Goal: Task Accomplishment & Management: Manage account settings

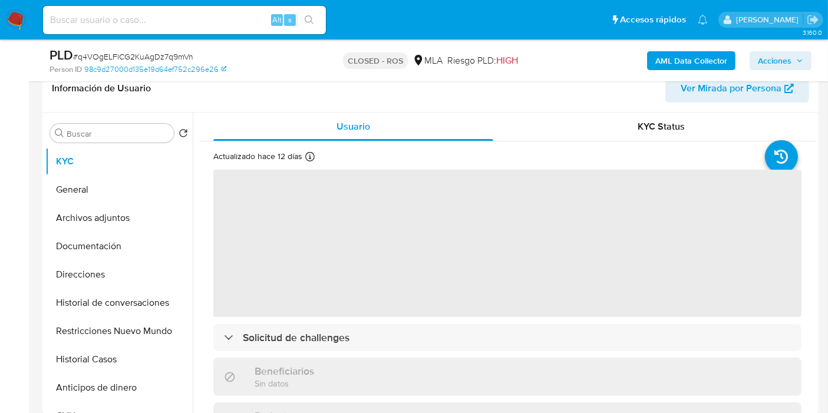
scroll to position [196, 0]
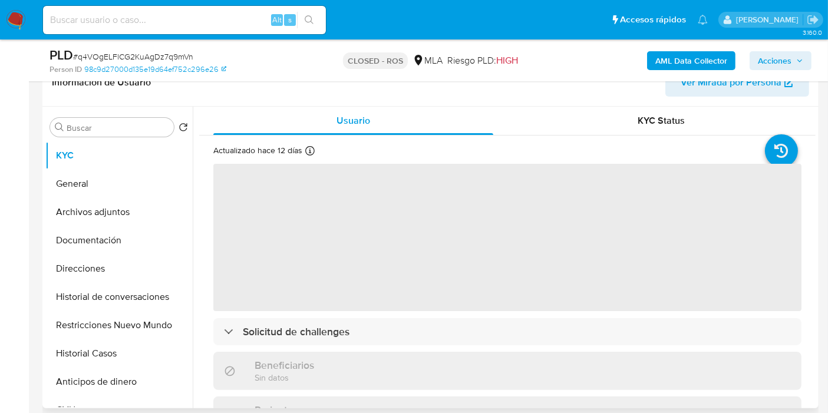
select select "10"
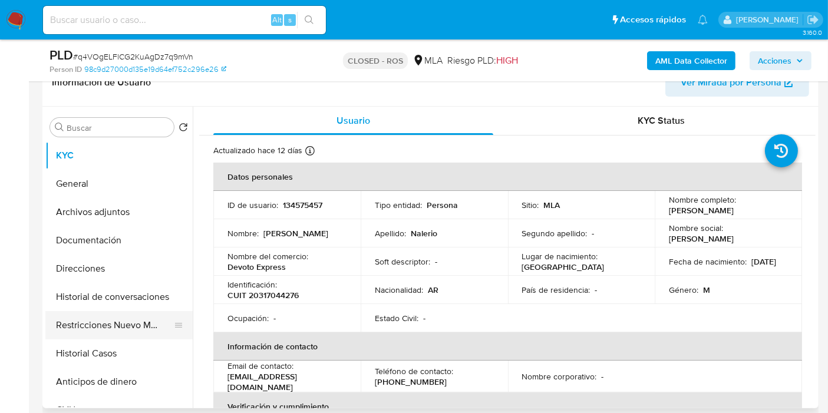
click at [112, 328] on button "Restricciones Nuevo Mundo" at bounding box center [114, 325] width 138 height 28
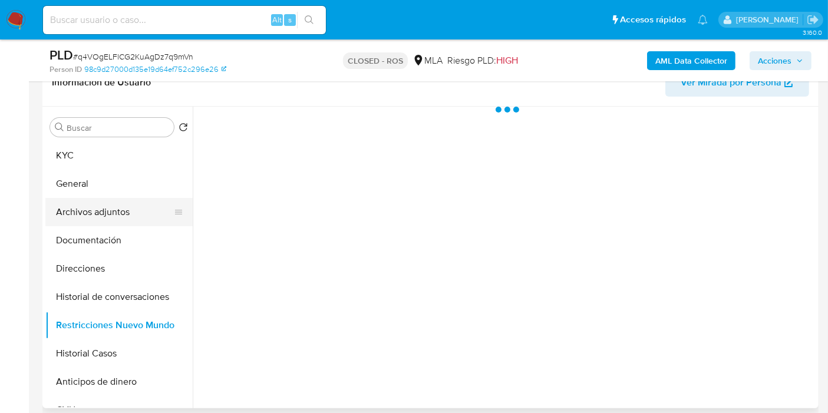
click at [106, 206] on button "Archivos adjuntos" at bounding box center [114, 212] width 138 height 28
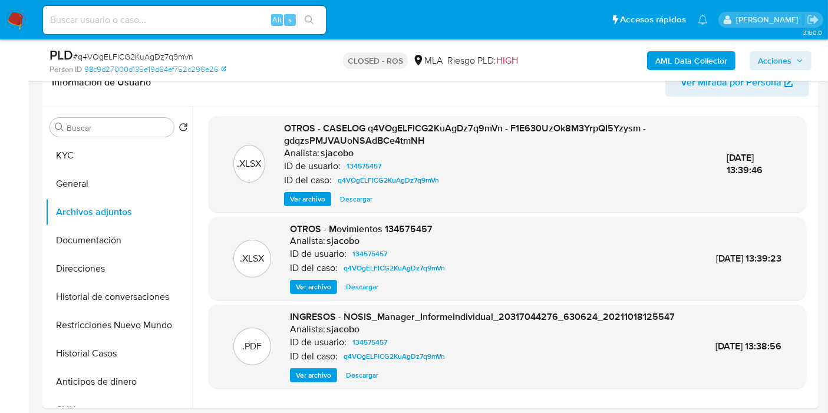
click at [356, 202] on span "Descargar" at bounding box center [356, 199] width 32 height 12
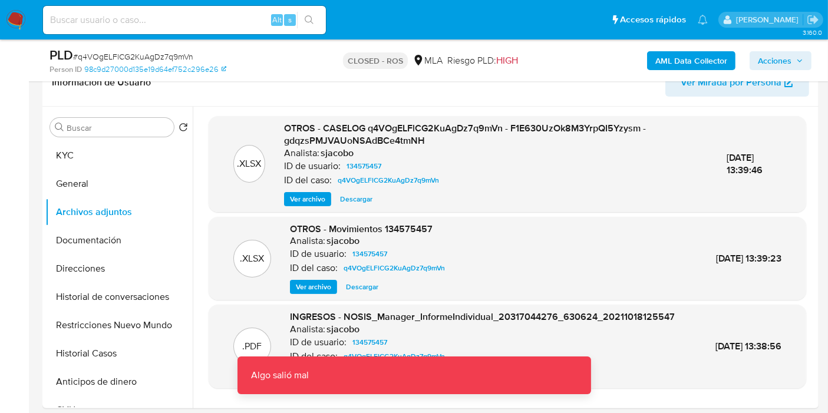
scroll to position [0, 0]
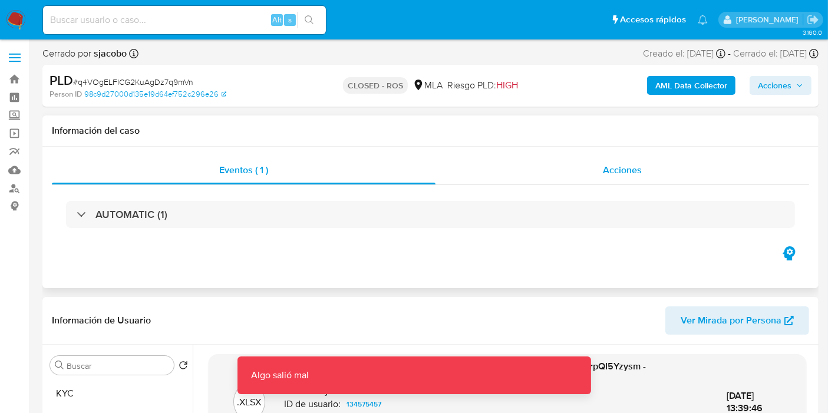
drag, startPoint x: 703, startPoint y: 197, endPoint x: 691, endPoint y: 179, distance: 21.7
click at [703, 196] on div "AUTOMATIC (1)" at bounding box center [430, 214] width 757 height 59
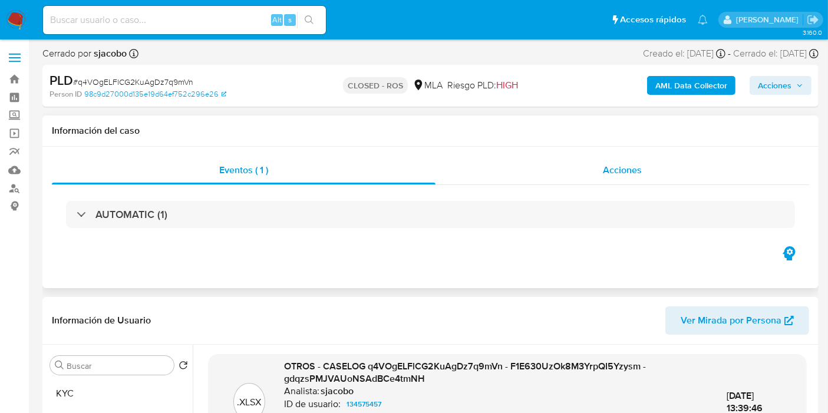
click at [691, 179] on div "Acciones" at bounding box center [621, 170] width 373 height 28
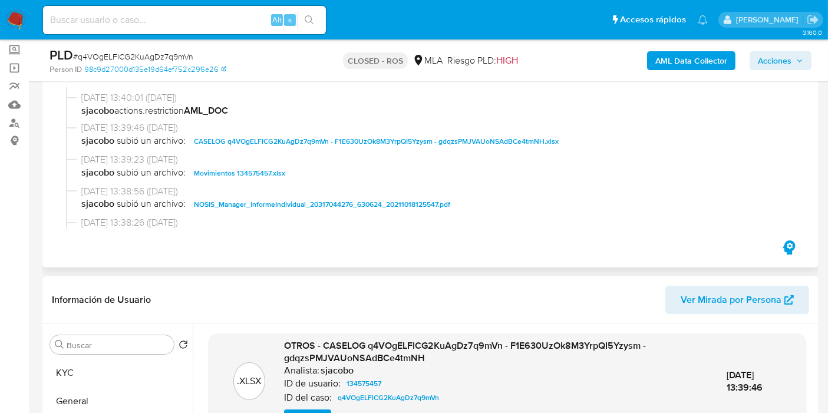
scroll to position [458, 0]
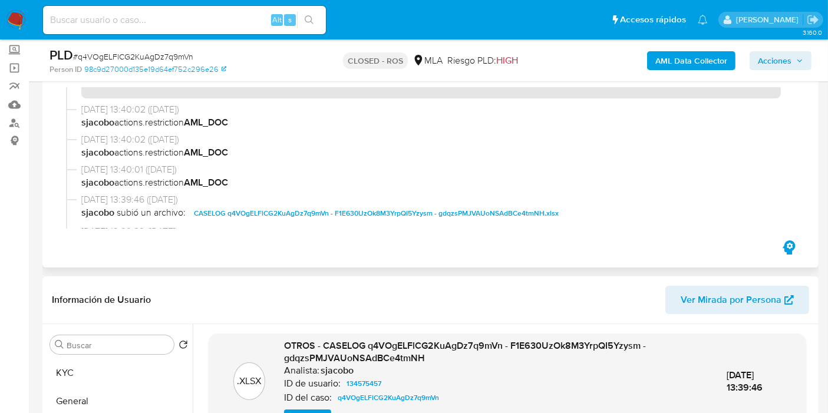
click at [246, 209] on span "CASELOG q4VOgELFlCG2KuAgDz7q9mVn - F1E630UzOk8M3YrpQI5Yzysm - gdqzsPMJVAUoNSAdB…" at bounding box center [376, 213] width 365 height 14
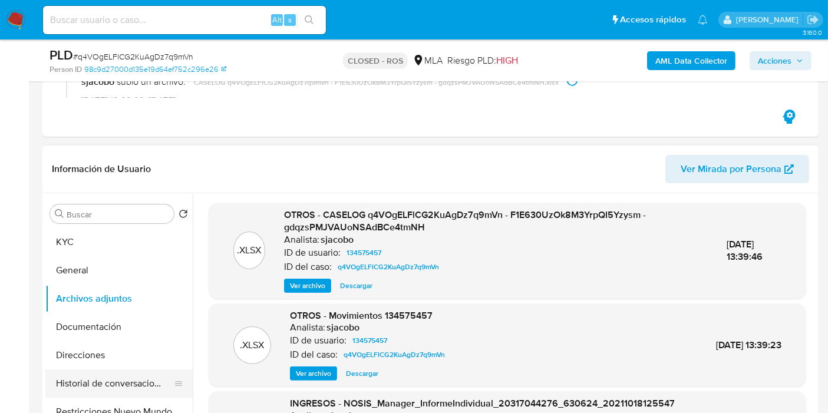
scroll to position [65, 0]
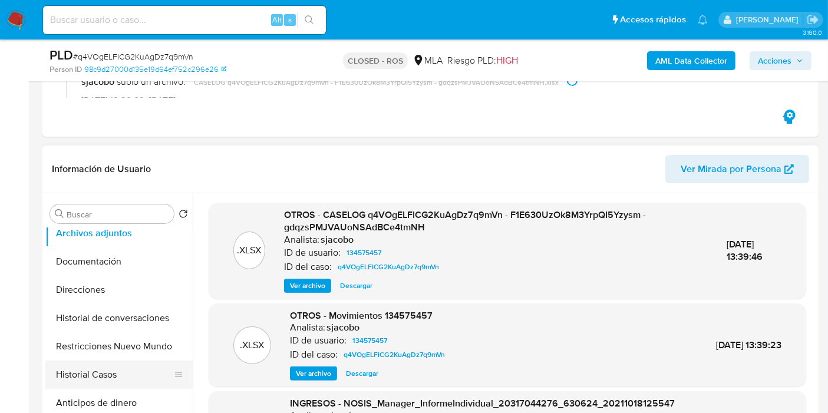
click at [103, 371] on button "Historial Casos" at bounding box center [114, 374] width 138 height 28
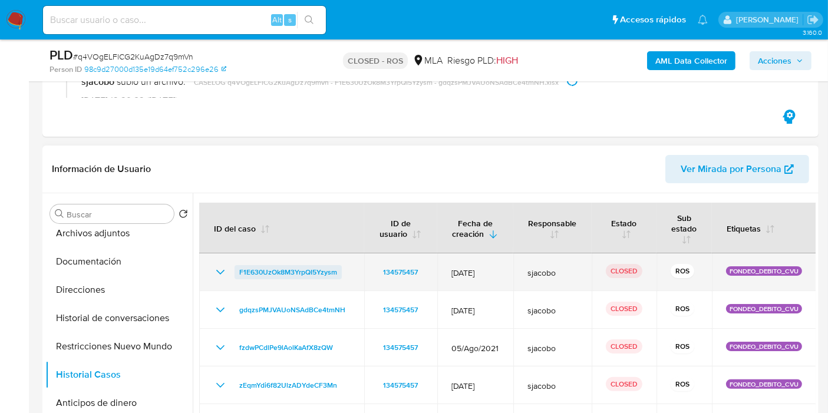
click at [263, 266] on span "F1E630UzOk8M3YrpQI5Yzysm" at bounding box center [288, 272] width 98 height 14
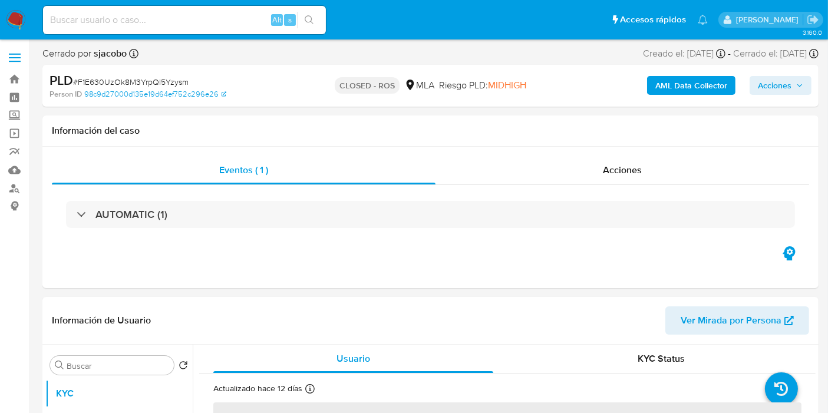
select select "10"
click at [533, 187] on div "AUTOMATIC (1)" at bounding box center [430, 214] width 757 height 59
click at [558, 168] on div "Acciones" at bounding box center [621, 170] width 373 height 28
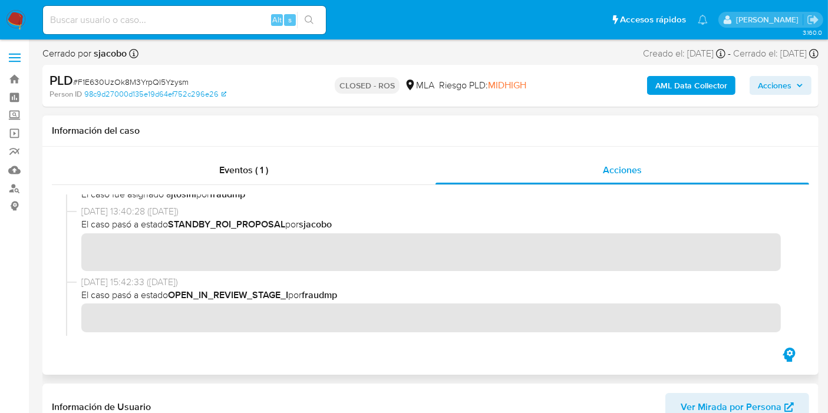
scroll to position [423, 0]
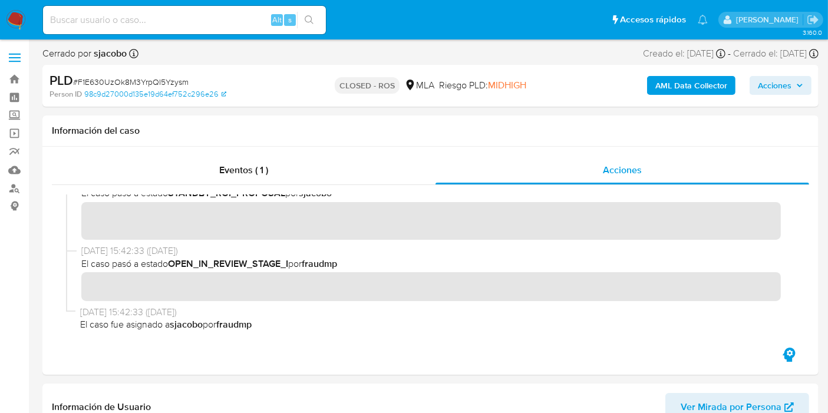
click at [162, 82] on span "# F1E630UzOk8M3YrpQI5Yzysm" at bounding box center [130, 82] width 115 height 12
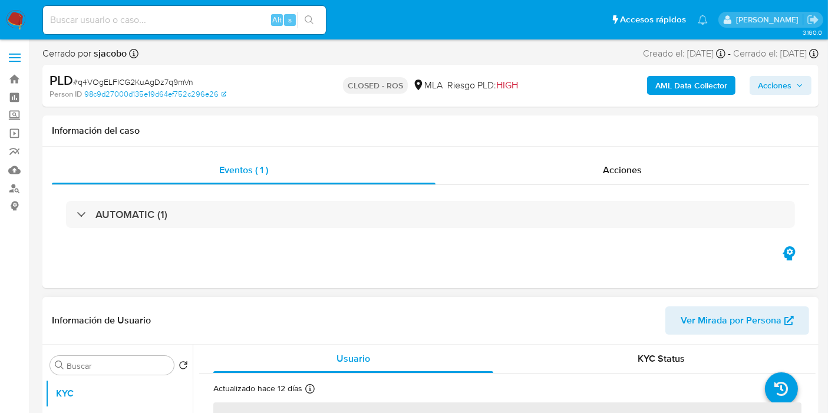
select select "10"
click at [519, 179] on div "Acciones" at bounding box center [621, 170] width 373 height 28
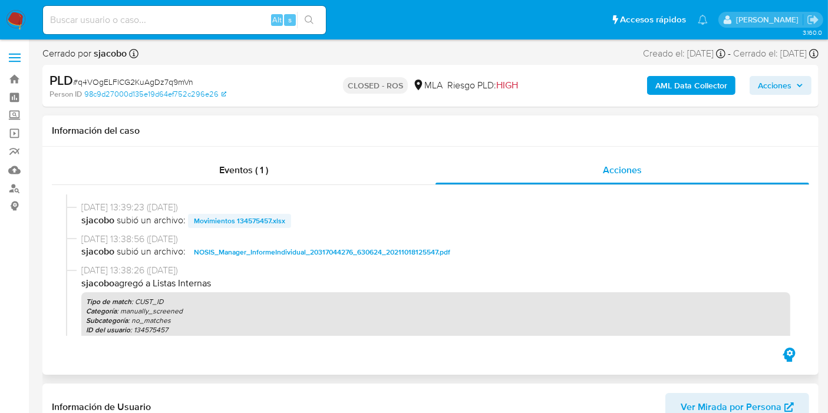
scroll to position [523, 0]
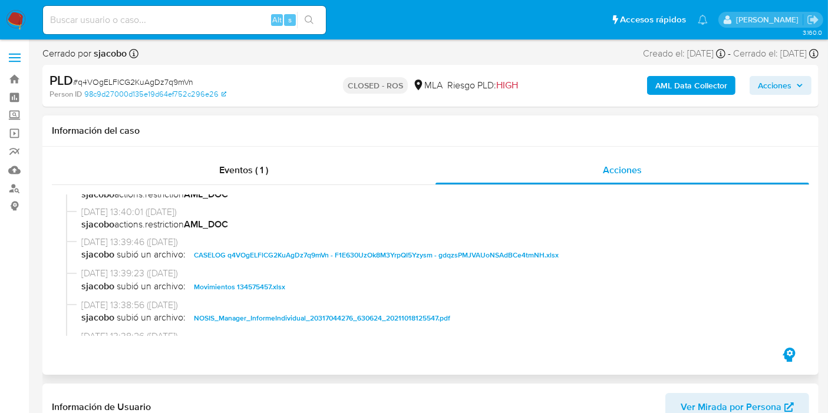
click at [283, 250] on span "CASELOG q4VOgELFlCG2KuAgDz7q9mVn - F1E630UzOk8M3YrpQI5Yzysm - gdqzsPMJVAUoNSAdB…" at bounding box center [376, 255] width 365 height 14
drag, startPoint x: 14, startPoint y: 29, endPoint x: 17, endPoint y: 16, distance: 13.3
click at [14, 29] on nav "Pausado Ver notificaciones Alt s Accesos rápidos Presiona las siguientes teclas…" at bounding box center [414, 19] width 828 height 39
click at [19, 24] on img at bounding box center [16, 20] width 20 height 20
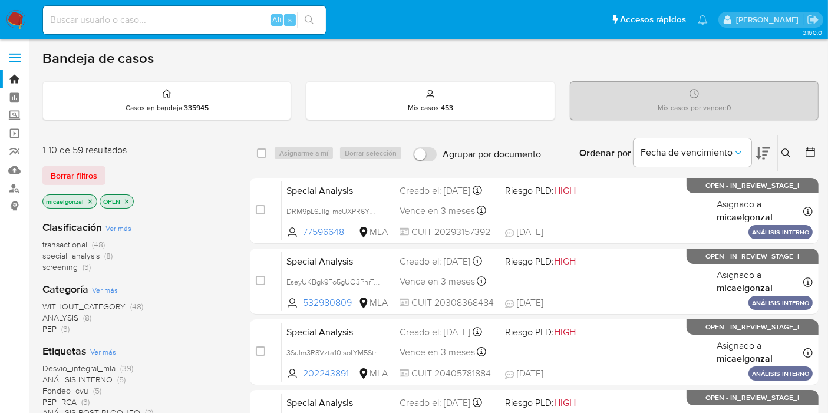
click at [22, 18] on img at bounding box center [16, 20] width 20 height 20
click at [22, 11] on img at bounding box center [16, 20] width 20 height 20
click at [64, 186] on div "1-10 de 61 resultados Borrar filtros micaelgonzal OPEN" at bounding box center [136, 177] width 188 height 67
drag, startPoint x: 71, startPoint y: 174, endPoint x: 178, endPoint y: 103, distance: 129.2
click at [71, 174] on span "Borrar filtros" at bounding box center [74, 175] width 47 height 16
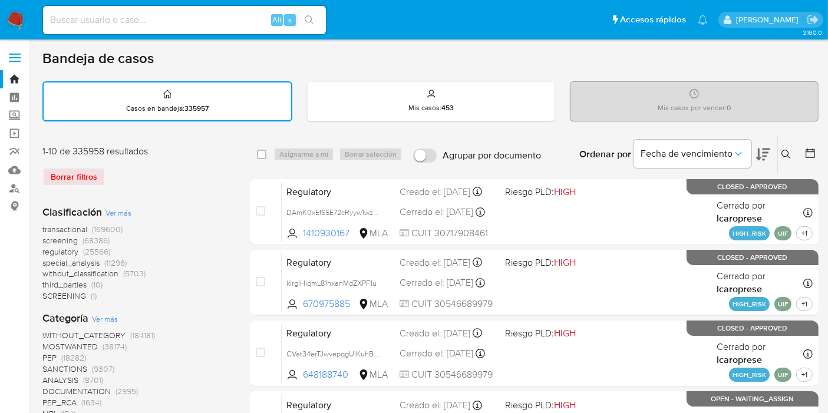
click at [776, 150] on div "Ordenar por Fecha de vencimiento" at bounding box center [673, 154] width 207 height 37
click at [782, 150] on icon at bounding box center [785, 154] width 9 height 9
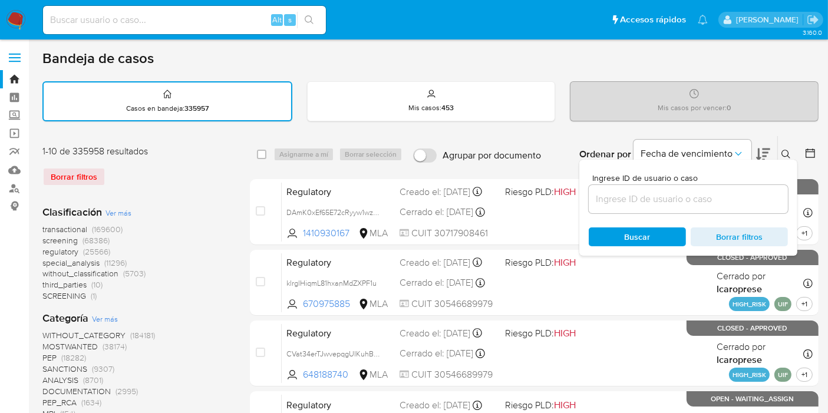
click at [704, 189] on div at bounding box center [687, 199] width 199 height 28
click at [685, 206] on div at bounding box center [687, 199] width 199 height 28
drag, startPoint x: 707, startPoint y: 209, endPoint x: 719, endPoint y: 203, distance: 13.4
click at [710, 208] on div at bounding box center [687, 199] width 199 height 28
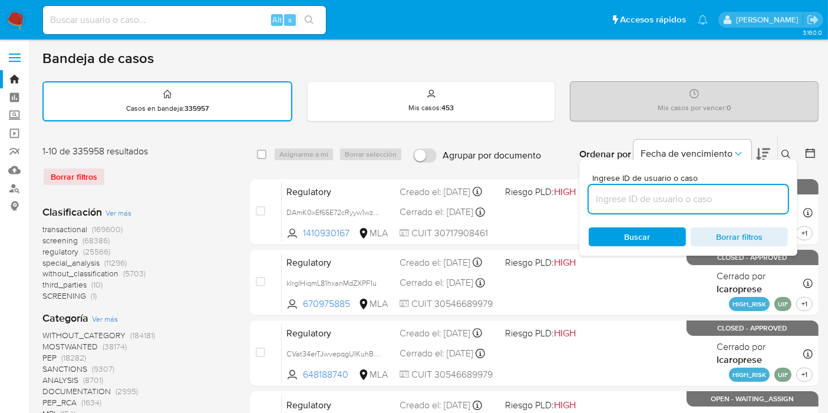
click at [719, 203] on input at bounding box center [687, 198] width 199 height 15
paste input "eoIAgKFpIRpjhS5mr4sKNvWM"
type input "eoIAgKFpIRpjhS5mr4sKNvWM"
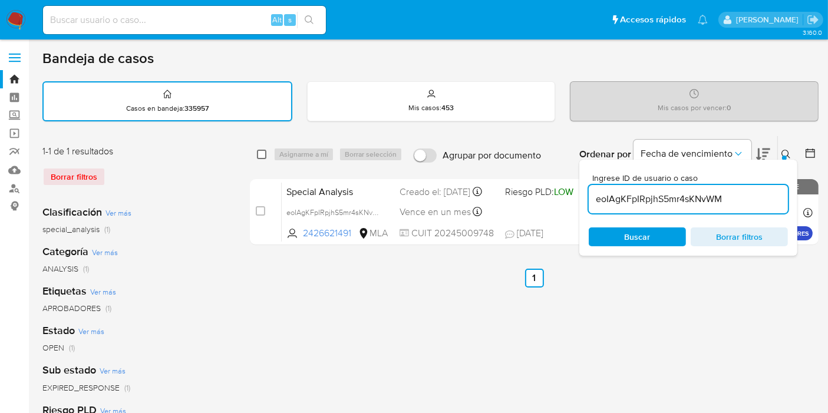
click at [260, 157] on input "checkbox" at bounding box center [261, 154] width 9 height 9
checkbox input "true"
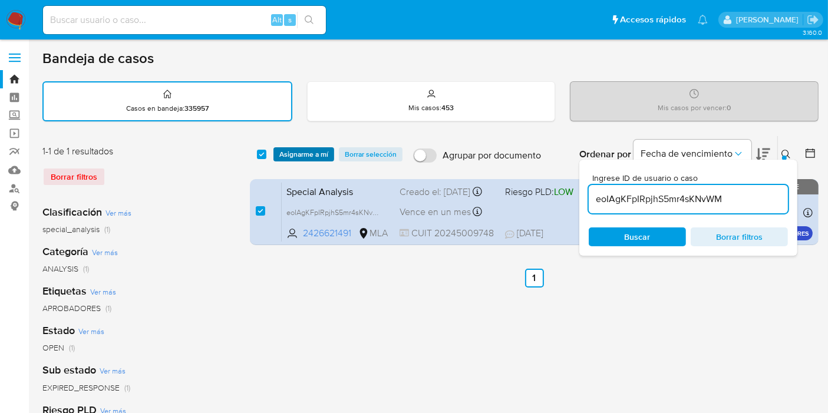
click at [300, 153] on span "Asignarme a mí" at bounding box center [303, 154] width 49 height 12
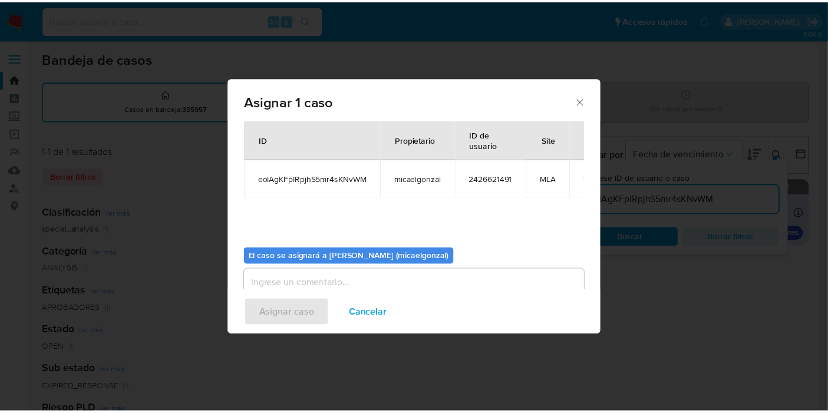
scroll to position [60, 0]
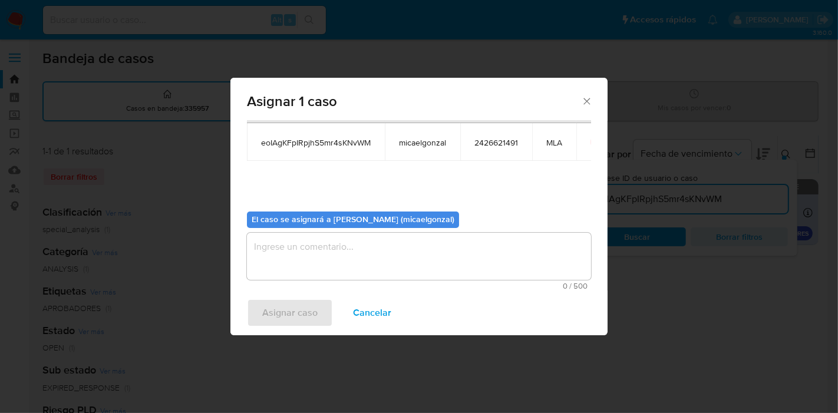
click at [428, 262] on textarea "assign-modal" at bounding box center [419, 256] width 344 height 47
click at [297, 321] on span "Asignar caso" at bounding box center [289, 313] width 55 height 26
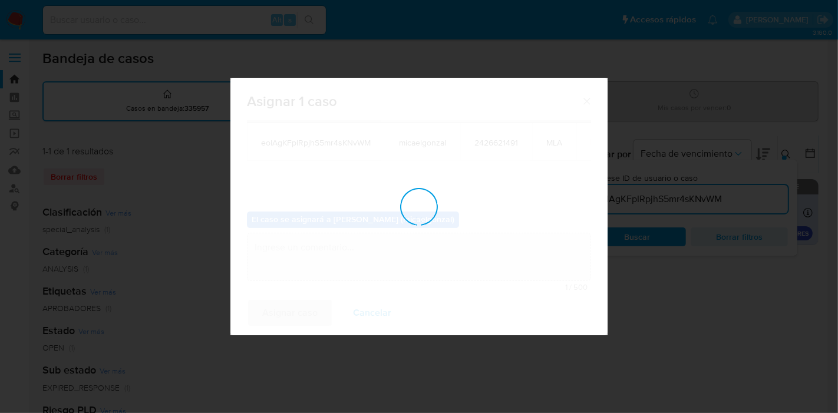
checkbox input "false"
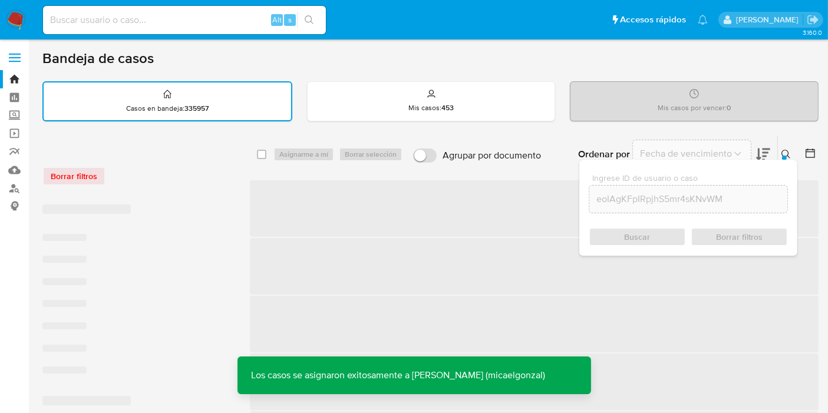
click at [199, 11] on div "Alt s" at bounding box center [184, 20] width 283 height 28
click at [203, 28] on div "Alt s" at bounding box center [184, 20] width 283 height 28
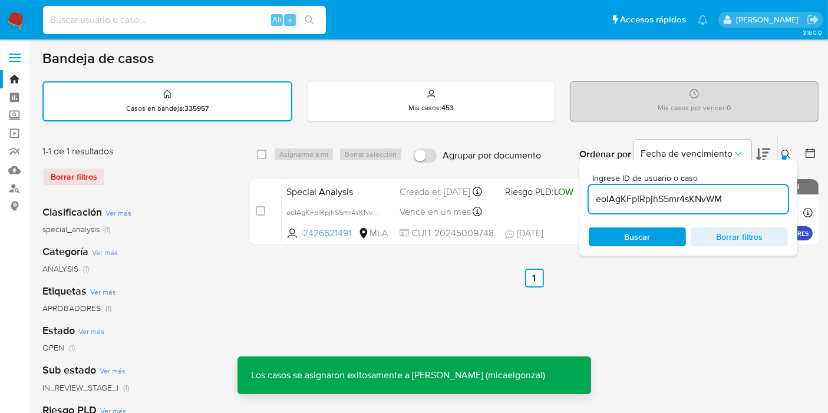
click at [203, 25] on input at bounding box center [184, 19] width 283 height 15
paste input "eoIAgKFpIRpjhS5mr4sKNvWM"
type input "eoIAgKFpIRpjhS5mr4sKNvWM"
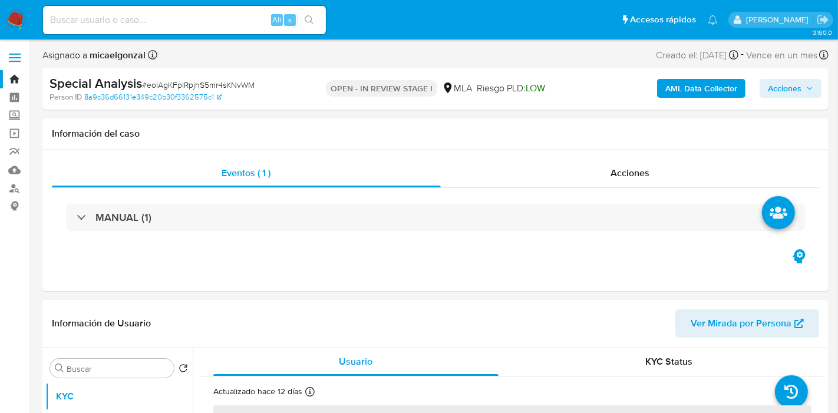
select select "10"
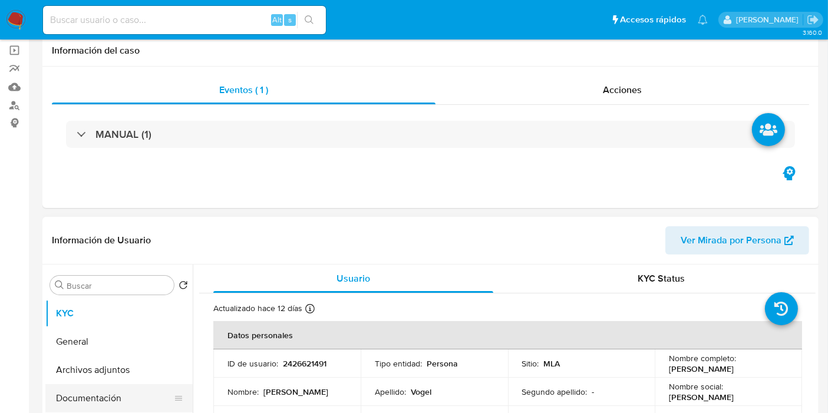
scroll to position [131, 0]
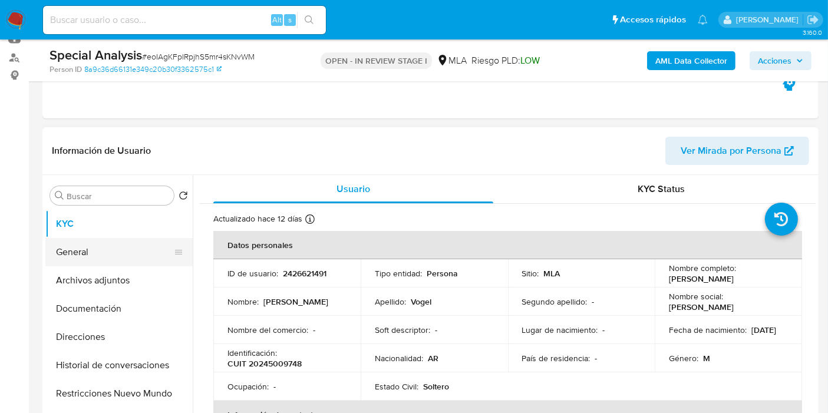
click at [101, 254] on button "General" at bounding box center [114, 252] width 138 height 28
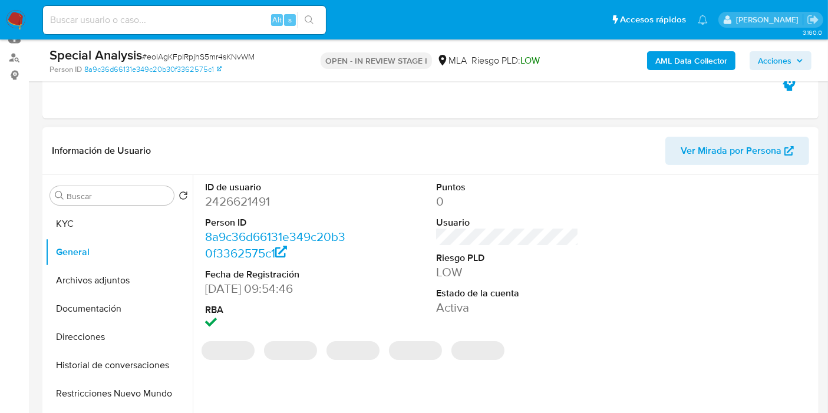
click at [255, 208] on dd "2426621491" at bounding box center [276, 201] width 143 height 16
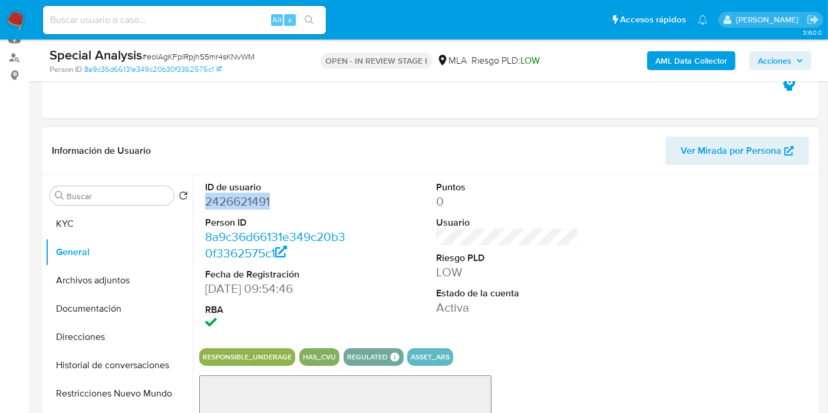
copy dd "2426621491"
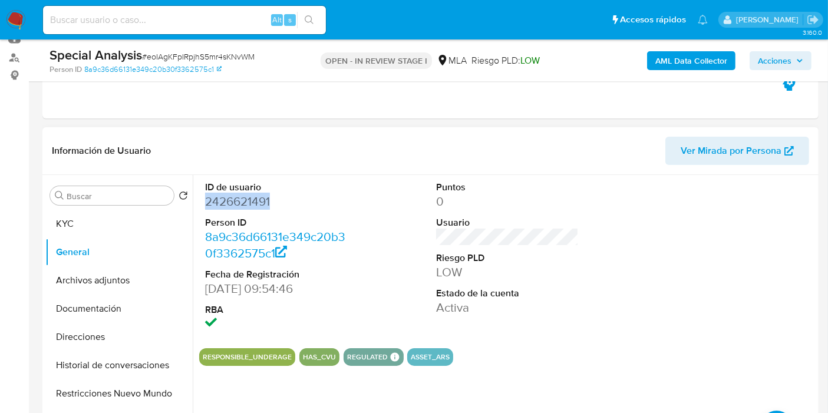
scroll to position [0, 0]
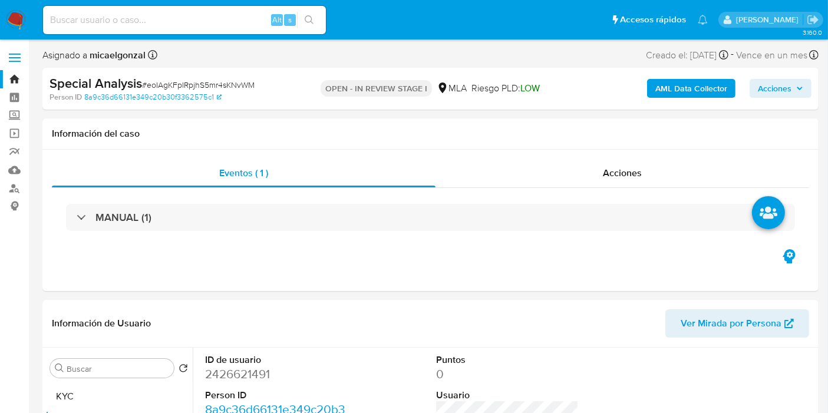
click at [200, 88] on span "# eoIAgKFpIRpjhS5mr4sKNvWM" at bounding box center [198, 85] width 112 height 12
click at [198, 92] on link "8a9c36d66131e349c20b30f3362575c1" at bounding box center [152, 97] width 137 height 11
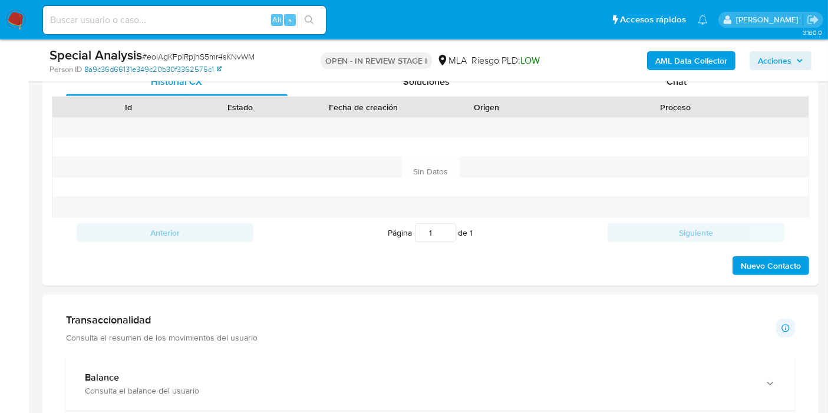
scroll to position [327, 0]
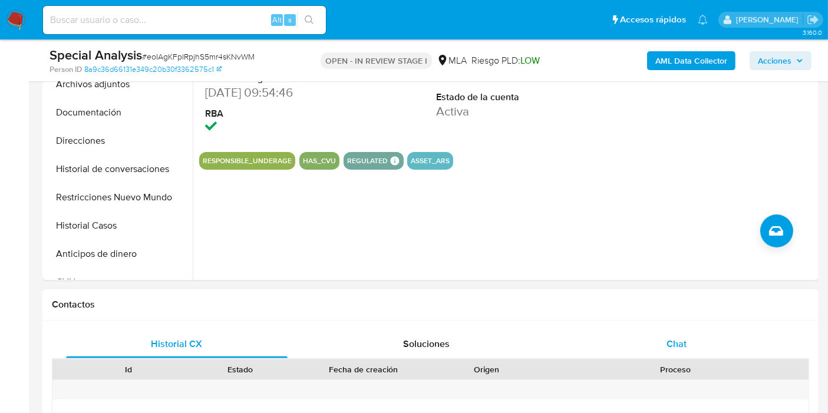
click at [643, 330] on div "Chat" at bounding box center [675, 344] width 221 height 28
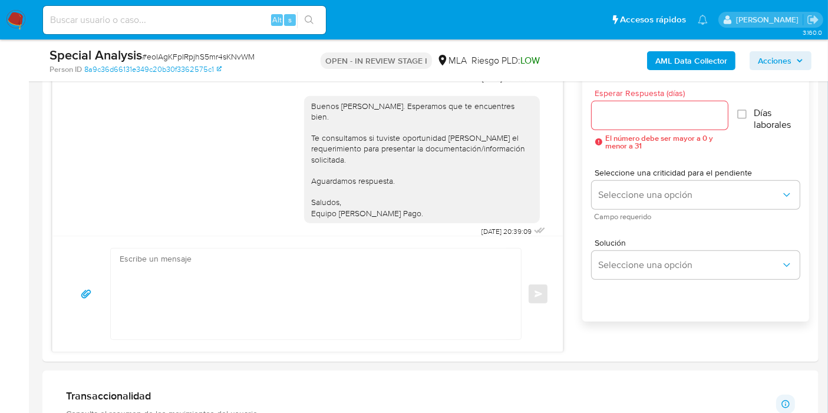
scroll to position [785, 0]
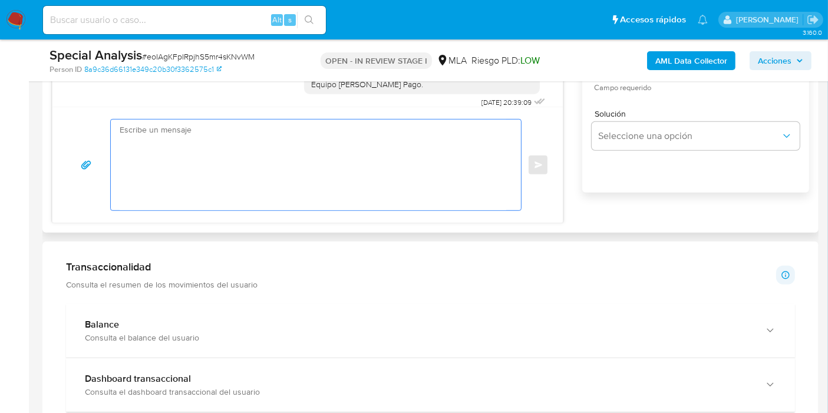
click at [331, 207] on textarea at bounding box center [313, 165] width 386 height 91
click at [335, 184] on textarea at bounding box center [313, 165] width 386 height 91
click at [267, 168] on textarea "Buenos días, Esteban. Esperamos que estés bien." at bounding box center [313, 165] width 386 height 91
paste textarea "Queremos informarte que el uso de la cuenta es personal y no se deben canalizar…"
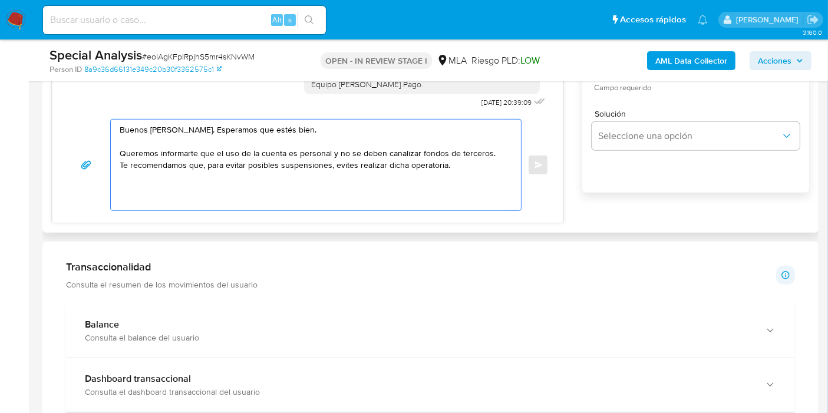
click at [267, 168] on textarea "Buenos días, Esteban. Esperamos que estés bien. Queremos informarte que el uso …" at bounding box center [313, 165] width 386 height 91
drag, startPoint x: 199, startPoint y: 148, endPoint x: 192, endPoint y: 149, distance: 7.1
click at [198, 148] on textarea "Buenos días, Esteban. Esperamos que estés bien. Queremos informarte que el uso …" at bounding box center [313, 165] width 386 height 91
click at [192, 149] on textarea "Buenos días, Esteban. Esperamos que estés bien. Queremos informarte que el uso …" at bounding box center [313, 165] width 386 height 91
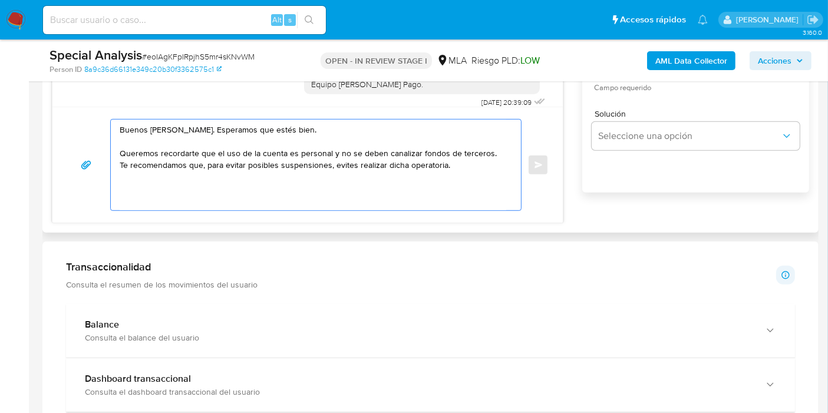
click at [332, 142] on textarea "Buenos días, Esteban. Esperamos que estés bien. Queremos recordarte que el uso …" at bounding box center [313, 165] width 386 height 91
click at [456, 157] on textarea "Buenos días, Esteban. Esperamos que estés bien. Queremos recordarte que el uso …" at bounding box center [313, 165] width 386 height 91
click at [498, 150] on textarea "Buenos días, Esteban. Esperamos que estés bien. Queremos recordarte que el uso …" at bounding box center [313, 165] width 386 height 91
click at [493, 150] on textarea "Buenos días, Esteban. Esperamos que estés bien. Queremos recordarte que el uso …" at bounding box center [313, 165] width 386 height 91
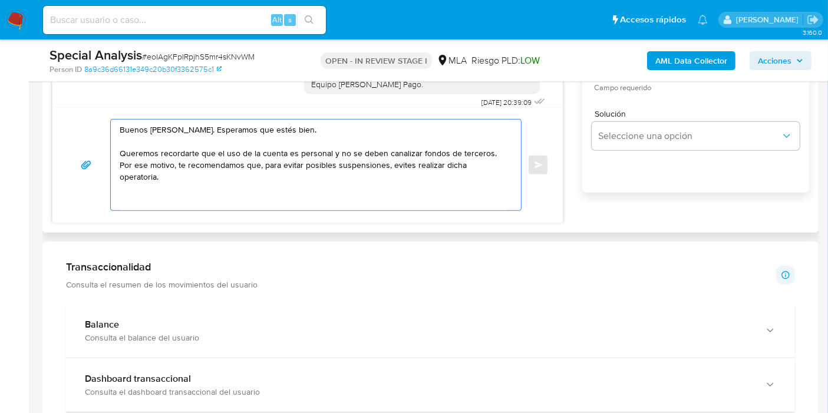
click at [315, 181] on textarea "Buenos días, Esteban. Esperamos que estés bien. Queremos recordarte que el uso …" at bounding box center [313, 165] width 386 height 91
click at [348, 167] on textarea "Buenos días, Esteban. Esperamos que estés bien. Queremos recordarte que el uso …" at bounding box center [313, 165] width 386 height 91
click at [451, 167] on textarea "Buenos días, Esteban. Esperamos que estés bien. Queremos recordarte que el uso …" at bounding box center [313, 165] width 386 height 91
drag, startPoint x: 406, startPoint y: 163, endPoint x: 481, endPoint y: 163, distance: 75.4
click at [481, 163] on textarea "Buenos días, Esteban. Esperamos que estés bien. Queremos recordarte que el uso …" at bounding box center [313, 165] width 386 height 91
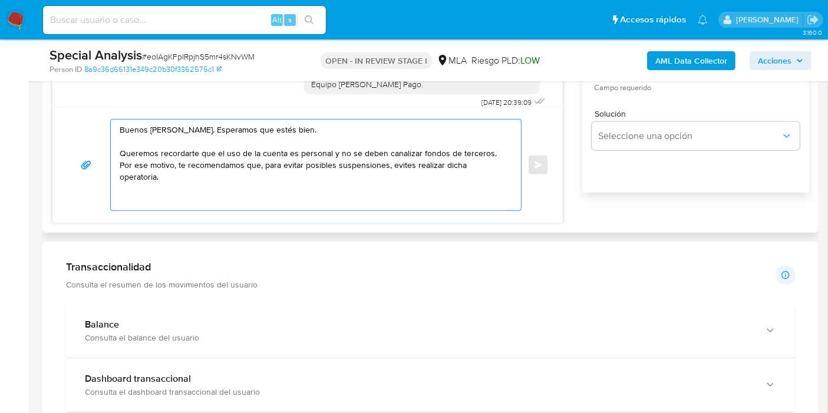
drag, startPoint x: 382, startPoint y: 165, endPoint x: 568, endPoint y: 165, distance: 186.1
click at [568, 165] on div "18/08/2025 17:48:04 Hola , de q transferencia desean saber , yo ice una grande …" at bounding box center [430, 66] width 757 height 313
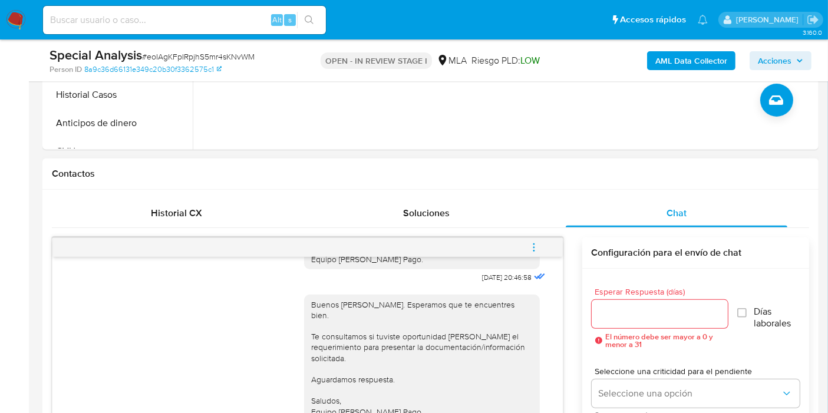
scroll to position [654, 0]
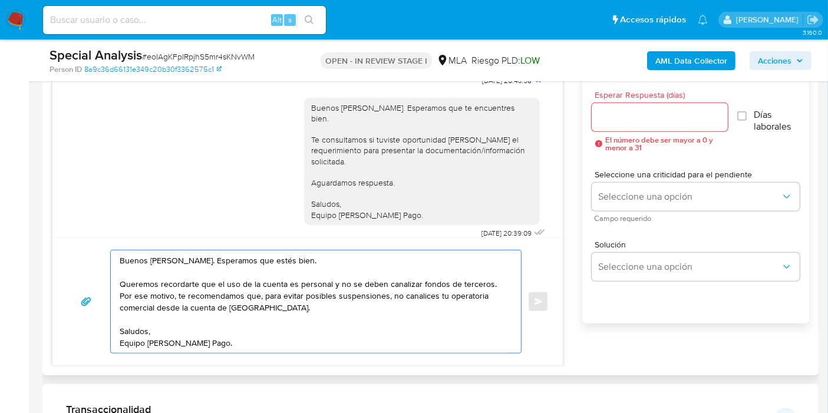
click at [277, 307] on textarea "Buenos días, Esteban. Esperamos que estés bien. Queremos recordarte que el uso …" at bounding box center [313, 301] width 386 height 102
click at [277, 306] on textarea "Buenos días, Esteban. Esperamos que estés bien. Queremos recordarte que el uso …" at bounding box center [313, 301] width 386 height 102
click at [337, 310] on textarea "Buenos días, Esteban. Esperamos que estés bien. Queremos recordarte que el uso …" at bounding box center [313, 301] width 386 height 102
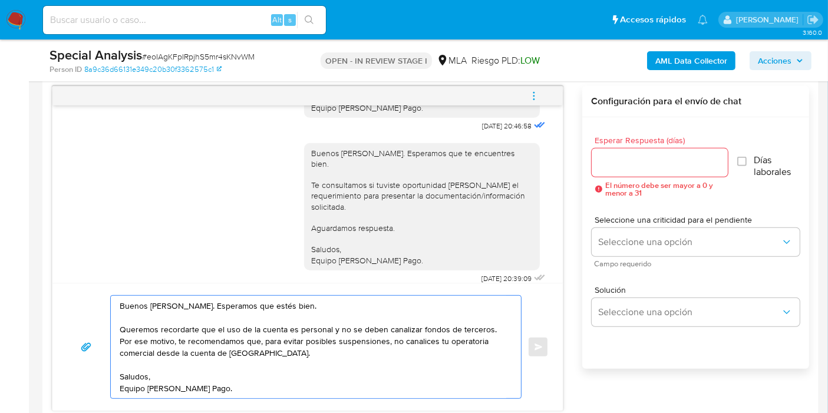
scroll to position [589, 0]
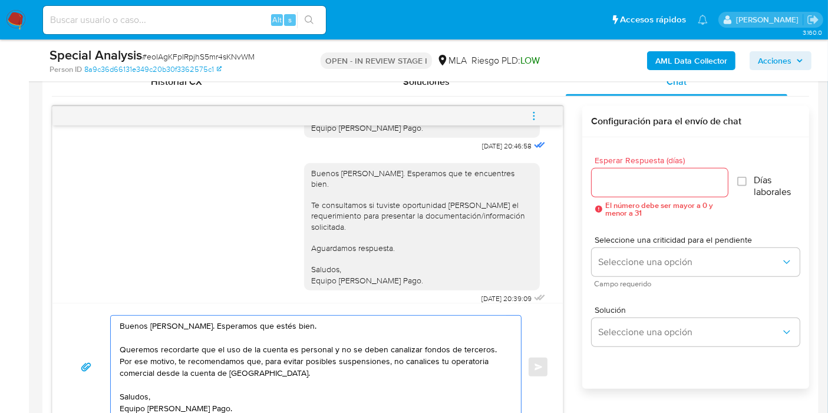
type textarea "Buenos días, Esteban. Esperamos que estés bien. Queremos recordarte que el uso …"
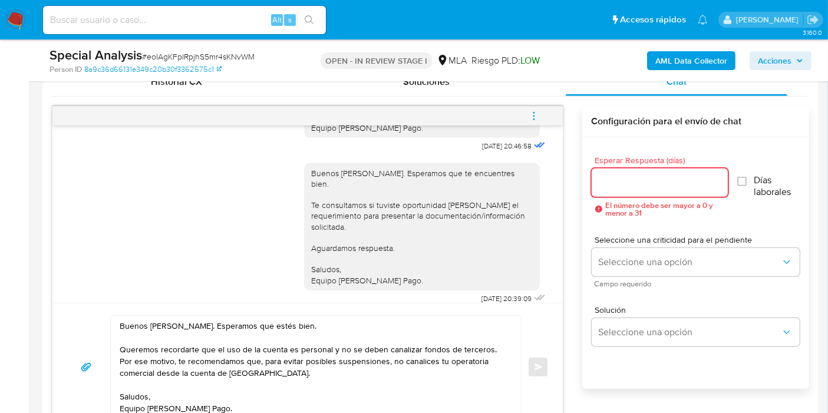
click at [637, 176] on input "Esperar Respuesta (días)" at bounding box center [659, 182] width 136 height 15
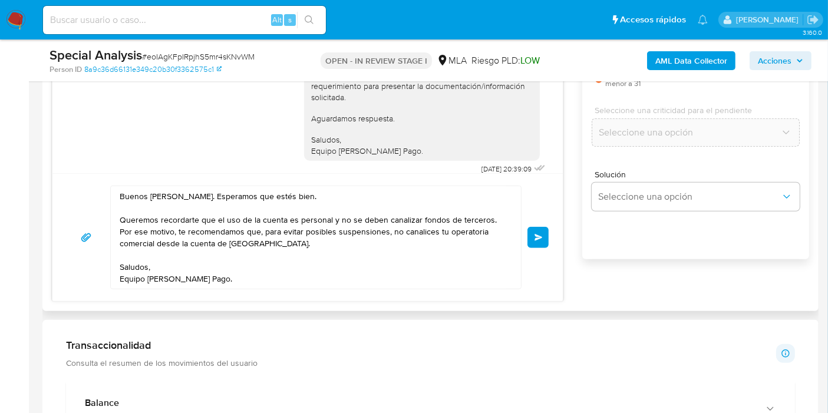
scroll to position [720, 0]
type input "0"
click at [542, 233] on button "Enviar" at bounding box center [537, 236] width 21 height 21
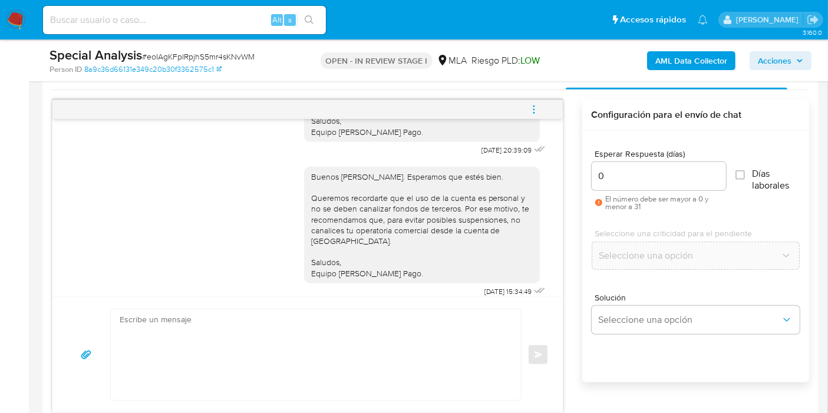
scroll to position [523, 0]
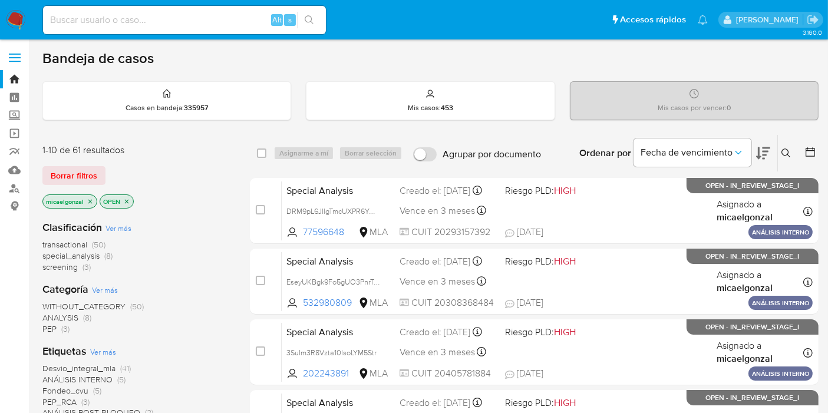
click at [136, 22] on input at bounding box center [184, 19] width 283 height 15
paste input "csJX6bu0WrVYrFDQV0b0b9Ux"
type input "csJX6bu0WrVYrFDQV0b0b9Ux"
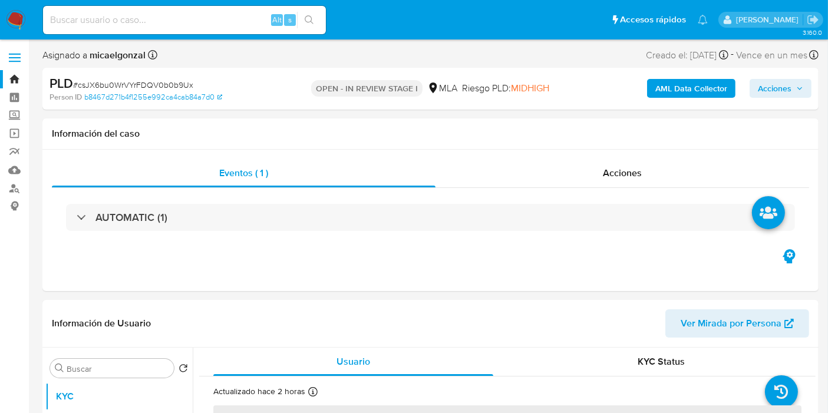
select select "10"
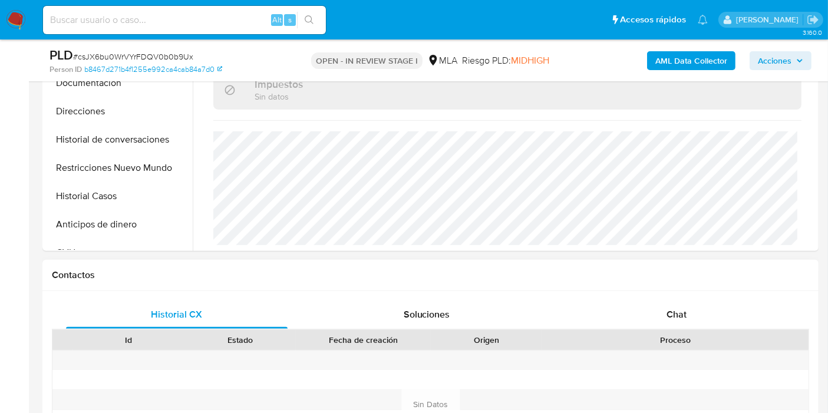
scroll to position [392, 0]
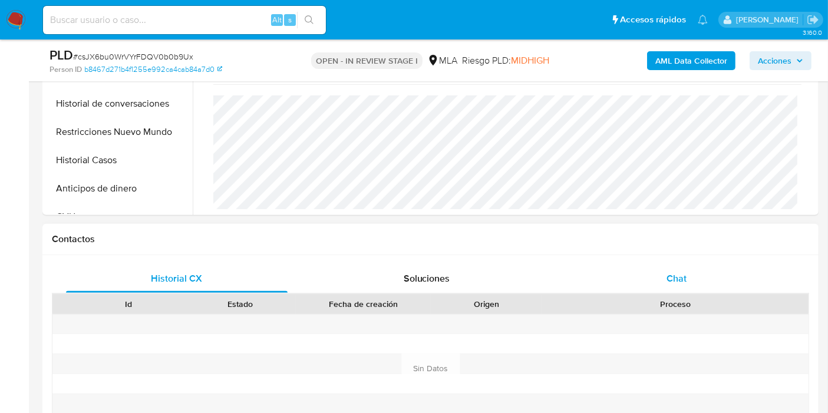
drag, startPoint x: 701, startPoint y: 300, endPoint x: 706, endPoint y: 287, distance: 14.5
click at [702, 299] on div "Proceso" at bounding box center [675, 304] width 250 height 12
click at [706, 287] on div "Chat" at bounding box center [675, 278] width 221 height 28
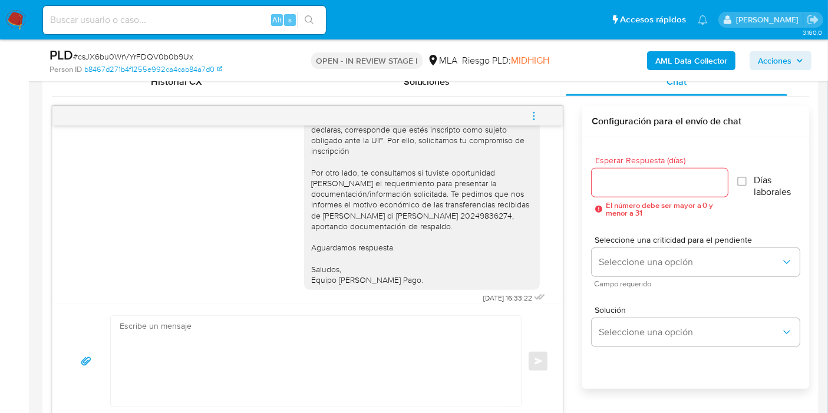
scroll to position [1008, 0]
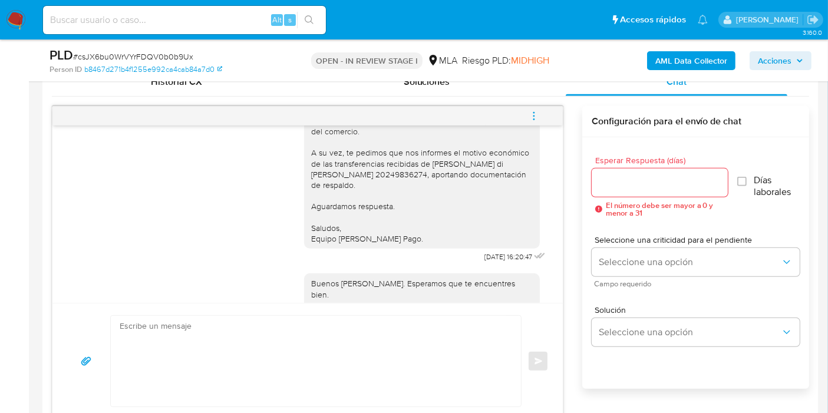
click at [4, 15] on nav "Pausado Ver notificaciones Alt s Accesos rápidos Presiona las siguientes teclas…" at bounding box center [414, 19] width 828 height 39
click at [16, 23] on img at bounding box center [16, 20] width 20 height 20
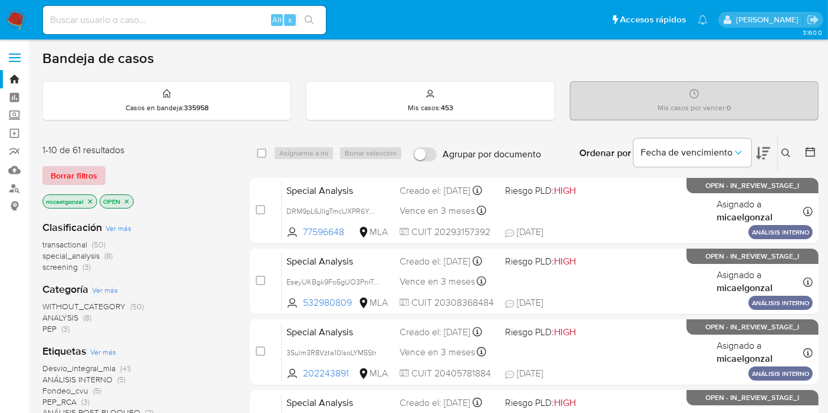
click at [77, 174] on span "Borrar filtros" at bounding box center [74, 175] width 47 height 16
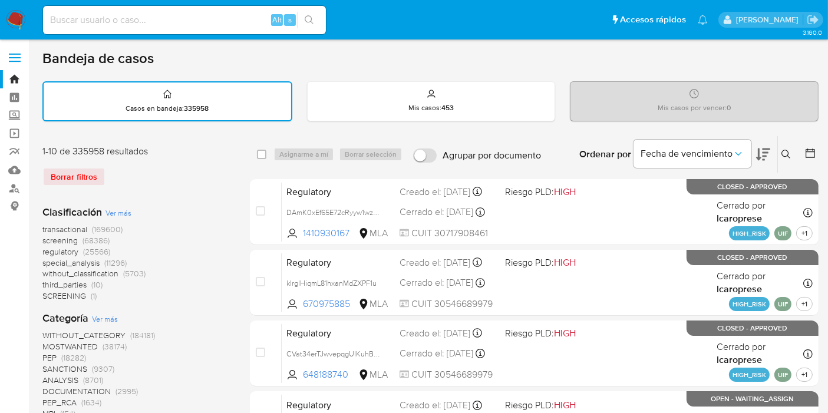
click at [775, 170] on div "Ordenar por Fecha de vencimiento" at bounding box center [673, 154] width 207 height 37
click at [782, 155] on icon at bounding box center [785, 154] width 9 height 9
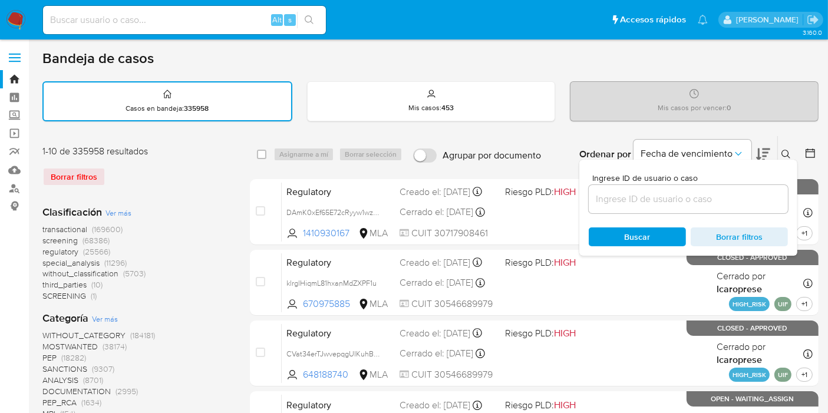
click at [634, 207] on div at bounding box center [687, 199] width 199 height 28
click at [634, 195] on input at bounding box center [687, 198] width 199 height 15
paste input "iQlMrvuxT3ASvYAZBP9N214x"
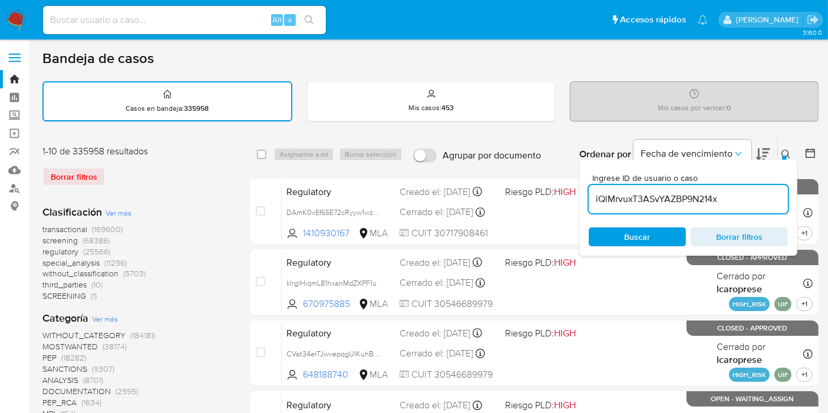
type input "iQlMrvuxT3ASvYAZBP9N214x"
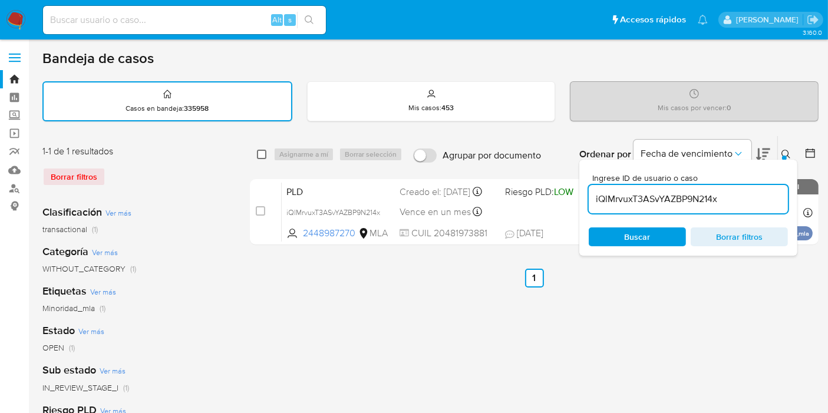
click at [263, 151] on input "checkbox" at bounding box center [261, 154] width 9 height 9
checkbox input "true"
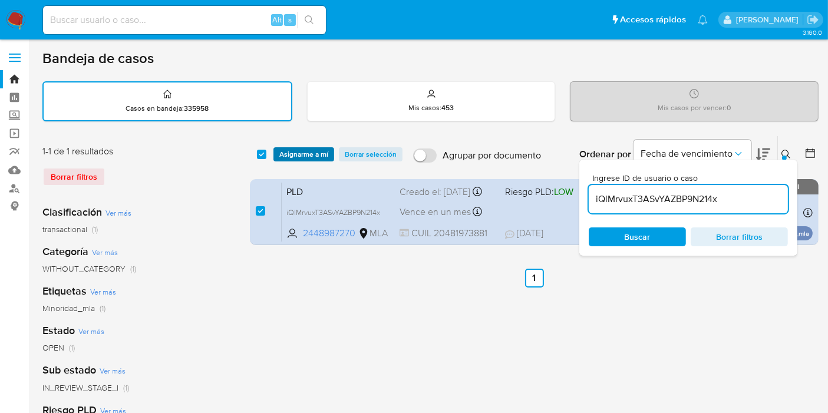
click at [319, 150] on span "Asignarme a mí" at bounding box center [303, 154] width 49 height 12
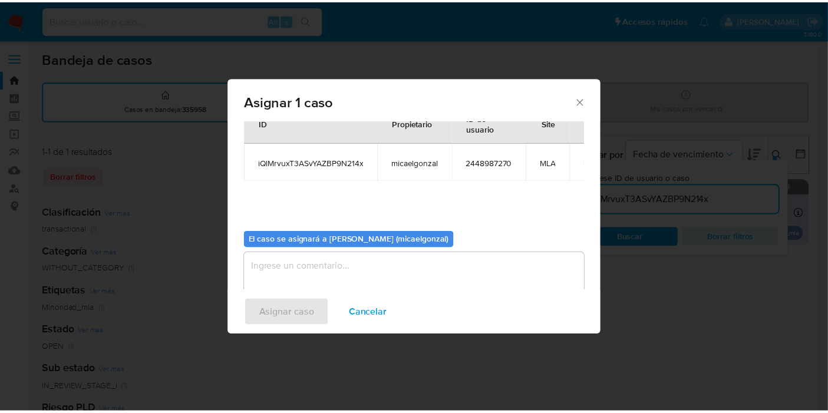
scroll to position [60, 0]
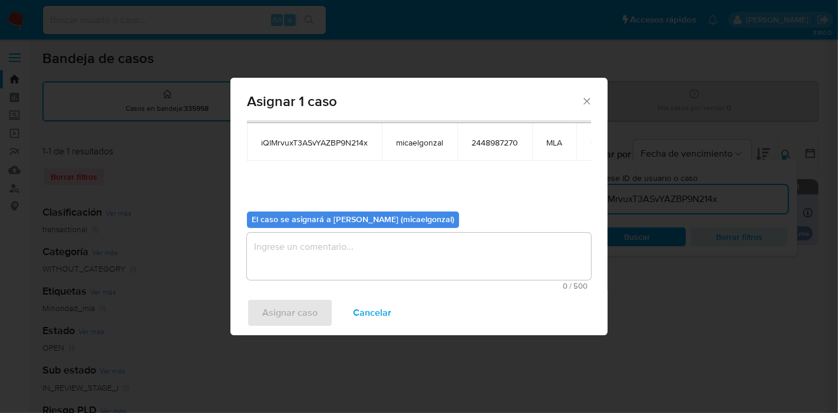
click at [343, 240] on textarea "assign-modal" at bounding box center [419, 256] width 344 height 47
click at [299, 309] on span "Asignar caso" at bounding box center [289, 313] width 55 height 26
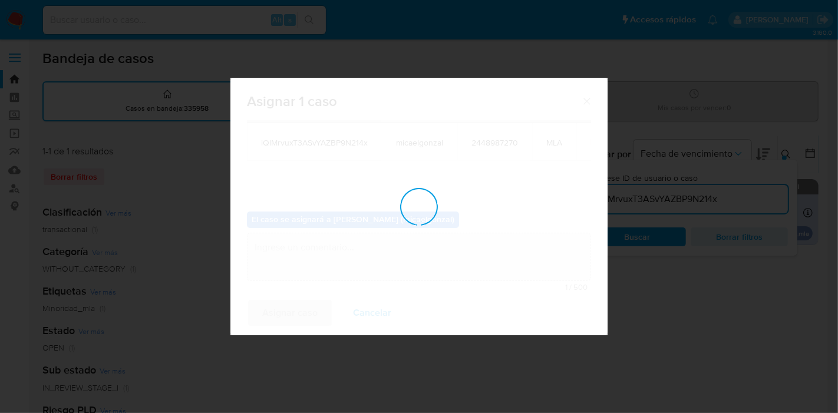
checkbox input "false"
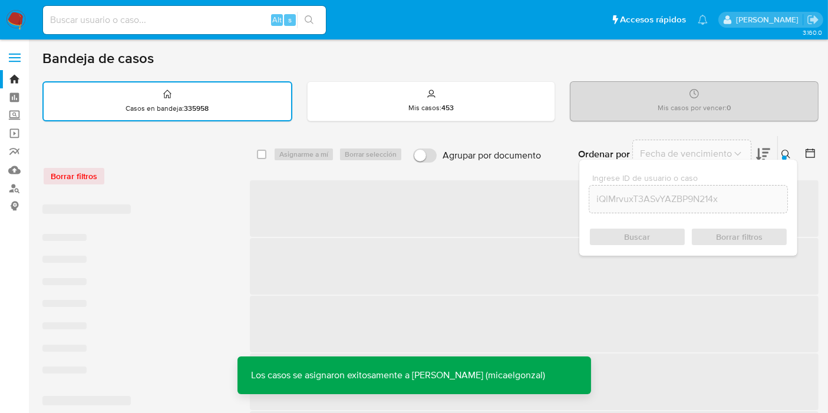
click at [216, 28] on div "Alt s" at bounding box center [184, 20] width 283 height 28
click at [224, 21] on input at bounding box center [184, 19] width 283 height 15
paste input "iQlMrvuxT3ASvYAZBP9N214x"
type input "iQlMrvuxT3ASvYAZBP9N214x"
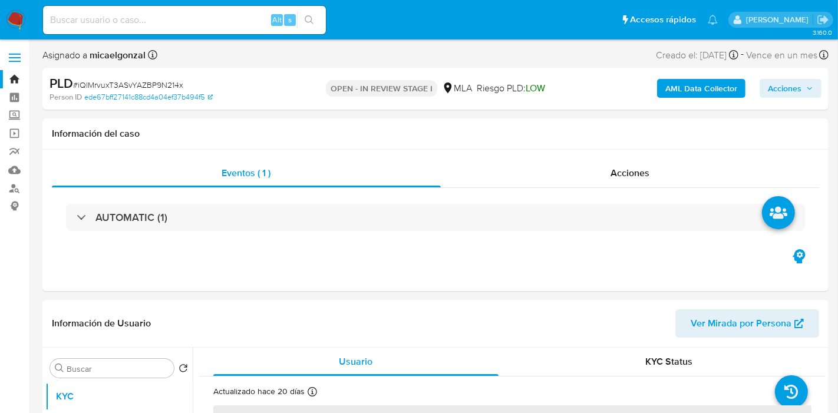
select select "10"
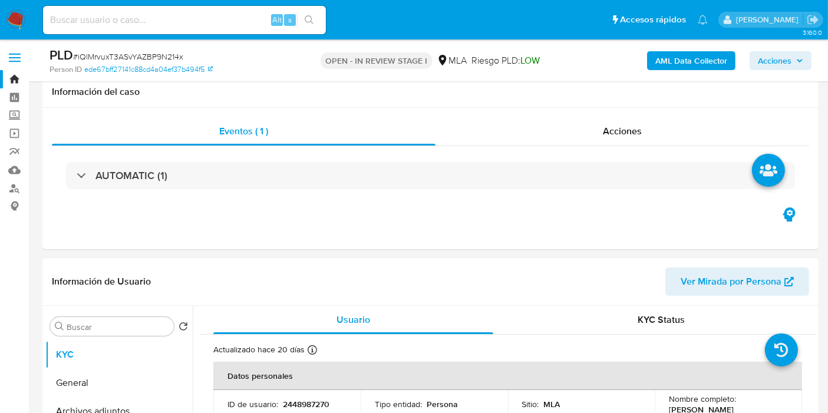
scroll to position [262, 0]
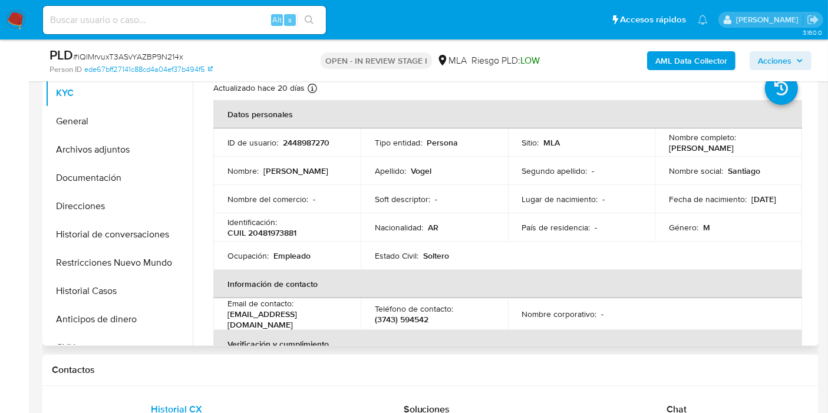
drag, startPoint x: 747, startPoint y: 145, endPoint x: 662, endPoint y: 148, distance: 85.4
click at [662, 148] on td "Nombre completo : [PERSON_NAME]" at bounding box center [727, 142] width 147 height 28
copy p "[PERSON_NAME]"
click at [54, 113] on button "General" at bounding box center [114, 121] width 138 height 28
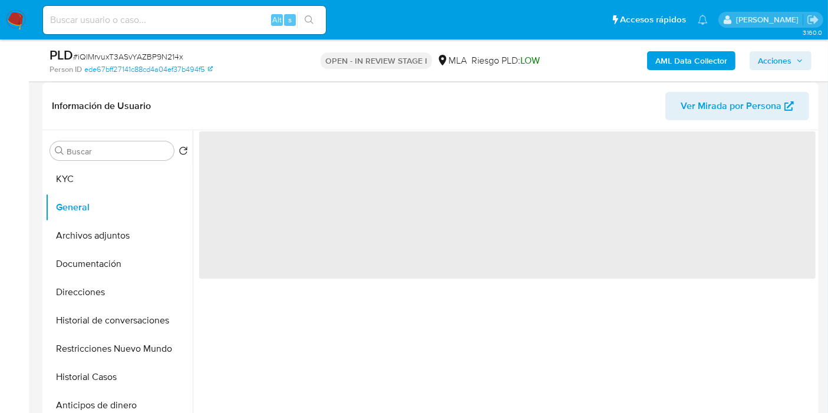
scroll to position [131, 0]
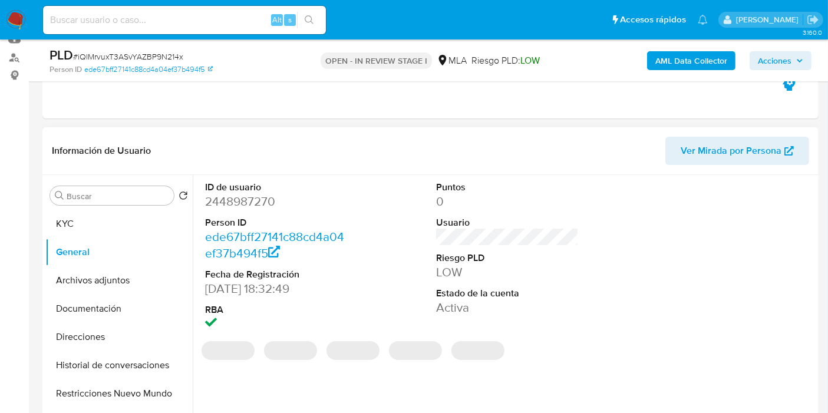
click at [256, 203] on dd "2448987270" at bounding box center [276, 201] width 143 height 16
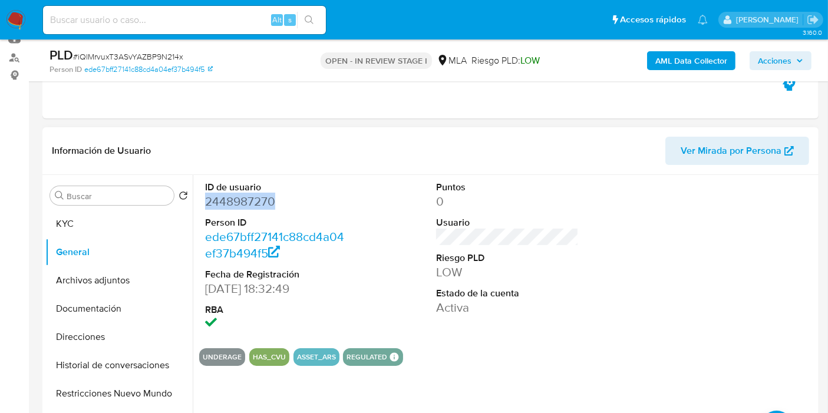
copy dd "2448987270"
click at [95, 330] on button "Direcciones" at bounding box center [114, 337] width 138 height 28
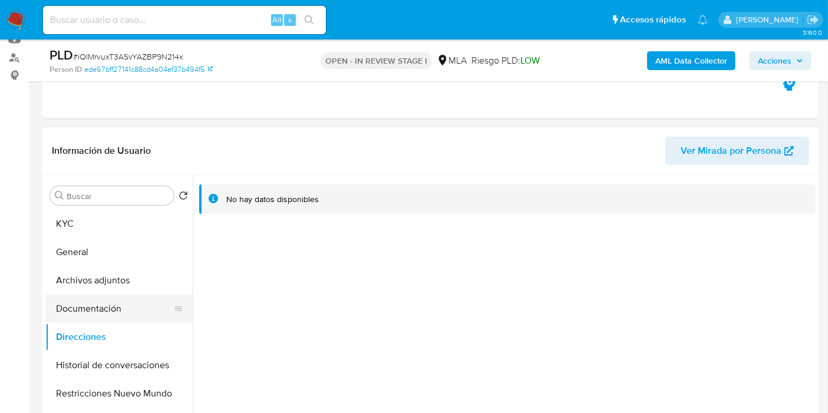
click at [105, 301] on button "Documentación" at bounding box center [114, 309] width 138 height 28
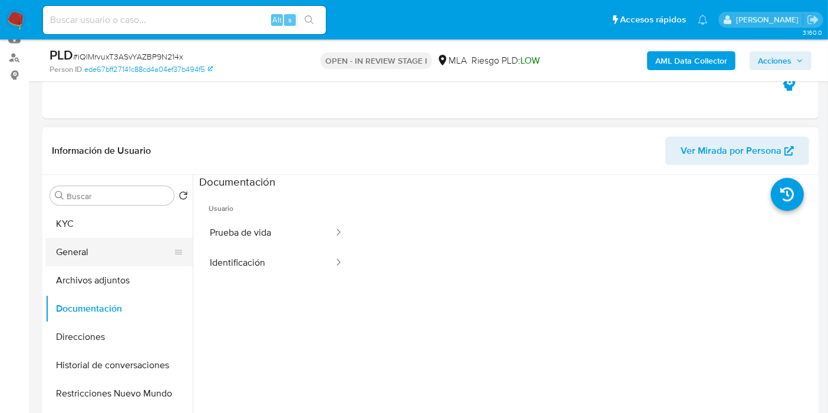
click at [242, 240] on button "Prueba de vida" at bounding box center [266, 233] width 135 height 30
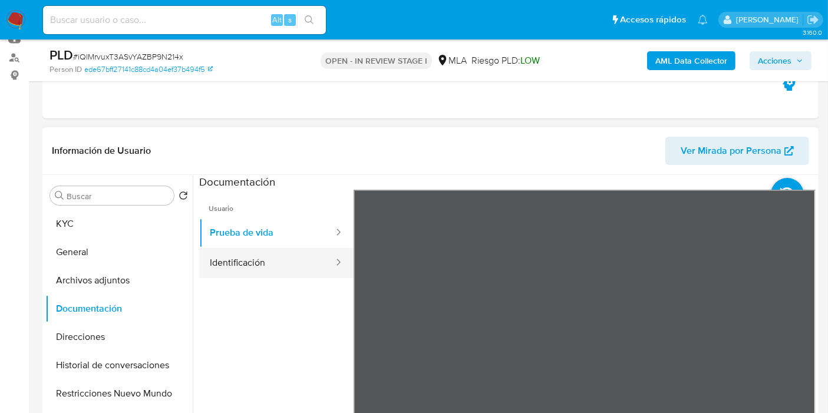
click at [260, 268] on button "Identificación" at bounding box center [266, 263] width 135 height 30
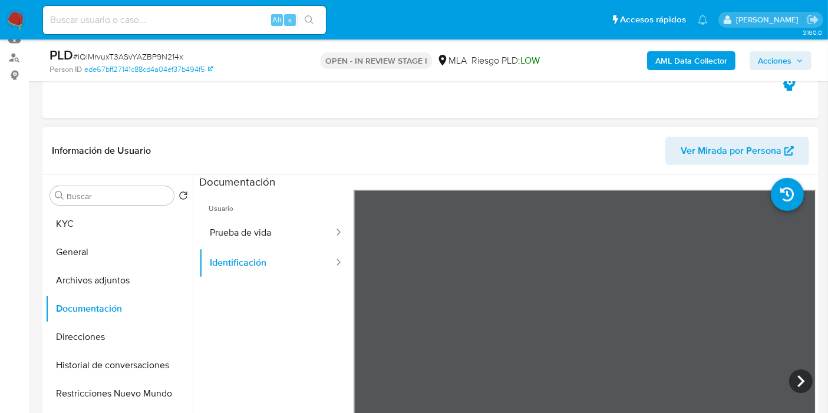
scroll to position [19, 0]
click at [802, 379] on icon at bounding box center [801, 381] width 24 height 24
click at [558, 144] on div "Información de Usuario Ver Mirada por Persona Buscar Volver al orden por defect…" at bounding box center [430, 301] width 776 height 349
click at [109, 325] on button "Direcciones" at bounding box center [114, 337] width 138 height 28
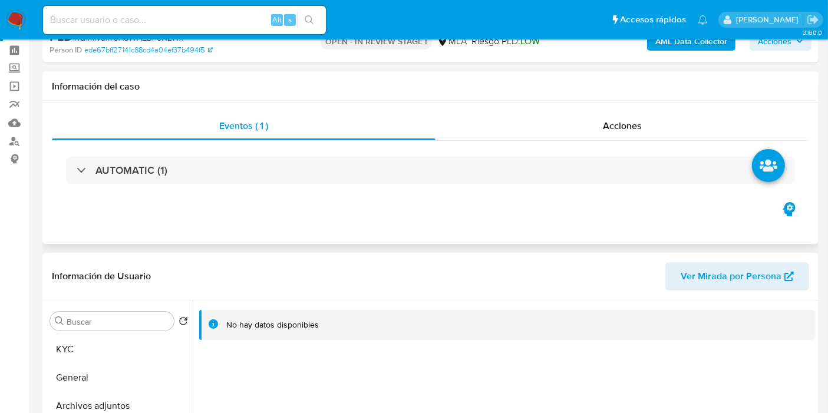
scroll to position [0, 0]
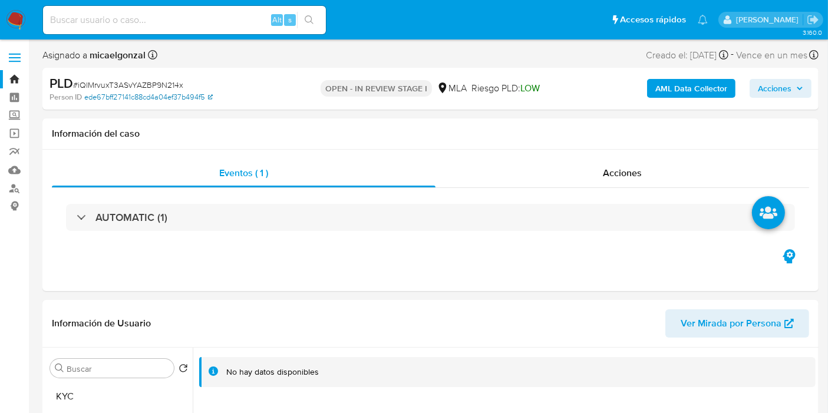
click at [175, 98] on link "ede67bff27141c88cd4a04ef37b494f5" at bounding box center [148, 97] width 128 height 11
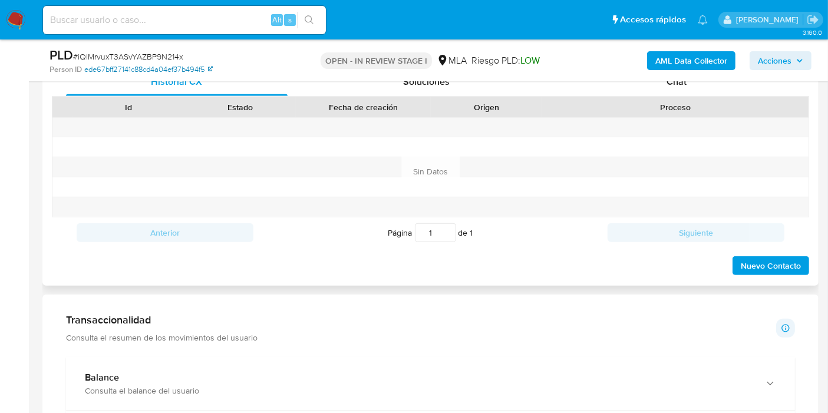
scroll to position [458, 0]
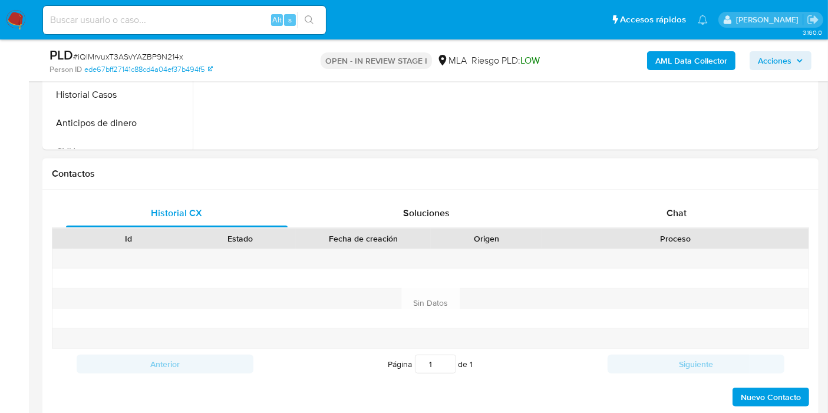
click at [726, 196] on div "Historial CX Soluciones Chat Id Estado Fecha de creación Origen Proceso Anterio…" at bounding box center [430, 303] width 776 height 227
click at [704, 213] on div "Chat" at bounding box center [675, 213] width 221 height 28
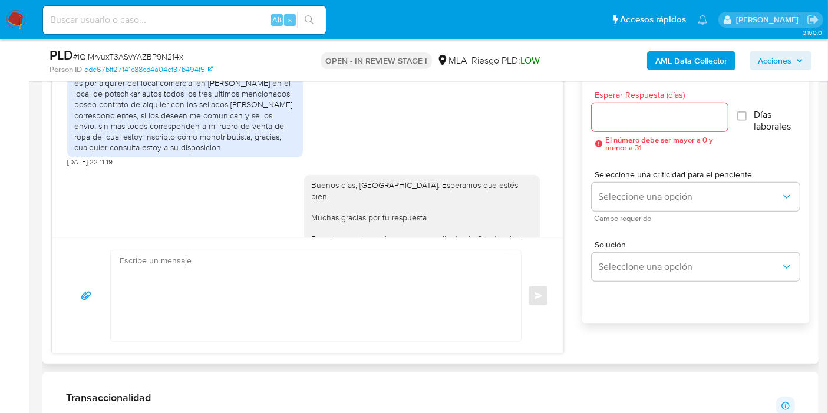
scroll to position [492, 0]
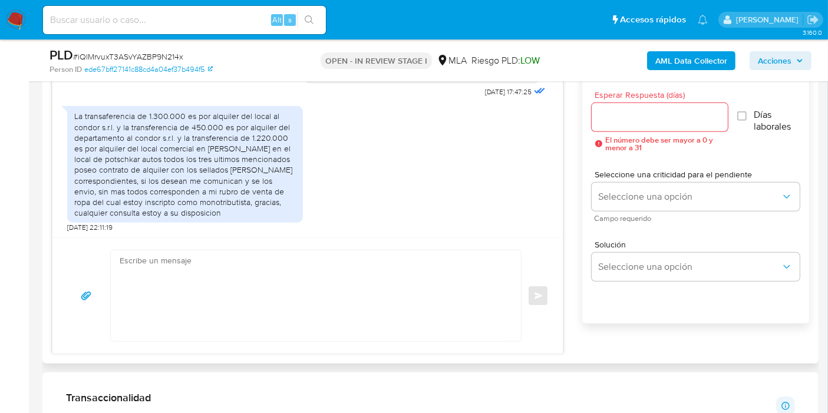
click at [224, 218] on div "La transaferencia de 1.300.000 es por alquiler del local al condor s.r.l. y la …" at bounding box center [184, 164] width 221 height 107
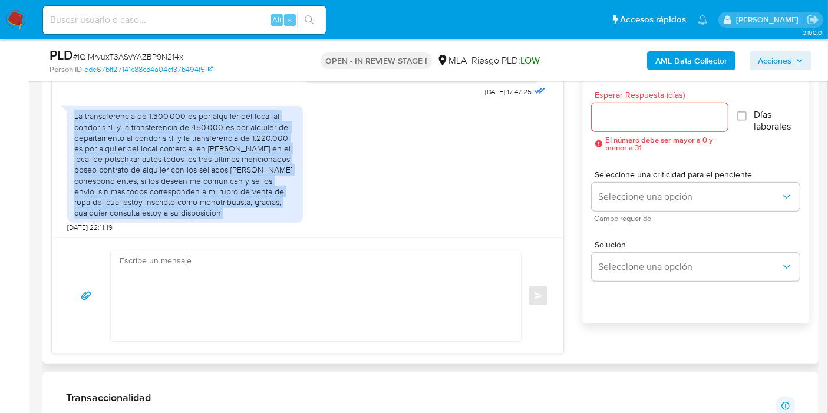
click at [224, 218] on div "La transaferencia de 1.300.000 es por alquiler del local al condor s.r.l. y la …" at bounding box center [184, 164] width 221 height 107
click at [247, 206] on div "La transaferencia de 1.300.000 es por alquiler del local al condor s.r.l. y la …" at bounding box center [184, 164] width 221 height 107
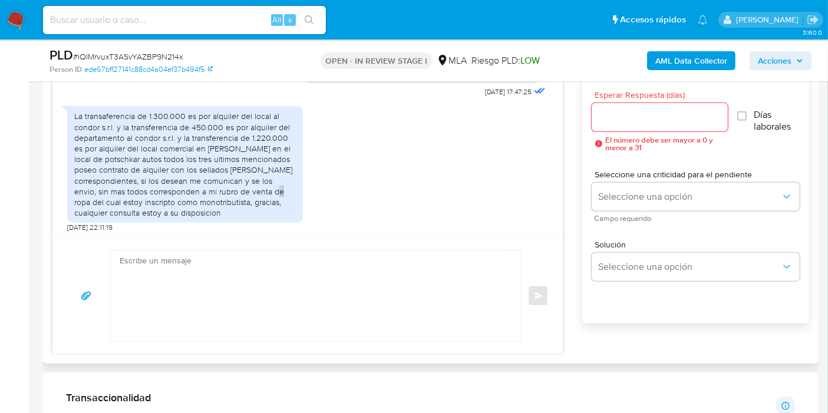
click at [247, 206] on div "La transaferencia de 1.300.000 es por alquiler del local al condor s.r.l. y la …" at bounding box center [184, 164] width 221 height 107
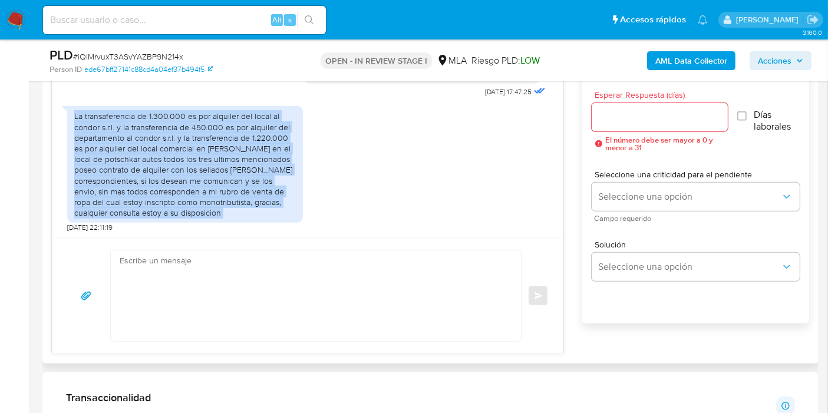
click at [247, 205] on div "La transaferencia de 1.300.000 es por alquiler del local al condor s.r.l. y la …" at bounding box center [184, 164] width 221 height 107
click at [259, 211] on div "La transaferencia de 1.300.000 es por alquiler del local al condor s.r.l. y la …" at bounding box center [184, 164] width 221 height 107
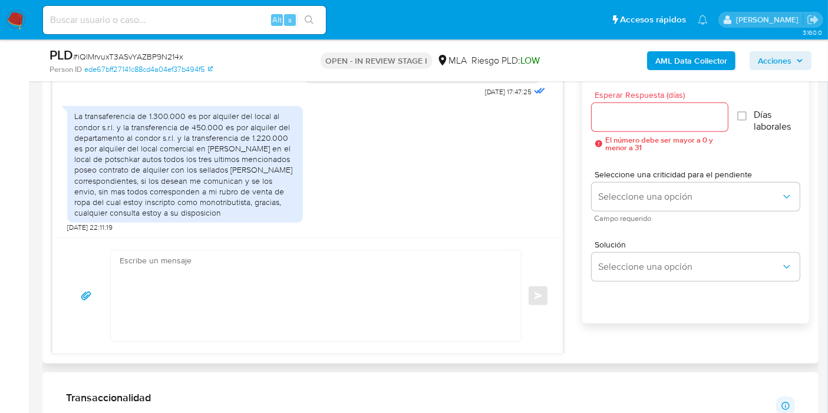
click at [277, 179] on div "La transaferencia de 1.300.000 es por alquiler del local al condor s.r.l. y la …" at bounding box center [184, 164] width 221 height 107
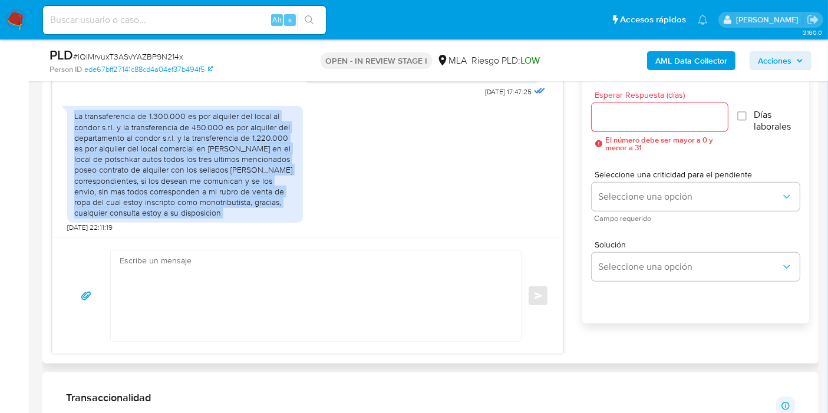
click at [277, 179] on div "La transaferencia de 1.300.000 es por alquiler del local al condor s.r.l. y la …" at bounding box center [184, 164] width 221 height 107
click at [200, 189] on div "La transaferencia de 1.300.000 es por alquiler del local al condor s.r.l. y la …" at bounding box center [184, 164] width 221 height 107
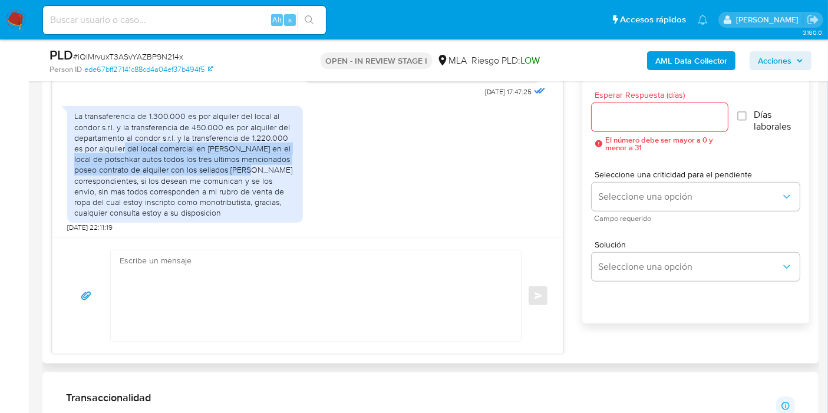
drag, startPoint x: 124, startPoint y: 159, endPoint x: 222, endPoint y: 177, distance: 99.5
click at [222, 177] on div "La transaferencia de 1.300.000 es por alquiler del local al condor s.r.l. y la …" at bounding box center [184, 164] width 221 height 107
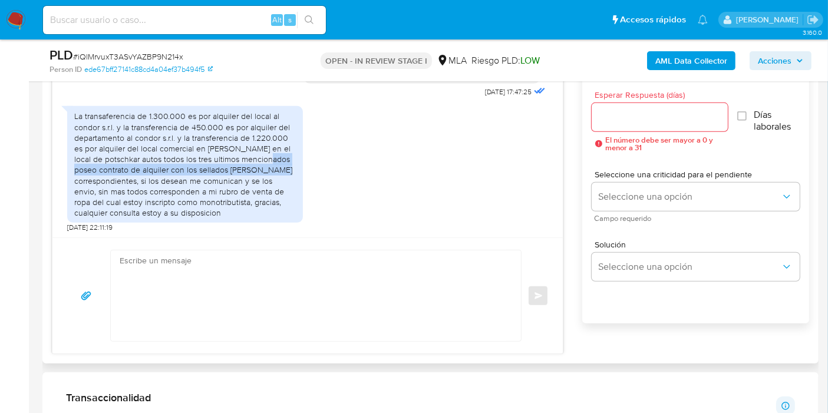
drag, startPoint x: 242, startPoint y: 170, endPoint x: 250, endPoint y: 184, distance: 16.4
click at [250, 184] on div "La transaferencia de 1.300.000 es por alquiler del local al condor s.r.l. y la …" at bounding box center [184, 164] width 221 height 107
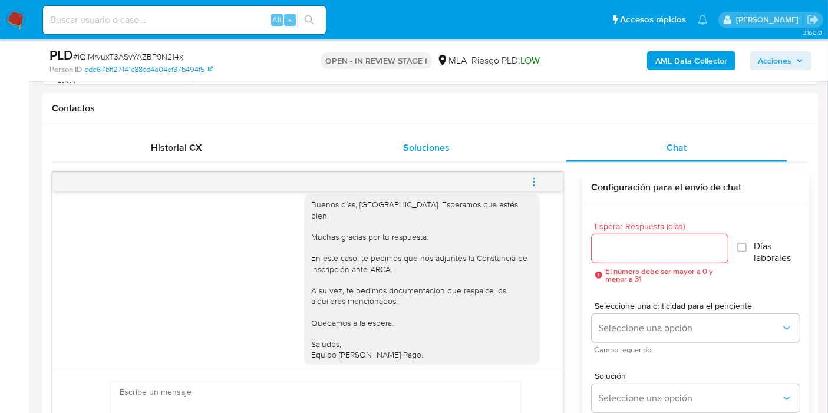
scroll to position [689, 0]
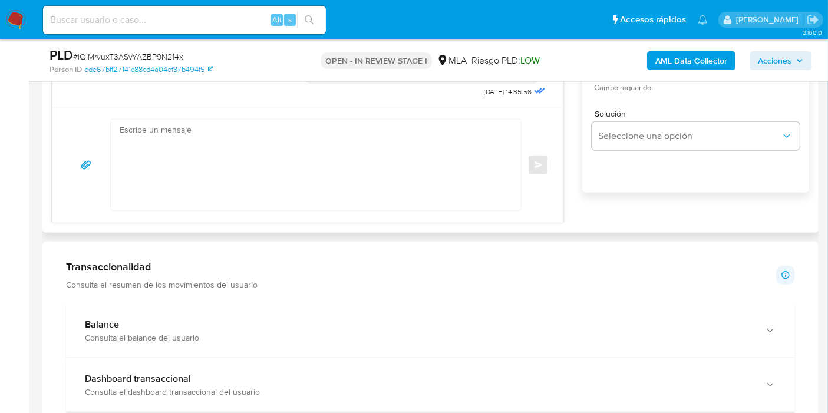
click at [283, 149] on textarea at bounding box center [313, 165] width 386 height 91
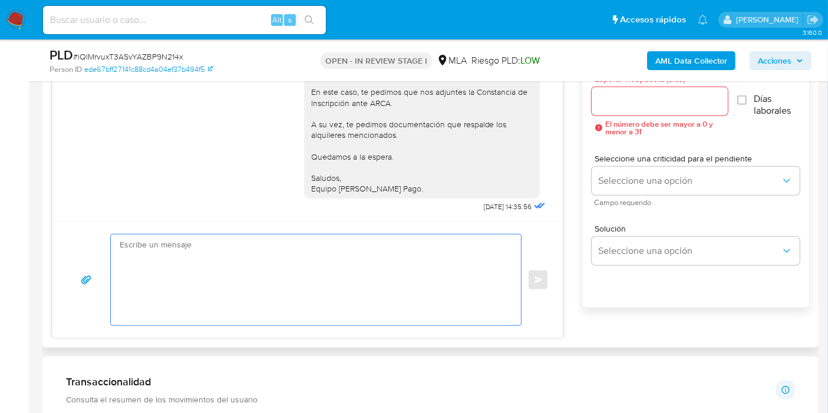
scroll to position [589, 0]
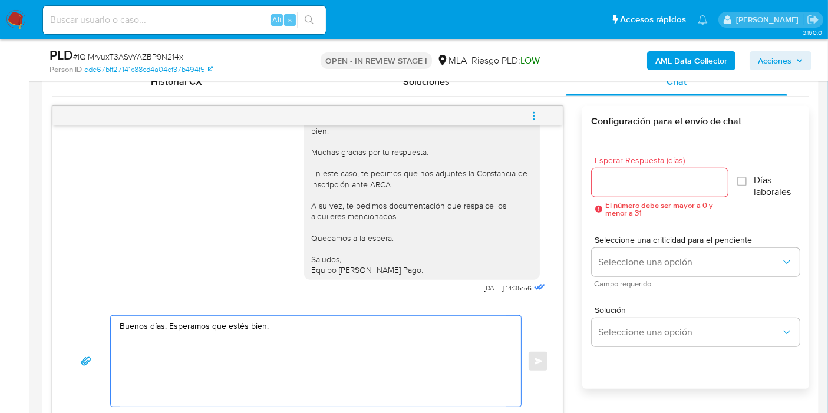
paste textarea "Queremos informarte que el uso de la cuenta es personal y no se deben canalizar…"
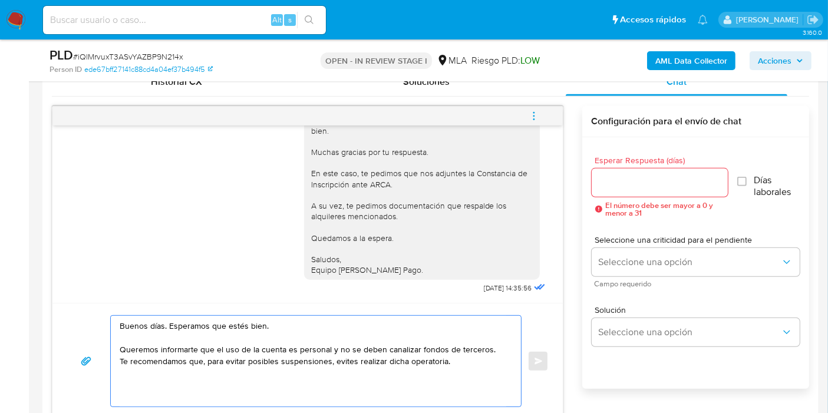
click at [125, 344] on textarea "Buenos días. Esperamos que estés bien. Queremos informarte que el uso de la cue…" at bounding box center [313, 361] width 386 height 91
drag, startPoint x: 121, startPoint y: 343, endPoint x: 123, endPoint y: 350, distance: 7.5
click at [122, 347] on textarea "Buenos días. Esperamos que estés bien. Queremos informarte que el uso de la cue…" at bounding box center [313, 361] width 386 height 91
drag, startPoint x: 123, startPoint y: 350, endPoint x: 136, endPoint y: 348, distance: 13.3
click at [124, 350] on textarea "Buenos días. Esperamos que estés bien. Queremos informarte que el uso de la cue…" at bounding box center [313, 361] width 386 height 91
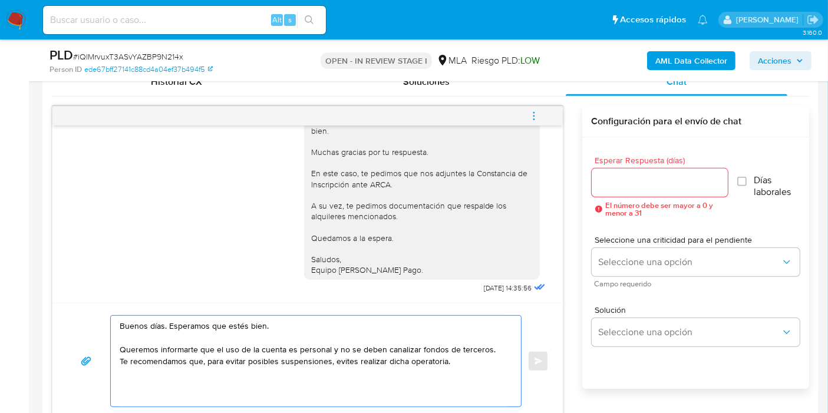
click at [172, 346] on textarea "Buenos días. Esperamos que estés bien. Queremos informarte que el uso de la cue…" at bounding box center [313, 361] width 386 height 91
click at [400, 342] on textarea "Buenos días. Esperamos que estés bien. Queremos recordarles que el uso de la cu…" at bounding box center [313, 361] width 386 height 91
click at [470, 349] on textarea "Buenos días. Esperamos que estés bien. Queremos recordarles que el uso de la cu…" at bounding box center [313, 361] width 386 height 91
click at [485, 353] on textarea "Buenos días. Esperamos que estés bien. Queremos recordarles que el uso de la cu…" at bounding box center [313, 361] width 386 height 91
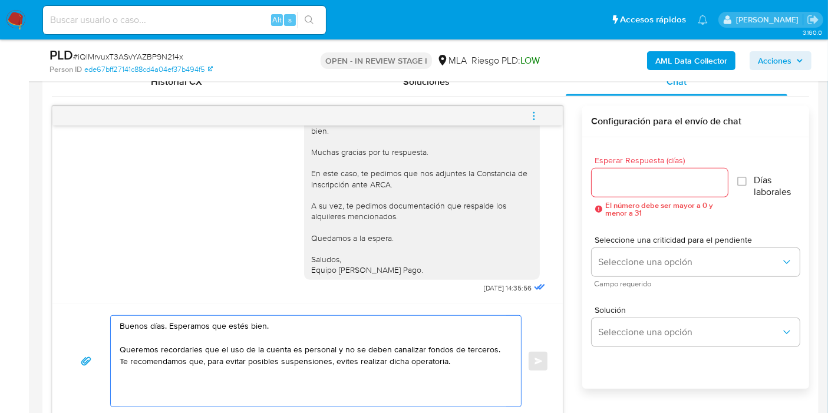
click at [497, 349] on textarea "Buenos días. Esperamos que estés bien. Queremos recordarles que el uso de la cu…" at bounding box center [313, 361] width 386 height 91
drag, startPoint x: 497, startPoint y: 349, endPoint x: 508, endPoint y: 349, distance: 11.8
click at [497, 349] on textarea "Buenos días. Esperamos que estés bien. Queremos recordarles que el uso de la cu…" at bounding box center [313, 361] width 386 height 91
click at [499, 348] on textarea "Buenos días. Esperamos que estés bien. Queremos recordarles que el uso de la cu…" at bounding box center [313, 361] width 386 height 91
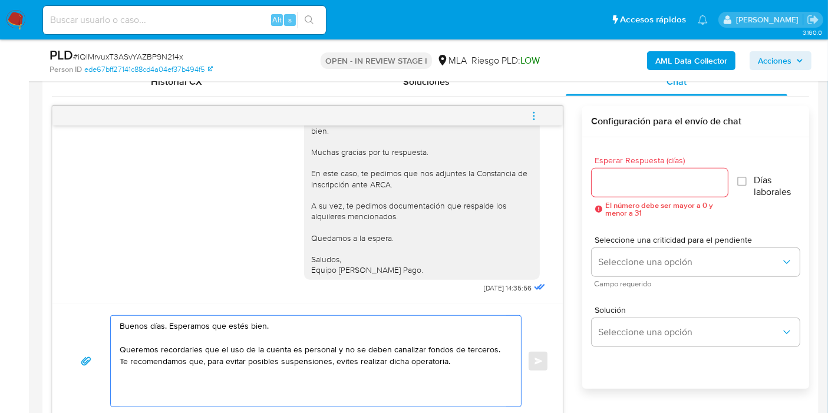
click at [496, 348] on textarea "Buenos días. Esperamos que estés bien. Queremos recordarles que el uso de la cu…" at bounding box center [313, 361] width 386 height 91
click at [423, 352] on textarea "Buenos días. Esperamos que estés bien. Queremos recordarles que el uso de la cu…" at bounding box center [313, 361] width 386 height 91
drag, startPoint x: 403, startPoint y: 357, endPoint x: 484, endPoint y: 358, distance: 80.7
click at [403, 358] on textarea "Buenos días. Esperamos que estés bien. Queremos recordarles que el uso de la cu…" at bounding box center [313, 361] width 386 height 91
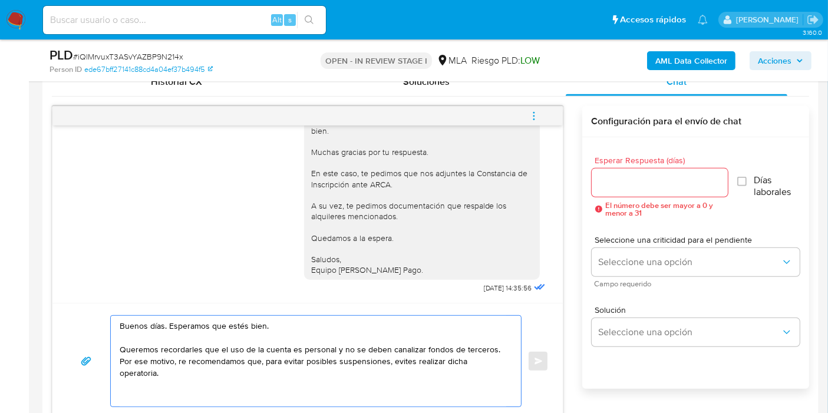
click at [484, 358] on textarea "Buenos días. Esperamos que estés bien. Queremos recordarles que el uso de la cu…" at bounding box center [313, 361] width 386 height 91
click at [471, 358] on textarea "Buenos días. Esperamos que estés bien. Queremos recordarles que el uso de la cu…" at bounding box center [313, 361] width 386 height 91
drag, startPoint x: 203, startPoint y: 373, endPoint x: 250, endPoint y: 366, distance: 47.6
click at [248, 366] on textarea "Buenos días. Esperamos que estés bien. Queremos recordarles que el uso de la cu…" at bounding box center [313, 361] width 386 height 91
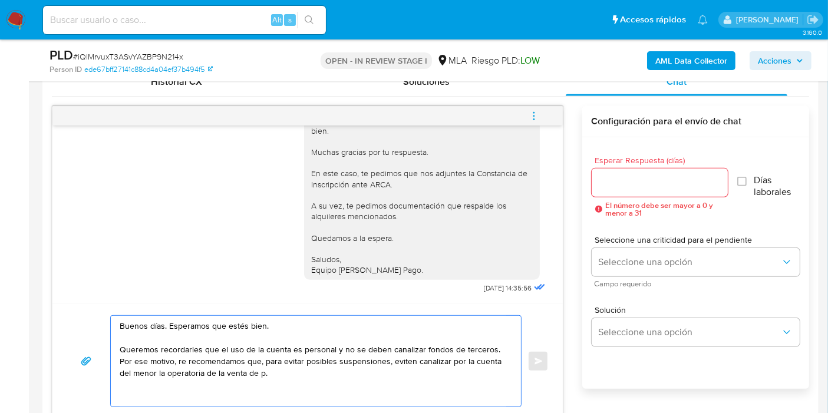
click at [253, 366] on textarea "Buenos días. Esperamos que estés bien. Queremos recordarles que el uso de la cu…" at bounding box center [313, 361] width 386 height 91
drag, startPoint x: 181, startPoint y: 373, endPoint x: 193, endPoint y: 373, distance: 11.8
click at [193, 373] on textarea "Buenos días. Esperamos que estés bien. Queremos recordarles que el uso de la cu…" at bounding box center [313, 361] width 386 height 91
drag, startPoint x: 203, startPoint y: 378, endPoint x: 197, endPoint y: 375, distance: 7.1
click at [201, 378] on textarea "Buenos días. Esperamos que estés bien. Queremos recordarles que el uso de la cu…" at bounding box center [313, 361] width 386 height 91
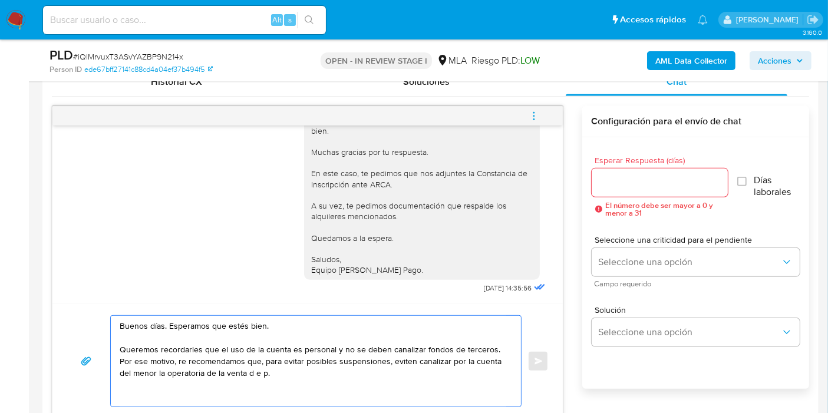
drag, startPoint x: 197, startPoint y: 375, endPoint x: 293, endPoint y: 369, distance: 96.2
click at [293, 369] on textarea "Buenos días. Esperamos que estés bien. Queremos recordarles que el uso de la cu…" at bounding box center [313, 361] width 386 height 91
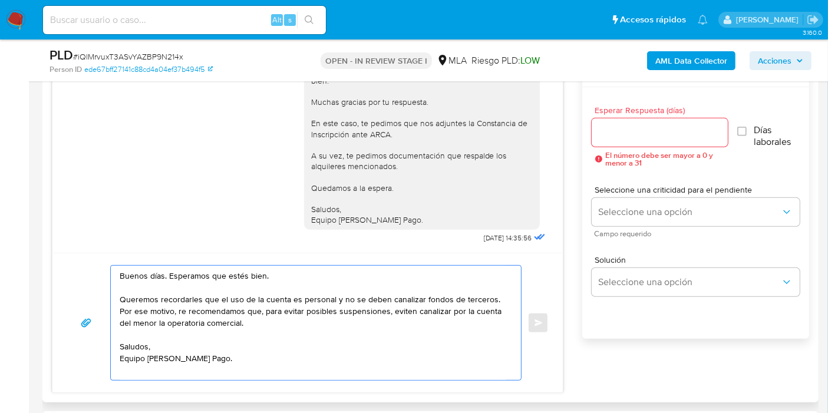
scroll to position [720, 0]
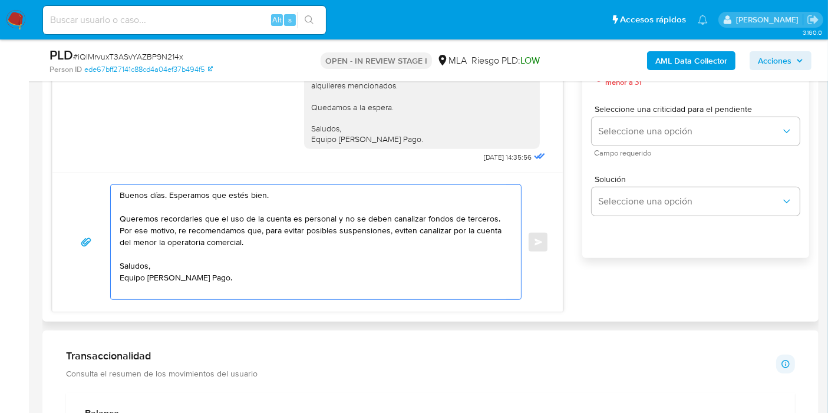
drag, startPoint x: 157, startPoint y: 280, endPoint x: 148, endPoint y: 289, distance: 12.9
click at [153, 282] on textarea "Buenos días. Esperamos que estés bien. Queremos recordarles que el uso de la cu…" at bounding box center [313, 242] width 386 height 114
click at [148, 289] on textarea "Buenos días. Esperamos que estés bien. Queremos recordarles que el uso de la cu…" at bounding box center [313, 242] width 386 height 114
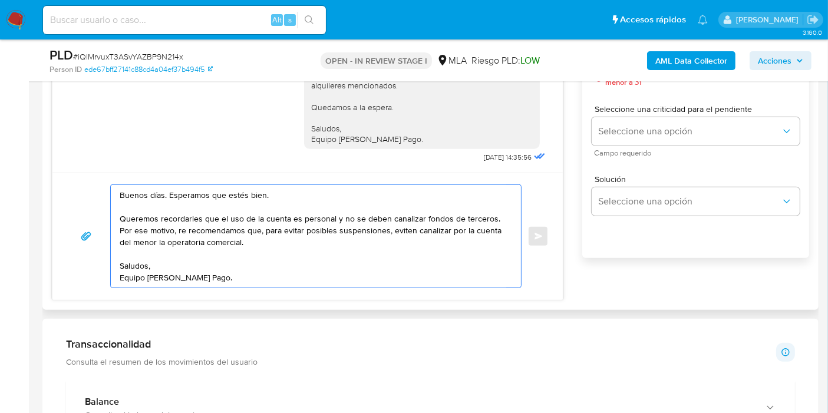
scroll to position [654, 0]
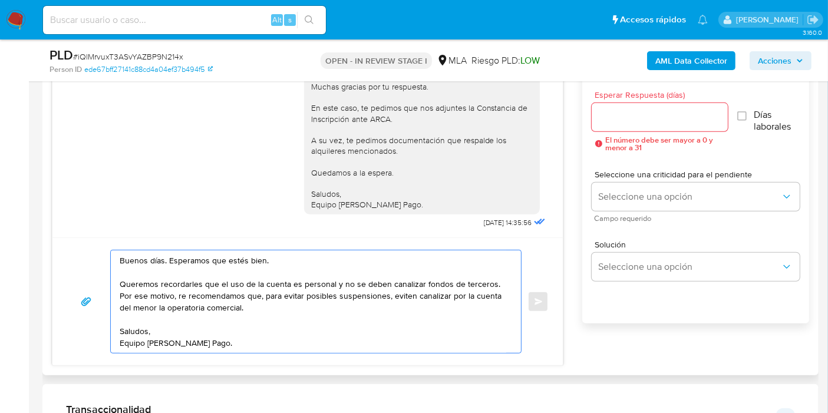
click at [259, 263] on textarea "Buenos días. Esperamos que estés bien. Queremos recordarles que el uso de la cu…" at bounding box center [313, 301] width 386 height 102
click at [310, 310] on textarea "Buenos días. Esperamos que estés bien. Queremos recordarles que el uso de la cu…" at bounding box center [313, 301] width 386 height 102
drag, startPoint x: 336, startPoint y: 289, endPoint x: 370, endPoint y: 282, distance: 34.9
click at [338, 289] on textarea "Buenos días. Esperamos que estés bien. Queremos recordarles que el uso de la cu…" at bounding box center [313, 301] width 386 height 102
click at [392, 277] on textarea "Buenos días. Esperamos que estés bien. Queremos recordarles que el uso de la cu…" at bounding box center [313, 301] width 386 height 102
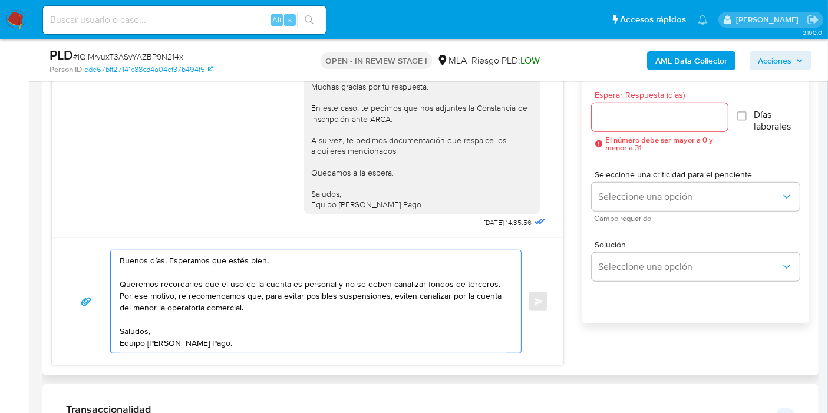
click at [494, 287] on textarea "Buenos días. Esperamos que estés bien. Queremos recordarles que el uso de la cu…" at bounding box center [313, 301] width 386 height 102
click at [386, 315] on textarea "Buenos días. Esperamos que estés bien. Queremos recordarles que el uso de la cu…" at bounding box center [313, 301] width 386 height 102
click at [170, 292] on textarea "Buenos días. Esperamos que estés bien. Queremos recordarles que el uso de la cu…" at bounding box center [313, 301] width 386 height 102
click at [168, 292] on textarea "Buenos días. Esperamos que estés bien. Queremos recordarles que el uso de la cu…" at bounding box center [313, 301] width 386 height 102
click at [167, 292] on textarea "Buenos días. Esperamos que estés bien. Queremos recordarles que el uso de la cu…" at bounding box center [313, 301] width 386 height 102
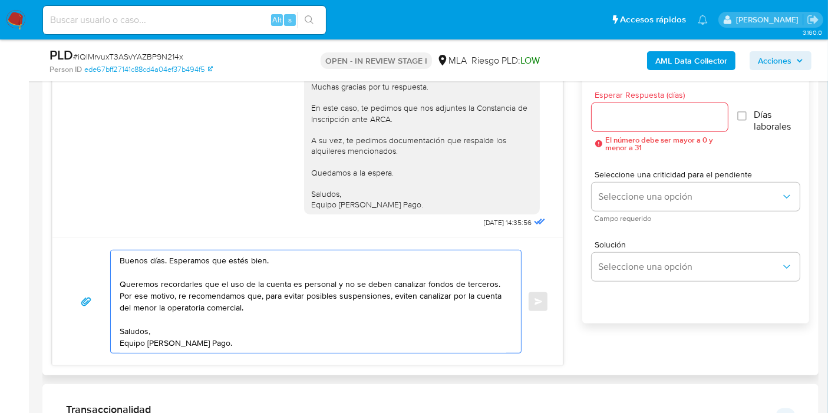
click at [167, 292] on textarea "Buenos días. Esperamos que estés bien. Queremos recordarles que el uso de la cu…" at bounding box center [313, 301] width 386 height 102
drag, startPoint x: 272, startPoint y: 312, endPoint x: 362, endPoint y: 312, distance: 89.5
click at [287, 312] on textarea "Buenos días. Esperamos que estés bien. Queremos recordarles que el uso de la cu…" at bounding box center [313, 301] width 386 height 102
click at [366, 311] on textarea "Buenos días. Esperamos que estés bien. Queremos recordarles que el uso de la cu…" at bounding box center [313, 301] width 386 height 102
click at [409, 297] on textarea "Buenos días. Esperamos que estés bien. Queremos recordarles que el uso de la cu…" at bounding box center [313, 301] width 386 height 102
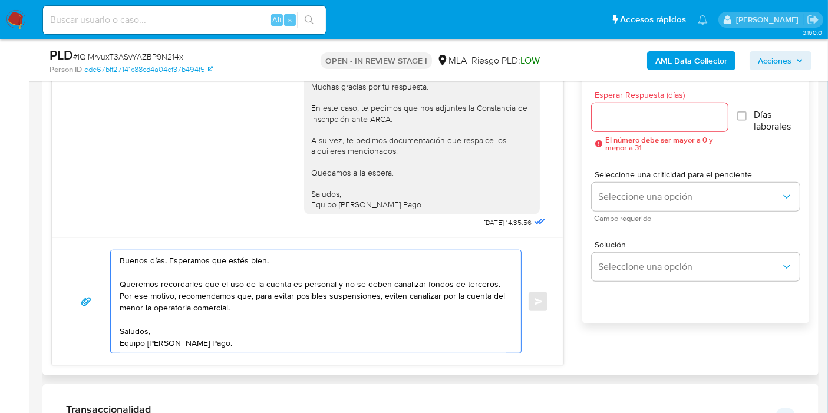
click at [398, 305] on textarea "Buenos días. Esperamos que estés bien. Queremos recordarles que el uso de la cu…" at bounding box center [313, 301] width 386 height 102
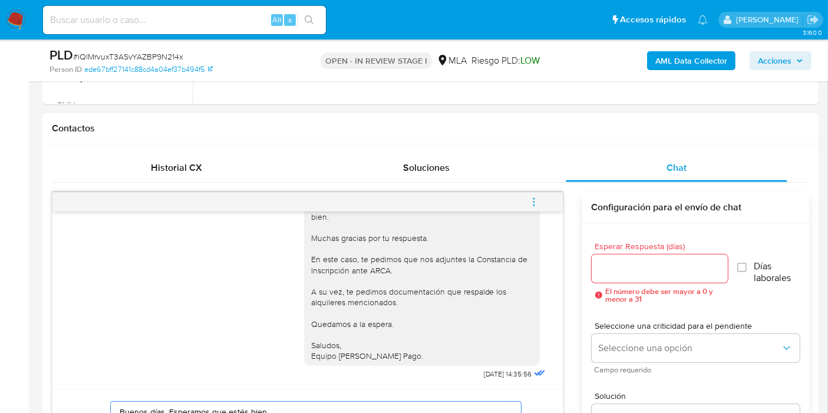
scroll to position [523, 0]
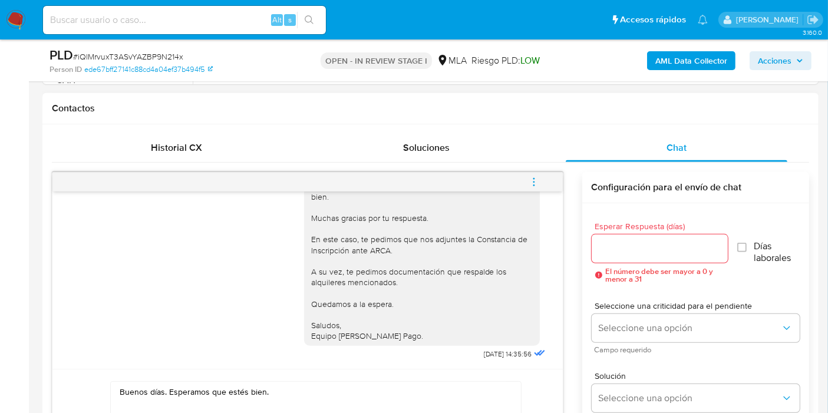
click at [660, 267] on span "El número debe ser mayor a 0 y menor a 31" at bounding box center [666, 274] width 122 height 15
click at [664, 258] on div at bounding box center [659, 248] width 136 height 28
click at [667, 253] on input "Esperar Respuesta (días)" at bounding box center [659, 248] width 136 height 15
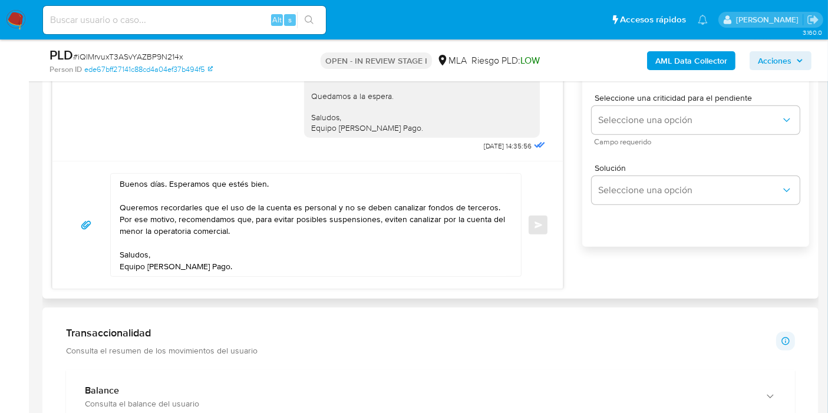
scroll to position [785, 0]
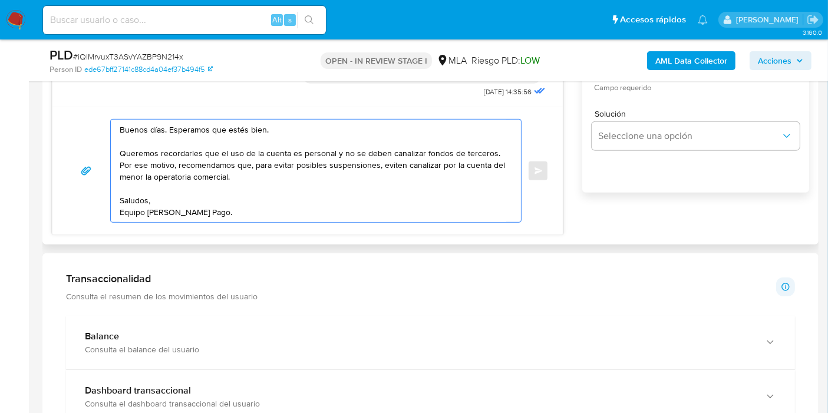
drag, startPoint x: 369, startPoint y: 167, endPoint x: 427, endPoint y: 169, distance: 57.7
click at [425, 164] on textarea "Buenos días. Esperamos que estés bien. Queremos recordarles que el uso de la cu…" at bounding box center [313, 171] width 386 height 102
drag, startPoint x: 439, startPoint y: 162, endPoint x: 446, endPoint y: 162, distance: 7.7
click at [448, 162] on textarea "Buenos días. Esperamos que estés bien. Queremos recordarles que el uso de la cu…" at bounding box center [313, 171] width 386 height 102
click at [446, 162] on textarea "Buenos días. Esperamos que estés bien. Queremos recordarles que el uso de la cu…" at bounding box center [313, 171] width 386 height 102
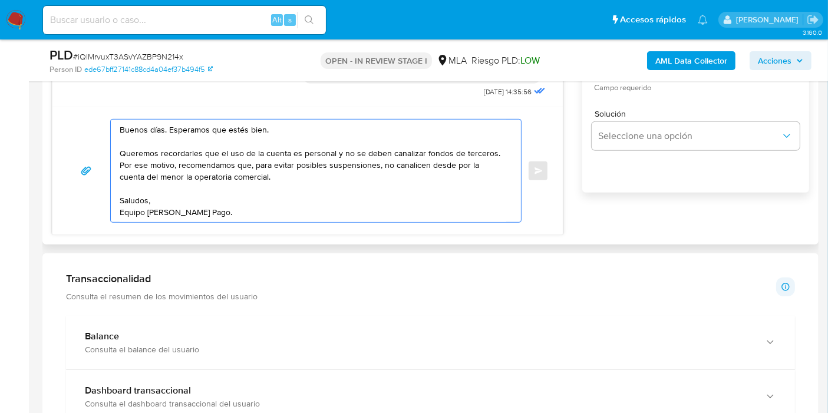
click at [446, 162] on textarea "Buenos días. Esperamos que estés bien. Queremos recordarles que el uso de la cu…" at bounding box center [313, 171] width 386 height 102
click at [432, 180] on textarea "Buenos días. Esperamos que estés bien. Queremos recordarles que el uso de la cu…" at bounding box center [313, 171] width 386 height 102
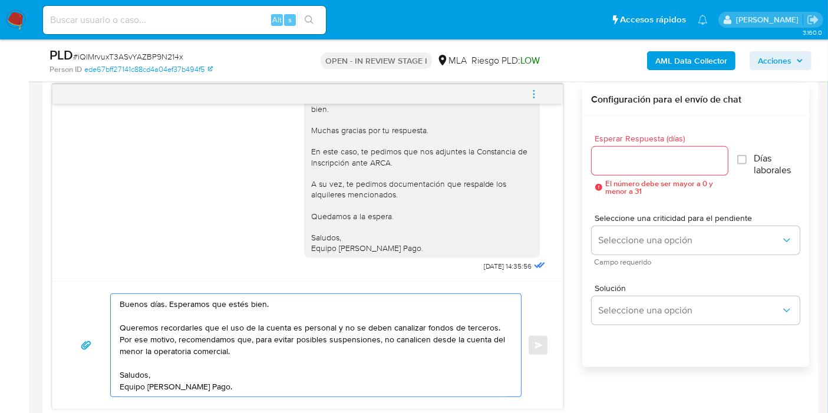
scroll to position [589, 0]
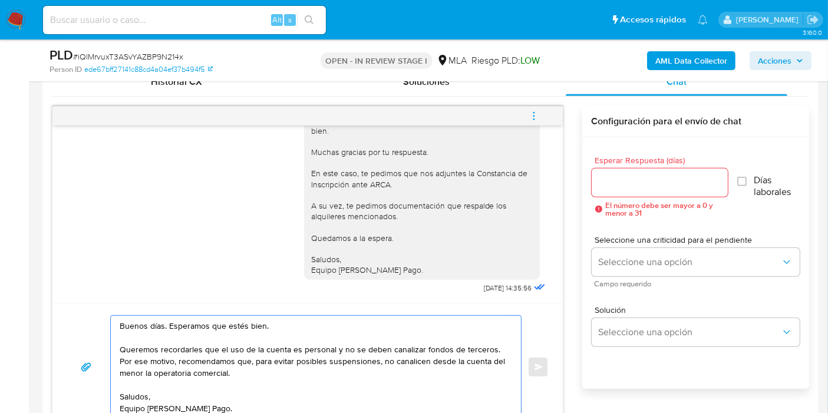
type textarea "Buenos días. Esperamos que estés bien. Queremos recordarles que el uso de la cu…"
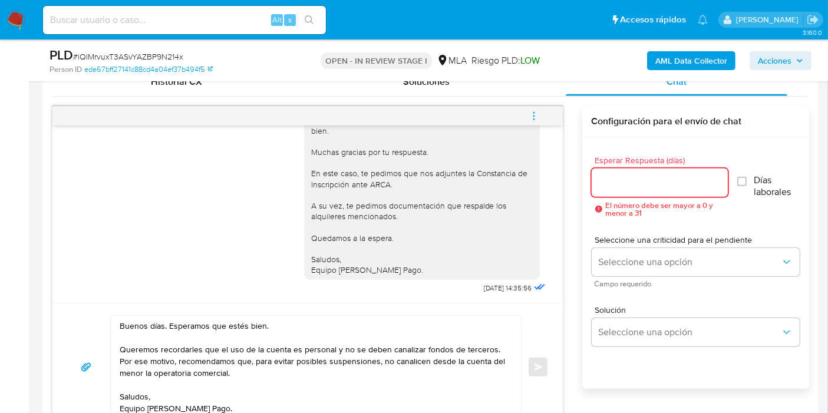
click at [651, 176] on input "Esperar Respuesta (días)" at bounding box center [659, 182] width 136 height 15
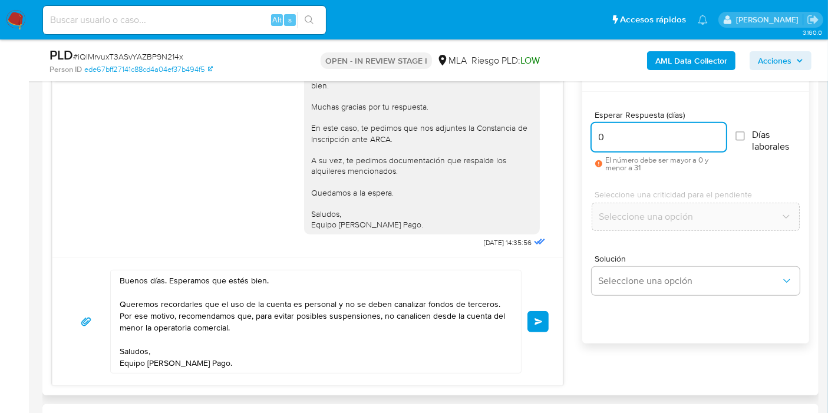
scroll to position [654, 0]
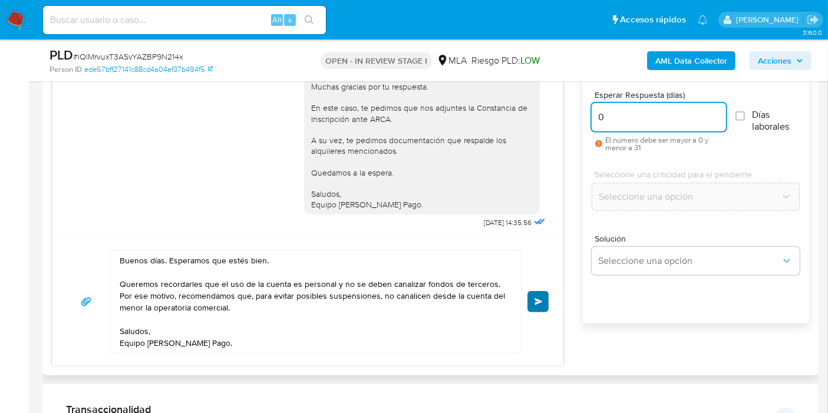
type input "0"
click at [534, 299] on span "Enviar" at bounding box center [538, 301] width 8 height 7
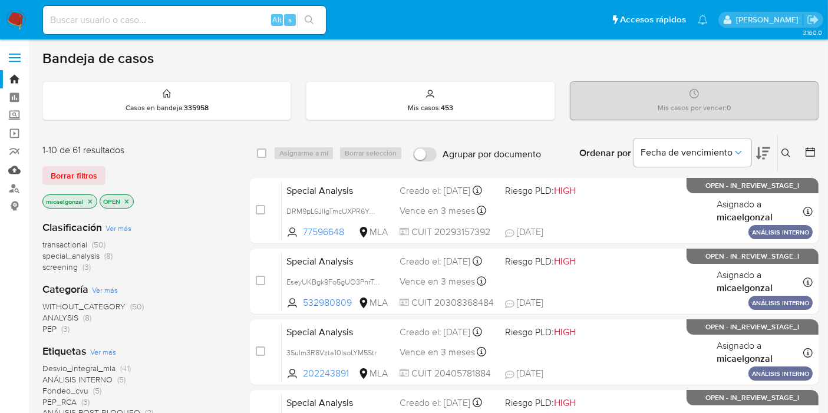
click at [14, 168] on link "Mulan" at bounding box center [70, 170] width 140 height 18
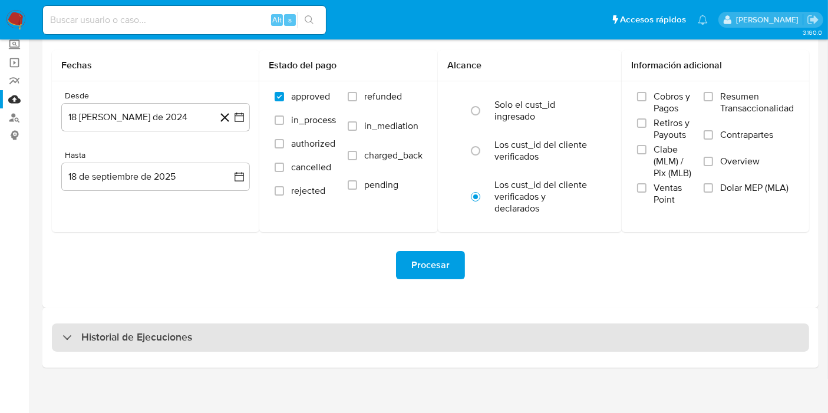
scroll to position [74, 0]
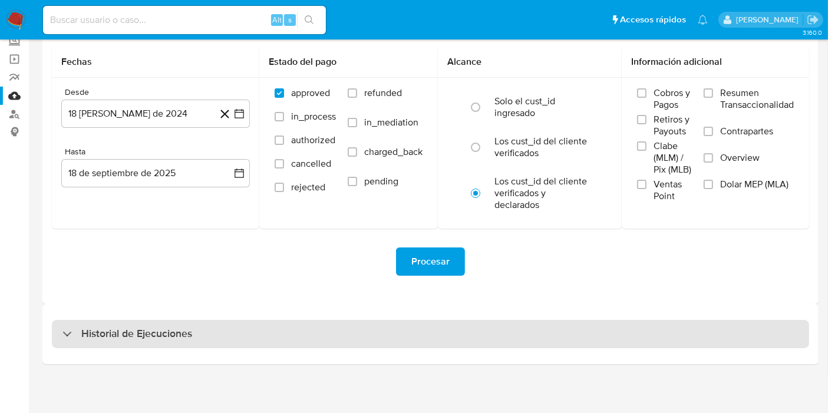
drag, startPoint x: 150, startPoint y: 304, endPoint x: 143, endPoint y: 325, distance: 21.8
click at [145, 317] on div "Historial de Ejecuciones" at bounding box center [430, 334] width 776 height 60
click at [143, 325] on div "Historial de Ejecuciones" at bounding box center [430, 334] width 757 height 28
select select "10"
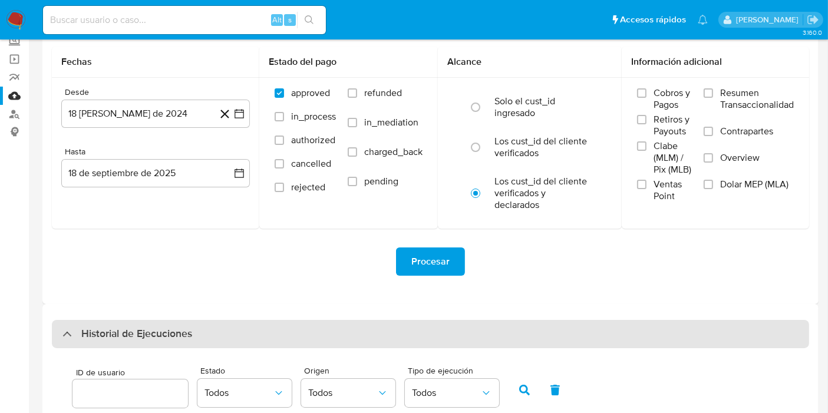
scroll to position [336, 0]
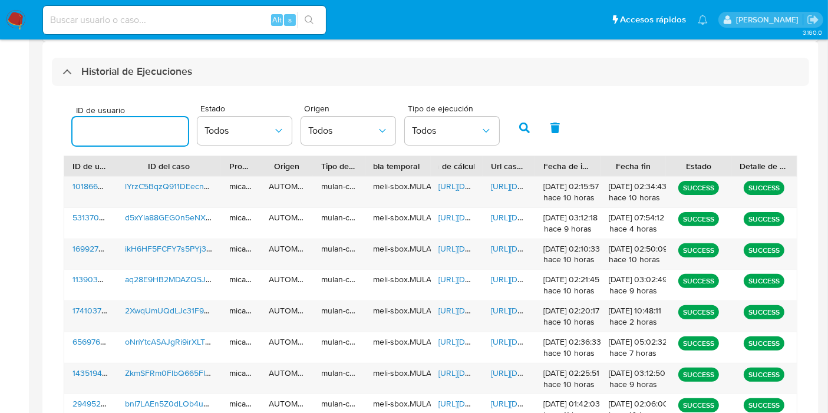
click at [124, 133] on input "number" at bounding box center [129, 131] width 115 height 15
type input "2426621491"
click at [519, 137] on button "button" at bounding box center [524, 128] width 31 height 28
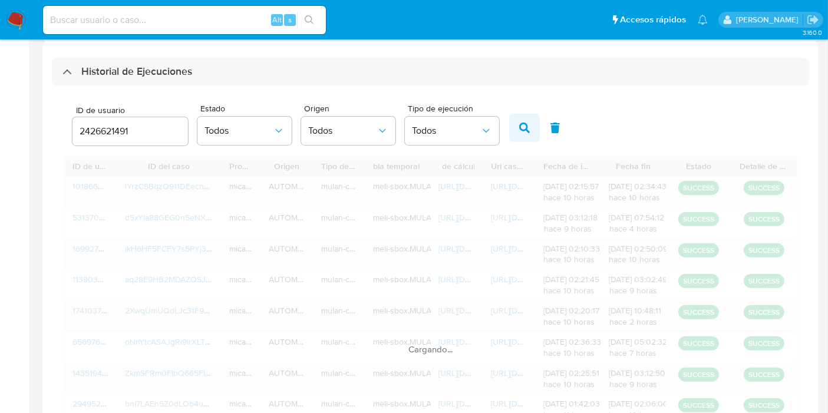
scroll to position [239, 0]
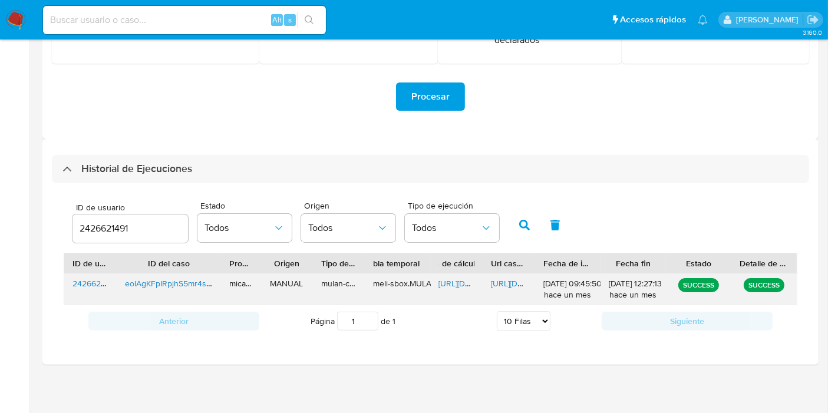
click at [497, 283] on span "[URL][DOMAIN_NAME]" at bounding box center [531, 283] width 81 height 12
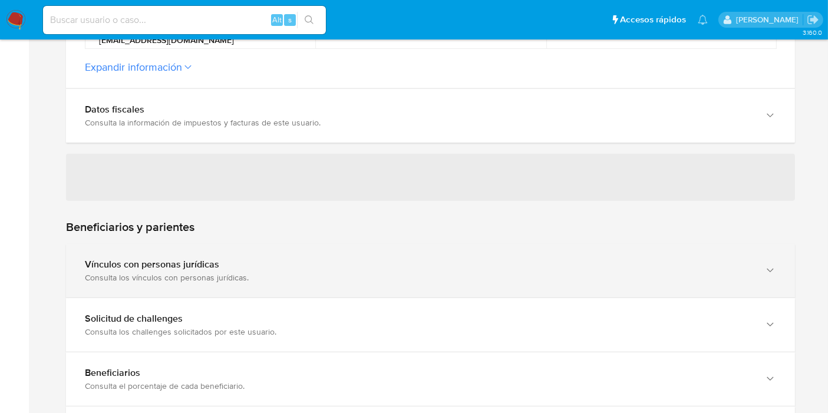
scroll to position [458, 0]
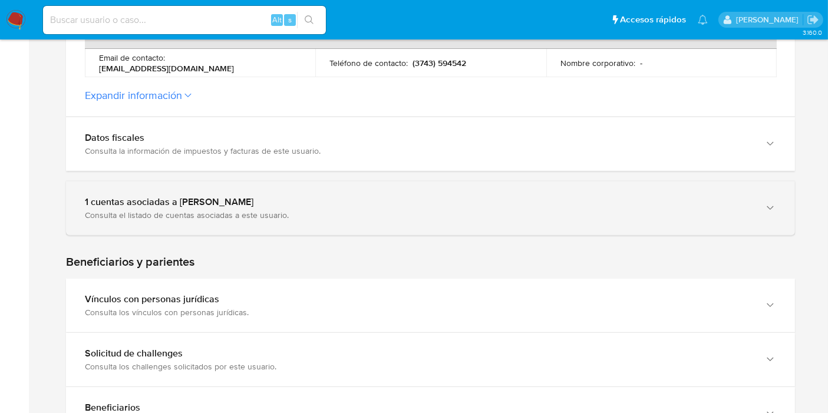
click at [185, 203] on div "1 cuentas asociadas a [PERSON_NAME]" at bounding box center [418, 202] width 667 height 12
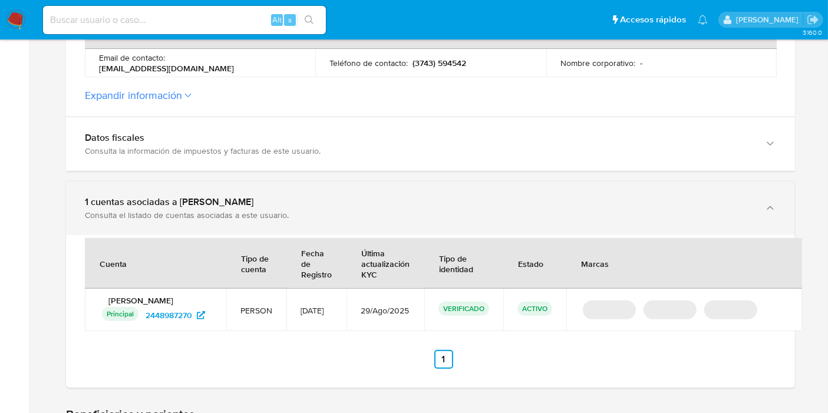
click at [185, 203] on div "1 cuentas asociadas a [PERSON_NAME]" at bounding box center [418, 202] width 667 height 12
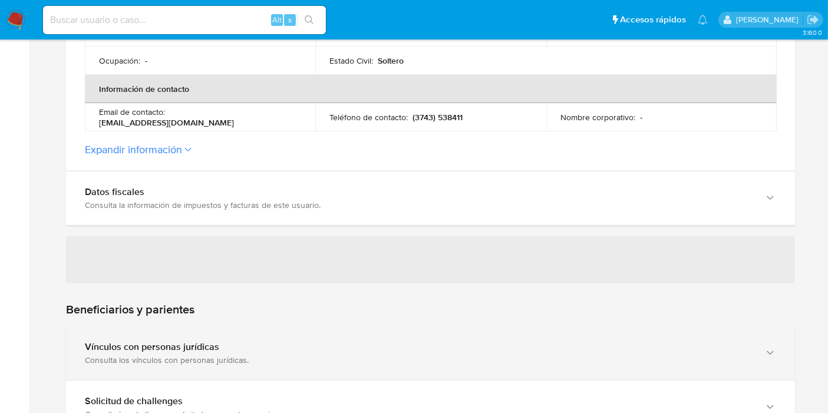
scroll to position [523, 0]
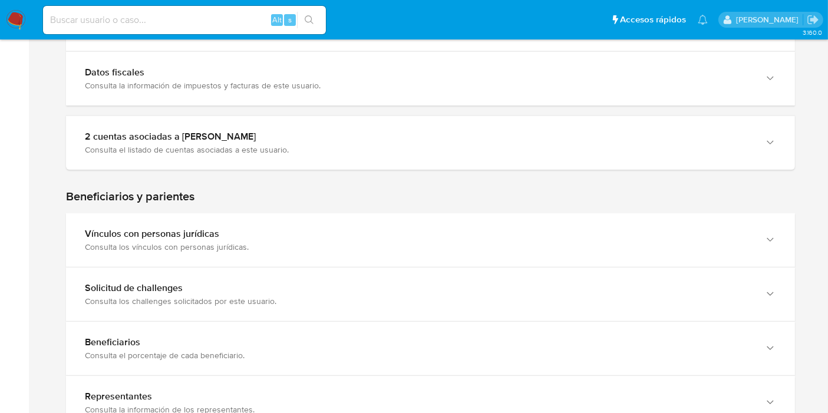
click at [271, 178] on section at bounding box center [430, 103] width 729 height 978
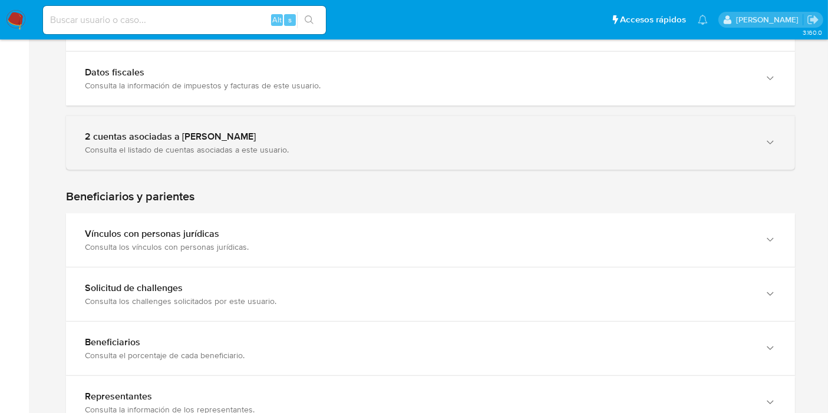
click at [303, 154] on div "2 cuentas asociadas a [PERSON_NAME] Consulta el listado de cuentas asociadas a …" at bounding box center [430, 143] width 729 height 54
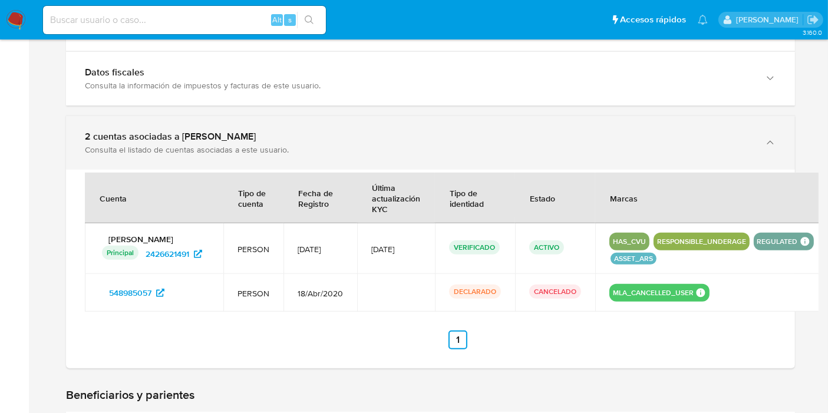
click at [301, 154] on div "2 cuentas asociadas a [PERSON_NAME] Consulta el listado de cuentas asociadas a …" at bounding box center [430, 143] width 729 height 54
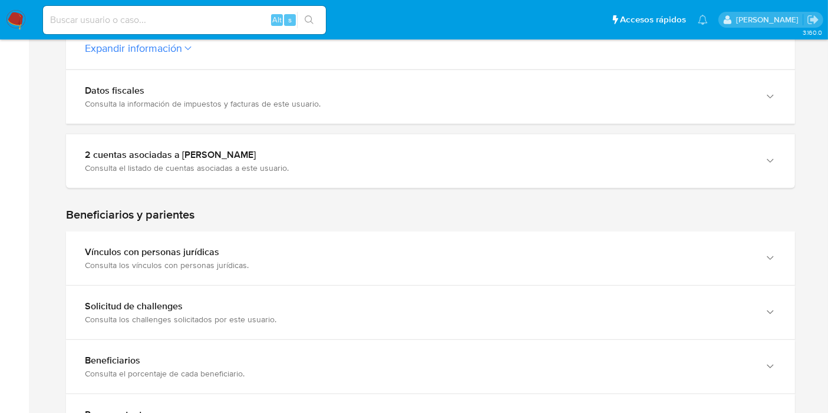
scroll to position [357, 0]
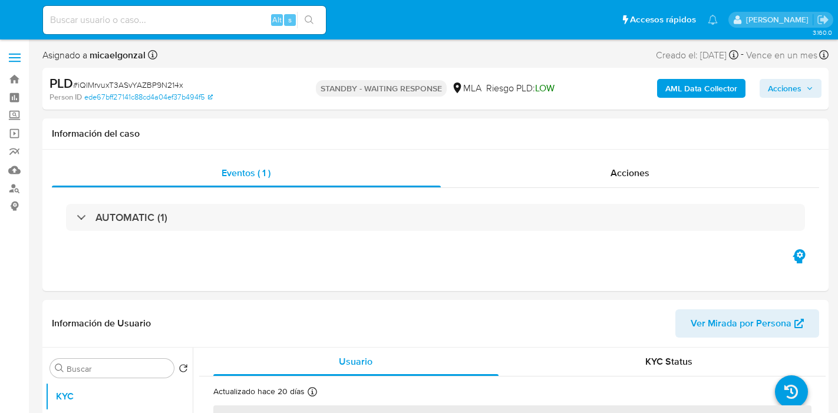
select select "10"
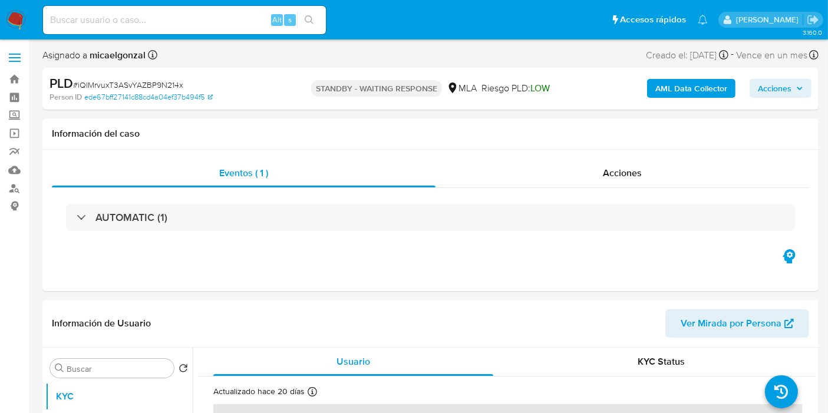
click at [146, 87] on span "# iQlMrvuxT3ASvYAZBP9N214x" at bounding box center [128, 85] width 110 height 12
copy span "iQlMrvuxT3ASvYAZBP9N214x"
click at [14, 19] on img at bounding box center [16, 20] width 20 height 20
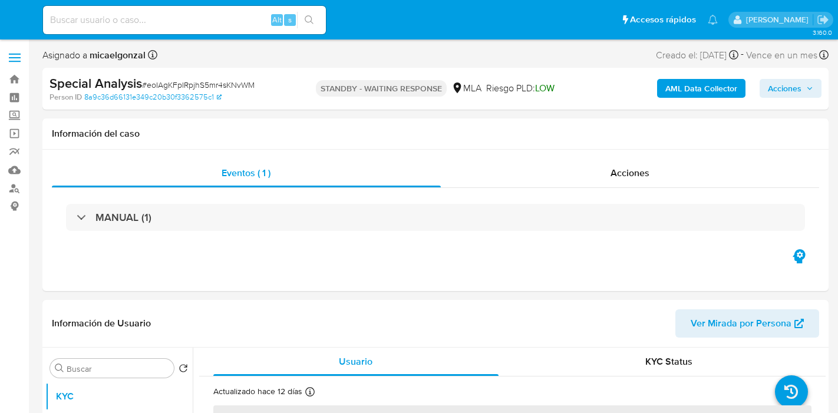
select select "10"
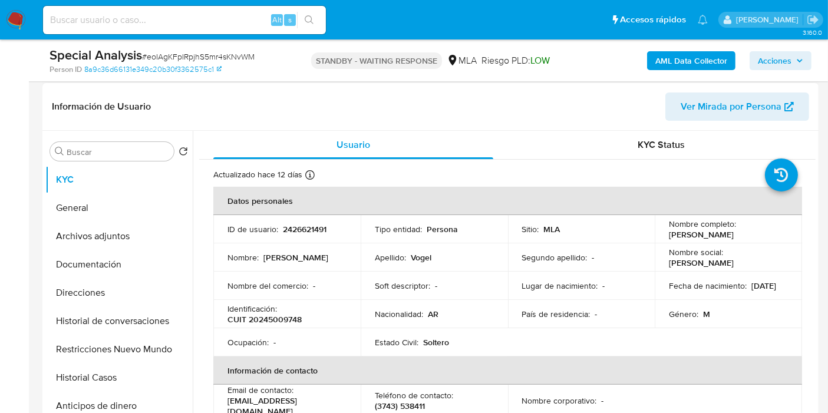
scroll to position [262, 0]
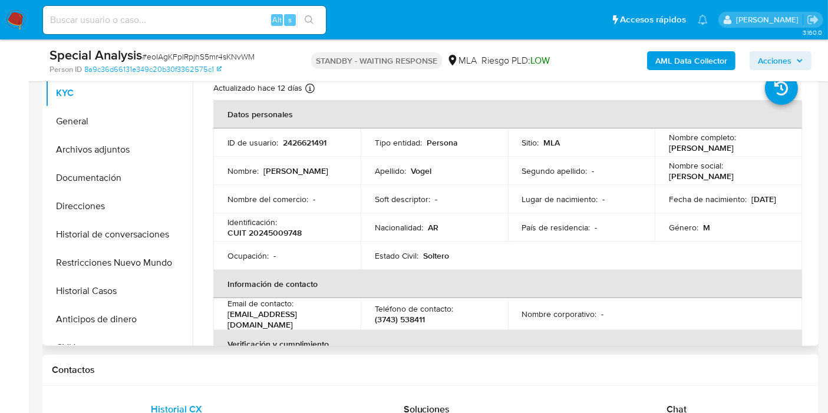
click at [279, 234] on p "CUIT 20245009748" at bounding box center [264, 232] width 74 height 11
copy p "20245009748"
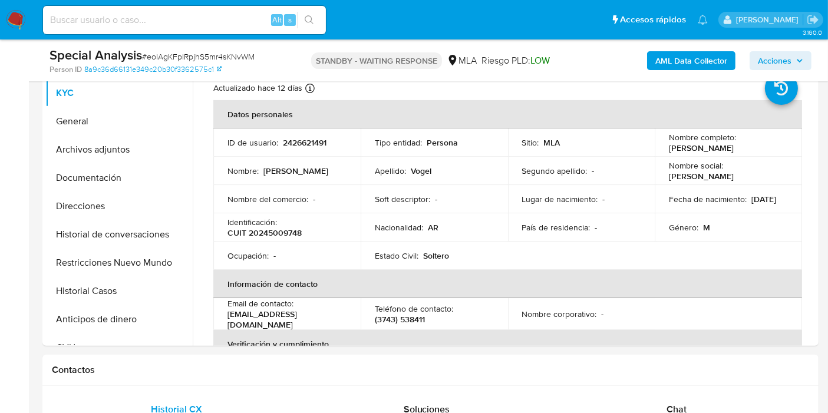
click at [194, 57] on span "# eoIAgKFpIRpjhS5mr4sKNvWM" at bounding box center [198, 57] width 112 height 12
copy span "eoIAgKFpIRpjhS5mr4sKNvWM"
drag, startPoint x: 28, startPoint y: 26, endPoint x: 20, endPoint y: 22, distance: 9.0
click at [25, 25] on nav "Pausado Ver notificaciones Alt s Accesos rápidos Presiona las siguientes teclas…" at bounding box center [414, 19] width 828 height 39
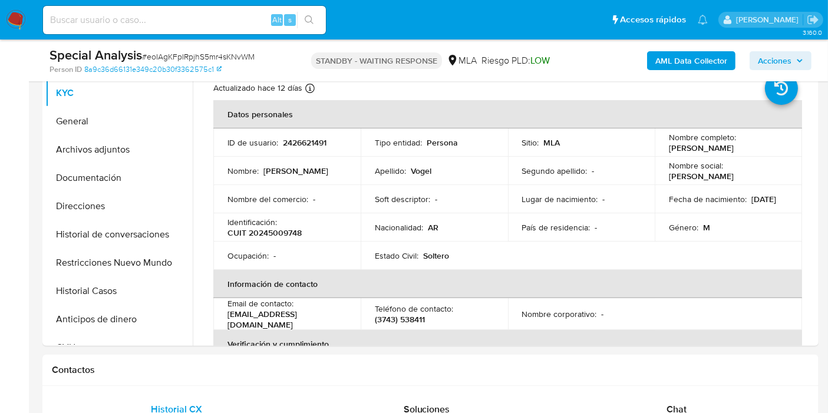
click at [19, 22] on img at bounding box center [16, 20] width 20 height 20
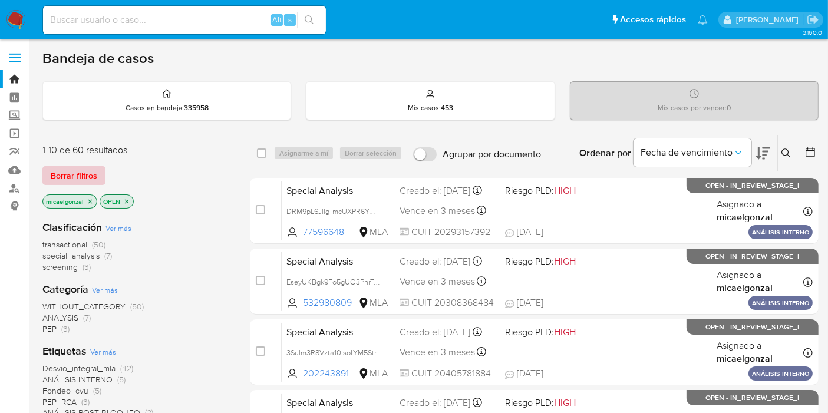
click at [91, 172] on span "Borrar filtros" at bounding box center [74, 175] width 47 height 16
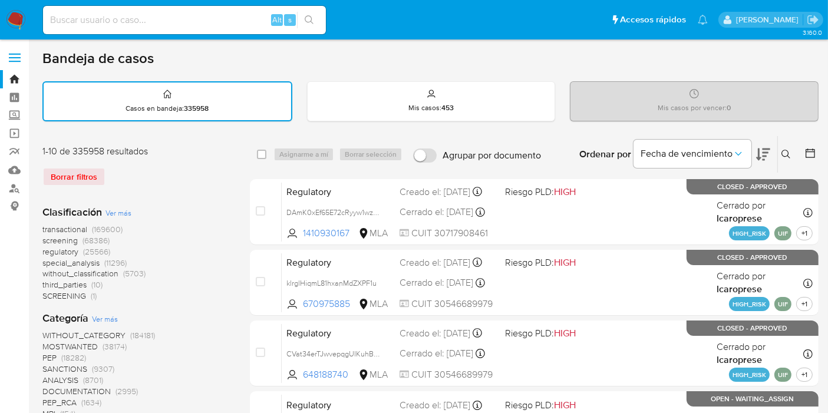
click at [783, 151] on icon at bounding box center [785, 154] width 9 height 9
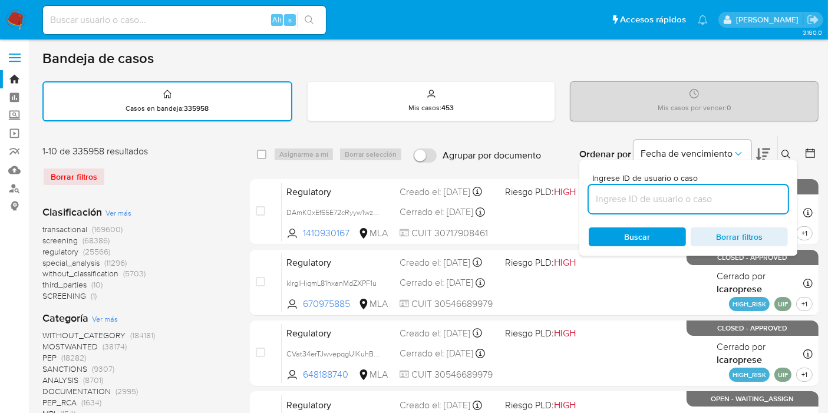
click at [707, 201] on input at bounding box center [687, 198] width 199 height 15
type input "iQlMrvuxT3ASvYAZBP9N214x"
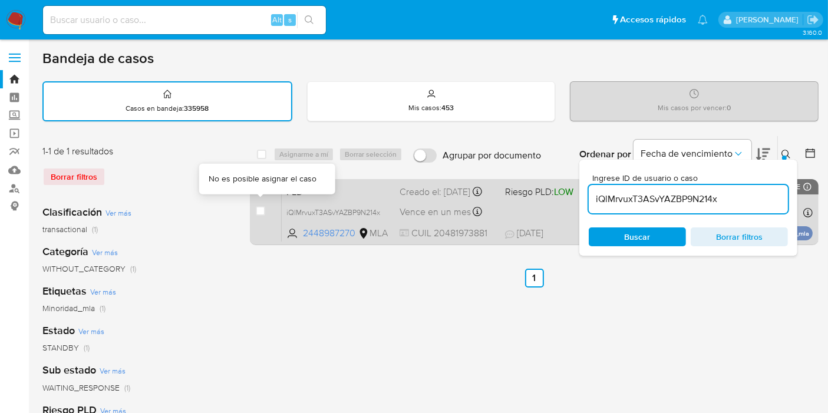
click at [259, 205] on div "case-item-checkbox" at bounding box center [260, 211] width 9 height 12
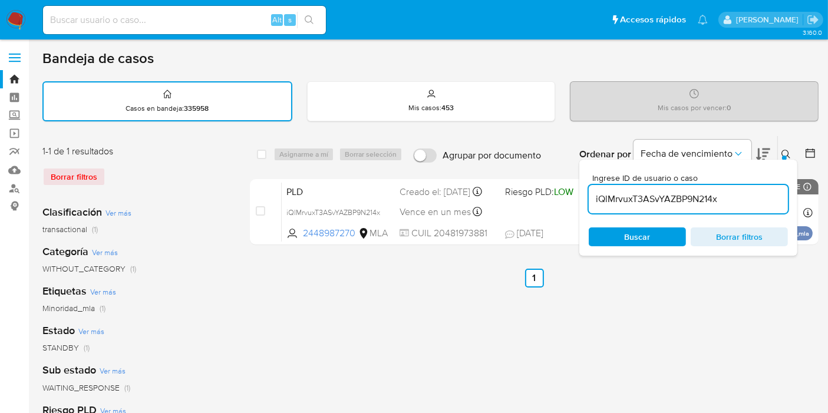
click at [630, 240] on span "Buscar" at bounding box center [637, 236] width 26 height 19
click at [630, 233] on span "Buscar" at bounding box center [637, 236] width 26 height 19
click at [264, 158] on div "select-all-cases-checkbox" at bounding box center [261, 154] width 9 height 12
click at [597, 231] on span "Buscar" at bounding box center [637, 237] width 81 height 16
click at [260, 151] on input "checkbox" at bounding box center [261, 154] width 9 height 9
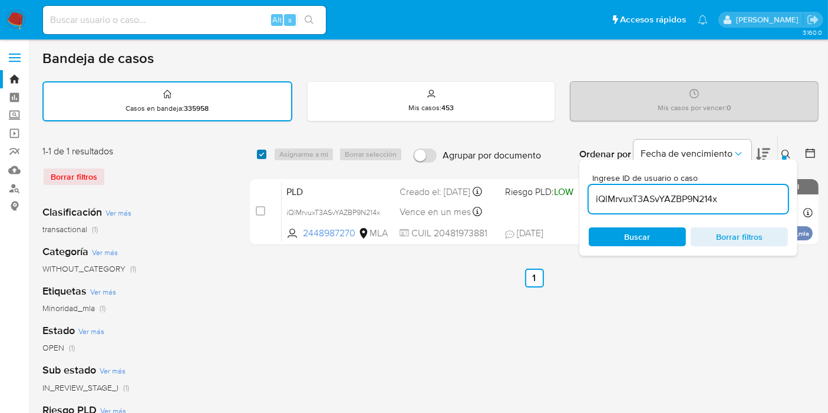
checkbox input "true"
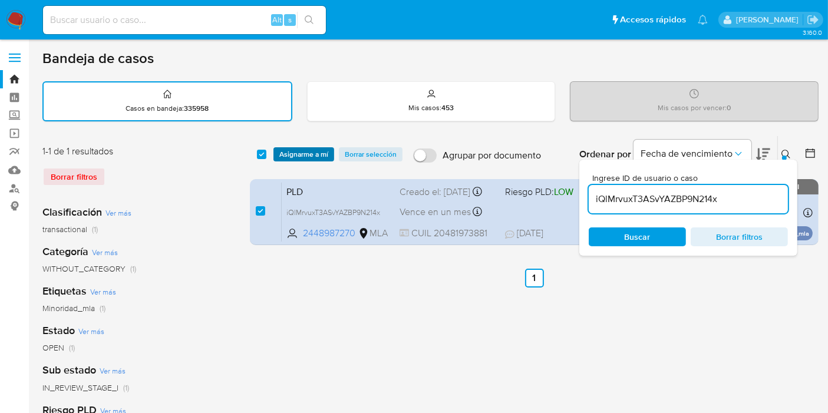
click at [310, 150] on span "Asignarme a mí" at bounding box center [303, 154] width 49 height 12
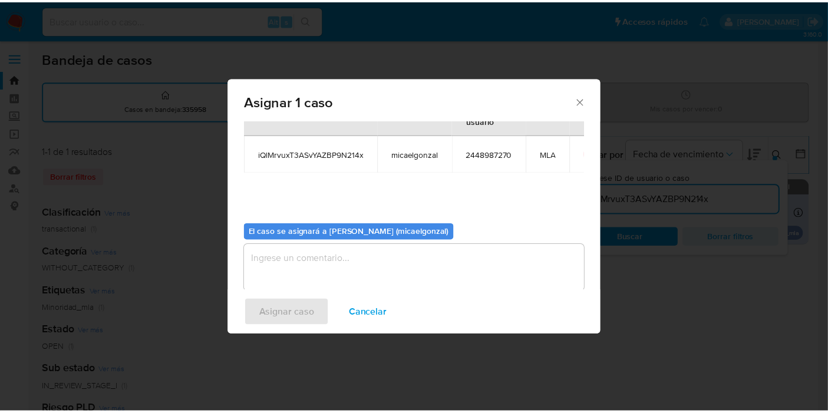
scroll to position [60, 0]
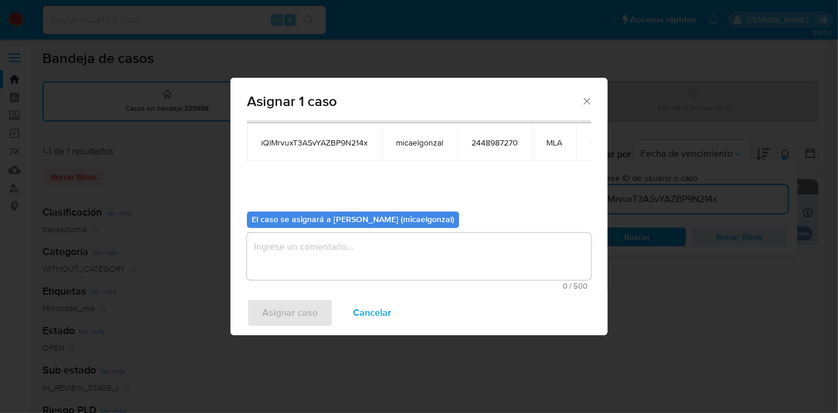
click at [359, 207] on div "El caso se asignará a [PERSON_NAME] (micaelgonzal) 0 / 500 500 caracteres resta…" at bounding box center [419, 246] width 344 height 88
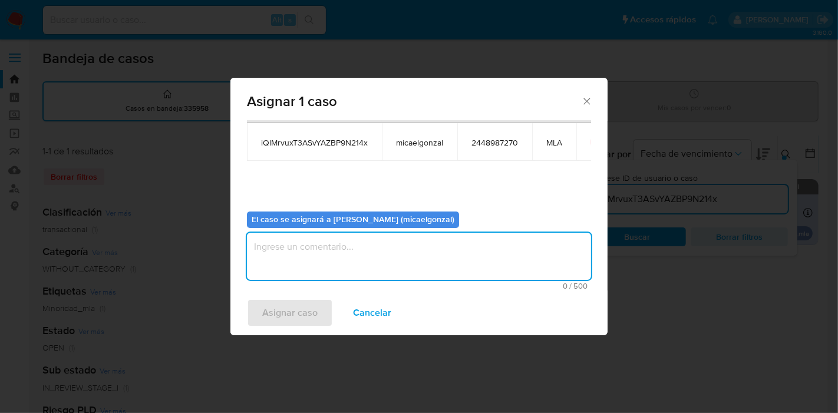
click at [344, 270] on textarea "assign-modal" at bounding box center [419, 256] width 344 height 47
click at [303, 304] on span "Asignar caso" at bounding box center [289, 313] width 55 height 26
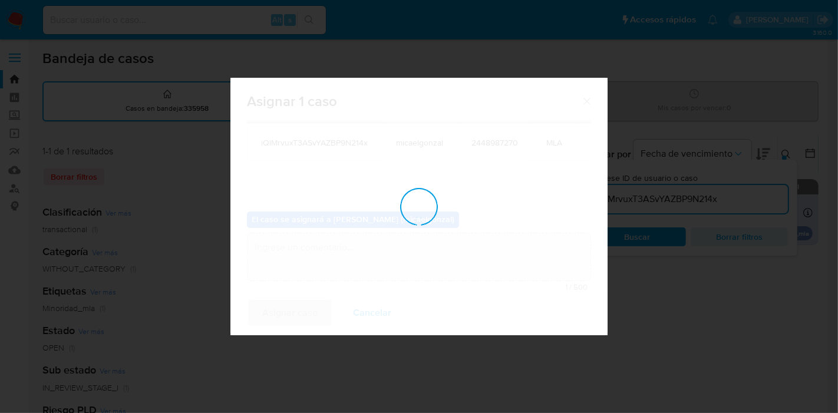
checkbox input "false"
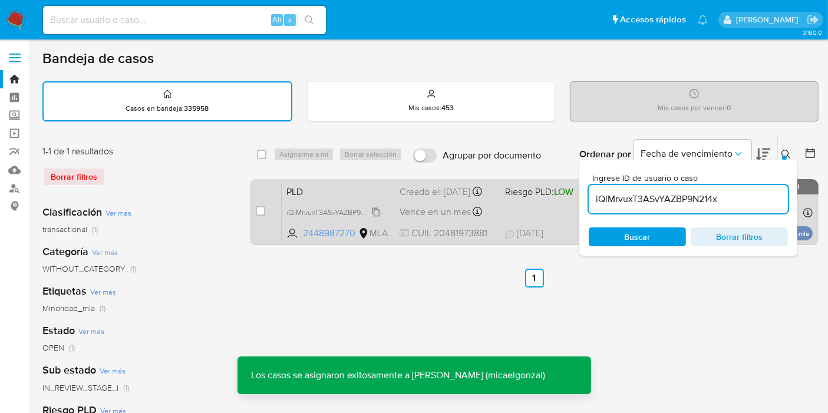
click at [353, 217] on span "iQlMrvuxT3ASvYAZBP9N214x" at bounding box center [333, 211] width 94 height 13
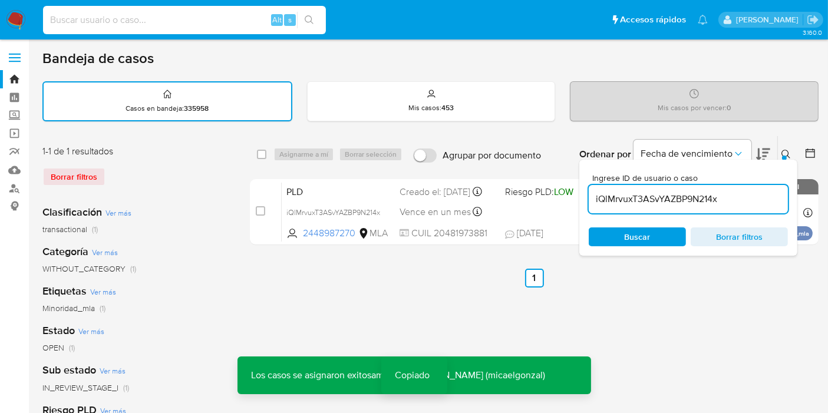
click at [166, 18] on input at bounding box center [184, 19] width 283 height 15
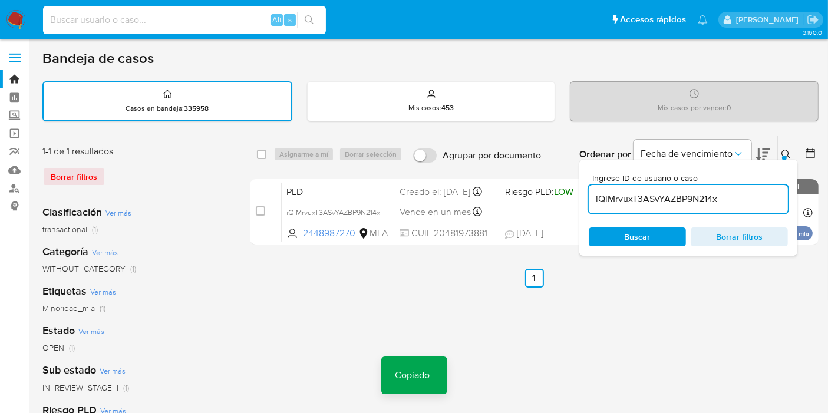
paste input "iQlMrvuxT3ASvYAZBP9N214x"
type input "iQlMrvuxT3ASvYAZBP9N214x"
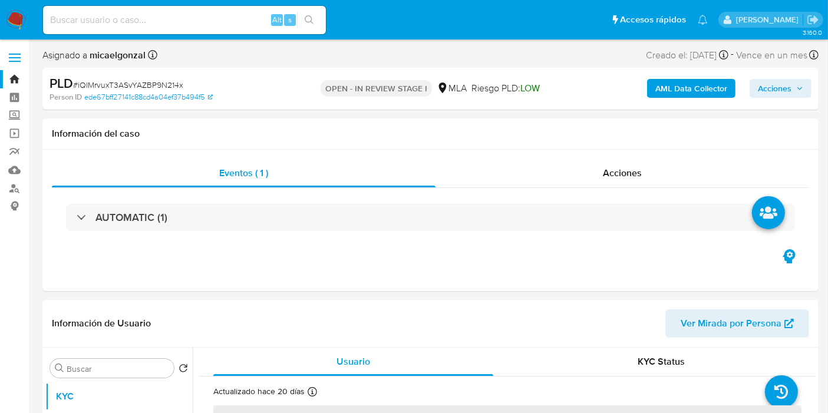
select select "10"
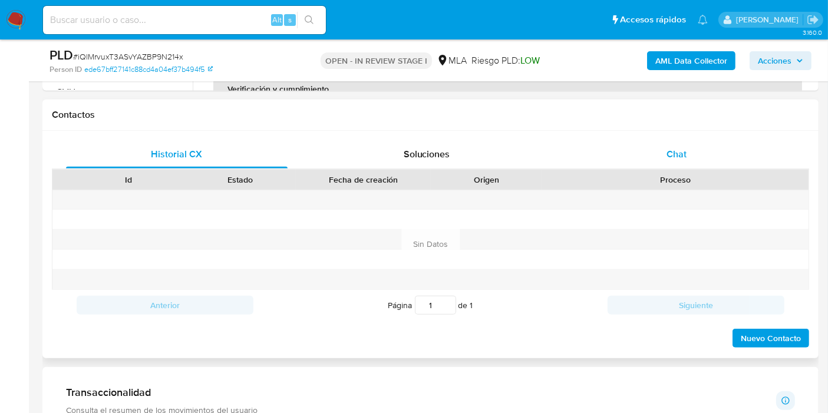
scroll to position [458, 0]
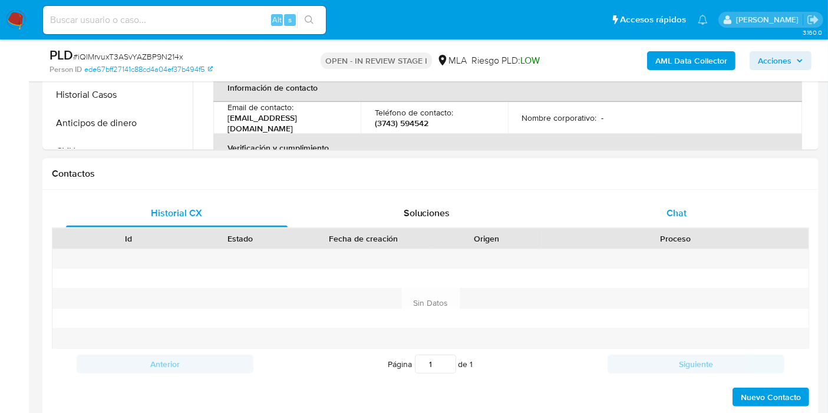
drag, startPoint x: 659, startPoint y: 200, endPoint x: 663, endPoint y: 214, distance: 15.3
click at [659, 201] on div "Chat" at bounding box center [675, 213] width 221 height 28
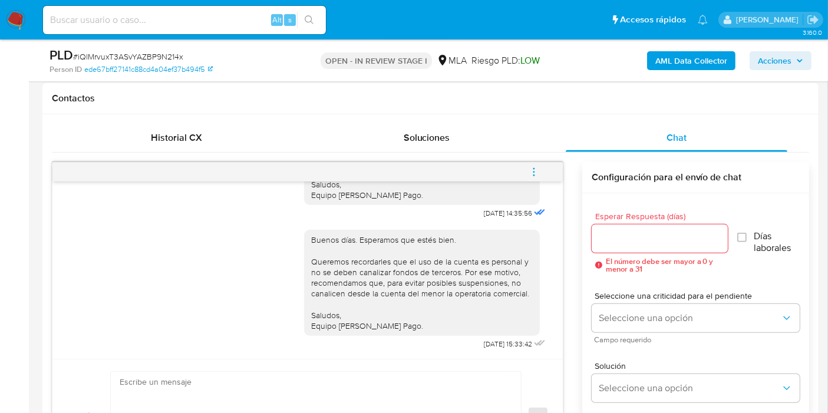
scroll to position [589, 0]
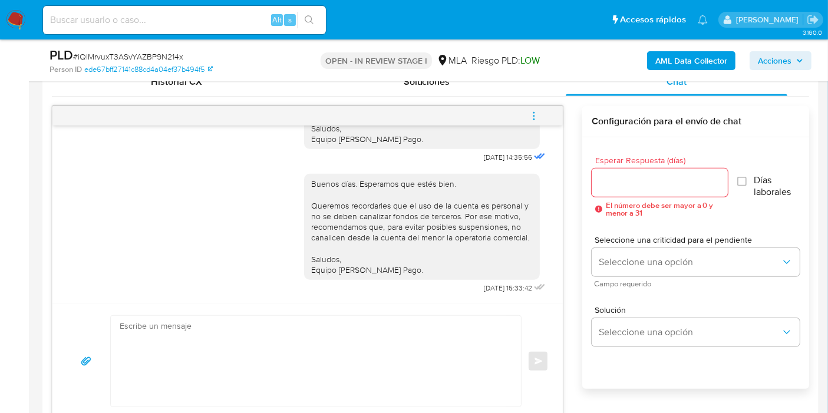
click at [532, 113] on icon "menu-action" at bounding box center [533, 116] width 11 height 11
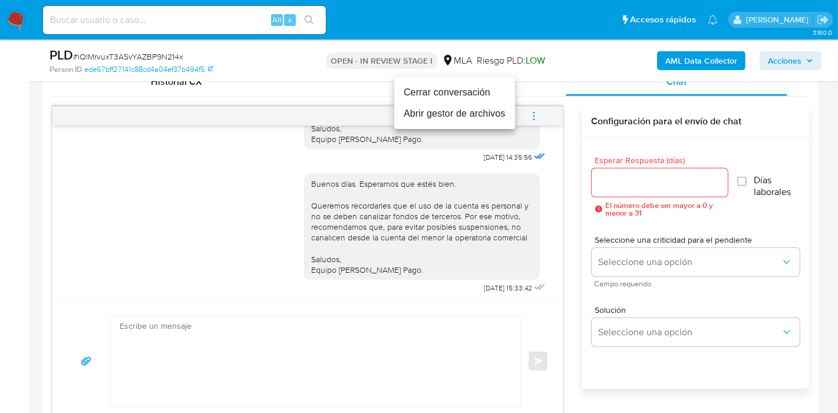
click at [458, 91] on li "Cerrar conversación" at bounding box center [454, 92] width 121 height 21
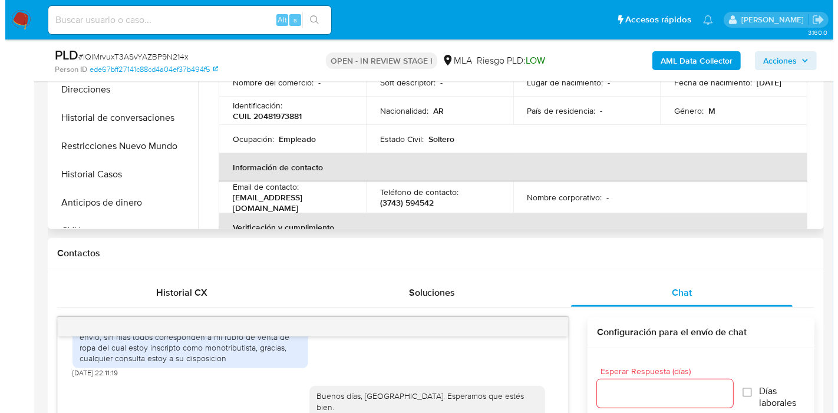
scroll to position [262, 0]
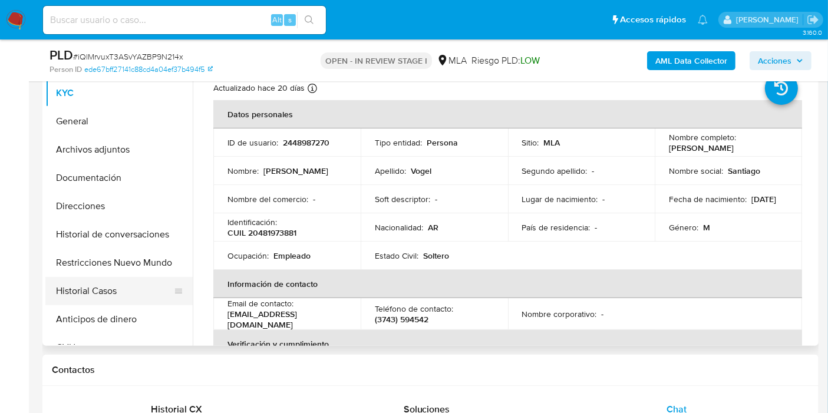
click at [155, 279] on button "Historial Casos" at bounding box center [114, 291] width 138 height 28
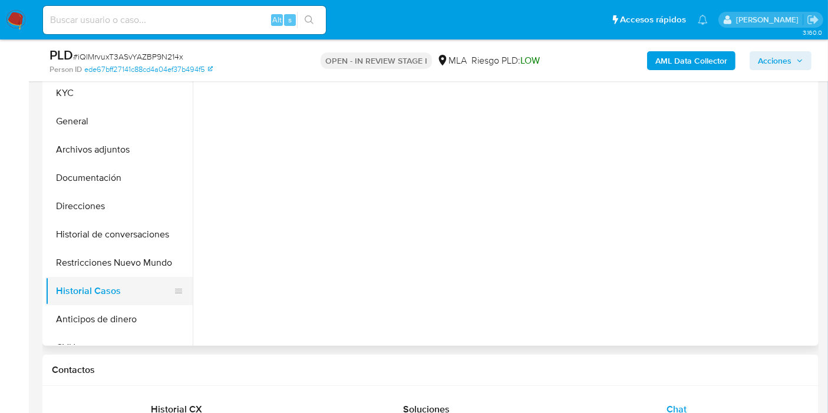
click at [136, 295] on button "Historial Casos" at bounding box center [114, 291] width 138 height 28
click at [715, 58] on b "AML Data Collector" at bounding box center [691, 60] width 72 height 19
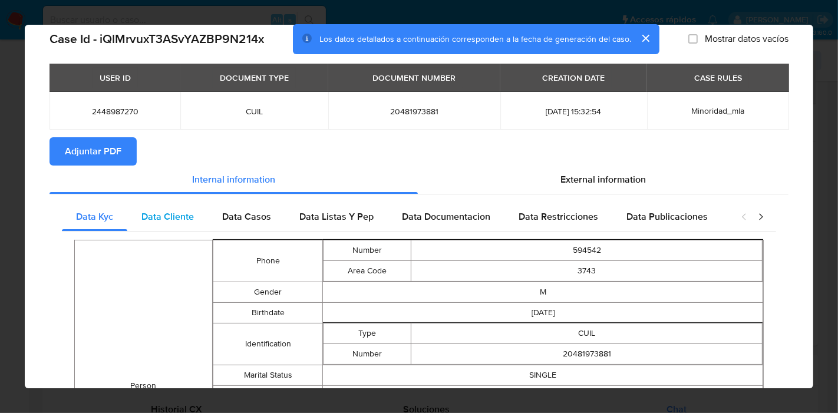
scroll to position [0, 0]
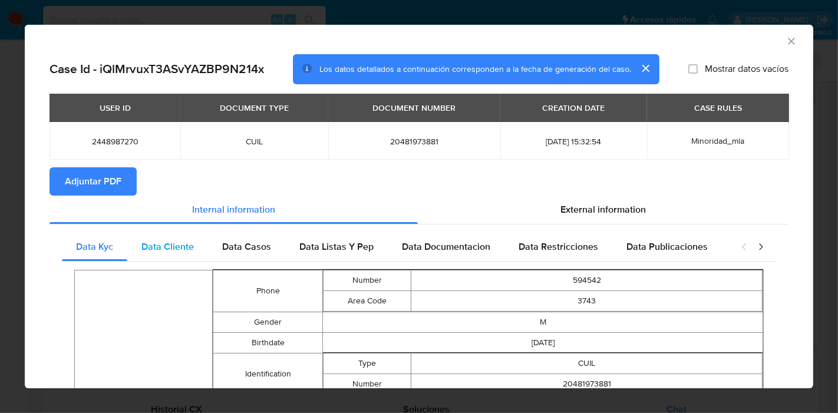
click at [170, 244] on span "Data Cliente" at bounding box center [167, 247] width 52 height 14
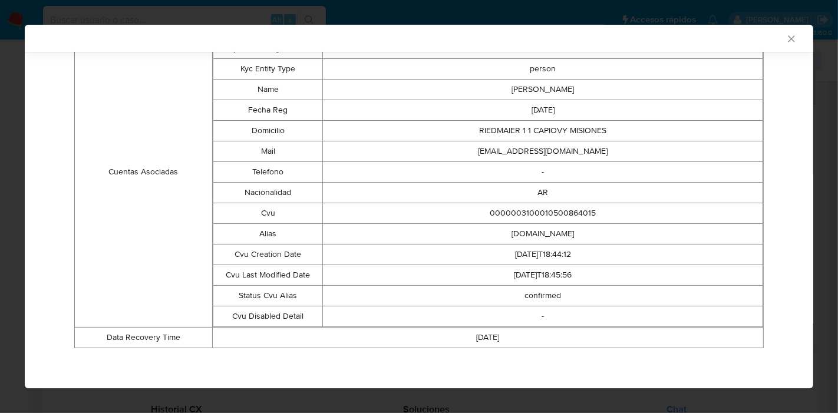
scroll to position [30, 0]
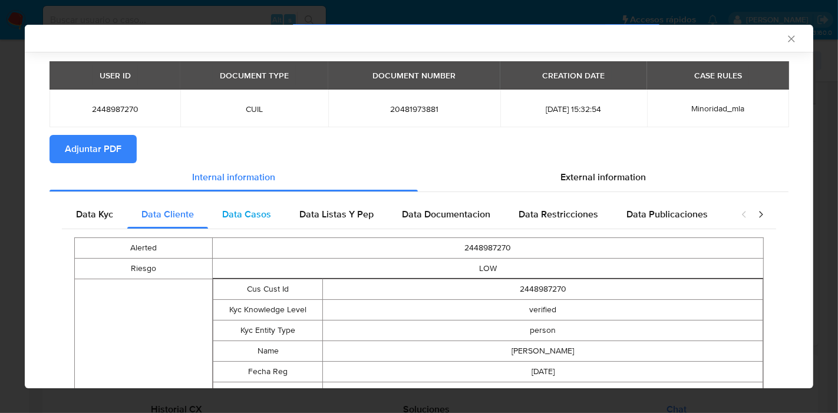
click at [240, 217] on span "Data Casos" at bounding box center [246, 214] width 49 height 14
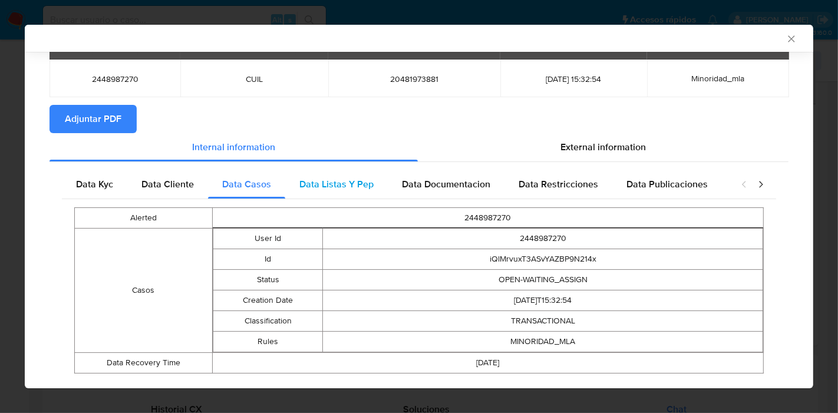
scroll to position [85, 0]
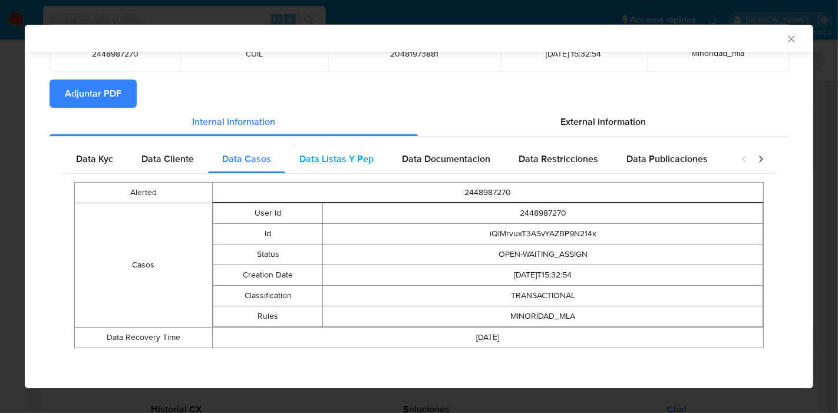
click at [326, 161] on span "Data Listas Y Pep" at bounding box center [336, 159] width 74 height 14
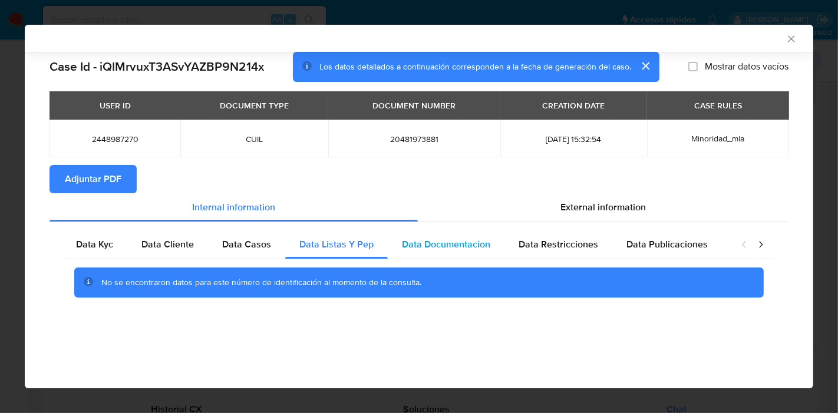
drag, startPoint x: 427, startPoint y: 243, endPoint x: 436, endPoint y: 243, distance: 9.4
click at [428, 243] on span "Data Documentacion" at bounding box center [446, 244] width 88 height 14
drag, startPoint x: 552, startPoint y: 243, endPoint x: 701, endPoint y: 252, distance: 149.3
click at [557, 242] on span "Data Restricciones" at bounding box center [558, 244] width 80 height 14
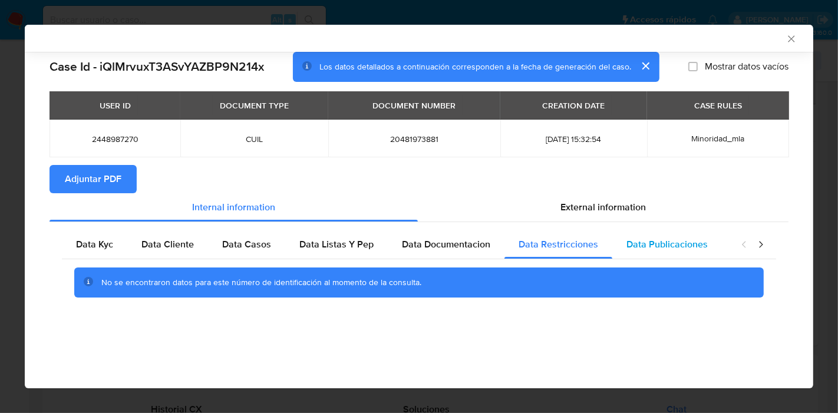
click at [701, 252] on div "Data Publicaciones" at bounding box center [667, 244] width 110 height 28
drag, startPoint x: 765, startPoint y: 246, endPoint x: 743, endPoint y: 250, distance: 22.1
click at [764, 246] on icon "closure-recommendation-modal" at bounding box center [761, 245] width 12 height 12
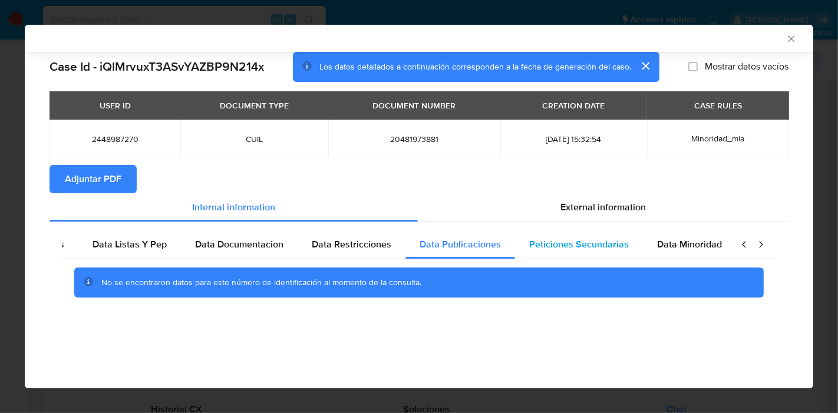
drag, startPoint x: 602, startPoint y: 246, endPoint x: 628, endPoint y: 243, distance: 26.2
click at [605, 246] on span "Peticiones Secundarias" at bounding box center [579, 244] width 100 height 14
drag, startPoint x: 675, startPoint y: 238, endPoint x: 772, endPoint y: 238, distance: 97.2
click at [683, 238] on span "Data Minoridad" at bounding box center [689, 244] width 65 height 14
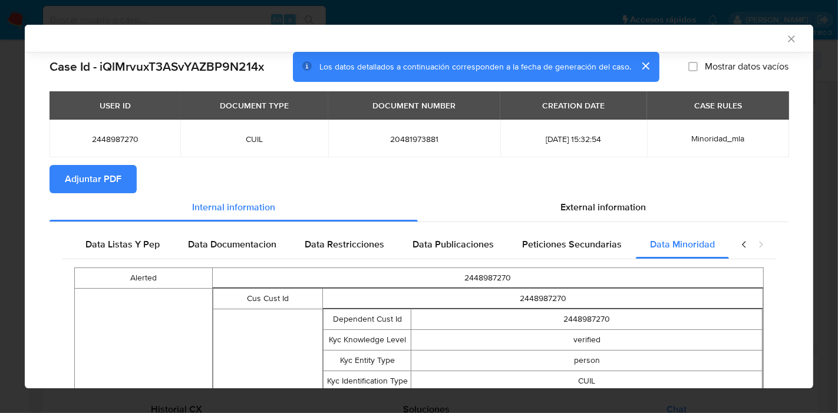
click at [742, 244] on icon "closure-recommendation-modal" at bounding box center [744, 244] width 4 height 6
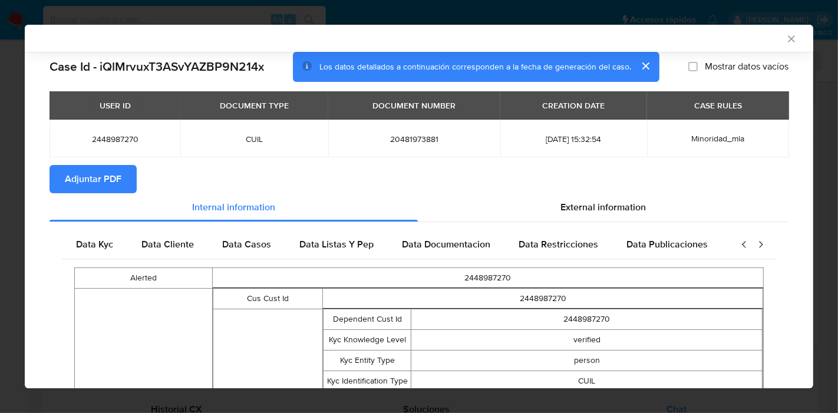
click at [742, 244] on icon "closure-recommendation-modal" at bounding box center [744, 244] width 4 height 6
drag, startPoint x: 87, startPoint y: 240, endPoint x: 596, endPoint y: 219, distance: 509.3
click at [89, 240] on span "Data Kyc" at bounding box center [94, 244] width 37 height 14
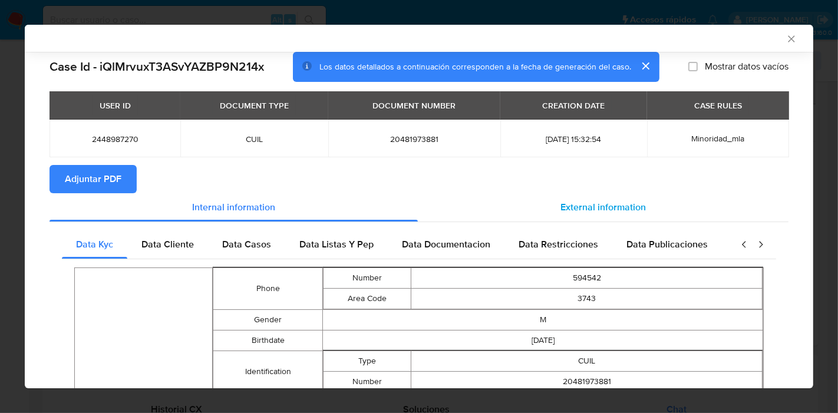
click at [571, 216] on div "External information" at bounding box center [603, 207] width 370 height 28
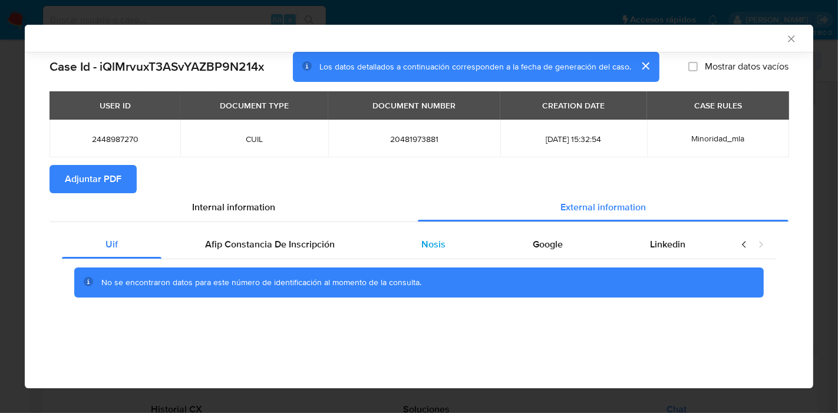
drag, startPoint x: 325, startPoint y: 244, endPoint x: 462, endPoint y: 244, distance: 137.2
click at [331, 244] on span "Afip Constancia De Inscripción" at bounding box center [270, 244] width 130 height 14
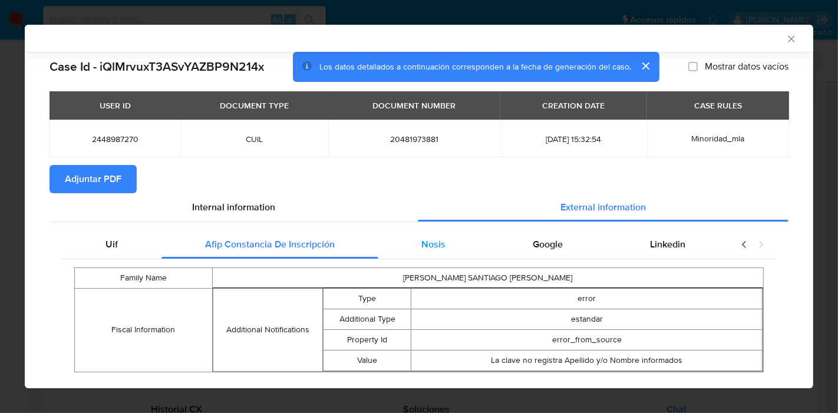
click at [458, 247] on div "Nosis" at bounding box center [433, 244] width 111 height 28
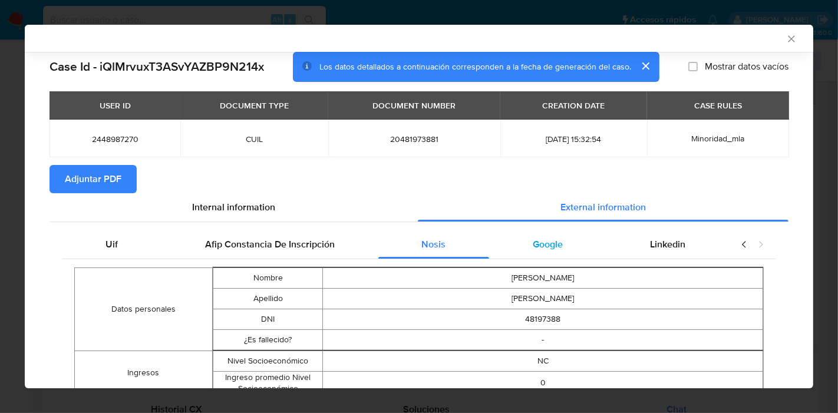
click at [557, 247] on div "Google" at bounding box center [547, 244] width 117 height 28
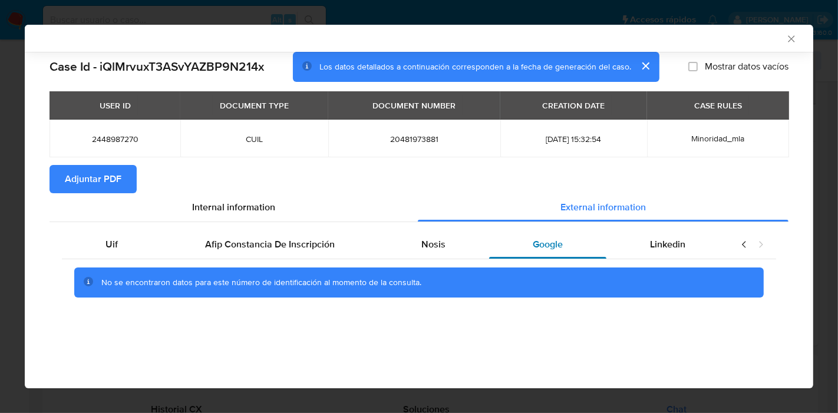
drag, startPoint x: 674, startPoint y: 254, endPoint x: 531, endPoint y: 256, distance: 143.1
click at [664, 256] on div "Linkedin" at bounding box center [667, 244] width 123 height 28
click at [399, 243] on div "Nosis" at bounding box center [433, 244] width 111 height 28
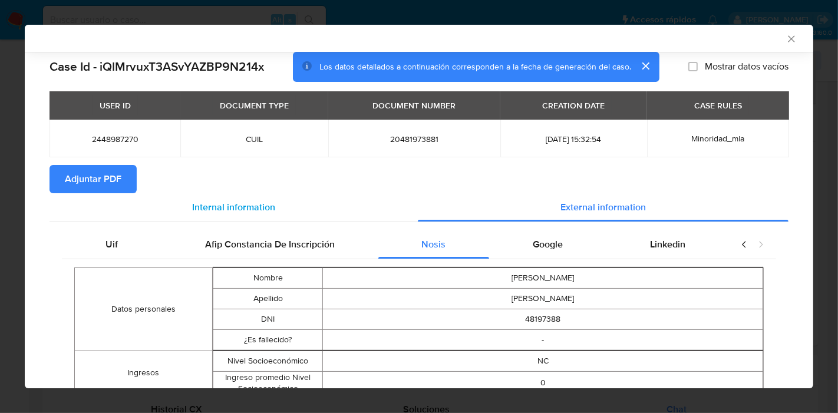
drag, startPoint x: 135, startPoint y: 231, endPoint x: 255, endPoint y: 213, distance: 121.5
click at [138, 230] on div "Uif" at bounding box center [112, 244] width 100 height 28
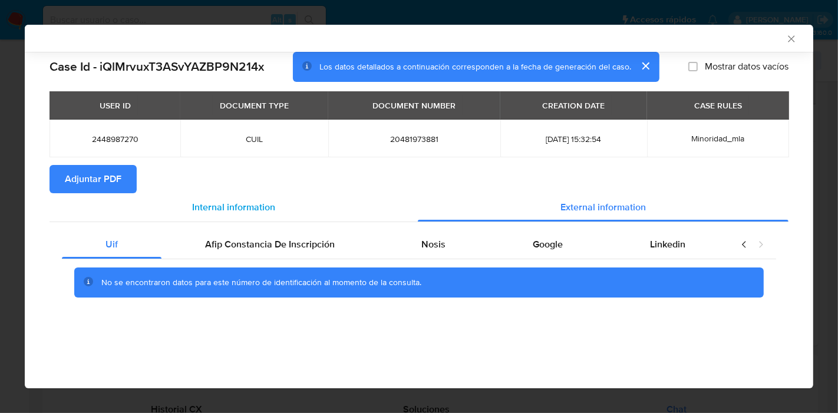
click at [255, 213] on span "Internal information" at bounding box center [233, 207] width 83 height 14
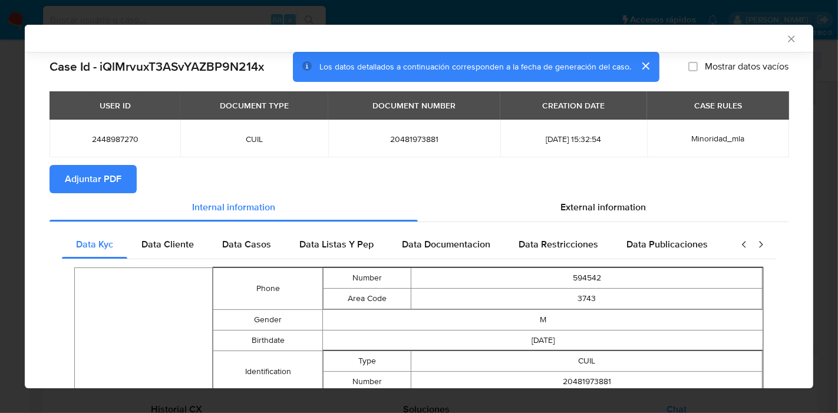
click at [69, 175] on span "Adjuntar PDF" at bounding box center [93, 179] width 57 height 26
click at [786, 41] on icon "Cerrar ventana" at bounding box center [791, 39] width 12 height 12
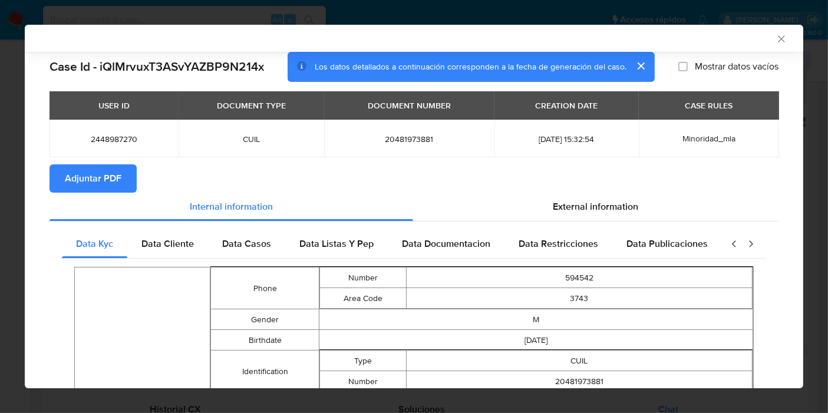
click at [784, 41] on div "PLD # iQlMrvuxT3ASvYAZBP9N214x Person ID ede67bff27141c88cd4a04ef37b494f5 OPEN …" at bounding box center [430, 60] width 776 height 42
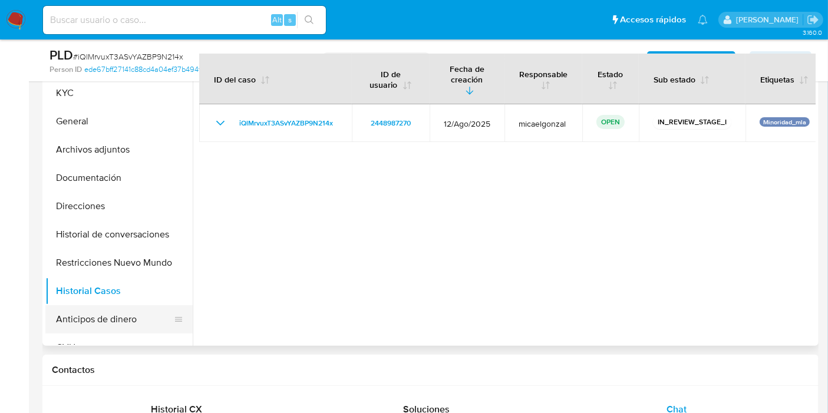
click at [85, 322] on button "Anticipos de dinero" at bounding box center [114, 319] width 138 height 28
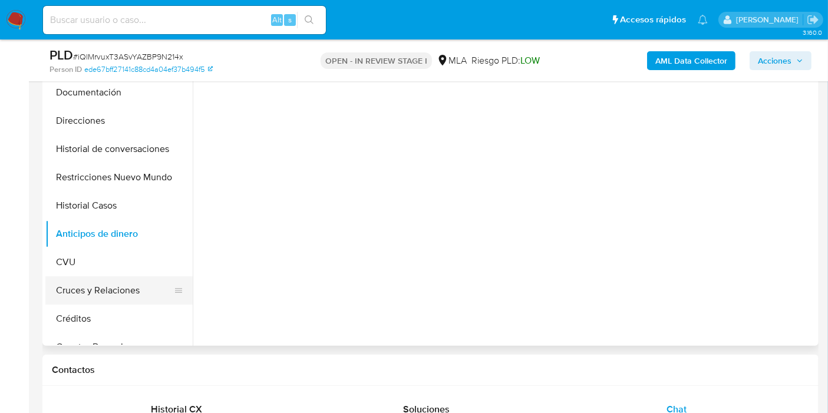
scroll to position [65, 0]
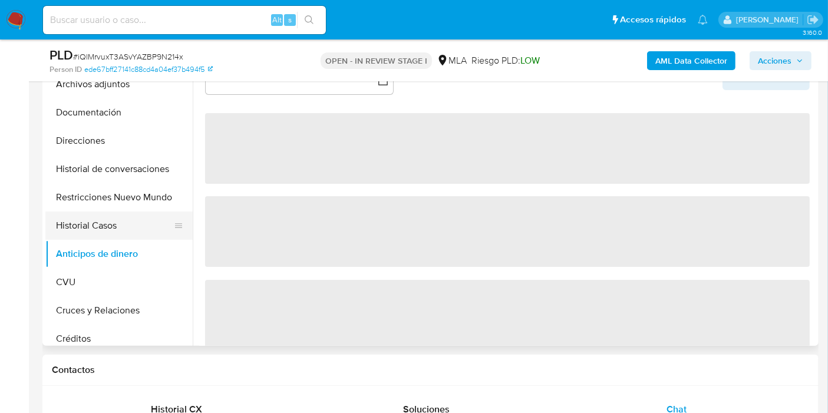
click at [124, 236] on button "Historial Casos" at bounding box center [114, 225] width 138 height 28
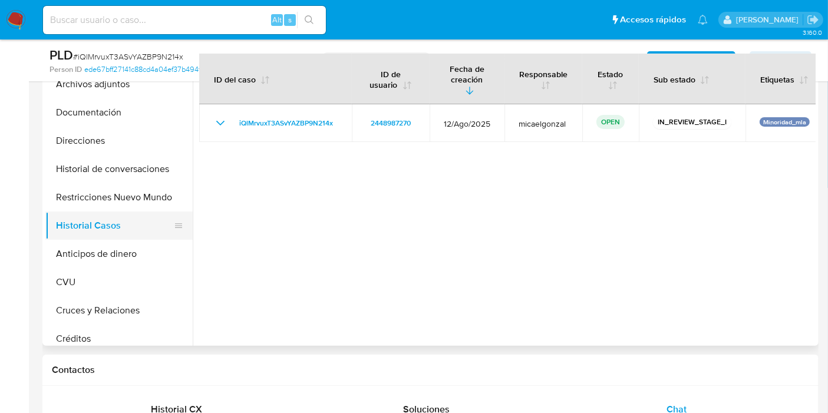
click at [141, 216] on button "Historial Casos" at bounding box center [114, 225] width 138 height 28
click at [142, 207] on button "Restricciones Nuevo Mundo" at bounding box center [114, 197] width 138 height 28
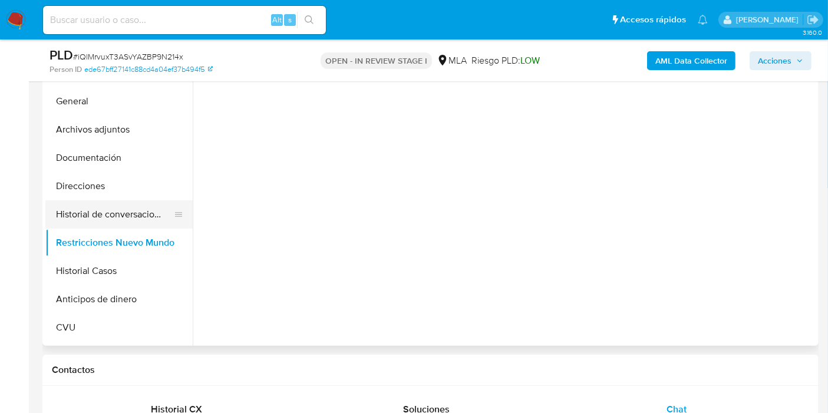
scroll to position [0, 0]
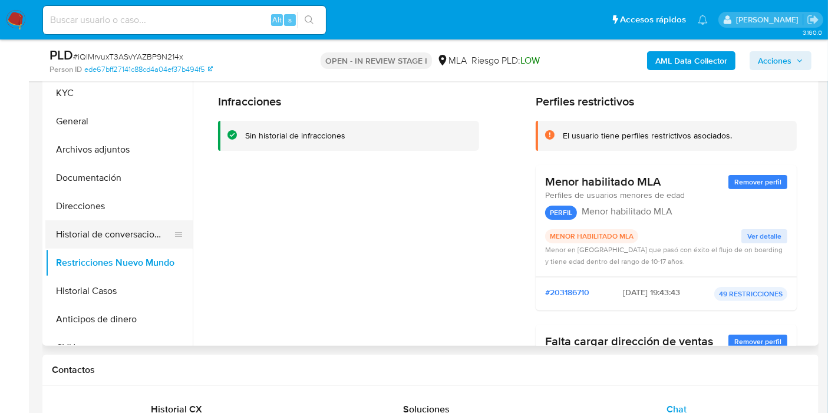
click at [129, 240] on button "Historial de conversaciones" at bounding box center [114, 234] width 138 height 28
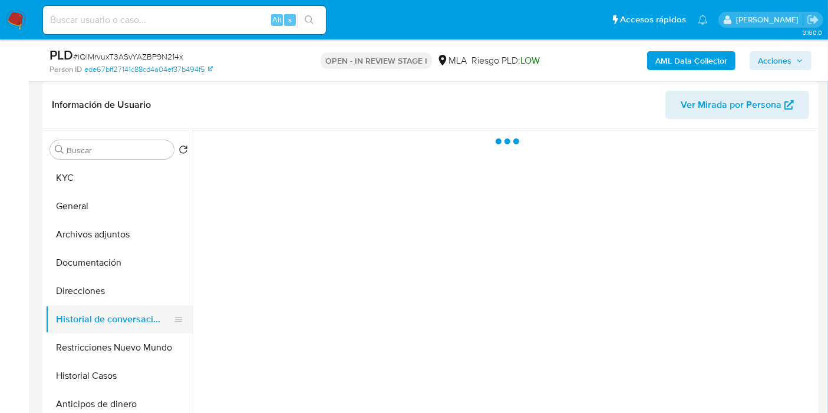
scroll to position [131, 0]
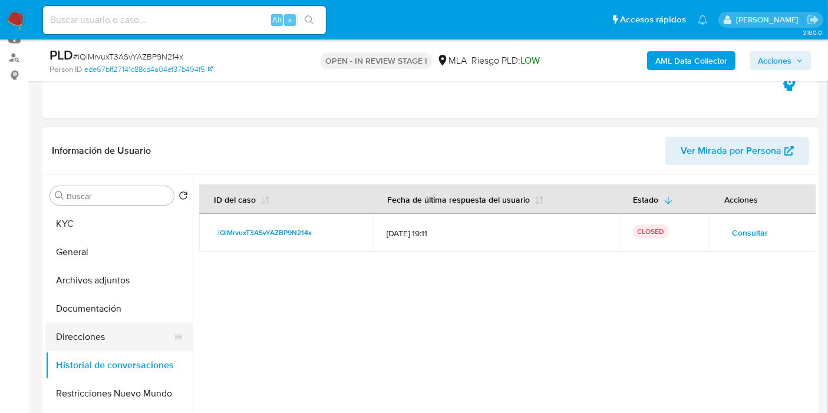
click at [129, 336] on button "Direcciones" at bounding box center [114, 337] width 138 height 28
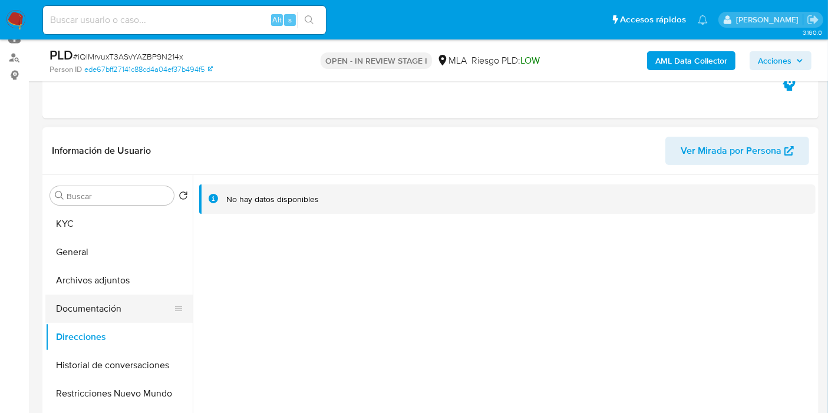
click at [128, 313] on button "Documentación" at bounding box center [114, 309] width 138 height 28
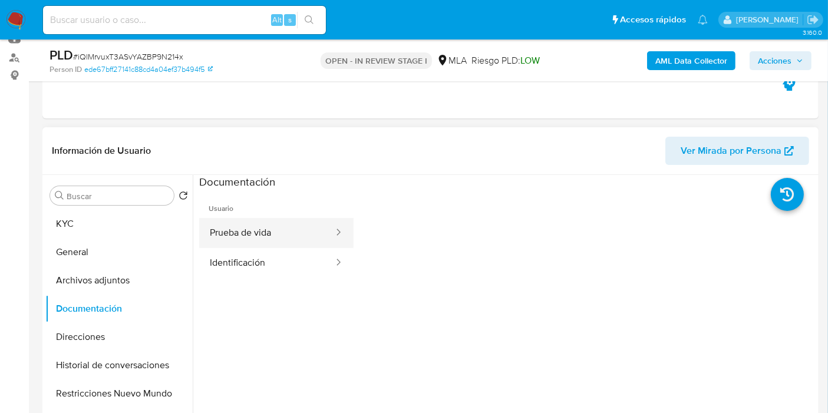
click at [231, 240] on button "Prueba de vida" at bounding box center [266, 233] width 135 height 30
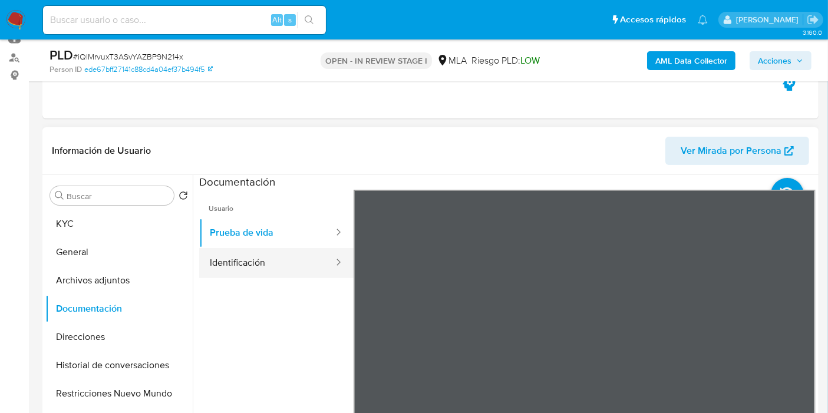
click at [291, 250] on button "Identificación" at bounding box center [266, 263] width 135 height 30
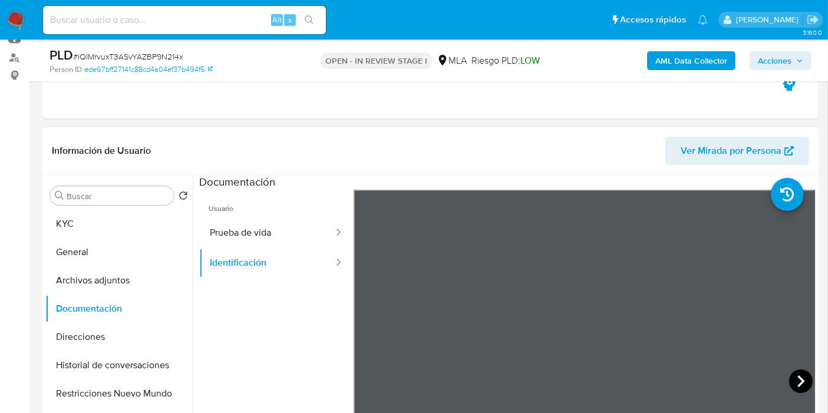
click at [797, 385] on icon at bounding box center [801, 381] width 24 height 24
drag, startPoint x: 226, startPoint y: 230, endPoint x: 58, endPoint y: 269, distance: 172.9
click at [193, 241] on div at bounding box center [504, 326] width 623 height 302
click at [75, 280] on button "Archivos adjuntos" at bounding box center [114, 280] width 138 height 28
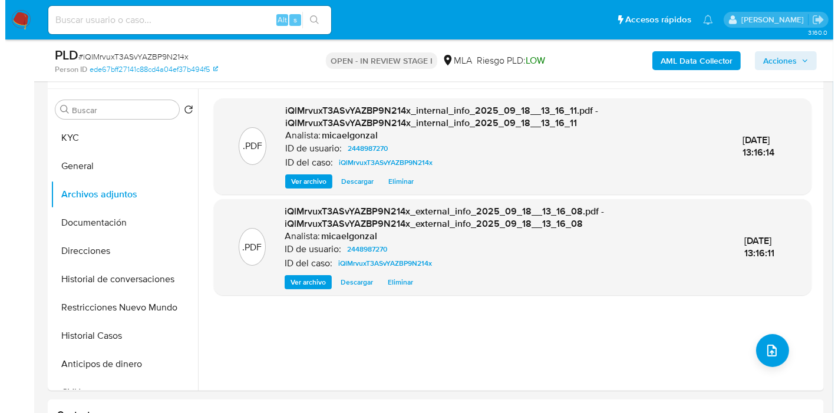
scroll to position [196, 0]
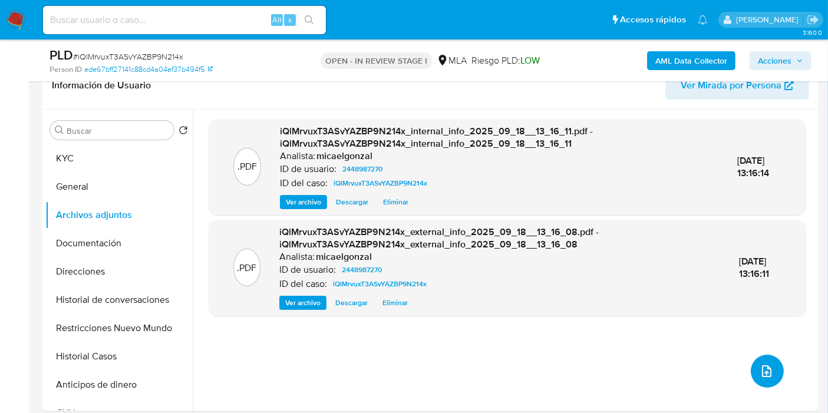
click at [752, 360] on button "upload-file" at bounding box center [766, 371] width 33 height 33
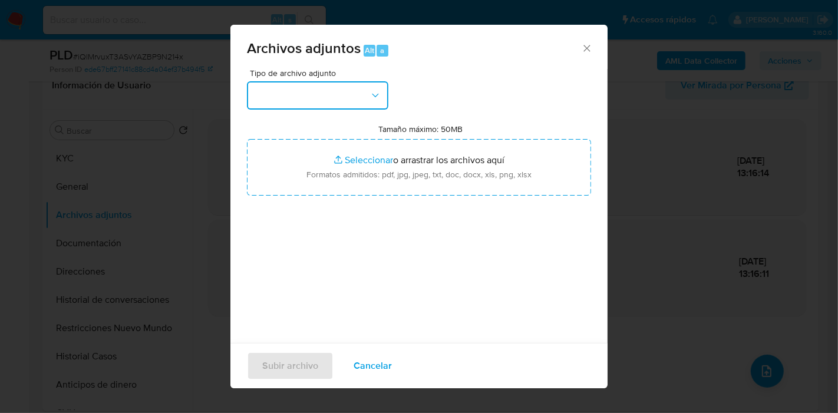
click at [326, 95] on button "button" at bounding box center [317, 95] width 141 height 28
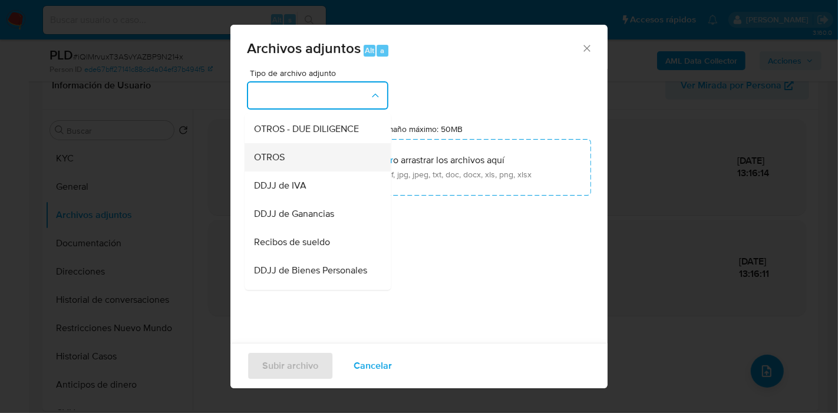
click at [299, 171] on div "OTROS" at bounding box center [314, 157] width 120 height 28
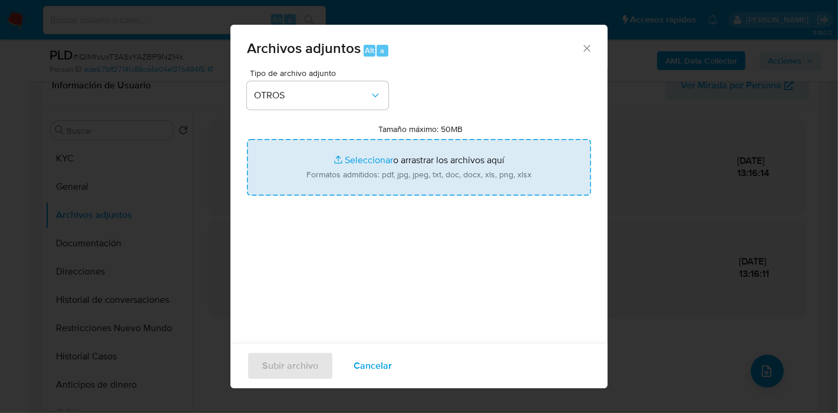
click at [389, 168] on input "Tamaño máximo: 50MB Seleccionar archivos" at bounding box center [419, 167] width 344 height 57
type input "C:\fakepath\Caselog iQlMrvuxT3ASvYAZBP9N214x_2025_08_19_00_47_37.docx"
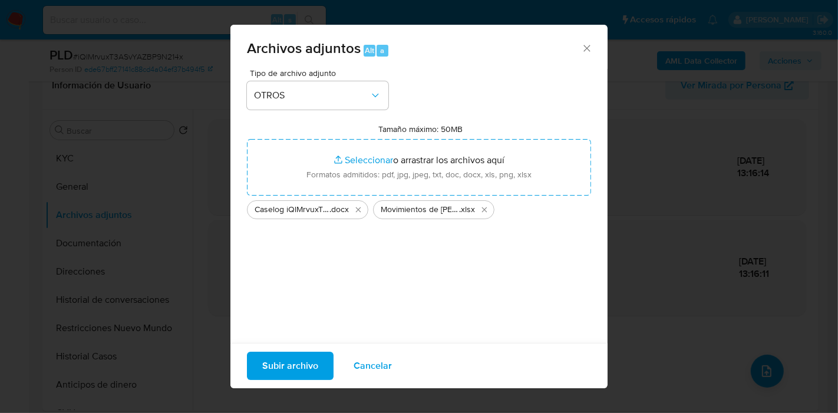
click at [295, 356] on span "Subir archivo" at bounding box center [290, 366] width 56 height 26
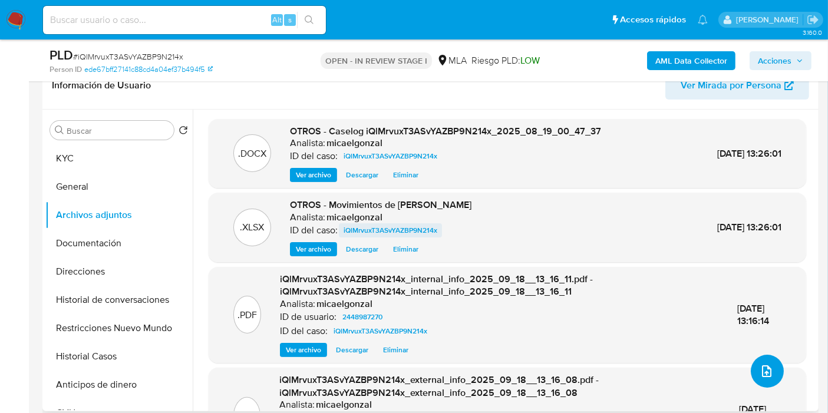
scroll to position [63, 0]
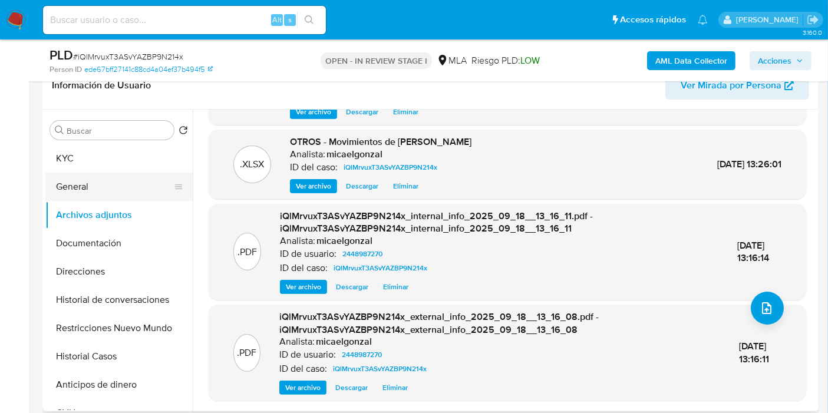
click at [60, 191] on button "General" at bounding box center [114, 187] width 138 height 28
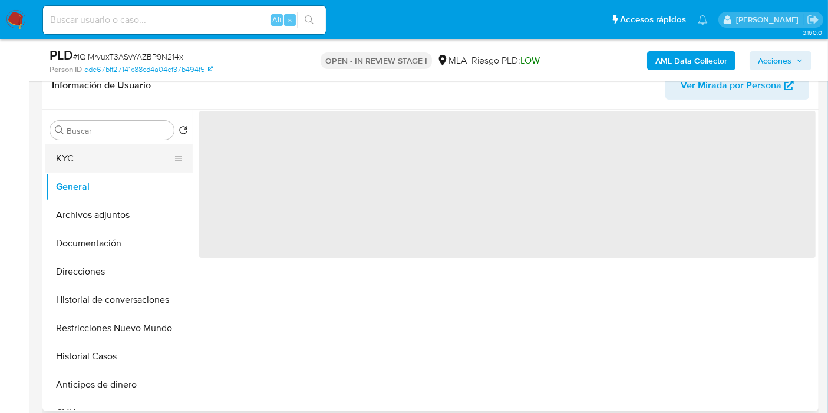
click at [114, 147] on button "KYC" at bounding box center [114, 158] width 138 height 28
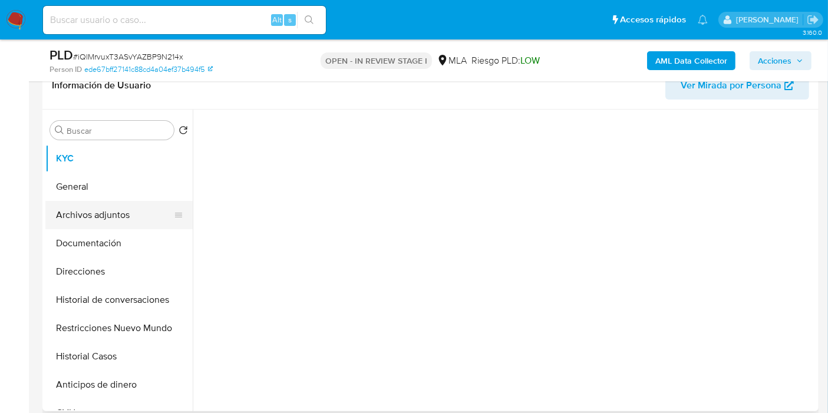
click at [92, 205] on button "Archivos adjuntos" at bounding box center [114, 215] width 138 height 28
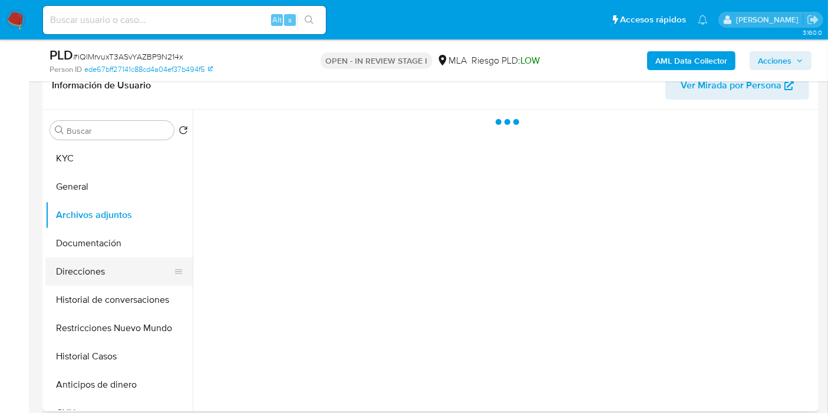
click at [92, 259] on button "Direcciones" at bounding box center [114, 271] width 138 height 28
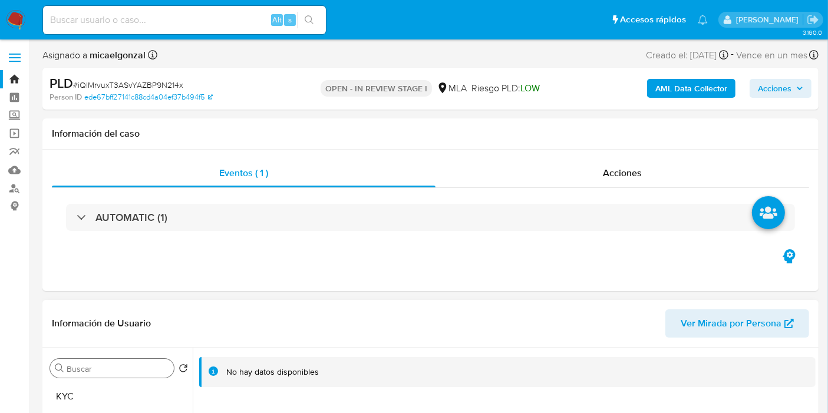
drag, startPoint x: 100, startPoint y: 398, endPoint x: 111, endPoint y: 370, distance: 29.6
click at [102, 398] on button "KYC" at bounding box center [118, 396] width 147 height 28
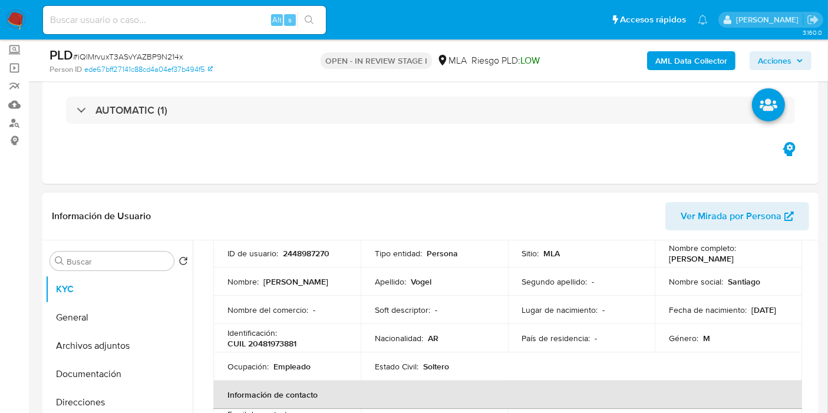
scroll to position [65, 0]
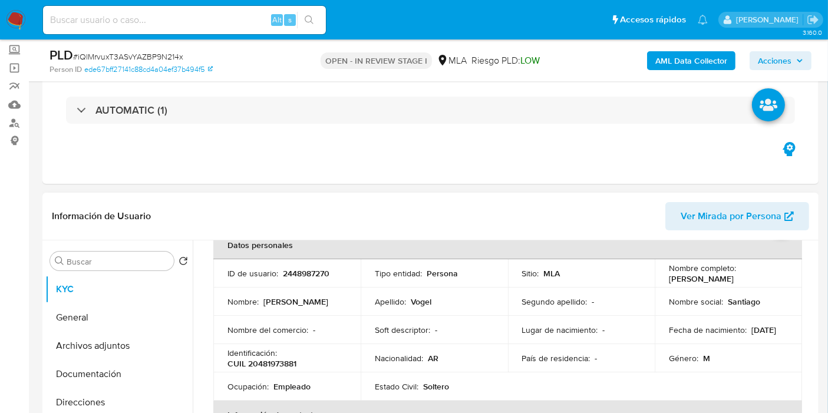
click at [736, 286] on td "Nombre completo : Santiago David Vogel" at bounding box center [727, 273] width 147 height 28
drag, startPoint x: 734, startPoint y: 279, endPoint x: 750, endPoint y: 282, distance: 15.6
click at [733, 279] on p "Santiago David Vogel" at bounding box center [701, 278] width 65 height 11
drag, startPoint x: 750, startPoint y: 282, endPoint x: 680, endPoint y: 278, distance: 70.2
click at [669, 279] on div "Nombre completo : Santiago David Vogel" at bounding box center [728, 273] width 119 height 21
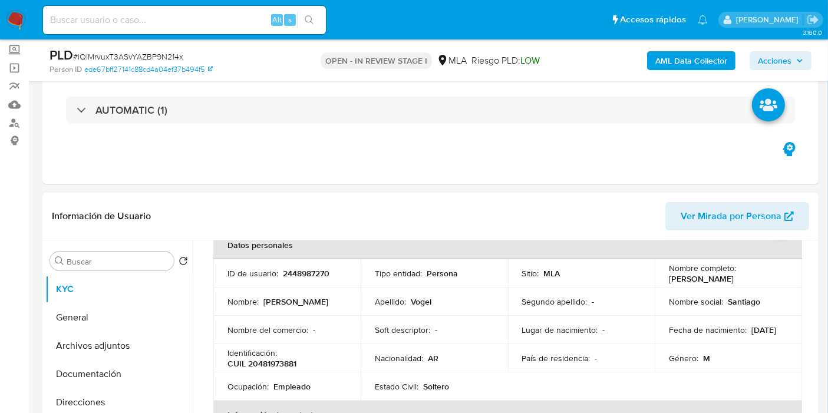
copy p "antiago David Vogel"
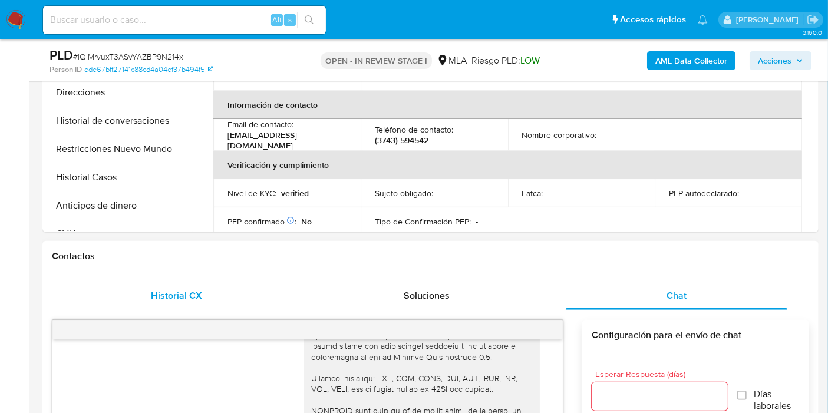
scroll to position [277, 0]
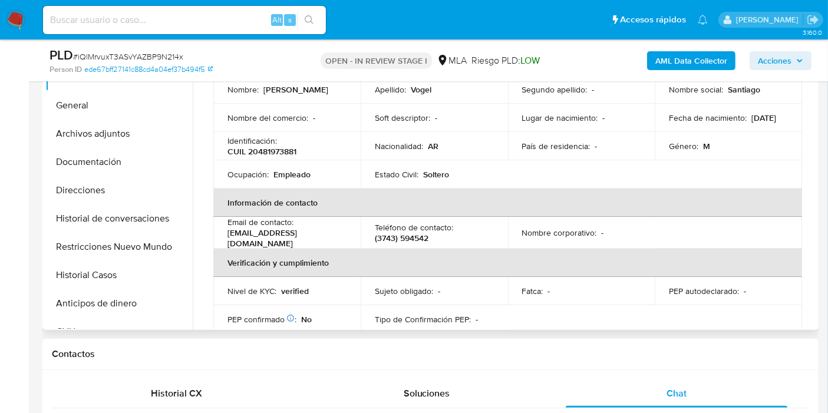
click at [304, 144] on div "Identificación : CUIL 20481973881" at bounding box center [286, 145] width 119 height 21
click at [283, 146] on p "CUIL 20481973881" at bounding box center [261, 151] width 69 height 11
drag, startPoint x: 283, startPoint y: 145, endPoint x: 254, endPoint y: 160, distance: 32.7
click at [250, 163] on td "Ocupación : Empleado" at bounding box center [286, 174] width 147 height 28
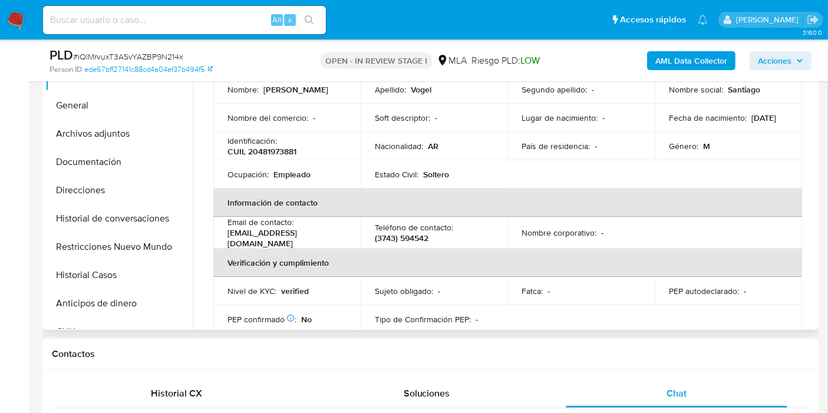
click at [257, 155] on p "CUIL 20481973881" at bounding box center [261, 151] width 69 height 11
copy p "20481973881"
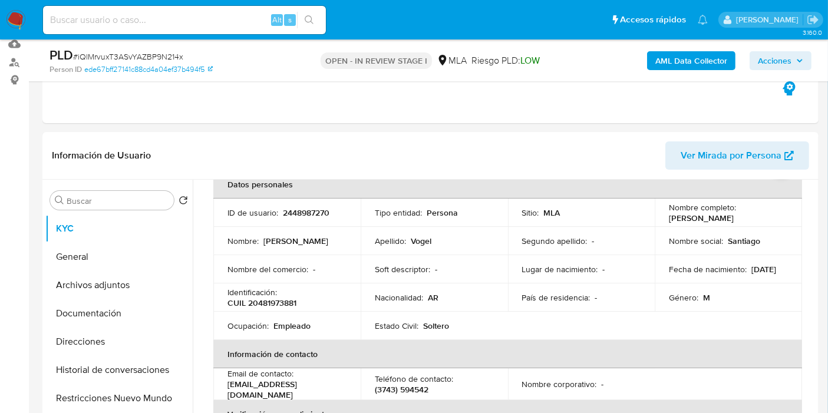
scroll to position [146, 0]
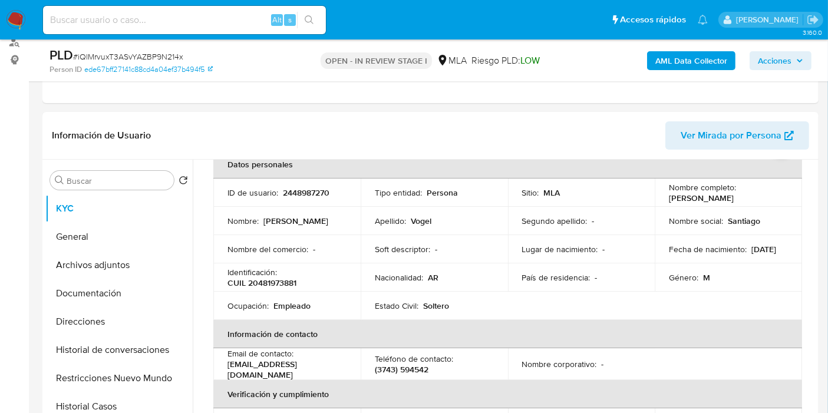
click at [794, 63] on span "Acciones" at bounding box center [779, 60] width 45 height 16
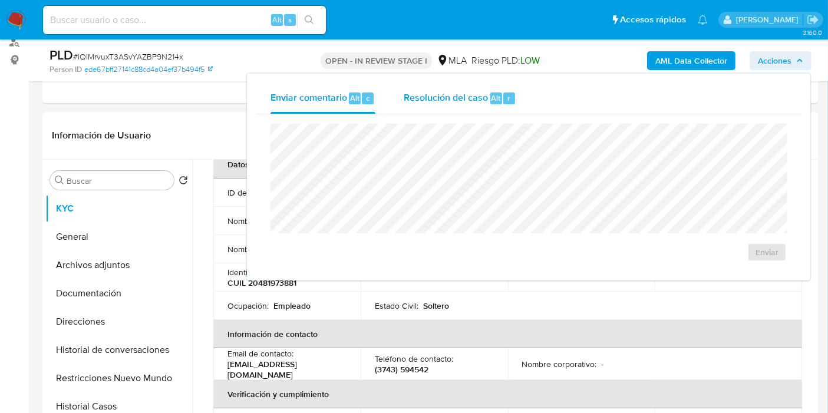
click at [441, 90] on div "Resolución del caso Alt r" at bounding box center [459, 98] width 112 height 31
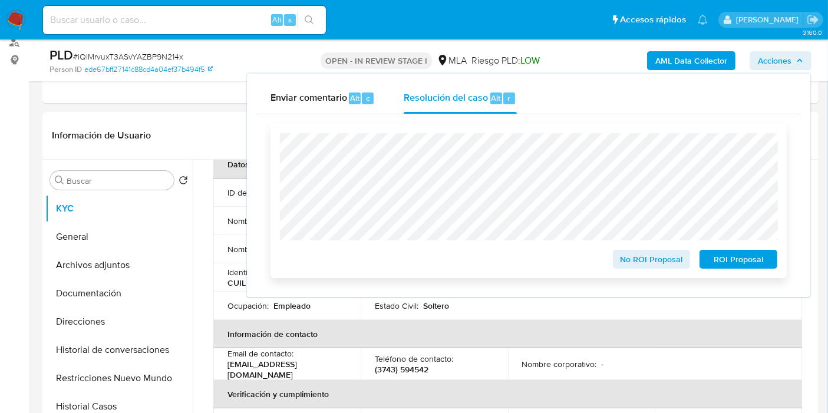
click at [662, 254] on span "No ROI Proposal" at bounding box center [651, 259] width 61 height 16
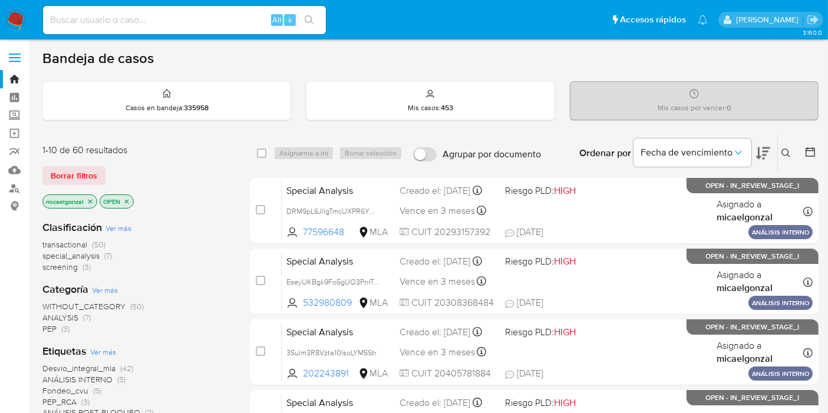
click at [87, 162] on div "1-10 de 60 resultados Borrar filtros micaelgonzal OPEN" at bounding box center [136, 177] width 188 height 67
click at [89, 167] on span "Borrar filtros" at bounding box center [74, 175] width 47 height 16
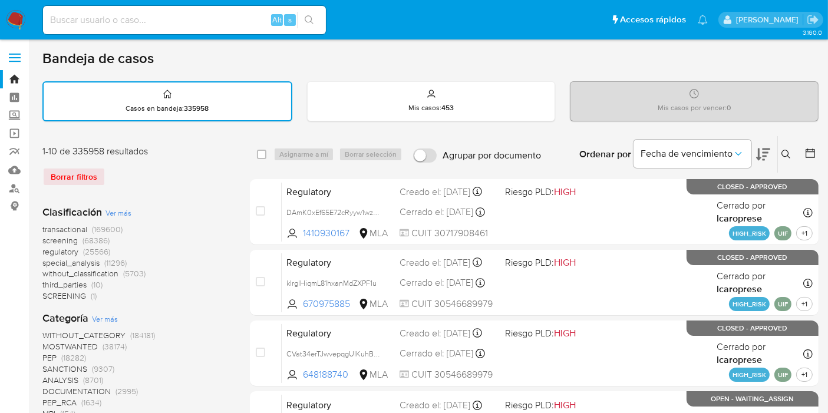
click at [788, 154] on icon at bounding box center [785, 154] width 9 height 9
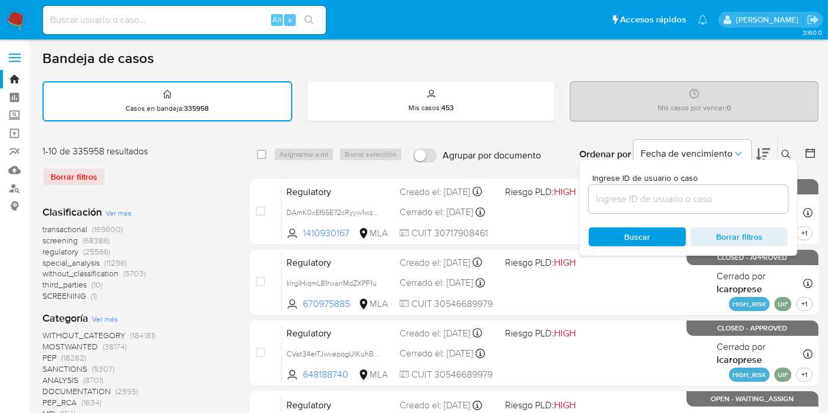
click at [679, 197] on input at bounding box center [687, 198] width 199 height 15
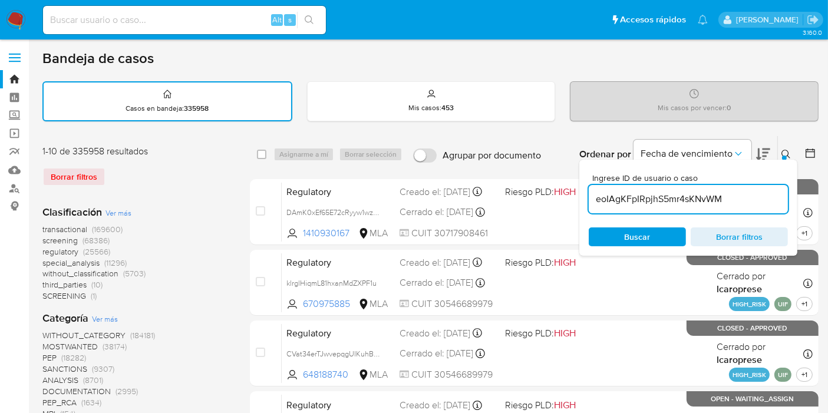
type input "eoIAgKFpIRpjhS5mr4sKNvWM"
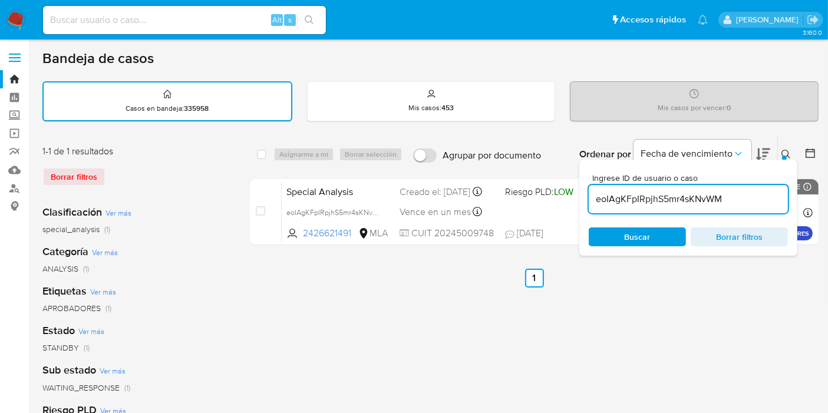
click at [661, 240] on span "Buscar" at bounding box center [637, 237] width 81 height 16
click at [263, 148] on div "select-all-cases-checkbox" at bounding box center [261, 154] width 9 height 12
click at [255, 158] on div "select-all-cases-checkbox Asignarme a mí Borrar selección Agrupar por documento…" at bounding box center [534, 154] width 568 height 37
click at [629, 249] on div "Ingrese ID de usuario o caso eoIAgKFpIRpjhS5mr4sKNvWM Buscar Borrar filtros" at bounding box center [688, 208] width 218 height 96
click at [632, 241] on span "Buscar" at bounding box center [637, 236] width 26 height 19
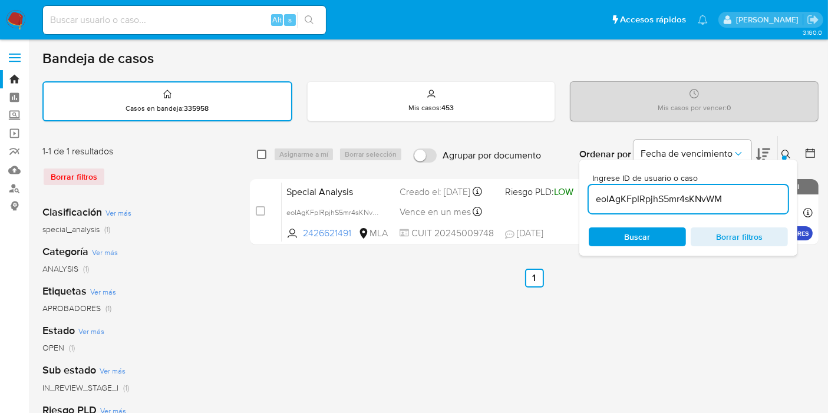
click at [263, 150] on input "checkbox" at bounding box center [261, 154] width 9 height 9
checkbox input "true"
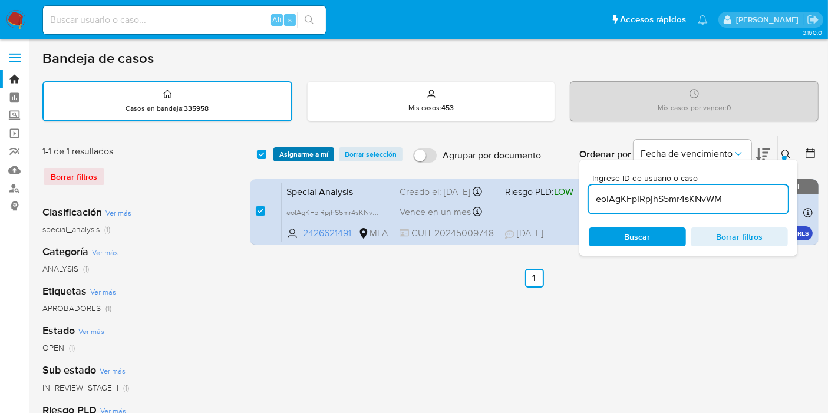
click at [293, 152] on span "Asignarme a mí" at bounding box center [303, 154] width 49 height 12
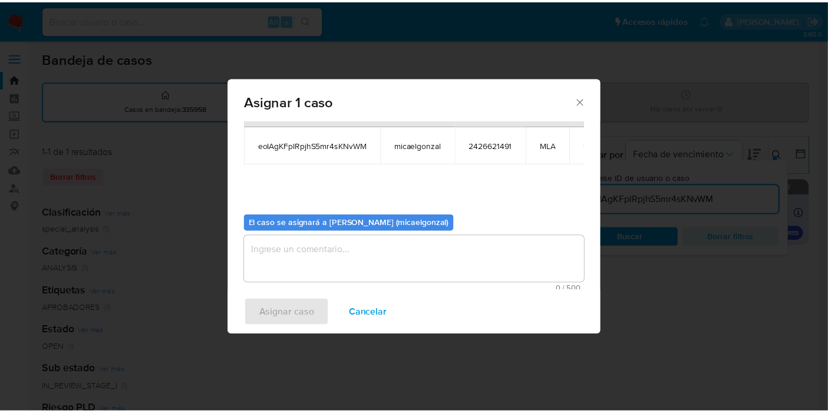
scroll to position [60, 0]
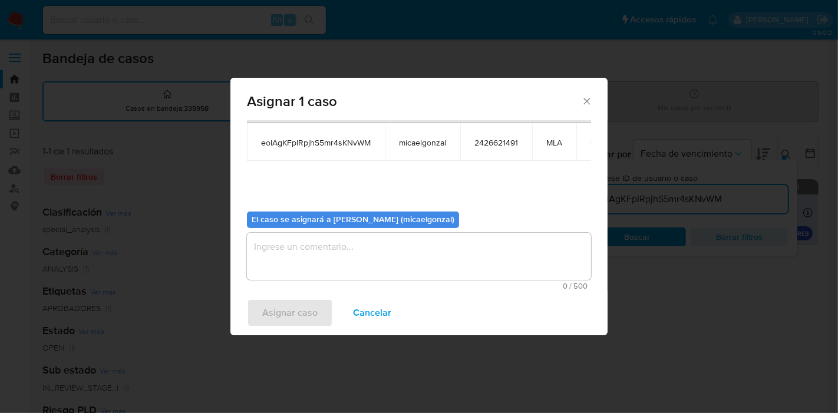
click at [325, 275] on textarea "assign-modal" at bounding box center [419, 256] width 344 height 47
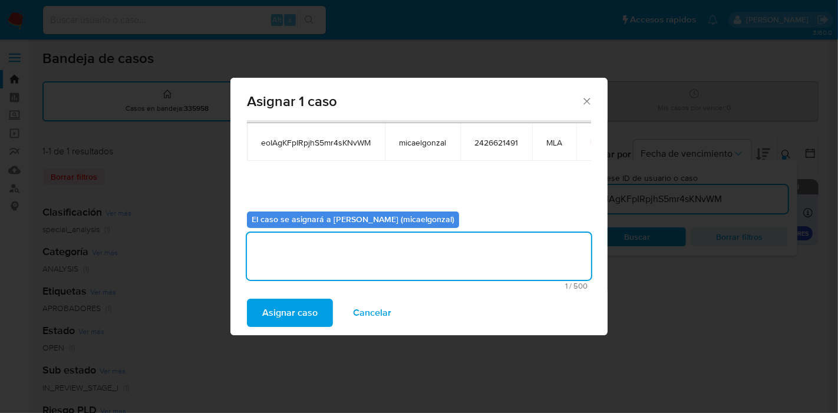
click at [293, 313] on span "Asignar caso" at bounding box center [289, 313] width 55 height 26
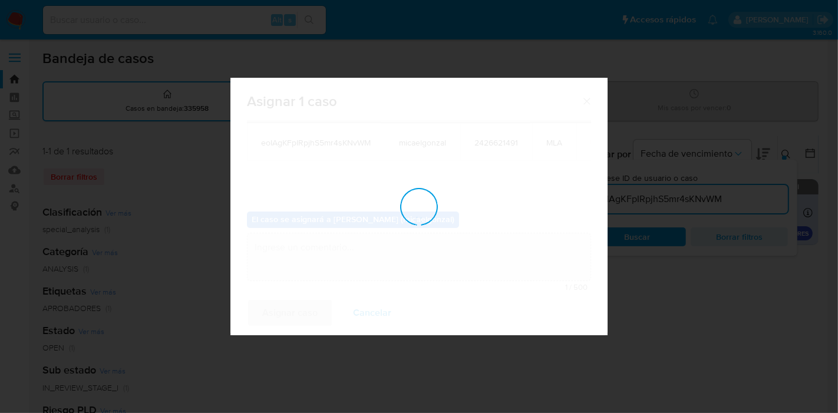
checkbox input "false"
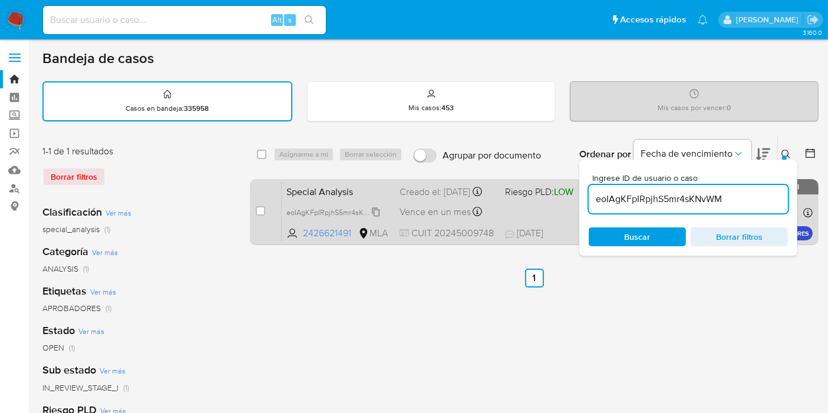
click at [316, 218] on span "eoIAgKFpIRpjhS5mr4sKNvWM" at bounding box center [335, 211] width 98 height 13
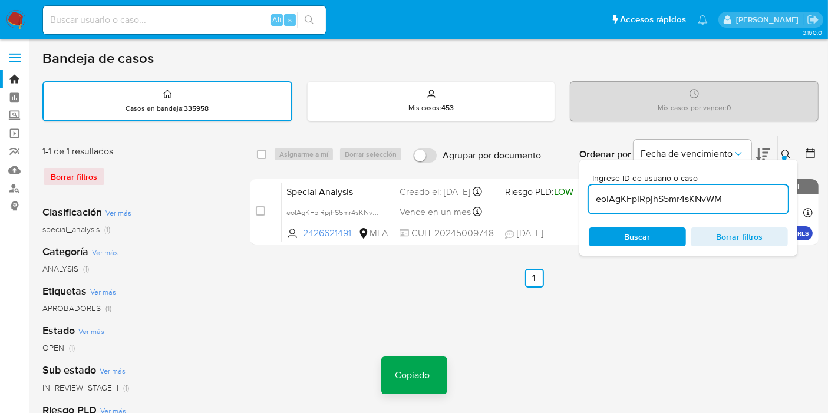
click at [212, 12] on input at bounding box center [184, 19] width 283 height 15
paste input "eoIAgKFpIRpjhS5mr4sKNvWM"
type input "eoIAgKFpIRpjhS5mr4sKNvWM"
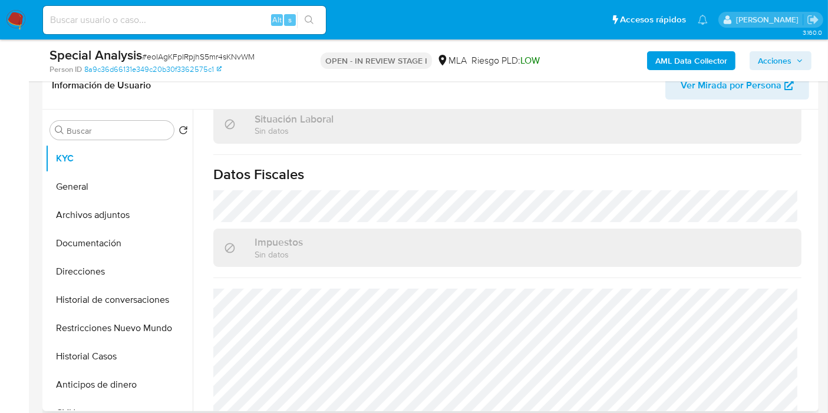
scroll to position [376, 0]
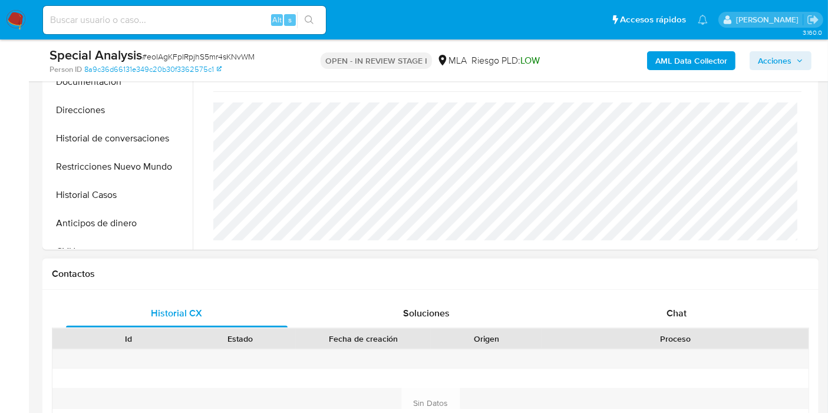
select select "10"
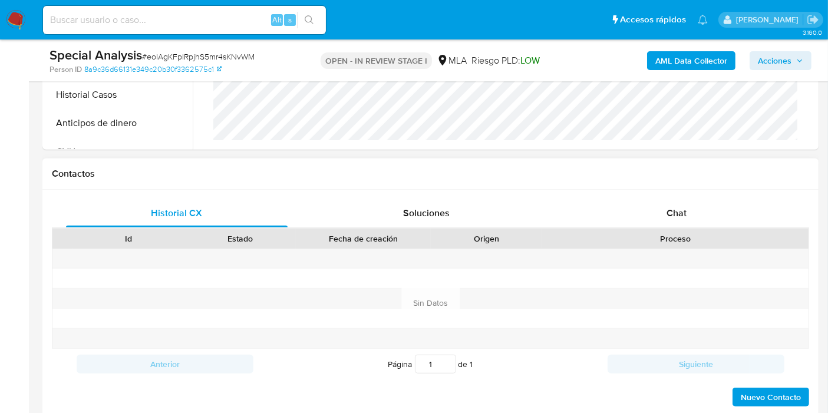
scroll to position [650, 0]
click at [722, 228] on div "Id Estado Fecha de creación Origen Proceso" at bounding box center [430, 238] width 757 height 21
click at [724, 215] on div "Chat" at bounding box center [675, 213] width 221 height 28
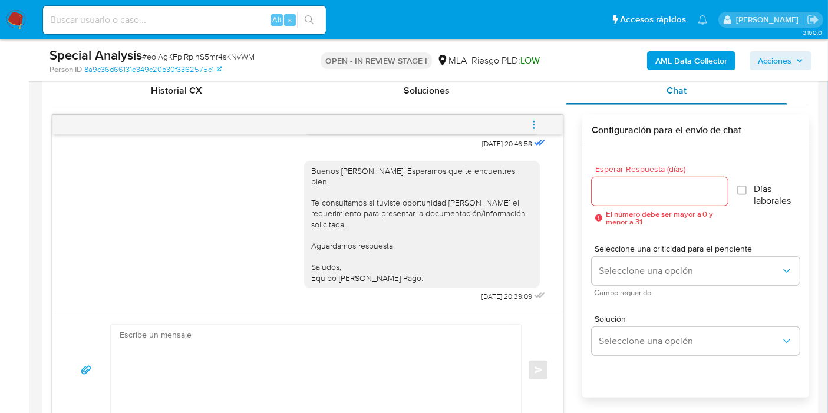
scroll to position [458, 0]
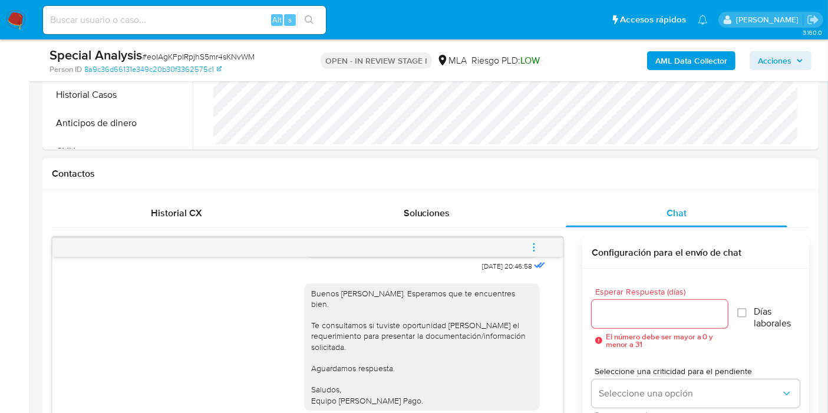
click at [531, 245] on icon "menu-action" at bounding box center [533, 247] width 11 height 11
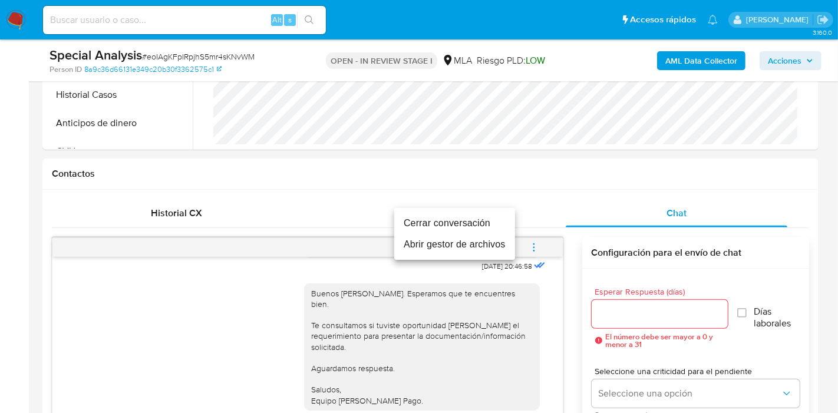
click at [479, 226] on li "Cerrar conversación" at bounding box center [454, 223] width 121 height 21
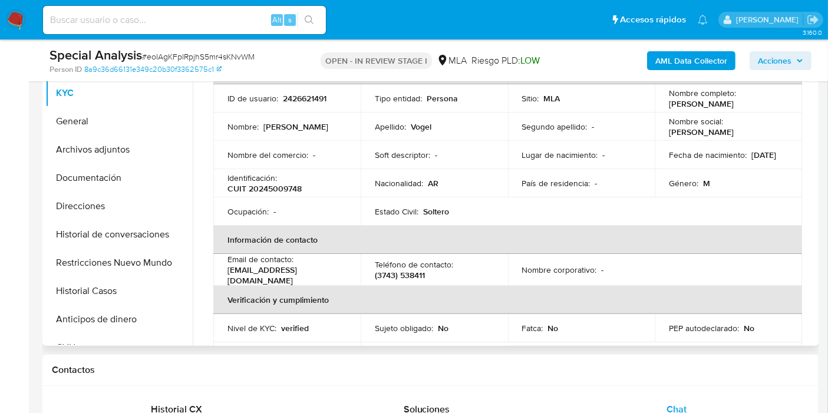
scroll to position [0, 0]
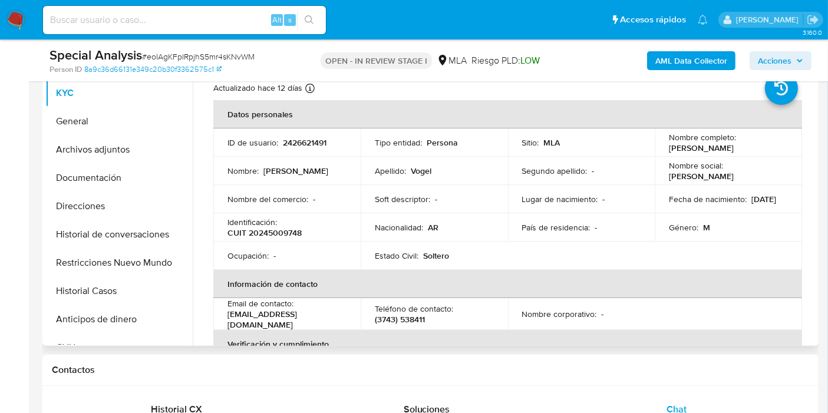
drag, startPoint x: 740, startPoint y: 146, endPoint x: 657, endPoint y: 151, distance: 83.2
click at [657, 151] on td "Nombre completo : Esteban Ariel Vogel" at bounding box center [727, 142] width 147 height 28
copy p "Esteban Ariel Vogel"
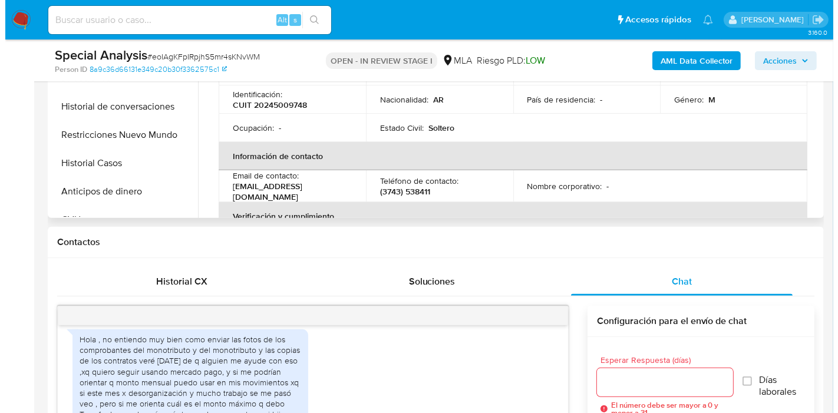
scroll to position [216, 0]
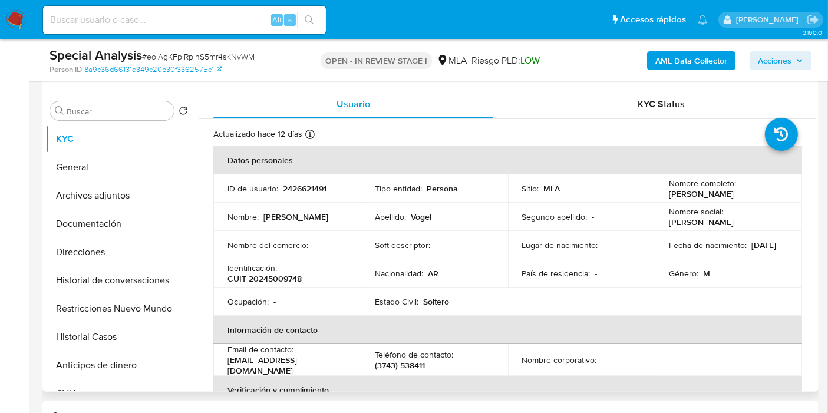
click at [274, 263] on p "Identificación :" at bounding box center [251, 268] width 49 height 11
click at [262, 284] on td "Identificación : CUIT 20245009748" at bounding box center [286, 273] width 147 height 28
click at [270, 279] on p "CUIT 20245009748" at bounding box center [264, 278] width 74 height 11
copy p "20245009748"
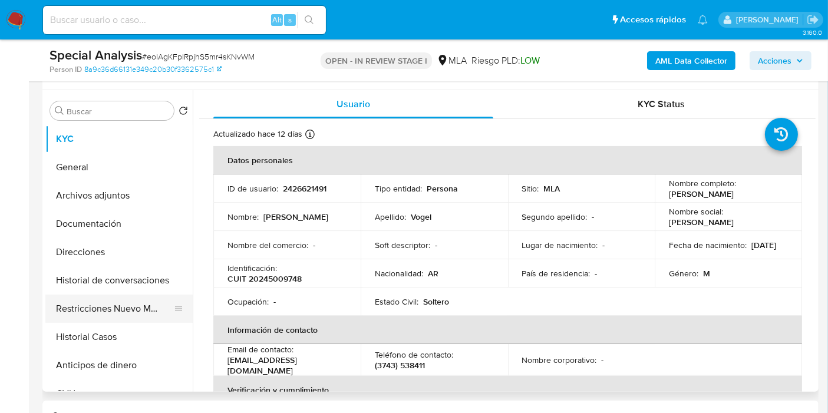
click at [83, 314] on button "Restricciones Nuevo Mundo" at bounding box center [114, 309] width 138 height 28
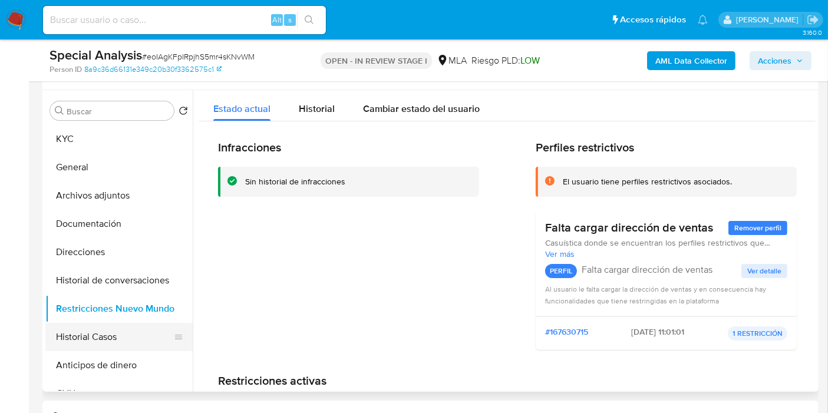
click at [110, 335] on button "Historial Casos" at bounding box center [114, 337] width 138 height 28
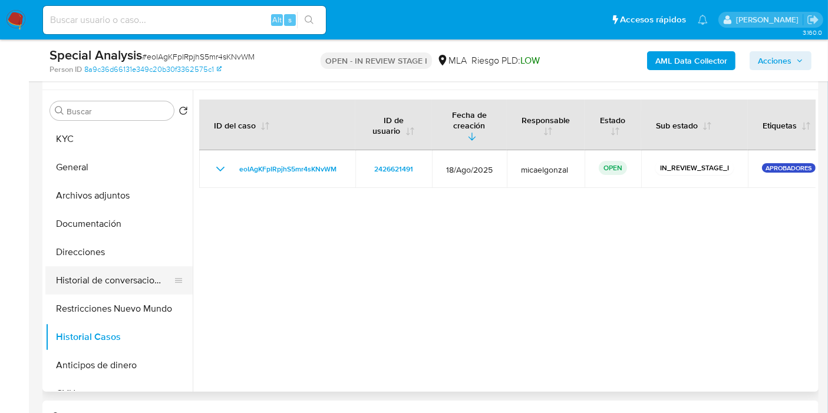
click at [114, 267] on button "Historial de conversaciones" at bounding box center [114, 280] width 138 height 28
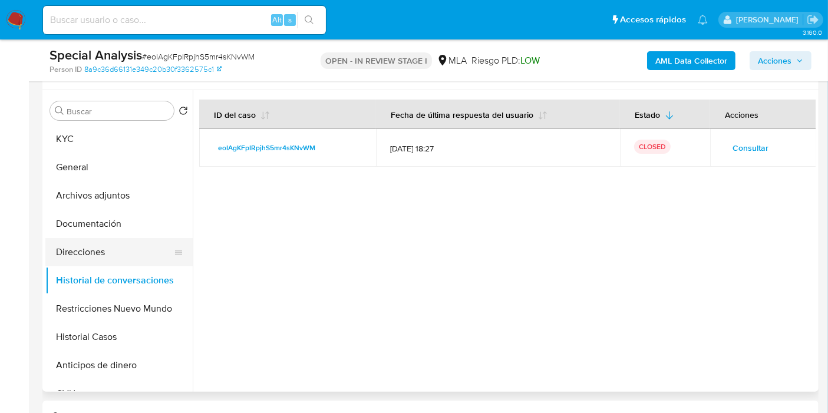
click at [130, 238] on button "Direcciones" at bounding box center [114, 252] width 138 height 28
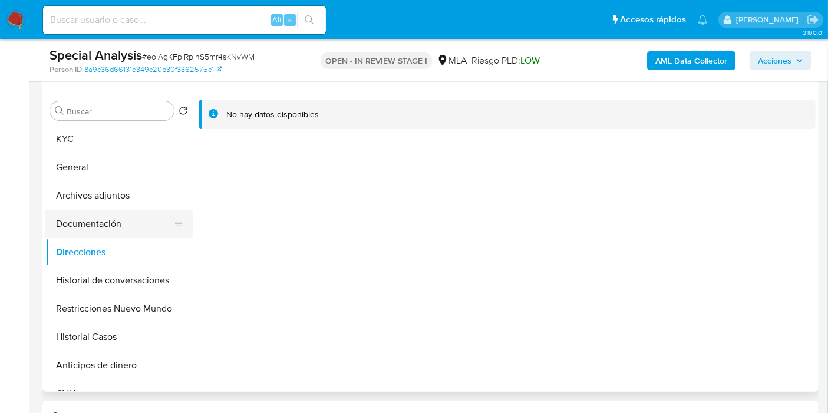
click at [142, 218] on button "Documentación" at bounding box center [114, 224] width 138 height 28
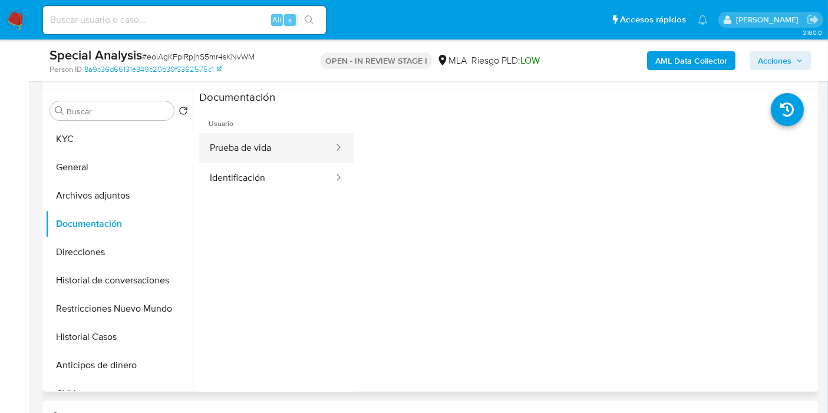
click at [283, 154] on button "Prueba de vida" at bounding box center [266, 148] width 135 height 30
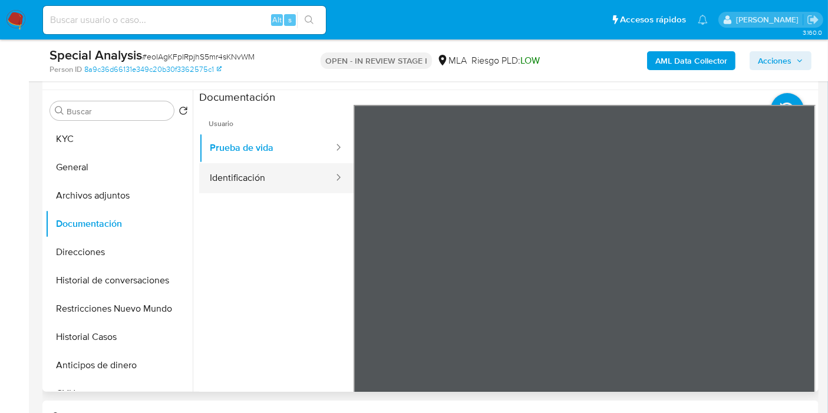
click at [277, 191] on button "Identificación" at bounding box center [266, 178] width 135 height 30
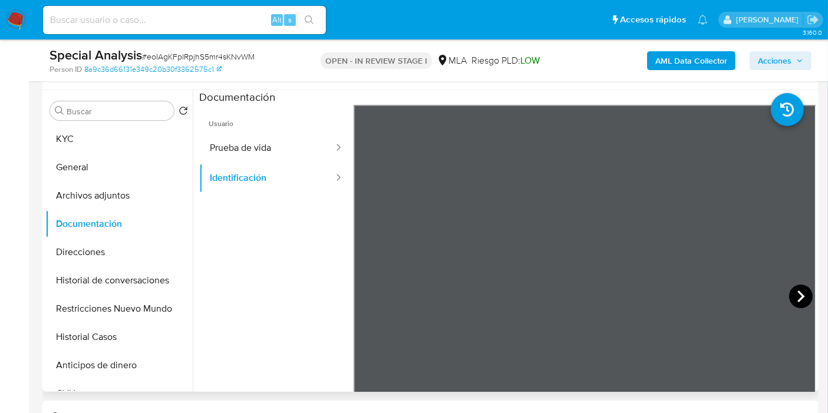
click at [798, 293] on icon at bounding box center [800, 296] width 7 height 12
click at [64, 179] on button "General" at bounding box center [114, 167] width 138 height 28
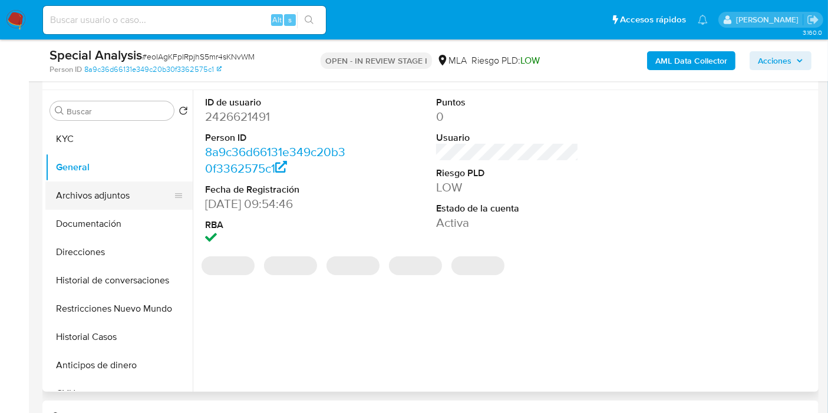
click at [68, 189] on button "Archivos adjuntos" at bounding box center [114, 195] width 138 height 28
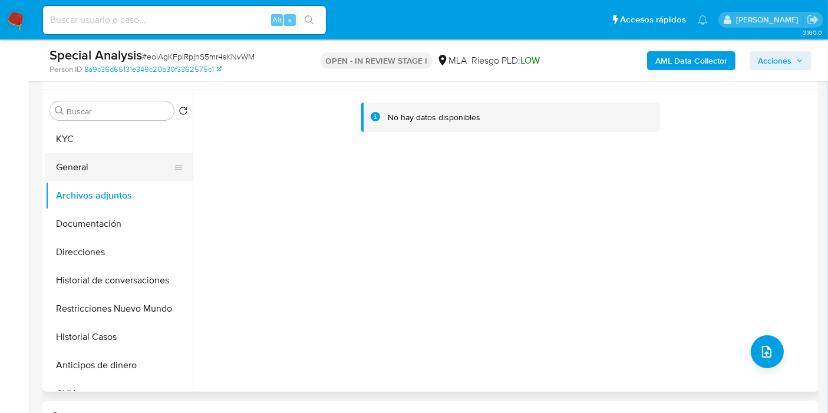
click at [75, 170] on button "General" at bounding box center [114, 167] width 138 height 28
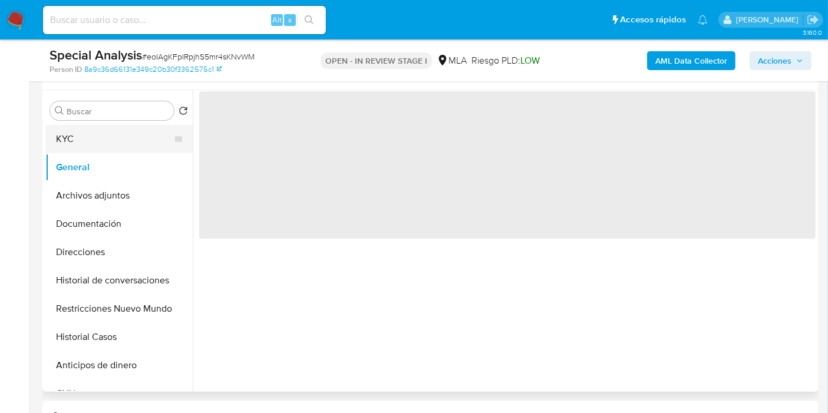
click at [97, 135] on button "KYC" at bounding box center [114, 139] width 138 height 28
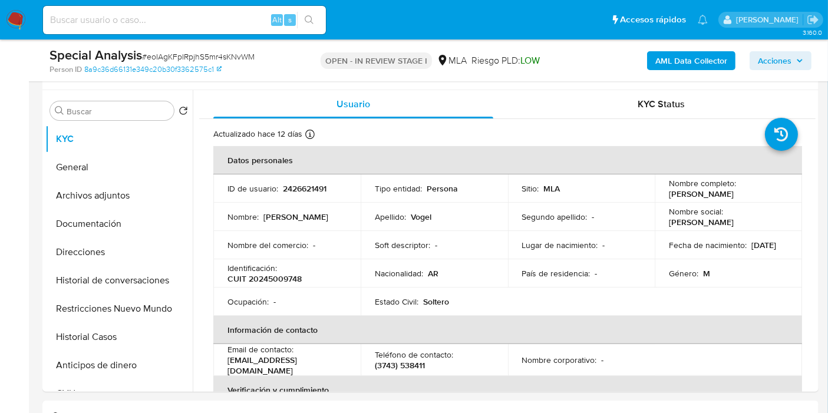
click at [664, 56] on b "AML Data Collector" at bounding box center [691, 60] width 72 height 19
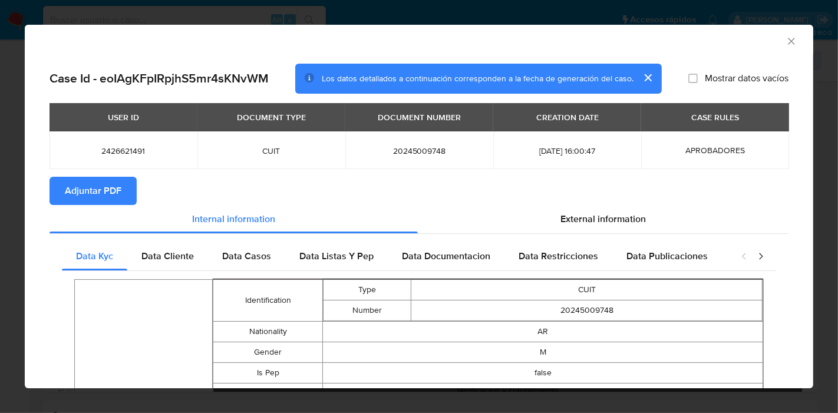
click at [771, 41] on div "AML Data Collector" at bounding box center [409, 39] width 752 height 13
click at [790, 41] on div "AML Data Collector" at bounding box center [419, 39] width 788 height 29
click at [785, 41] on icon "Cerrar ventana" at bounding box center [791, 41] width 12 height 12
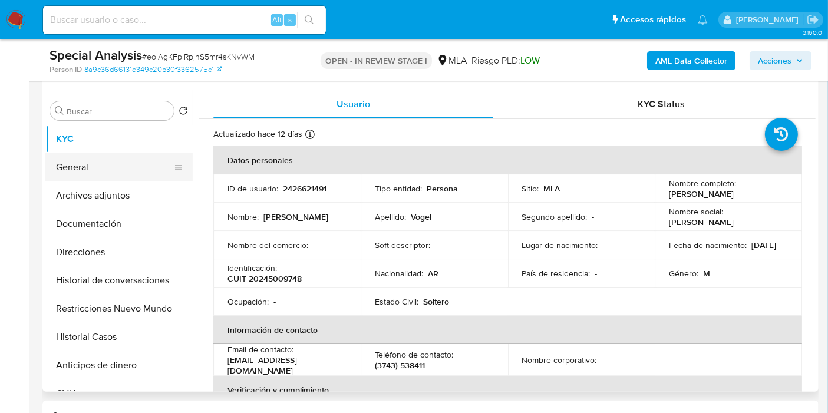
click at [94, 179] on button "General" at bounding box center [114, 167] width 138 height 28
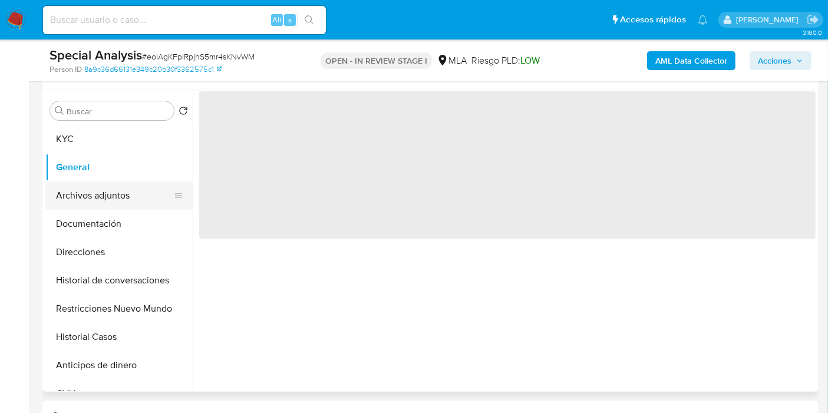
click at [91, 193] on button "Archivos adjuntos" at bounding box center [114, 195] width 138 height 28
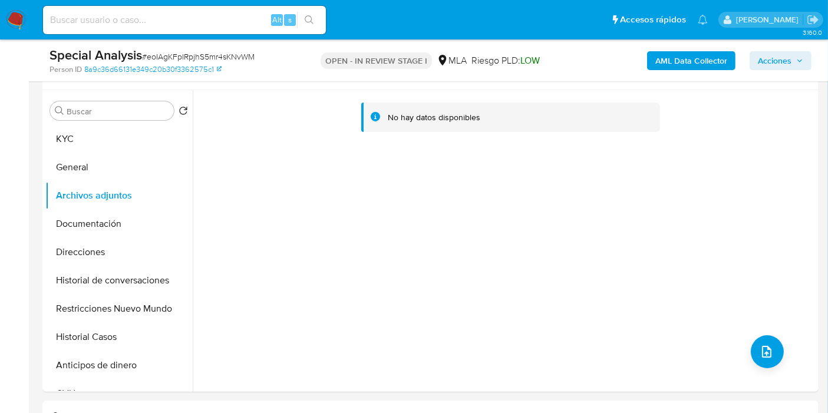
click at [685, 64] on b "AML Data Collector" at bounding box center [691, 60] width 72 height 19
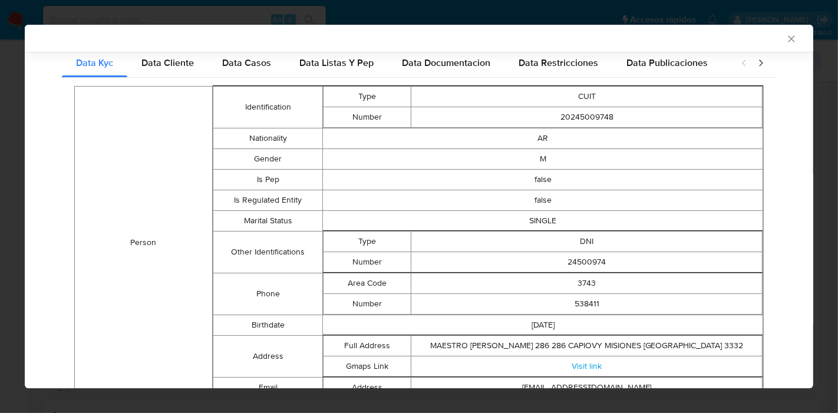
scroll to position [0, 0]
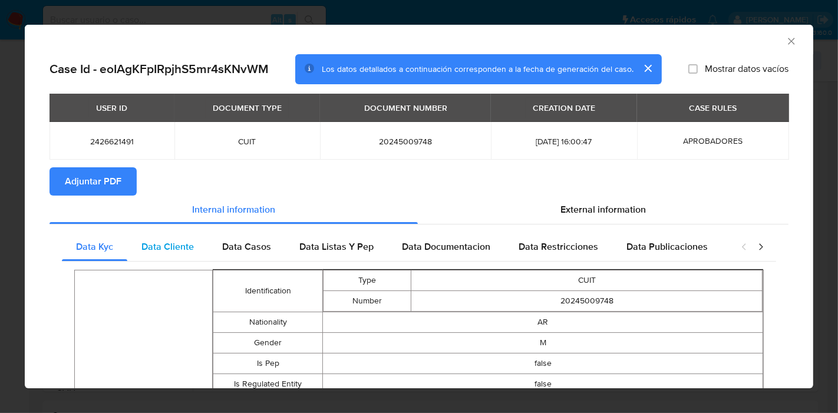
click at [151, 250] on span "Data Cliente" at bounding box center [167, 247] width 52 height 14
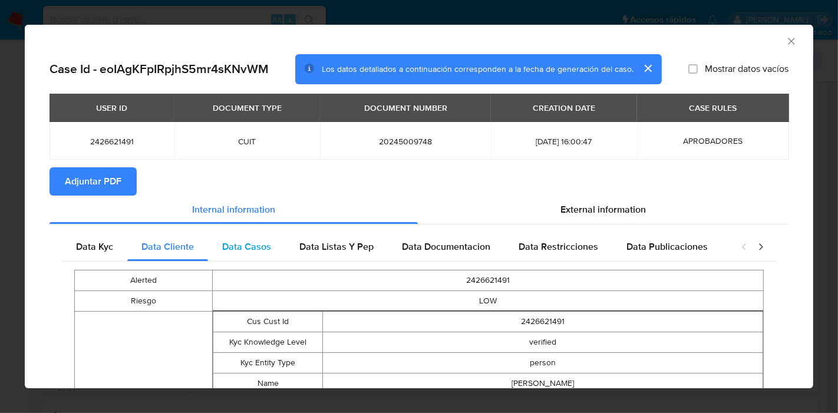
click at [246, 256] on div "Data Casos" at bounding box center [246, 247] width 77 height 28
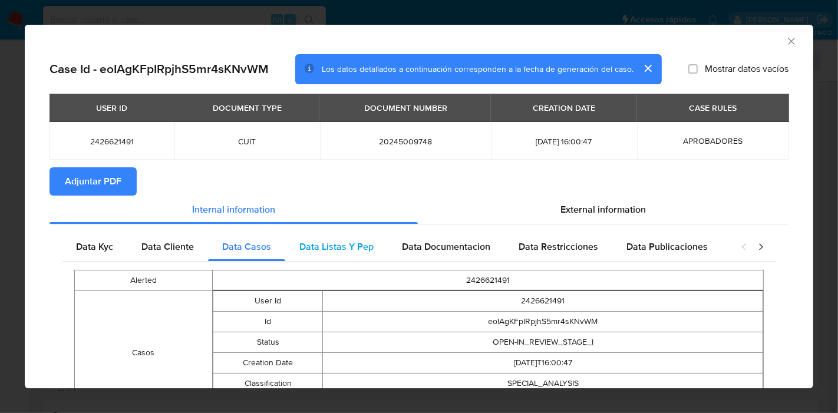
click at [342, 250] on span "Data Listas Y Pep" at bounding box center [336, 247] width 74 height 14
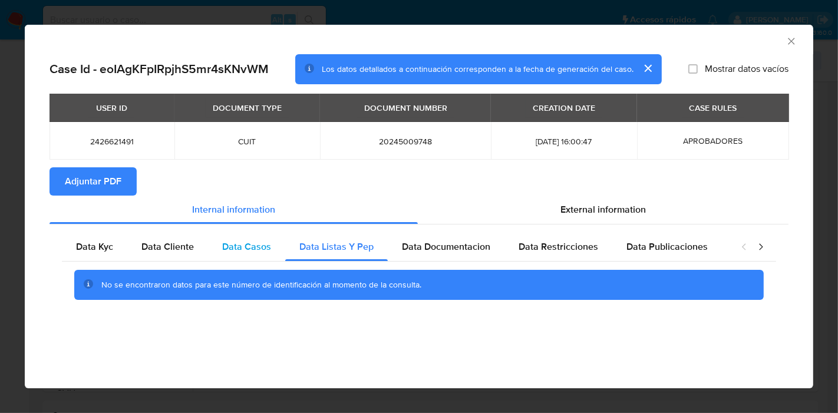
click at [271, 250] on div "Data Casos" at bounding box center [246, 247] width 77 height 28
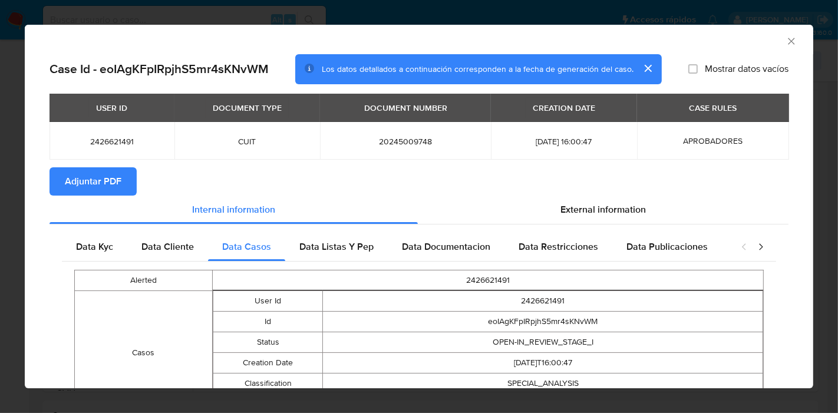
scroll to position [85, 0]
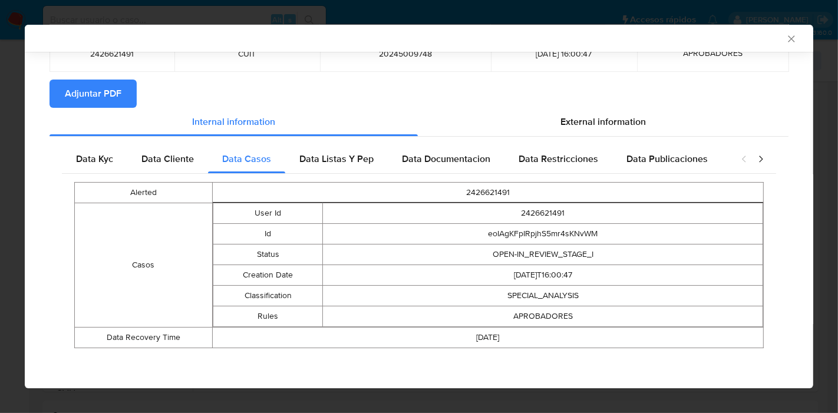
click at [438, 186] on td "2426621491" at bounding box center [487, 192] width 551 height 21
click at [453, 154] on span "Data Documentacion" at bounding box center [446, 159] width 88 height 14
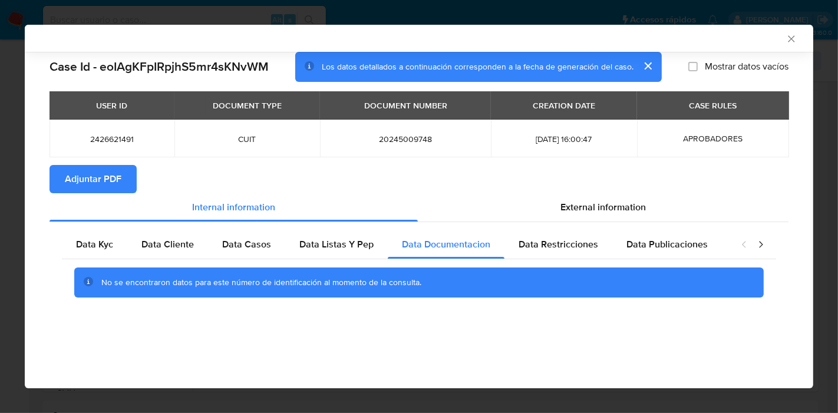
click at [600, 265] on div "No se encontraron datos para este número de identificación al momento de la con…" at bounding box center [419, 282] width 714 height 47
click at [589, 243] on span "Data Restricciones" at bounding box center [558, 244] width 80 height 14
click at [683, 229] on div "Data Kyc Data Cliente Data Casos Data Listas Y Pep Data Documentacion Data Rest…" at bounding box center [418, 268] width 739 height 92
drag, startPoint x: 707, startPoint y: 247, endPoint x: 745, endPoint y: 242, distance: 38.6
click at [708, 247] on div "Data Publicaciones" at bounding box center [667, 244] width 110 height 28
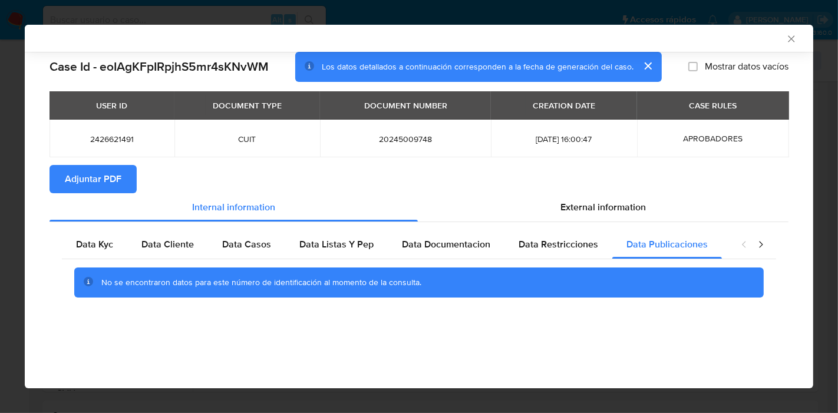
click at [758, 241] on icon "closure-recommendation-modal" at bounding box center [761, 245] width 12 height 12
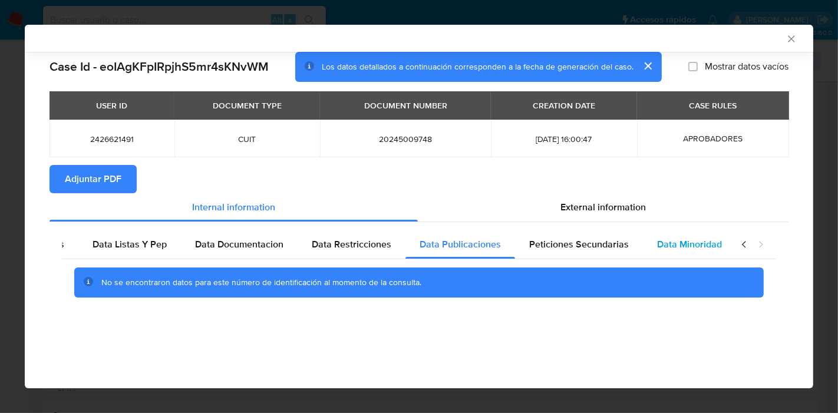
drag, startPoint x: 623, startPoint y: 252, endPoint x: 651, endPoint y: 249, distance: 29.0
click at [522, 250] on div "Data Kyc Data Cliente Data Casos Data Listas Y Pep Data Documentacion Data Rest…" at bounding box center [188, 244] width 667 height 28
click at [682, 246] on span "Data Minoridad" at bounding box center [689, 244] width 65 height 14
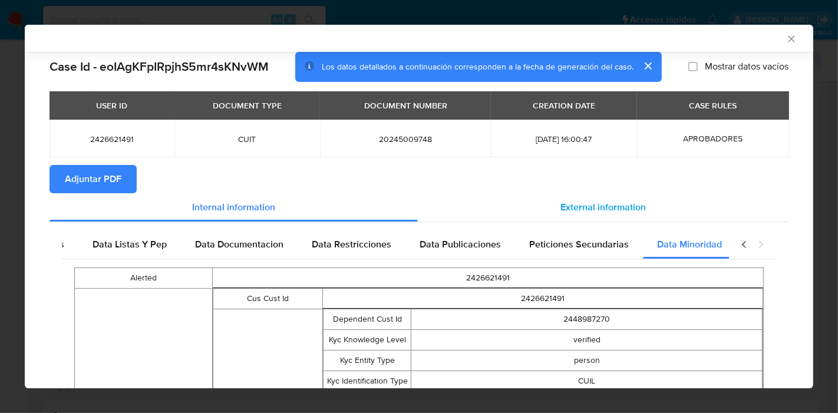
scroll to position [0, 217]
click at [577, 209] on span "External information" at bounding box center [602, 207] width 85 height 14
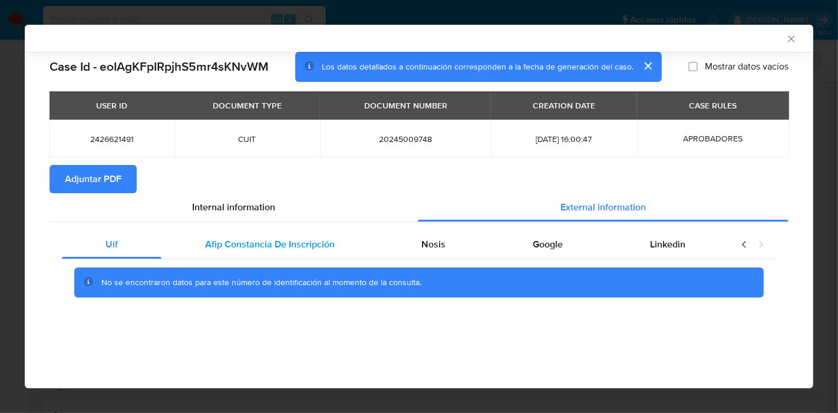
drag, startPoint x: 236, startPoint y: 224, endPoint x: 242, endPoint y: 231, distance: 8.8
click at [237, 224] on div "Uif Afip Constancia De Inscripción Nosis Google Linkedin No se encontraron dato…" at bounding box center [418, 268] width 739 height 92
drag, startPoint x: 250, startPoint y: 235, endPoint x: 466, endPoint y: 250, distance: 216.7
click at [254, 236] on div "Afip Constancia De Inscripción" at bounding box center [269, 244] width 217 height 28
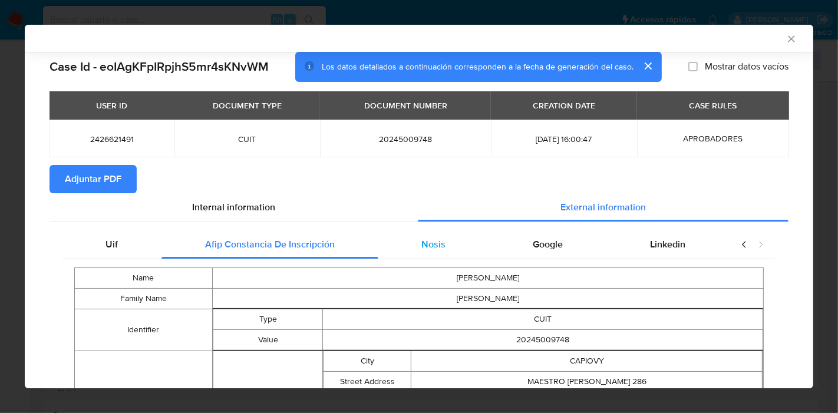
click at [468, 250] on div "Nosis" at bounding box center [433, 244] width 111 height 28
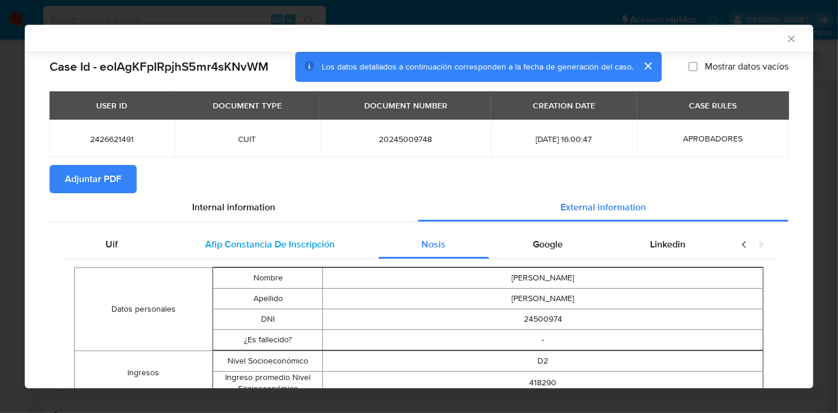
drag, startPoint x: 318, startPoint y: 261, endPoint x: 339, endPoint y: 245, distance: 26.0
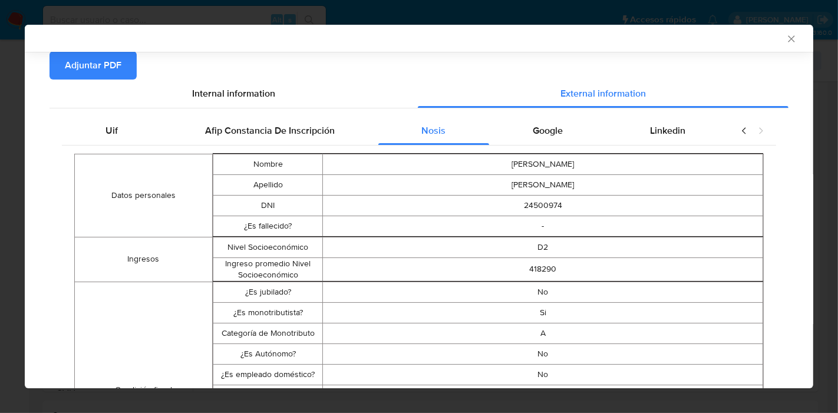
scroll to position [63, 0]
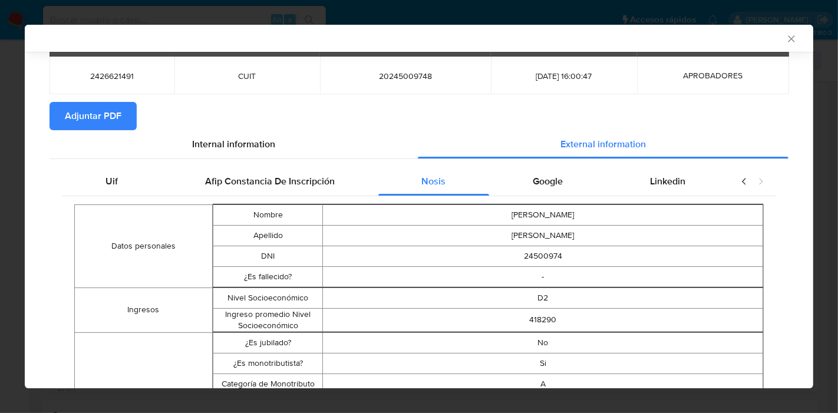
drag, startPoint x: 550, startPoint y: 172, endPoint x: 568, endPoint y: 176, distance: 18.6
click at [551, 172] on div "Google" at bounding box center [547, 181] width 117 height 28
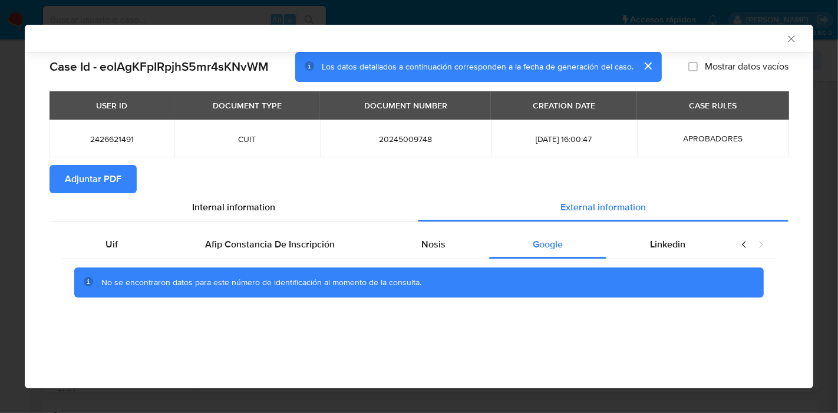
scroll to position [0, 0]
drag, startPoint x: 659, startPoint y: 244, endPoint x: 287, endPoint y: 234, distance: 371.2
click at [658, 245] on span "Linkedin" at bounding box center [667, 244] width 35 height 14
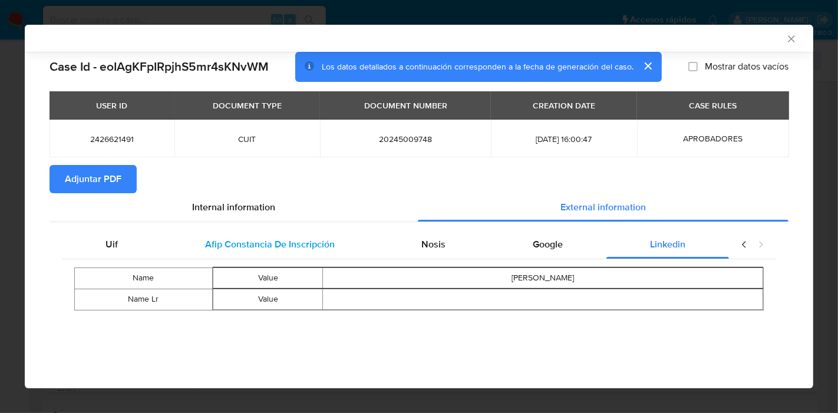
click at [273, 243] on span "Afip Constancia De Inscripción" at bounding box center [270, 244] width 130 height 14
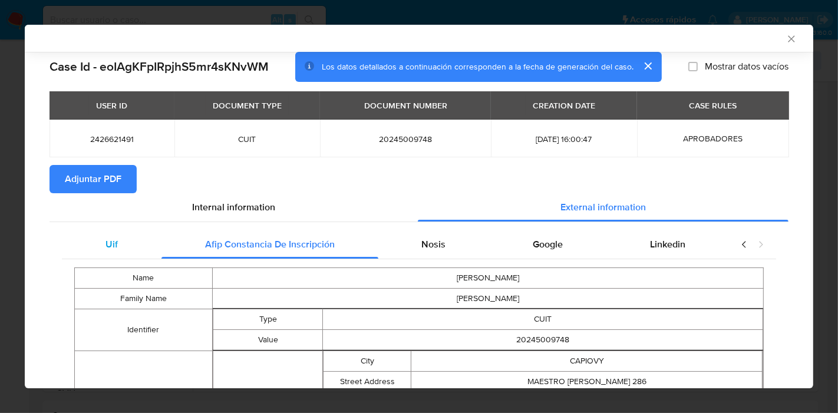
click at [111, 253] on div "Uif" at bounding box center [112, 244] width 100 height 28
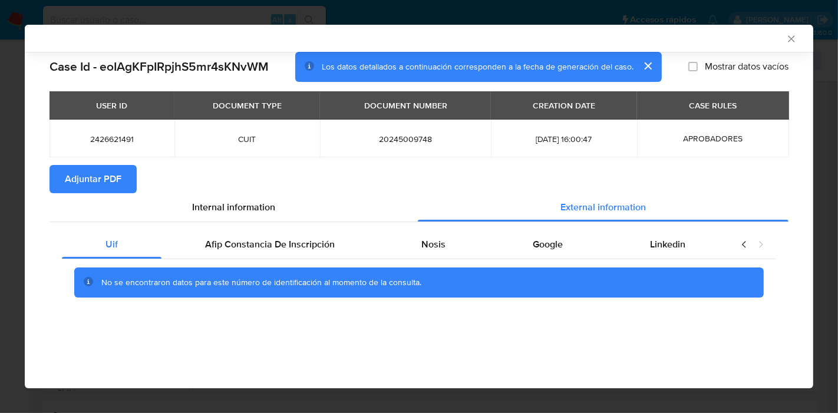
click at [247, 184] on section "Adjuntar PDF" at bounding box center [418, 179] width 739 height 28
click at [233, 196] on div "Internal information" at bounding box center [233, 207] width 368 height 28
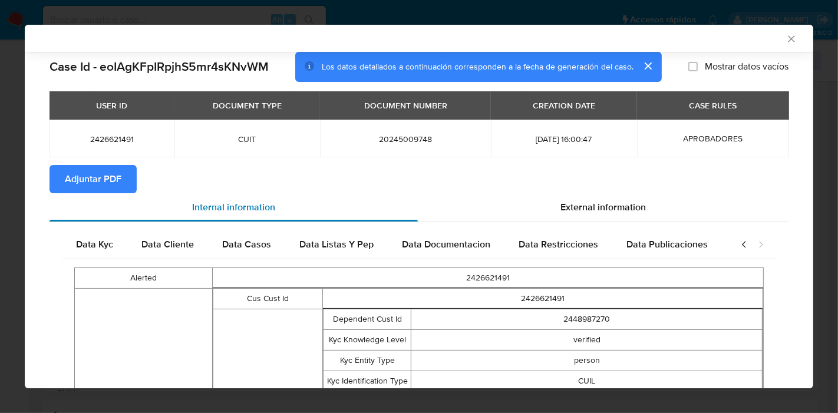
scroll to position [0, 217]
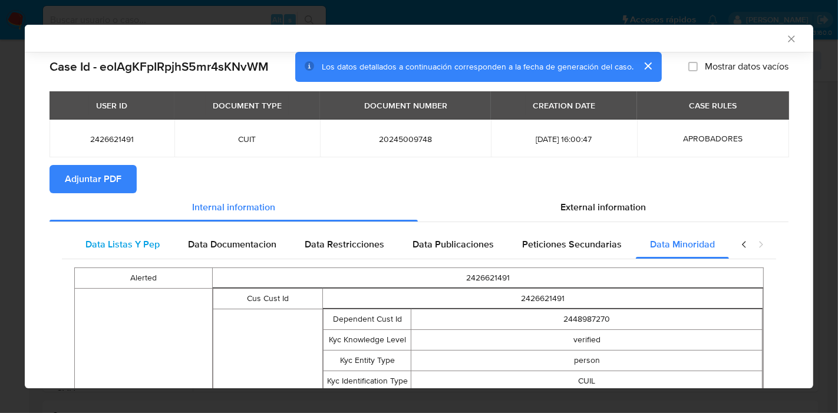
click at [98, 246] on span "Data Listas Y Pep" at bounding box center [122, 244] width 74 height 14
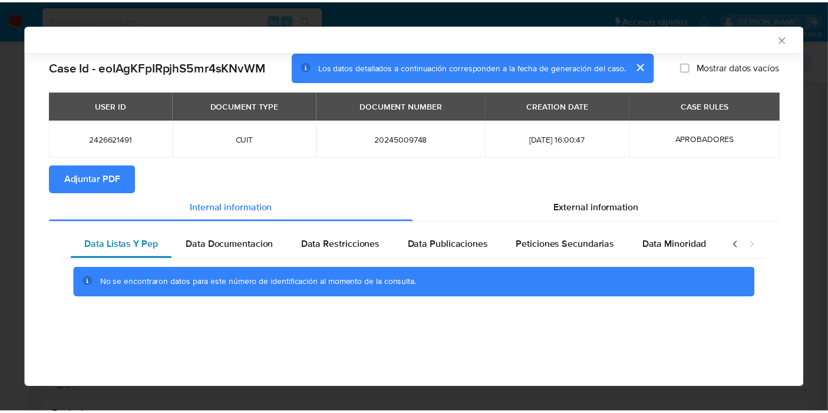
scroll to position [0, 207]
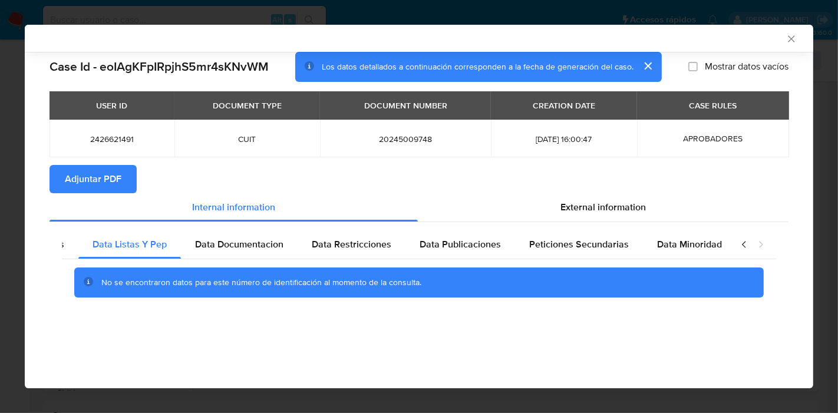
click at [122, 178] on button "Adjuntar PDF" at bounding box center [92, 179] width 87 height 28
click at [797, 41] on div "AML Data Collector" at bounding box center [419, 38] width 788 height 27
click at [789, 41] on icon "Cerrar ventana" at bounding box center [790, 38] width 6 height 6
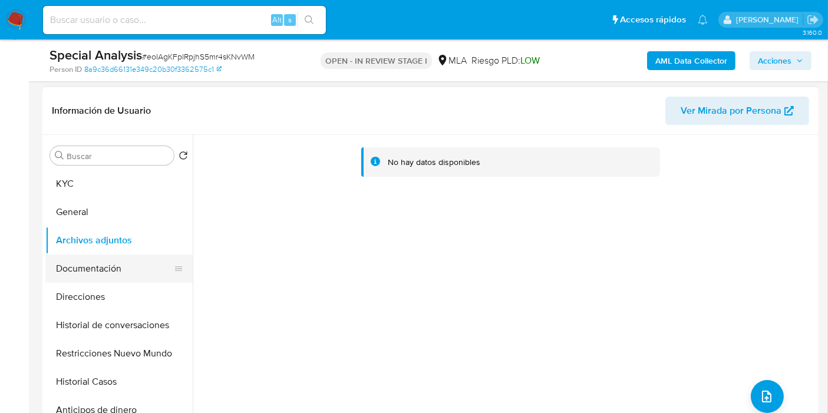
scroll to position [150, 0]
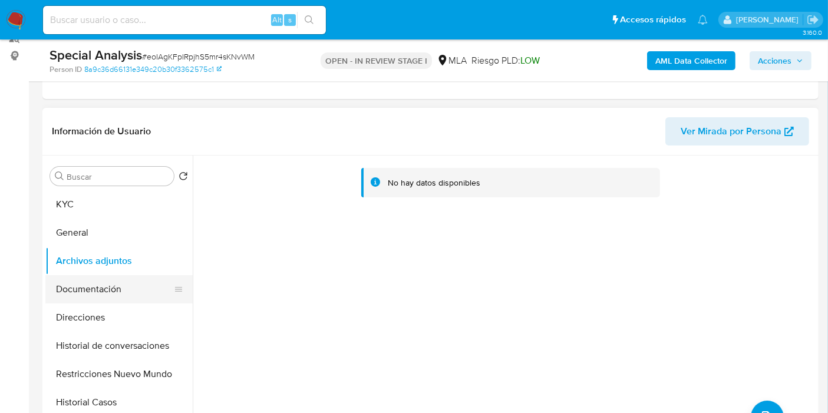
click at [62, 290] on button "Documentación" at bounding box center [114, 289] width 138 height 28
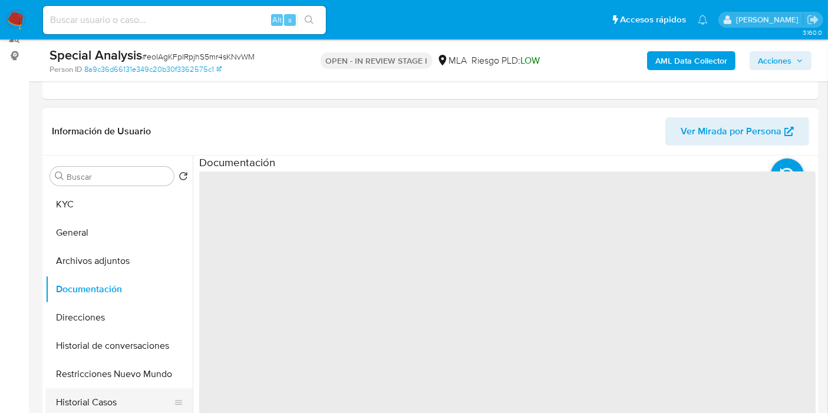
click at [95, 391] on button "Historial Casos" at bounding box center [114, 402] width 138 height 28
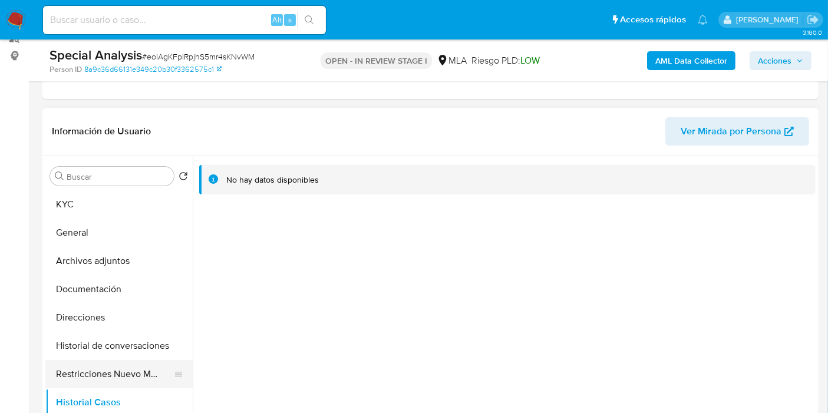
click at [109, 372] on button "Restricciones Nuevo Mundo" at bounding box center [114, 374] width 138 height 28
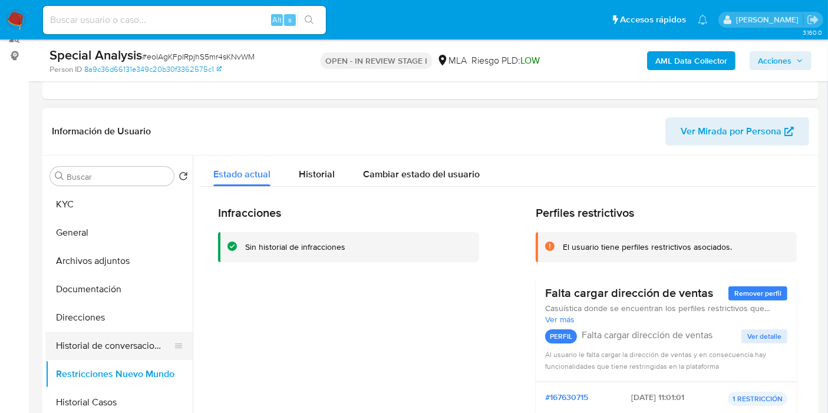
click at [120, 353] on button "Historial de conversaciones" at bounding box center [114, 346] width 138 height 28
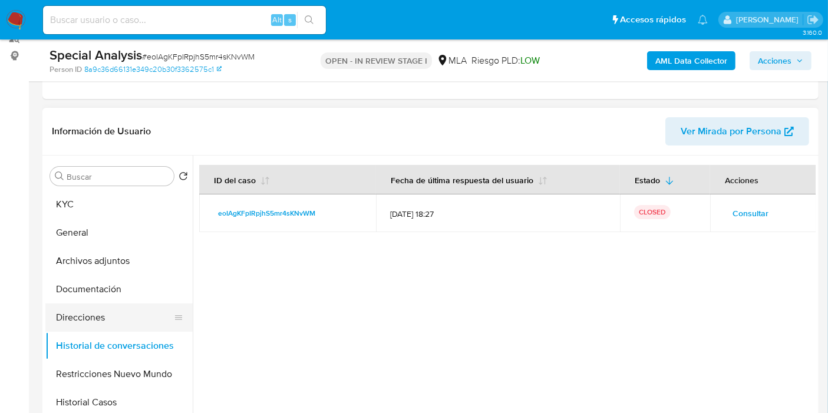
click at [106, 307] on button "Direcciones" at bounding box center [114, 317] width 138 height 28
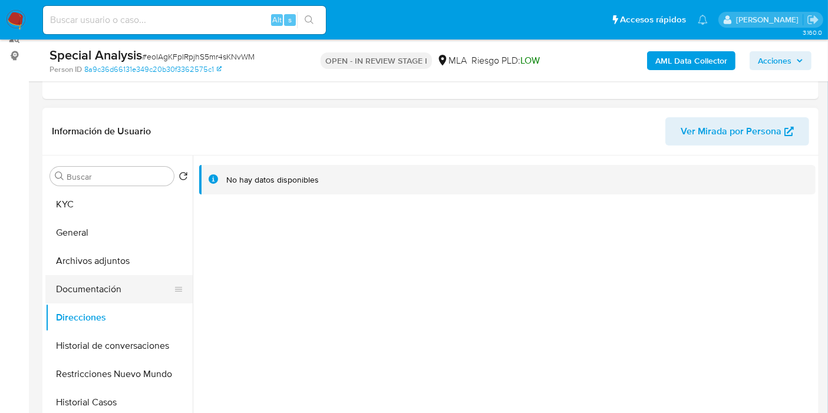
click at [154, 285] on button "Documentación" at bounding box center [114, 289] width 138 height 28
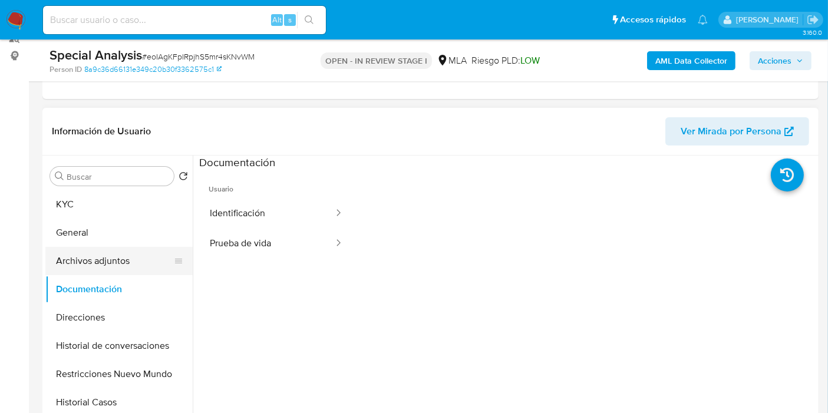
click at [134, 266] on button "Archivos adjuntos" at bounding box center [114, 261] width 138 height 28
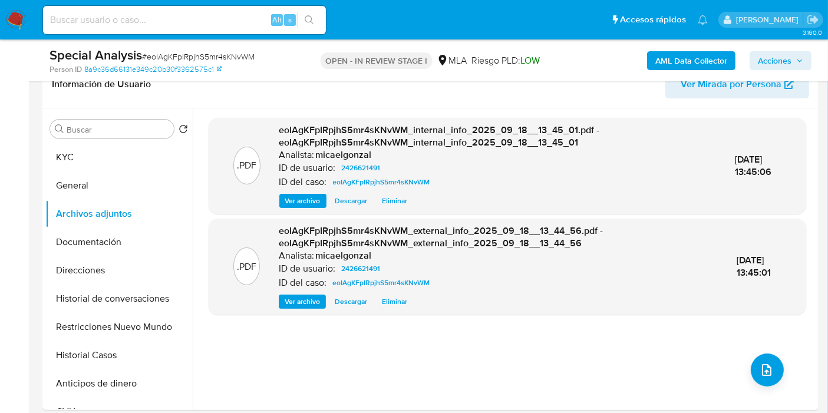
scroll to position [216, 0]
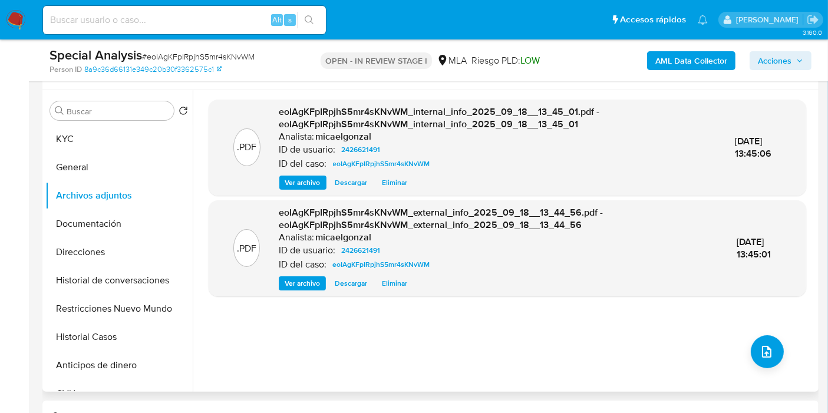
click at [746, 372] on div ".PDF eoIAgKFpIRpjhS5mr4sKNvWM_internal_info_2025_09_18__13_45_01.pdf - eoIAgKFp…" at bounding box center [507, 241] width 597 height 283
click at [121, 130] on button "KYC" at bounding box center [114, 139] width 138 height 28
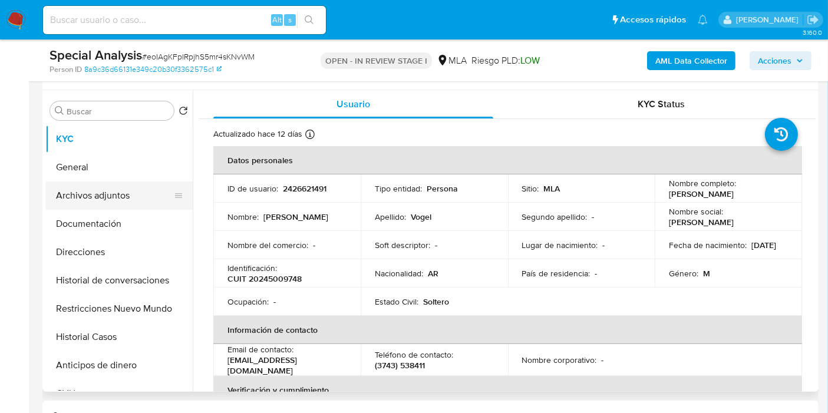
click at [109, 187] on button "Archivos adjuntos" at bounding box center [114, 195] width 138 height 28
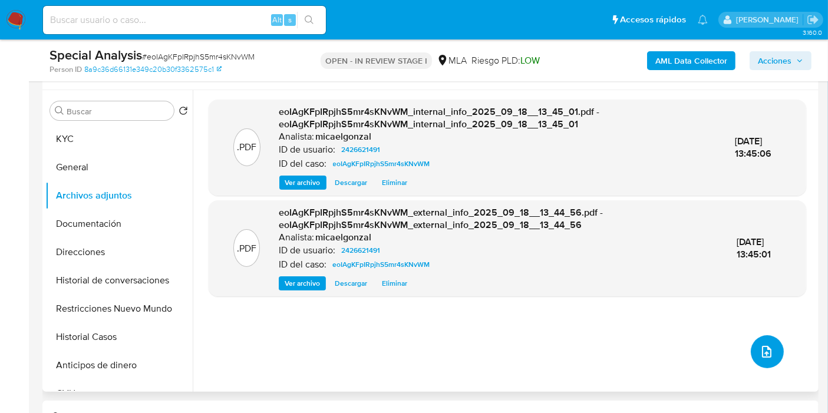
click at [759, 353] on icon "upload-file" at bounding box center [766, 352] width 14 height 14
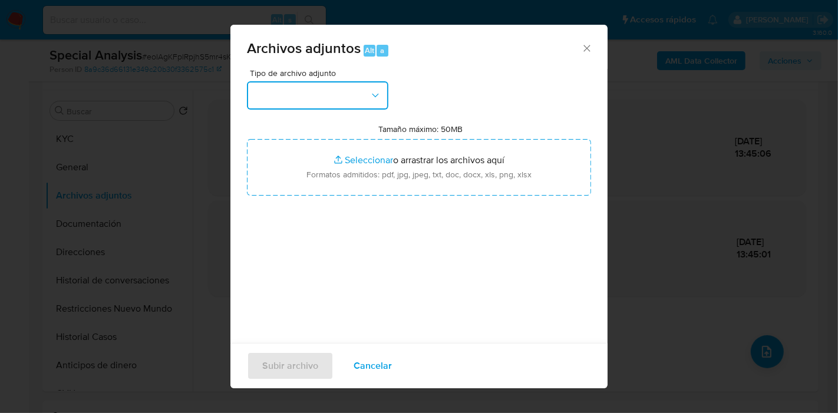
click at [308, 99] on button "button" at bounding box center [317, 95] width 141 height 28
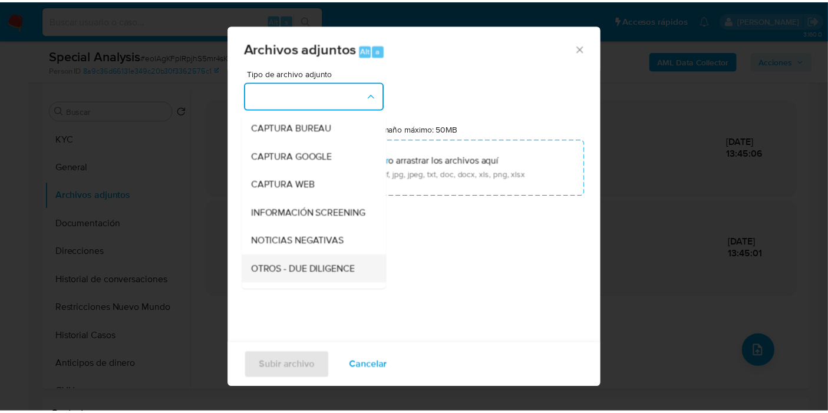
scroll to position [131, 0]
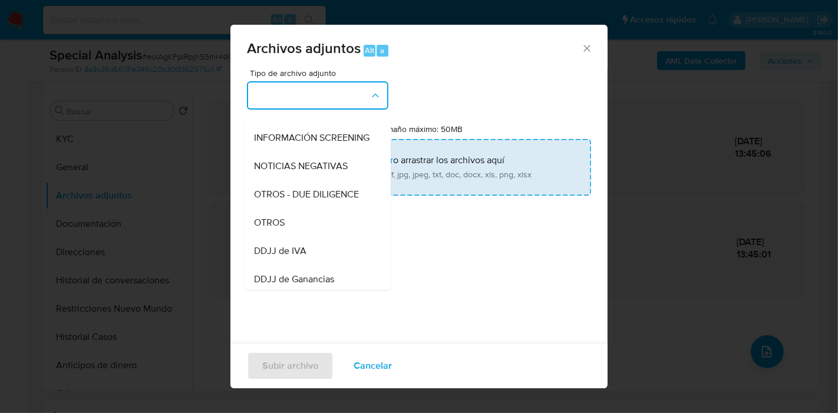
drag, startPoint x: 289, startPoint y: 226, endPoint x: 397, endPoint y: 164, distance: 124.8
click at [293, 226] on div "OTROS" at bounding box center [314, 223] width 120 height 28
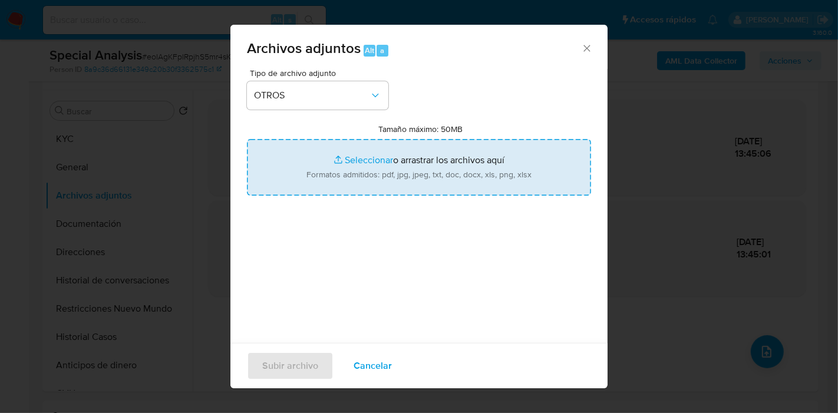
click at [399, 163] on input "Tamaño máximo: 50MB Seleccionar archivos" at bounding box center [419, 167] width 344 height 57
type input "C:\fakepath\Caselog eoIAgKFpIRpjhS5mr4sKNvWM_2025_08_19_11_23_16.docx"
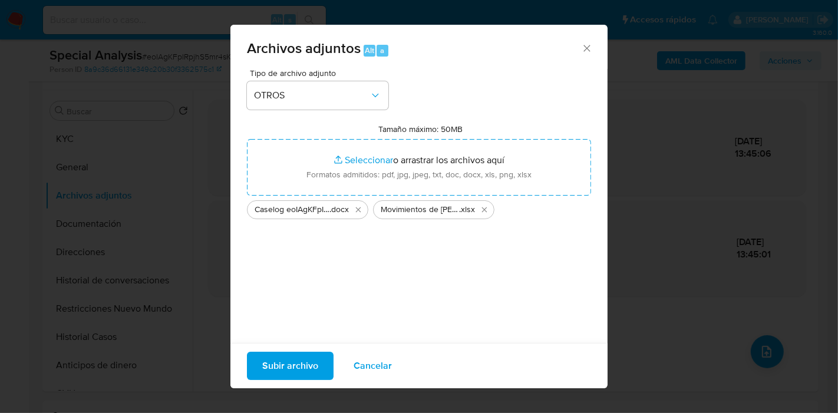
click at [266, 374] on span "Subir archivo" at bounding box center [290, 366] width 56 height 26
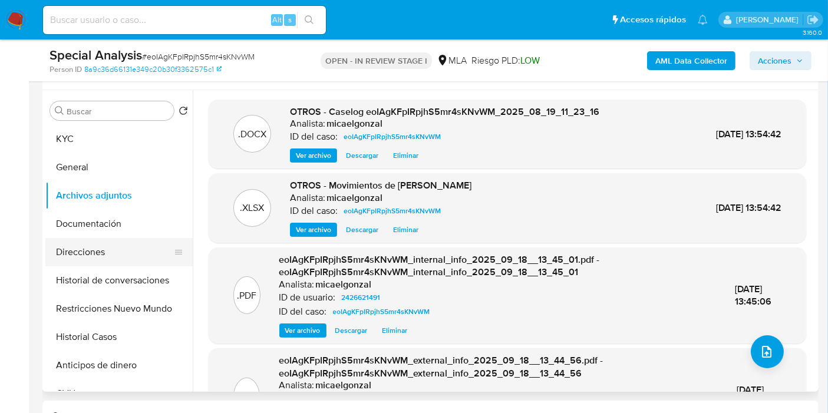
click at [130, 253] on button "Direcciones" at bounding box center [114, 252] width 138 height 28
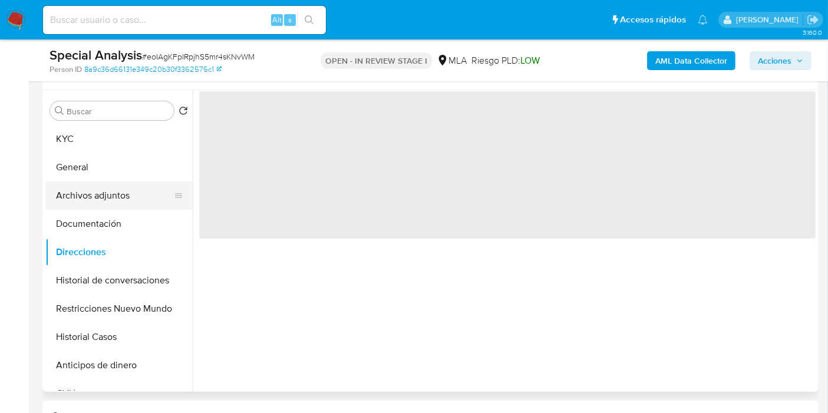
click at [129, 205] on button "Archivos adjuntos" at bounding box center [114, 195] width 138 height 28
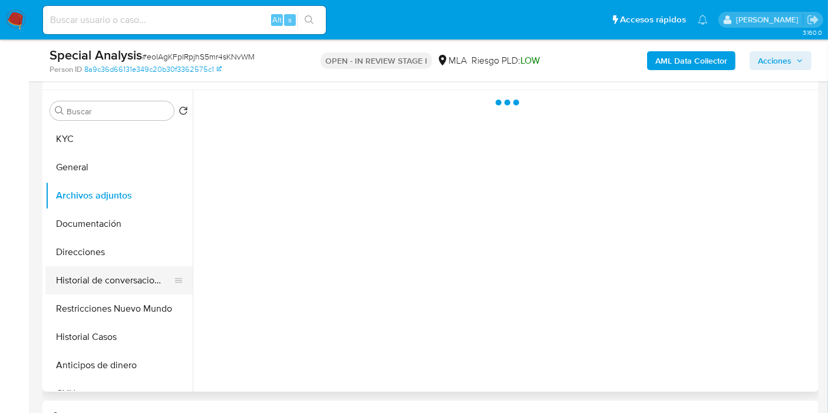
click at [89, 268] on button "Historial de conversaciones" at bounding box center [114, 280] width 138 height 28
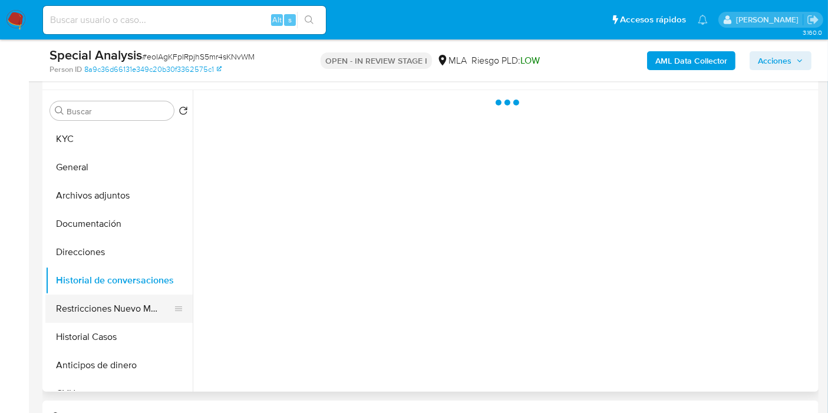
click at [93, 310] on button "Restricciones Nuevo Mundo" at bounding box center [114, 309] width 138 height 28
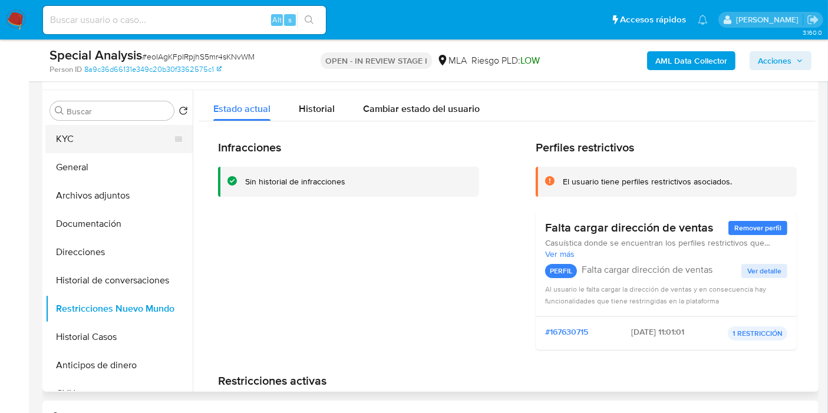
click at [127, 142] on button "KYC" at bounding box center [114, 139] width 138 height 28
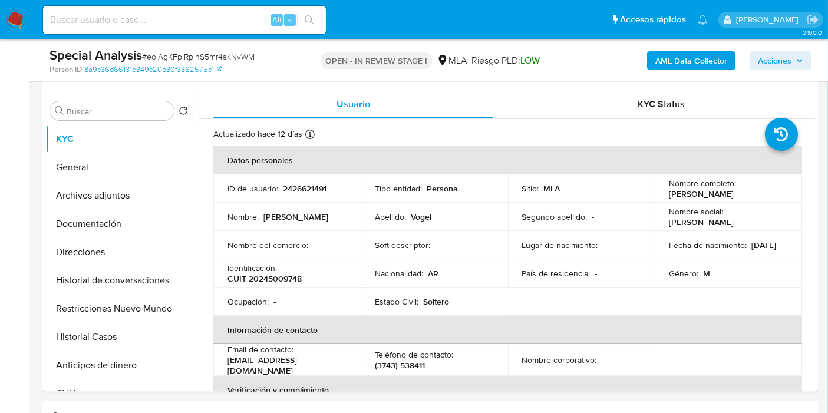
click at [757, 65] on span "Acciones" at bounding box center [774, 60] width 34 height 19
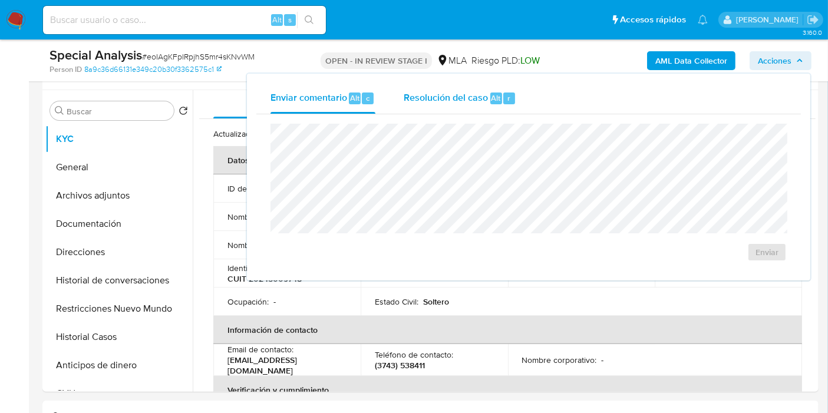
click at [442, 105] on div "Resolución del caso Alt r" at bounding box center [459, 98] width 112 height 31
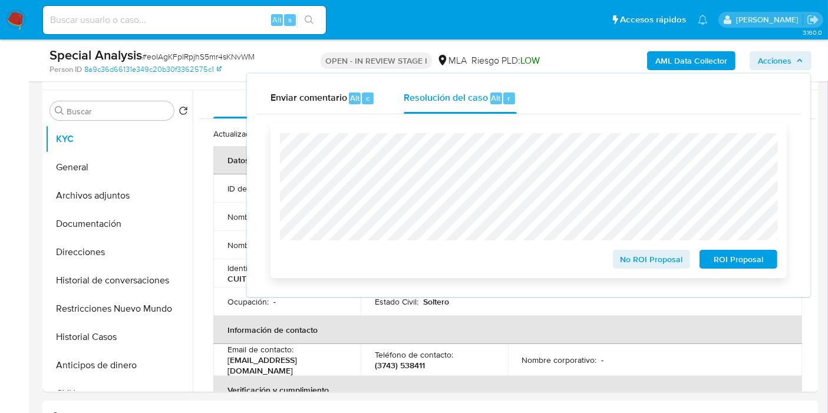
click at [674, 259] on span "No ROI Proposal" at bounding box center [651, 259] width 61 height 16
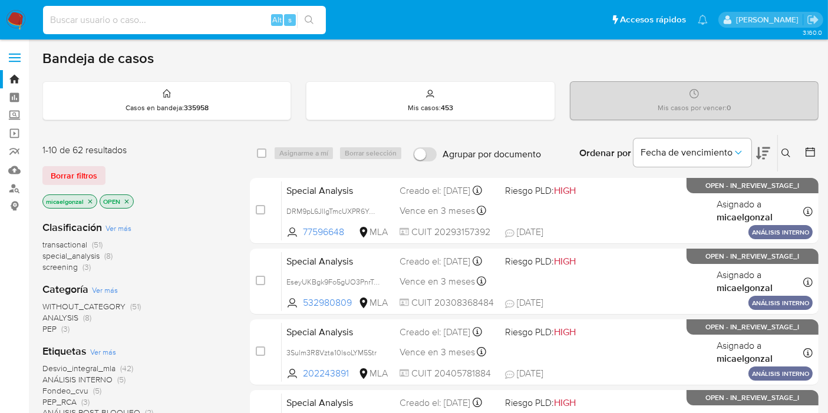
click at [151, 22] on input at bounding box center [184, 19] width 283 height 15
paste input "csJX6bu0WrVYrFDQV0b0b9Ux"
type input "csJX6bu0WrVYrFDQV0b0b9Ux"
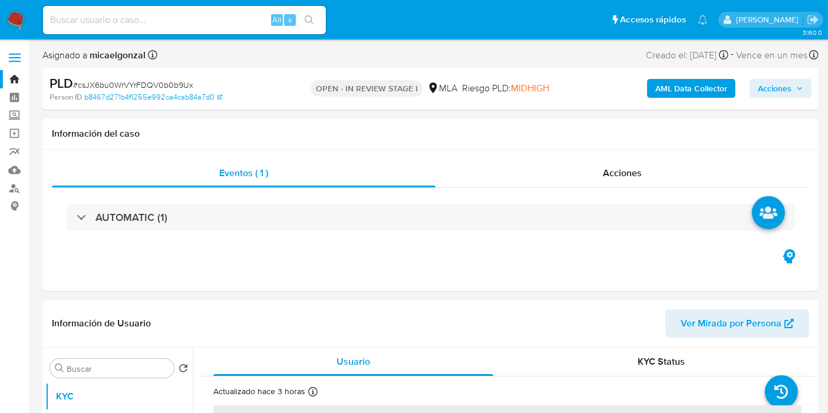
select select "10"
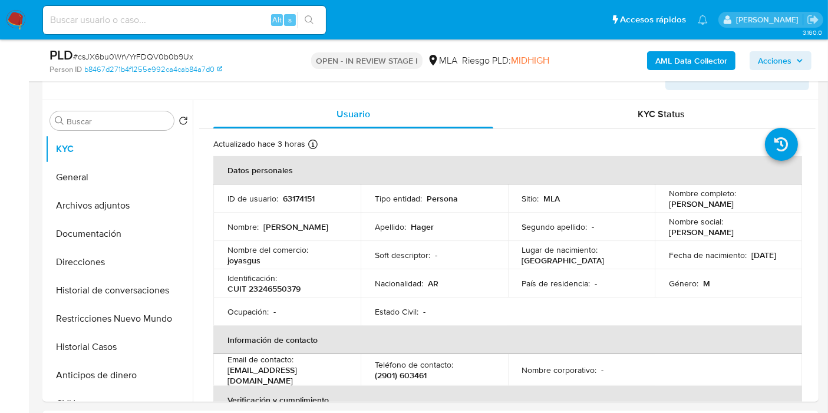
scroll to position [131, 0]
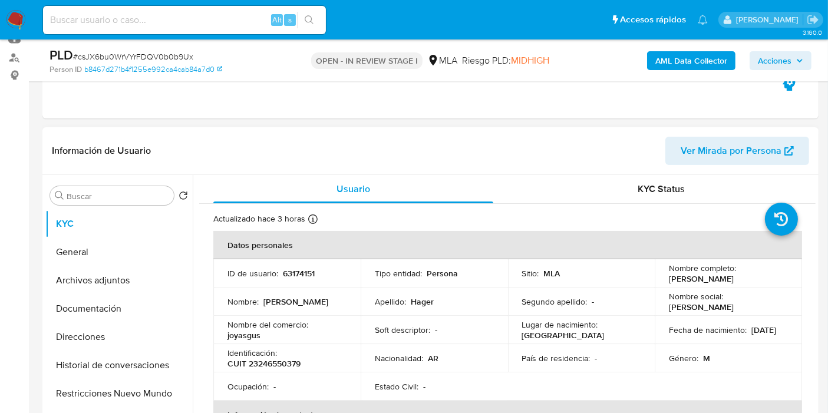
drag, startPoint x: 749, startPoint y: 280, endPoint x: 721, endPoint y: 280, distance: 27.7
click at [721, 280] on div "Nombre completo : [PERSON_NAME]" at bounding box center [728, 273] width 119 height 21
click at [721, 280] on p "[PERSON_NAME]" at bounding box center [701, 278] width 65 height 11
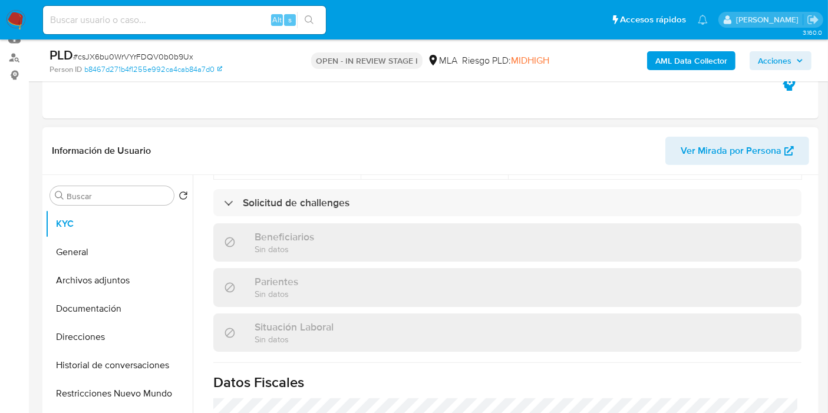
scroll to position [523, 0]
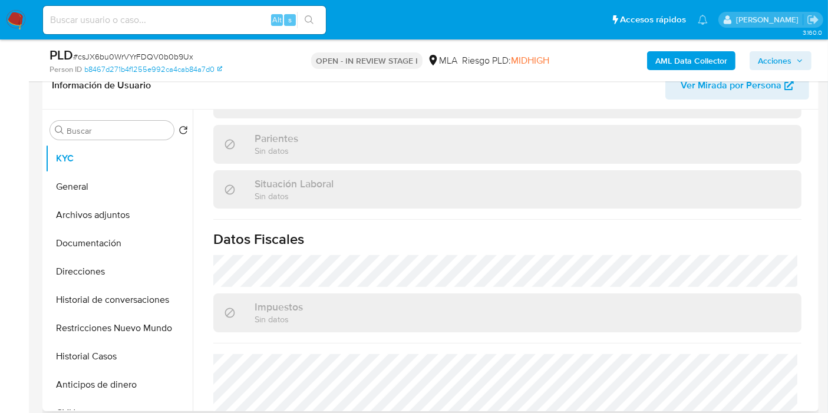
scroll to position [365, 0]
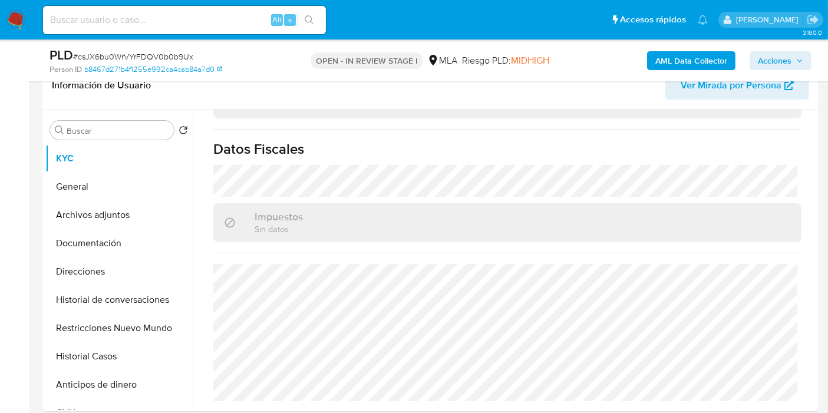
select select "10"
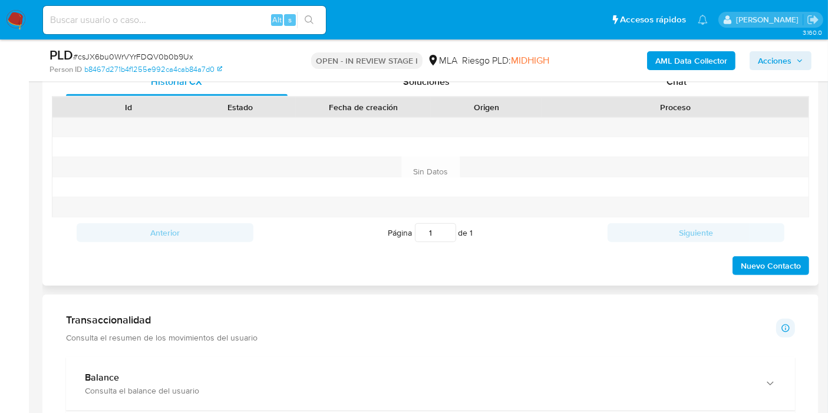
scroll to position [619, 0]
click at [722, 97] on div "Proceso" at bounding box center [675, 107] width 266 height 20
click at [736, 85] on div "Chat" at bounding box center [675, 82] width 221 height 28
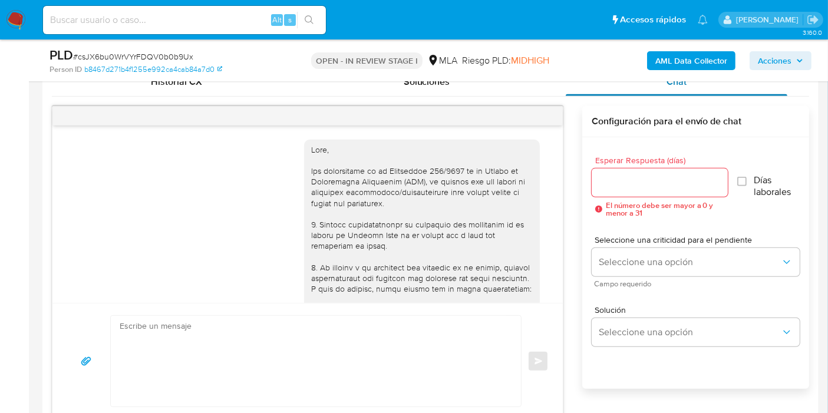
scroll to position [1205, 0]
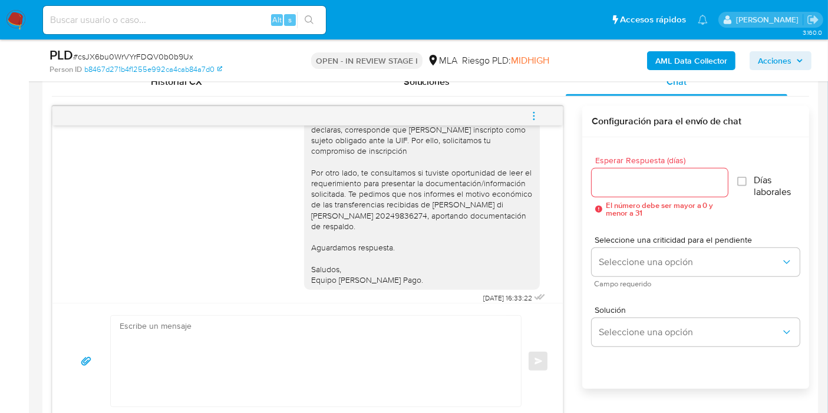
click at [14, 16] on img at bounding box center [16, 20] width 20 height 20
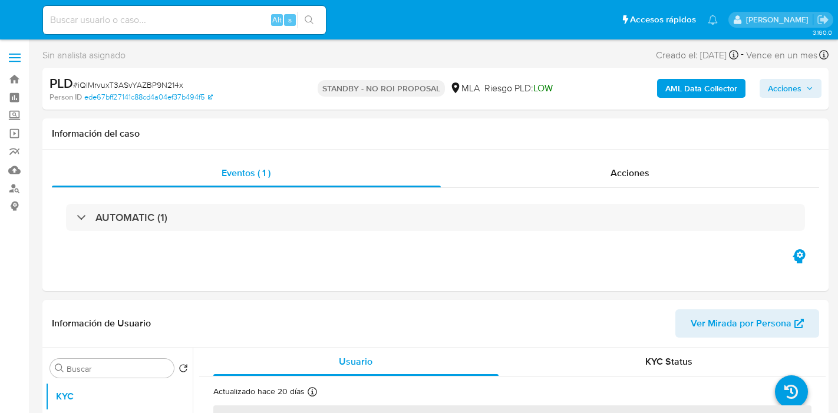
select select "10"
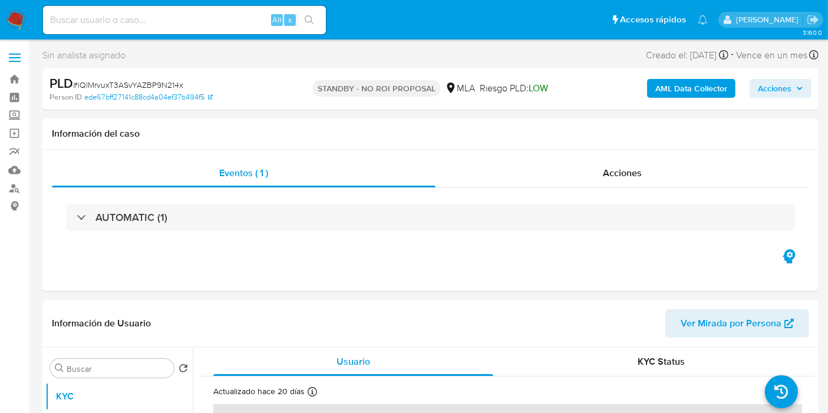
click at [26, 14] on nav "Pausado Ver notificaciones Alt s Accesos rápidos Presiona las siguientes teclas…" at bounding box center [414, 19] width 828 height 39
click at [6, 25] on img at bounding box center [16, 20] width 20 height 20
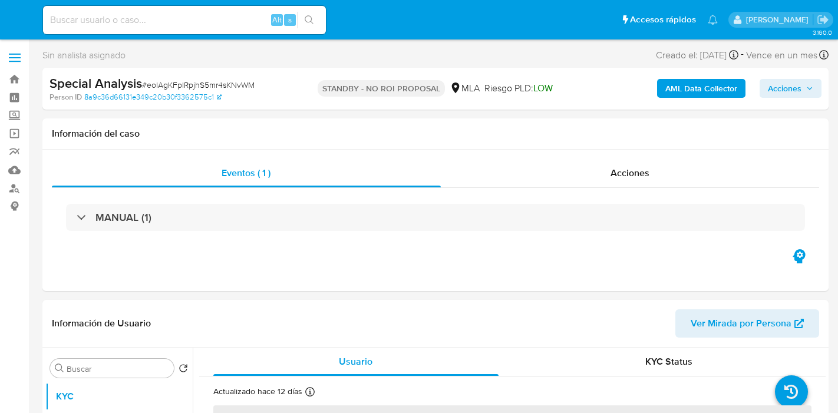
select select "10"
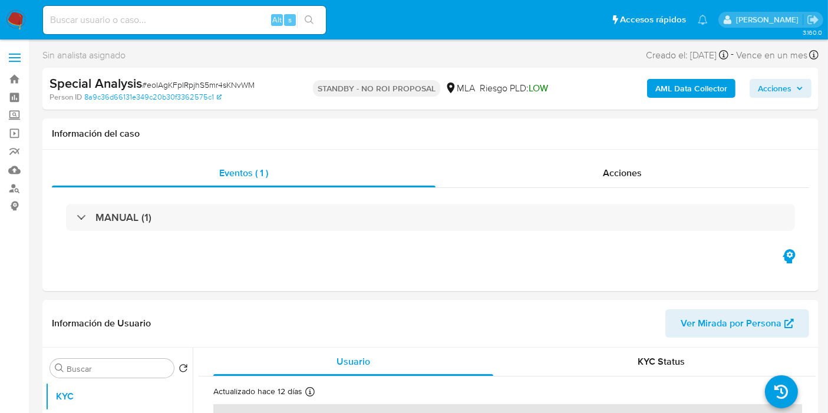
click at [14, 13] on img at bounding box center [16, 20] width 20 height 20
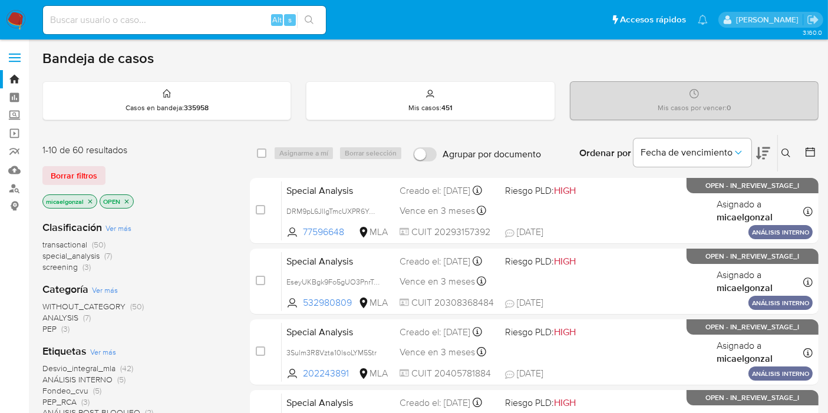
click at [20, 28] on img at bounding box center [16, 20] width 20 height 20
drag, startPoint x: 0, startPoint y: 0, endPoint x: 11, endPoint y: 17, distance: 20.4
click at [11, 17] on img at bounding box center [16, 20] width 20 height 20
click at [127, 16] on input at bounding box center [184, 19] width 283 height 15
paste input "csJX6bu0WrVYrFDQV0b0b9Ux"
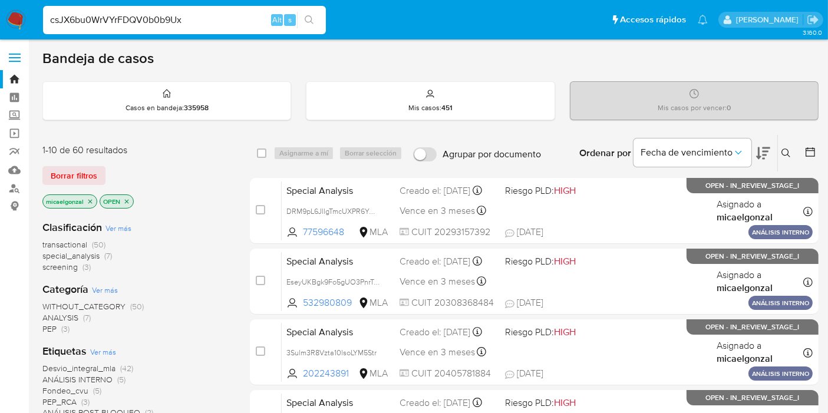
type input "csJX6bu0WrVYrFDQV0b0b9Ux"
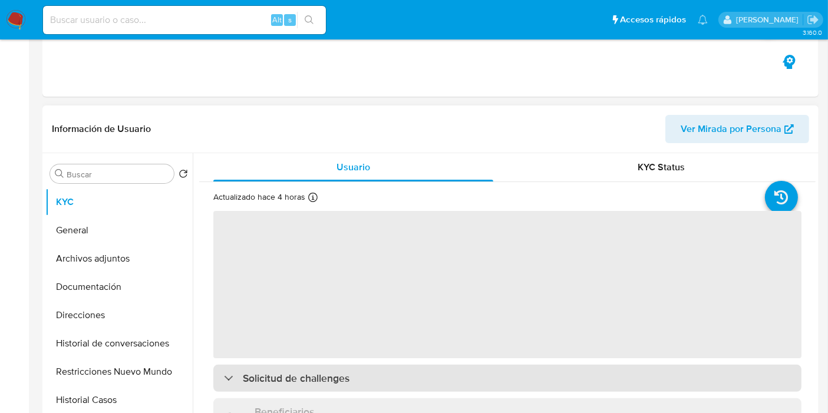
scroll to position [196, 0]
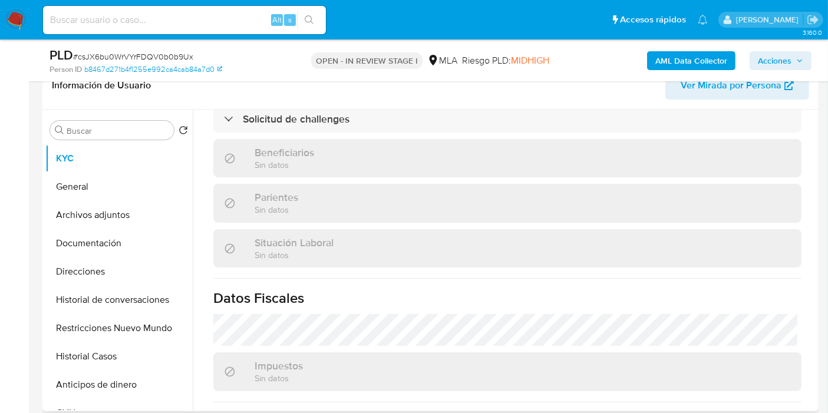
select select "10"
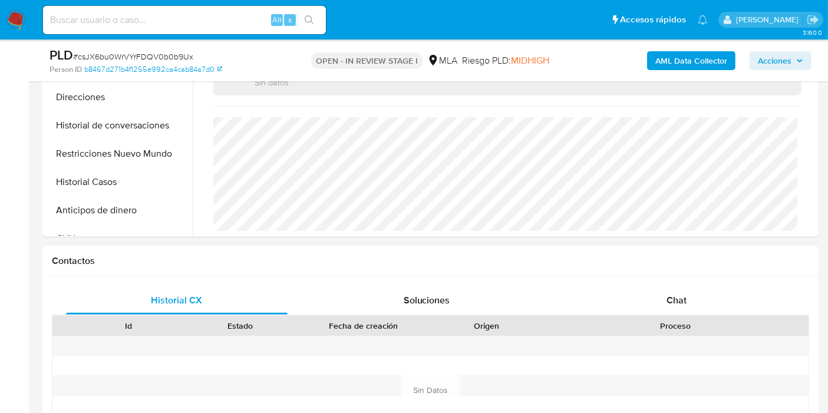
scroll to position [392, 0]
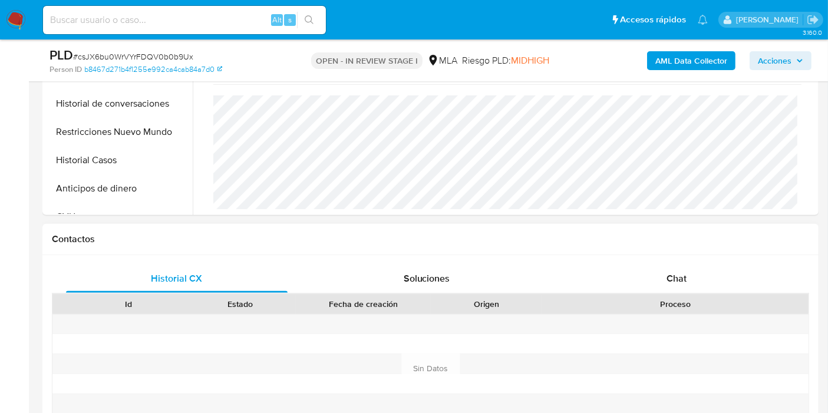
click at [717, 246] on div "Contactos" at bounding box center [430, 239] width 776 height 31
click at [703, 260] on div "Historial CX Soluciones Chat Id Estado Fecha de creación Origen Proceso Anterio…" at bounding box center [430, 368] width 776 height 227
click at [695, 280] on div "Chat" at bounding box center [675, 278] width 221 height 28
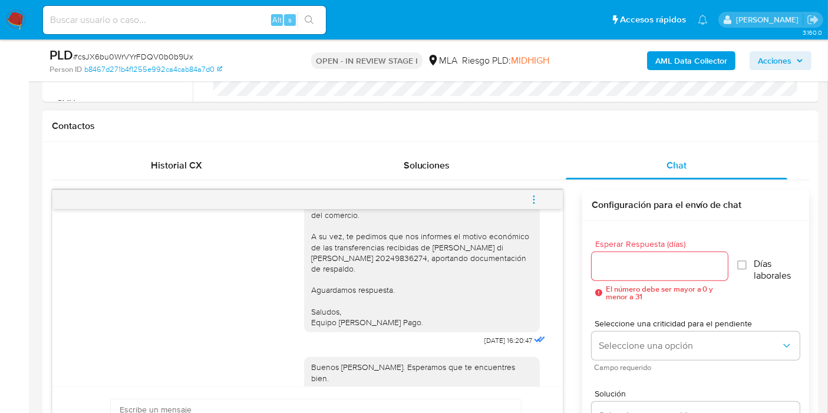
scroll to position [458, 0]
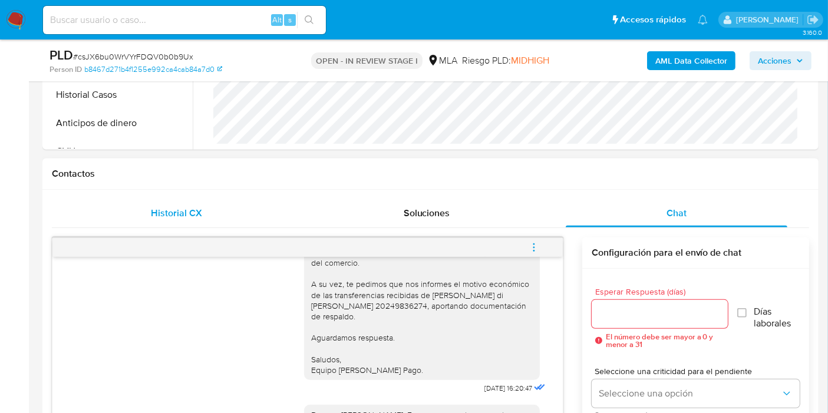
click at [177, 204] on div "Historial CX" at bounding box center [176, 213] width 221 height 28
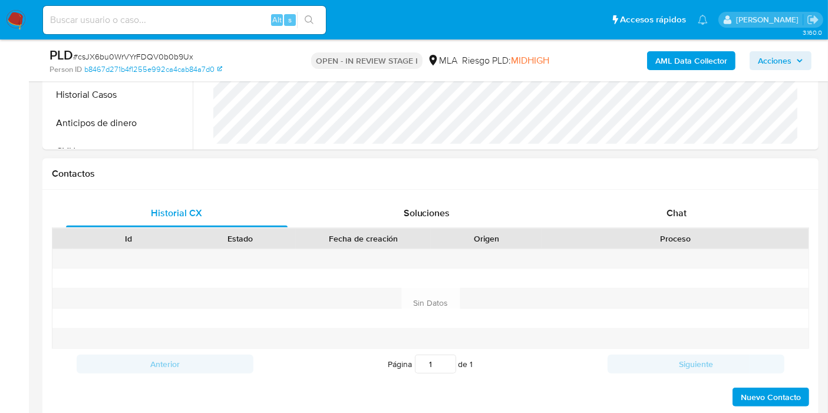
click at [722, 234] on div "Proceso" at bounding box center [675, 239] width 250 height 12
click at [717, 221] on div "Chat" at bounding box center [675, 213] width 221 height 28
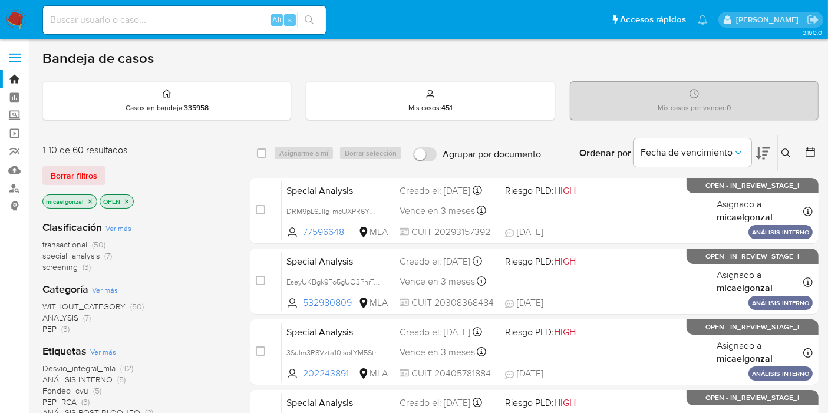
click at [153, 8] on div "Alt s" at bounding box center [184, 20] width 283 height 28
click at [152, 22] on input at bounding box center [184, 19] width 283 height 15
paste input "MxB7WUbP1GcuTBatleBs37Ue"
type input "MxB7WUbP1GcuTBatleBs37Ue"
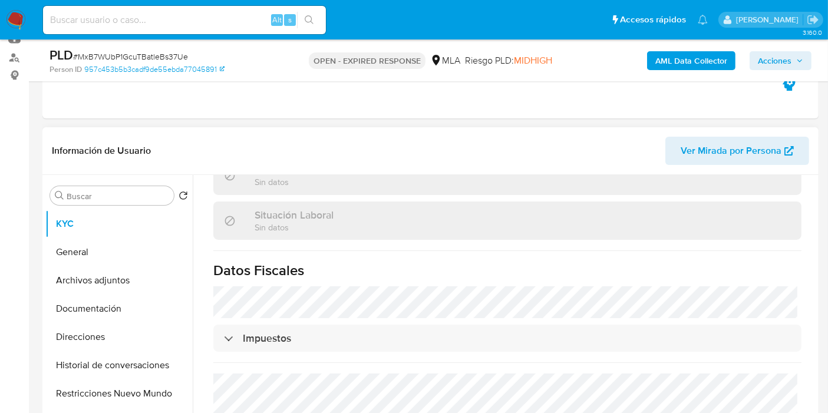
scroll to position [360, 0]
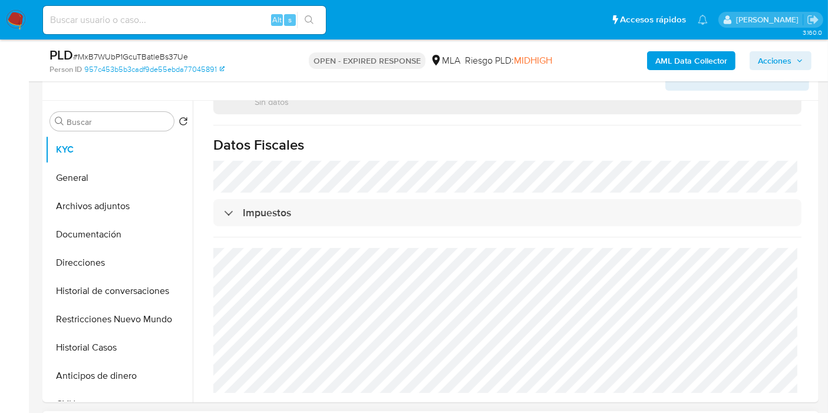
select select "10"
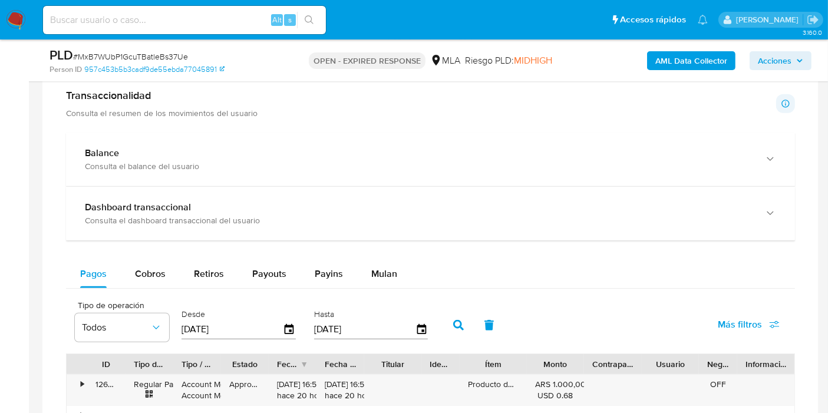
scroll to position [641, 0]
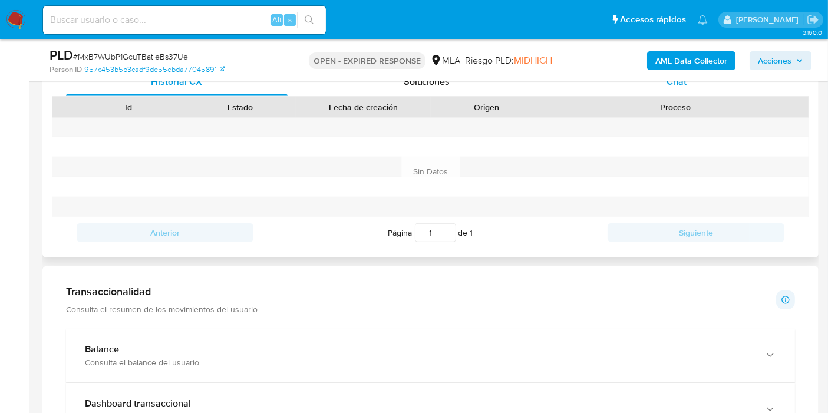
click at [723, 90] on div "Chat" at bounding box center [675, 82] width 221 height 28
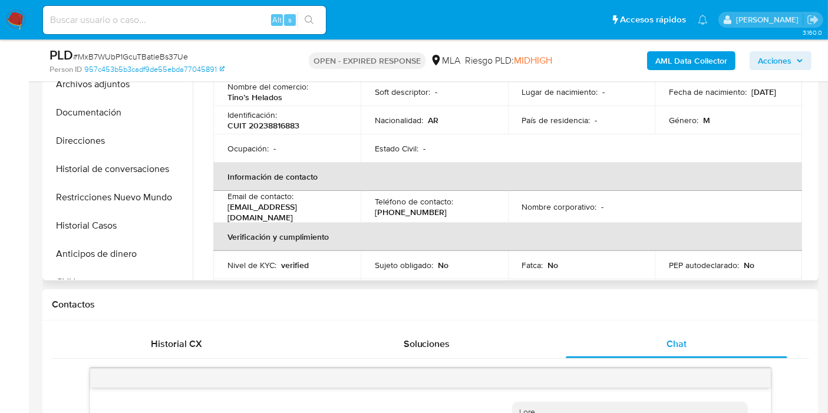
scroll to position [65, 0]
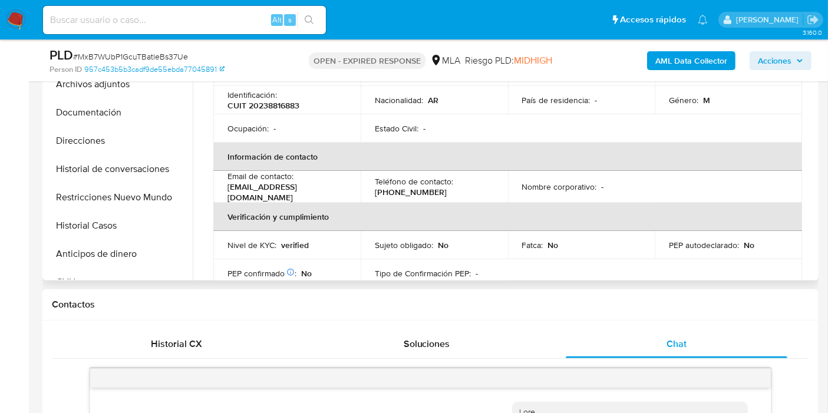
drag, startPoint x: 343, startPoint y: 191, endPoint x: 220, endPoint y: 191, distance: 122.5
click at [220, 191] on td "Email de contacto : lsdistributions@hotmail.com.ar" at bounding box center [286, 187] width 147 height 32
drag, startPoint x: 238, startPoint y: 189, endPoint x: 670, endPoint y: 218, distance: 433.3
click at [674, 197] on table "Datos personales ID de usuario : 156378005 Tipo entidad : Persona Sitio : MLA N…" at bounding box center [507, 184] width 588 height 431
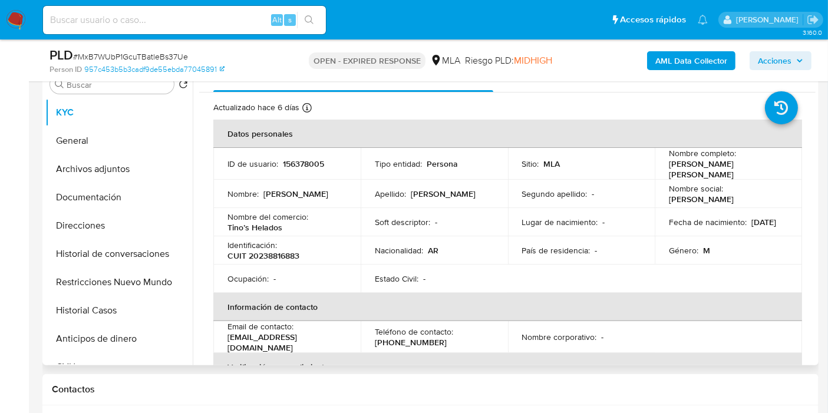
scroll to position [196, 0]
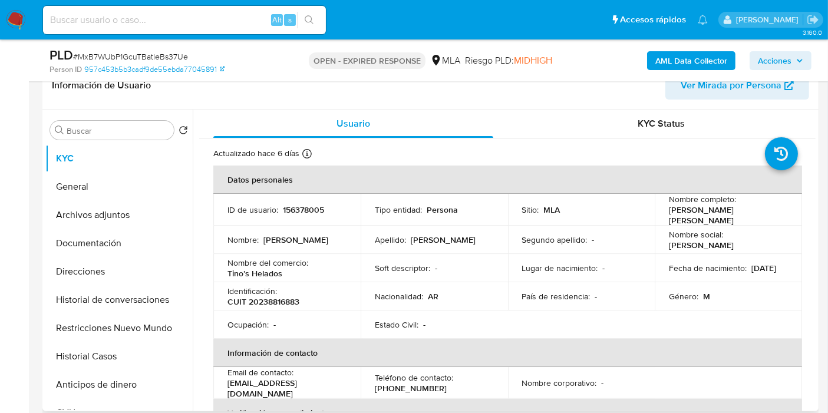
click at [242, 197] on td "ID de usuario : 156378005" at bounding box center [286, 210] width 147 height 32
click at [99, 198] on button "General" at bounding box center [114, 187] width 138 height 28
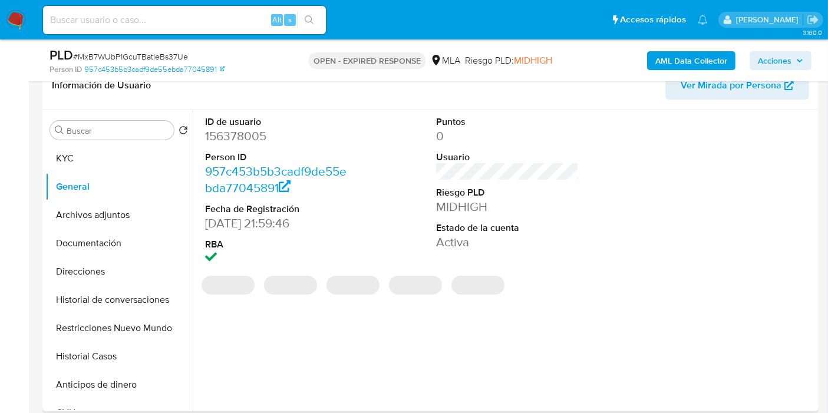
click at [239, 119] on dt "ID de usuario" at bounding box center [276, 121] width 143 height 13
click at [240, 138] on dd "156378005" at bounding box center [276, 136] width 143 height 16
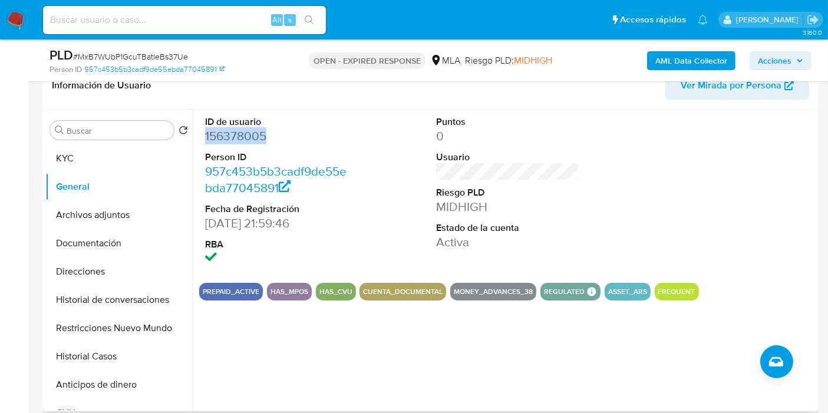
copy dd "156378005"
click at [70, 272] on button "Direcciones" at bounding box center [114, 271] width 138 height 28
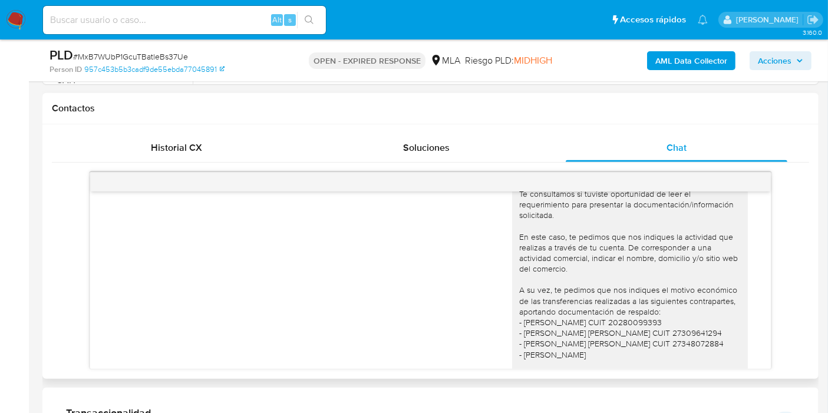
scroll to position [916, 0]
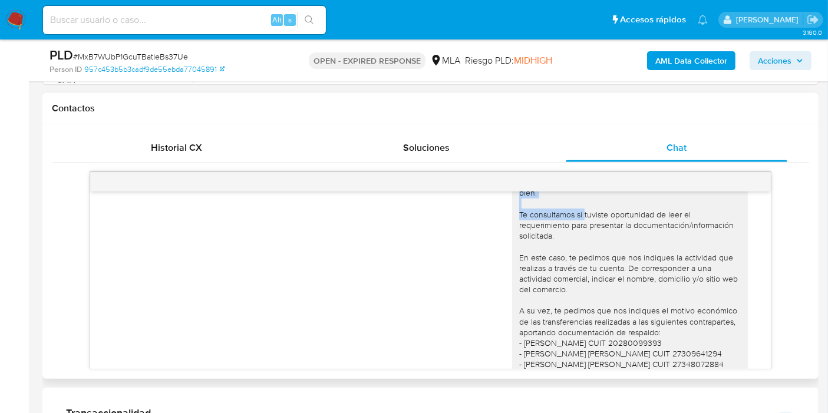
drag, startPoint x: 508, startPoint y: 211, endPoint x: 575, endPoint y: 236, distance: 71.8
click at [574, 235] on div "Buenos días, Leandro. Esperamos que te encuentres bien. Te consultamos si tuvis…" at bounding box center [629, 305] width 221 height 257
click at [574, 244] on div "Buenos días, Leandro. Esperamos que te encuentres bien. Te consultamos si tuvis…" at bounding box center [629, 305] width 221 height 257
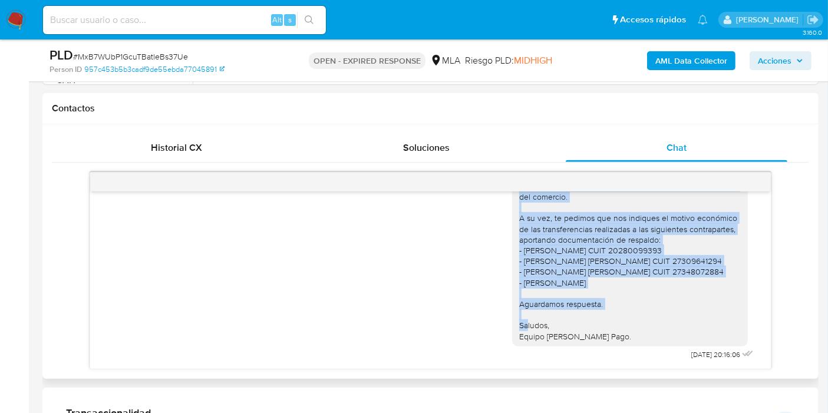
scroll to position [1031, 0]
drag, startPoint x: 510, startPoint y: 216, endPoint x: 601, endPoint y: 334, distance: 149.0
click at [601, 334] on div "Buenos días, Leandro. Esperamos que te encuentres bien. Te consultamos si tuvis…" at bounding box center [629, 212] width 221 height 257
copy div "Buenos días, Leandro. Esperamos que te encuentres bien. Te consultamos si tuvis…"
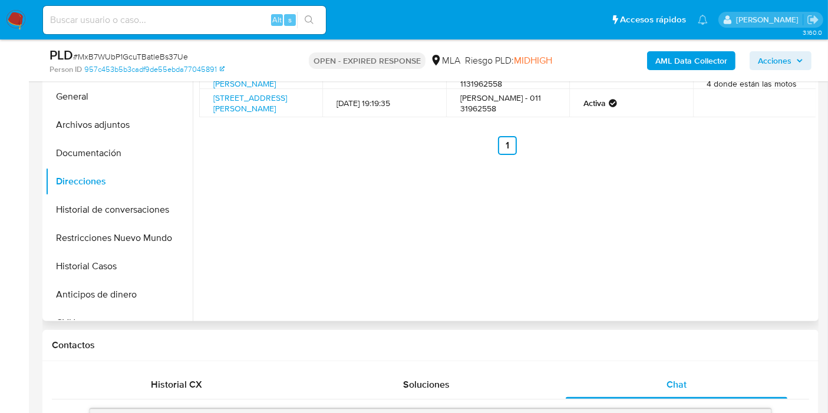
scroll to position [196, 0]
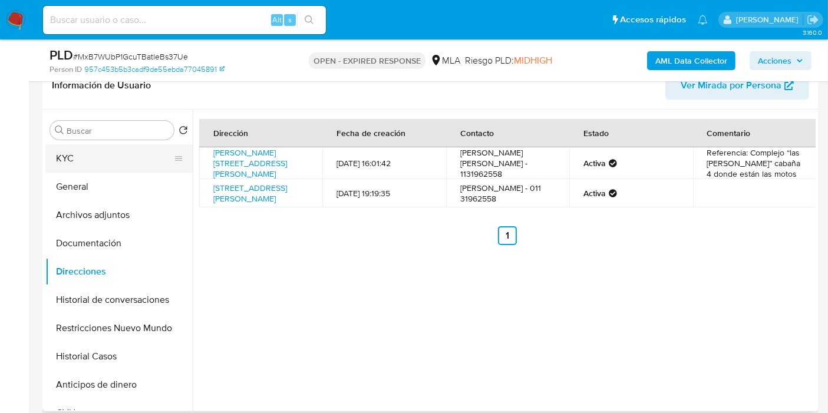
click at [67, 150] on button "KYC" at bounding box center [114, 158] width 138 height 28
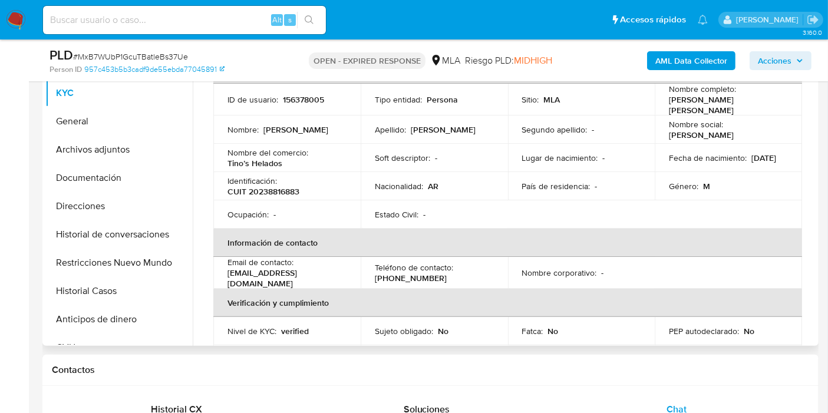
scroll to position [65, 0]
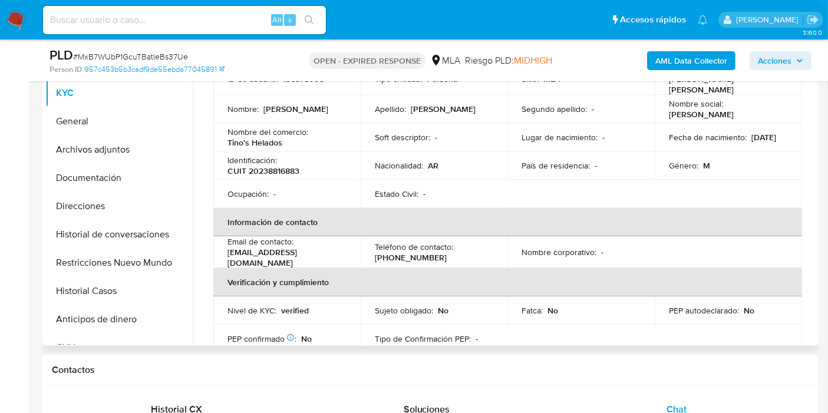
drag, startPoint x: 340, startPoint y: 262, endPoint x: 234, endPoint y: 253, distance: 106.4
click at [224, 253] on td "Email de contacto : lsdistributions@hotmail.com.ar" at bounding box center [286, 252] width 147 height 32
copy p "lsdistributions@hotmail.com.ar"
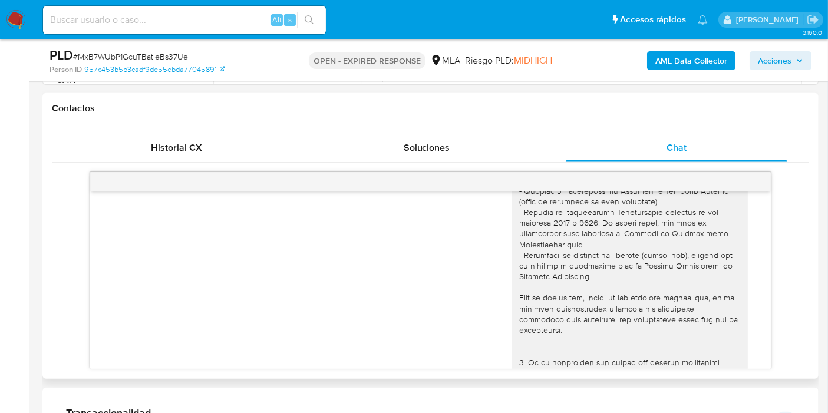
scroll to position [262, 0]
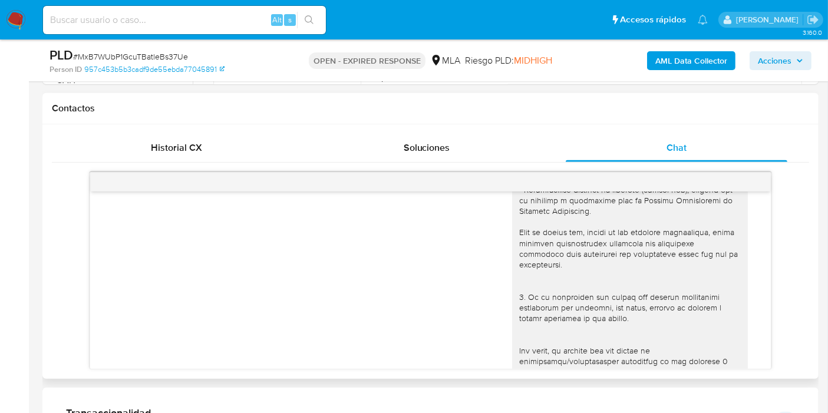
click at [606, 256] on div at bounding box center [629, 254] width 221 height 611
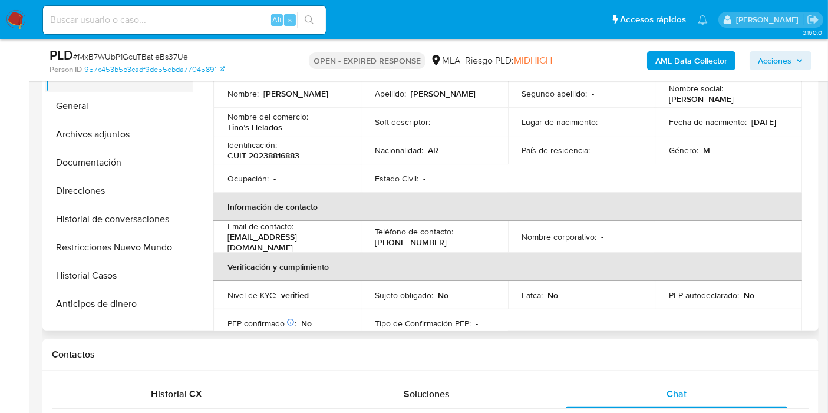
scroll to position [196, 0]
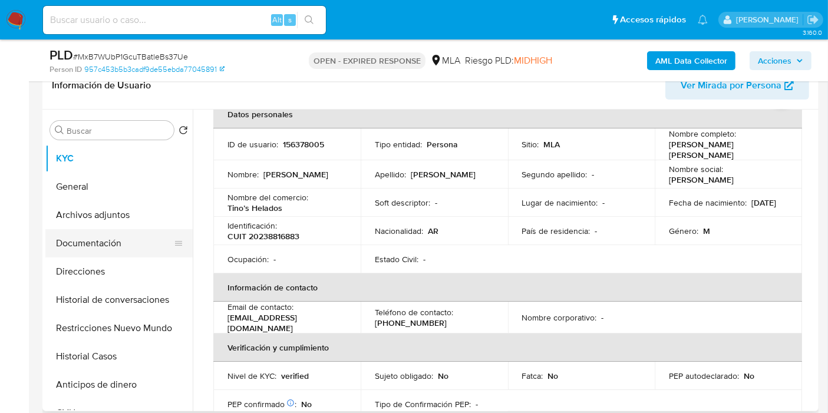
click at [126, 254] on button "Documentación" at bounding box center [114, 243] width 138 height 28
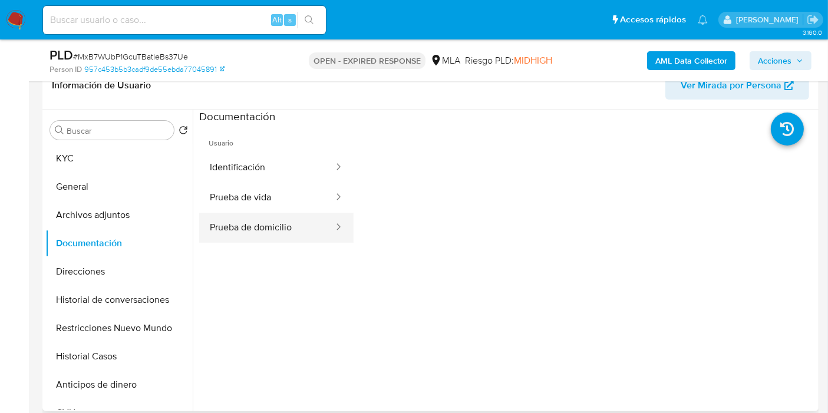
click at [262, 236] on button "Prueba de domicilio" at bounding box center [266, 228] width 135 height 30
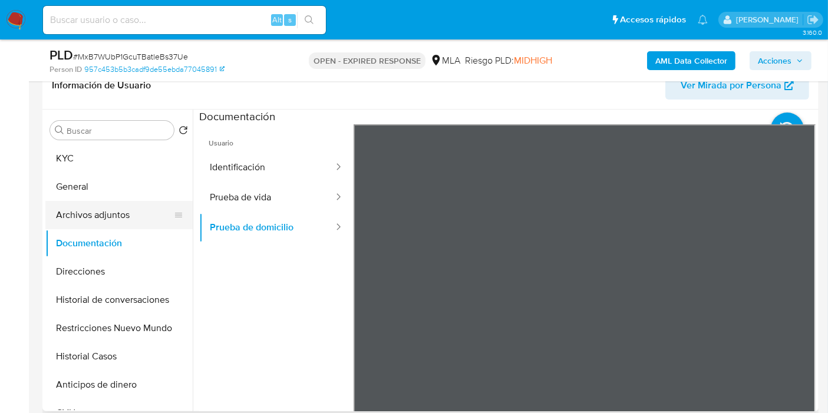
click at [129, 206] on button "Archivos adjuntos" at bounding box center [114, 215] width 138 height 28
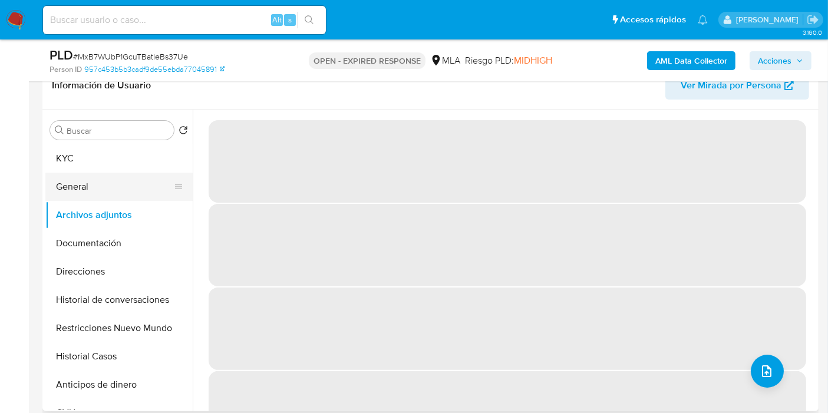
click at [150, 179] on button "General" at bounding box center [114, 187] width 138 height 28
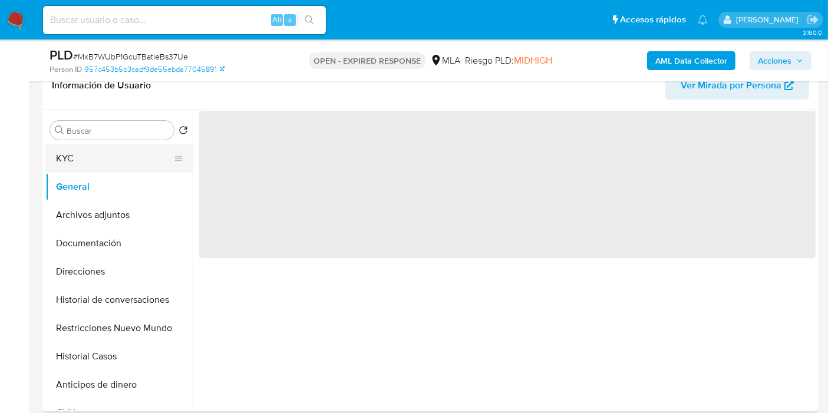
click at [157, 161] on button "KYC" at bounding box center [114, 158] width 138 height 28
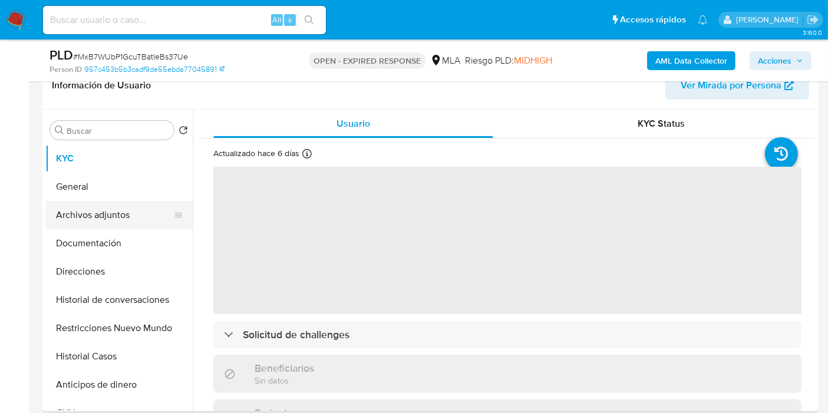
click at [75, 219] on button "Archivos adjuntos" at bounding box center [114, 215] width 138 height 28
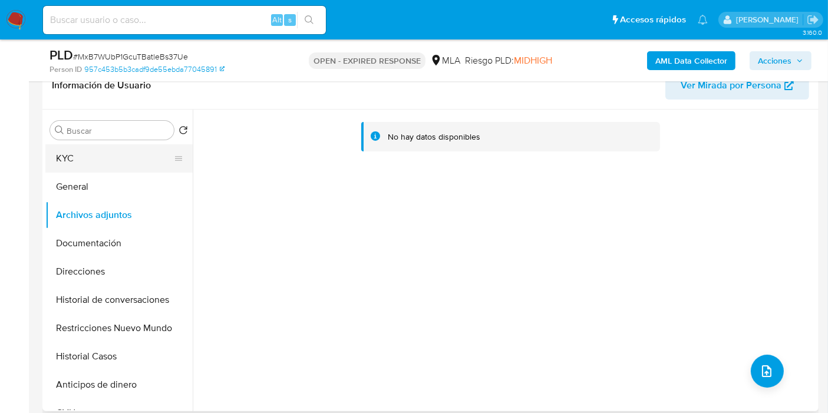
click at [97, 153] on button "KYC" at bounding box center [114, 158] width 138 height 28
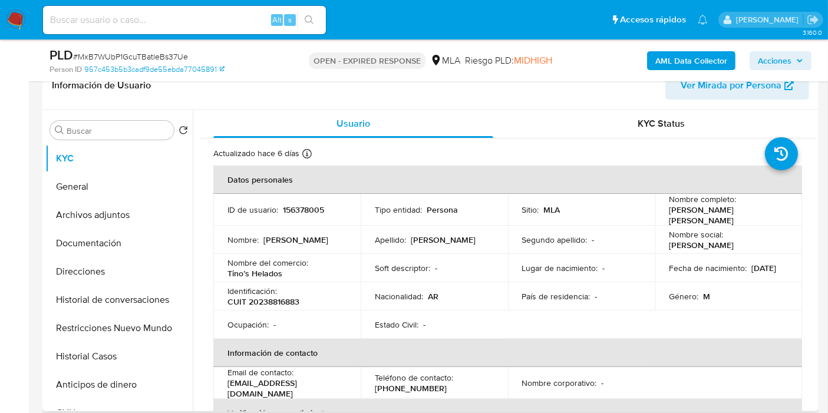
click at [260, 296] on p "CUIT 20238816883" at bounding box center [263, 301] width 72 height 11
click at [264, 299] on p "CUIT 20238816883" at bounding box center [263, 301] width 72 height 11
copy p "20238816883"
click at [219, 20] on input at bounding box center [184, 19] width 283 height 15
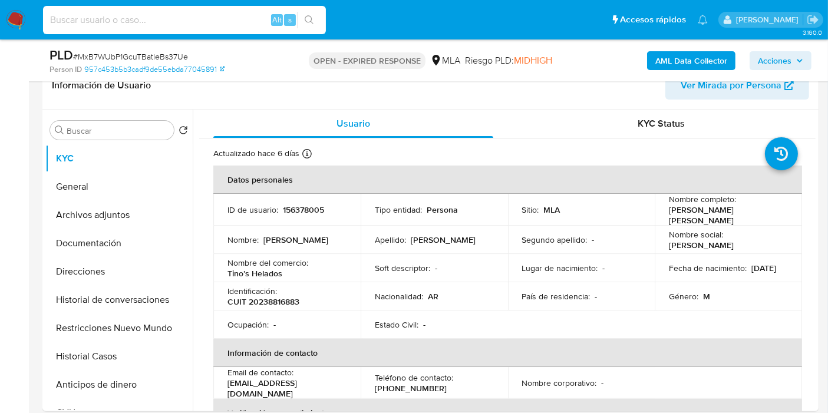
paste input "csJX6bu0WrVYrFDQV0b0b9Ux"
type input "csJX6bu0WrVYrFDQV0b0b9Ux"
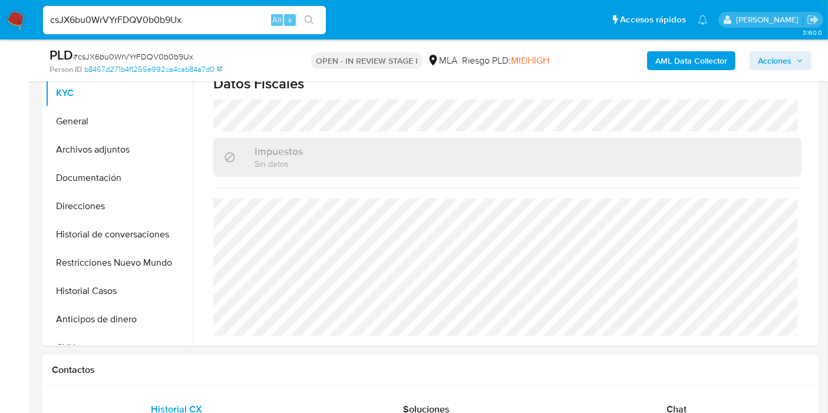
scroll to position [589, 0]
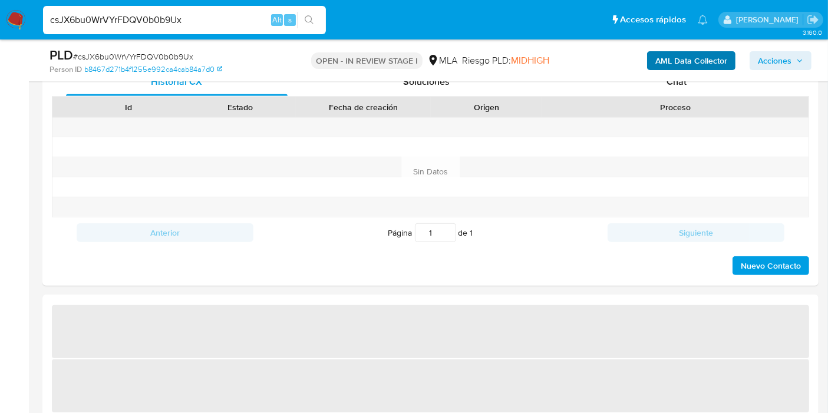
select select "10"
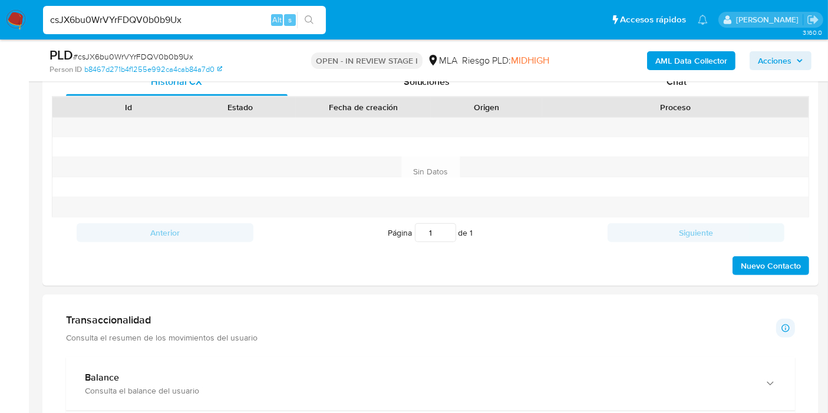
scroll to position [619, 0]
click at [686, 80] on div "PLD # csJX6bu0WrVYrFDQV0b0b9Ux Person ID b8467d271b4f1255e992ca4cab84a7d0 OPEN …" at bounding box center [430, 60] width 776 height 42
click at [686, 81] on div "PLD # csJX6bu0WrVYrFDQV0b0b9Ux Person ID b8467d271b4f1255e992ca4cab84a7d0 OPEN …" at bounding box center [430, 60] width 776 height 42
click at [679, 88] on div "Chat" at bounding box center [675, 82] width 221 height 28
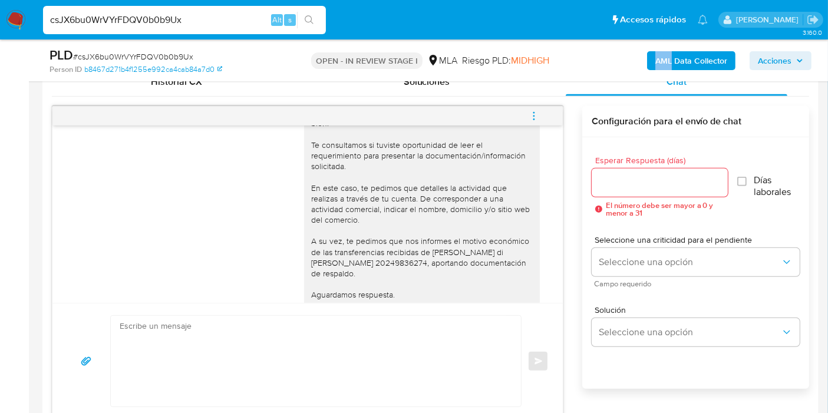
scroll to position [877, 0]
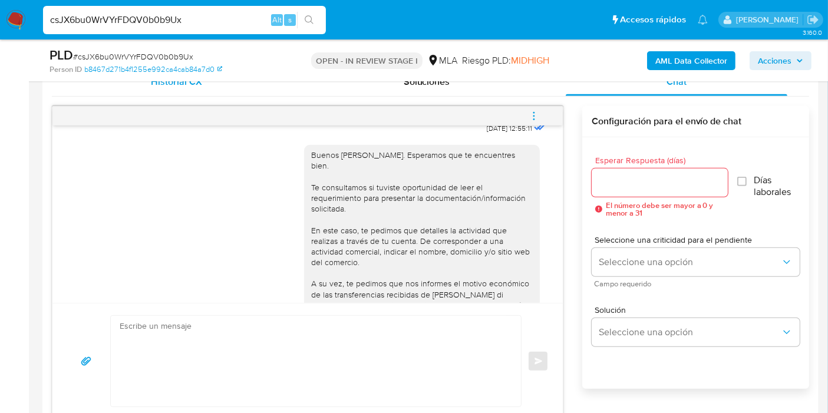
drag, startPoint x: 227, startPoint y: 95, endPoint x: 229, endPoint y: 88, distance: 8.0
click at [227, 91] on div "Historial CX Soluciones Chat" at bounding box center [430, 82] width 757 height 29
click at [229, 88] on div "Historial CX" at bounding box center [176, 82] width 221 height 28
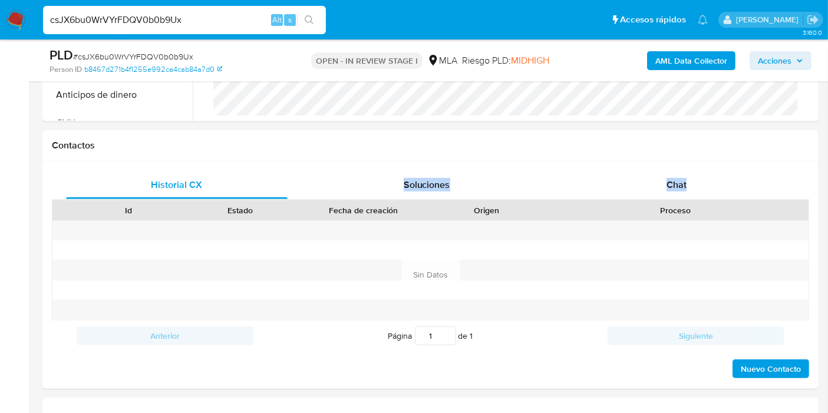
scroll to position [392, 0]
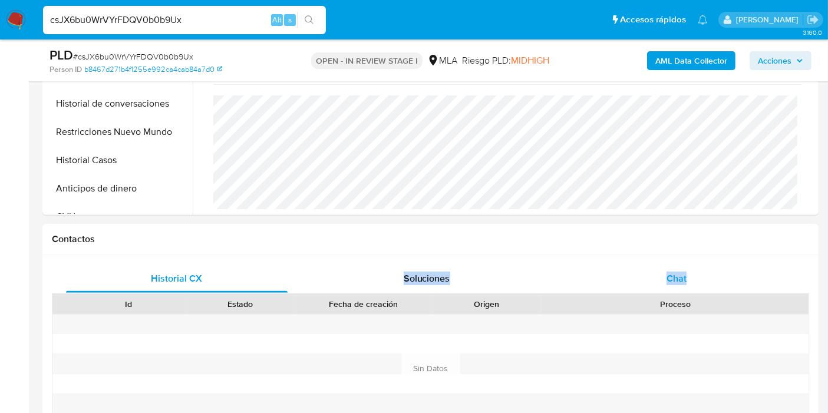
click at [673, 258] on div "Historial CX Soluciones Chat Id Estado Fecha de creación Origen Proceso Anterio…" at bounding box center [430, 368] width 776 height 227
click at [681, 290] on div "Chat" at bounding box center [675, 278] width 221 height 28
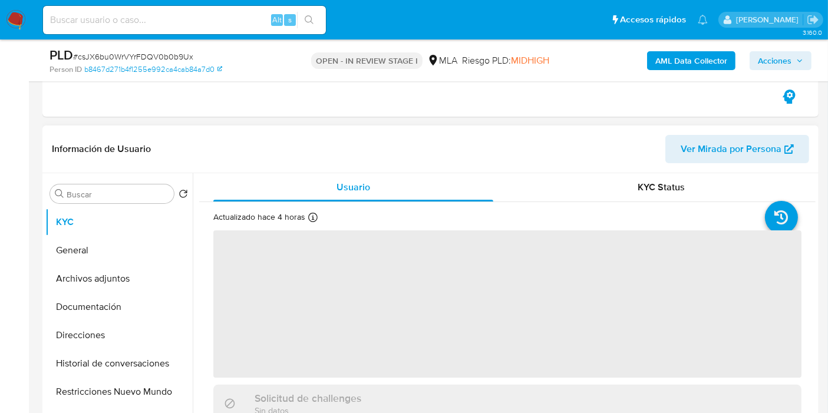
scroll to position [196, 0]
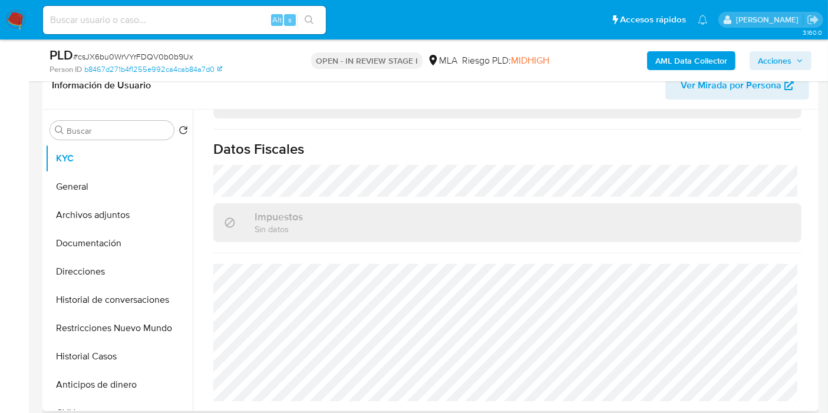
select select "10"
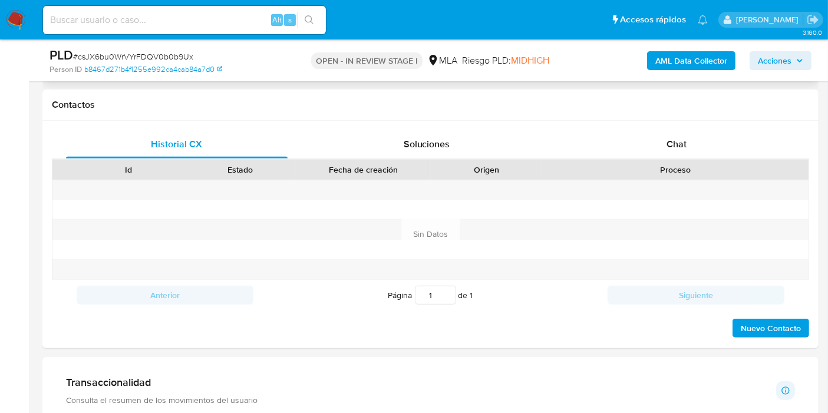
scroll to position [572, 0]
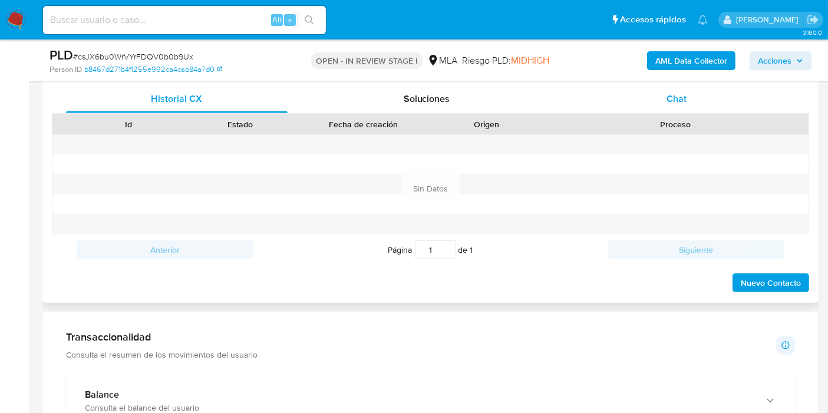
click at [703, 91] on div "Chat" at bounding box center [675, 99] width 221 height 28
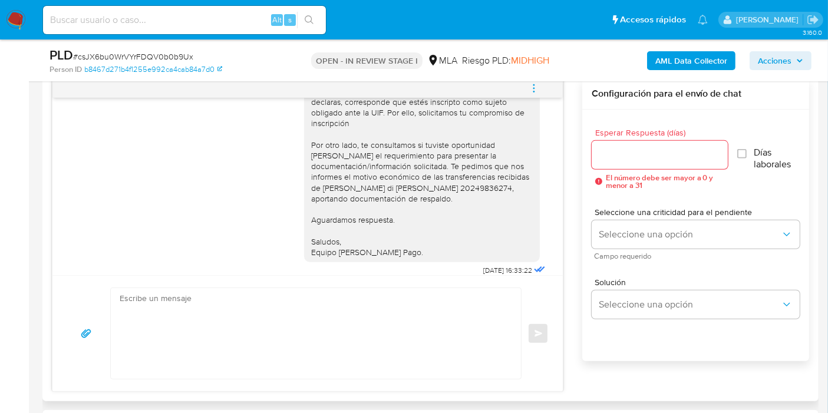
scroll to position [637, 0]
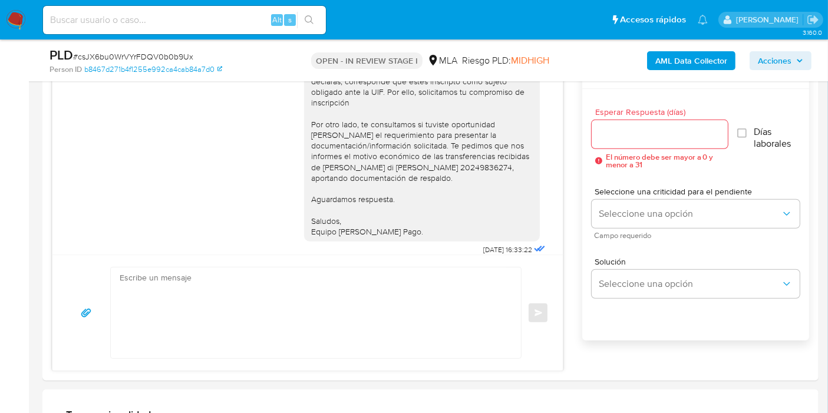
click at [24, 15] on img at bounding box center [16, 20] width 20 height 20
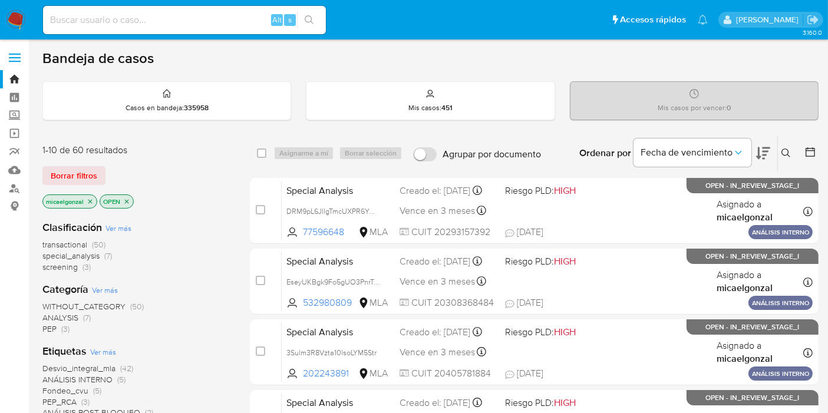
click at [64, 144] on div "1-10 de 60 resultados" at bounding box center [136, 150] width 188 height 13
click at [71, 155] on div "1-10 de 60 resultados Borrar filtros micaelgonzal OPEN" at bounding box center [136, 177] width 188 height 67
click at [75, 174] on span "Borrar filtros" at bounding box center [74, 175] width 47 height 16
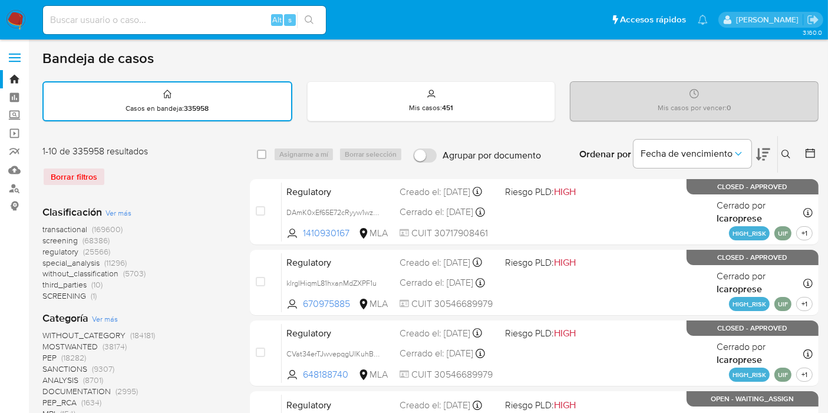
click at [791, 148] on button at bounding box center [786, 154] width 19 height 14
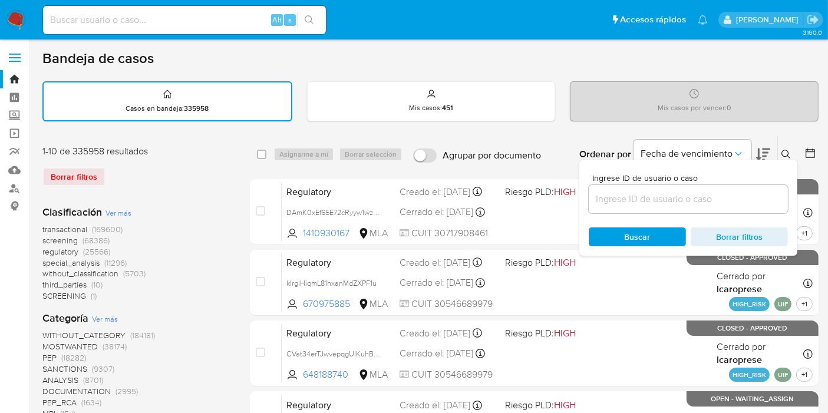
drag, startPoint x: 724, startPoint y: 188, endPoint x: 698, endPoint y: 209, distance: 33.5
click at [722, 190] on div at bounding box center [687, 199] width 199 height 28
click at [697, 209] on div at bounding box center [687, 199] width 199 height 28
click at [693, 197] on input at bounding box center [687, 198] width 199 height 15
paste input "G4VpCFImIzqYZwpGYacPpSPi"
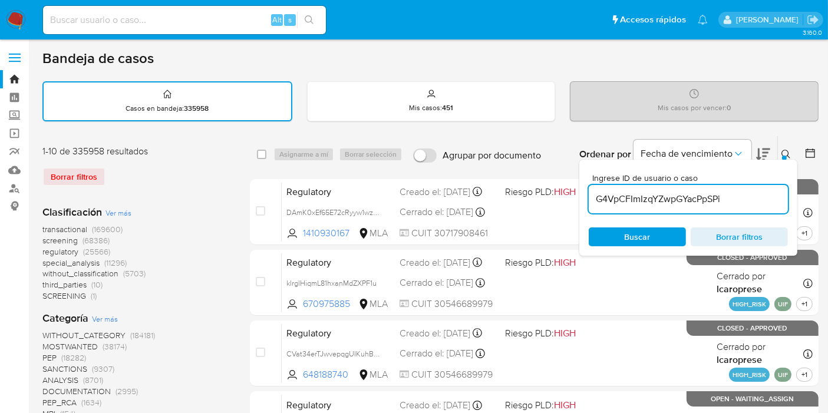
type input "G4VpCFImIzqYZwpGYacPpSPi"
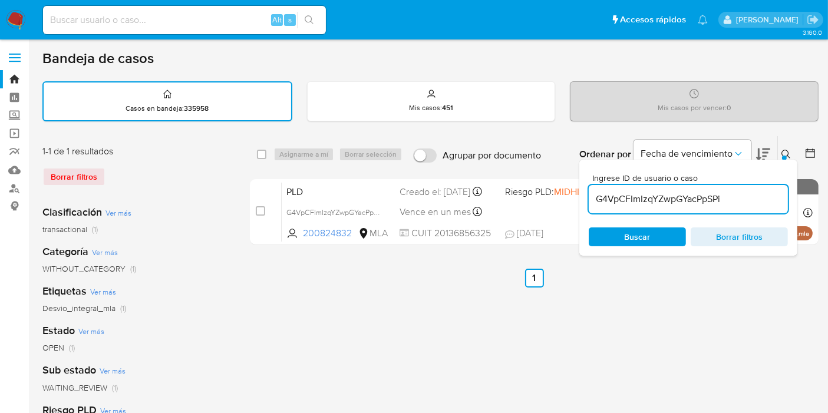
drag, startPoint x: 262, startPoint y: 161, endPoint x: 267, endPoint y: 153, distance: 10.0
click at [264, 161] on div "select-all-cases-checkbox Asignarme a mí Borrar selección Agrupar por documento…" at bounding box center [534, 154] width 568 height 37
click at [267, 153] on div "select-all-cases-checkbox" at bounding box center [264, 154] width 14 height 14
click at [261, 154] on input "checkbox" at bounding box center [261, 154] width 9 height 9
checkbox input "true"
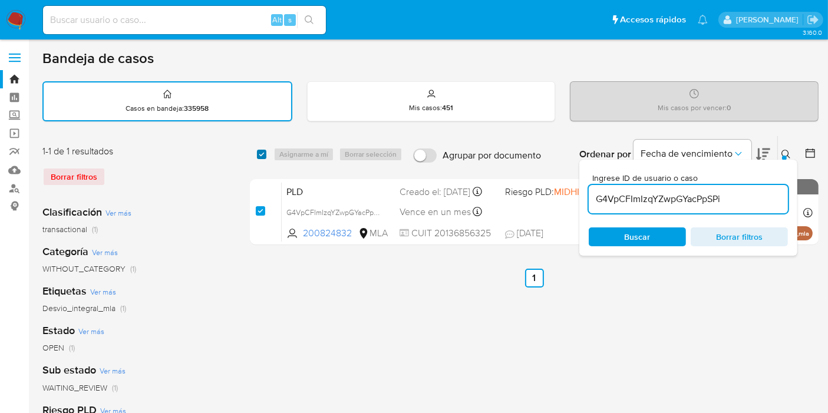
checkbox input "true"
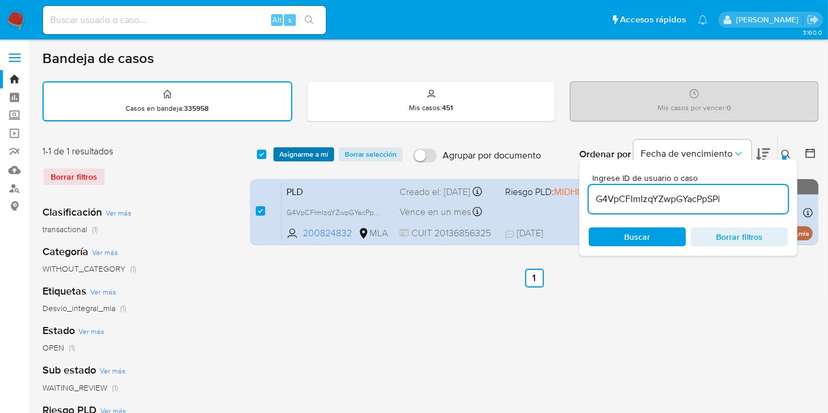
click at [309, 154] on span "Asignarme a mí" at bounding box center [303, 154] width 49 height 12
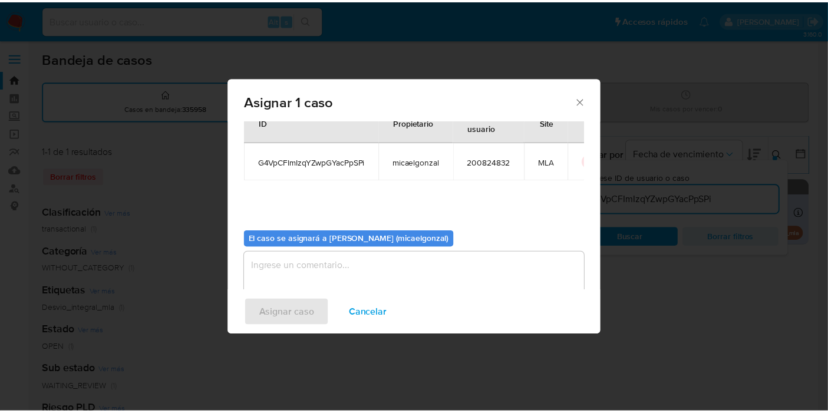
scroll to position [60, 0]
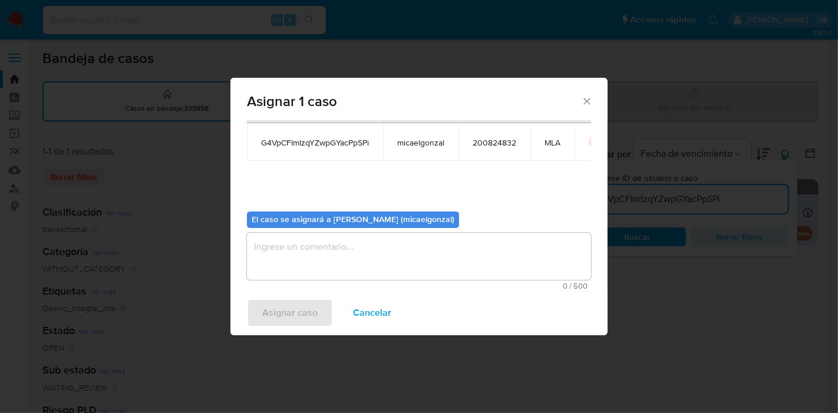
click at [366, 243] on textarea "assign-modal" at bounding box center [419, 256] width 344 height 47
click at [280, 312] on span "Asignar caso" at bounding box center [289, 313] width 55 height 26
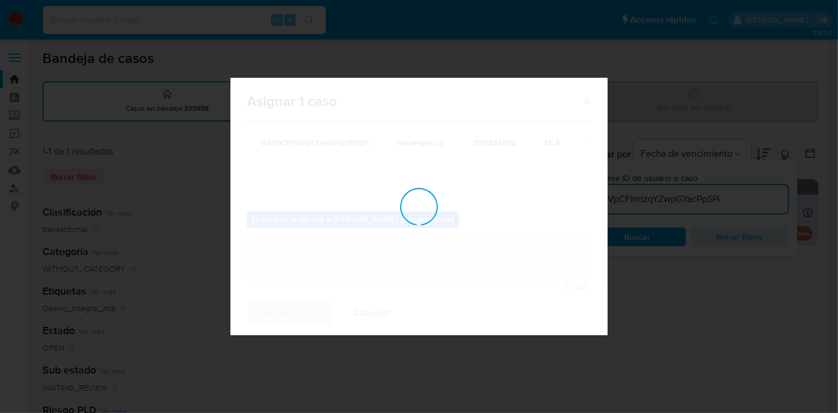
checkbox input "false"
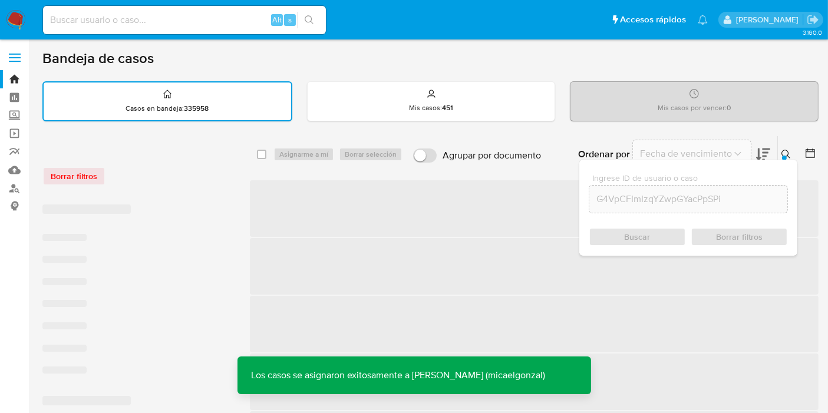
click at [198, 27] on input at bounding box center [184, 19] width 283 height 15
paste input "G4VpCFImIzqYZwpGYacPpSPi"
type input "G4VpCFImIzqYZwpGYacPpSPi"
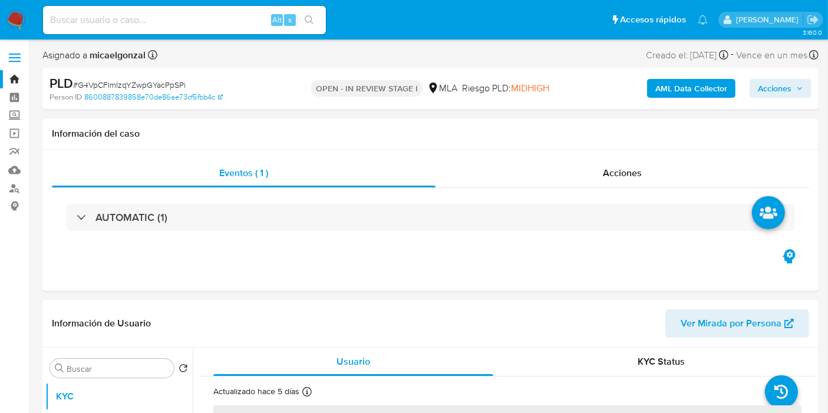
select select "10"
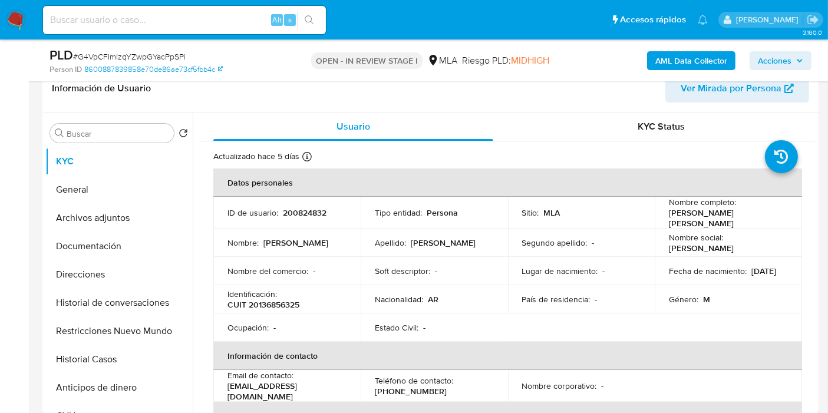
scroll to position [196, 0]
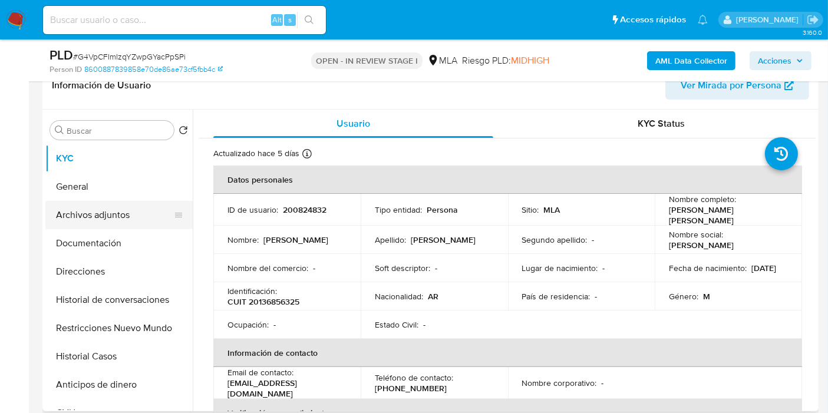
click at [101, 201] on button "Archivos adjuntos" at bounding box center [114, 215] width 138 height 28
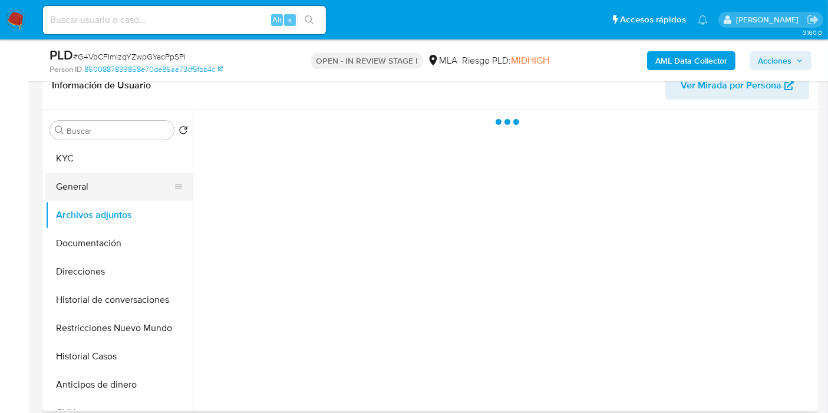
click at [107, 194] on button "General" at bounding box center [114, 187] width 138 height 28
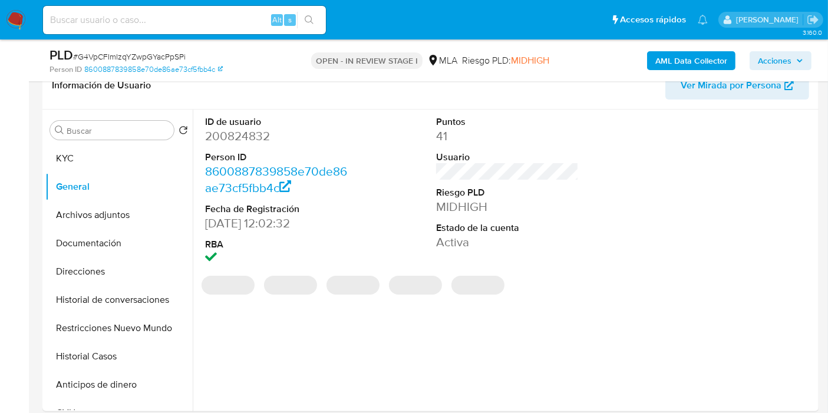
click at [250, 140] on dd "200824832" at bounding box center [276, 136] width 143 height 16
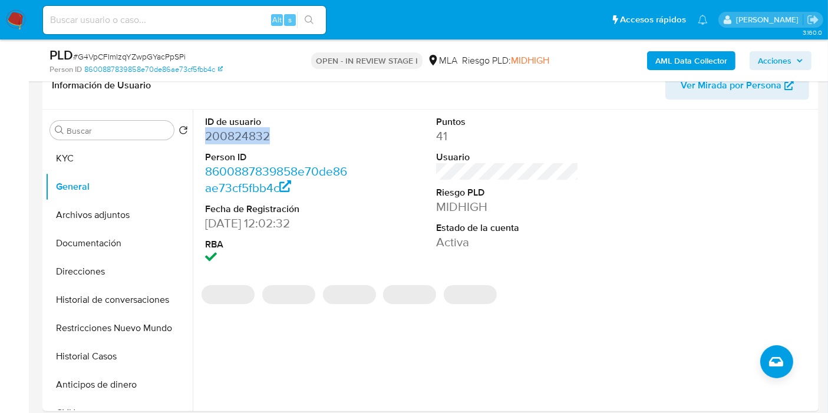
copy dd "200824832"
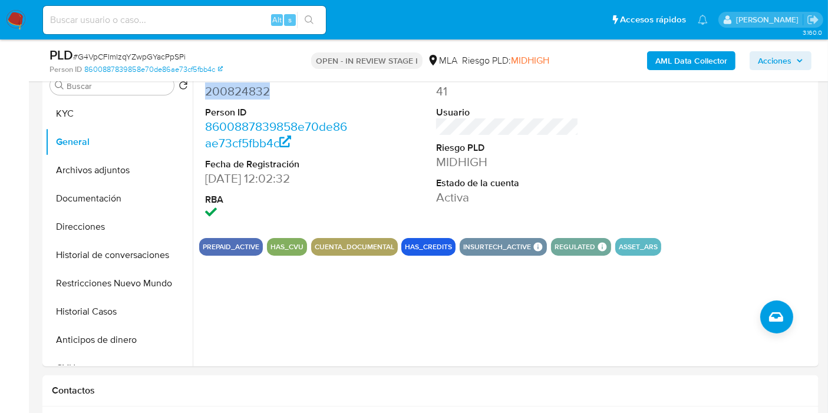
scroll to position [262, 0]
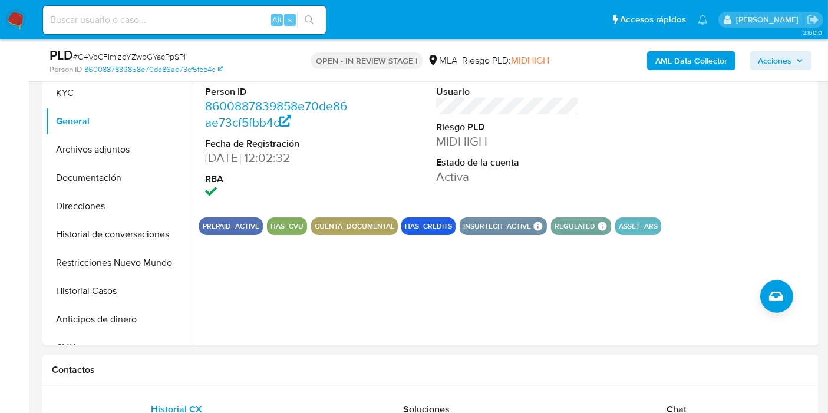
click at [113, 18] on input at bounding box center [184, 19] width 283 height 15
paste input "G4VpCFImIzqYZwpGYacPpSPi"
type input "G4VpCFImIzqYZwpGYacPpSPi"
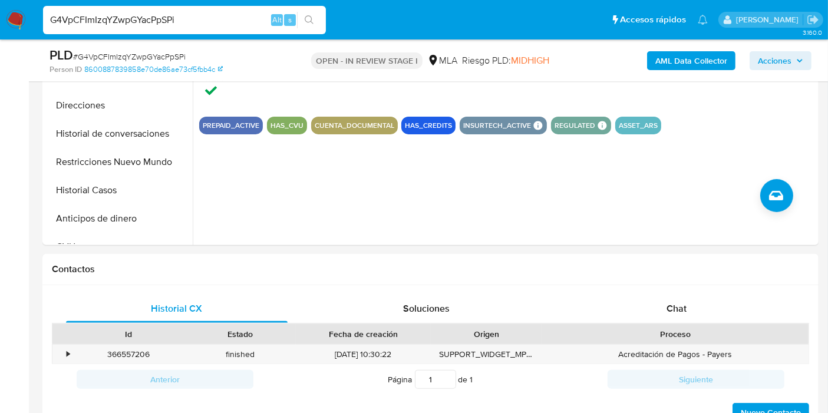
scroll to position [458, 0]
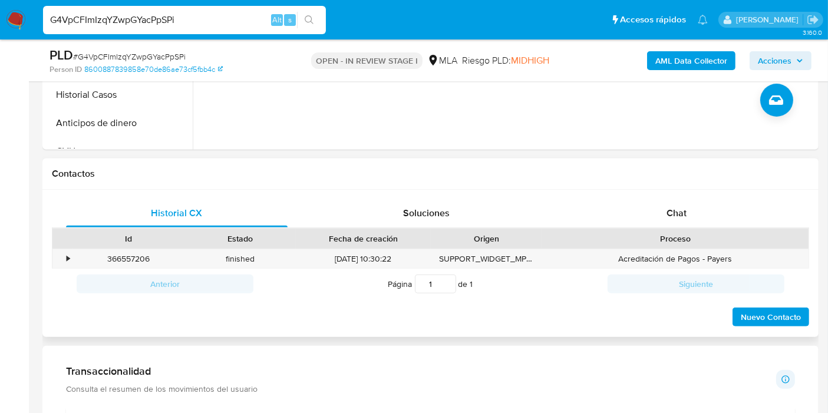
click at [727, 193] on div "Historial CX Soluciones Chat Id Estado Fecha de creación Origen Proceso • 36655…" at bounding box center [430, 264] width 776 height 148
click at [713, 204] on div "Chat" at bounding box center [675, 213] width 221 height 28
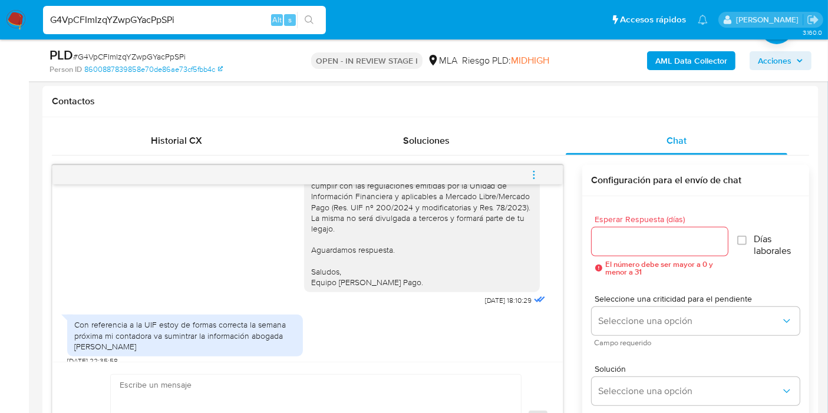
scroll to position [589, 0]
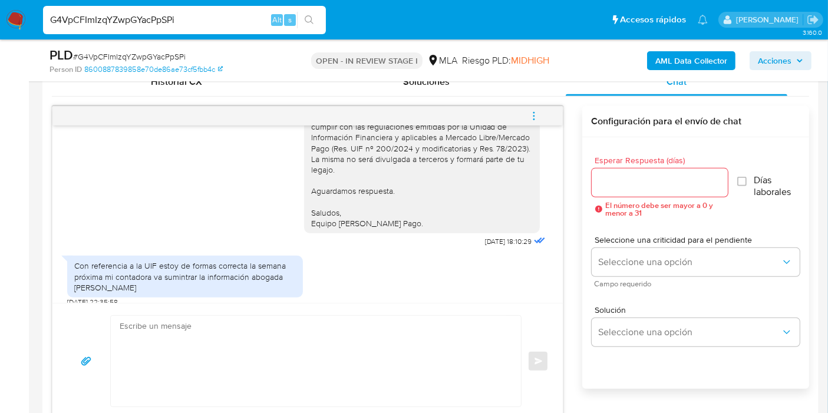
click at [158, 286] on div "Con referencia a la UIF estoy de formas correcta la semana próxima mi contadora…" at bounding box center [185, 278] width 236 height 57
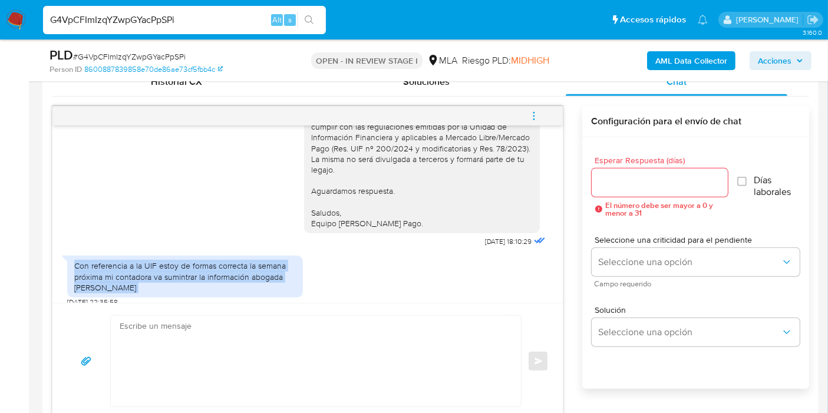
click at [158, 286] on div "Con referencia a la UIF estoy de formas correcta la semana próxima mi contadora…" at bounding box center [185, 278] width 236 height 57
click at [163, 272] on div "Con referencia a la UIF estoy de formas correcta la semana próxima mi contadora…" at bounding box center [184, 276] width 221 height 32
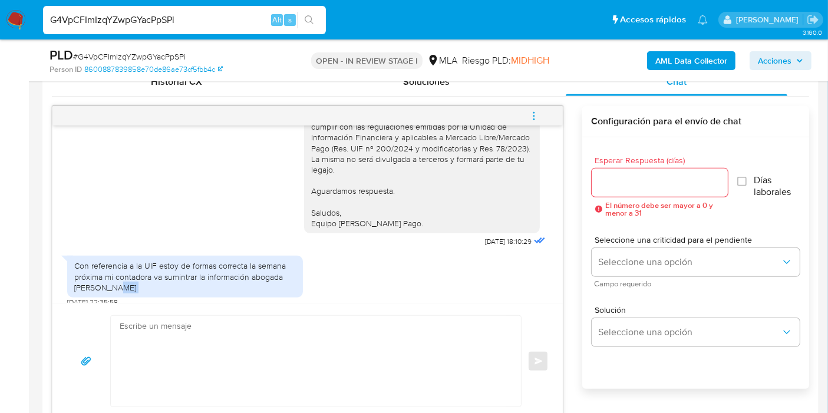
click at [163, 272] on div "Con referencia a la UIF estoy de formas correcta la semana próxima mi contadora…" at bounding box center [184, 276] width 221 height 32
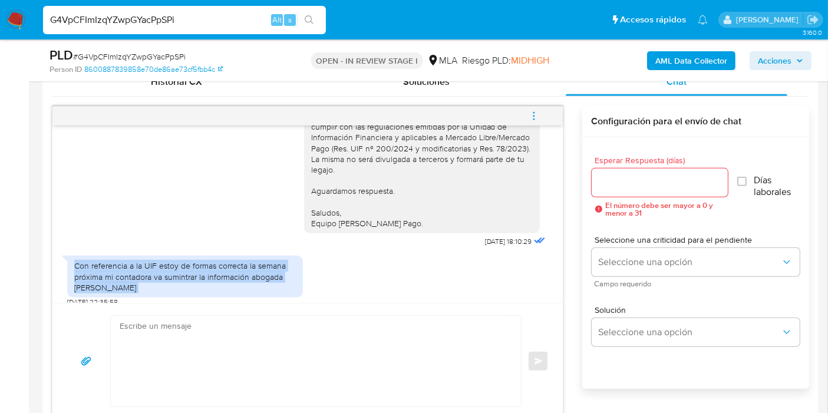
click at [163, 272] on div "Con referencia a la UIF estoy de formas correcta la semana próxima mi contadora…" at bounding box center [184, 276] width 221 height 32
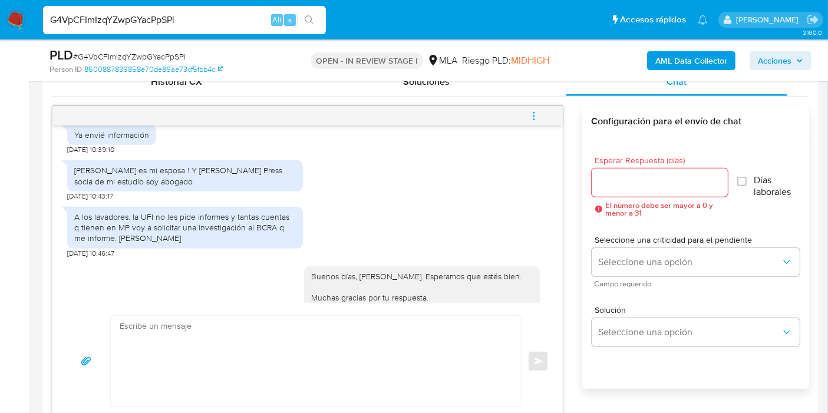
scroll to position [176, 0]
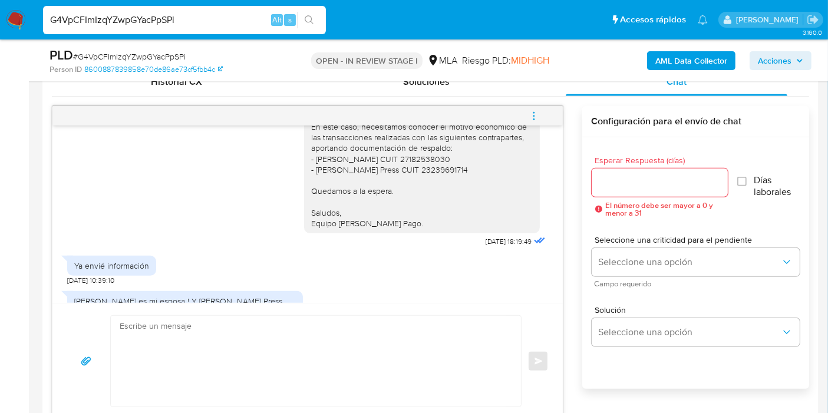
click at [128, 60] on span "# G4VpCFImIzqYZwpGYacPpSPi" at bounding box center [129, 57] width 112 height 12
copy span "G4VpCFImIzqYZwpGYacPpSPi"
click at [12, 15] on img at bounding box center [16, 20] width 20 height 20
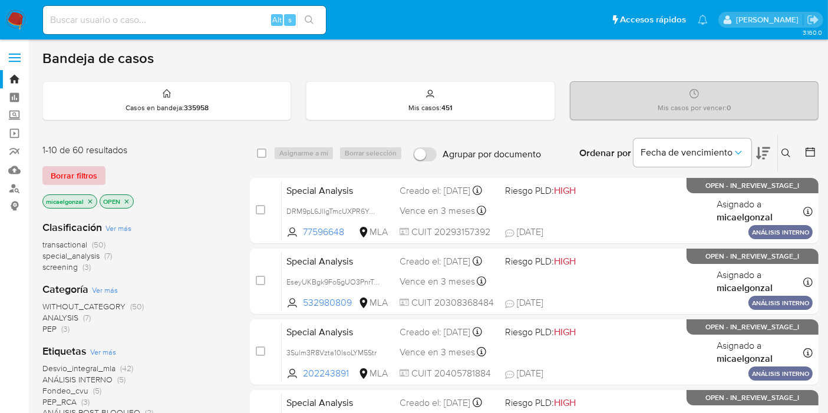
click at [84, 168] on span "Borrar filtros" at bounding box center [74, 175] width 47 height 16
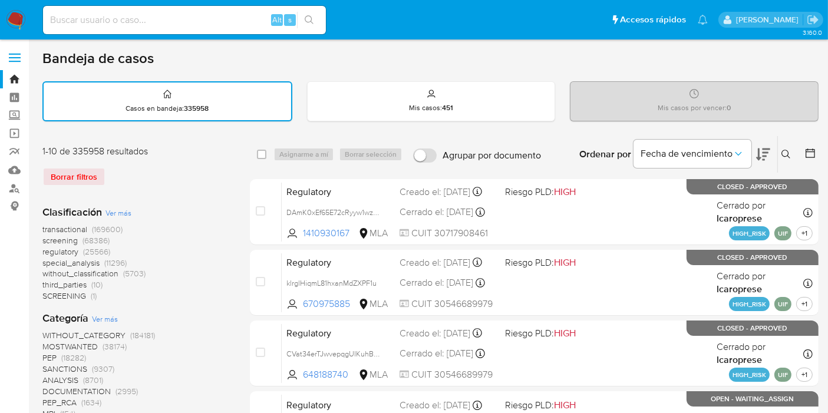
drag, startPoint x: 788, startPoint y: 153, endPoint x: 740, endPoint y: 191, distance: 61.3
click at [787, 153] on icon at bounding box center [785, 154] width 9 height 9
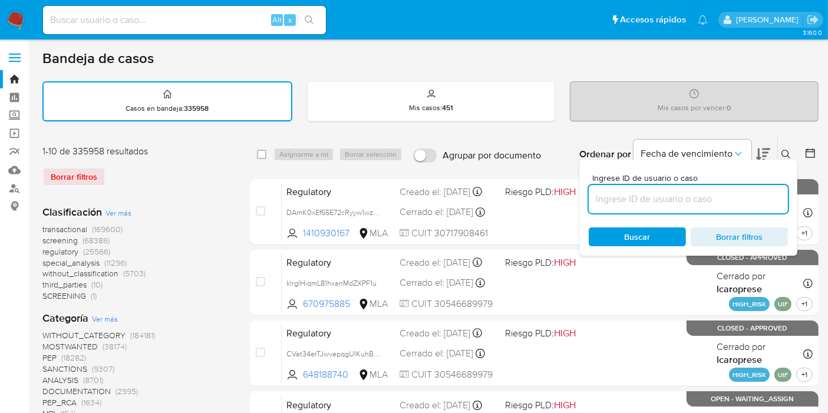
click at [725, 203] on input at bounding box center [687, 198] width 199 height 15
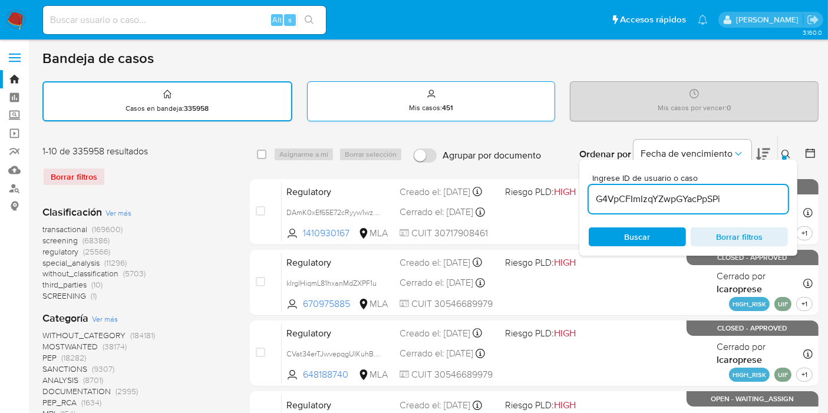
type input "G4VpCFImIzqYZwpGYacPpSPi"
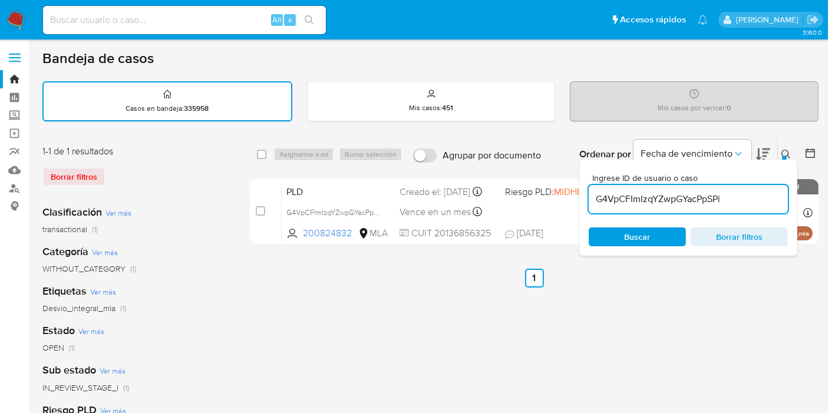
click at [264, 161] on div "select-all-cases-checkbox Asignarme a mí Borrar selección Agrupar por documento…" at bounding box center [534, 154] width 568 height 37
drag, startPoint x: 264, startPoint y: 159, endPoint x: 267, endPoint y: 154, distance: 6.1
click at [265, 159] on div "select-all-cases-checkbox" at bounding box center [264, 154] width 14 height 14
click at [267, 154] on div "select-all-cases-checkbox" at bounding box center [264, 154] width 14 height 14
click at [264, 152] on input "checkbox" at bounding box center [261, 154] width 9 height 9
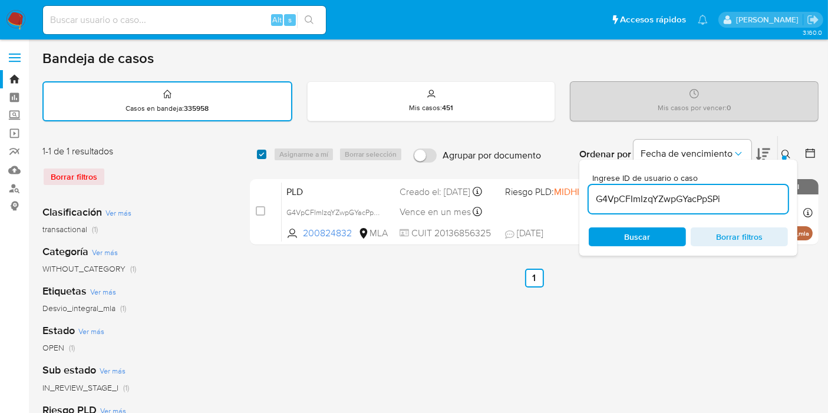
checkbox input "true"
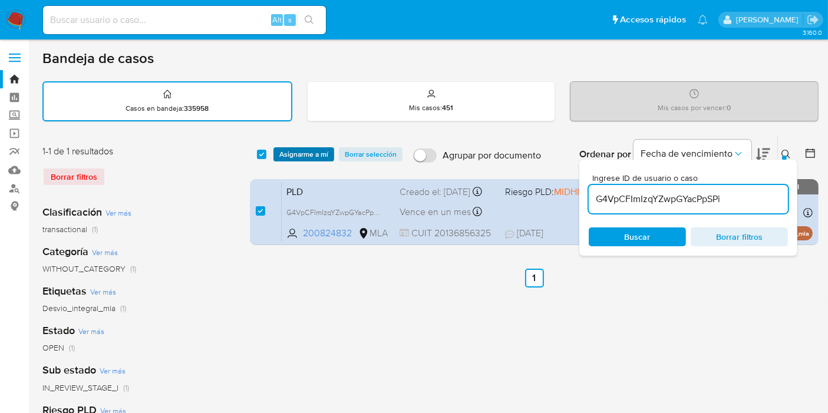
click at [303, 154] on span "Asignarme a mí" at bounding box center [303, 154] width 49 height 12
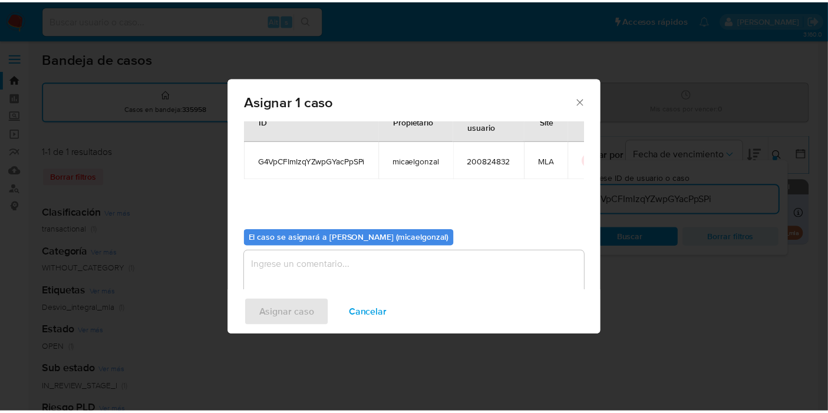
scroll to position [60, 0]
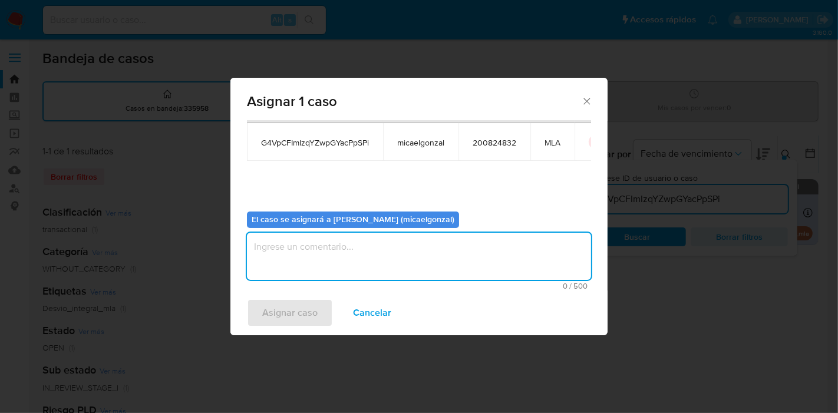
click at [427, 254] on textarea "assign-modal" at bounding box center [419, 256] width 344 height 47
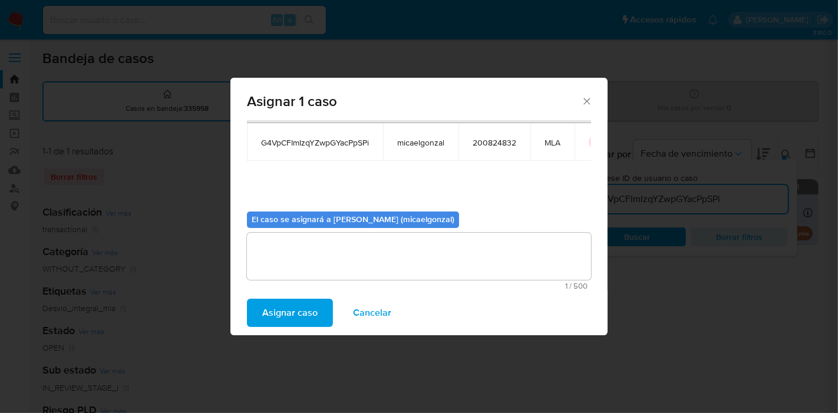
click at [307, 315] on span "Asignar caso" at bounding box center [289, 313] width 55 height 26
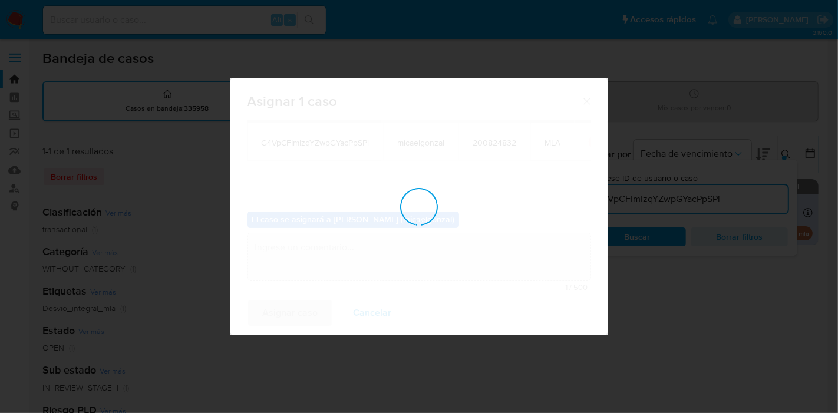
checkbox input "false"
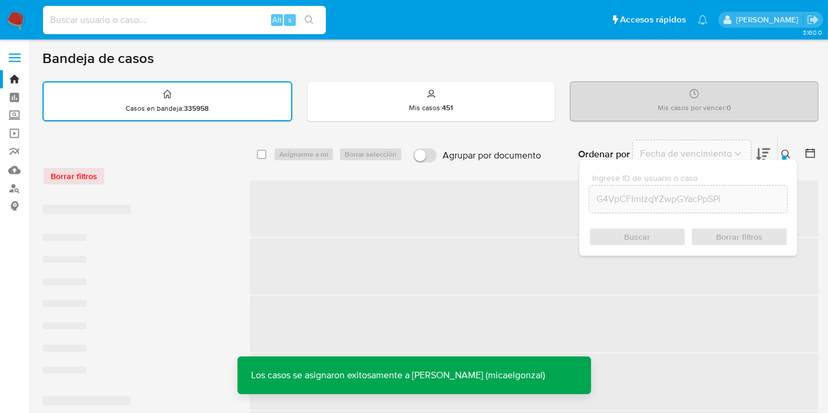
click at [171, 14] on input at bounding box center [184, 19] width 283 height 15
paste input "G4VpCFImIzqYZwpGYacPpSPi"
type input "G4VpCFImIzqYZwpGYacPpSPi"
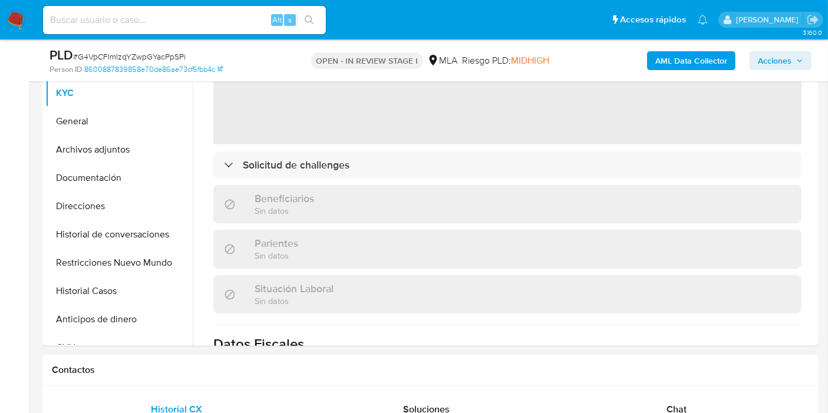
scroll to position [196, 0]
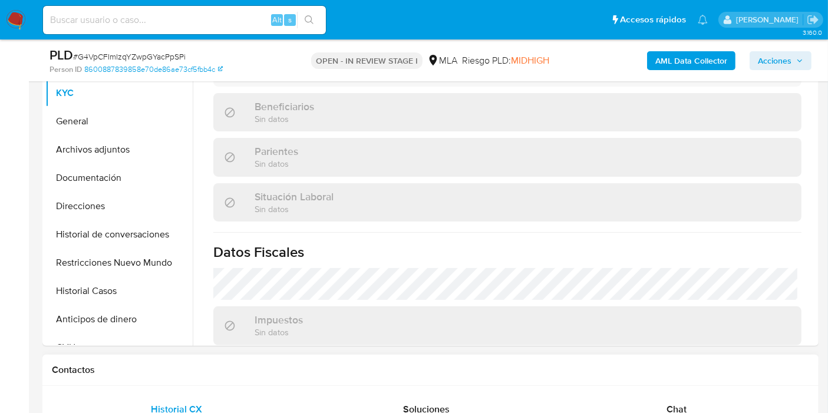
select select "10"
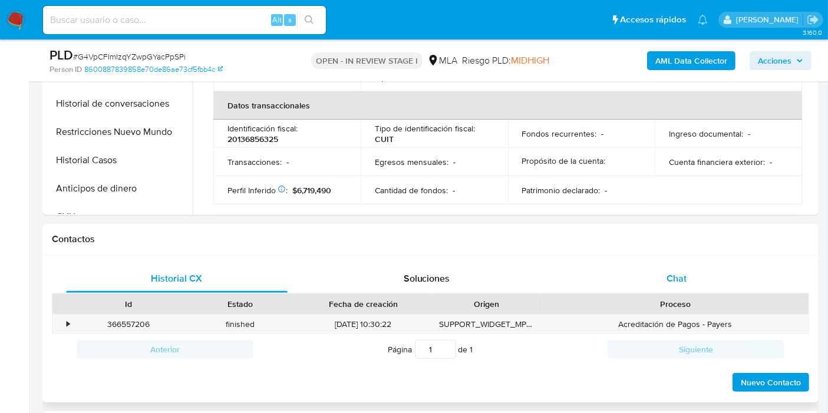
click at [713, 271] on div "Chat" at bounding box center [675, 278] width 221 height 28
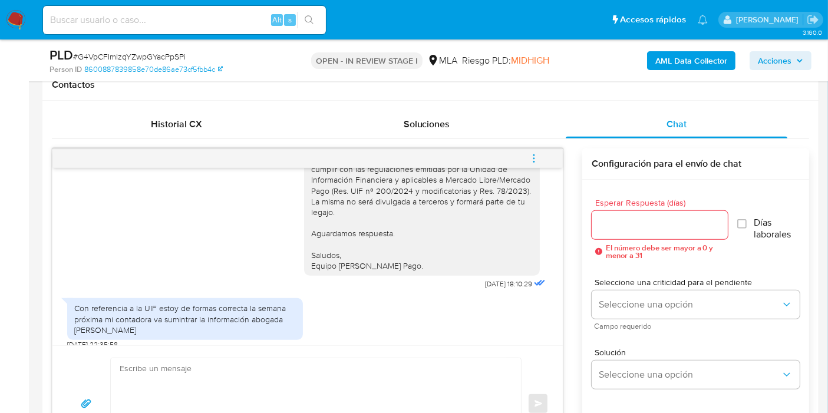
scroll to position [589, 0]
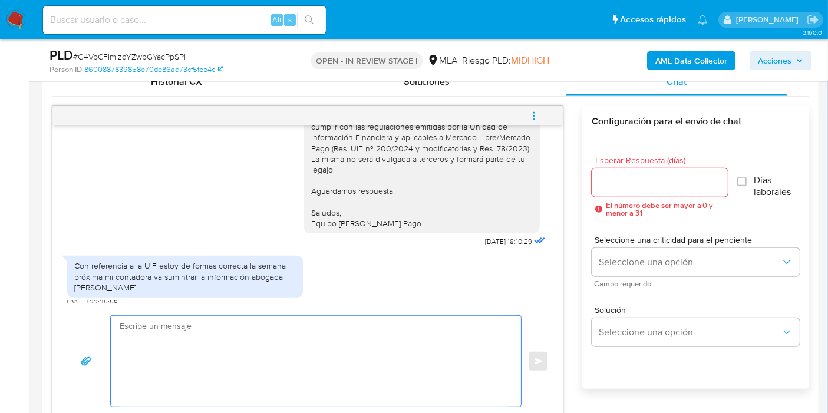
drag, startPoint x: 283, startPoint y: 352, endPoint x: 280, endPoint y: 330, distance: 21.4
click at [284, 350] on textarea at bounding box center [313, 361] width 386 height 91
type textarea "B"
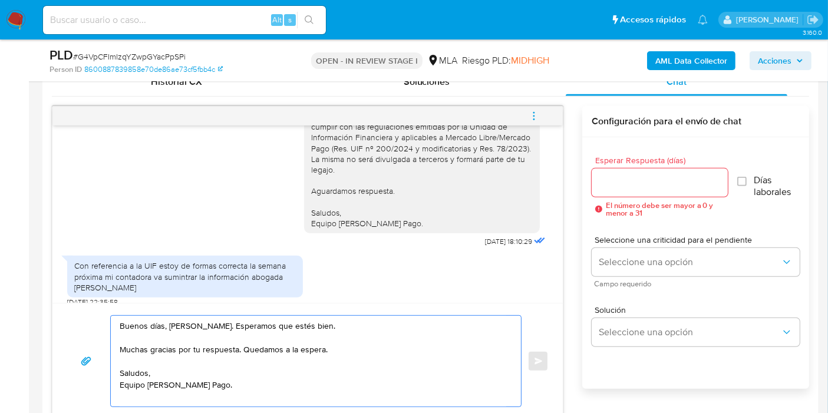
click at [184, 320] on textarea "Buenos días, [PERSON_NAME]. Esperamos que estés bien. Muchas gracias por tu res…" at bounding box center [313, 361] width 386 height 91
click at [0, 0] on lt-span "[PERSON_NAME]" at bounding box center [0, 0] width 0 height 0
click at [244, 356] on textarea "Buenos días, [PERSON_NAME]. Esperamos que estés bien. Muchas gracias por tu res…" at bounding box center [313, 361] width 386 height 91
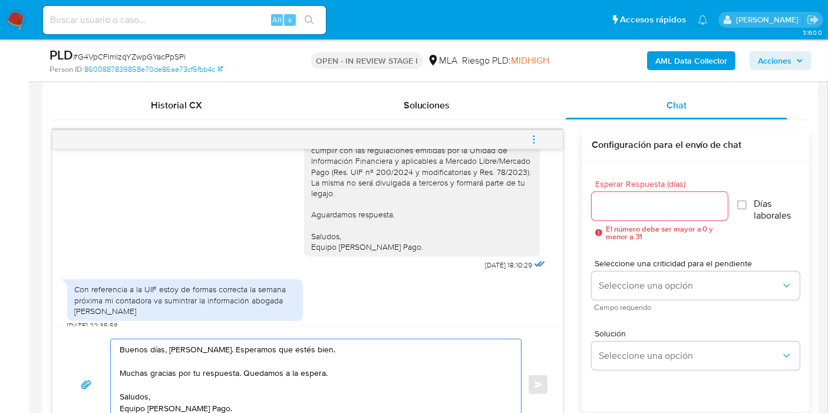
scroll to position [720, 0]
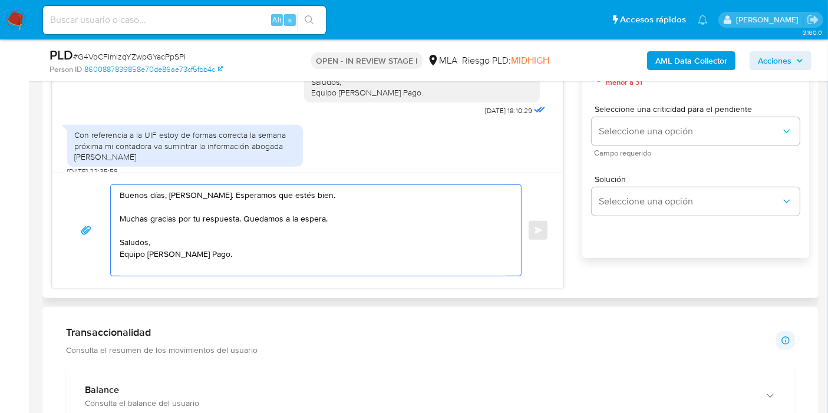
click at [224, 265] on textarea "Buenos días, [PERSON_NAME]. Esperamos que estés bien. Muchas gracias por tu res…" at bounding box center [313, 230] width 386 height 91
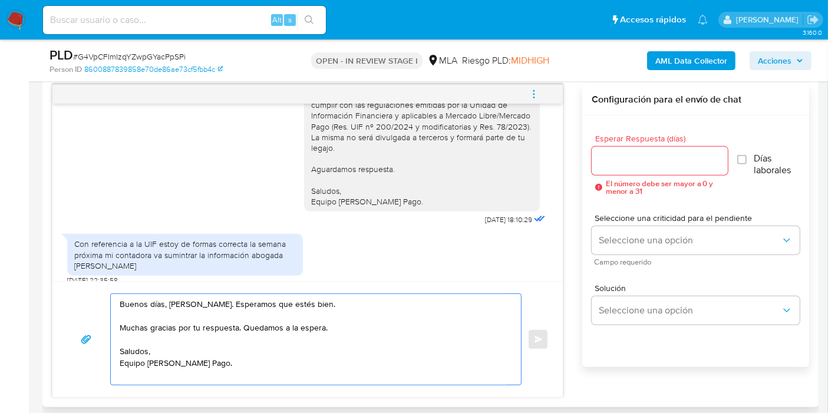
scroll to position [523, 0]
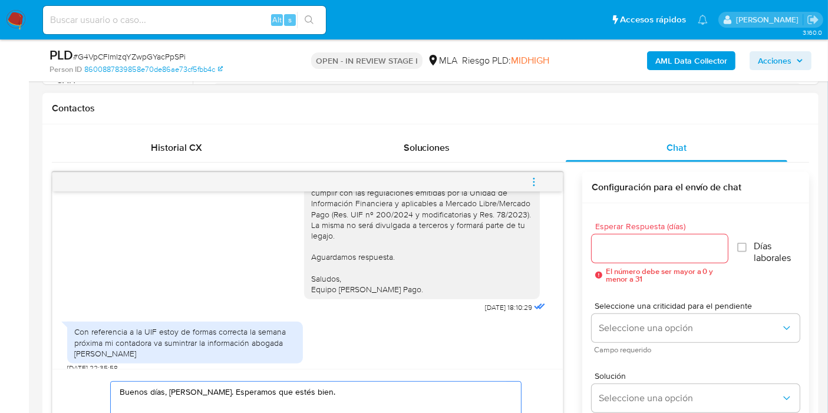
type textarea "Buenos días, [PERSON_NAME]. Esperamos que estés bien. Muchas gracias por tu res…"
click at [621, 259] on div at bounding box center [659, 248] width 136 height 28
click at [631, 244] on input "Esperar Respuesta (días)" at bounding box center [659, 248] width 136 height 15
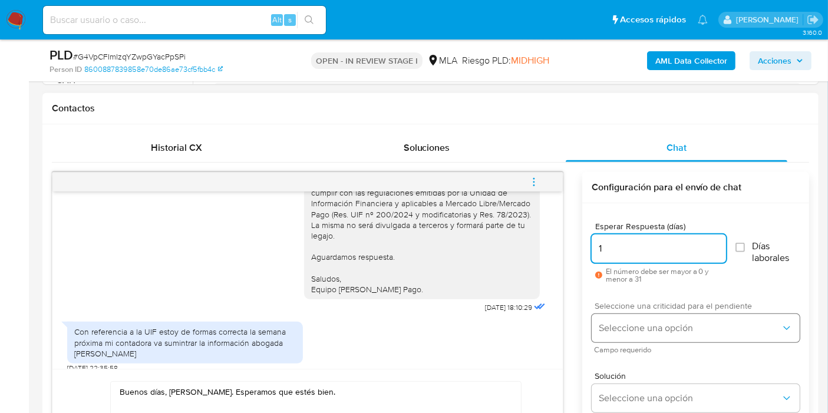
type input "1"
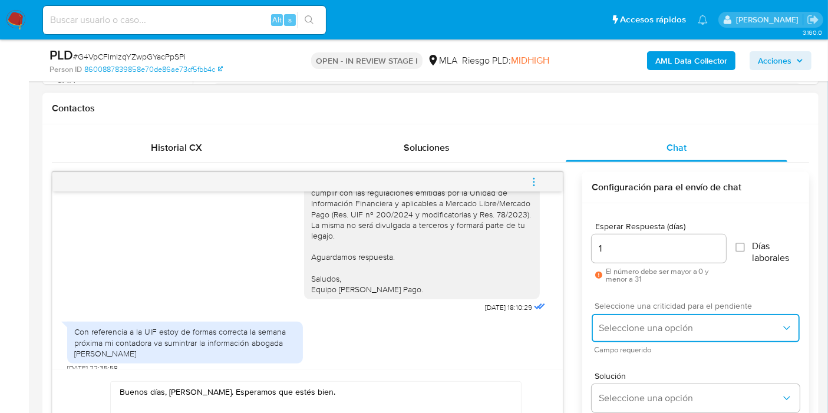
click at [641, 328] on span "Seleccione una opción" at bounding box center [689, 328] width 182 height 12
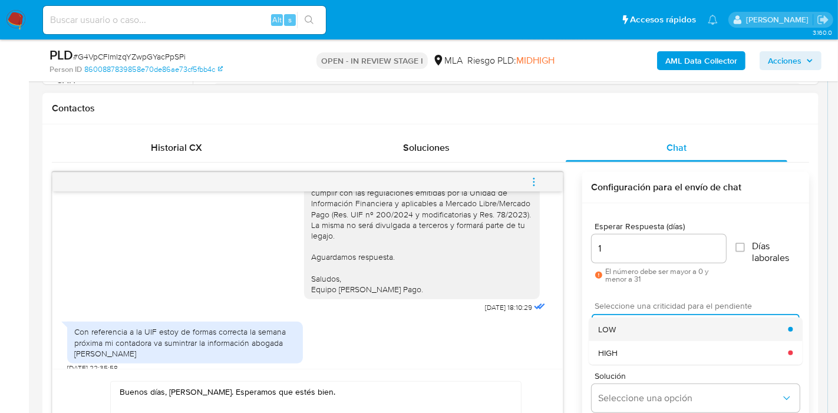
click at [641, 336] on div "LOW" at bounding box center [693, 329] width 190 height 24
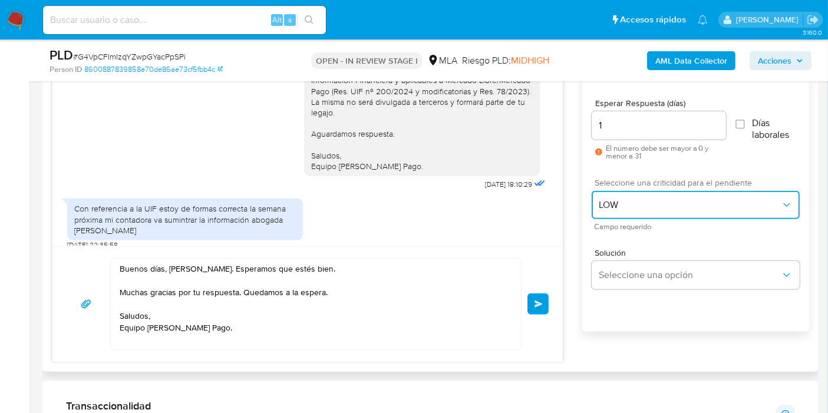
scroll to position [720, 0]
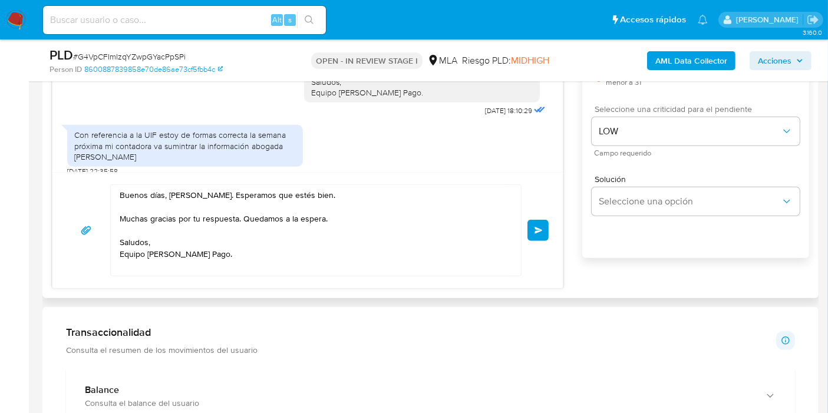
click at [535, 238] on button "Enviar" at bounding box center [537, 230] width 21 height 21
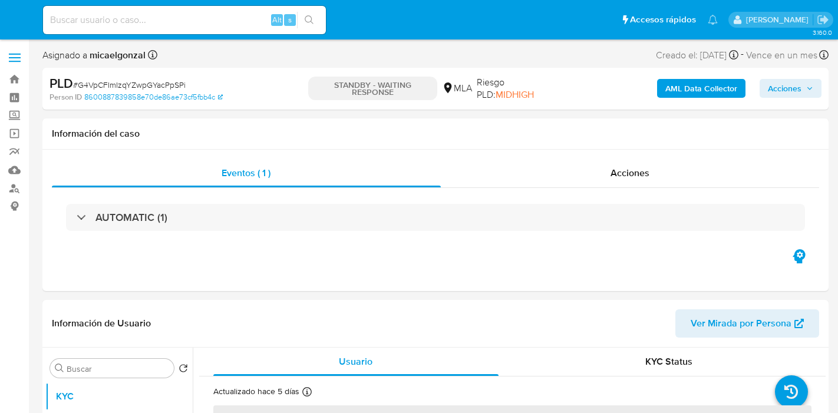
select select "10"
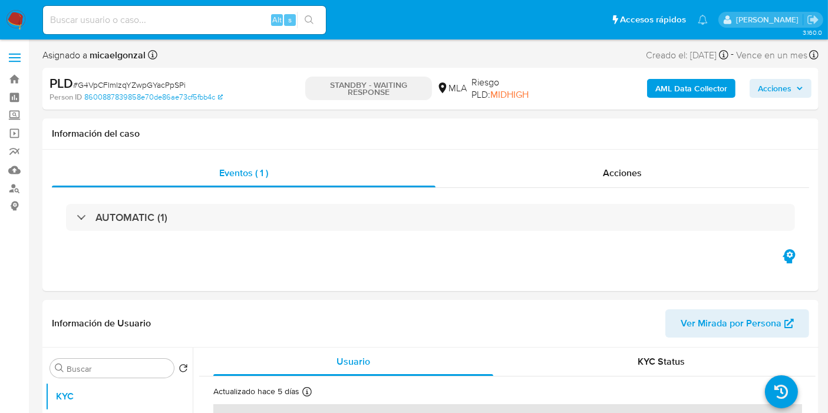
click at [11, 25] on img at bounding box center [16, 20] width 20 height 20
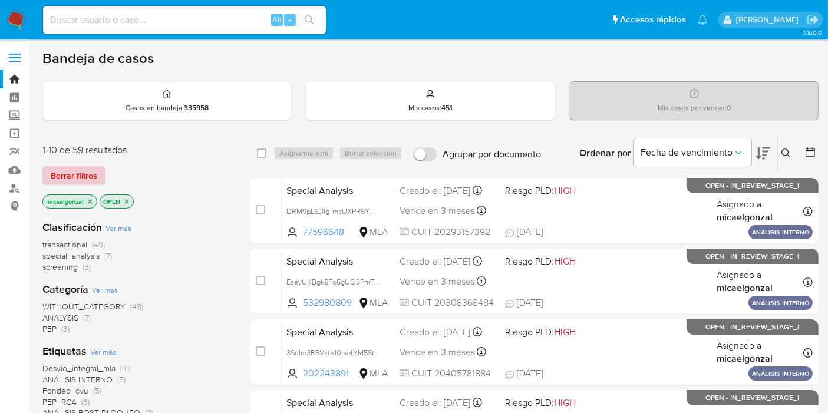
click at [75, 170] on span "Borrar filtros" at bounding box center [74, 175] width 47 height 16
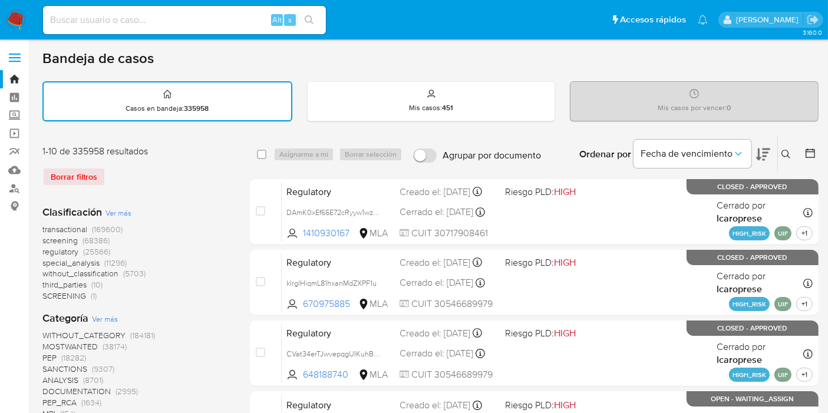
click at [792, 152] on button at bounding box center [786, 154] width 19 height 14
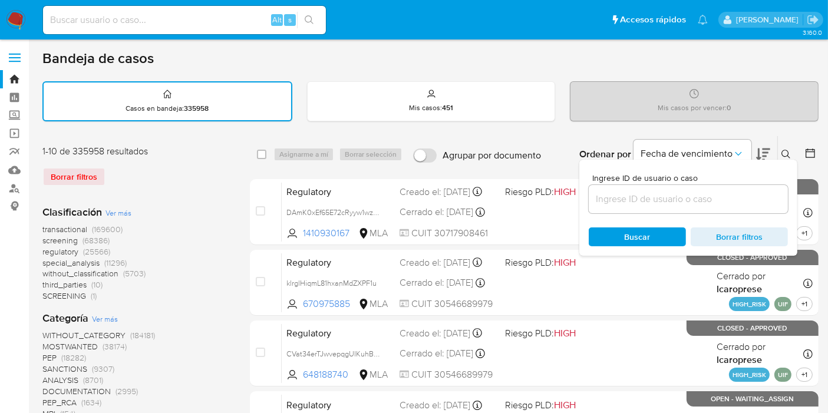
click at [663, 189] on div at bounding box center [687, 199] width 199 height 28
click at [649, 203] on input at bounding box center [687, 198] width 199 height 15
paste input "uP6rAjhkHWzuarly5cT6gTgP"
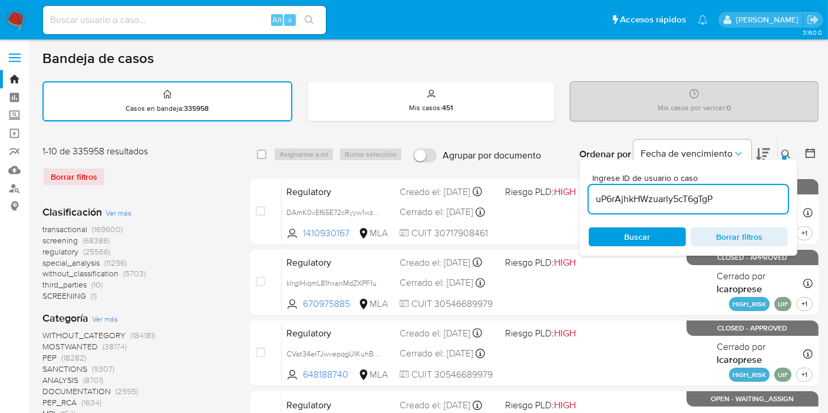
type input "uP6rAjhkHWzuarly5cT6gTgP"
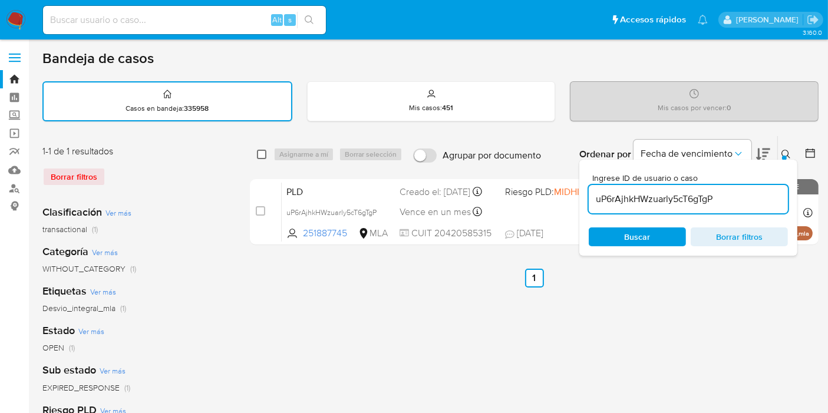
click at [262, 157] on input "checkbox" at bounding box center [261, 154] width 9 height 9
checkbox input "true"
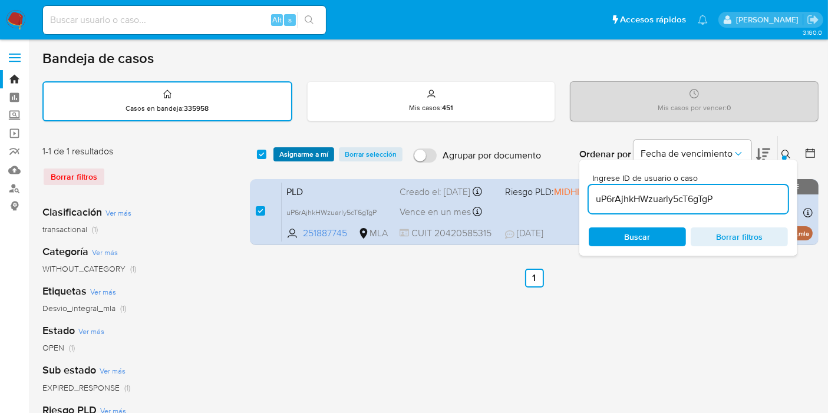
click at [283, 153] on span "Asignarme a mí" at bounding box center [303, 154] width 49 height 12
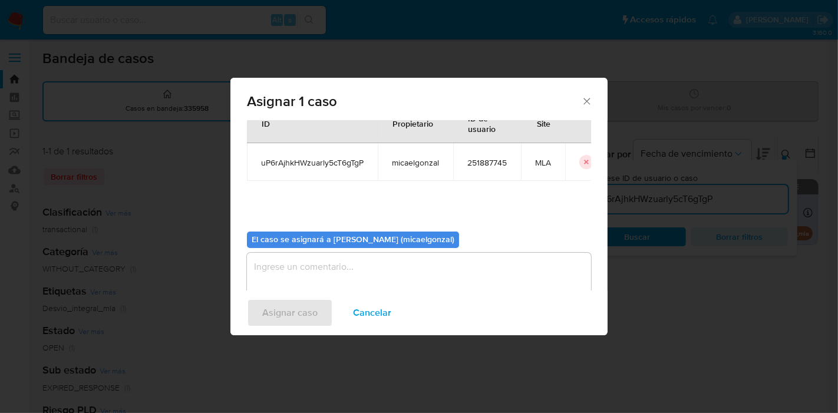
scroll to position [60, 0]
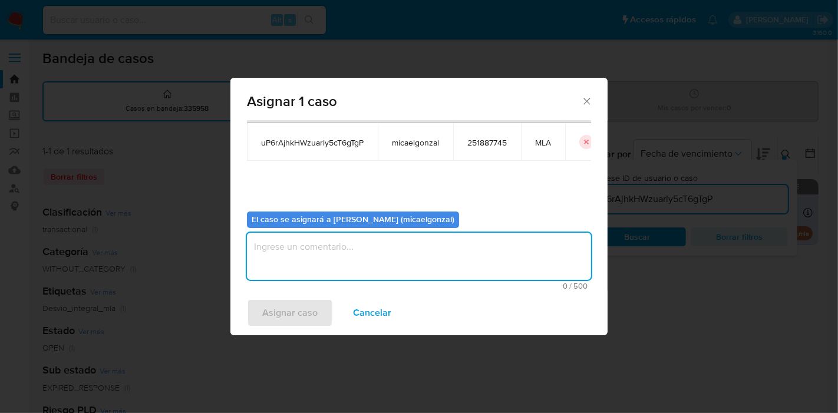
click at [358, 278] on textarea "assign-modal" at bounding box center [419, 256] width 344 height 47
click at [295, 334] on div "Asignar caso Cancelar" at bounding box center [418, 312] width 377 height 45
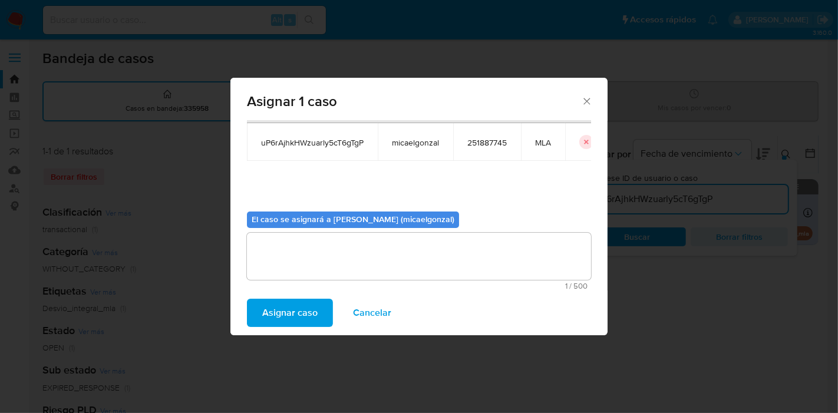
click at [309, 317] on span "Asignar caso" at bounding box center [289, 313] width 55 height 26
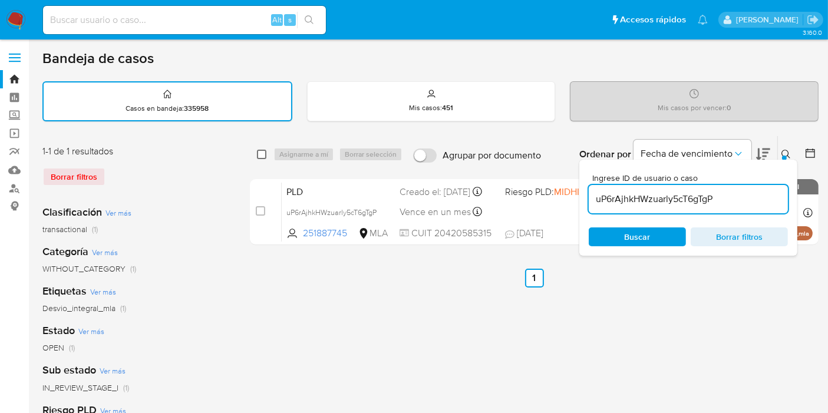
click at [264, 150] on input "checkbox" at bounding box center [261, 154] width 9 height 9
checkbox input "true"
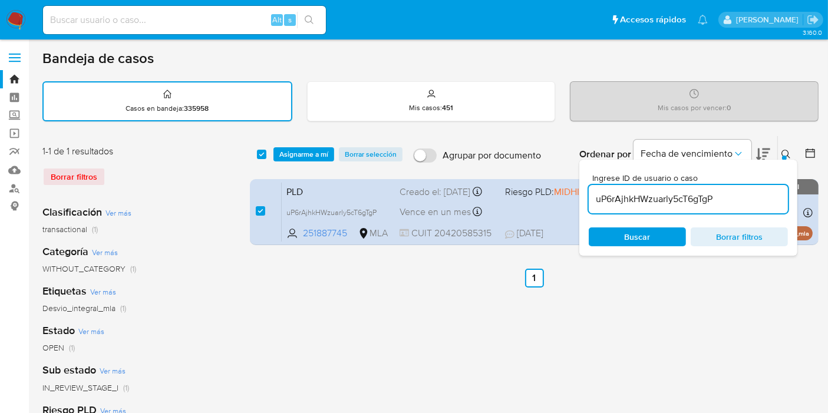
click at [312, 163] on div "select-all-cases-checkbox Asignarme a mí Borrar selección Agrupar por documento…" at bounding box center [534, 154] width 568 height 37
click at [317, 159] on span "Asignarme a mí" at bounding box center [303, 154] width 49 height 12
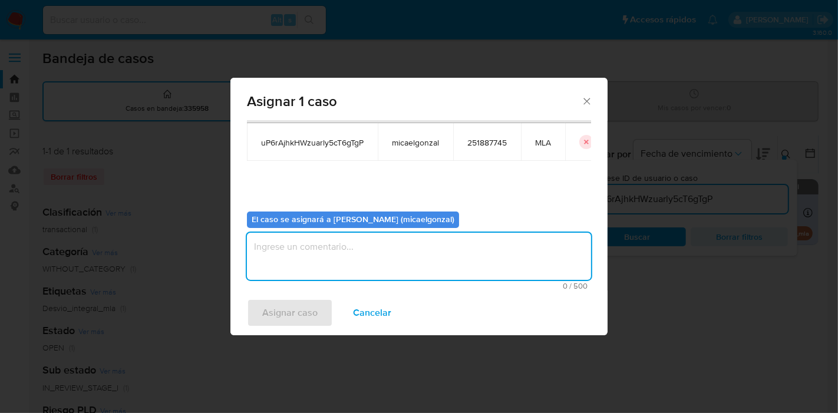
click at [336, 256] on textarea "assign-modal" at bounding box center [419, 256] width 344 height 47
click at [301, 307] on span "Asignar caso" at bounding box center [289, 313] width 55 height 26
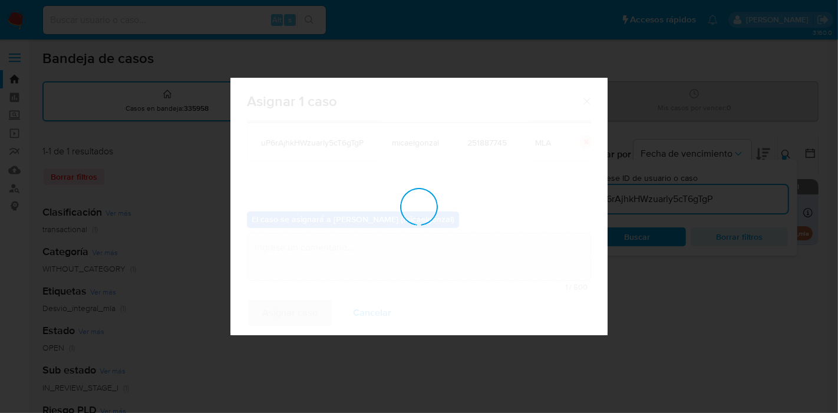
checkbox input "false"
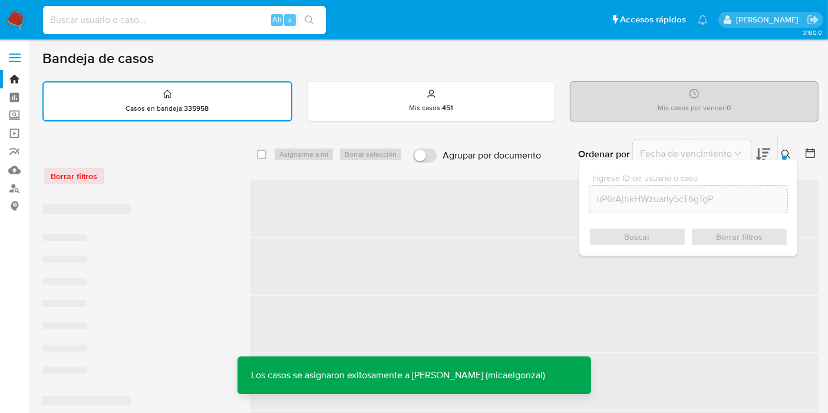
click at [164, 14] on input at bounding box center [184, 19] width 283 height 15
paste input "uP6rAjhkHWzuarly5cT6gTgP"
type input "uP6rAjhkHWzuarly5cT6gTgP"
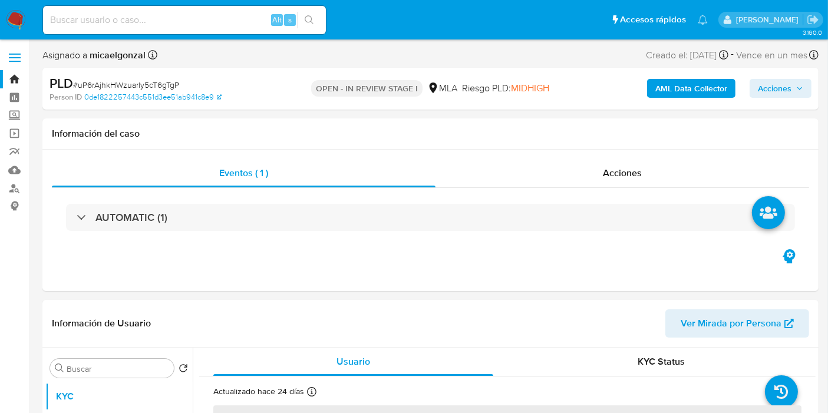
select select "10"
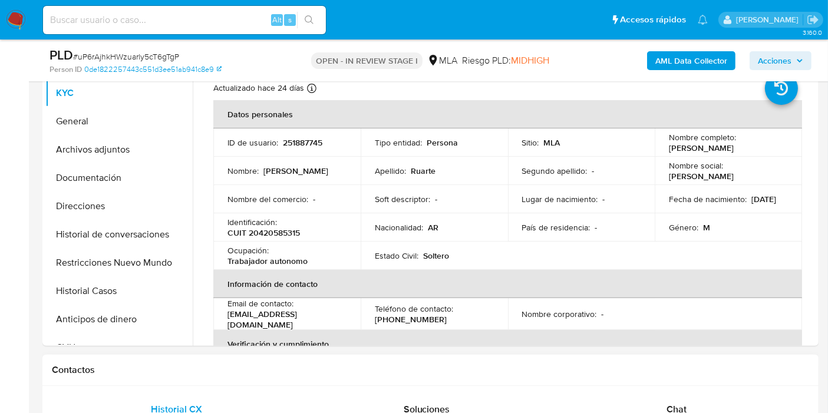
scroll to position [262, 0]
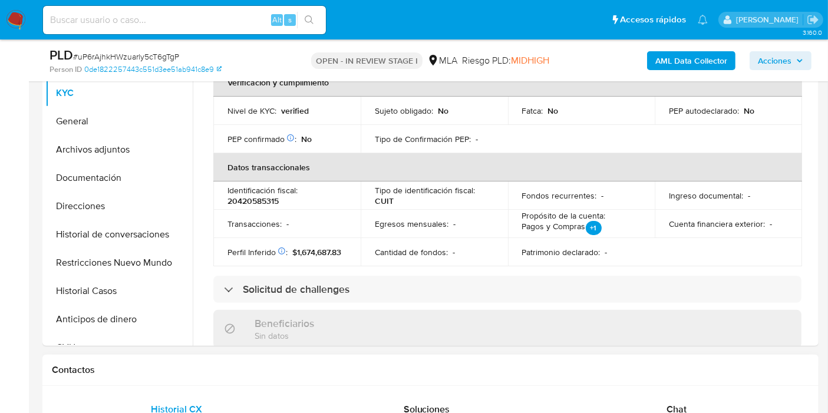
drag, startPoint x: 719, startPoint y: 395, endPoint x: 705, endPoint y: 391, distance: 14.7
click at [720, 395] on div "Chat" at bounding box center [675, 409] width 221 height 28
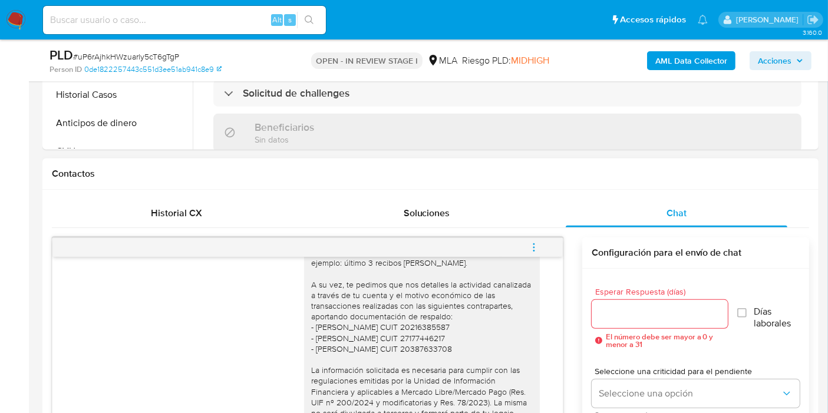
scroll to position [196, 0]
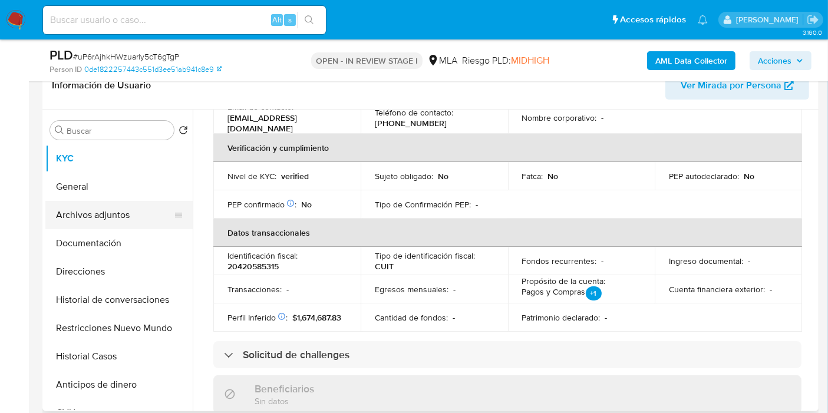
click at [125, 223] on button "Archivos adjuntos" at bounding box center [114, 215] width 138 height 28
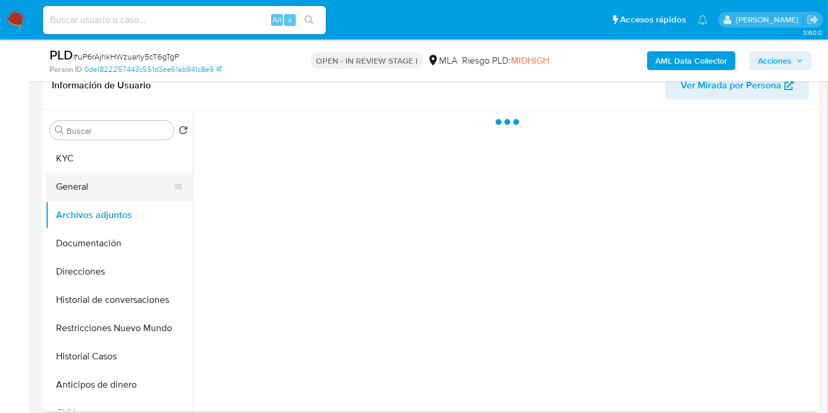
click at [124, 198] on button "General" at bounding box center [114, 187] width 138 height 28
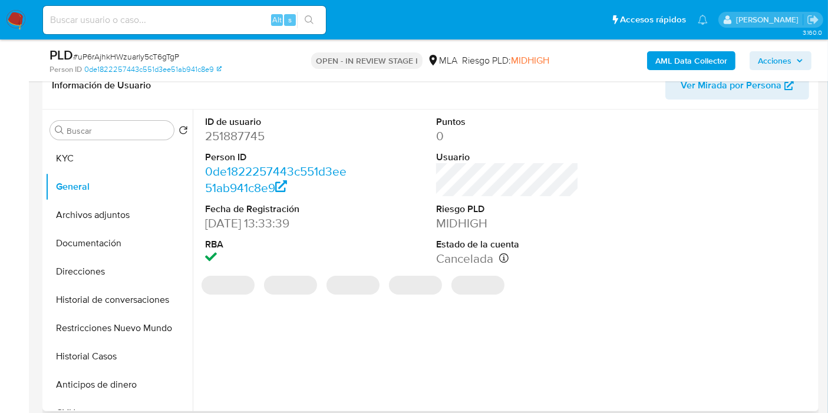
click at [247, 135] on dd "251887745" at bounding box center [276, 136] width 143 height 16
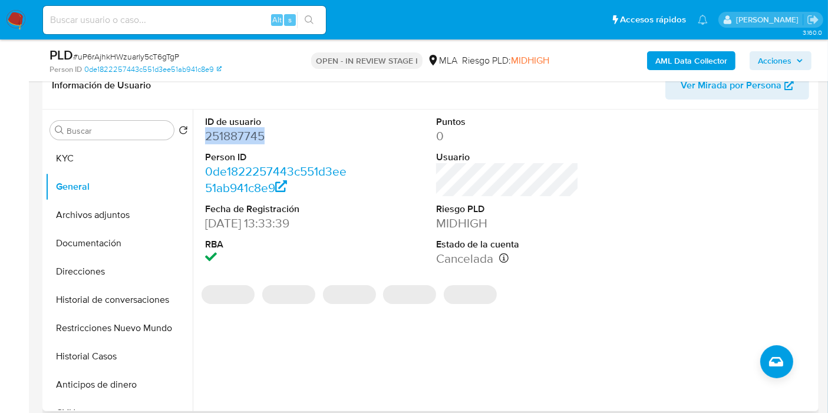
copy dd "251887745"
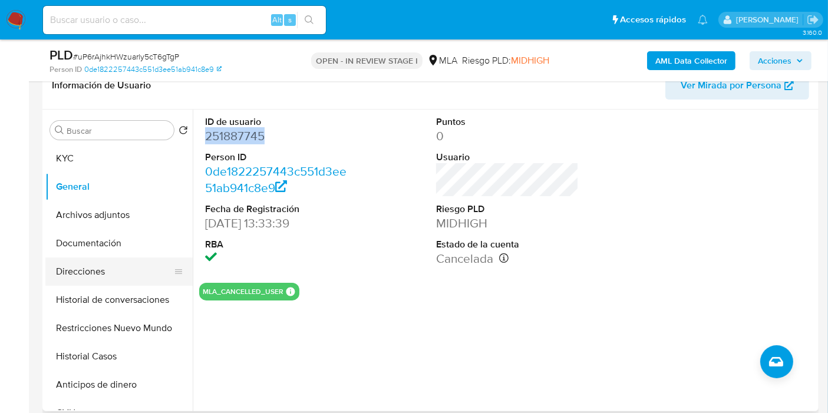
click at [101, 279] on button "Direcciones" at bounding box center [114, 271] width 138 height 28
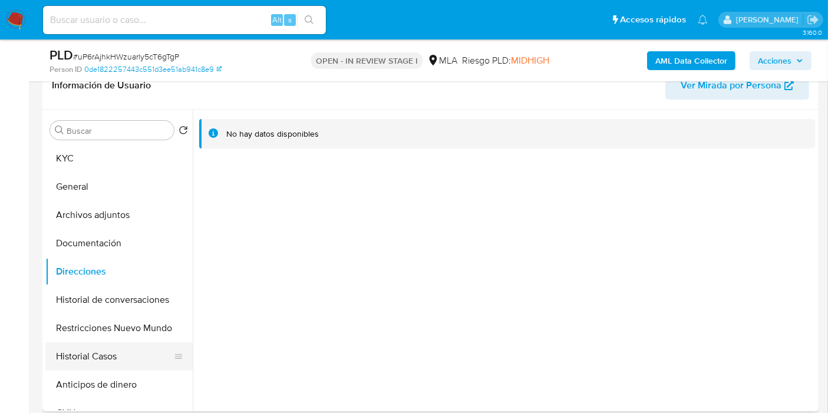
click at [115, 350] on button "Historial Casos" at bounding box center [114, 356] width 138 height 28
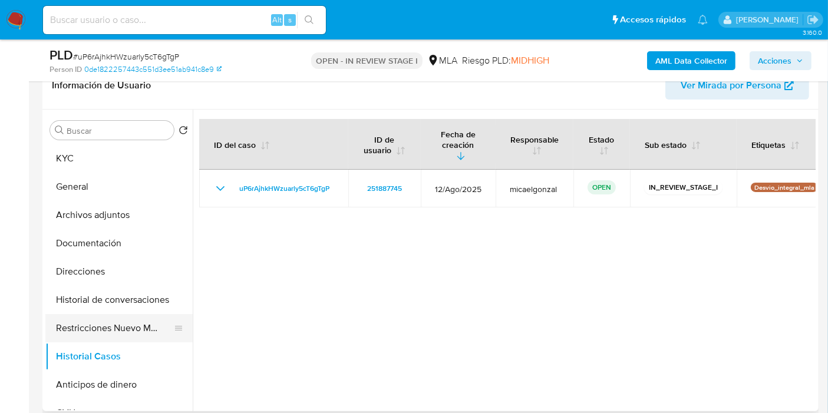
click at [126, 337] on button "Restricciones Nuevo Mundo" at bounding box center [114, 328] width 138 height 28
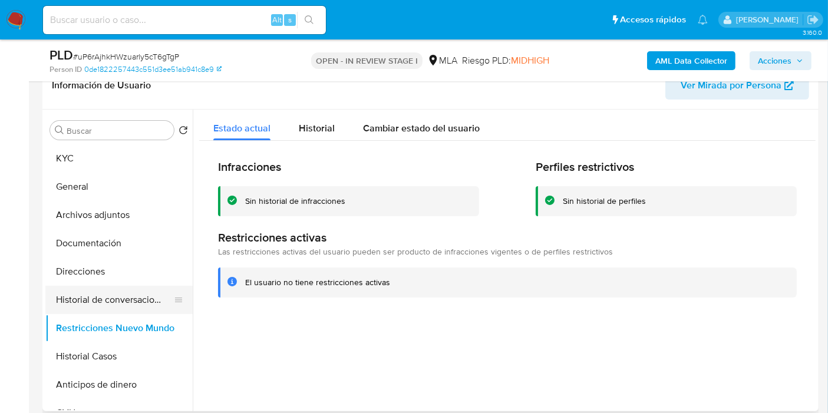
click at [123, 299] on button "Historial de conversaciones" at bounding box center [114, 300] width 138 height 28
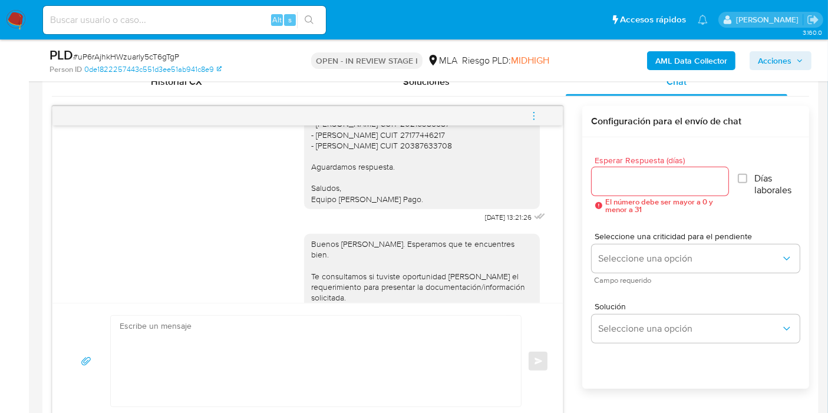
scroll to position [1452, 0]
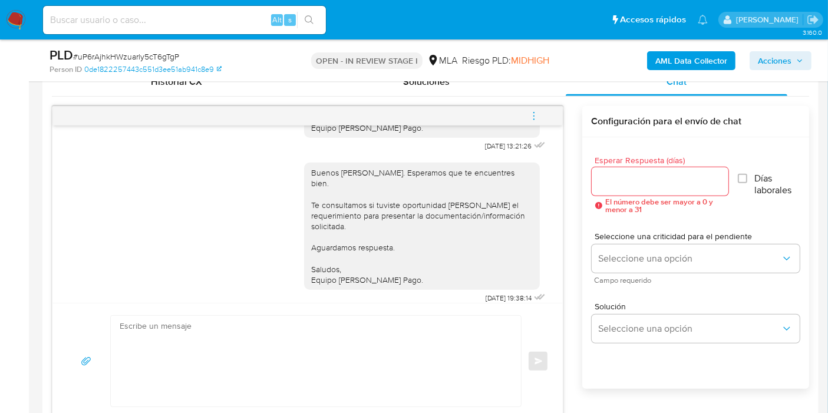
click at [535, 118] on icon "menu-action" at bounding box center [533, 116] width 11 height 11
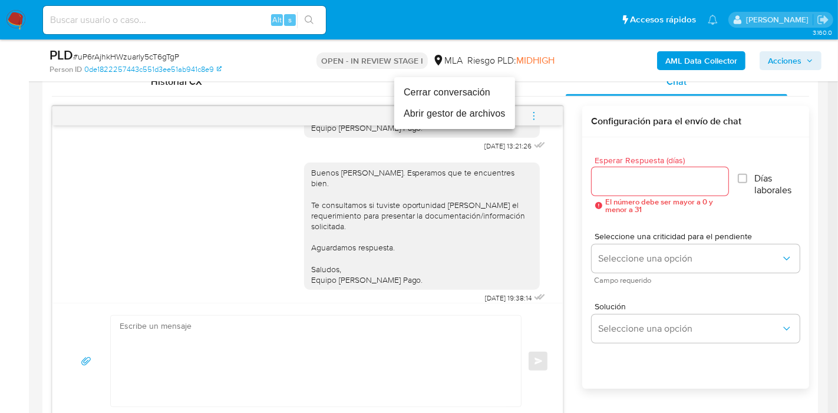
click at [433, 96] on li "Cerrar conversación" at bounding box center [454, 92] width 121 height 21
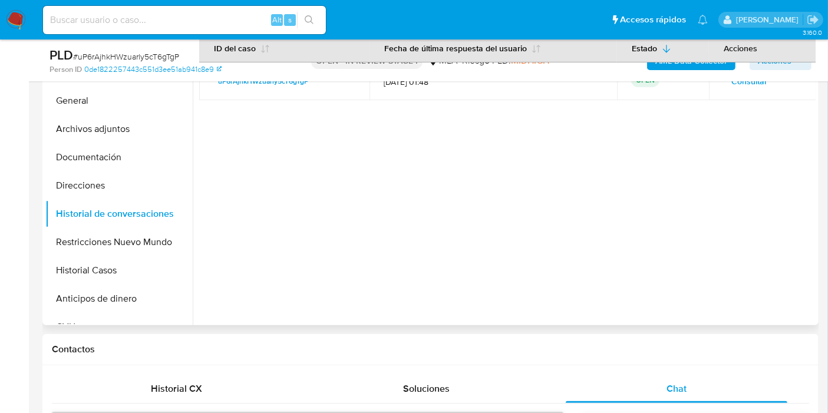
scroll to position [262, 0]
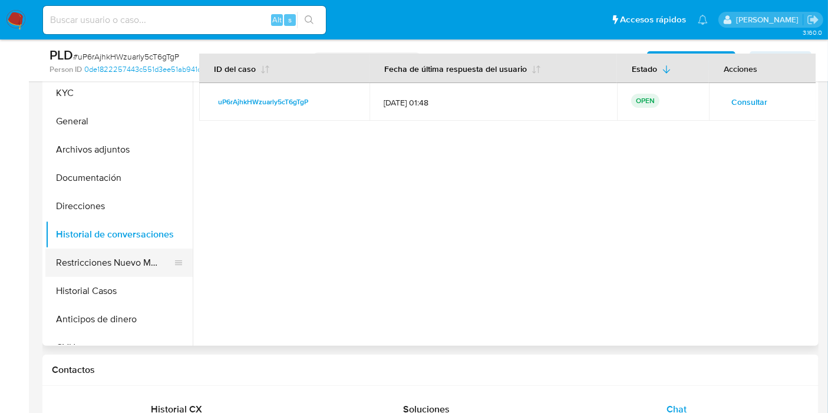
click at [72, 261] on button "Restricciones Nuevo Mundo" at bounding box center [114, 263] width 138 height 28
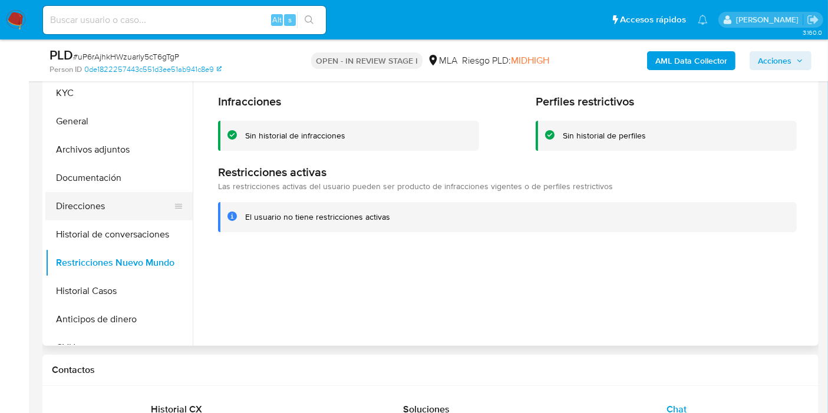
click at [95, 212] on button "Direcciones" at bounding box center [114, 206] width 138 height 28
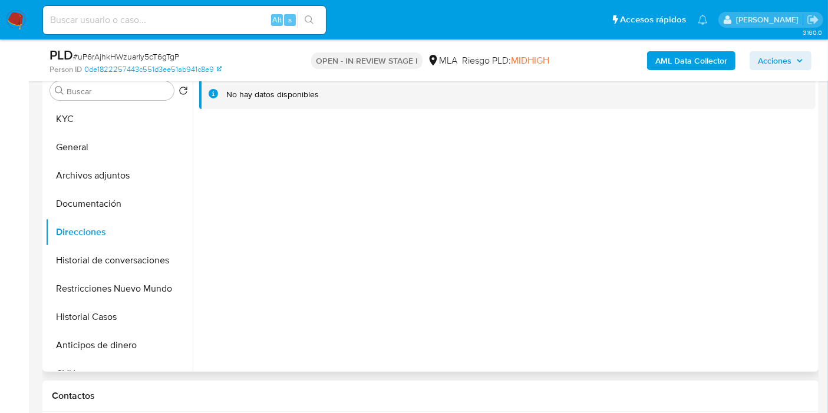
scroll to position [196, 0]
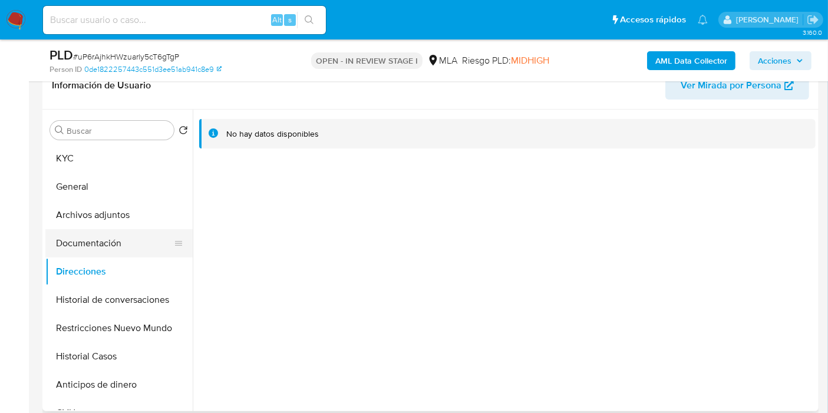
click at [106, 238] on button "Documentación" at bounding box center [114, 243] width 138 height 28
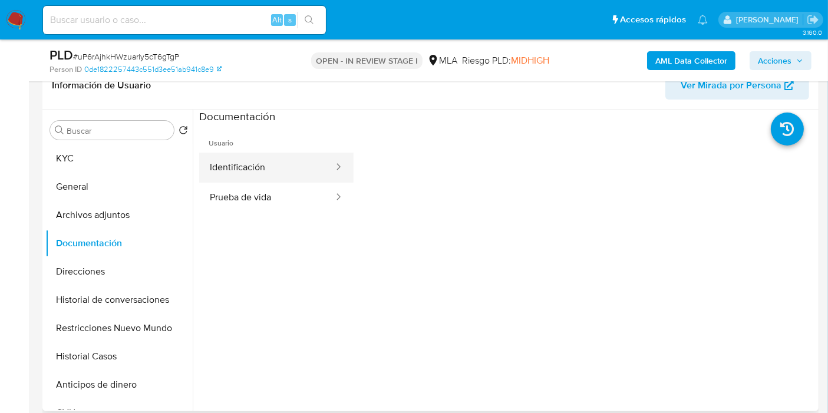
click at [297, 163] on button "Identificación" at bounding box center [266, 168] width 135 height 30
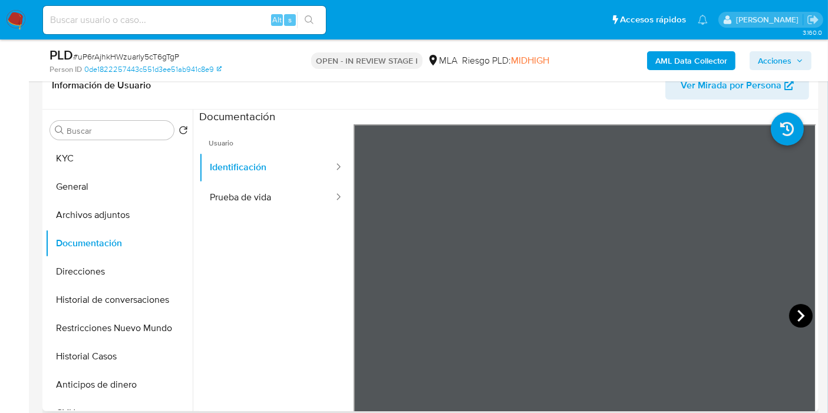
click at [799, 313] on icon at bounding box center [801, 316] width 24 height 24
click at [86, 162] on button "KYC" at bounding box center [114, 158] width 138 height 28
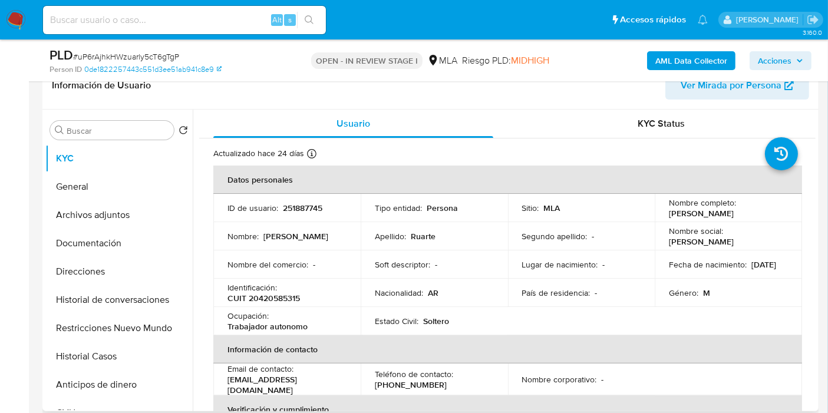
click at [261, 289] on p "Identificación :" at bounding box center [251, 287] width 49 height 11
click at [269, 299] on p "CUIT 20420585315" at bounding box center [263, 298] width 72 height 11
copy p "20420585315"
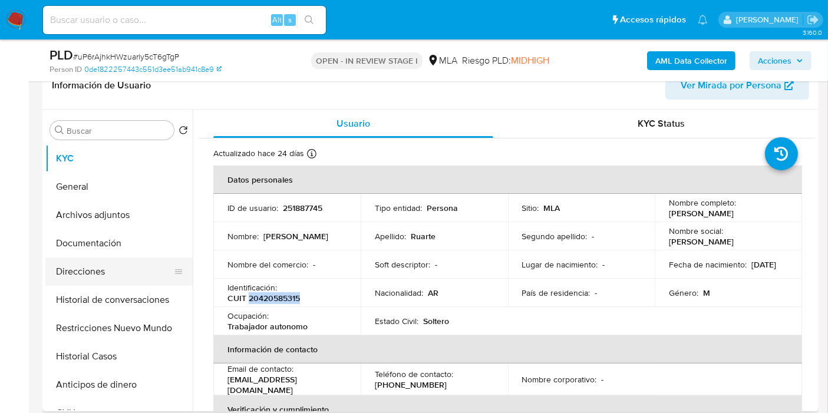
click at [123, 269] on button "Direcciones" at bounding box center [114, 271] width 138 height 28
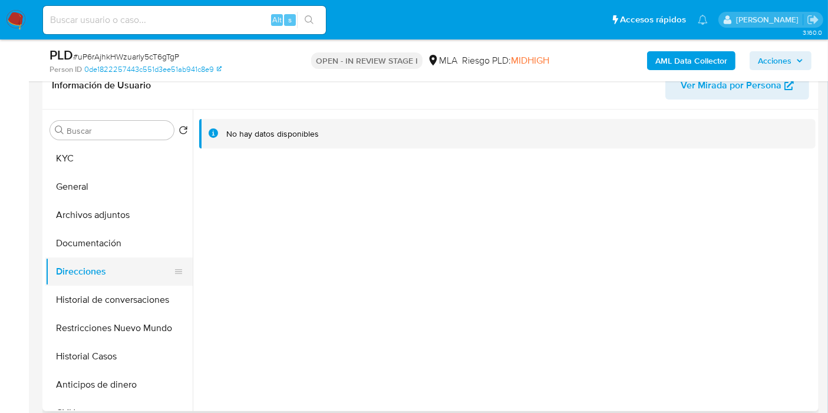
click at [134, 283] on button "Direcciones" at bounding box center [114, 271] width 138 height 28
click at [127, 234] on button "Documentación" at bounding box center [114, 243] width 138 height 28
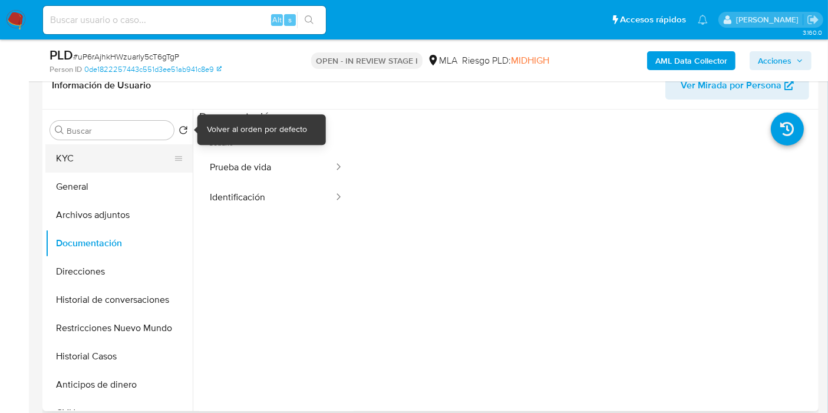
click at [159, 168] on button "KYC" at bounding box center [114, 158] width 138 height 28
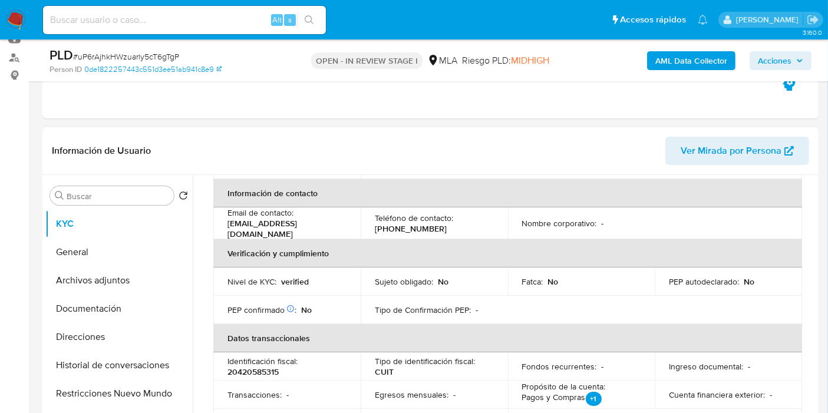
scroll to position [115, 0]
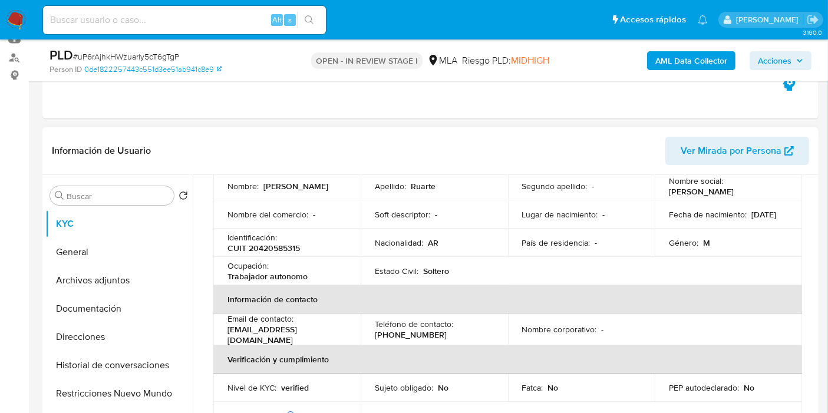
drag, startPoint x: 316, startPoint y: 334, endPoint x: 234, endPoint y: 221, distance: 139.6
click at [239, 334] on div "Email de contacto : [EMAIL_ADDRESS][DOMAIN_NAME]" at bounding box center [286, 329] width 119 height 32
drag, startPoint x: 101, startPoint y: 292, endPoint x: 101, endPoint y: 303, distance: 11.2
click at [102, 293] on button "Archivos adjuntos" at bounding box center [118, 280] width 147 height 28
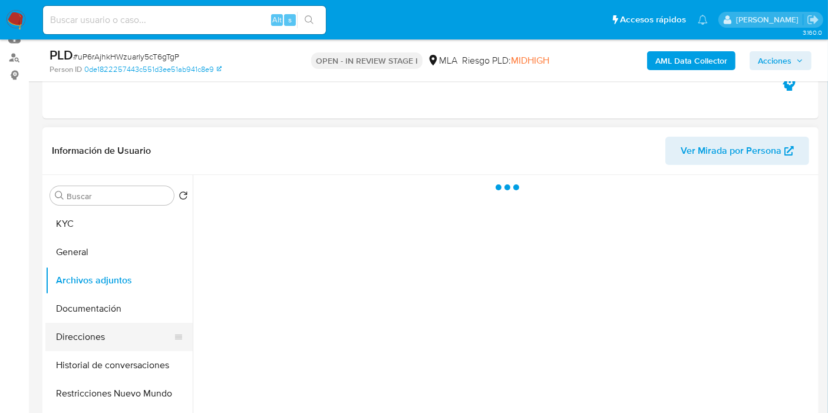
scroll to position [0, 0]
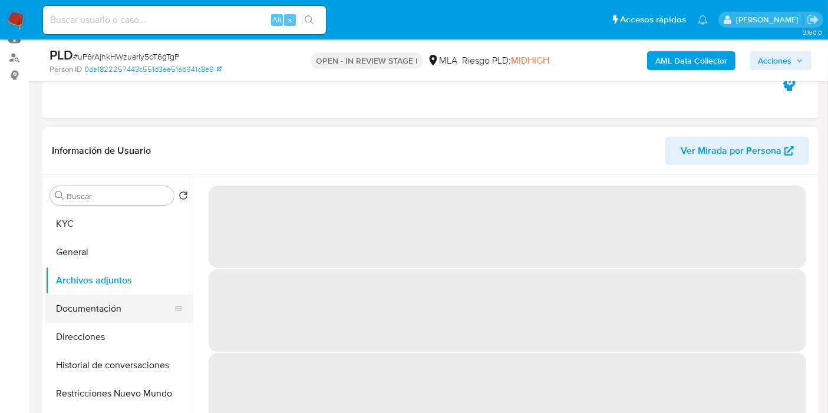
click at [100, 317] on button "Documentación" at bounding box center [114, 309] width 138 height 28
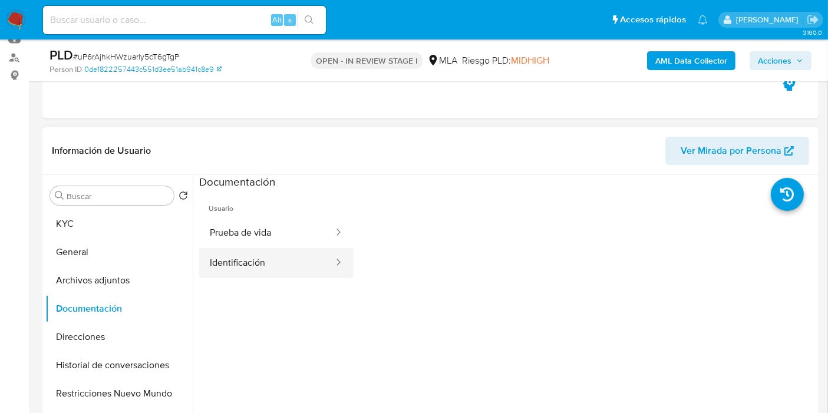
click at [270, 254] on button "Identificación" at bounding box center [266, 263] width 135 height 30
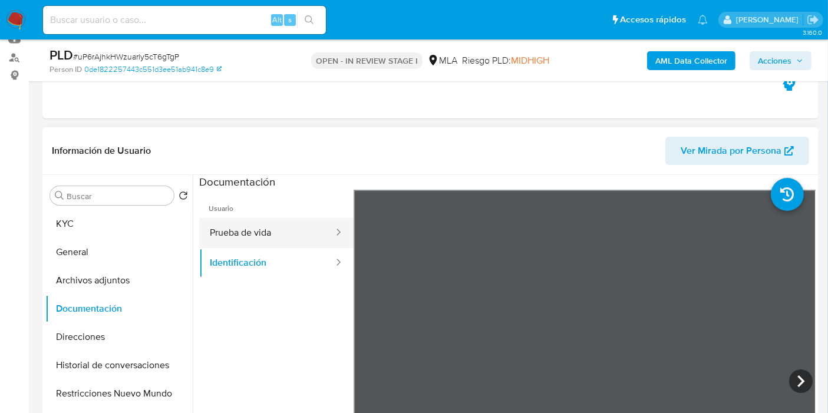
click at [286, 230] on button "Prueba de vida" at bounding box center [266, 233] width 135 height 30
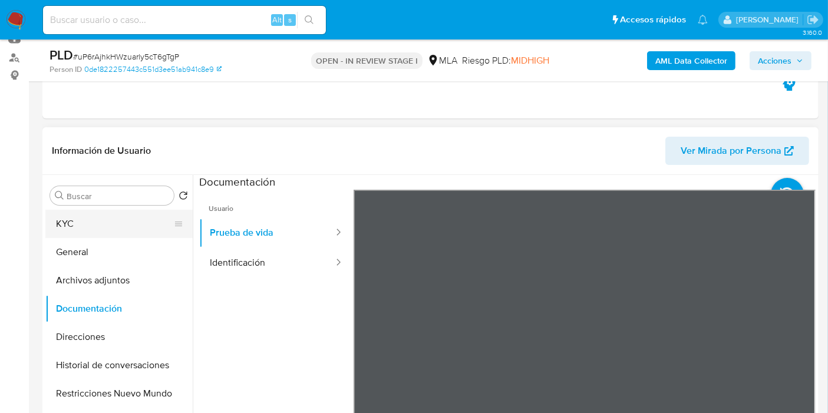
click at [76, 227] on button "KYC" at bounding box center [114, 224] width 138 height 28
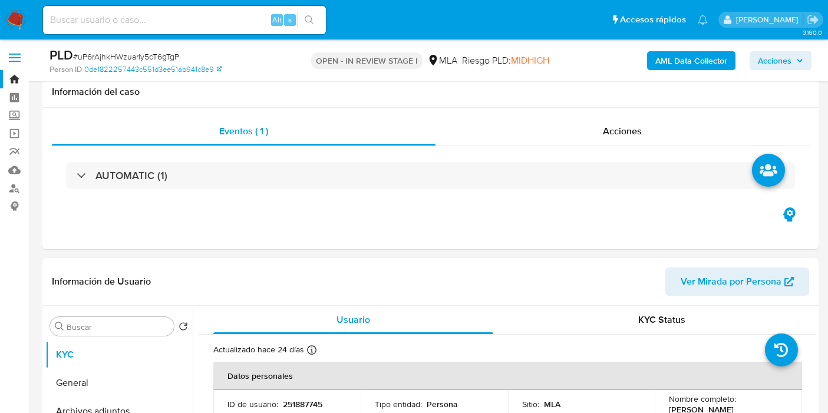
select select "10"
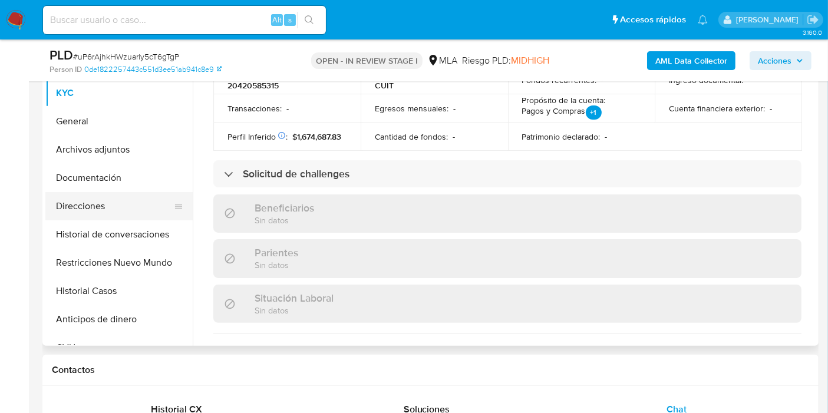
click at [119, 217] on button "Direcciones" at bounding box center [114, 206] width 138 height 28
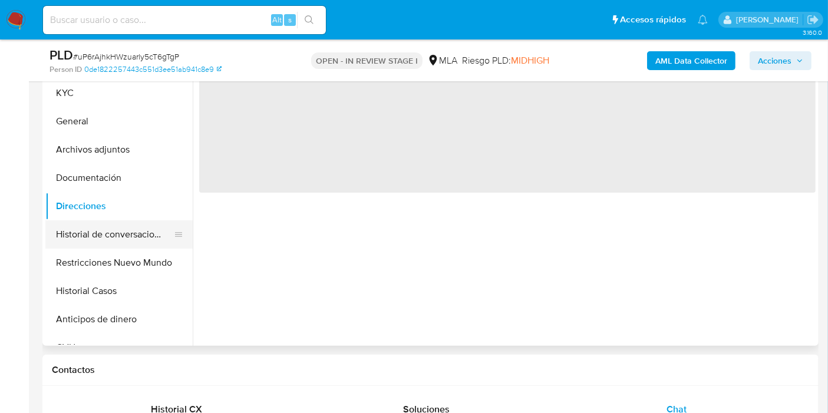
click at [112, 247] on button "Historial de conversaciones" at bounding box center [114, 234] width 138 height 28
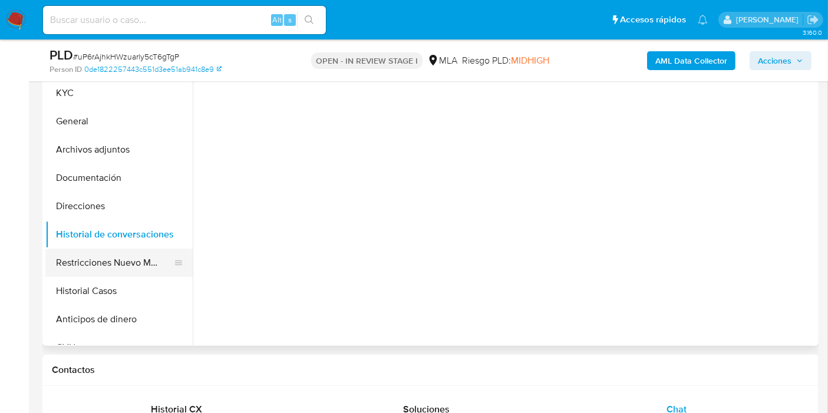
click at [110, 254] on button "Restricciones Nuevo Mundo" at bounding box center [114, 263] width 138 height 28
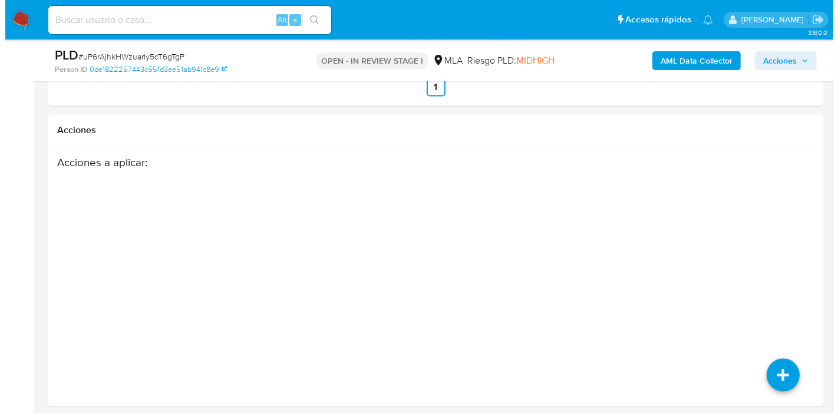
scroll to position [1991, 0]
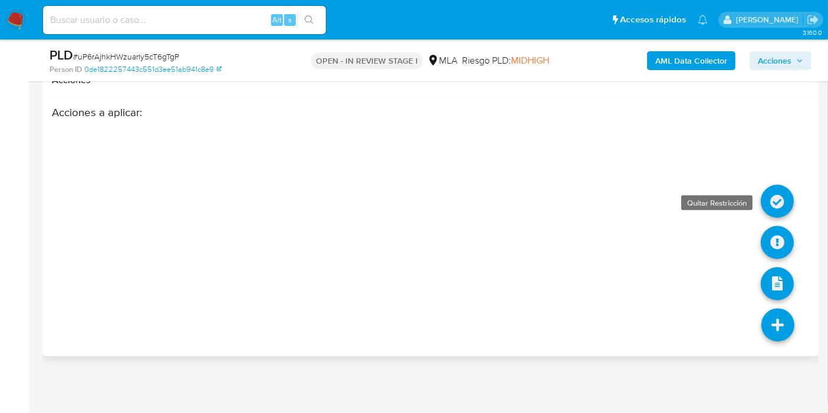
click at [779, 206] on link at bounding box center [776, 201] width 33 height 33
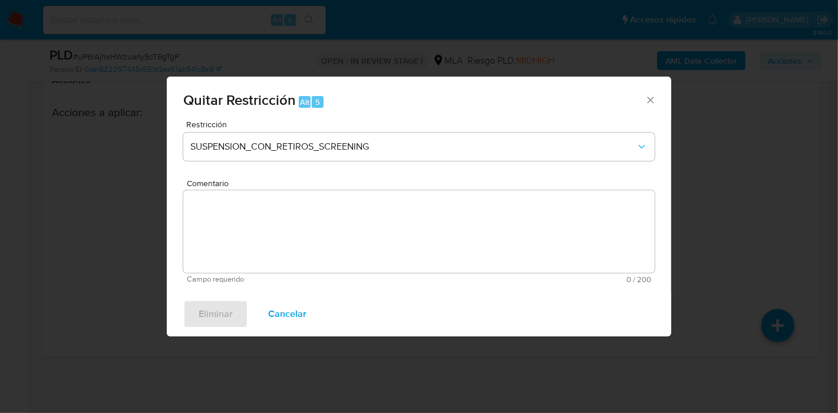
click at [741, 305] on div "Quitar Restricción Alt 5 Restricción SUSPENSION_CON_RETIROS_SCREENING Comentari…" at bounding box center [419, 206] width 838 height 413
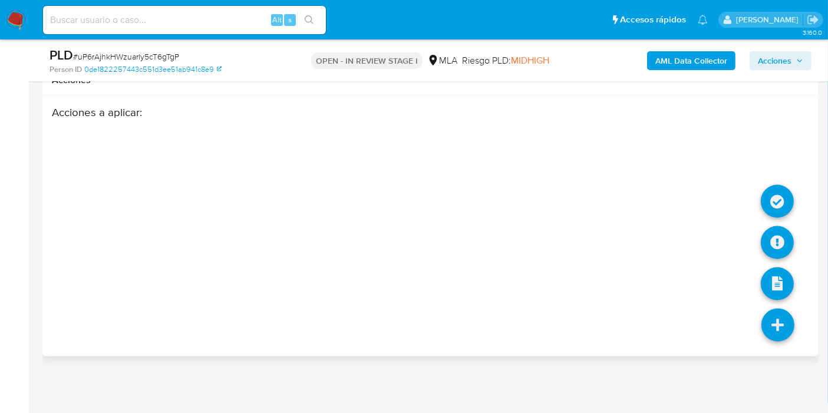
click at [776, 332] on link at bounding box center [777, 325] width 33 height 33
click at [782, 237] on link at bounding box center [776, 242] width 33 height 33
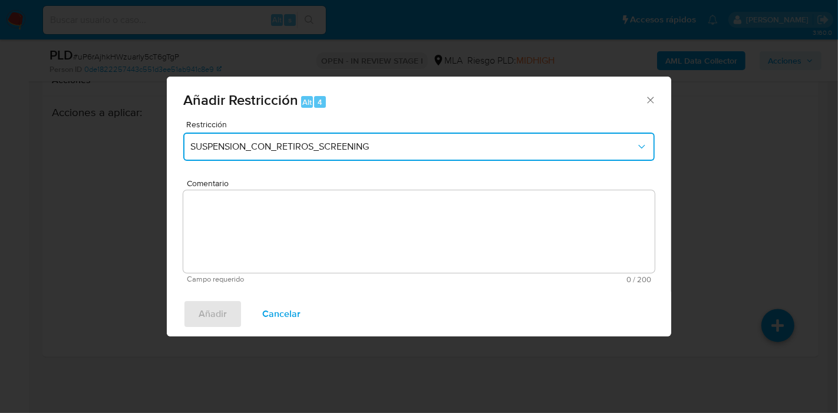
drag, startPoint x: 432, startPoint y: 150, endPoint x: 407, endPoint y: 160, distance: 27.0
click at [430, 151] on span "SUSPENSION_CON_RETIROS_SCREENING" at bounding box center [412, 147] width 445 height 12
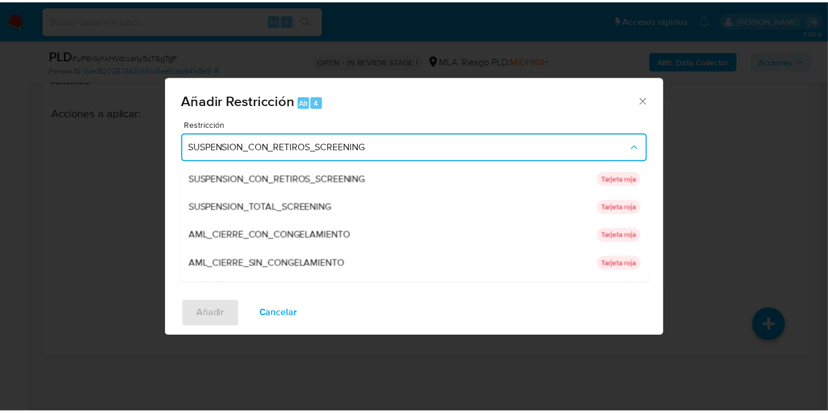
scroll to position [249, 0]
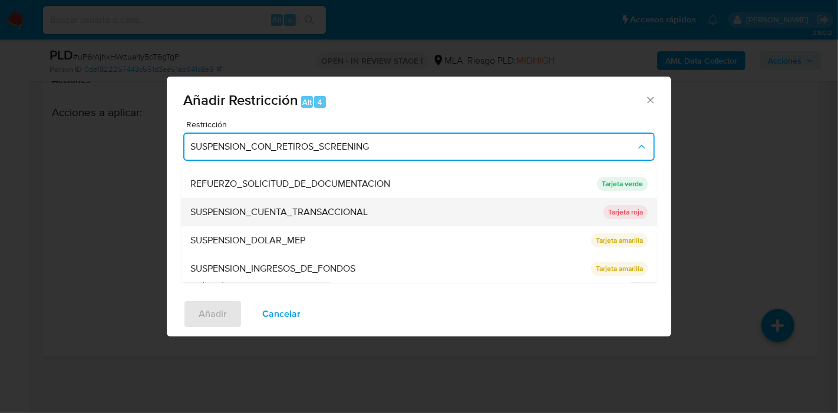
click at [329, 209] on span "SUSPENSION_CUENTA_TRANSACCIONAL" at bounding box center [278, 212] width 177 height 12
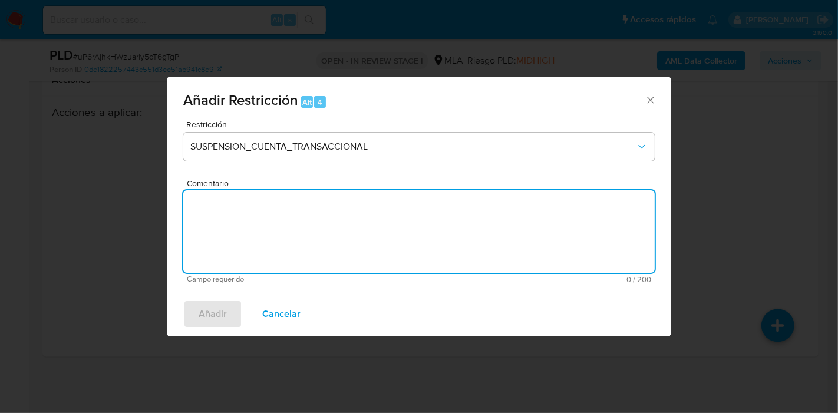
click at [333, 214] on textarea "Comentario" at bounding box center [418, 231] width 471 height 82
type textarea "AML"
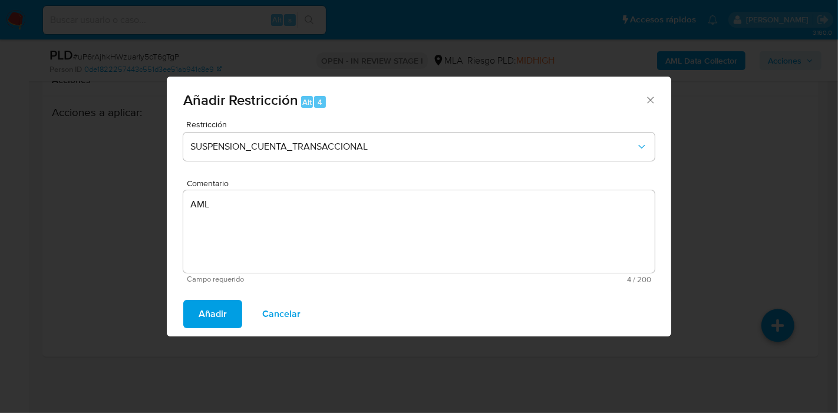
click at [220, 301] on span "Añadir" at bounding box center [212, 314] width 28 height 26
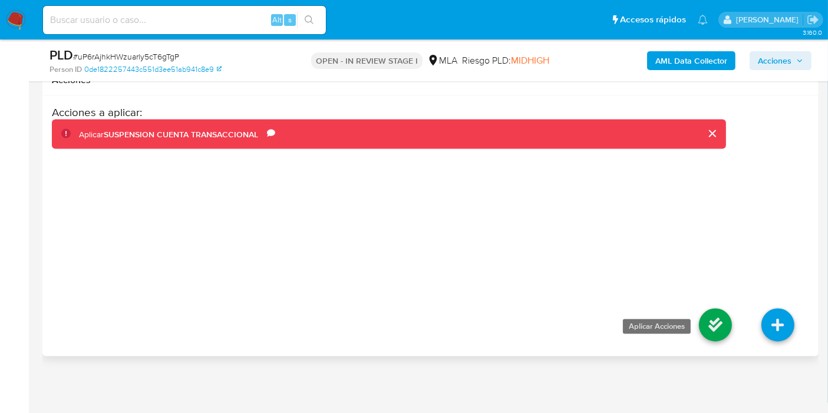
click at [712, 316] on link at bounding box center [715, 325] width 33 height 33
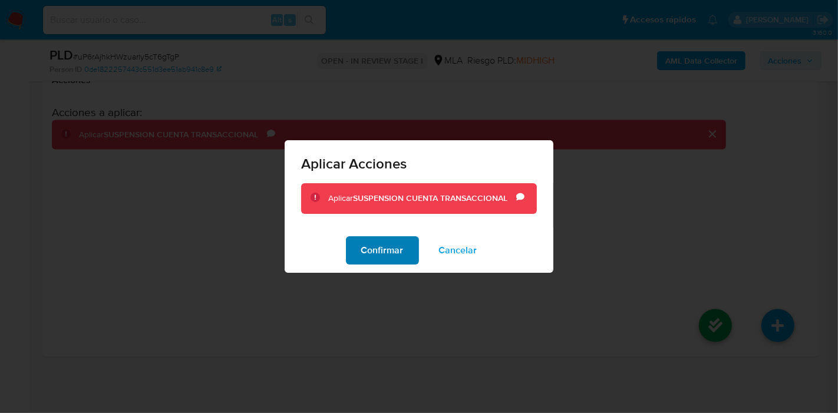
click at [384, 238] on span "Confirmar" at bounding box center [382, 250] width 42 height 26
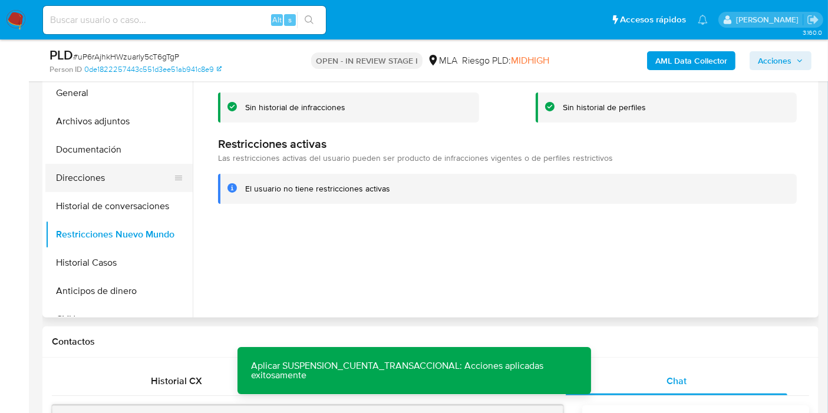
click at [130, 188] on button "Direcciones" at bounding box center [114, 178] width 138 height 28
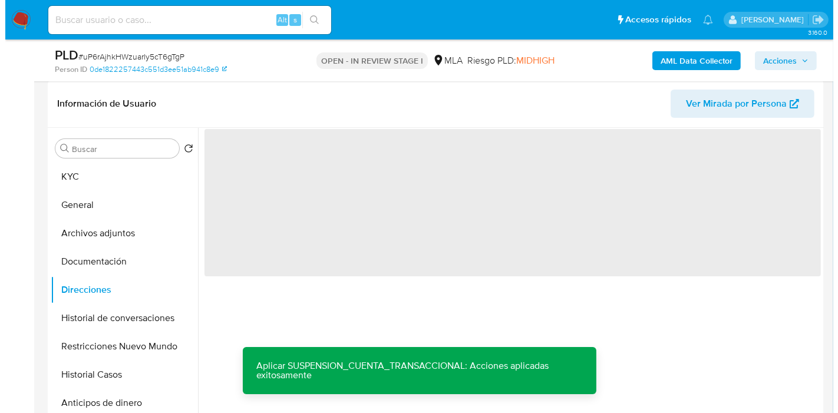
scroll to position [28, 0]
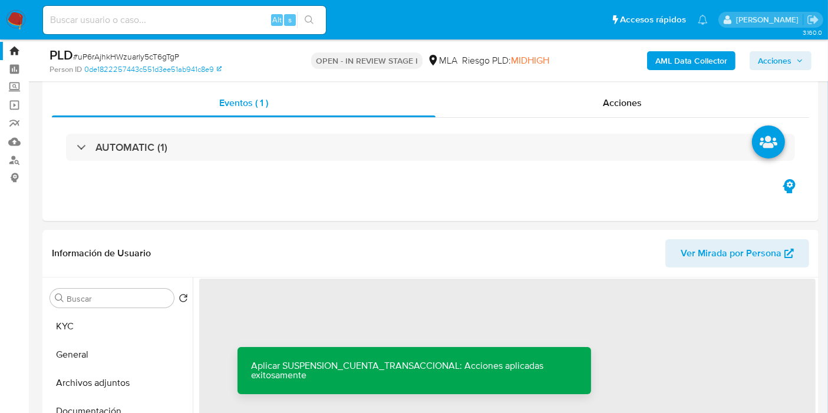
click at [700, 52] on b "AML Data Collector" at bounding box center [691, 60] width 72 height 19
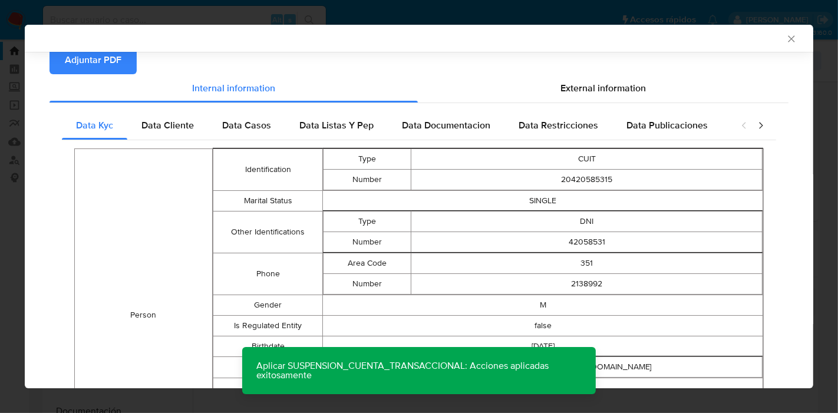
scroll to position [0, 0]
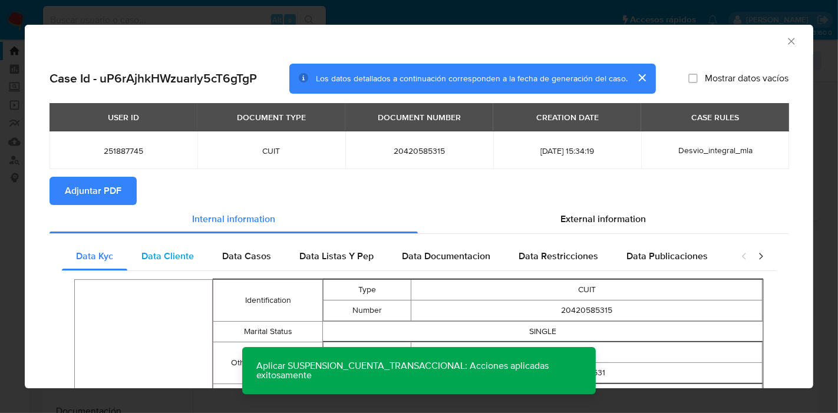
click at [158, 261] on span "Data Cliente" at bounding box center [167, 256] width 52 height 14
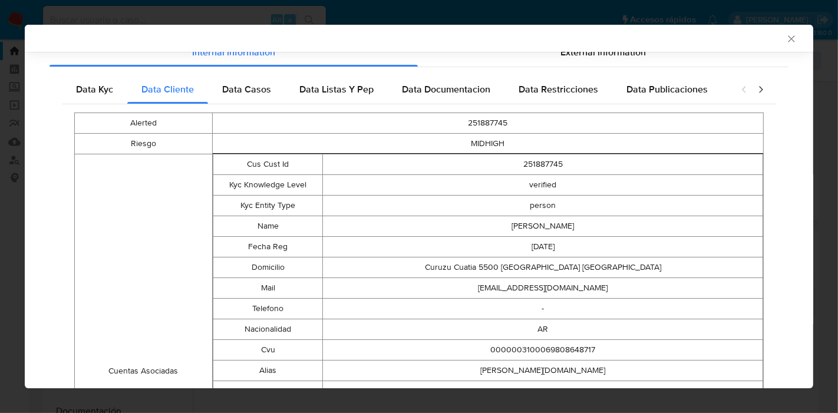
click at [282, 110] on div "Alerted 251887745 Riesgo MIDHIGH Cuentas Asociadas Cus Cust Id 251887745 Kyc Kn…" at bounding box center [419, 360] width 714 height 513
click at [253, 87] on span "Data Casos" at bounding box center [246, 89] width 49 height 14
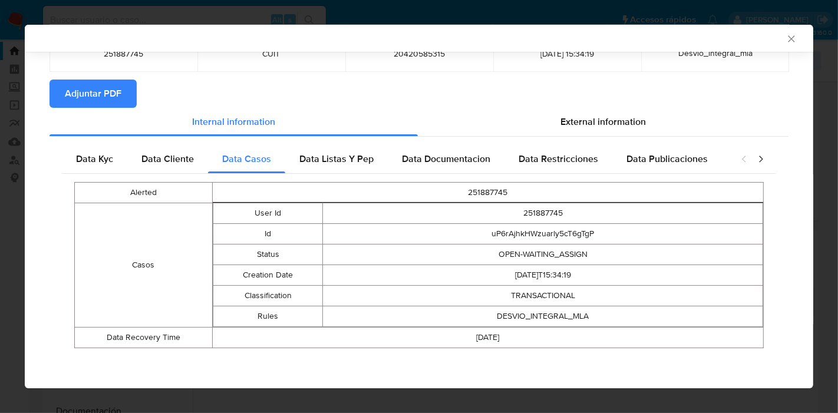
click at [310, 140] on div "Data Kyc Data Cliente Data Casos Data Listas Y Pep Data Documentacion Data Rest…" at bounding box center [418, 251] width 739 height 228
drag, startPoint x: 304, startPoint y: 146, endPoint x: 339, endPoint y: 154, distance: 36.2
click at [305, 147] on div "Data Listas Y Pep" at bounding box center [336, 159] width 102 height 28
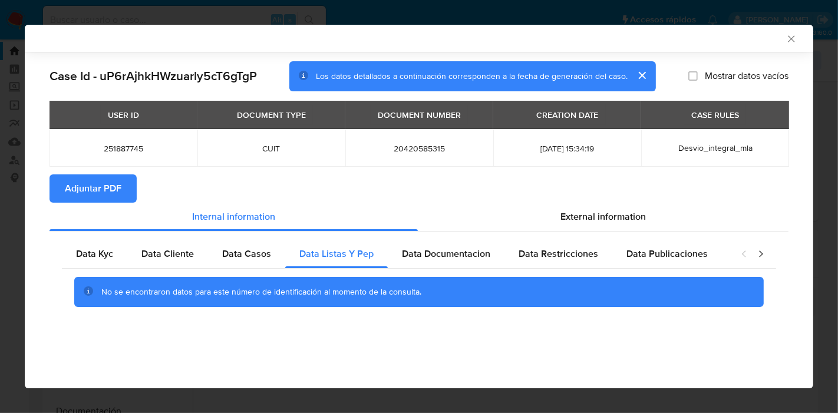
scroll to position [0, 0]
click at [461, 157] on td "20420585315" at bounding box center [419, 148] width 148 height 38
drag, startPoint x: 461, startPoint y: 243, endPoint x: 735, endPoint y: 297, distance: 279.3
click at [492, 250] on div "Data Documentacion" at bounding box center [446, 254] width 117 height 28
drag, startPoint x: 574, startPoint y: 250, endPoint x: 718, endPoint y: 274, distance: 146.2
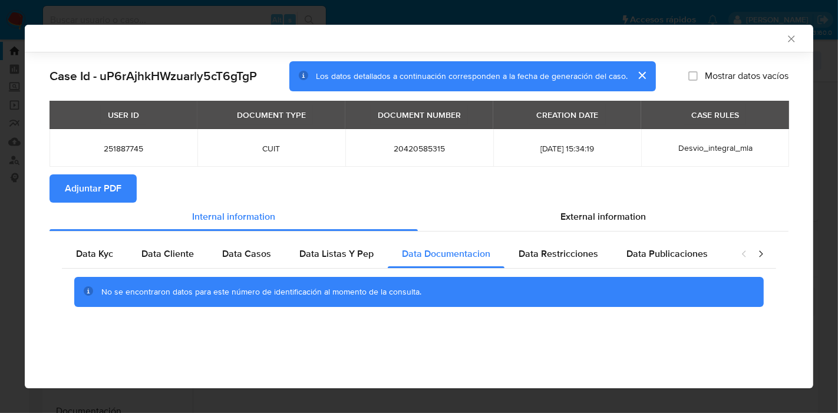
click at [583, 253] on span "Data Restricciones" at bounding box center [558, 254] width 80 height 14
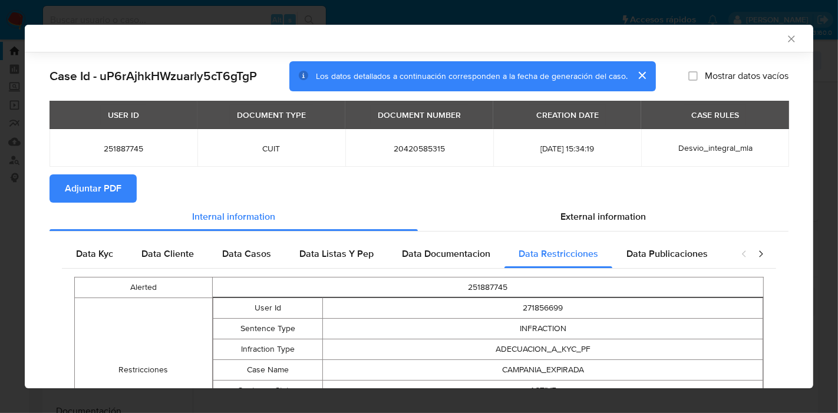
click at [717, 272] on div "Alerted 251887745 Restricciones User Id 271856699 Sentence Type INFRACTION Infr…" at bounding box center [419, 370] width 714 height 203
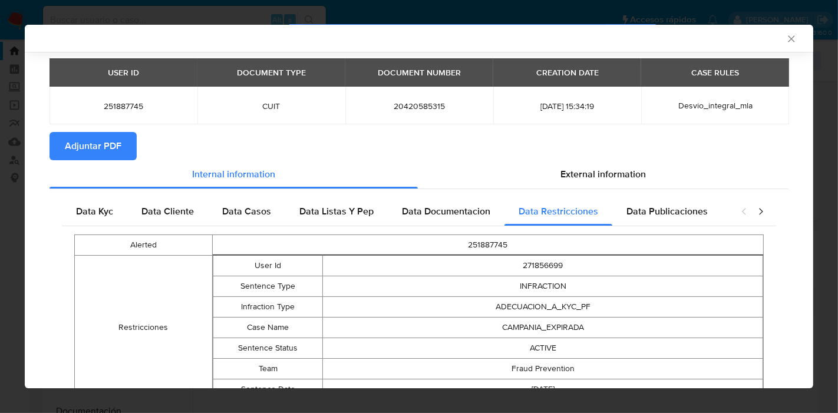
scroll to position [63, 0]
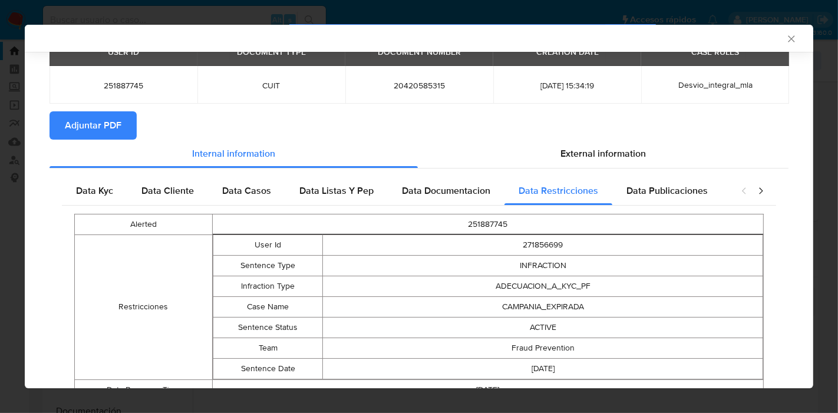
click at [700, 210] on div "Alerted 251887745 Restricciones User Id 271856699 Sentence Type INFRACTION Infr…" at bounding box center [419, 307] width 714 height 203
click at [703, 193] on div "Data Publicaciones" at bounding box center [667, 191] width 110 height 28
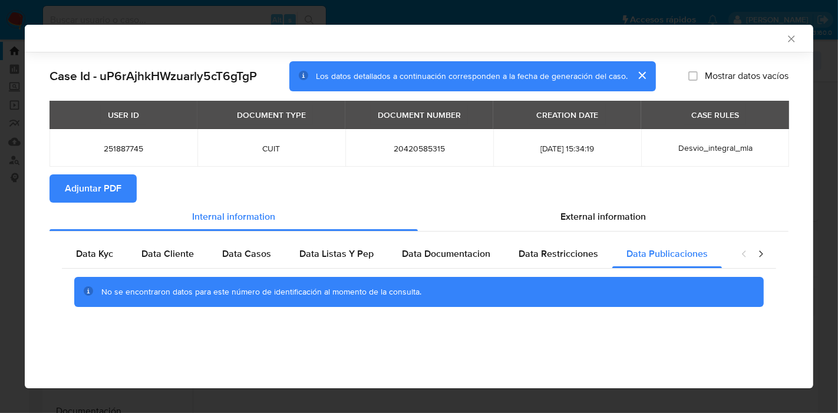
click at [761, 252] on icon "closure-recommendation-modal" at bounding box center [761, 254] width 12 height 12
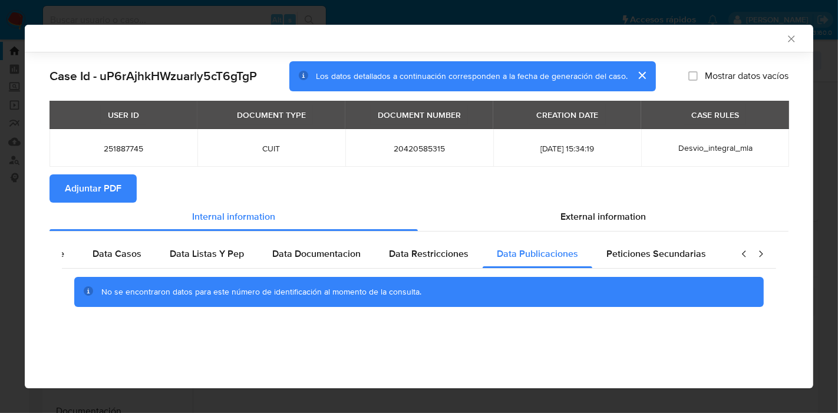
scroll to position [0, 207]
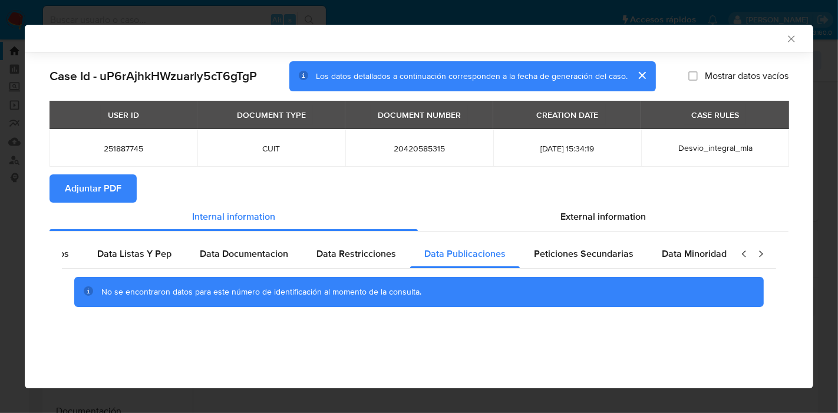
click at [761, 252] on icon "closure-recommendation-modal" at bounding box center [761, 253] width 4 height 6
click at [643, 265] on div "Data Minoridad" at bounding box center [689, 254] width 93 height 28
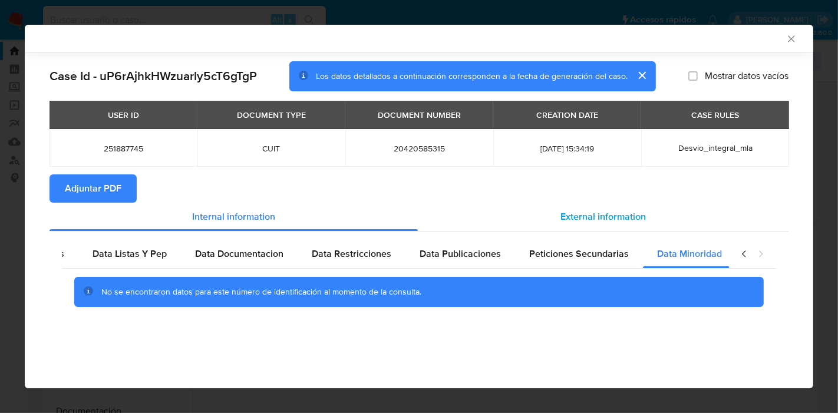
drag, startPoint x: 551, startPoint y: 243, endPoint x: 585, endPoint y: 218, distance: 42.1
click at [556, 243] on div "Peticiones Secundarias" at bounding box center [579, 254] width 128 height 28
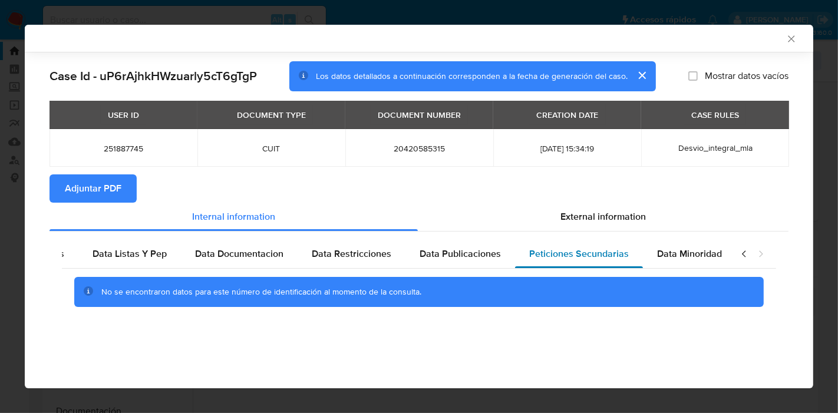
drag, startPoint x: 130, startPoint y: 244, endPoint x: 566, endPoint y: 244, distance: 436.5
click at [133, 244] on div "Data Listas Y Pep" at bounding box center [129, 254] width 102 height 28
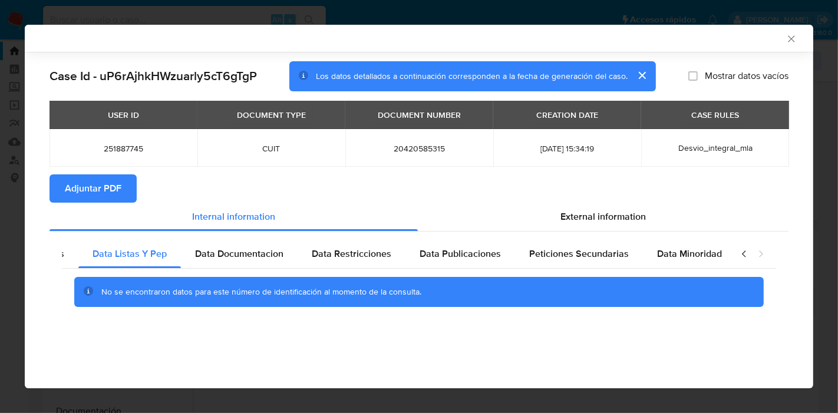
drag, startPoint x: 743, startPoint y: 256, endPoint x: 94, endPoint y: 265, distance: 649.1
click at [742, 256] on icon "closure-recommendation-modal" at bounding box center [744, 254] width 12 height 12
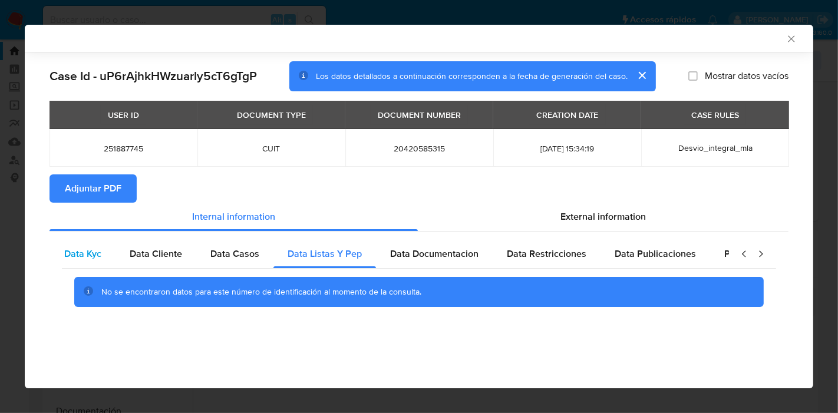
scroll to position [0, 0]
click at [99, 255] on span "Data Kyc" at bounding box center [94, 254] width 37 height 14
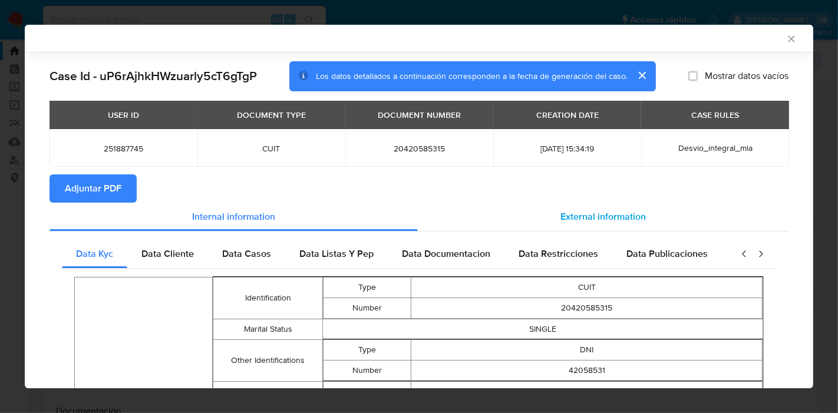
click at [575, 210] on span "External information" at bounding box center [602, 217] width 85 height 14
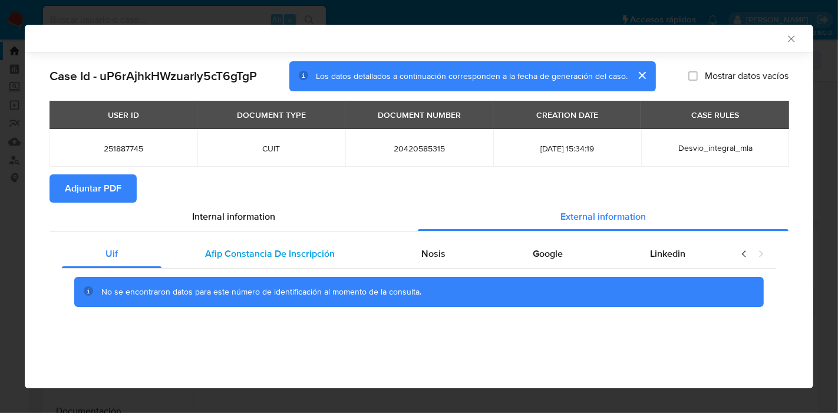
click at [316, 263] on div "Afip Constancia De Inscripción" at bounding box center [269, 254] width 217 height 28
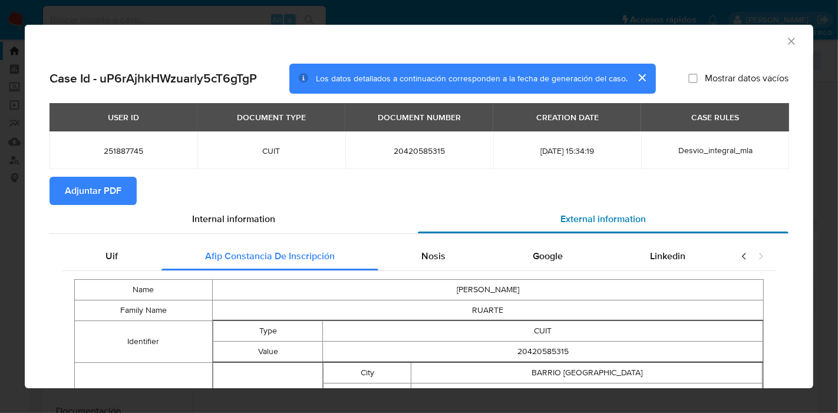
scroll to position [160, 0]
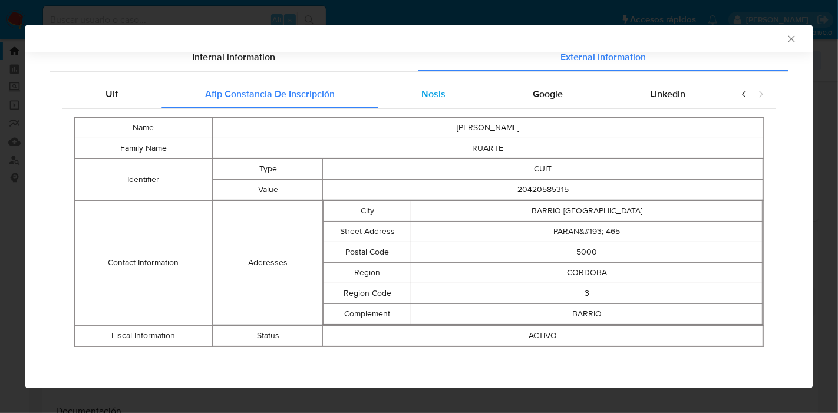
drag, startPoint x: 436, startPoint y: 100, endPoint x: 507, endPoint y: 100, distance: 70.7
click at [436, 99] on span "Nosis" at bounding box center [433, 94] width 24 height 14
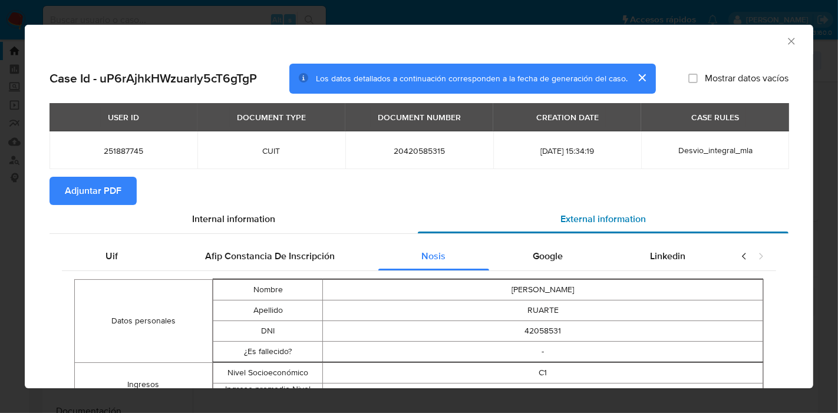
scroll to position [0, 0]
click at [554, 249] on span "Google" at bounding box center [547, 256] width 30 height 14
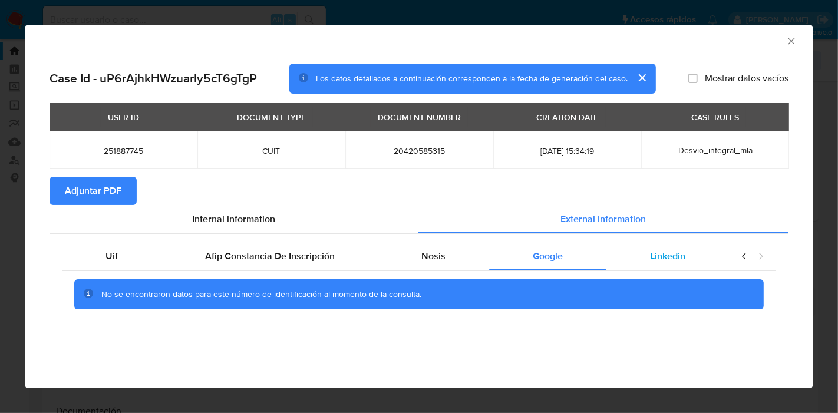
click at [646, 252] on div "Linkedin" at bounding box center [667, 256] width 123 height 28
click at [741, 262] on div "closure-recommendation-modal" at bounding box center [752, 256] width 47 height 28
click at [740, 260] on icon "closure-recommendation-modal" at bounding box center [744, 256] width 12 height 12
click at [81, 259] on div "Uif" at bounding box center [112, 256] width 100 height 28
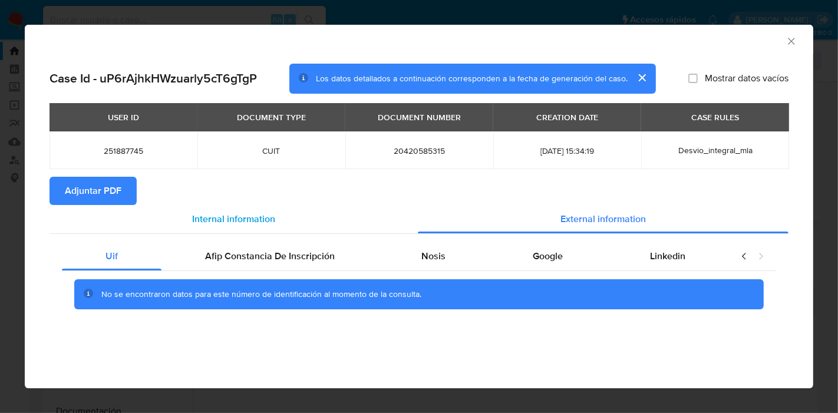
click at [259, 211] on div "Internal information" at bounding box center [233, 219] width 368 height 28
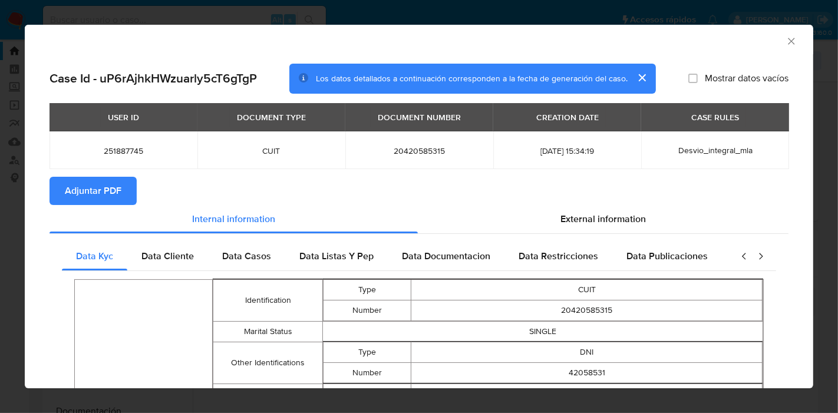
click at [124, 187] on button "Adjuntar PDF" at bounding box center [92, 191] width 87 height 28
click at [0, 203] on div "AML Data Collector Case Id - uP6rAjhkHWzuarly5cT6gTgP Los datos detallados a co…" at bounding box center [419, 206] width 838 height 413
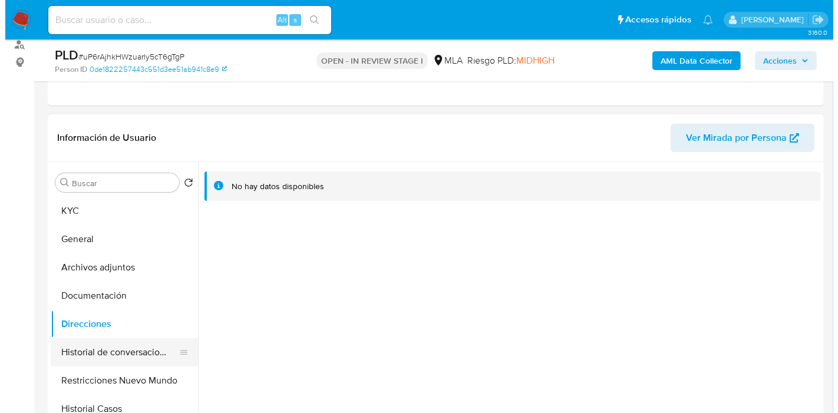
scroll to position [224, 0]
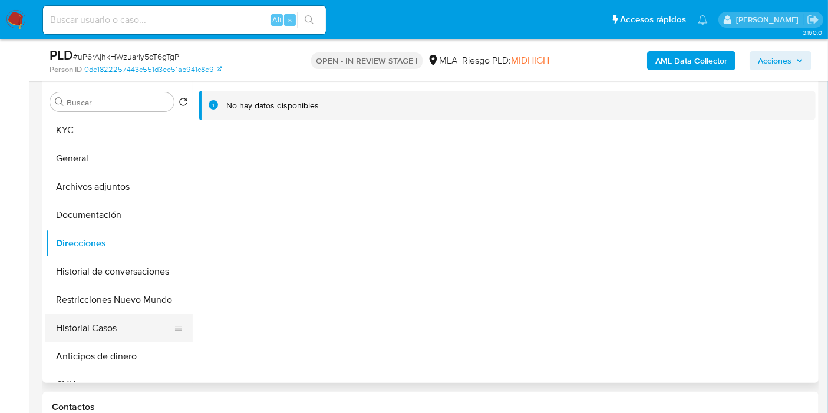
click at [74, 315] on button "Historial Casos" at bounding box center [114, 328] width 138 height 28
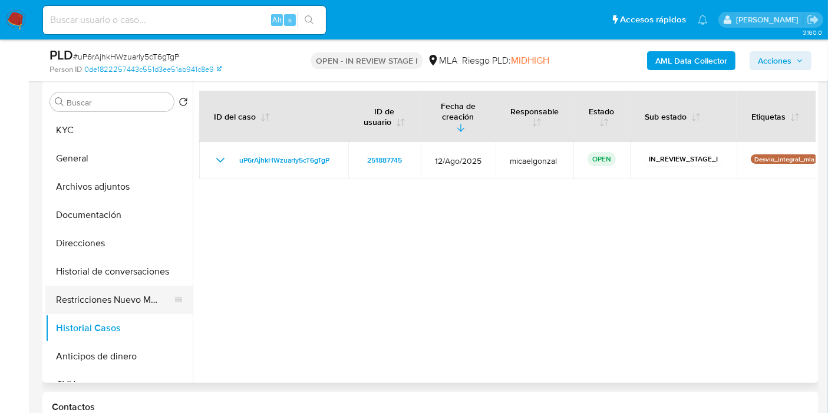
click at [99, 289] on button "Restricciones Nuevo Mundo" at bounding box center [114, 300] width 138 height 28
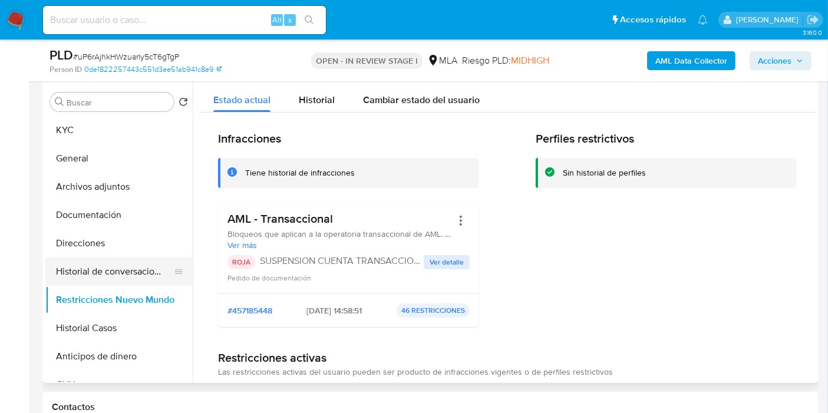
click at [102, 263] on button "Historial de conversaciones" at bounding box center [114, 271] width 138 height 28
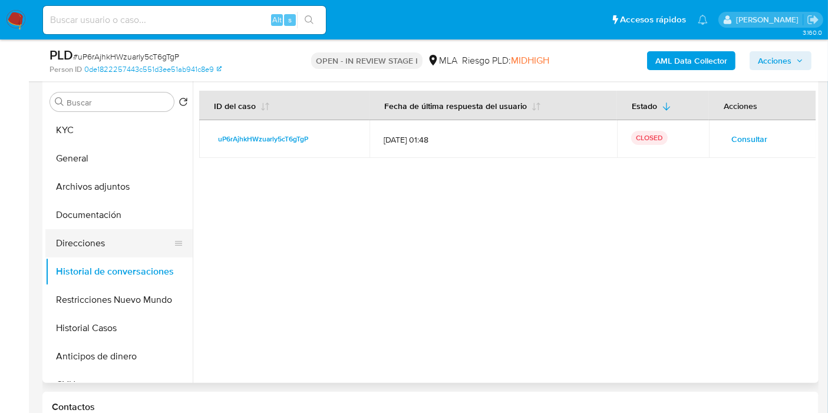
click at [117, 252] on button "Direcciones" at bounding box center [114, 243] width 138 height 28
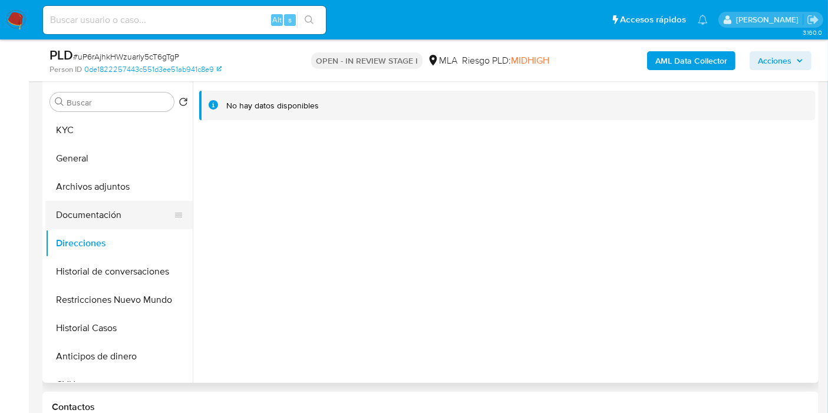
click at [124, 207] on button "Documentación" at bounding box center [114, 215] width 138 height 28
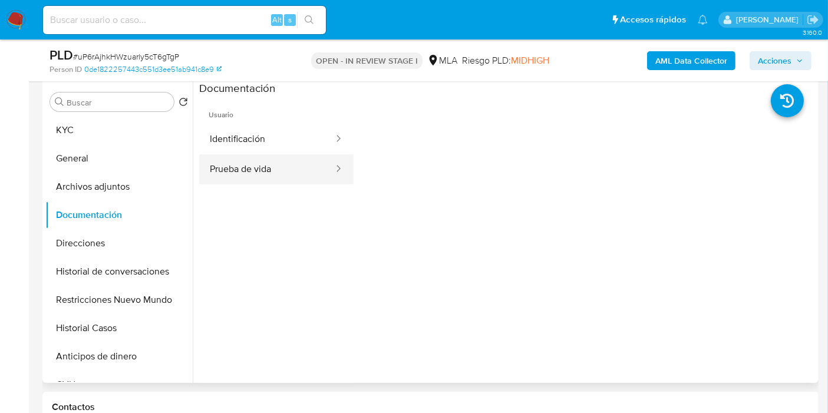
click at [230, 169] on button "Prueba de vida" at bounding box center [266, 169] width 135 height 30
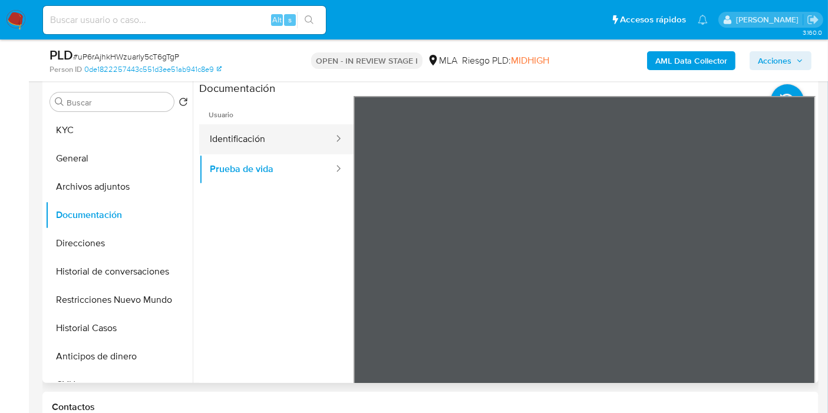
drag, startPoint x: 330, startPoint y: 155, endPoint x: 319, endPoint y: 145, distance: 14.6
click at [328, 155] on div at bounding box center [334, 169] width 19 height 30
click at [325, 145] on div at bounding box center [334, 139] width 19 height 30
click at [241, 137] on button "Identificación" at bounding box center [266, 139] width 135 height 30
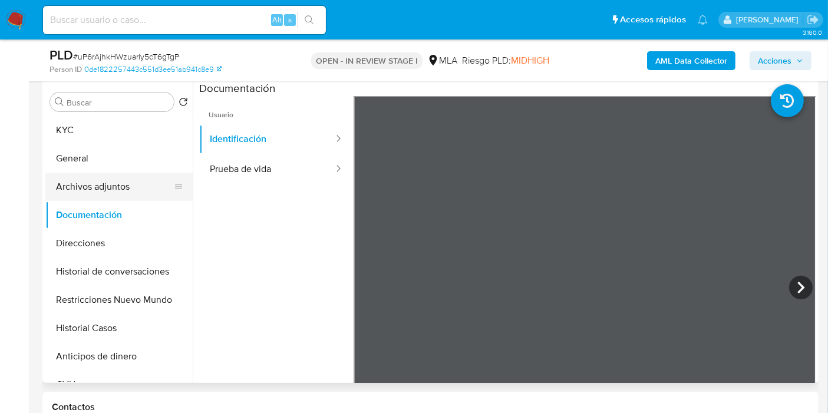
click at [123, 194] on button "Archivos adjuntos" at bounding box center [114, 187] width 138 height 28
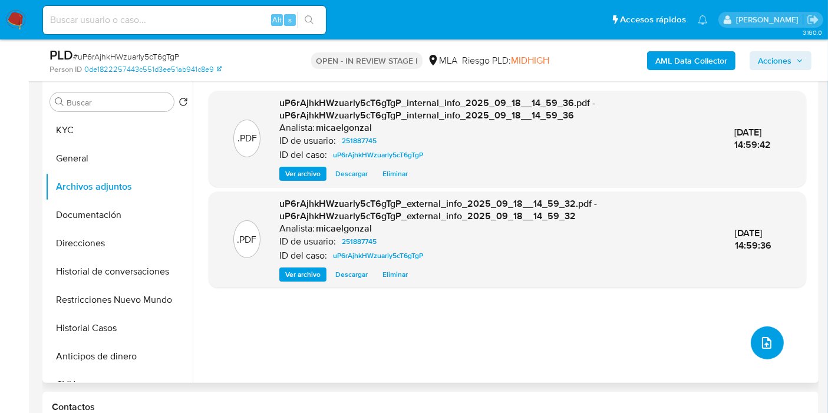
click at [761, 346] on icon "upload-file" at bounding box center [766, 343] width 14 height 14
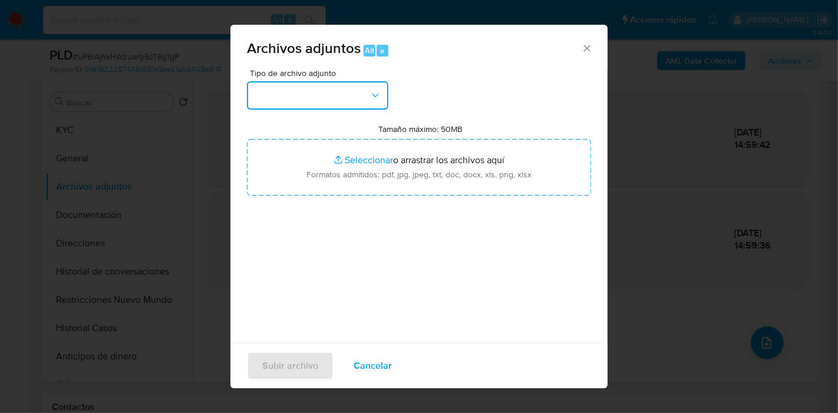
click at [337, 100] on button "button" at bounding box center [317, 95] width 141 height 28
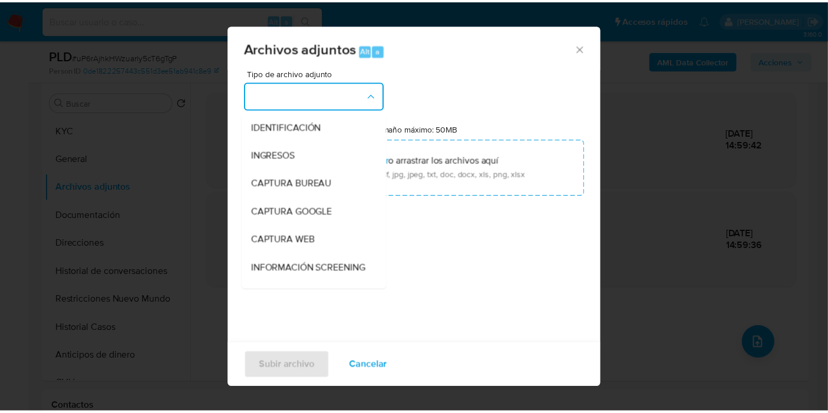
scroll to position [131, 0]
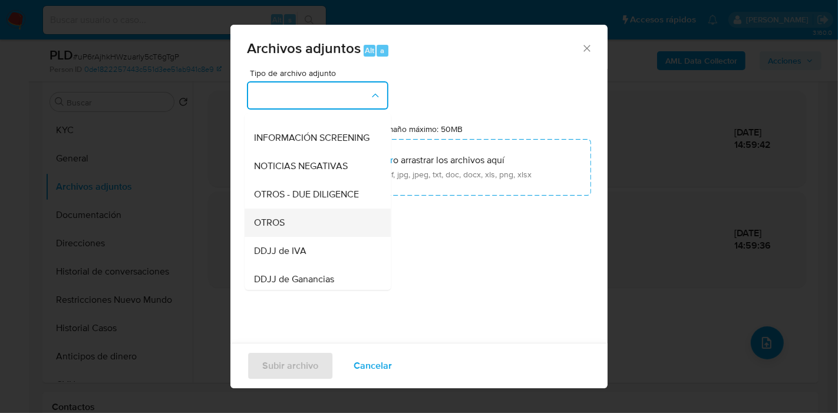
click at [300, 226] on div "OTROS" at bounding box center [314, 223] width 120 height 28
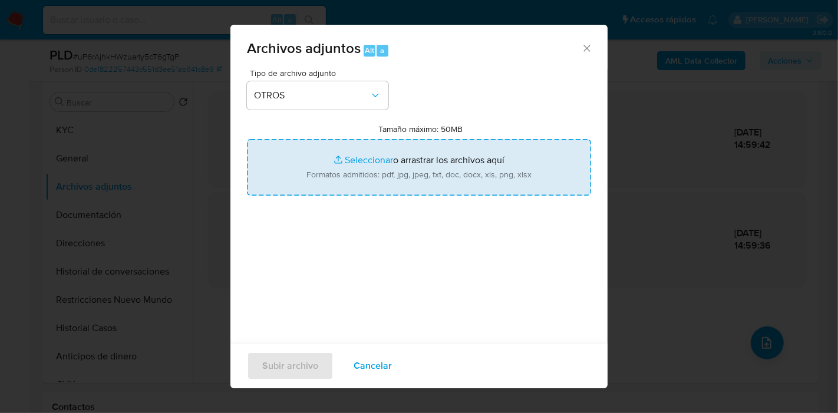
click at [323, 167] on input "Tamaño máximo: 50MB Seleccionar archivos" at bounding box center [419, 167] width 344 height 57
type input "C:\fakepath\Movimientos de Ignacio Marcelo Ruarte.xlsx"
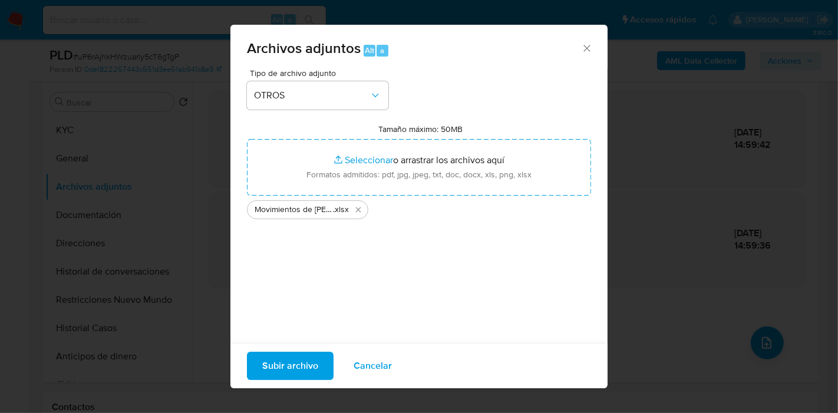
click at [281, 360] on span "Subir archivo" at bounding box center [290, 366] width 56 height 26
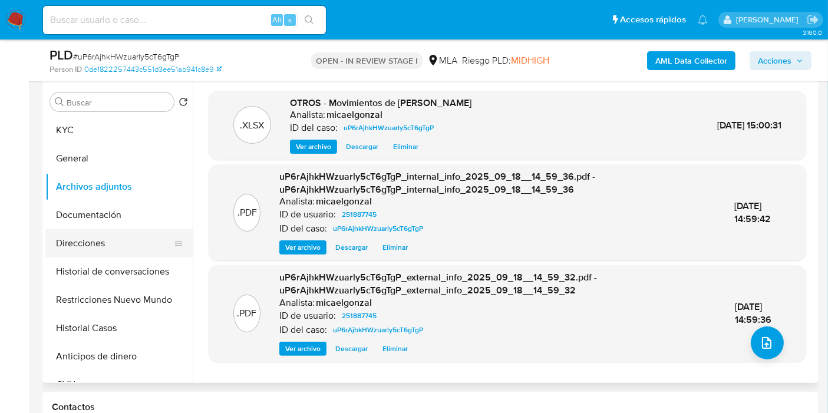
click at [94, 251] on button "Direcciones" at bounding box center [114, 243] width 138 height 28
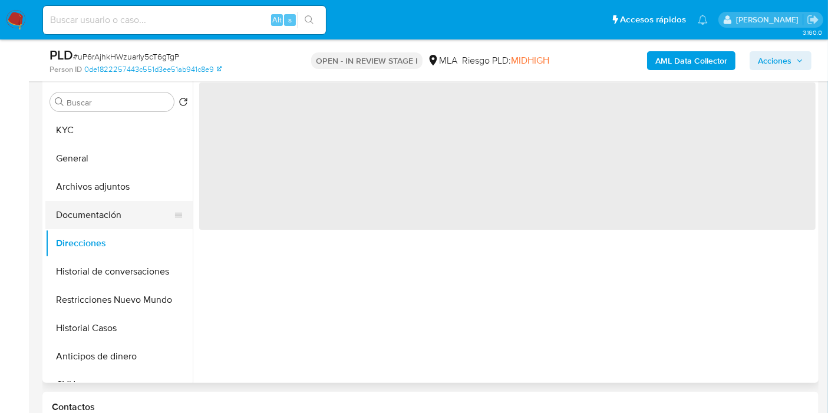
click at [124, 203] on button "Documentación" at bounding box center [114, 215] width 138 height 28
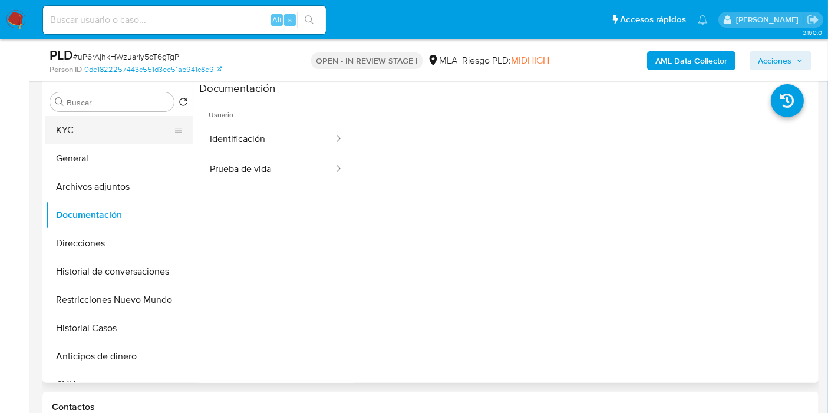
click at [120, 118] on button "KYC" at bounding box center [114, 130] width 138 height 28
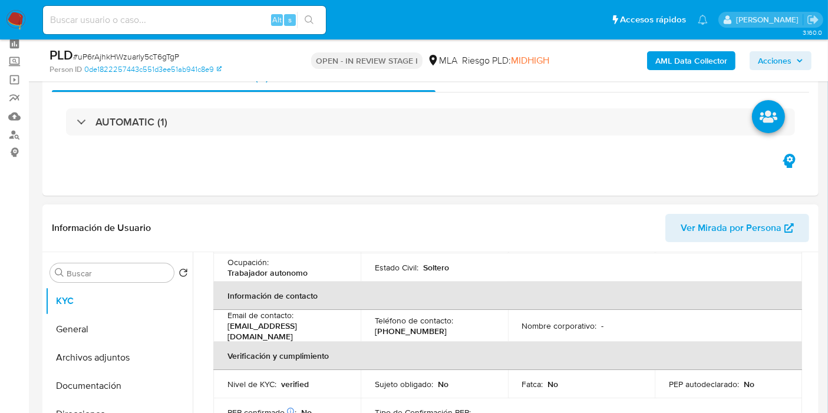
scroll to position [94, 0]
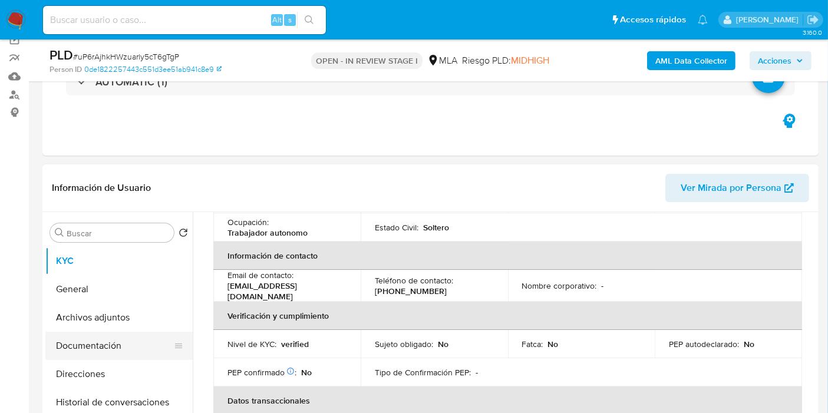
drag, startPoint x: 173, startPoint y: 332, endPoint x: 166, endPoint y: 335, distance: 7.9
click at [174, 333] on div at bounding box center [178, 346] width 9 height 26
click at [128, 329] on button "Archivos adjuntos" at bounding box center [114, 317] width 138 height 28
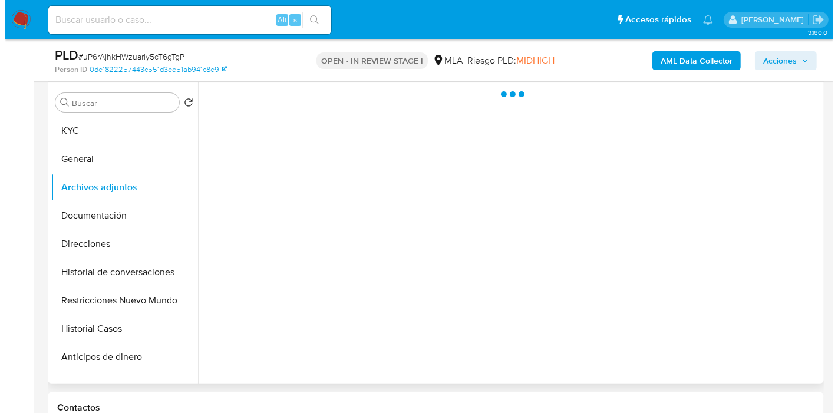
scroll to position [224, 0]
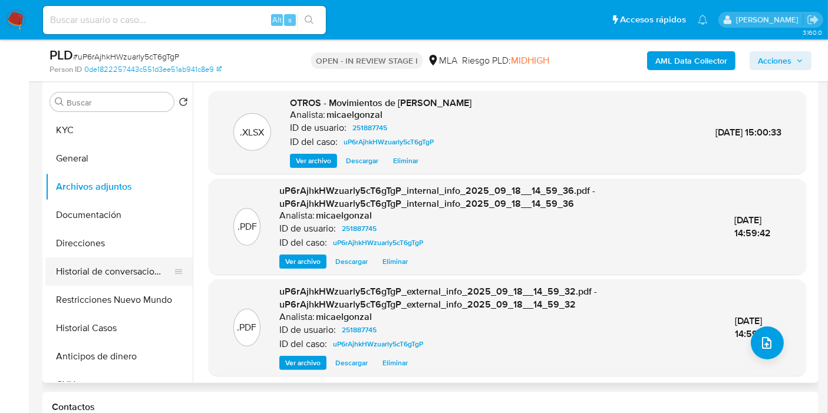
click at [136, 269] on button "Historial de conversaciones" at bounding box center [114, 271] width 138 height 28
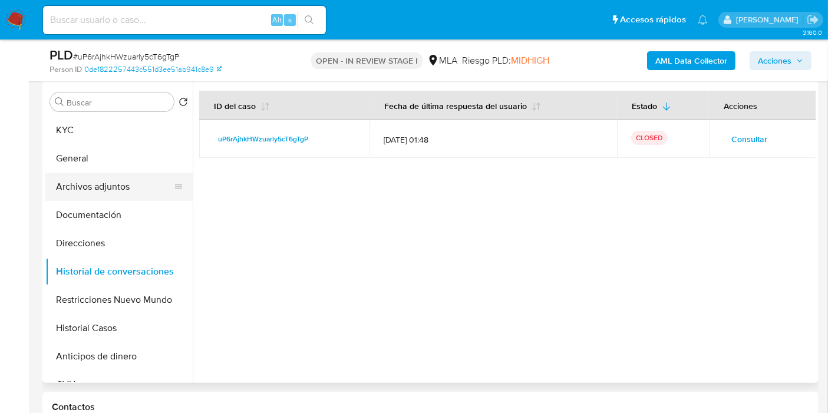
click at [131, 194] on button "Archivos adjuntos" at bounding box center [114, 187] width 138 height 28
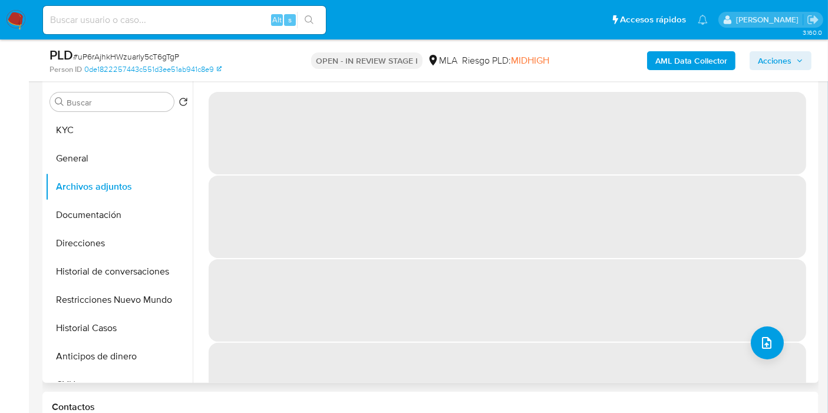
click at [781, 337] on span "‌" at bounding box center [507, 300] width 597 height 82
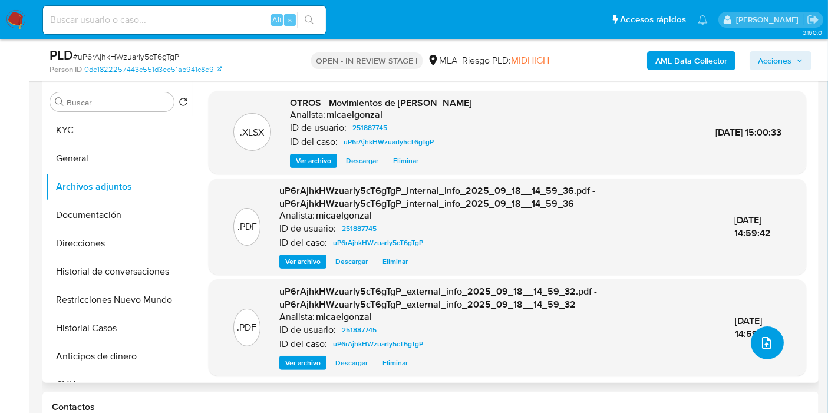
click at [776, 338] on button "upload-file" at bounding box center [766, 342] width 33 height 33
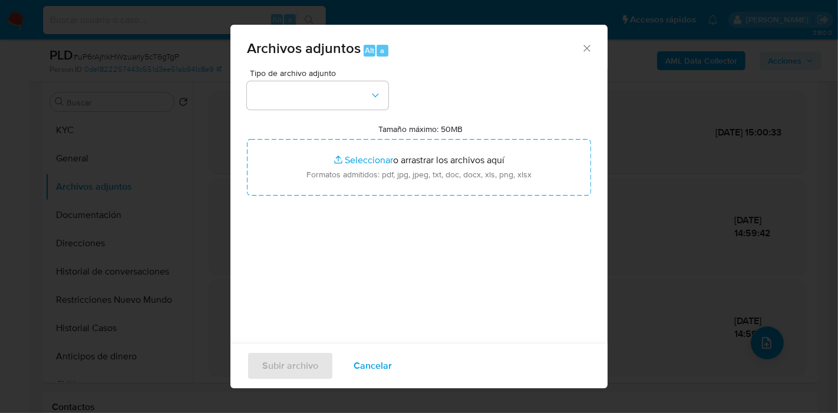
click at [355, 112] on div "Tipo de archivo adjunto Tamaño máximo: 50MB Seleccionar archivos Seleccionar o …" at bounding box center [419, 208] width 344 height 278
click at [355, 100] on button "button" at bounding box center [317, 95] width 141 height 28
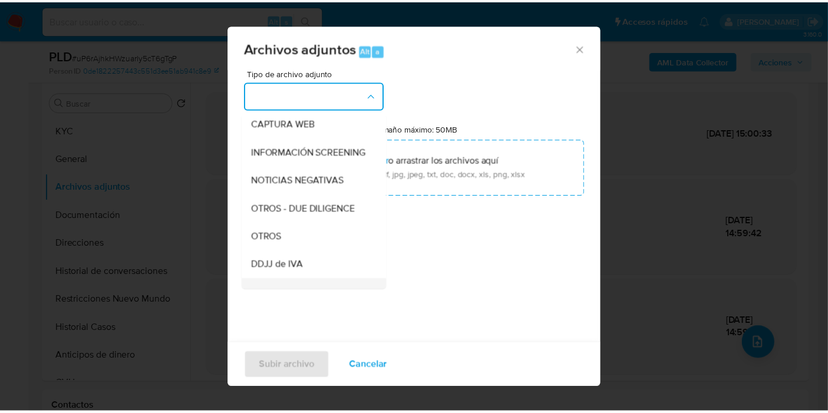
scroll to position [196, 0]
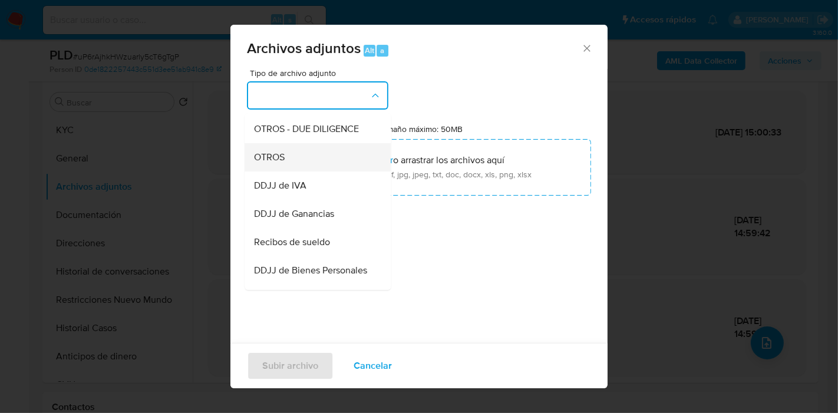
click at [321, 169] on div "OTROS" at bounding box center [314, 157] width 120 height 28
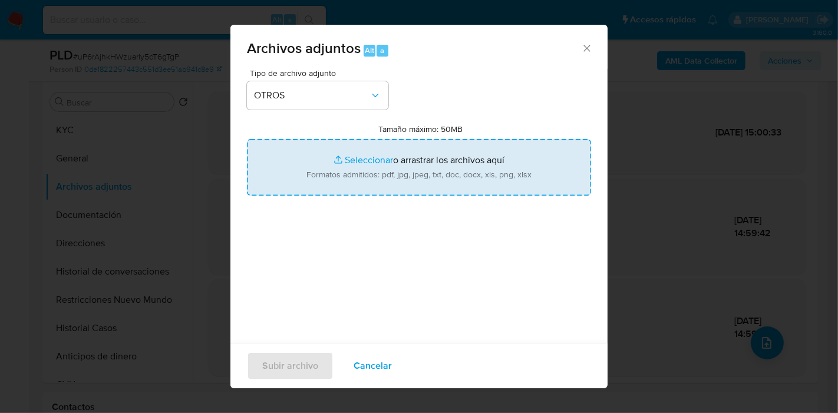
click at [345, 161] on input "Tamaño máximo: 50MB Seleccionar archivos" at bounding box center [419, 167] width 344 height 57
type input "C:\fakepath\Caselog uP6rAjhkHWzuarly5cT6gTgP_2025_08_20_02_13_41.docx"
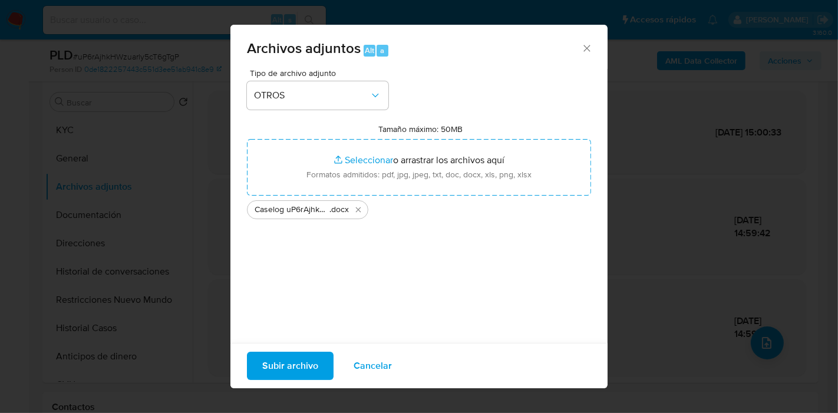
click at [297, 348] on div "Subir archivo Cancelar" at bounding box center [418, 365] width 377 height 45
click at [293, 362] on span "Subir archivo" at bounding box center [290, 366] width 56 height 26
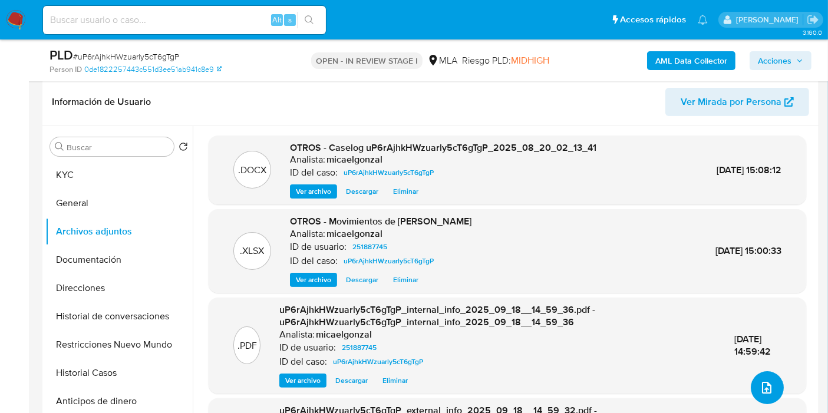
scroll to position [159, 0]
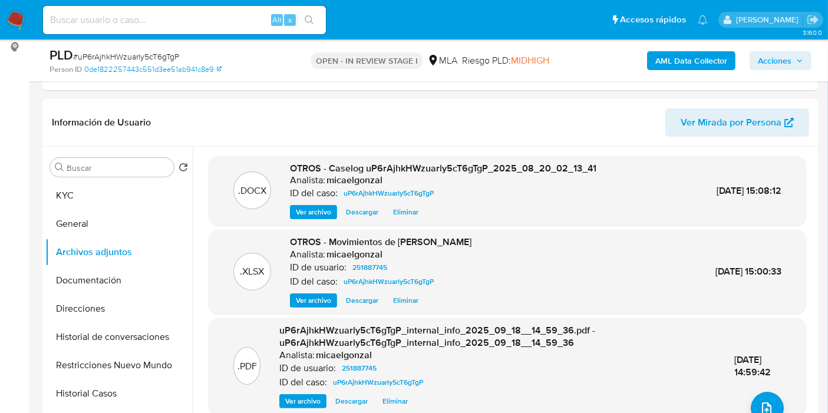
click at [802, 66] on span "Acciones" at bounding box center [779, 60] width 45 height 16
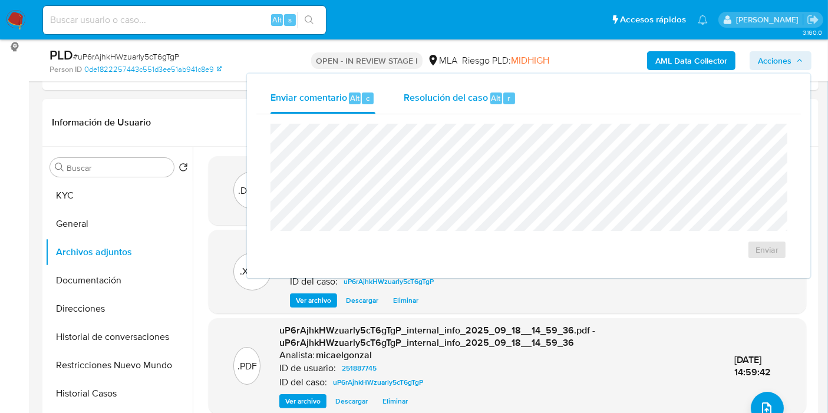
click at [509, 102] on div "r" at bounding box center [509, 98] width 12 height 12
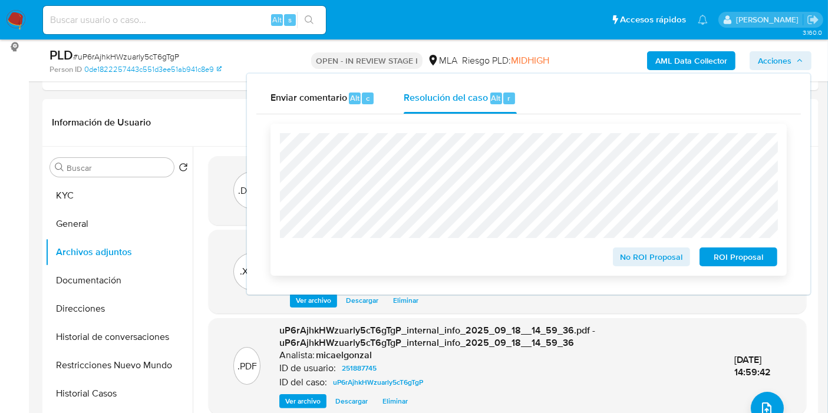
click at [752, 256] on span "ROI Proposal" at bounding box center [737, 257] width 61 height 16
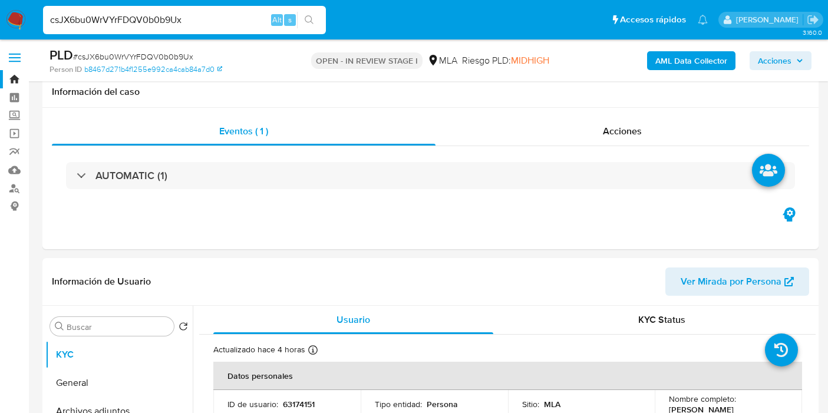
select select "10"
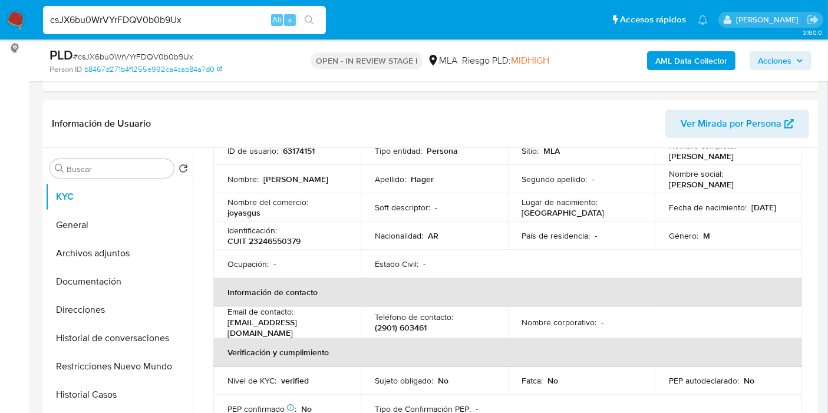
scroll to position [65, 0]
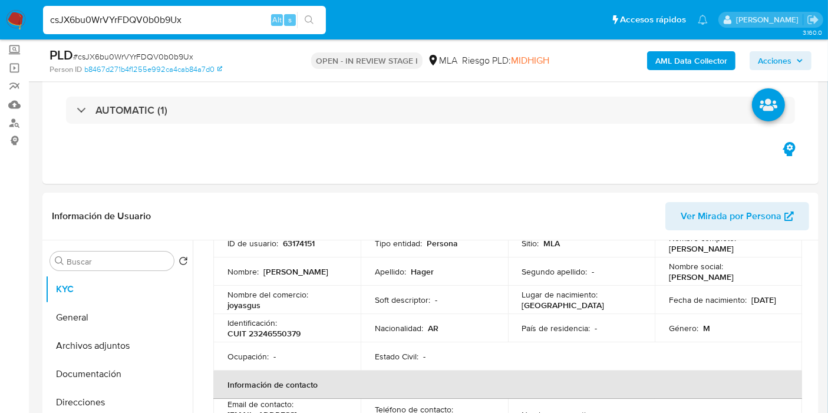
click at [22, 19] on img at bounding box center [16, 20] width 20 height 20
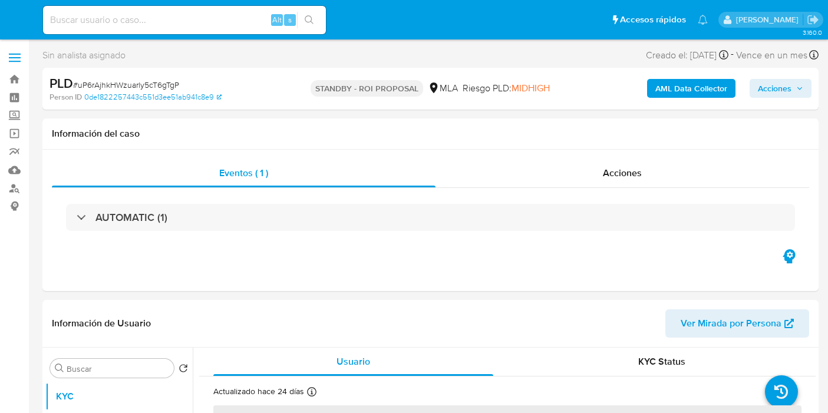
select select "10"
click at [13, 19] on img at bounding box center [16, 20] width 20 height 20
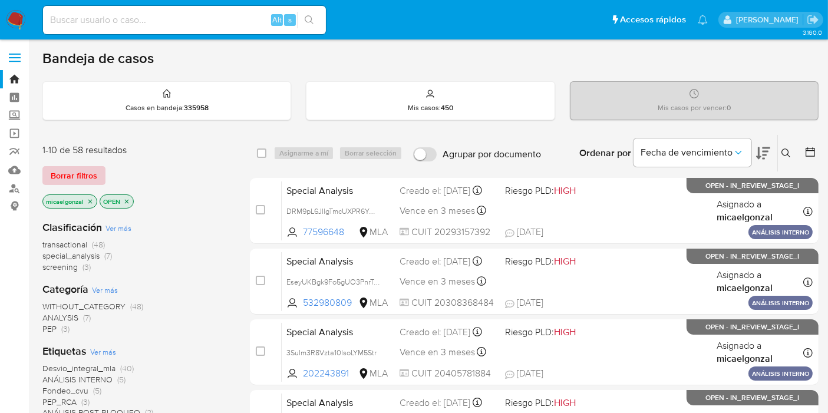
click at [65, 170] on span "Borrar filtros" at bounding box center [74, 175] width 47 height 16
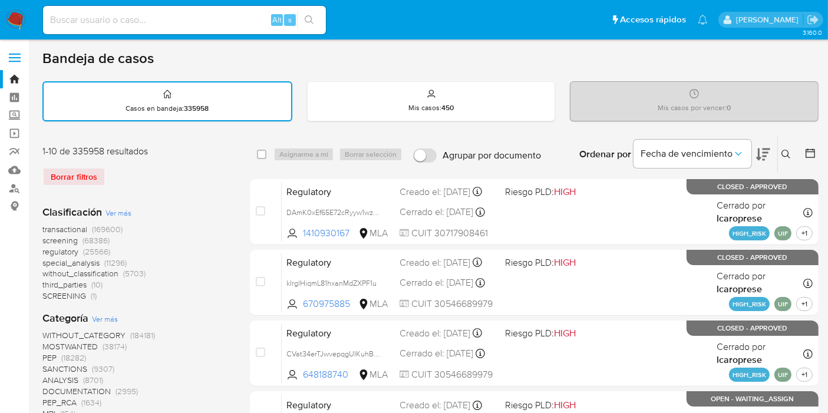
click at [784, 154] on icon at bounding box center [785, 154] width 9 height 9
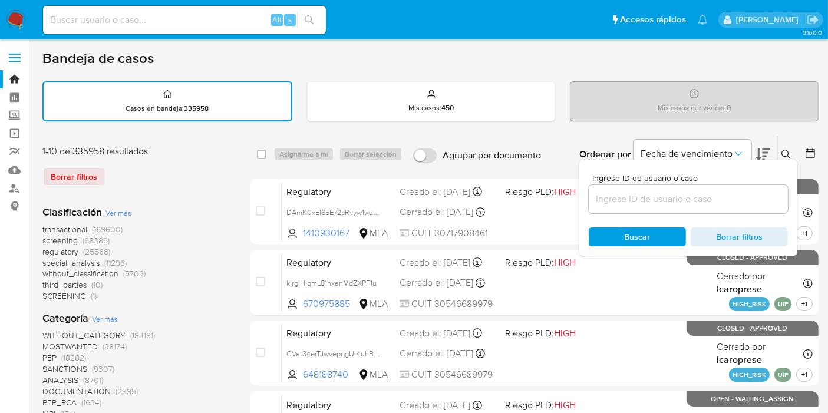
click at [722, 193] on input at bounding box center [687, 198] width 199 height 15
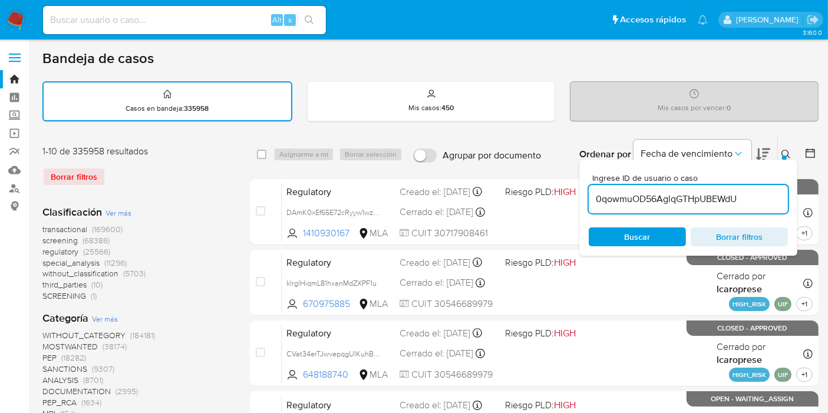
type input "0qowmuOD56AglqGTHpUBEWdU"
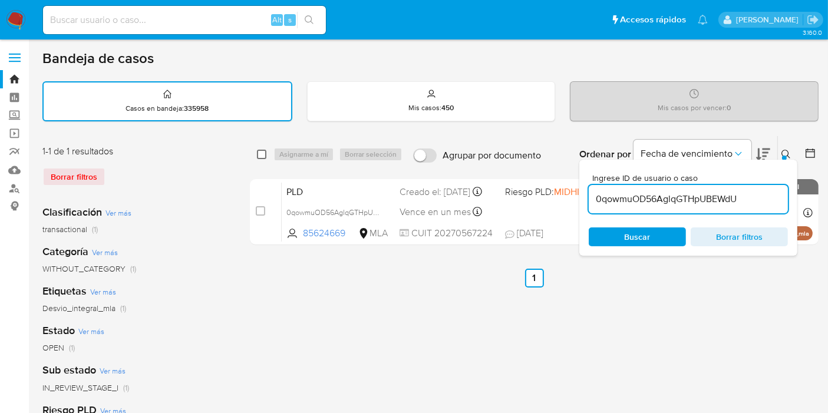
click at [266, 155] on div "select-all-cases-checkbox" at bounding box center [264, 154] width 14 height 14
click at [264, 155] on input "checkbox" at bounding box center [261, 154] width 9 height 9
checkbox input "true"
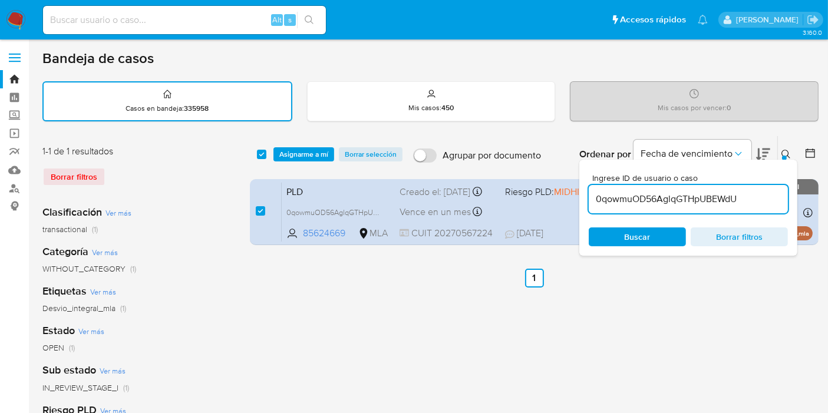
click at [305, 143] on div "select-all-cases-checkbox Asignarme a mí Borrar selección Agrupar por documento…" at bounding box center [534, 154] width 568 height 37
click at [306, 150] on span "Asignarme a mí" at bounding box center [303, 154] width 49 height 12
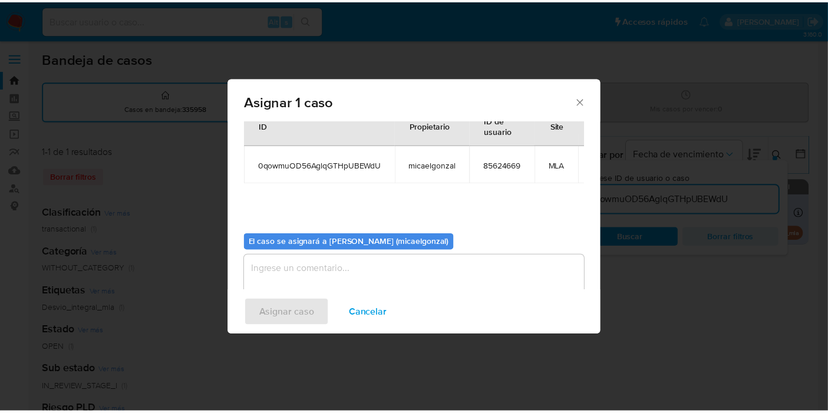
scroll to position [71, 0]
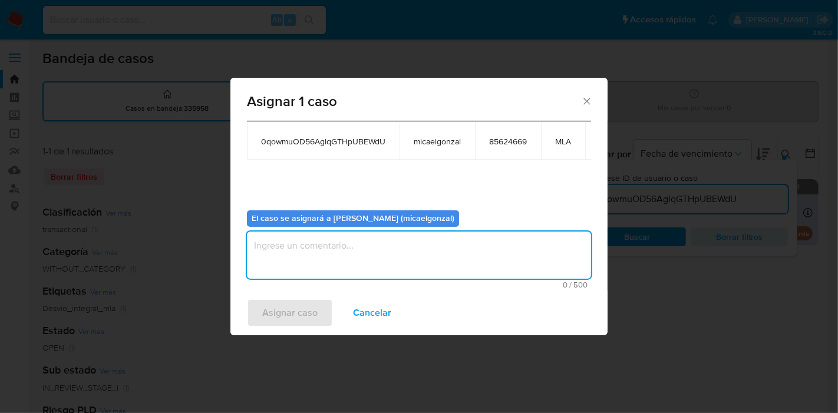
drag, startPoint x: 303, startPoint y: 248, endPoint x: 282, endPoint y: 316, distance: 71.0
click at [300, 250] on textarea "assign-modal" at bounding box center [419, 254] width 344 height 47
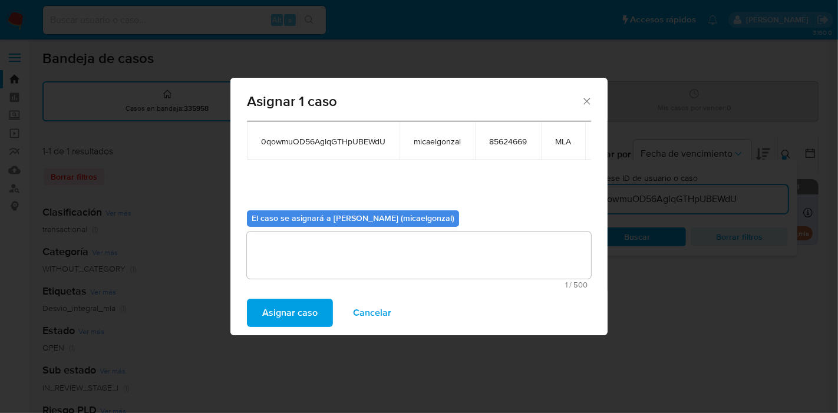
click at [283, 316] on span "Asignar caso" at bounding box center [289, 313] width 55 height 26
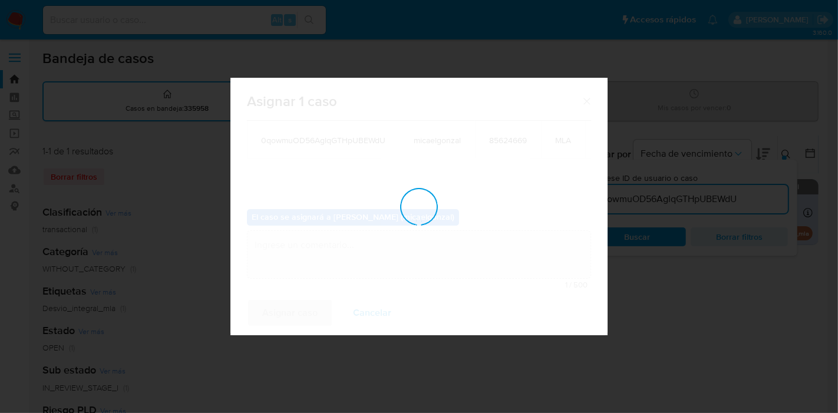
checkbox input "false"
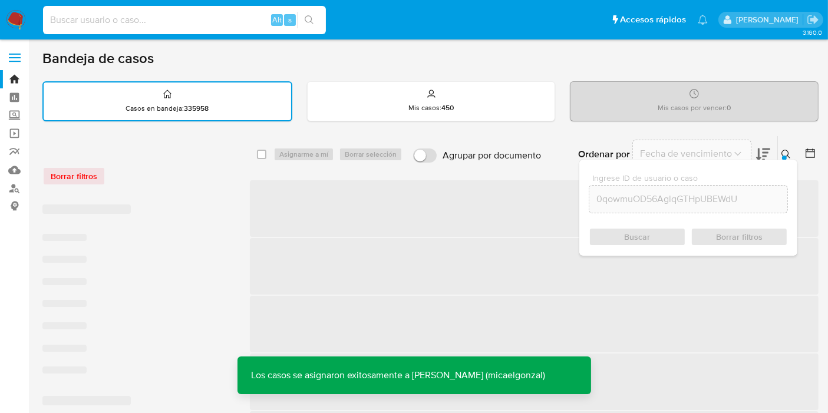
click at [237, 23] on input at bounding box center [184, 19] width 283 height 15
paste input "0qowmuOD56AglqGTHpUBEWdU"
click at [237, 23] on input "0qowmuOD56AglqGTHpUBEWdU" at bounding box center [184, 19] width 283 height 15
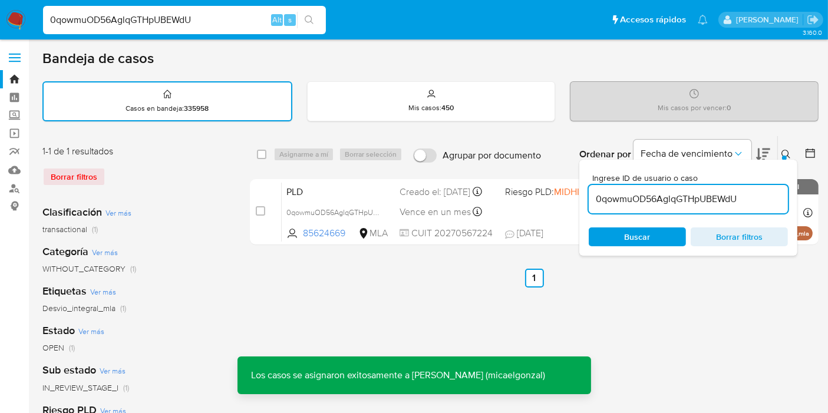
paste input
type input "0qowmuOD56AglqGTHpUBEWdU"
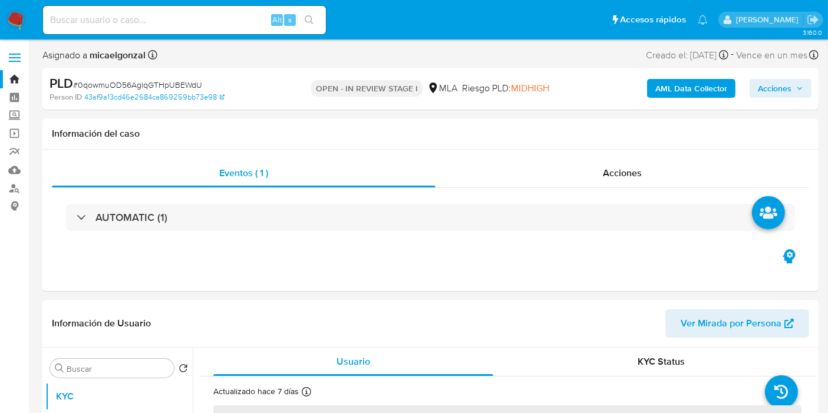
select select "10"
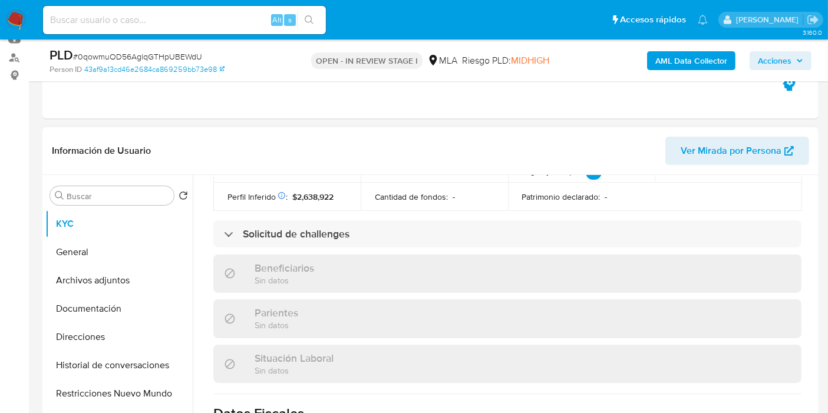
scroll to position [649, 0]
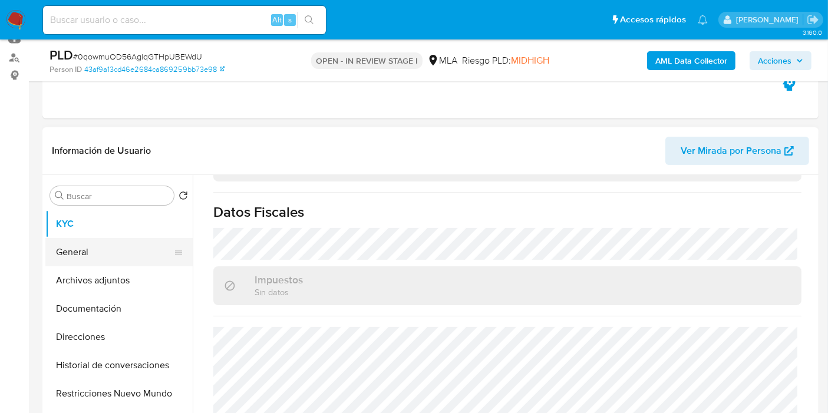
click at [73, 243] on button "General" at bounding box center [114, 252] width 138 height 28
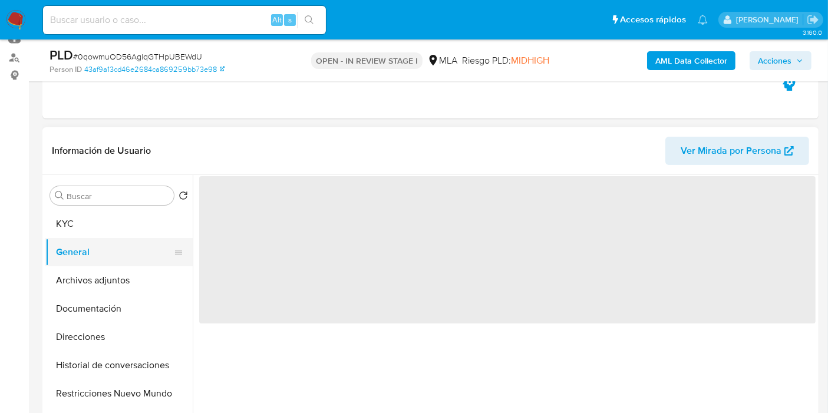
scroll to position [0, 0]
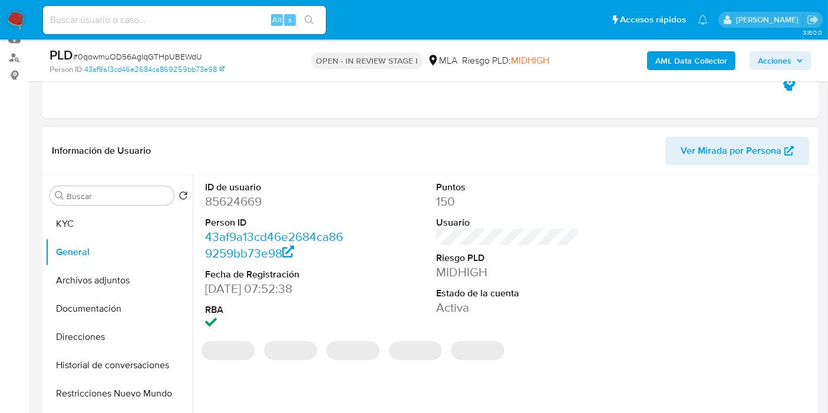
drag, startPoint x: 281, startPoint y: 231, endPoint x: 243, endPoint y: 211, distance: 42.9
click at [243, 213] on dl "ID de usuario 85624669 Person ID 43af9a13cd46e2684ca869259bb73e98 Fecha de Regi…" at bounding box center [276, 257] width 143 height 152
click at [247, 204] on dd "85624669" at bounding box center [276, 201] width 143 height 16
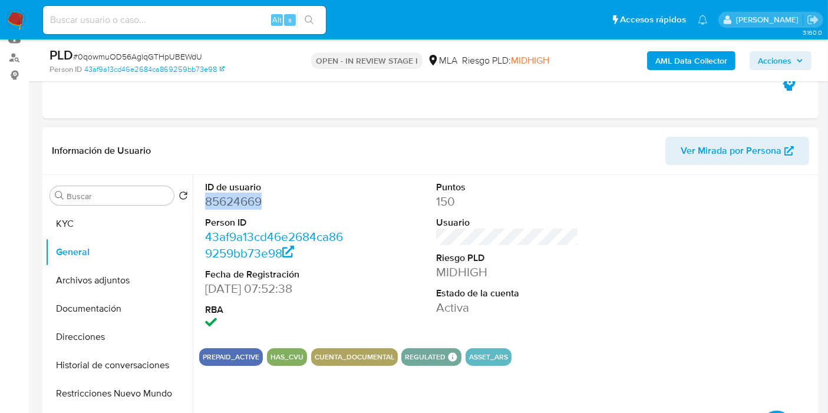
copy dd "85624669"
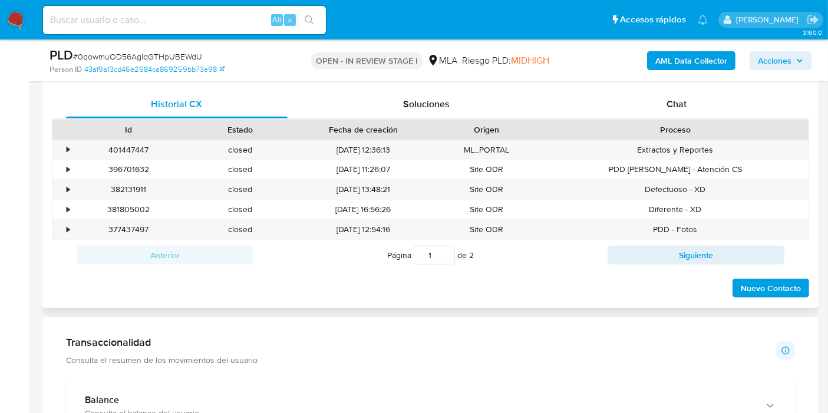
scroll to position [523, 0]
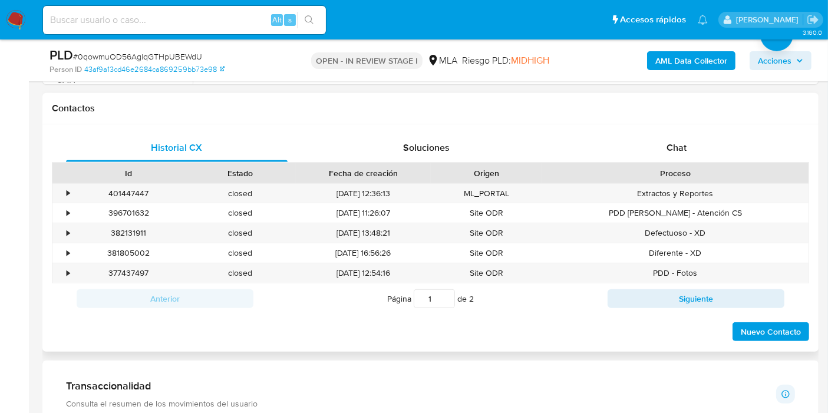
click at [659, 163] on div "Proceso" at bounding box center [675, 173] width 266 height 20
click at [671, 145] on span "Chat" at bounding box center [676, 148] width 20 height 14
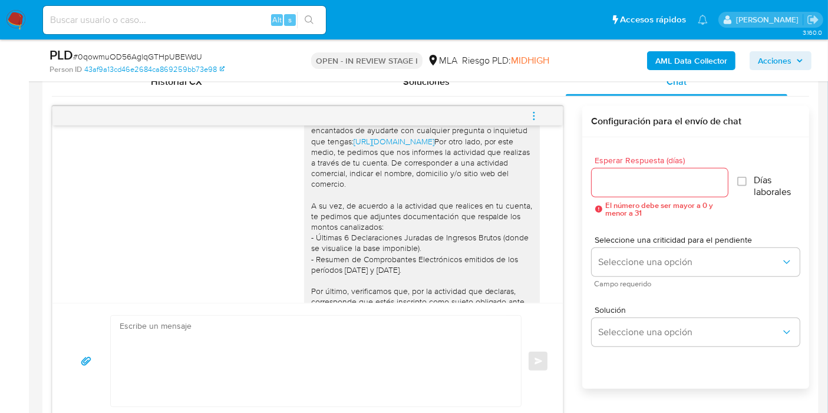
scroll to position [1047, 0]
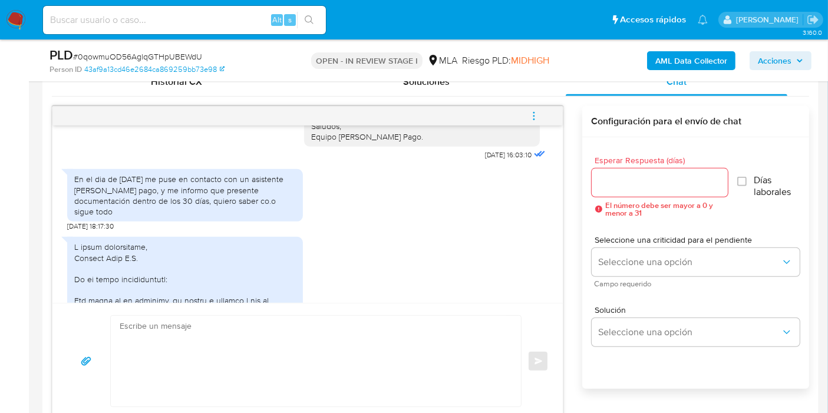
click at [178, 217] on div "En el dia de ayer me puse en contacto con un asistente de mercado pago, y me in…" at bounding box center [184, 195] width 221 height 43
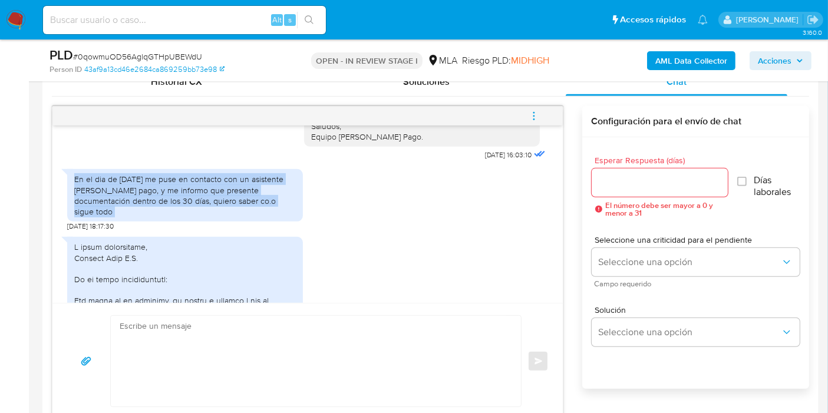
click at [178, 217] on div "En el dia de ayer me puse en contacto con un asistente de mercado pago, y me in…" at bounding box center [184, 195] width 221 height 43
click at [171, 217] on div "En el dia de ayer me puse en contacto con un asistente de mercado pago, y me in…" at bounding box center [184, 195] width 221 height 43
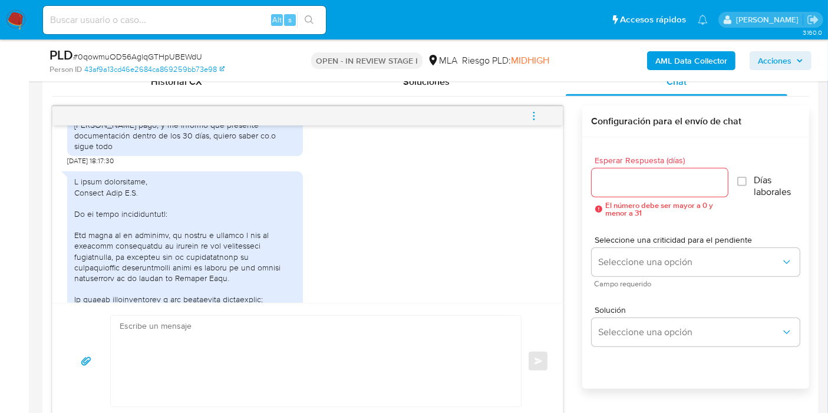
scroll to position [1178, 0]
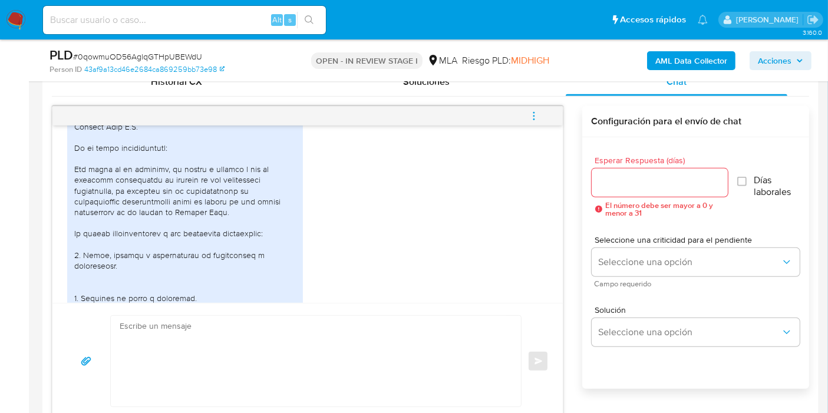
click at [176, 244] on div at bounding box center [184, 313] width 221 height 407
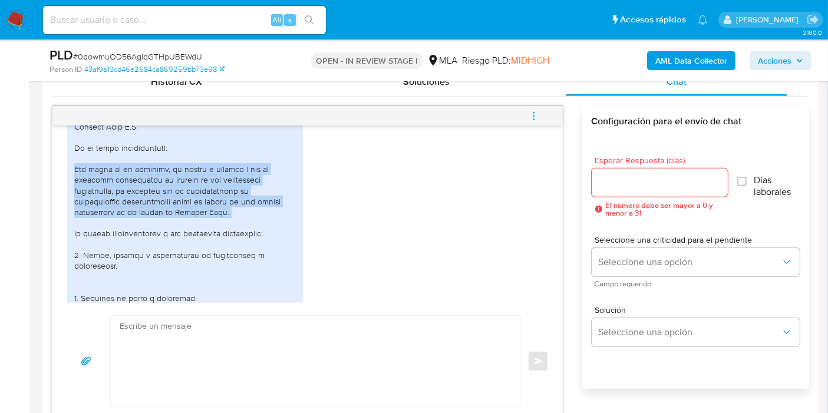
click at [176, 244] on div at bounding box center [184, 313] width 221 height 407
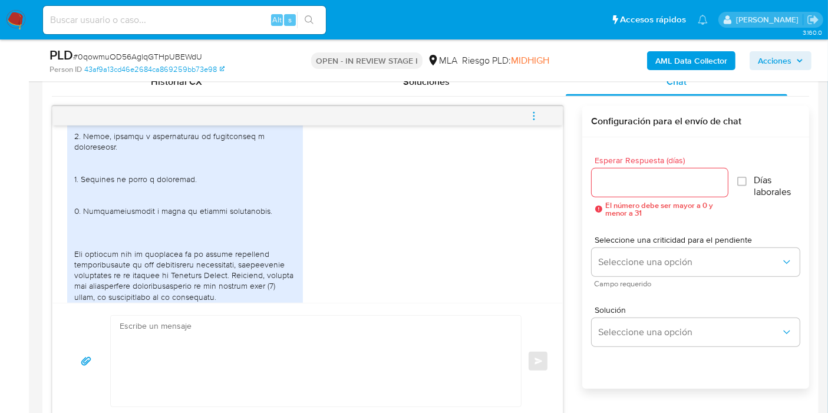
scroll to position [1309, 0]
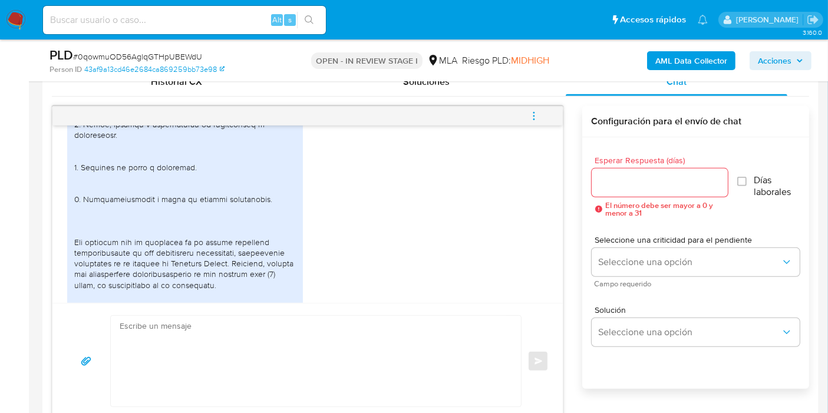
click at [134, 190] on div at bounding box center [184, 182] width 221 height 407
click at [131, 209] on div at bounding box center [184, 182] width 221 height 407
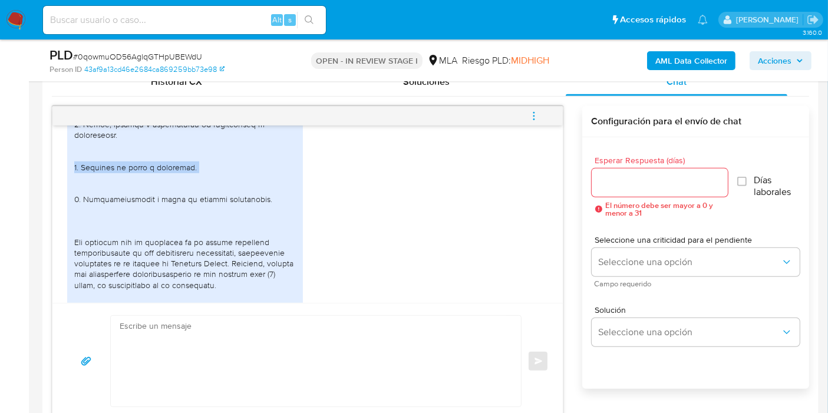
click at [131, 209] on div at bounding box center [184, 182] width 221 height 407
click at [154, 237] on div at bounding box center [184, 182] width 221 height 407
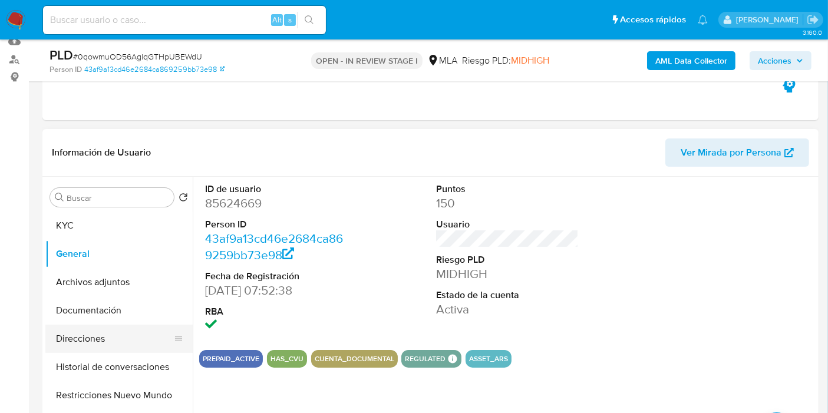
scroll to position [196, 0]
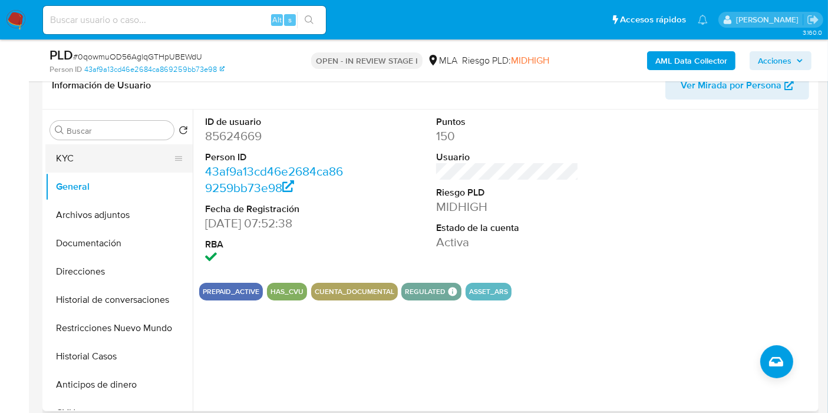
click at [138, 167] on button "KYC" at bounding box center [114, 158] width 138 height 28
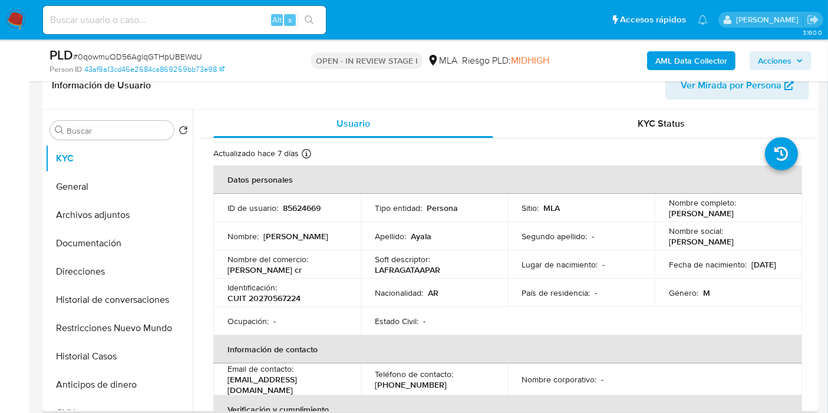
click at [264, 299] on p "CUIT 20270567224" at bounding box center [263, 298] width 73 height 11
click at [264, 300] on p "CUIT 20270567224" at bounding box center [263, 298] width 73 height 11
copy p "20270567224"
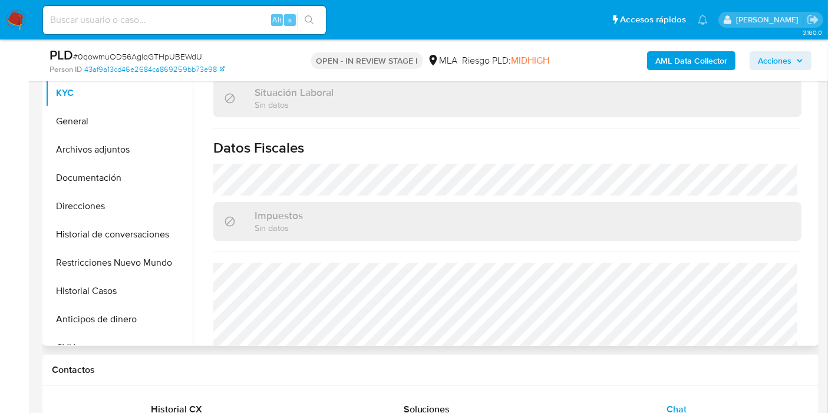
scroll to position [518, 0]
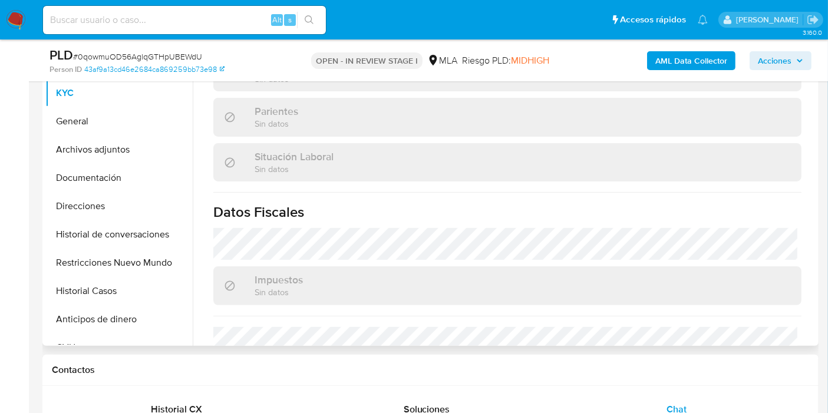
click at [313, 268] on div "Impuestos Sin datos" at bounding box center [507, 285] width 588 height 38
click at [84, 189] on button "Documentación" at bounding box center [114, 178] width 138 height 28
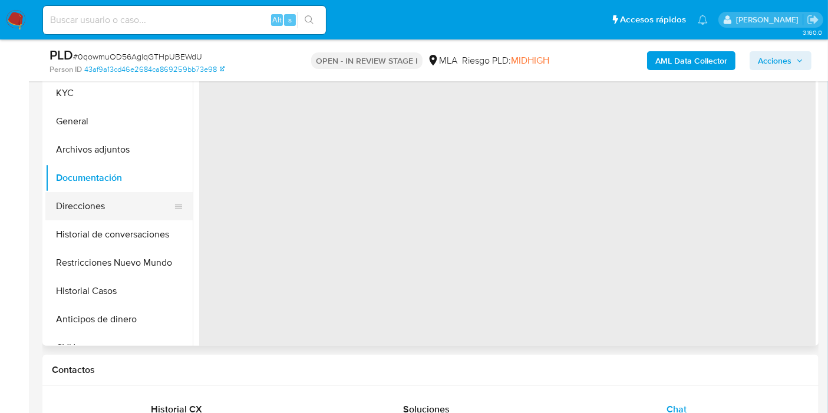
click at [83, 200] on button "Direcciones" at bounding box center [114, 206] width 138 height 28
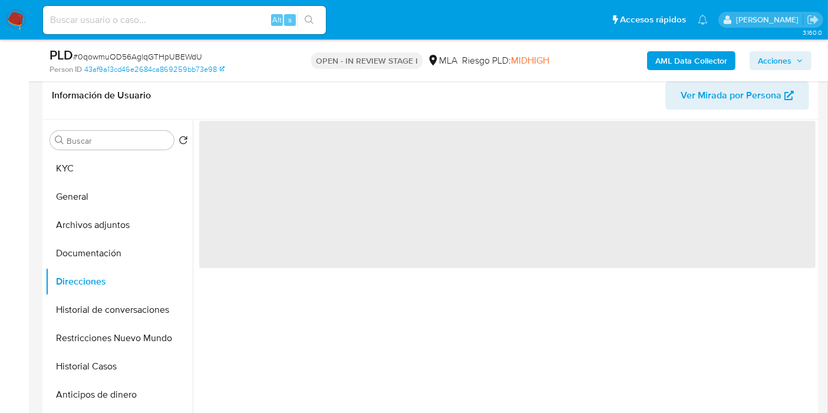
scroll to position [131, 0]
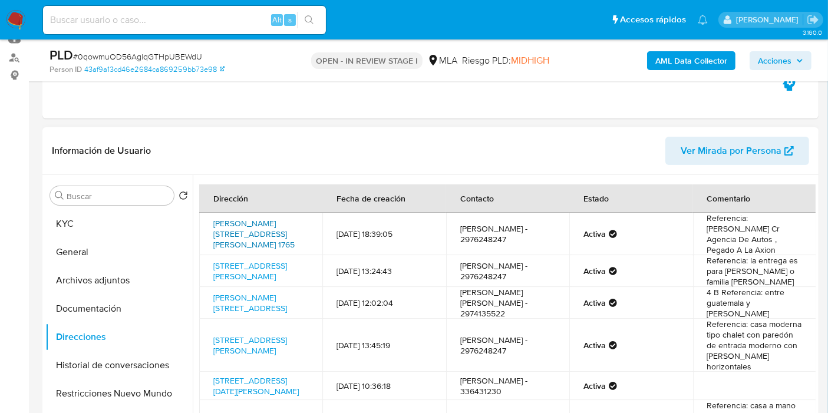
drag, startPoint x: 204, startPoint y: 220, endPoint x: 213, endPoint y: 220, distance: 8.9
click at [213, 220] on td "Hipolito Yrigoyen 1765, Pampa Del Castillo, Chubut, 9000, Argentina 1765" at bounding box center [260, 234] width 123 height 42
drag, startPoint x: 220, startPoint y: 219, endPoint x: 239, endPoint y: 236, distance: 25.4
click at [239, 236] on td "Hipolito Yrigoyen 1765, Pampa Del Castillo, Chubut, 9000, Argentina 1765" at bounding box center [260, 234] width 123 height 42
copy link "Hipolito Yrigoyen 1765, Pampa Del Castillo, Chubut"
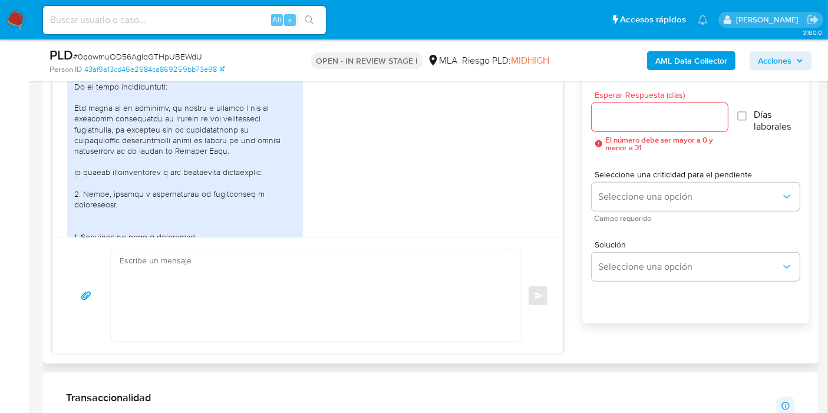
scroll to position [1178, 0]
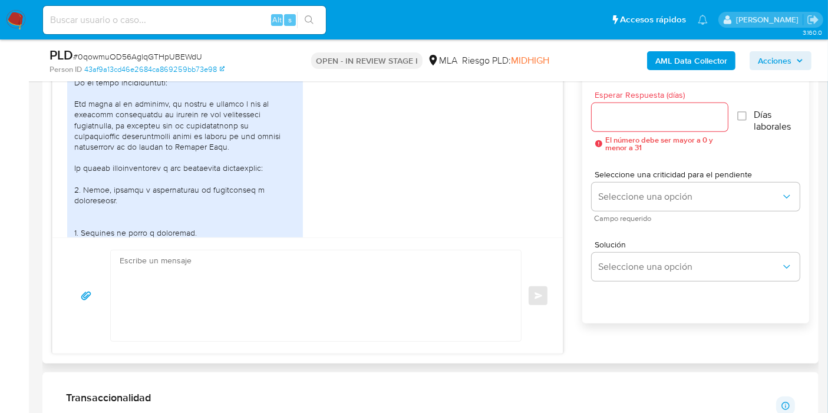
click at [186, 167] on div at bounding box center [184, 248] width 221 height 407
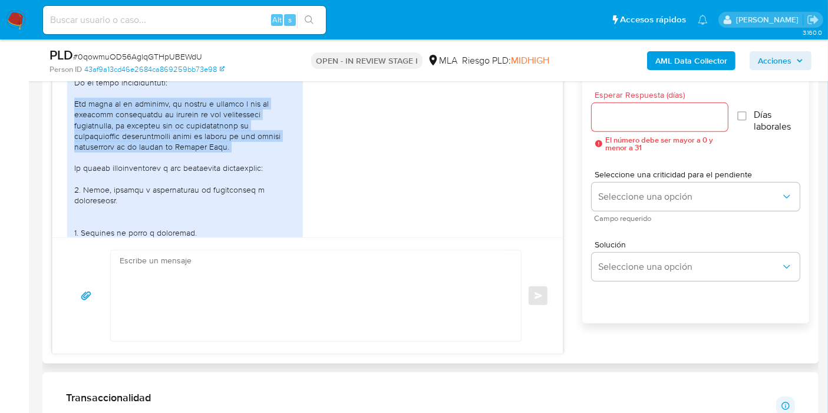
click at [186, 167] on div at bounding box center [184, 248] width 221 height 407
click at [148, 179] on div at bounding box center [184, 248] width 221 height 407
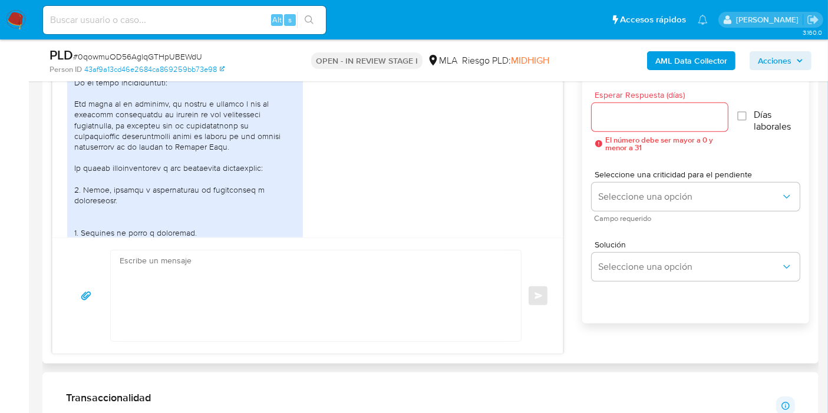
click at [156, 170] on div at bounding box center [184, 248] width 221 height 407
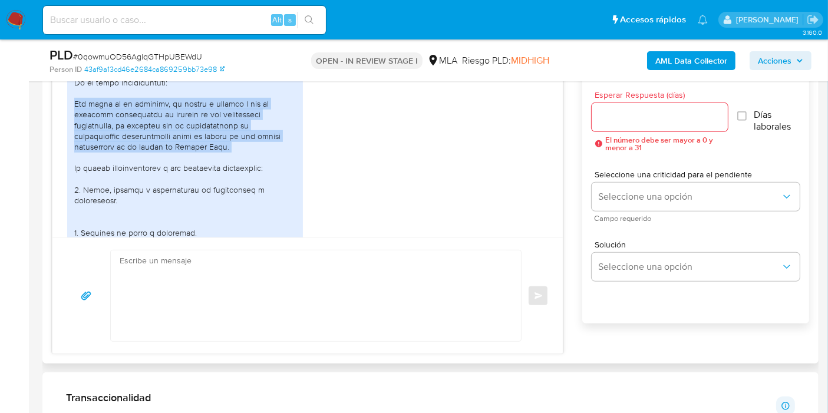
click at [156, 170] on div at bounding box center [184, 248] width 221 height 407
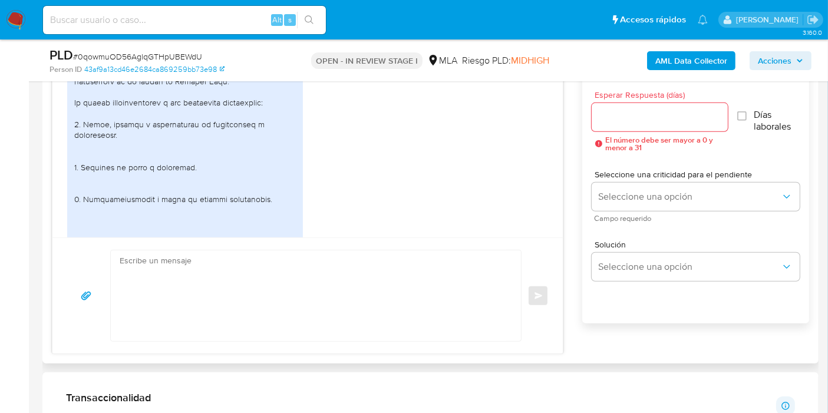
click at [154, 164] on div at bounding box center [184, 182] width 221 height 407
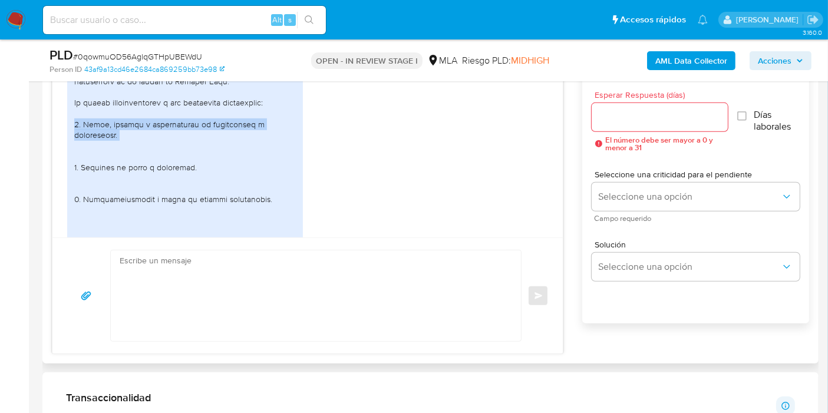
click at [154, 164] on div at bounding box center [184, 182] width 221 height 407
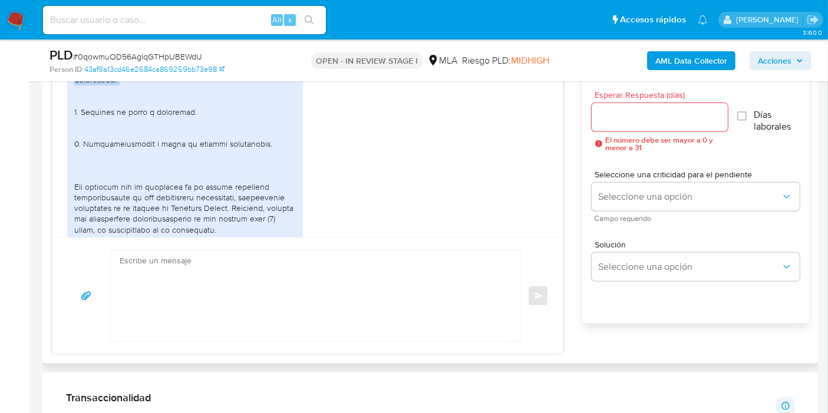
scroll to position [1374, 0]
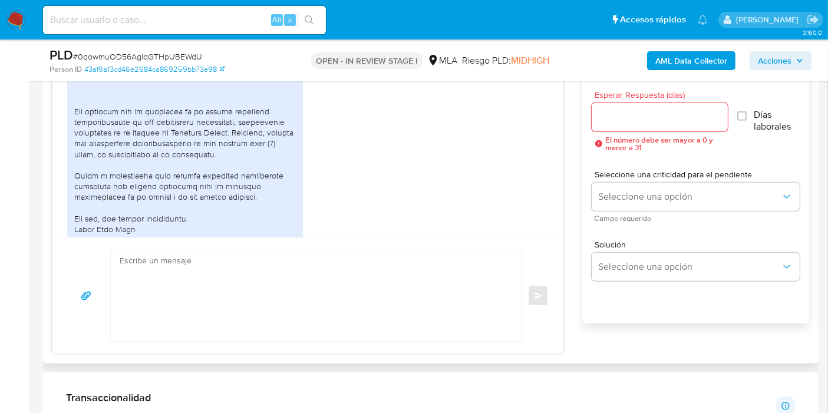
click at [172, 141] on div at bounding box center [184, 52] width 221 height 407
click at [151, 191] on div at bounding box center [184, 52] width 221 height 407
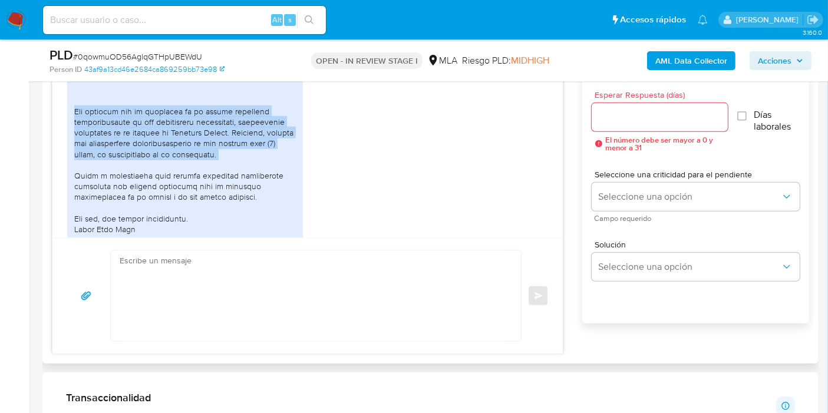
click at [151, 191] on div at bounding box center [184, 52] width 221 height 407
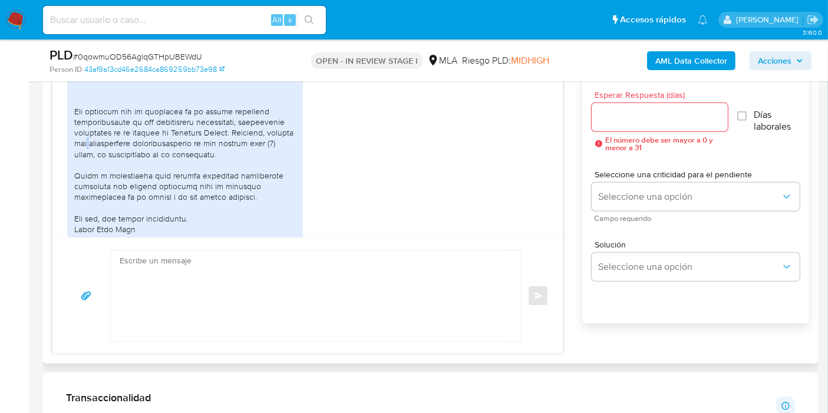
click at [151, 191] on div at bounding box center [184, 52] width 221 height 407
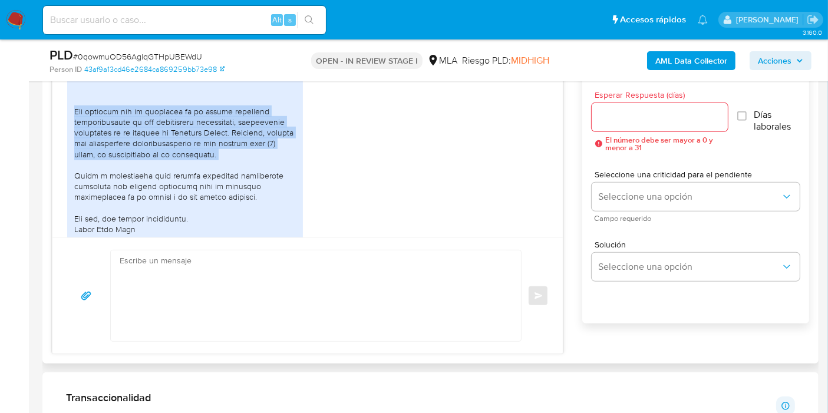
click at [151, 191] on div at bounding box center [184, 52] width 221 height 407
click at [178, 178] on div at bounding box center [184, 52] width 221 height 407
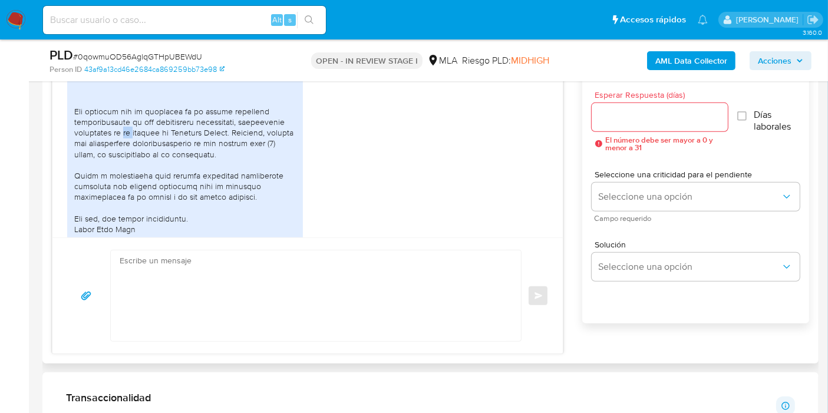
click at [178, 178] on div at bounding box center [184, 52] width 221 height 407
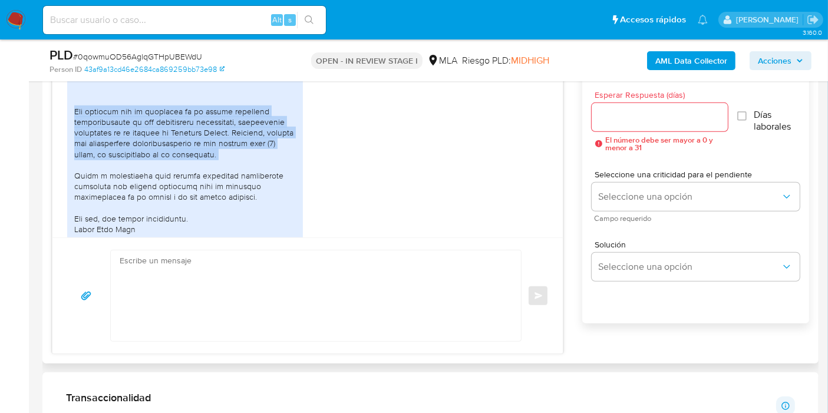
click at [178, 178] on div at bounding box center [184, 52] width 221 height 407
click at [178, 177] on div at bounding box center [184, 52] width 221 height 407
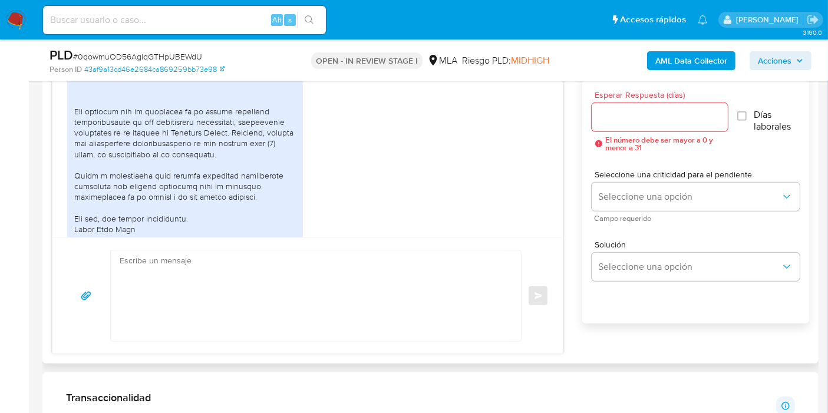
click at [178, 177] on div at bounding box center [184, 52] width 221 height 407
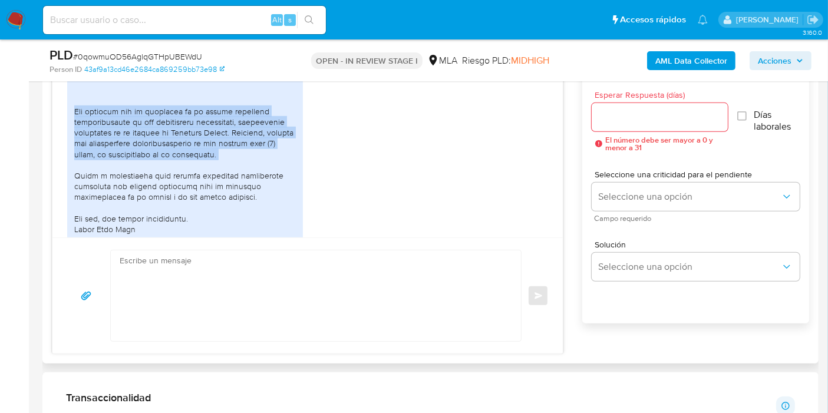
click at [178, 177] on div at bounding box center [184, 52] width 221 height 407
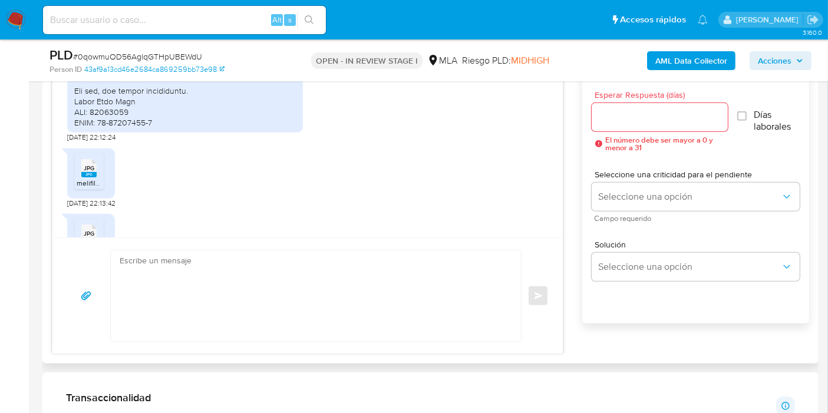
scroll to position [1505, 0]
click at [284, 279] on textarea at bounding box center [313, 295] width 386 height 91
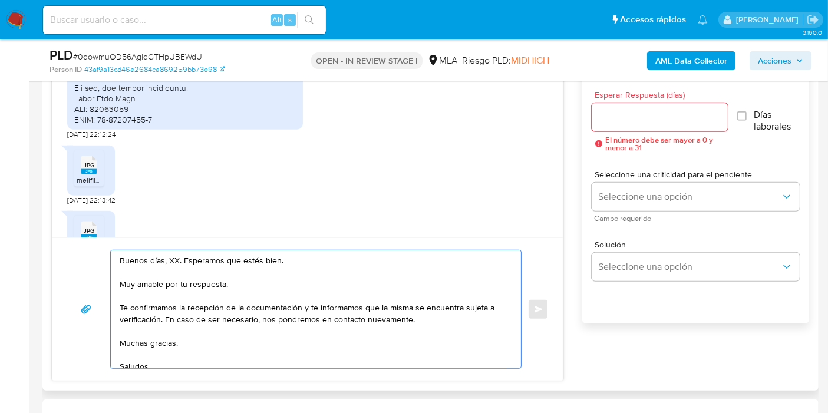
click at [170, 257] on textarea "Buenos días, XX. Esperamos que estés bien. Muy amable por tu respuesta. Te conf…" at bounding box center [313, 309] width 386 height 118
drag, startPoint x: 254, startPoint y: 329, endPoint x: 229, endPoint y: 295, distance: 42.1
click at [254, 327] on textarea "Buenos días, Juan José. Esperamos que estés bien. Muy amable por tu respuesta. …" at bounding box center [313, 309] width 386 height 118
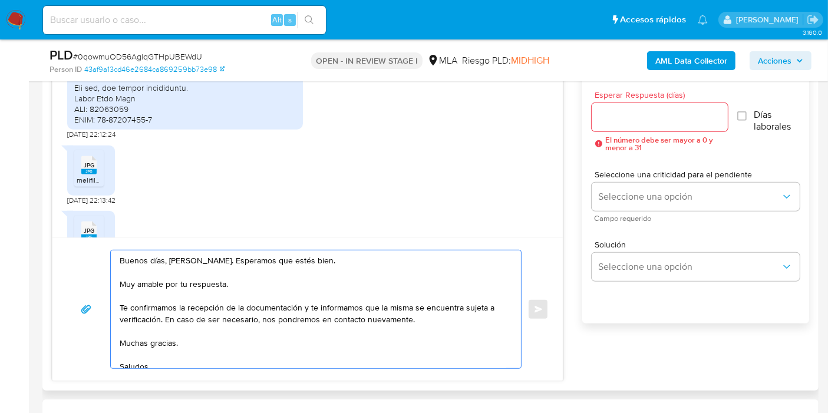
click at [223, 295] on textarea "Buenos días, Juan José. Esperamos que estés bien. Muy amable por tu respuesta. …" at bounding box center [313, 309] width 386 height 118
click at [211, 294] on textarea "Buenos días, Juan José. Esperamos que estés bien. Muy amable por tu respuesta. …" at bounding box center [313, 309] width 386 height 118
click at [213, 288] on textarea "Buenos días, Juan José. Esperamos que estés bien. Muy amable por tu respuesta. …" at bounding box center [313, 309] width 386 height 118
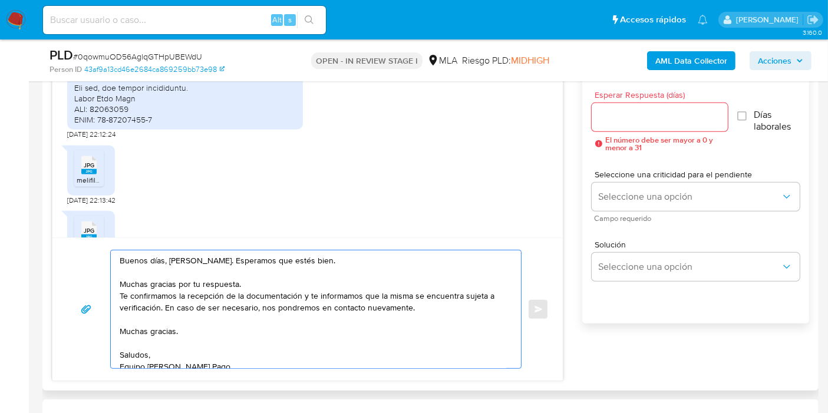
click at [120, 292] on textarea "Buenos días, Juan José. Esperamos que estés bien. Muchas gracias por tu respues…" at bounding box center [313, 309] width 386 height 118
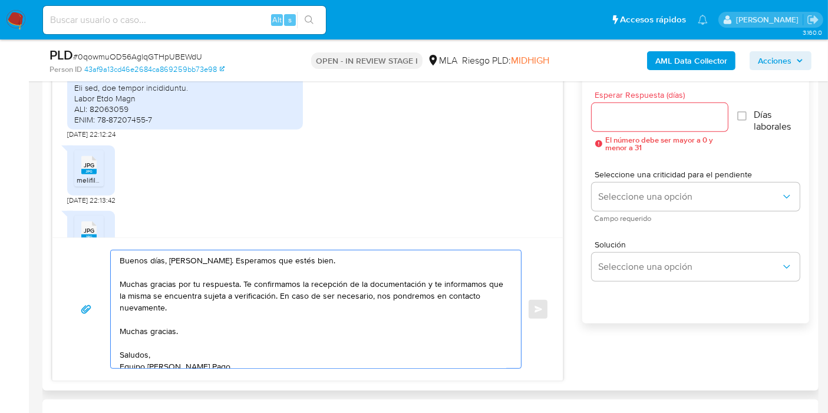
drag, startPoint x: 424, startPoint y: 285, endPoint x: 438, endPoint y: 303, distance: 22.6
click at [438, 303] on textarea "Buenos días, Juan José. Esperamos que estés bien. Muchas gracias por tu respues…" at bounding box center [313, 309] width 386 height 118
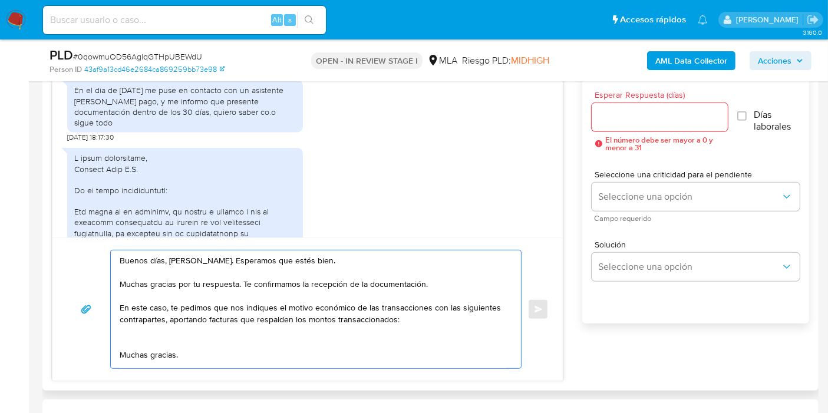
scroll to position [1112, 0]
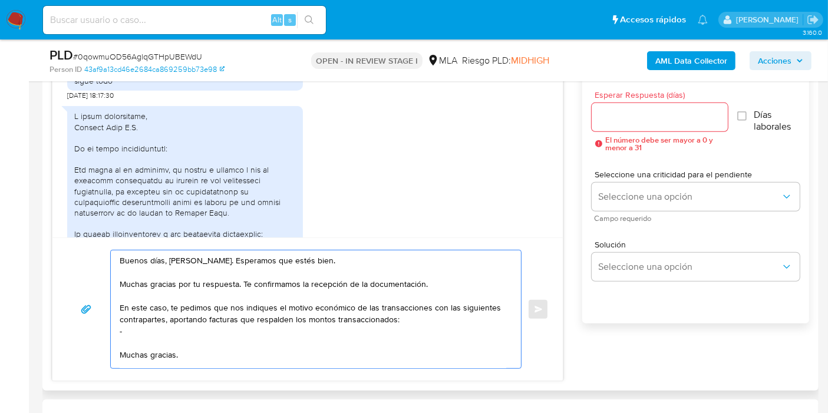
paste textarea "Ricardo Abraham Muñoz"
paste textarea "20215400272"
paste textarea "Mauro Norberto Muñoz"
paste textarea "20356585365"
paste textarea "20331826724"
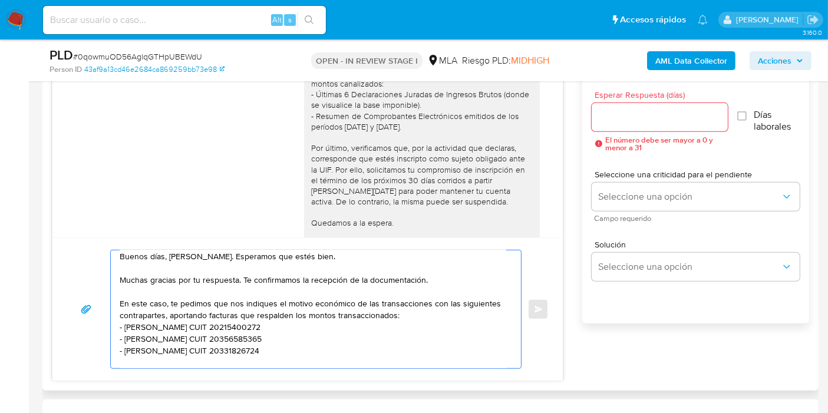
scroll to position [851, 0]
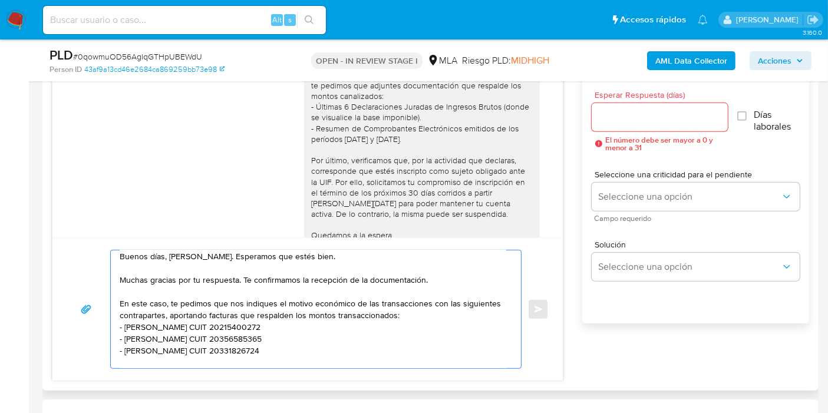
click at [366, 203] on div "Buenos días, Juan. Esperamos que estés bien. Muchas gracias por tu respuesta. P…" at bounding box center [421, 95] width 221 height 353
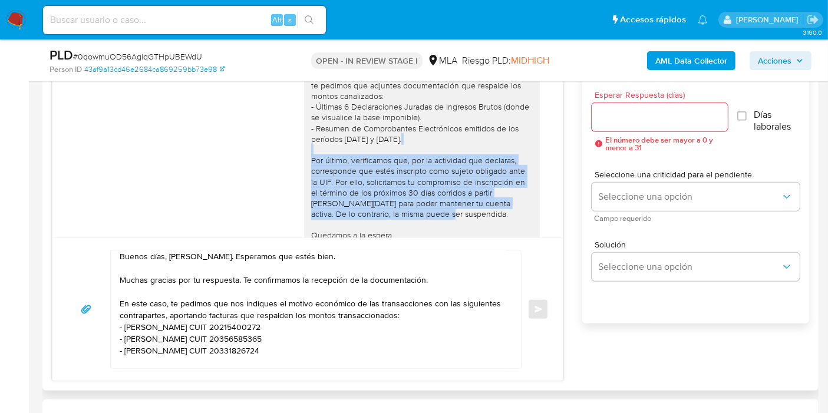
click at [367, 203] on div "Buenos días, Juan. Esperamos que estés bien. Muchas gracias por tu respuesta. P…" at bounding box center [421, 95] width 221 height 353
copy div "Por último, verificamos que, por la actividad que declaras, corresponde que est…"
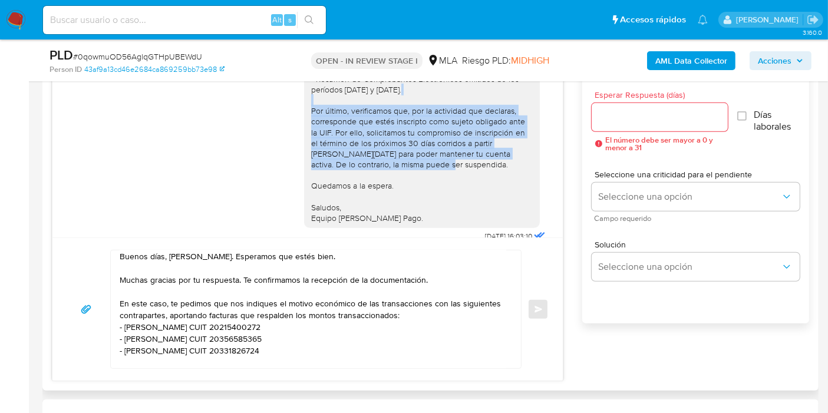
scroll to position [981, 0]
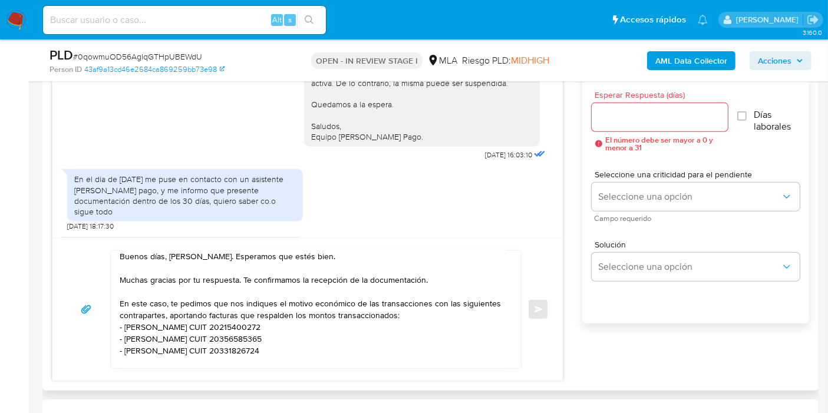
click at [309, 352] on textarea "Buenos días, Juan José. Esperamos que estés bien. Muchas gracias por tu respues…" at bounding box center [313, 309] width 386 height 118
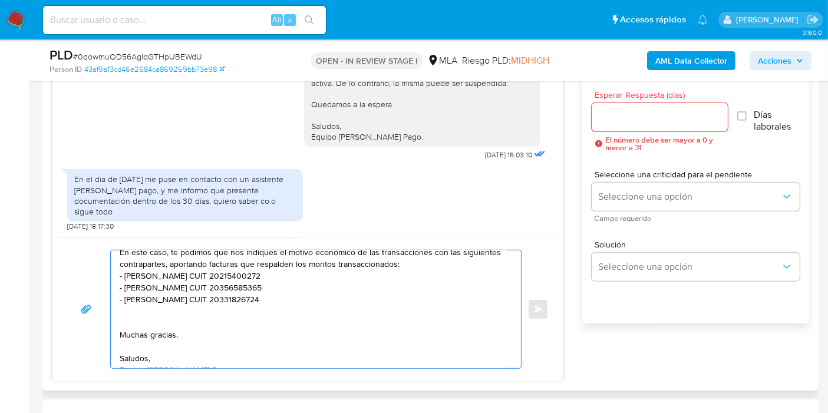
scroll to position [102, 0]
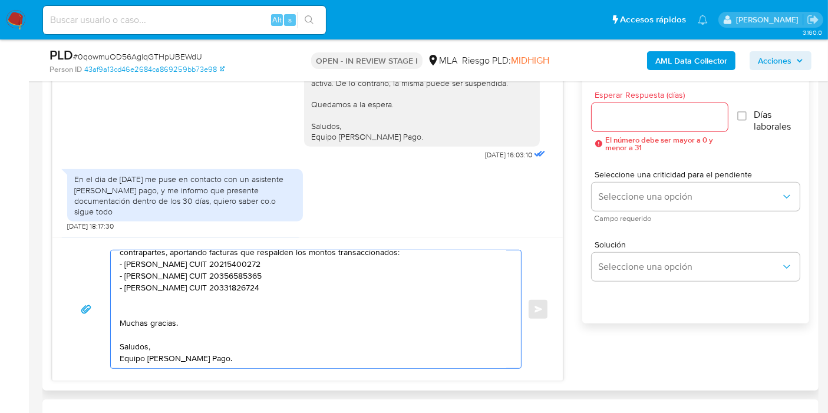
click at [323, 284] on textarea "Buenos días, Juan José. Esperamos que estés bien. Muchas gracias por tu respues…" at bounding box center [313, 309] width 386 height 118
click at [292, 278] on textarea "Buenos días, Juan José. Esperamos que estés bien. Muchas gracias por tu respues…" at bounding box center [313, 309] width 386 height 118
paste textarea "Por último, verificamos que, por la actividad que declaras, corresponde que est…"
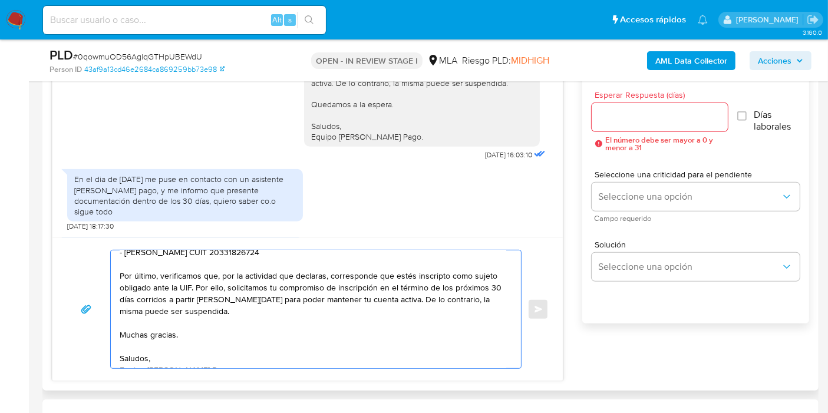
click at [151, 337] on textarea "Buenos días, Juan José. Esperamos que estés bien. Muchas gracias por tu respues…" at bounding box center [313, 309] width 386 height 118
click at [190, 310] on textarea "Buenos días, Juan José. Esperamos que estés bien. Muchas gracias por tu respues…" at bounding box center [313, 309] width 386 height 118
click at [305, 282] on textarea "Buenos días, Juan José. Esperamos que estés bien. Muchas gracias por tu respues…" at bounding box center [313, 309] width 386 height 118
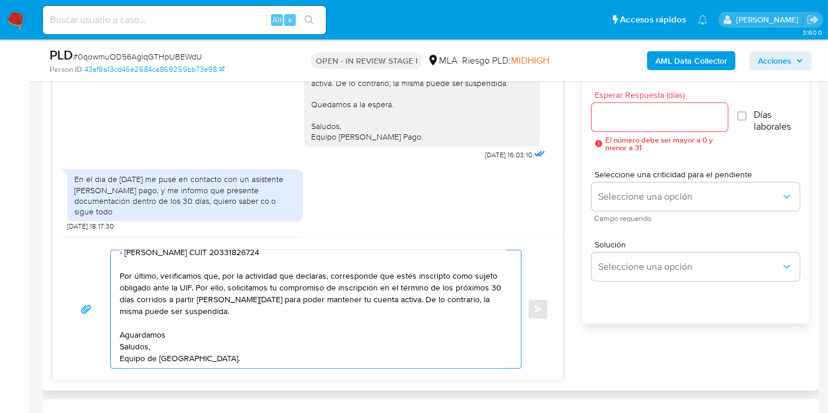
drag, startPoint x: 389, startPoint y: 299, endPoint x: 430, endPoint y: 293, distance: 41.6
click at [393, 297] on textarea "Buenos días, Juan José. Esperamos que estés bien. Muchas gracias por tu respues…" at bounding box center [313, 309] width 386 height 118
drag, startPoint x: 201, startPoint y: 295, endPoint x: 234, endPoint y: 293, distance: 33.7
click at [206, 295] on textarea "Buenos días, Juan José. Esperamos que estés bien. Muchas gracias por tu respues…" at bounding box center [313, 309] width 386 height 118
drag, startPoint x: 396, startPoint y: 295, endPoint x: 273, endPoint y: 273, distance: 124.9
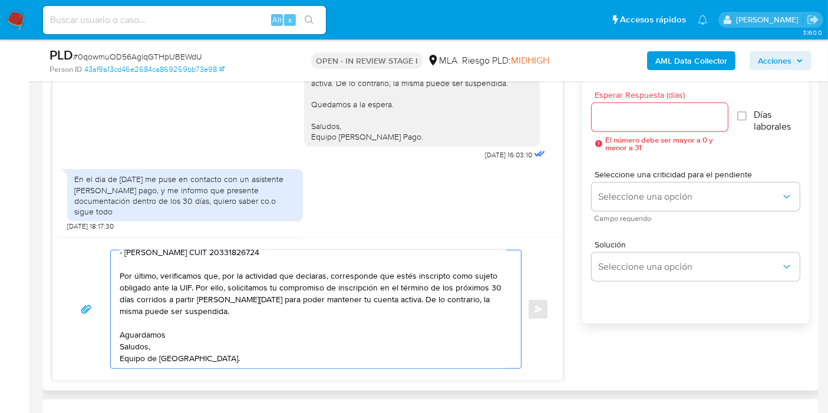
click at [395, 295] on textarea "Buenos días, Juan José. Esperamos que estés bien. Muchas gracias por tu respues…" at bounding box center [313, 309] width 386 height 118
click at [372, 283] on textarea "Buenos días, Juan José. Esperamos que estés bien. Muchas gracias por tu respues…" at bounding box center [313, 309] width 386 height 118
click at [261, 294] on textarea "Buenos días, Juan José. Esperamos que estés bien. Muchas gracias por tu respues…" at bounding box center [313, 309] width 386 height 118
drag, startPoint x: 229, startPoint y: 289, endPoint x: 357, endPoint y: 299, distance: 128.8
click at [357, 299] on textarea "Buenos días, Juan José. Esperamos que estés bien. Muchas gracias por tu respues…" at bounding box center [313, 309] width 386 height 118
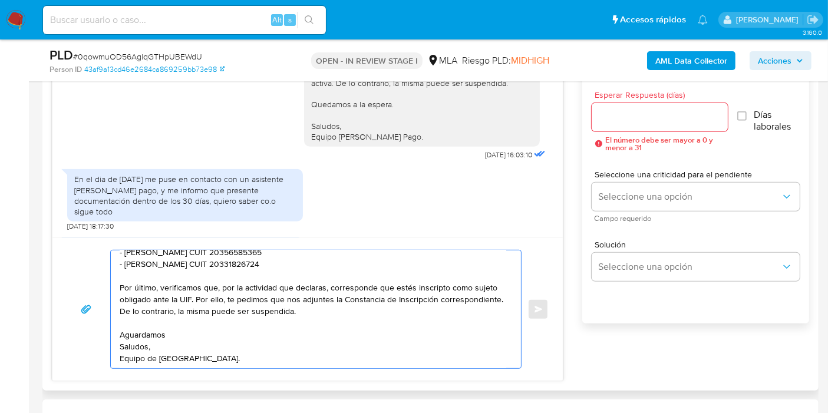
click at [163, 318] on textarea "Buenos días, Juan José. Esperamos que estés bien. Muchas gracias por tu respues…" at bounding box center [313, 309] width 386 height 118
click at [196, 317] on textarea "Buenos días, Juan José. Esperamos que estés bien. Muchas gracias por tu respues…" at bounding box center [313, 309] width 386 height 118
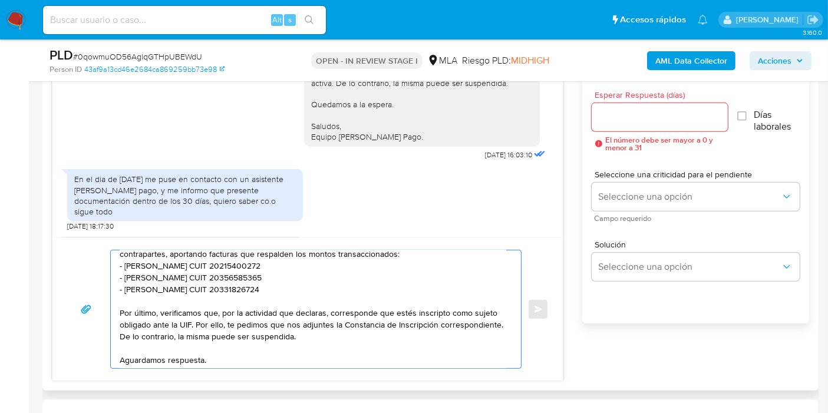
scroll to position [37, 0]
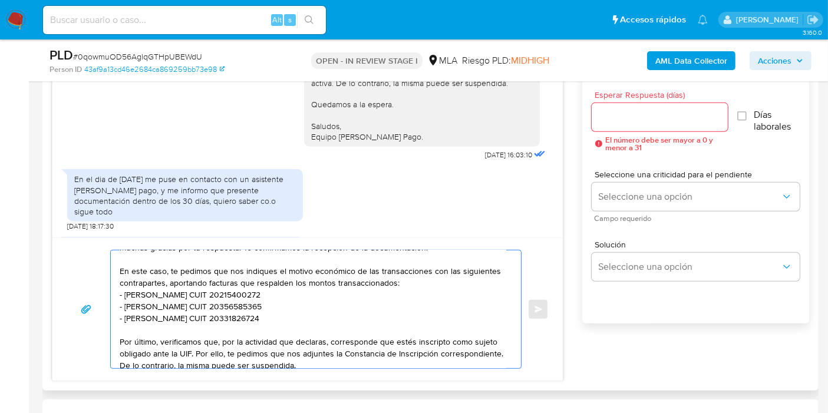
drag, startPoint x: 189, startPoint y: 317, endPoint x: 206, endPoint y: 309, distance: 19.2
click at [206, 309] on textarea "Buenos días, Juan José. Esperamos que estés bien. Muchas gracias por tu respues…" at bounding box center [313, 309] width 386 height 118
click at [297, 315] on textarea "Buenos días, Juan José. Esperamos que estés bien. Muchas gracias por tu respues…" at bounding box center [313, 309] width 386 height 118
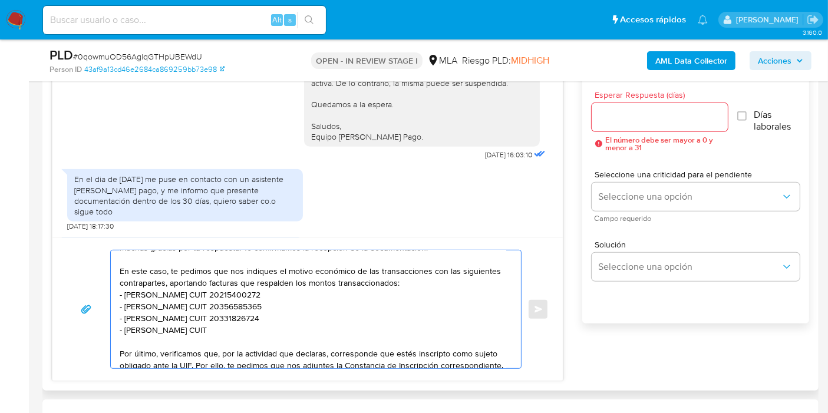
paste textarea "20167571833"
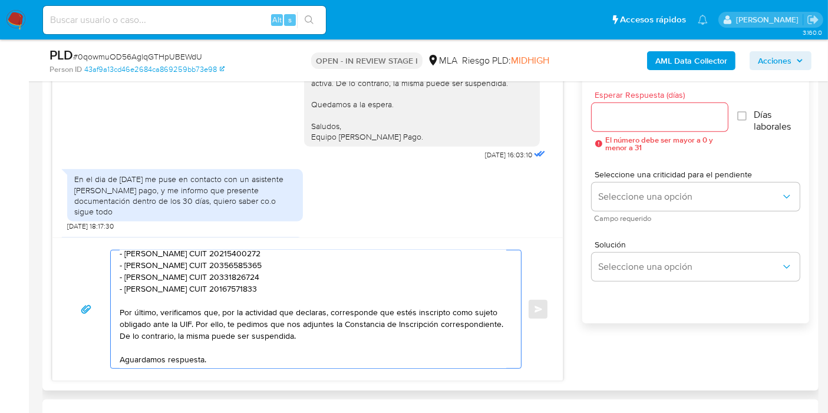
scroll to position [150, 0]
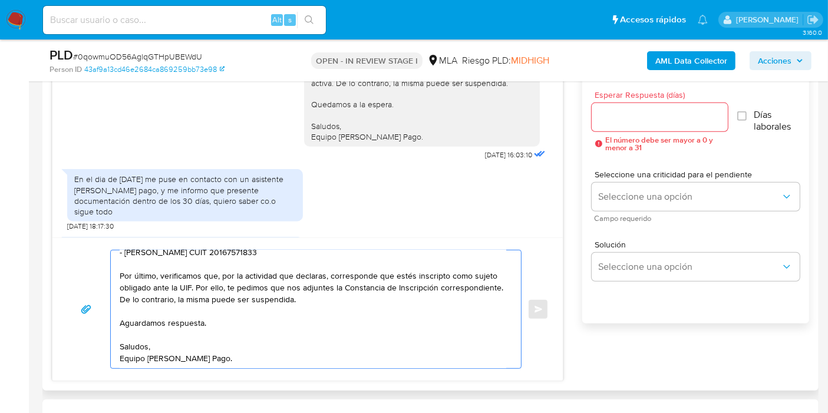
click at [189, 369] on div "Buenos días, Juan José. Esperamos que estés bien. Muchas gracias por tu respues…" at bounding box center [307, 308] width 510 height 143
click at [191, 360] on textarea "Buenos días, Juan José. Esperamos que estés bien. Muchas gracias por tu respues…" at bounding box center [313, 309] width 386 height 118
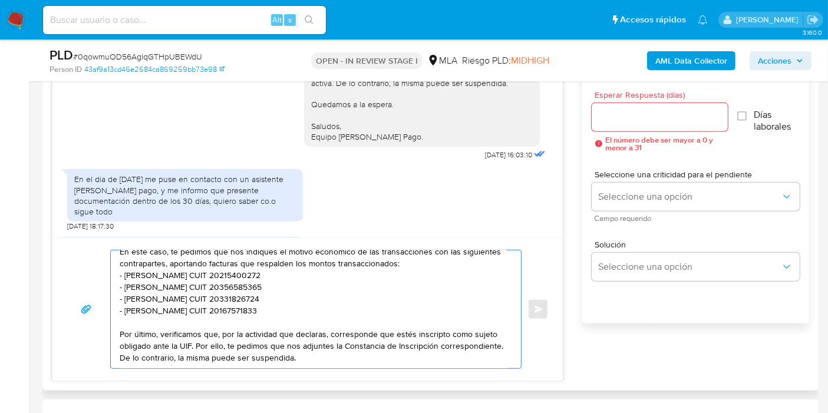
scroll to position [0, 0]
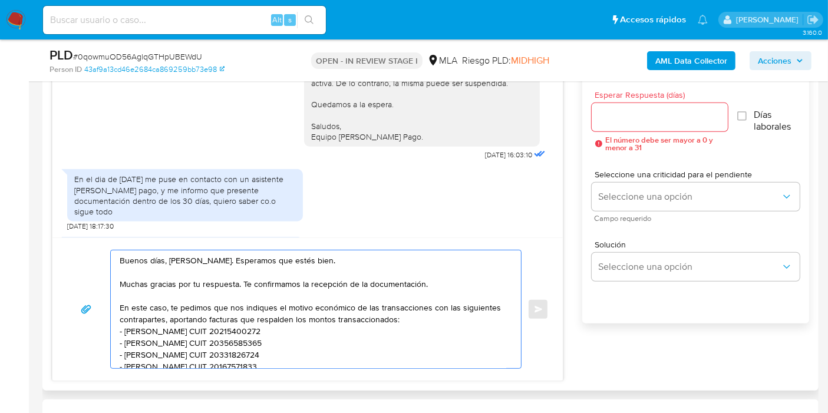
type textarea "Buenos días, Juan José. Esperamos que estés bien. Muchas gracias por tu respues…"
click at [340, 240] on div "Buenos días, Juan José. Esperamos que estés bien. Muchas gracias por tu respues…" at bounding box center [307, 308] width 510 height 143
click at [413, 276] on textarea "Buenos días, Juan José. Esperamos que estés bien. Muchas gracias por tu respues…" at bounding box center [313, 309] width 386 height 118
click at [476, 284] on textarea "Buenos días, Juan José. Esperamos que estés bien. Muchas gracias por tu respues…" at bounding box center [313, 309] width 386 height 118
click at [633, 122] on input "Esperar Respuesta (días)" at bounding box center [659, 117] width 136 height 15
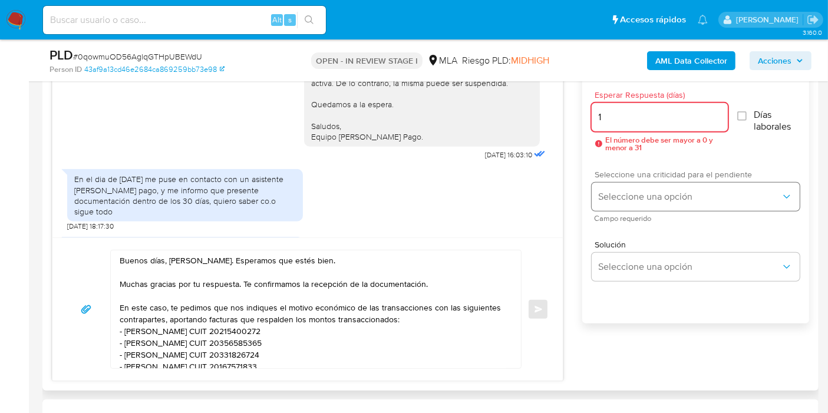
type input "1"
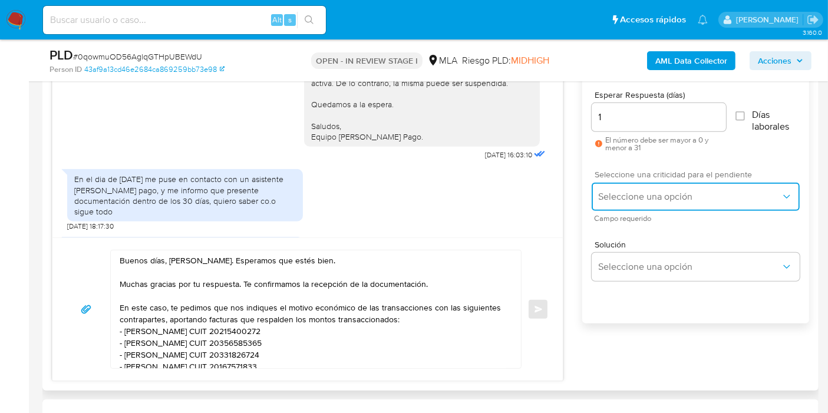
click at [649, 201] on span "Seleccione una opción" at bounding box center [689, 197] width 182 height 12
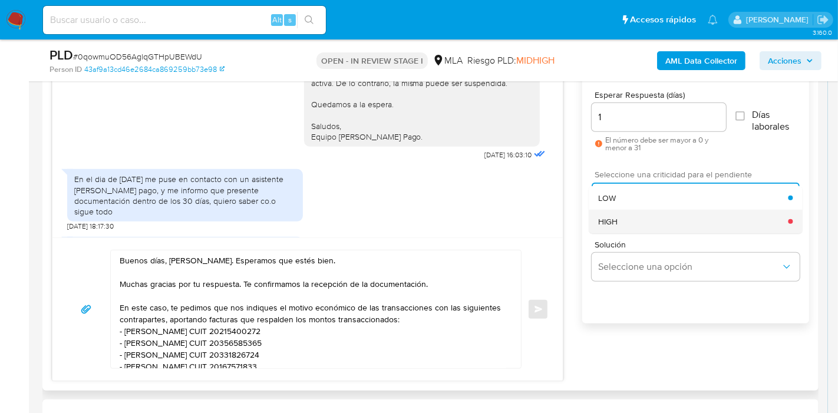
click at [641, 210] on div "HIGH" at bounding box center [693, 222] width 190 height 24
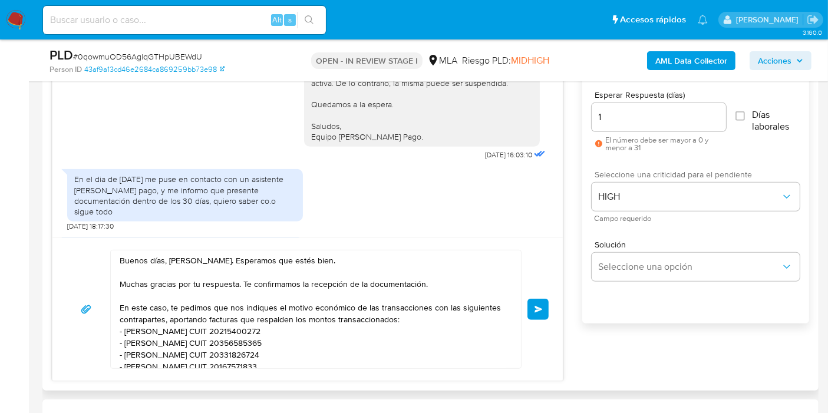
click at [519, 295] on div "Buenos días, Juan José. Esperamos que estés bien. Muchas gracias por tu respues…" at bounding box center [315, 309] width 411 height 119
click at [544, 303] on button "Enviar" at bounding box center [537, 309] width 21 height 21
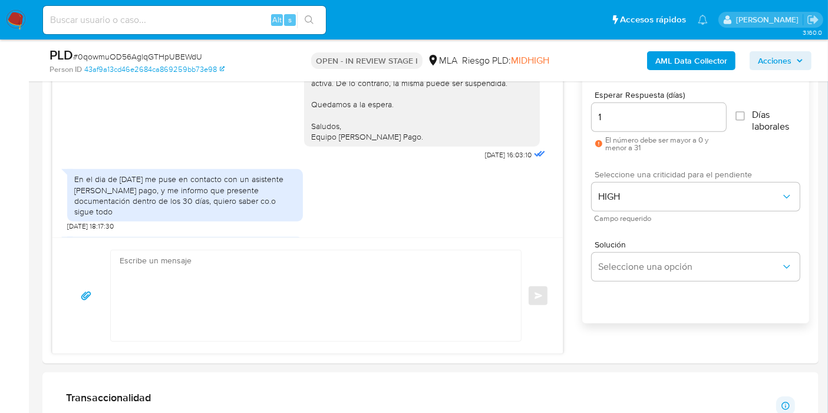
scroll to position [2459, 0]
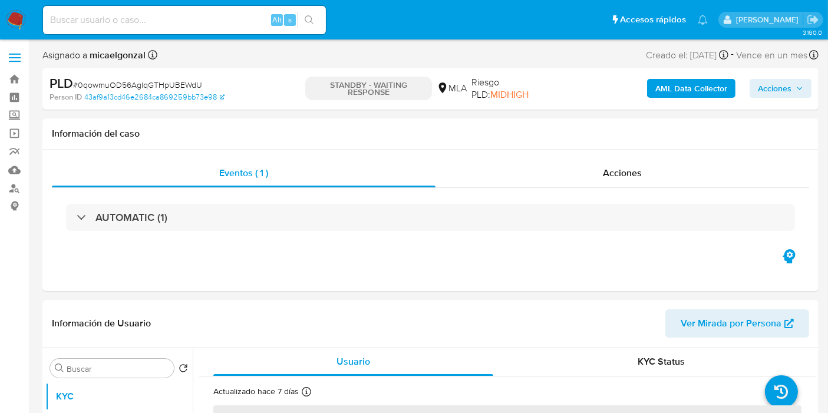
select select "10"
click at [14, 7] on nav "Pausado Ver notificaciones Alt s Accesos rápidos Presiona las siguientes teclas…" at bounding box center [414, 19] width 828 height 39
click at [14, 29] on nav "Pausado Ver notificaciones Alt s Accesos rápidos Presiona las siguientes teclas…" at bounding box center [414, 19] width 828 height 39
click at [12, 18] on img at bounding box center [16, 20] width 20 height 20
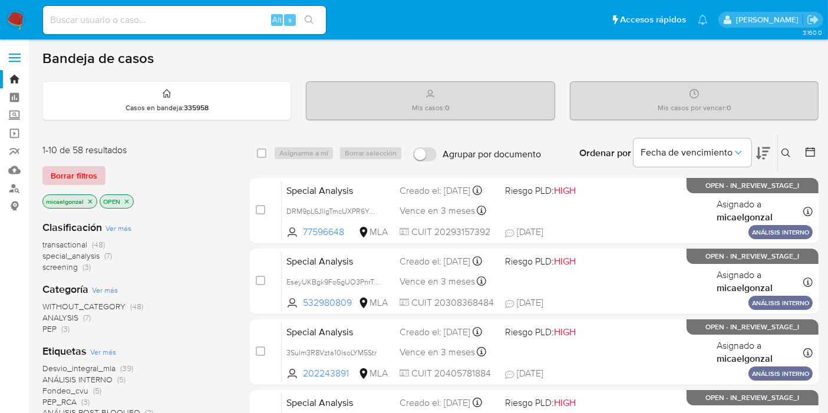
click at [94, 174] on span "Borrar filtros" at bounding box center [74, 175] width 47 height 16
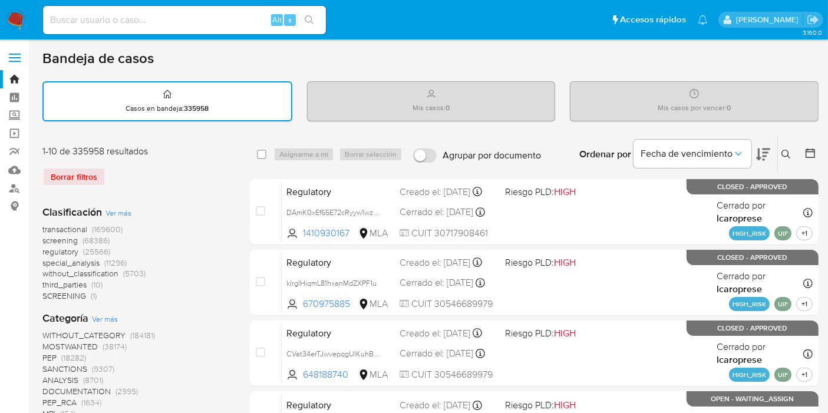
click at [787, 158] on button at bounding box center [786, 154] width 19 height 14
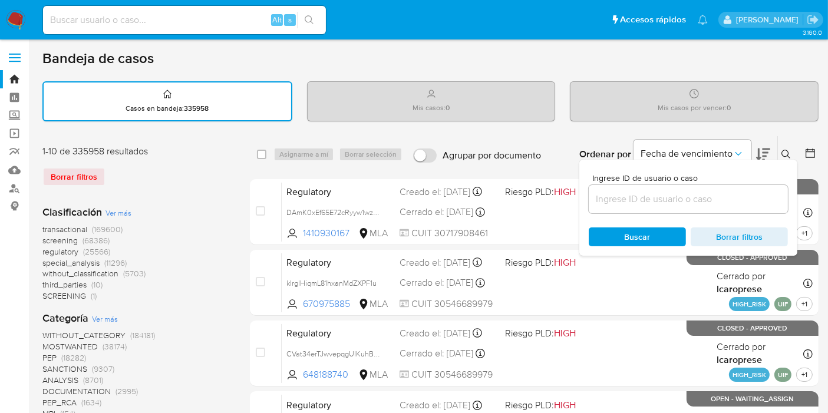
drag, startPoint x: 597, startPoint y: 207, endPoint x: 611, endPoint y: 207, distance: 13.5
click at [611, 207] on div at bounding box center [687, 199] width 199 height 28
click at [616, 208] on div at bounding box center [687, 199] width 199 height 28
click at [641, 187] on div at bounding box center [687, 199] width 199 height 28
click at [638, 194] on input at bounding box center [687, 198] width 199 height 15
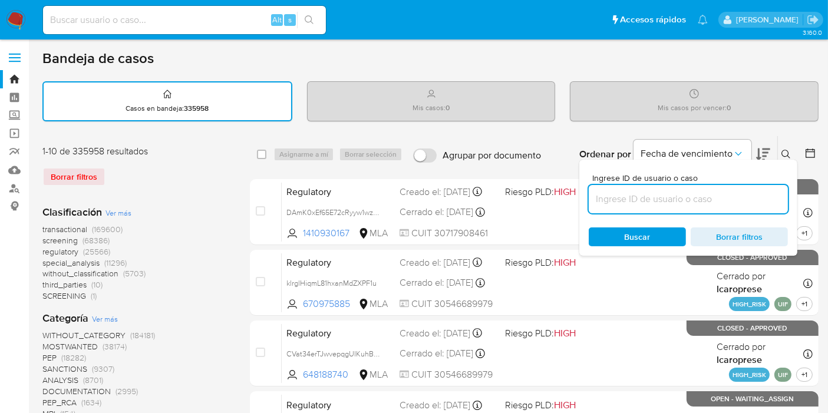
paste input "VrSal9hG44DxCwQpsnQiuZLr"
type input "VrSal9hG44DxCwQpsnQiuZLr"
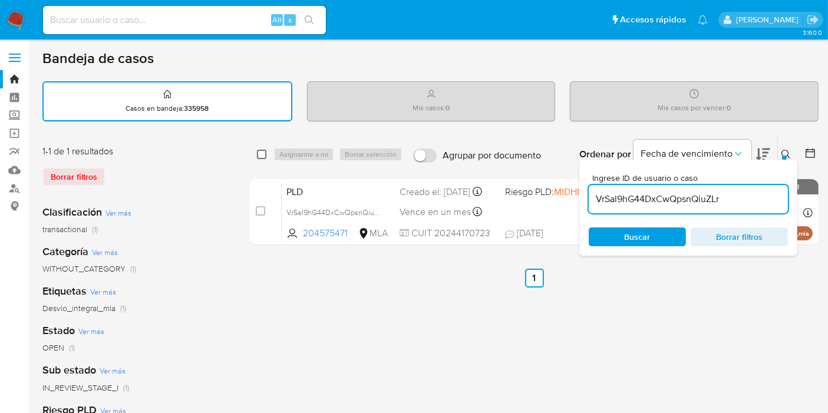
click at [260, 154] on input "checkbox" at bounding box center [261, 154] width 9 height 9
checkbox input "true"
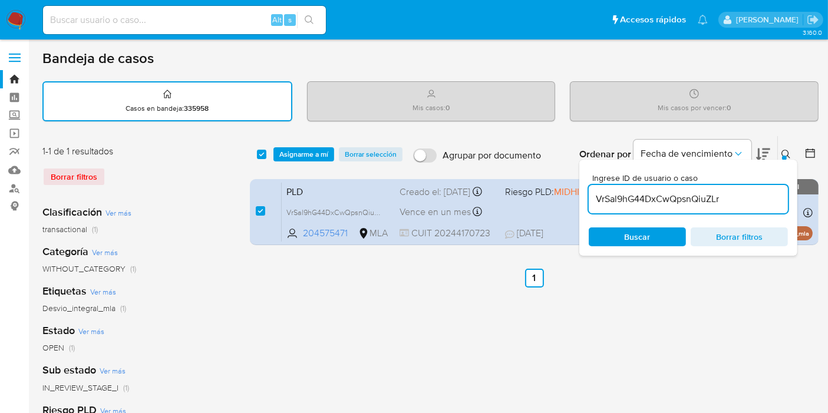
click at [267, 155] on div "select-all-cases-checkbox" at bounding box center [264, 154] width 14 height 14
click at [315, 154] on span "Asignarme a mí" at bounding box center [303, 154] width 49 height 12
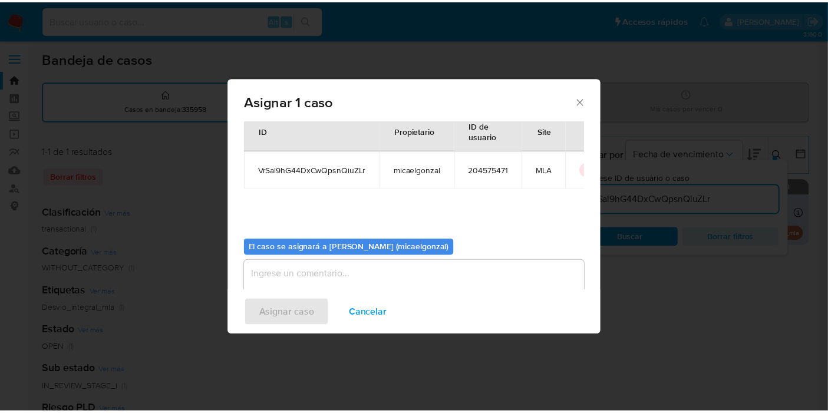
scroll to position [60, 0]
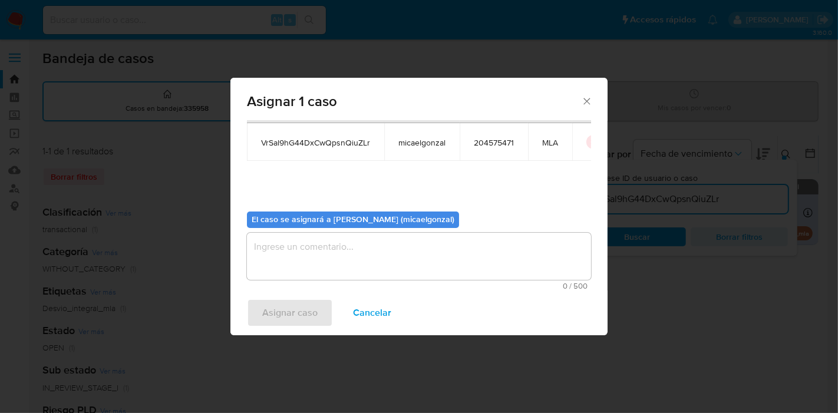
click at [384, 250] on textarea "assign-modal" at bounding box center [419, 256] width 344 height 47
click at [297, 312] on span "Asignar caso" at bounding box center [289, 313] width 55 height 26
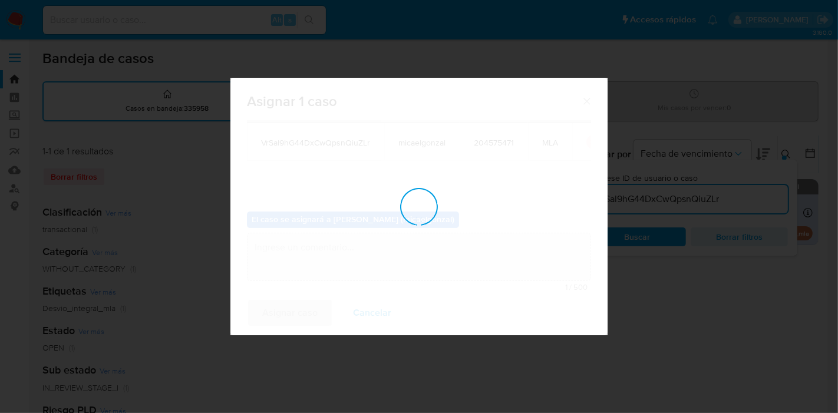
checkbox input "false"
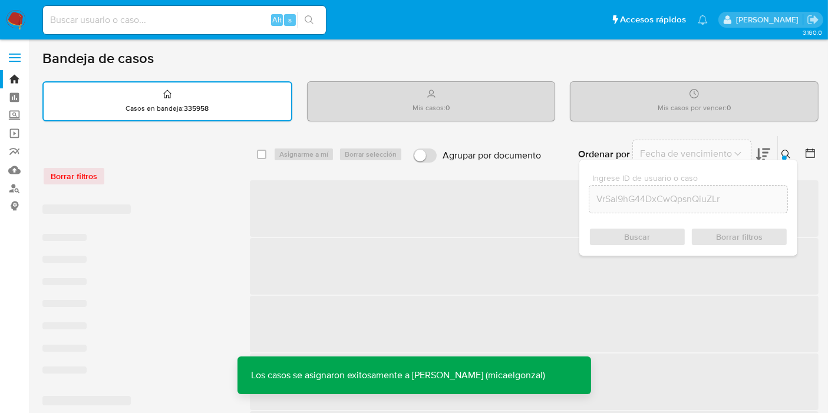
click at [198, 31] on div "Alt s" at bounding box center [184, 20] width 283 height 28
click at [200, 22] on input at bounding box center [184, 19] width 283 height 15
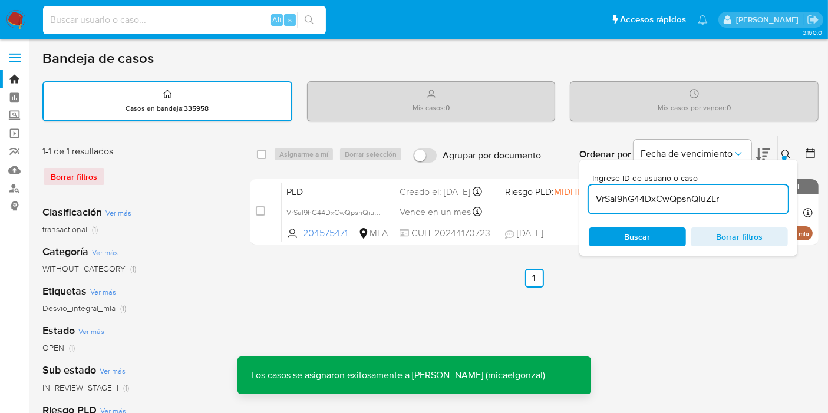
paste input "VrSal9hG44DxCwQpsnQiuZLr"
type input "VrSal9hG44DxCwQpsnQiuZLr"
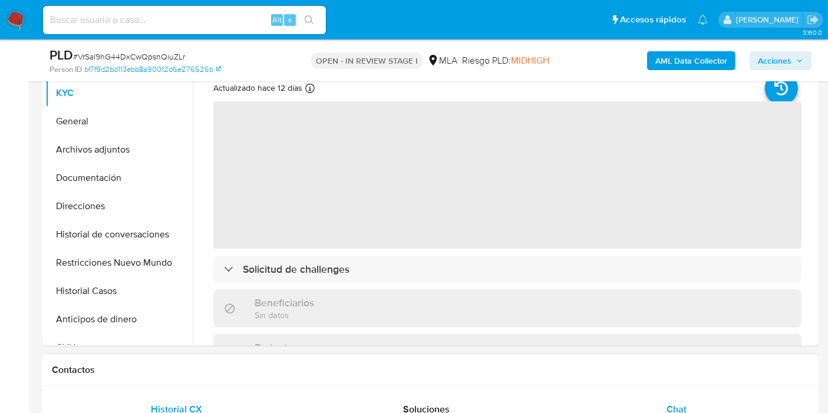
select select "10"
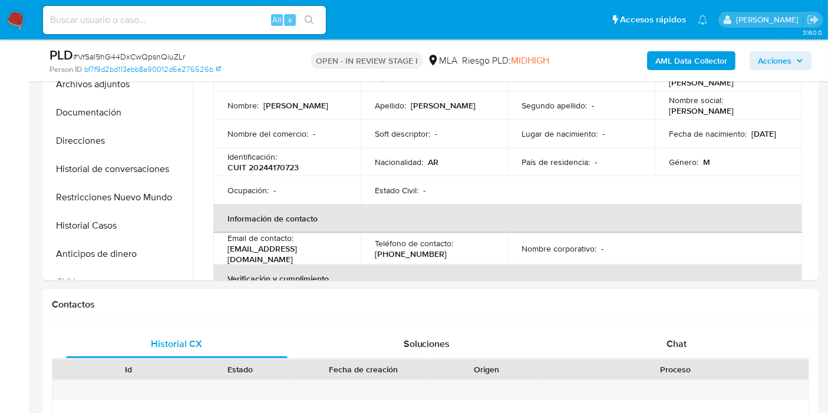
drag, startPoint x: 685, startPoint y: 369, endPoint x: 698, endPoint y: 339, distance: 33.3
click at [686, 368] on div "Proceso" at bounding box center [675, 369] width 250 height 12
click at [698, 339] on div "Chat" at bounding box center [675, 344] width 221 height 28
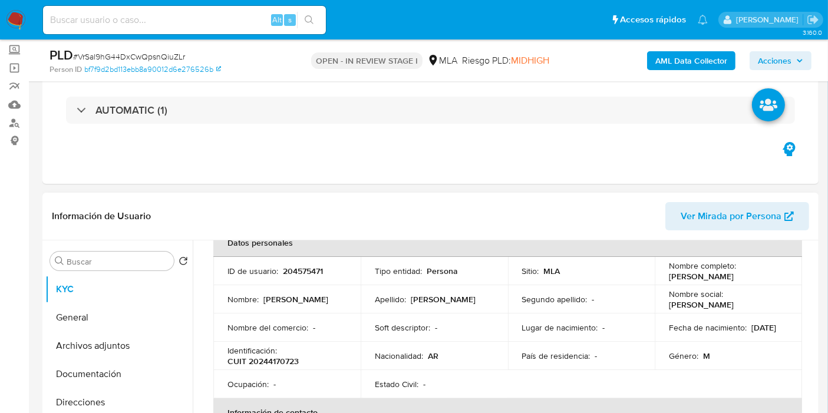
scroll to position [0, 0]
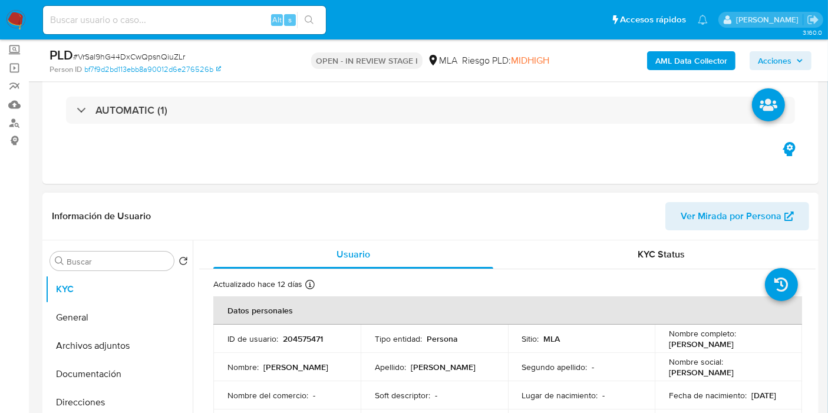
drag, startPoint x: 766, startPoint y: 342, endPoint x: 667, endPoint y: 348, distance: 99.1
click at [669, 348] on div "Nombre completo : [PERSON_NAME]" at bounding box center [728, 338] width 119 height 21
copy p "[PERSON_NAME]"
click at [100, 311] on button "General" at bounding box center [114, 317] width 138 height 28
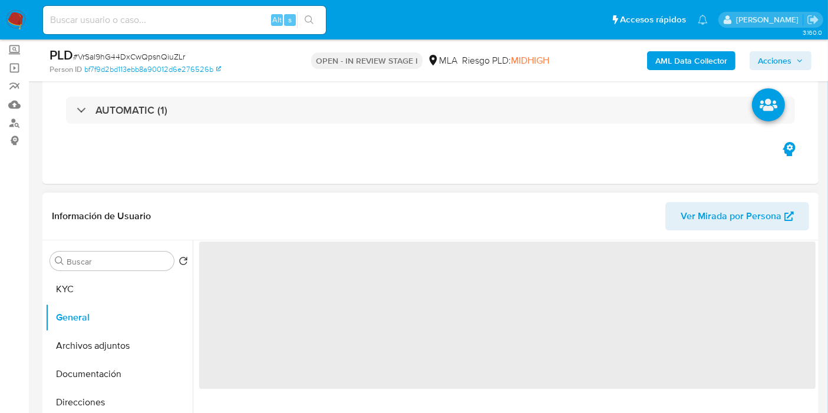
scroll to position [131, 0]
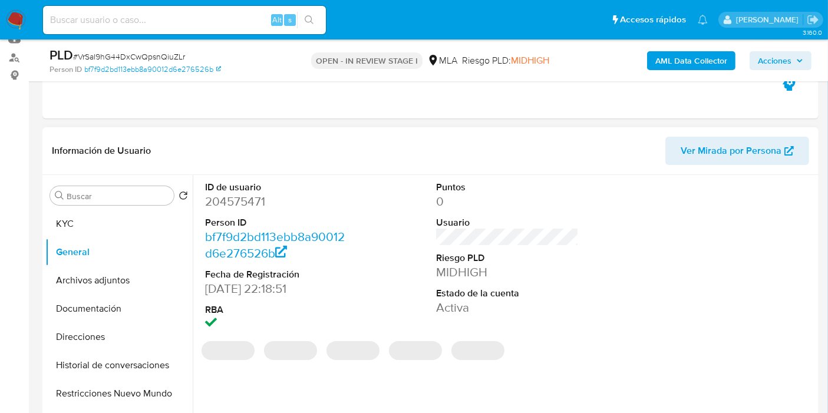
click at [257, 207] on dd "204575471" at bounding box center [276, 201] width 143 height 16
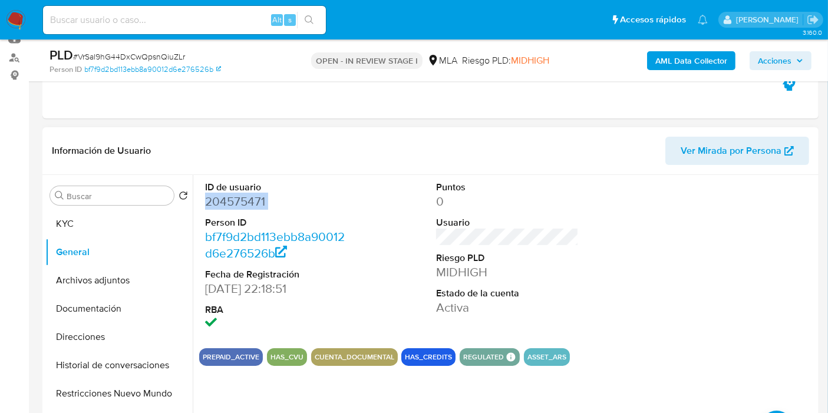
copy dd "204575471"
click at [104, 210] on button "KYC" at bounding box center [114, 224] width 138 height 28
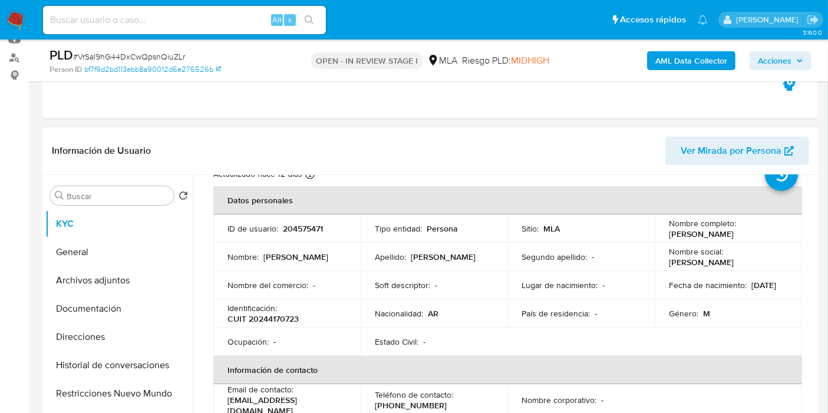
scroll to position [65, 0]
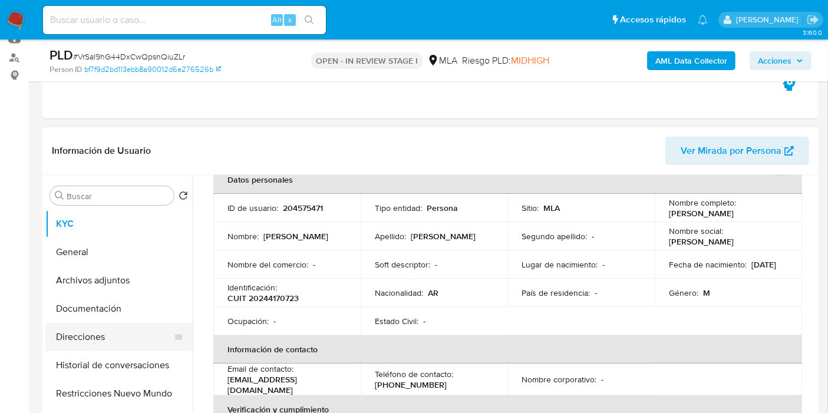
click at [97, 326] on button "Direcciones" at bounding box center [114, 337] width 138 height 28
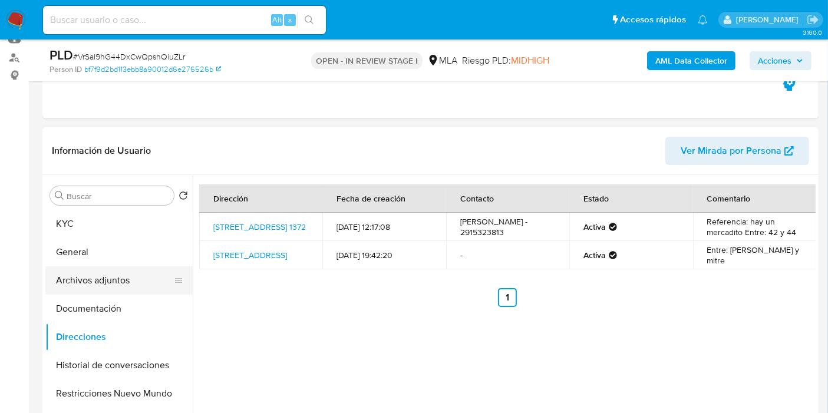
click at [67, 290] on button "Archivos adjuntos" at bounding box center [114, 280] width 138 height 28
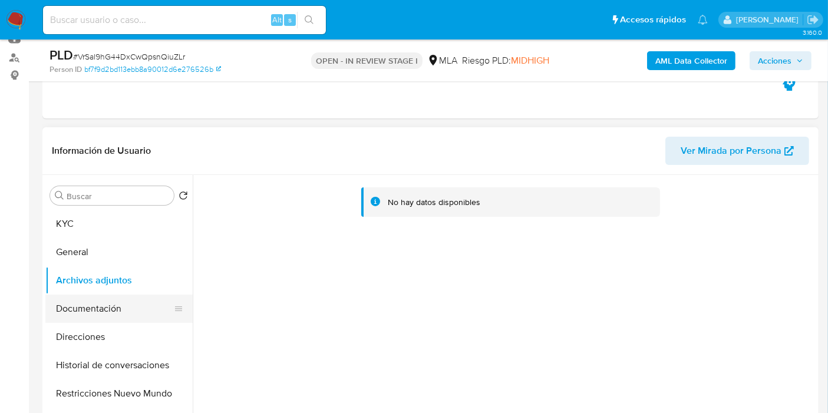
click at [72, 312] on button "Documentación" at bounding box center [114, 309] width 138 height 28
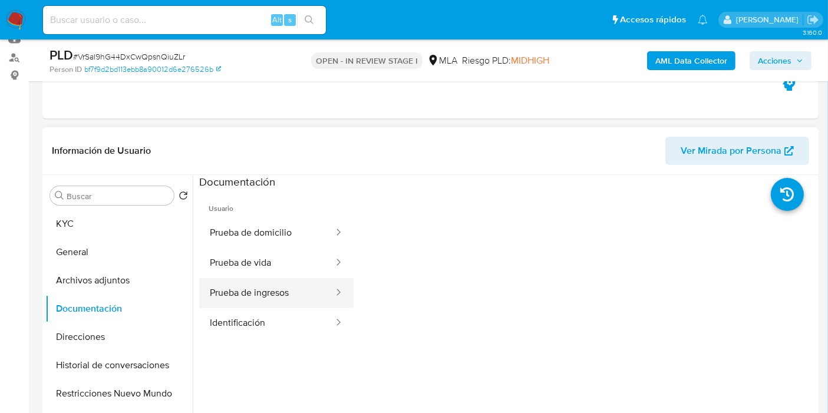
click at [266, 297] on button "Prueba de ingresos" at bounding box center [266, 293] width 135 height 30
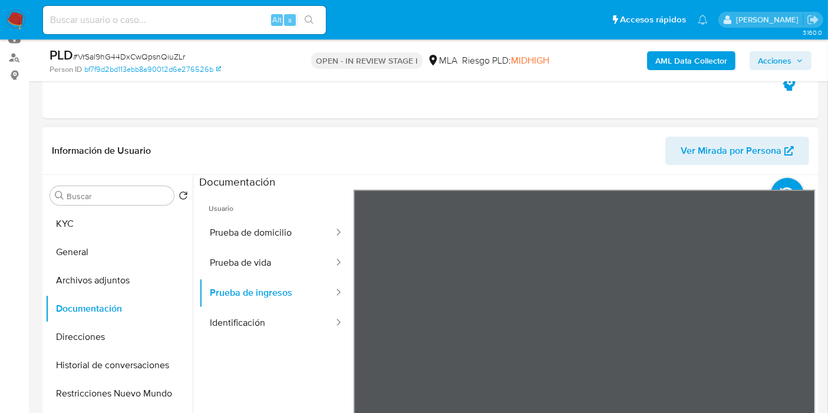
click at [602, 163] on div "Información de Usuario Ver Mirada por Persona Buscar Volver al orden por defect…" at bounding box center [430, 301] width 776 height 349
click at [260, 333] on button "Identificación" at bounding box center [266, 323] width 135 height 30
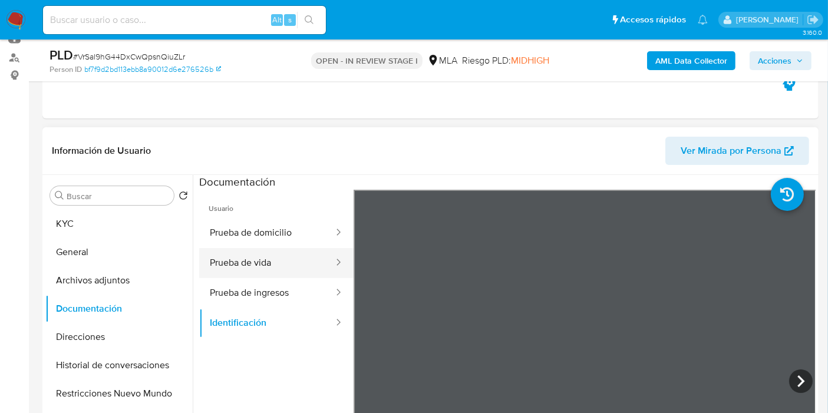
click at [259, 262] on button "Prueba de vida" at bounding box center [266, 263] width 135 height 30
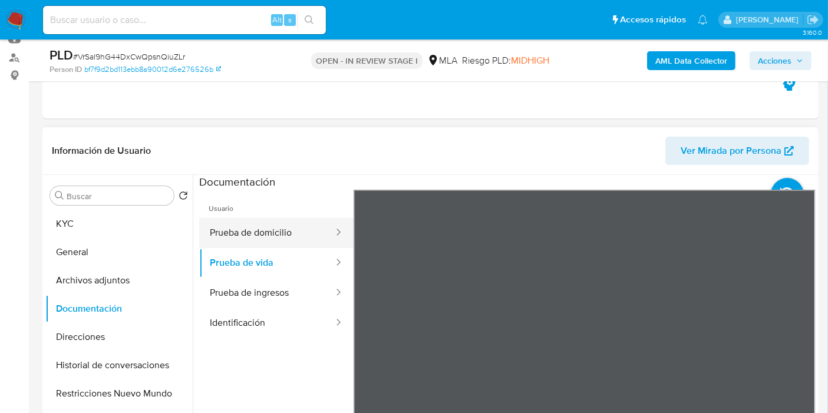
click at [254, 231] on button "Prueba de domicilio" at bounding box center [266, 233] width 135 height 30
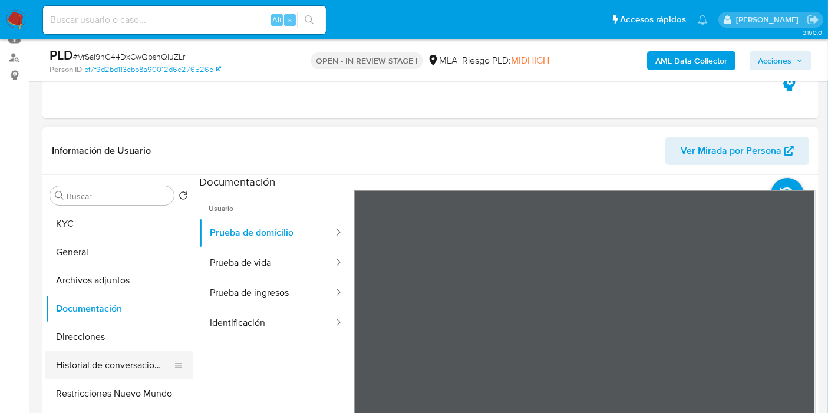
click at [101, 354] on button "Historial de conversaciones" at bounding box center [114, 365] width 138 height 28
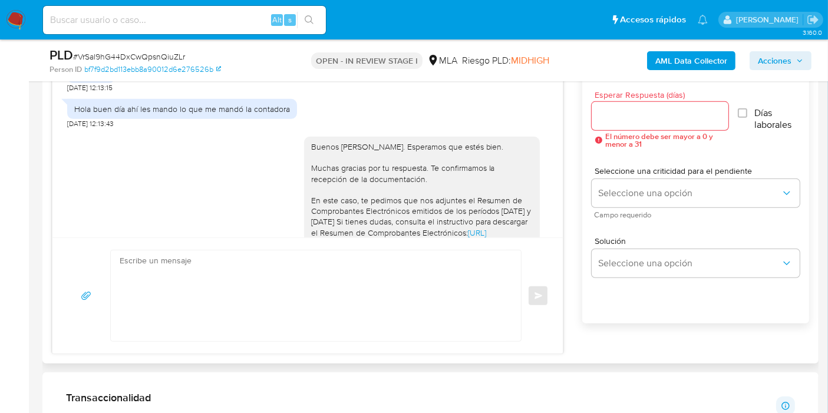
scroll to position [663, 0]
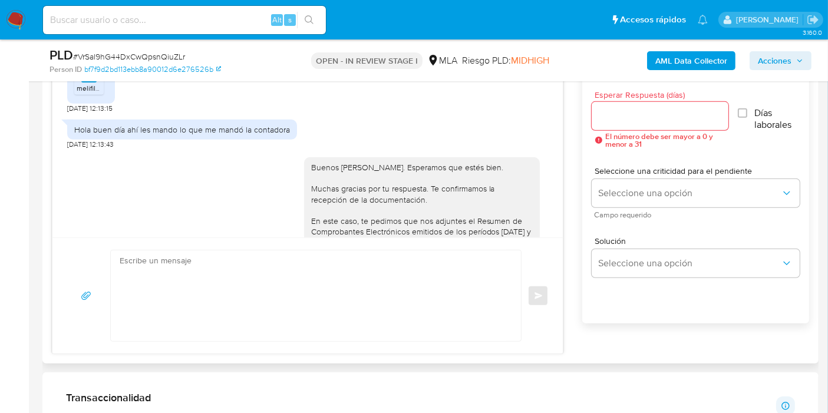
click at [219, 135] on div "Hola buen día ahí les mando lo que me mandó la contadora" at bounding box center [182, 129] width 216 height 11
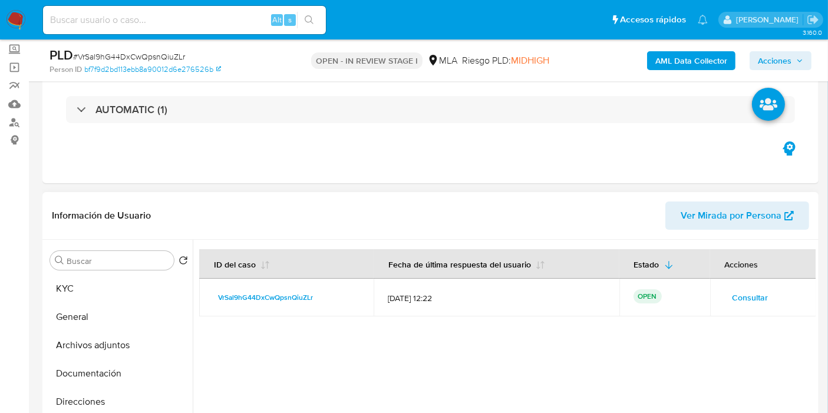
scroll to position [65, 0]
click at [114, 332] on button "Archivos adjuntos" at bounding box center [114, 346] width 138 height 28
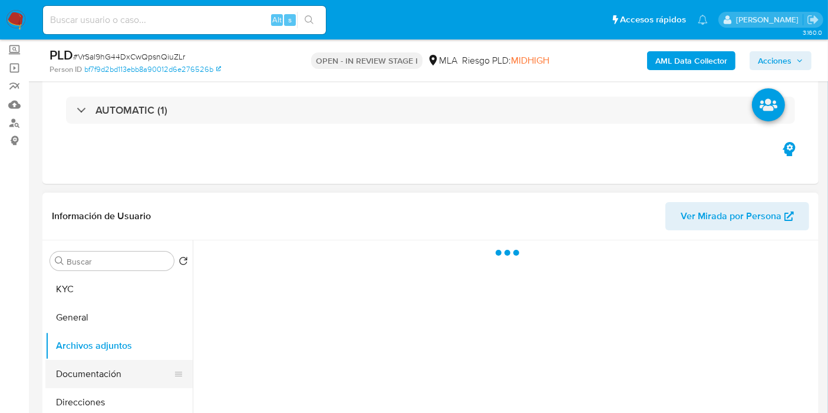
click at [105, 366] on button "Documentación" at bounding box center [114, 374] width 138 height 28
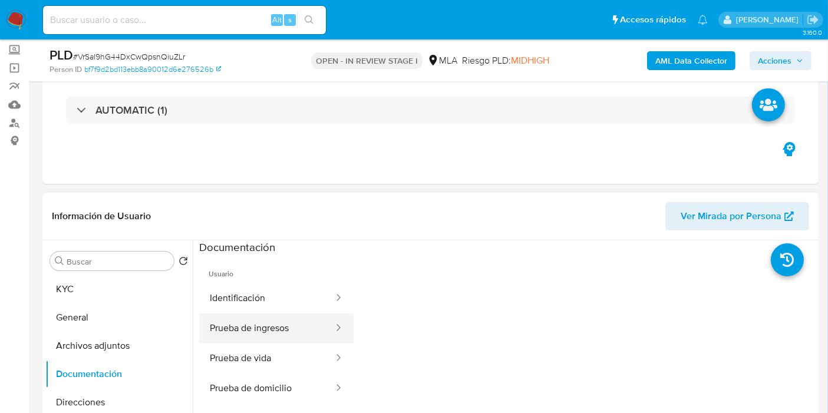
drag, startPoint x: 300, startPoint y: 331, endPoint x: 309, endPoint y: 330, distance: 9.5
click at [300, 330] on button "Prueba de ingresos" at bounding box center [266, 328] width 135 height 30
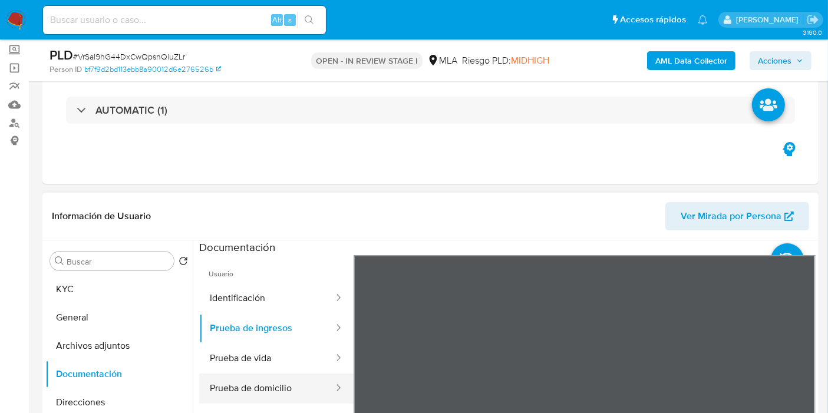
drag, startPoint x: 293, startPoint y: 369, endPoint x: 291, endPoint y: 383, distance: 14.2
click at [294, 369] on button "Prueba de vida" at bounding box center [266, 358] width 135 height 30
click at [291, 383] on button "Prueba de domicilio" at bounding box center [266, 388] width 135 height 30
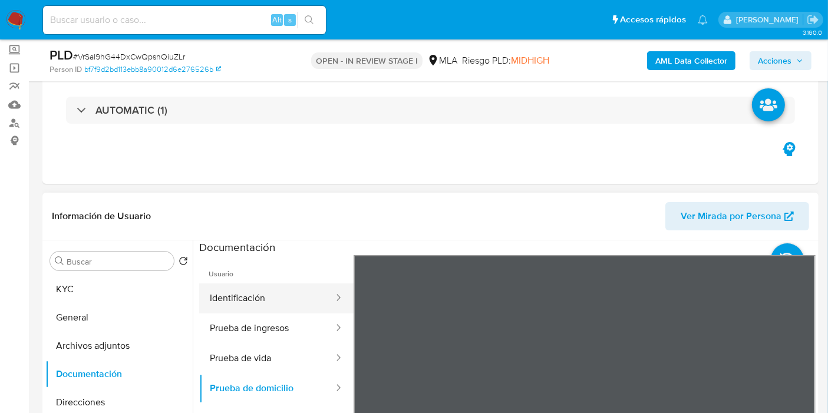
click at [298, 295] on button "Identificación" at bounding box center [266, 298] width 135 height 30
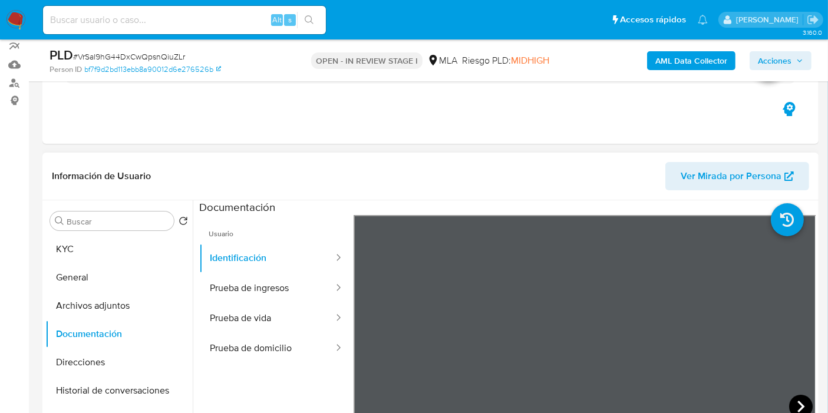
scroll to position [196, 0]
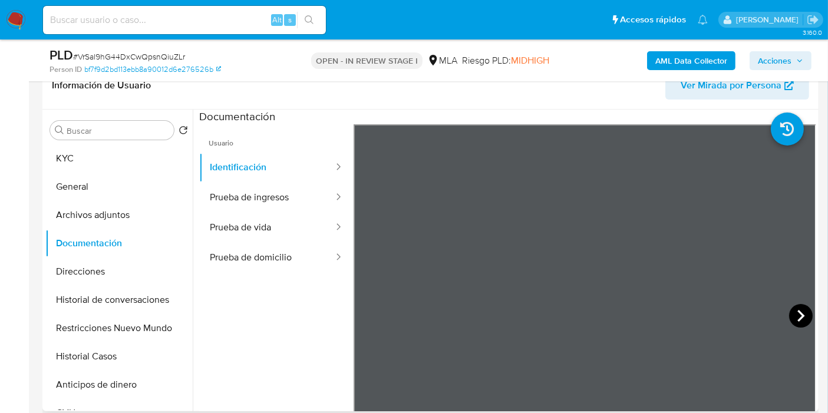
click at [799, 325] on icon at bounding box center [801, 316] width 24 height 24
click at [109, 201] on button "Archivos adjuntos" at bounding box center [114, 215] width 138 height 28
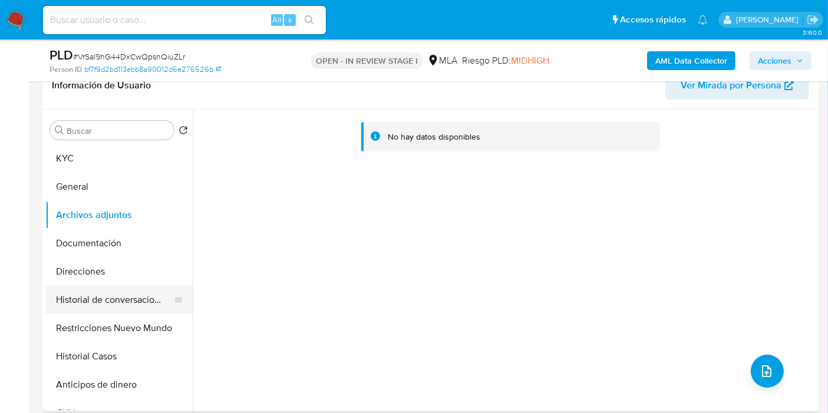
click at [125, 289] on button "Historial de conversaciones" at bounding box center [114, 300] width 138 height 28
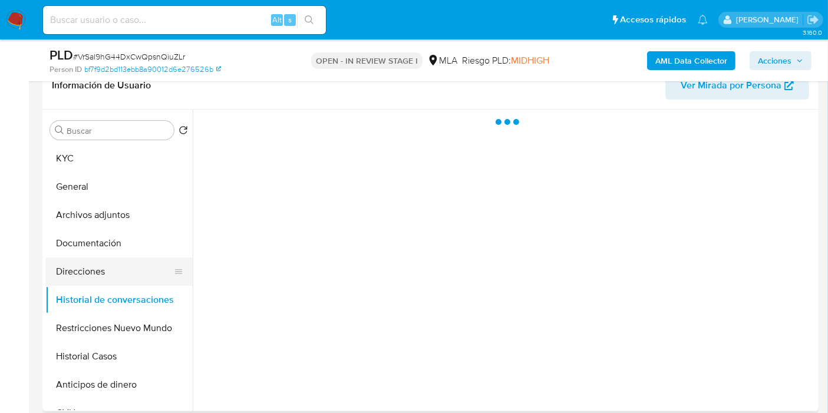
click at [131, 273] on button "Direcciones" at bounding box center [114, 271] width 138 height 28
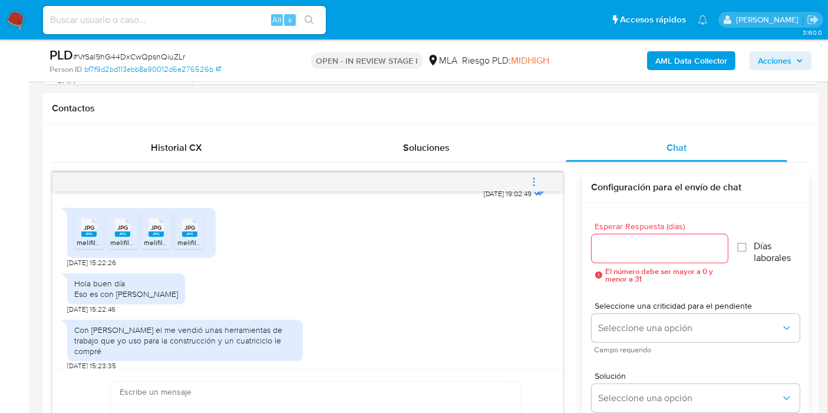
scroll to position [1055, 0]
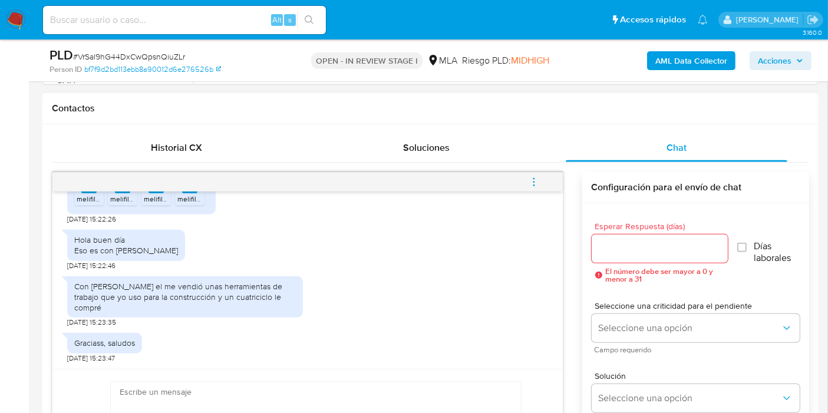
click at [232, 303] on div "Con [PERSON_NAME] el me vendió unas herramientas de trabajo que yo uso para la …" at bounding box center [184, 297] width 221 height 32
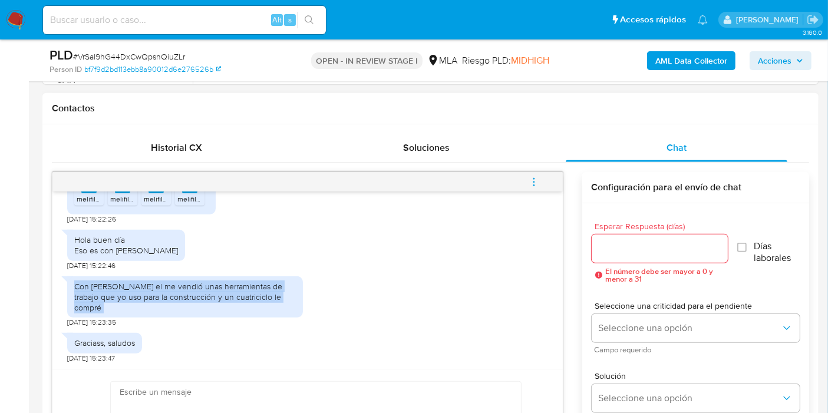
click at [232, 303] on div "Con Óscar Sayago el me vendió unas herramientas de trabajo que yo uso para la c…" at bounding box center [184, 297] width 221 height 32
copy div "Con Óscar Sayago el me vendió unas herramientas de trabajo que yo uso para la c…"
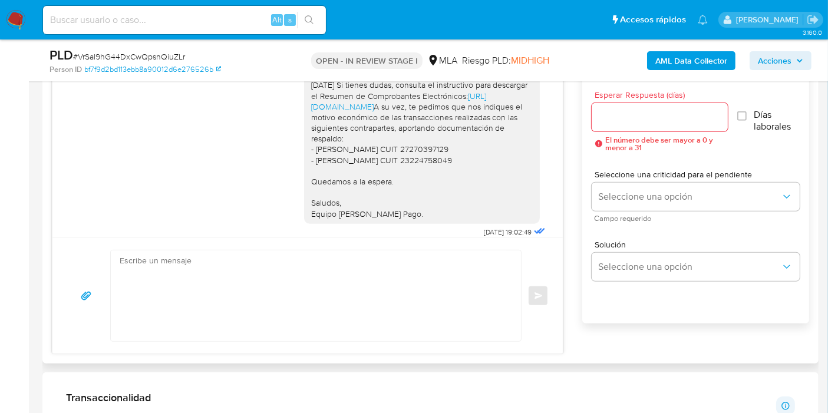
scroll to position [859, 0]
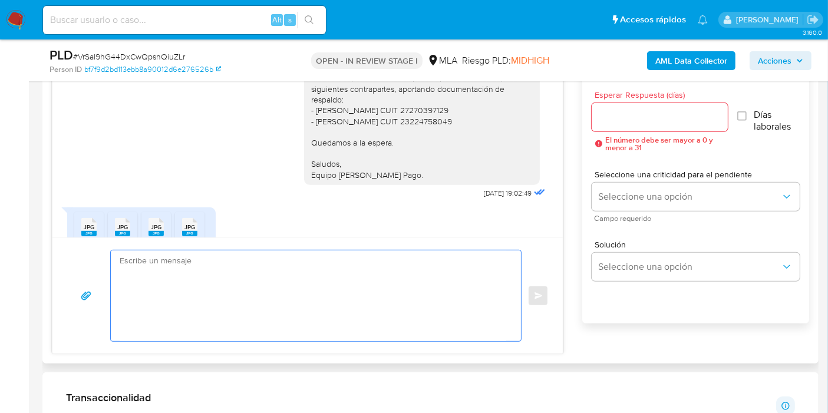
click at [217, 266] on textarea at bounding box center [313, 295] width 386 height 91
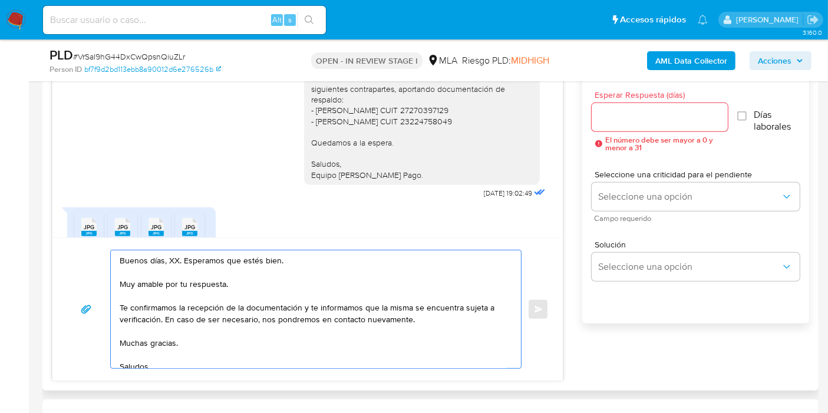
click at [177, 257] on textarea "Buenos días, XX. Esperamos que estés bien. Muy amable por tu respuesta. Te conf…" at bounding box center [313, 309] width 386 height 118
click at [173, 256] on textarea "Buenos días, XX. Esperamos que estés bien. Muy amable por tu respuesta. Te conf…" at bounding box center [313, 309] width 386 height 118
click at [177, 284] on textarea "Buenos días, Osvaldo. Esperamos que estés bien. Muy amable por tu respuesta. Te…" at bounding box center [313, 309] width 386 height 118
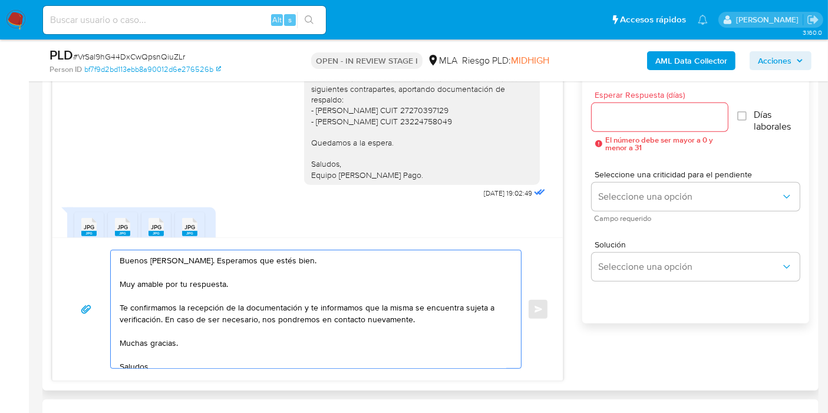
click at [177, 284] on textarea "Buenos días, Osvaldo. Esperamos que estés bien. Muy amable por tu respuesta. Te…" at bounding box center [313, 309] width 386 height 118
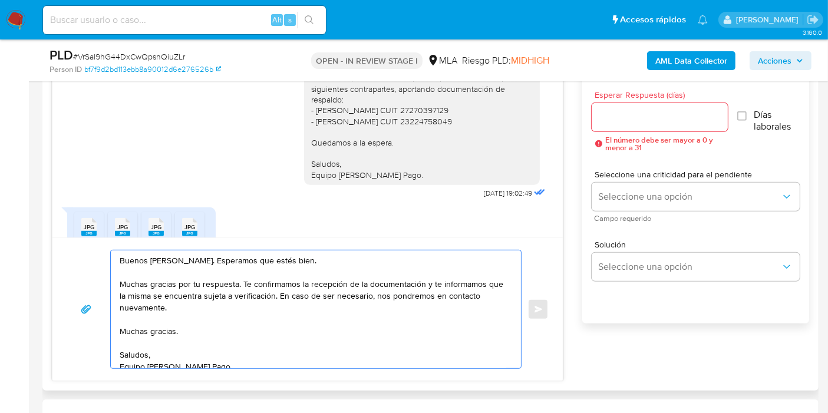
drag, startPoint x: 424, startPoint y: 284, endPoint x: 292, endPoint y: 296, distance: 132.4
click at [292, 296] on textarea "Buenos días, Osvaldo. Esperamos que estés bien. Muchas gracias por tu respuesta…" at bounding box center [313, 309] width 386 height 118
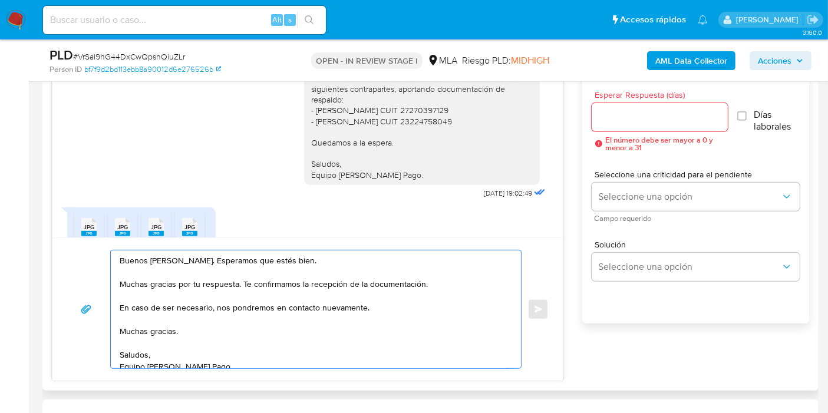
click at [292, 296] on textarea "Buenos días, Osvaldo. Esperamos que estés bien. Muchas gracias por tu respuesta…" at bounding box center [313, 309] width 386 height 118
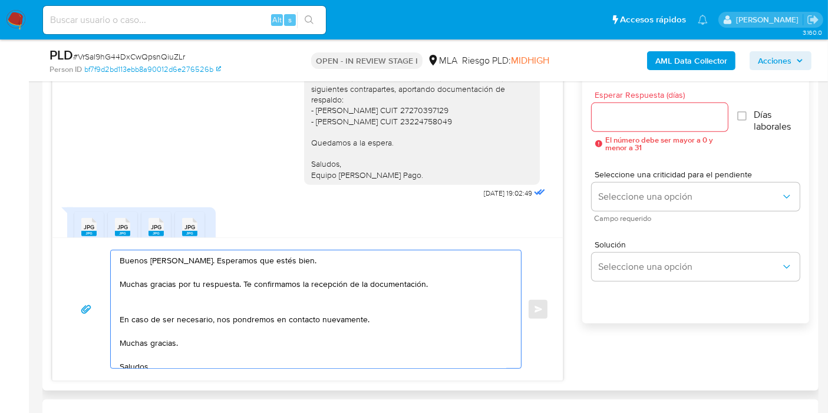
paste textarea "Analizamos tu caso y verificamos que la operatoria canalizada en tu cuenta de M…"
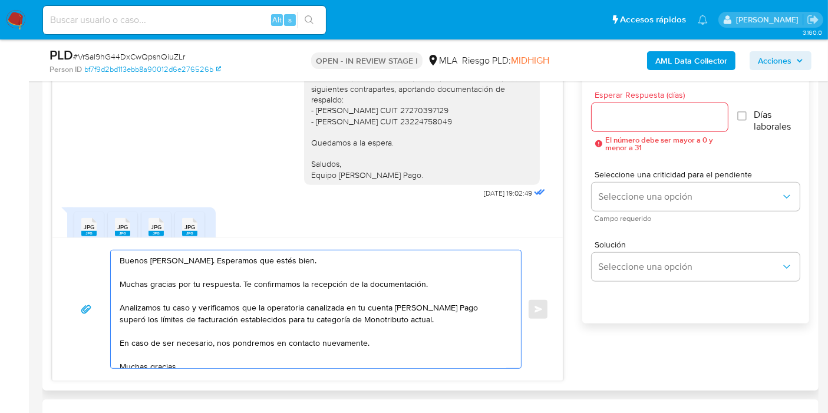
click at [276, 322] on textarea "Buenos días, Osvaldo. Esperamos que estés bien. Muchas gracias por tu respuesta…" at bounding box center [313, 309] width 386 height 118
click at [233, 303] on textarea "Buenos días, Osvaldo. Esperamos que estés bien. Muchas gracias por tu respuesta…" at bounding box center [313, 309] width 386 height 118
click at [193, 315] on textarea "Buenos días, Osvaldo. Esperamos que estés bien. Muchas gracias por tu respuesta…" at bounding box center [313, 309] width 386 height 118
click at [231, 292] on textarea "Buenos días, Osvaldo. Esperamos que estés bien. Muchas gracias por tu respuesta…" at bounding box center [313, 309] width 386 height 118
drag, startPoint x: 199, startPoint y: 284, endPoint x: 224, endPoint y: 299, distance: 29.3
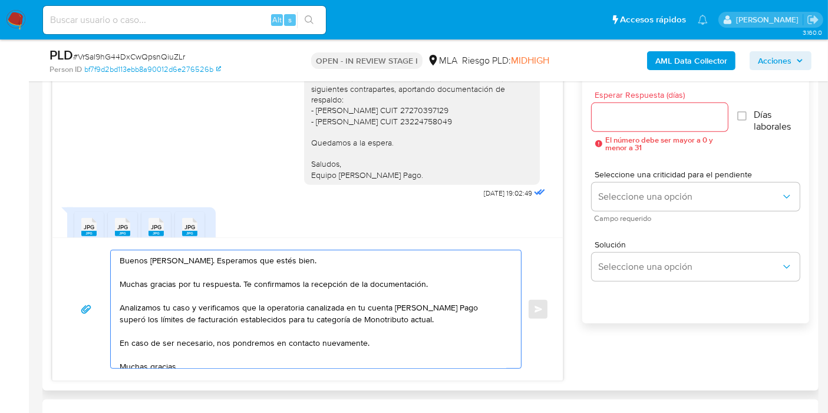
click at [201, 284] on textarea "Buenos días, Osvaldo. Esperamos que estés bien. Muchas gracias por tu respuesta…" at bounding box center [313, 309] width 386 height 118
click at [233, 304] on textarea "Buenos días, Osvaldo. Esperamos que estés bien. Muchas gracias por tu respuesta…" at bounding box center [313, 309] width 386 height 118
click at [240, 297] on textarea "Buenos días, Osvaldo. Esperamos que estés bien. Muchas gracias por tu respuesta…" at bounding box center [313, 309] width 386 height 118
click at [242, 296] on textarea "Buenos días, Osvaldo. Esperamos que estés bien. Muchas gracias por tu respuesta…" at bounding box center [313, 309] width 386 height 118
drag, startPoint x: 197, startPoint y: 307, endPoint x: 146, endPoint y: 307, distance: 50.7
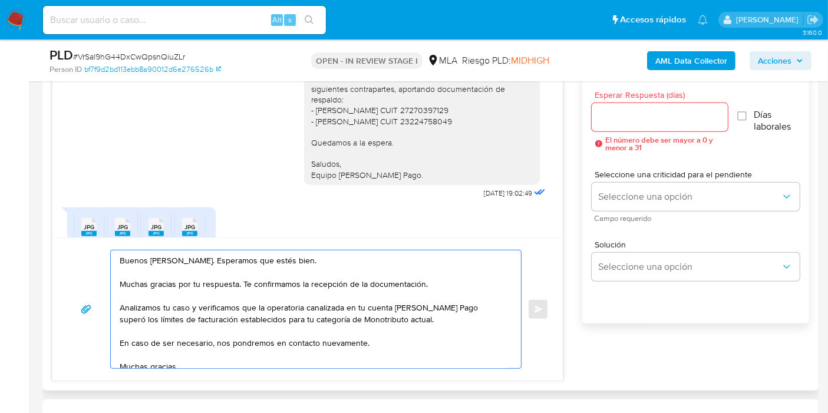
click at [197, 307] on textarea "Buenos días, Osvaldo. Esperamos que estés bien. Muchas gracias por tu respuesta…" at bounding box center [313, 309] width 386 height 118
click at [133, 305] on textarea "Buenos días, Osvaldo. Esperamos que estés bien. Muchas gracias por tu respuesta…" at bounding box center [313, 309] width 386 height 118
click at [124, 305] on textarea "Buenos días, Osvaldo. Esperamos que estés bien. Muchas gracias por tu respuesta…" at bounding box center [313, 309] width 386 height 118
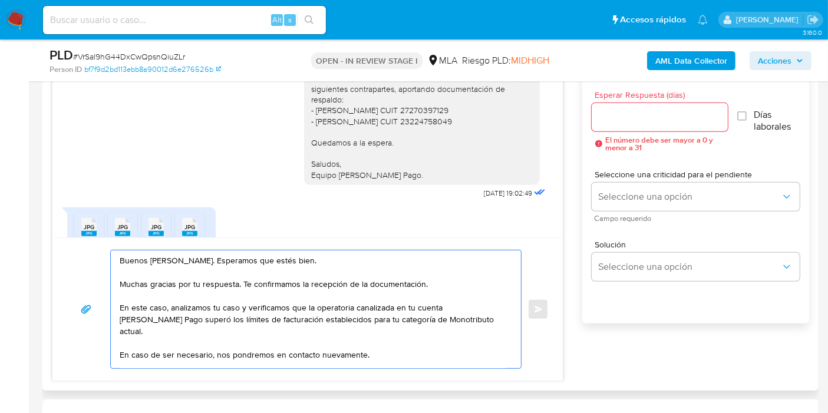
click at [399, 322] on textarea "Buenos días, Osvaldo. Esperamos que estés bien. Muchas gracias por tu respuesta…" at bounding box center [313, 309] width 386 height 118
click at [429, 307] on textarea "Buenos días, Osvaldo. Esperamos que estés bien. Muchas gracias por tu respuesta…" at bounding box center [313, 309] width 386 height 118
click at [449, 309] on textarea "Buenos días, Osvaldo. Esperamos que estés bien. Muchas gracias por tu respuesta…" at bounding box center [313, 309] width 386 height 118
click at [240, 312] on textarea "Buenos días, Osvaldo. Esperamos que estés bien. Muchas gracias por tu respuesta…" at bounding box center [313, 309] width 386 height 118
click at [267, 316] on textarea "Buenos días, Osvaldo. Esperamos que estés bien. Muchas gracias por tu respuesta…" at bounding box center [313, 309] width 386 height 118
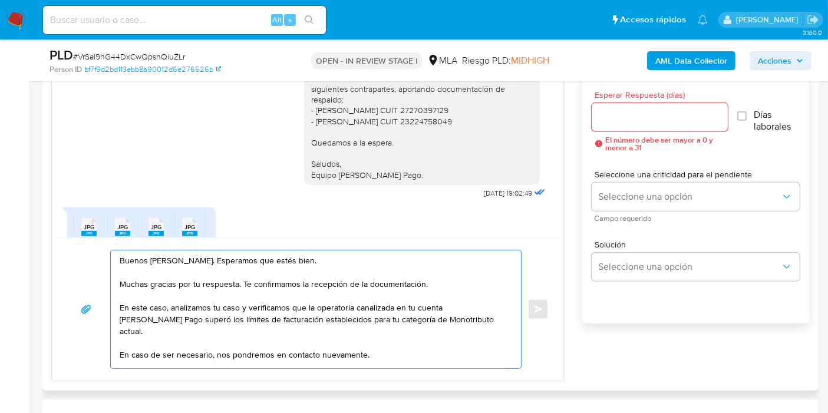
click at [372, 313] on textarea "Buenos días, Osvaldo. Esperamos que estés bien. Muchas gracias por tu respuesta…" at bounding box center [313, 309] width 386 height 118
click at [428, 315] on textarea "Buenos días, Osvaldo. Esperamos que estés bien. Muchas gracias por tu respuesta…" at bounding box center [313, 309] width 386 height 118
drag, startPoint x: 448, startPoint y: 316, endPoint x: 638, endPoint y: 364, distance: 196.7
click at [448, 317] on textarea "Buenos días, Osvaldo. Esperamos que estés bien. Muchas gracias por tu respuesta…" at bounding box center [313, 309] width 386 height 118
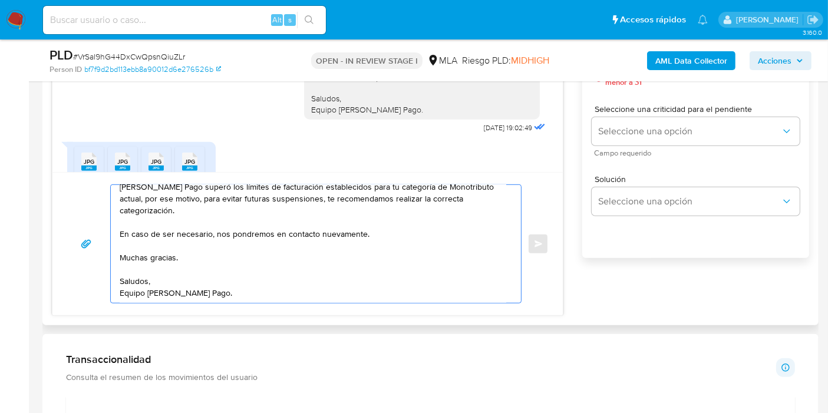
scroll to position [91, 0]
click at [161, 283] on textarea "Buenos días, Osvaldo. Esperamos que estés bien. Muchas gracias por tu respuesta…" at bounding box center [313, 244] width 386 height 118
click at [151, 290] on textarea "Buenos días, Osvaldo. Esperamos que estés bien. Muchas gracias por tu respuesta…" at bounding box center [313, 244] width 386 height 118
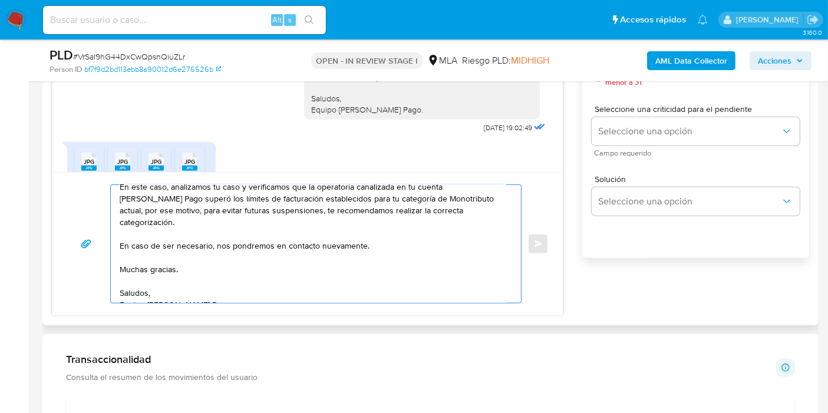
click at [142, 258] on textarea "Buenos días, Osvaldo. Esperamos que estés bien. Muchas gracias por tu respuesta…" at bounding box center [313, 244] width 386 height 118
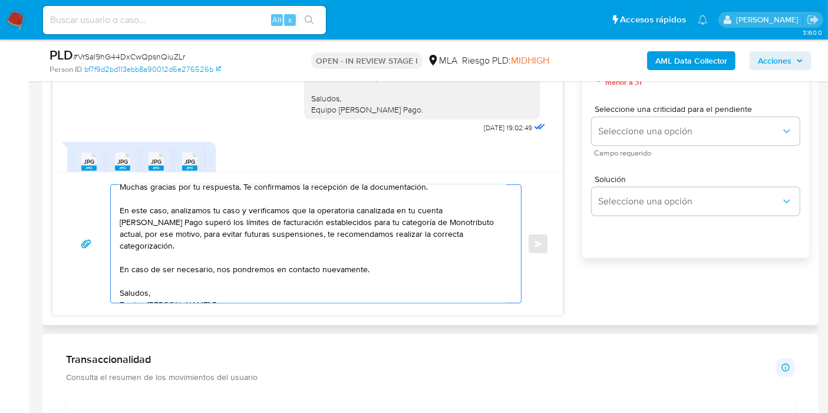
scroll to position [0, 0]
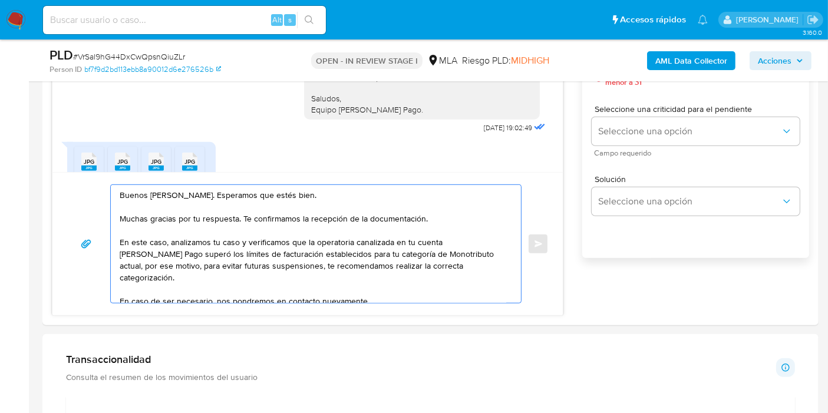
drag, startPoint x: 305, startPoint y: 207, endPoint x: 363, endPoint y: 326, distance: 132.8
click at [306, 209] on textarea "Buenos días, Osvaldo. Esperamos que estés bien. Muchas gracias por tu respuesta…" at bounding box center [313, 244] width 386 height 118
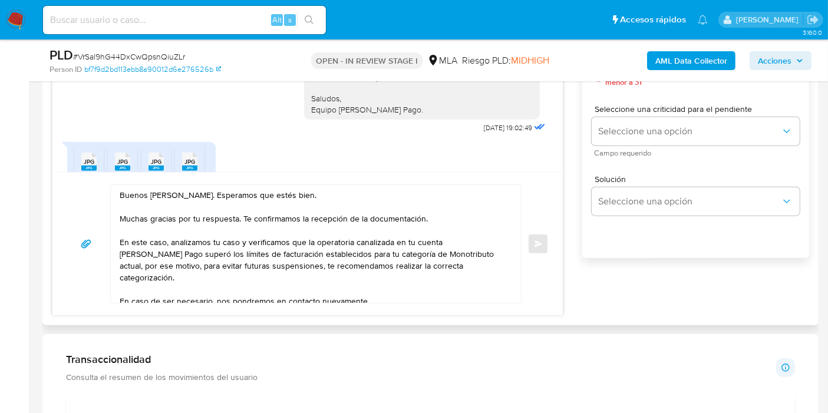
click at [112, 212] on div "Buenos días, Osvaldo. Esperamos que estés bien. Muchas gracias por tu respuesta…" at bounding box center [313, 244] width 404 height 118
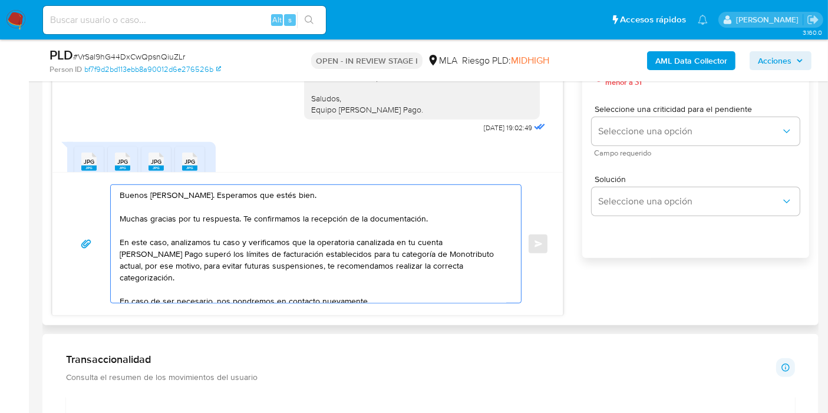
click at [156, 196] on textarea "Buenos días, Osvaldo. Esperamos que estés bien. Muchas gracias por tu respuesta…" at bounding box center [313, 244] width 386 height 118
click at [155, 247] on textarea "Buenos días, Osvaldo. Esperamos que estés bien. Muchas gracias por tu respuesta…" at bounding box center [313, 244] width 386 height 118
click at [213, 230] on textarea "Buenos días, Osvaldo. Esperamos que estés bien. Muchas gracias por tu respuesta…" at bounding box center [313, 244] width 386 height 118
click at [297, 254] on textarea "Buenos días, Osvaldo. Esperamos que estés bien. Muchas gracias por tu respuesta…" at bounding box center [313, 244] width 386 height 118
click at [360, 207] on textarea "Buenos días, Osvaldo. Esperamos que estés bien. Muchas gracias por tu respuesta…" at bounding box center [313, 244] width 386 height 118
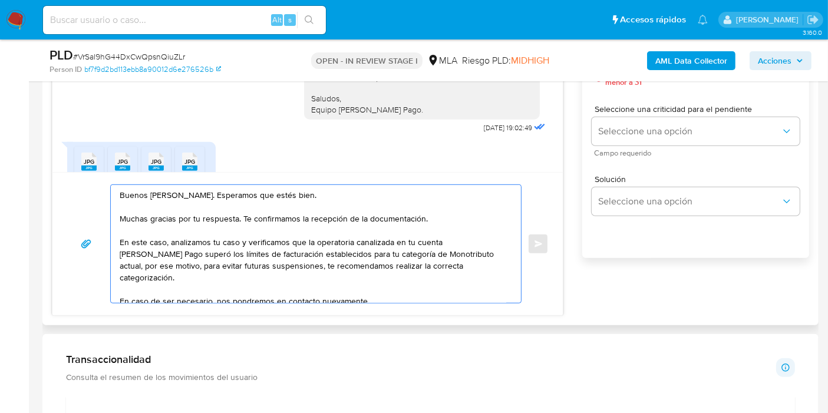
click at [164, 243] on textarea "Buenos días, Osvaldo. Esperamos que estés bien. Muchas gracias por tu respuesta…" at bounding box center [313, 244] width 386 height 118
click at [240, 257] on textarea "Buenos días, Osvaldo. Esperamos que estés bien. Muchas gracias por tu respuesta…" at bounding box center [313, 244] width 386 height 118
click at [310, 256] on textarea "Buenos días, Osvaldo. Esperamos que estés bien. Muchas gracias por tu respuesta…" at bounding box center [313, 244] width 386 height 118
click at [351, 250] on textarea "Buenos días, Osvaldo. Esperamos que estés bien. Muchas gracias por tu respuesta…" at bounding box center [313, 244] width 386 height 118
click at [418, 249] on textarea "Buenos días, Osvaldo. Esperamos que estés bien. Muchas gracias por tu respuesta…" at bounding box center [313, 244] width 386 height 118
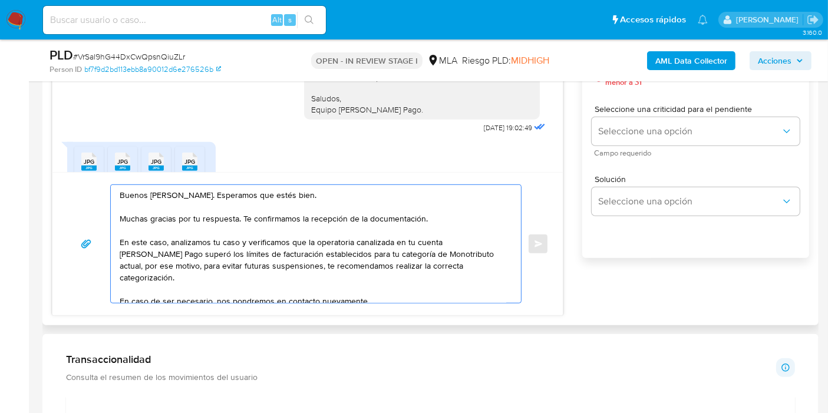
click at [435, 249] on textarea "Buenos días, Osvaldo. Esperamos que estés bien. Muchas gracias por tu respuesta…" at bounding box center [313, 244] width 386 height 118
click at [256, 257] on textarea "Buenos días, Osvaldo. Esperamos que estés bien. Muchas gracias por tu respuesta…" at bounding box center [313, 244] width 386 height 118
click at [272, 272] on textarea "Buenos días, Osvaldo. Esperamos que estés bien. Muchas gracias por tu respuesta…" at bounding box center [313, 244] width 386 height 118
click at [347, 263] on textarea "Buenos días, Osvaldo. Esperamos que estés bien. Muchas gracias por tu respuesta…" at bounding box center [313, 244] width 386 height 118
click at [379, 263] on textarea "Buenos días, Osvaldo. Esperamos que estés bien. Muchas gracias por tu respuesta…" at bounding box center [313, 244] width 386 height 118
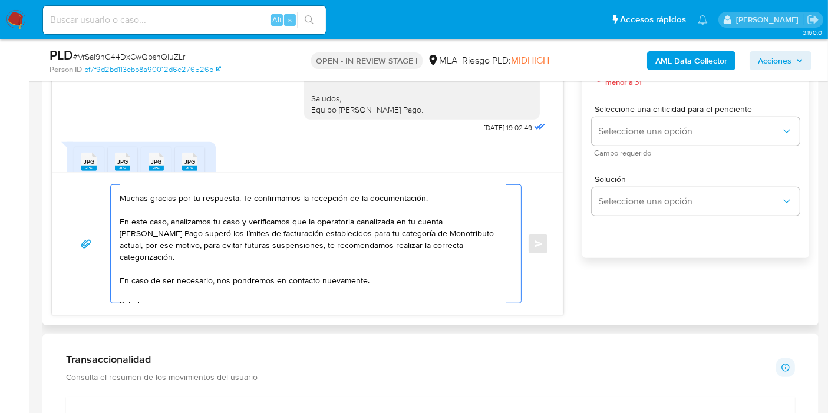
scroll to position [32, 0]
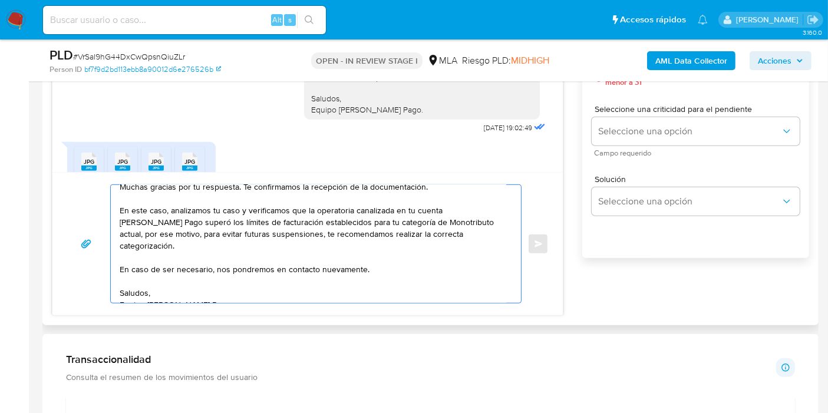
click at [401, 231] on textarea "Buenos días, Osvaldo. Esperamos que estés bien. Muchas gracias por tu respuesta…" at bounding box center [313, 244] width 386 height 118
click at [402, 230] on textarea "Buenos días, Osvaldo. Esperamos que estés bien. Muchas gracias por tu respuesta…" at bounding box center [313, 244] width 386 height 118
click at [405, 230] on textarea "Buenos días, Osvaldo. Esperamos que estés bien. Muchas gracias por tu respuesta…" at bounding box center [313, 244] width 386 height 118
click at [449, 257] on textarea "Buenos [PERSON_NAME]. Esperamos que estés bien. Muchas gracias por tu respuesta…" at bounding box center [313, 244] width 386 height 118
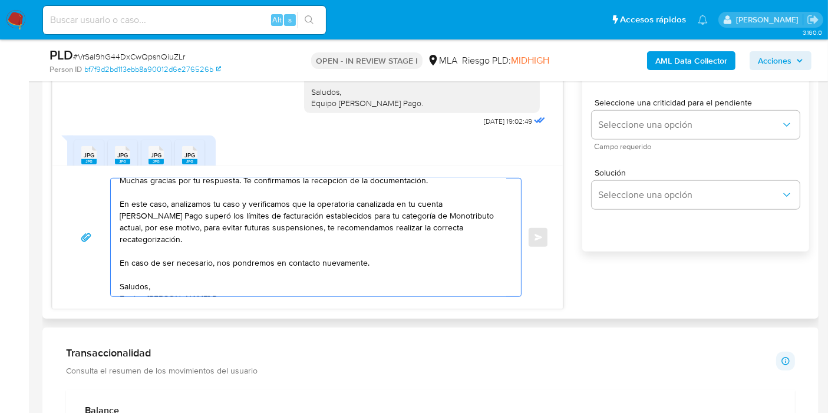
scroll to position [654, 0]
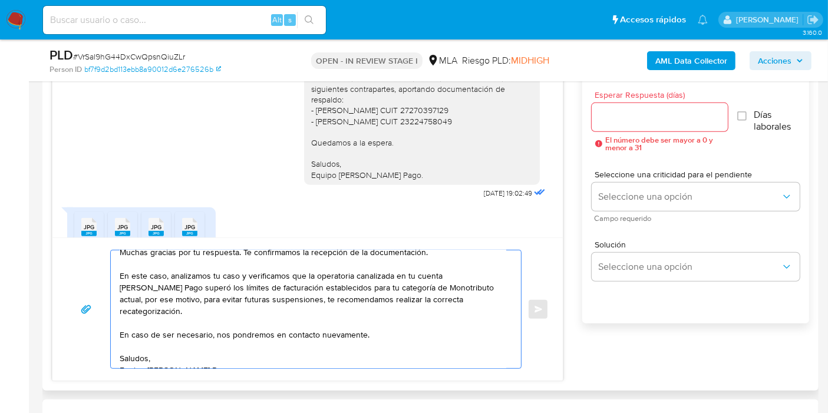
type textarea "Buenos [PERSON_NAME]. Esperamos que estés bien. Muchas gracias por tu respuesta…"
click at [637, 123] on input "Esperar Respuesta (días)" at bounding box center [659, 117] width 136 height 15
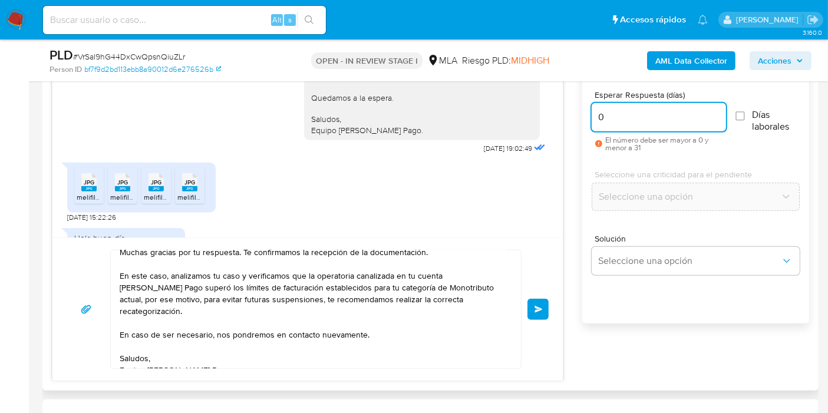
scroll to position [924, 0]
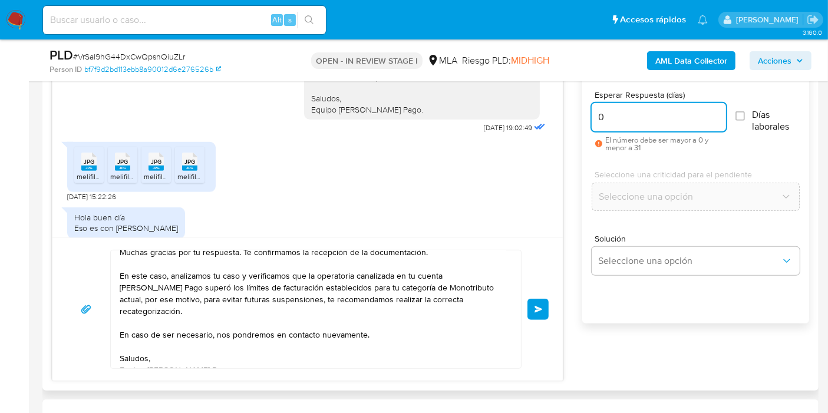
type input "0"
click at [541, 296] on div "Buenos días, Osvaldo. Esperamos que estés bien. Muchas gracias por tu respuesta…" at bounding box center [308, 309] width 482 height 119
click at [537, 308] on span "Enviar" at bounding box center [538, 309] width 8 height 7
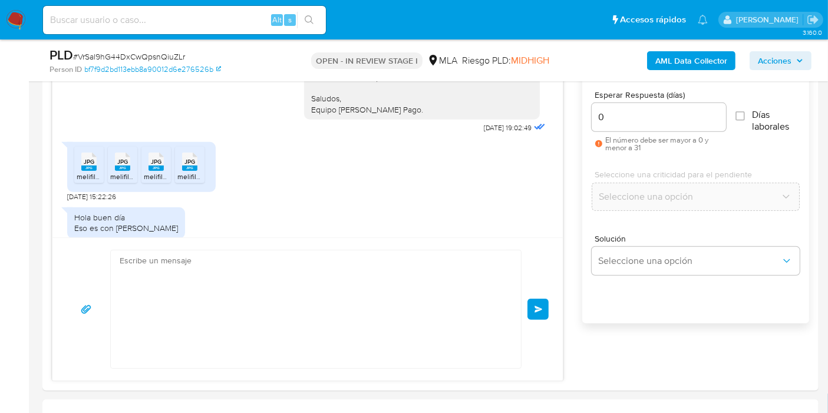
scroll to position [1272, 0]
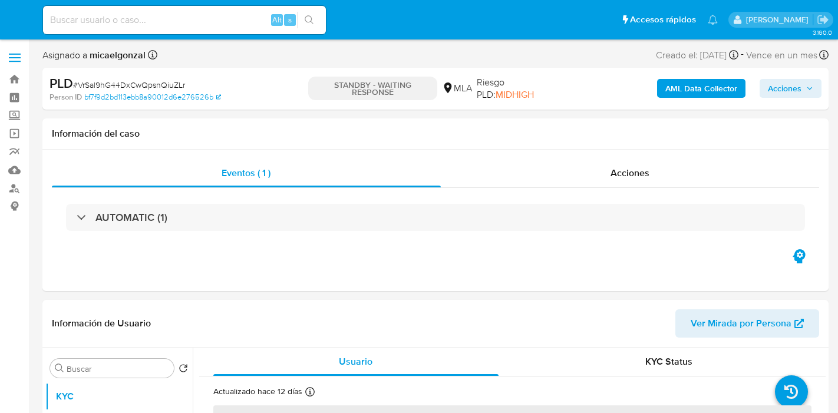
select select "10"
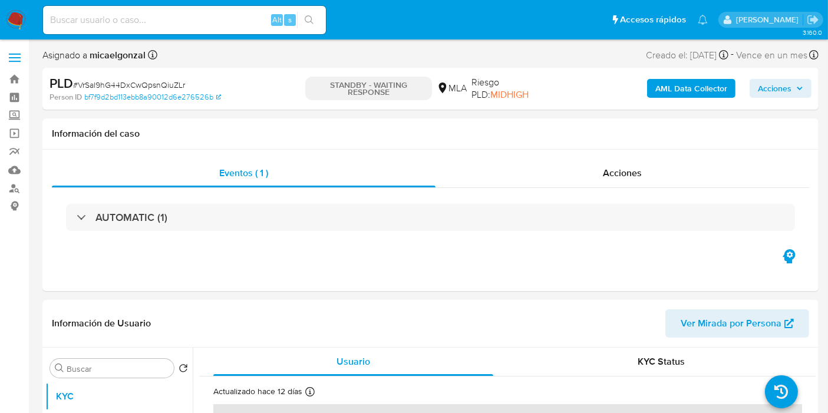
click at [106, 85] on span "# VrSal9hG44DxCwQpsnQiuZLr" at bounding box center [129, 85] width 112 height 12
copy span "VrSal9hG44DxCwQpsnQiuZLr"
click at [21, 24] on img at bounding box center [16, 20] width 20 height 20
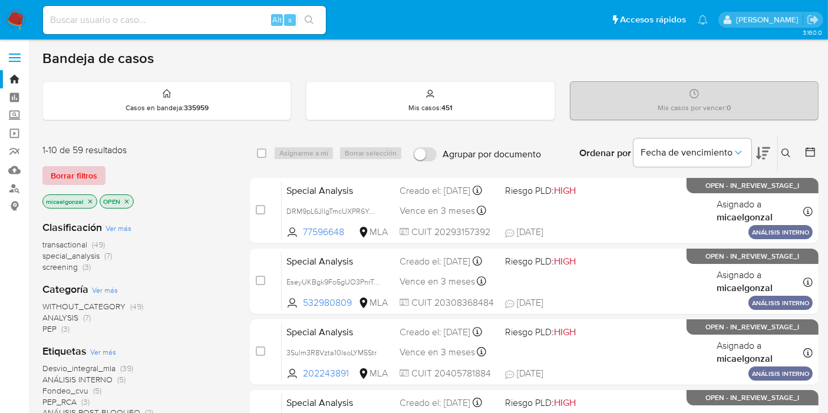
click at [75, 170] on span "Borrar filtros" at bounding box center [74, 175] width 47 height 16
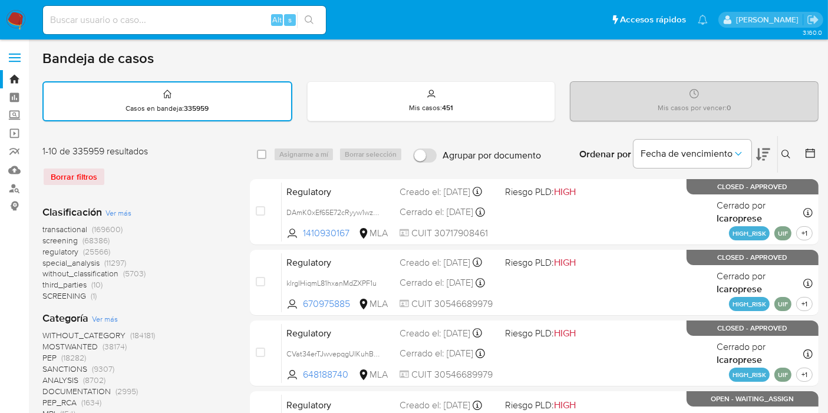
click at [789, 152] on icon at bounding box center [785, 154] width 9 height 9
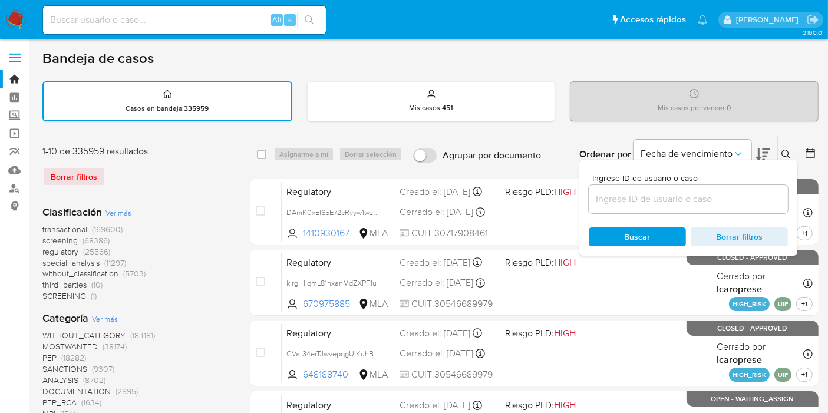
click at [717, 203] on input at bounding box center [687, 198] width 199 height 15
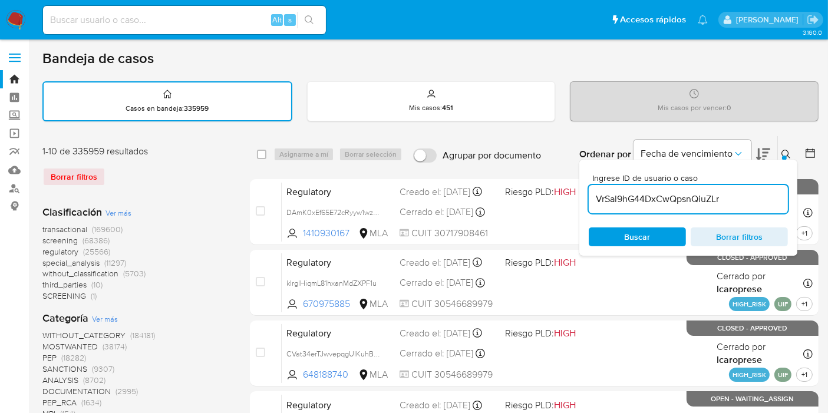
type input "VrSal9hG44DxCwQpsnQiuZLr"
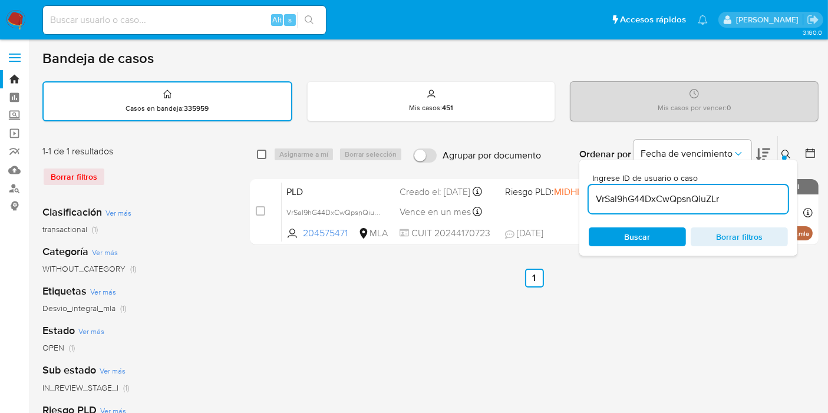
click at [265, 154] on input "checkbox" at bounding box center [261, 154] width 9 height 9
checkbox input "true"
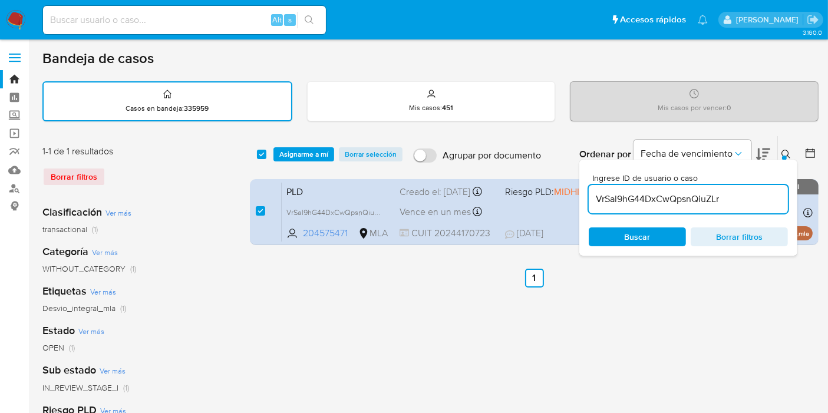
click at [281, 145] on div "select-all-cases-checkbox Asignarme a mí Borrar selección Agrupar por documento…" at bounding box center [534, 154] width 568 height 37
click at [287, 149] on span "Asignarme a mí" at bounding box center [303, 154] width 49 height 12
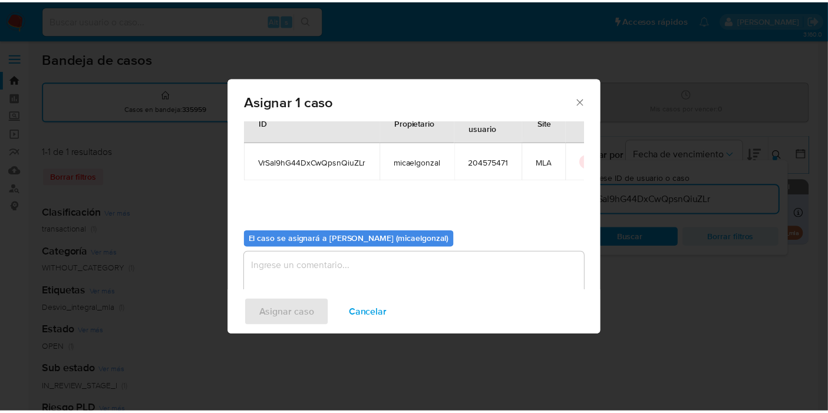
scroll to position [60, 0]
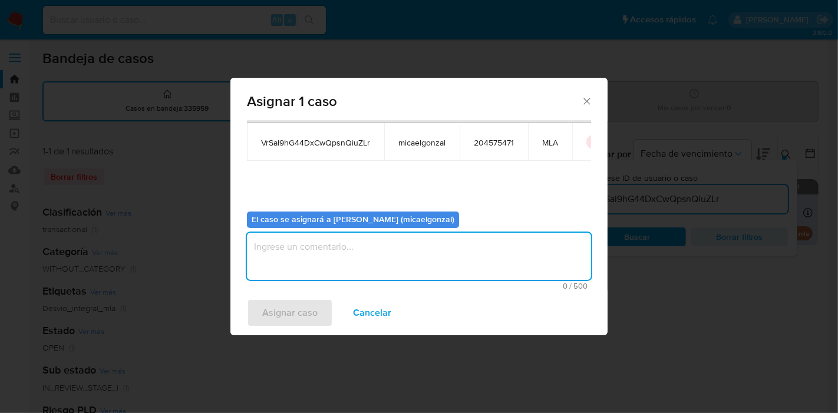
click at [269, 250] on textarea "assign-modal" at bounding box center [419, 256] width 344 height 47
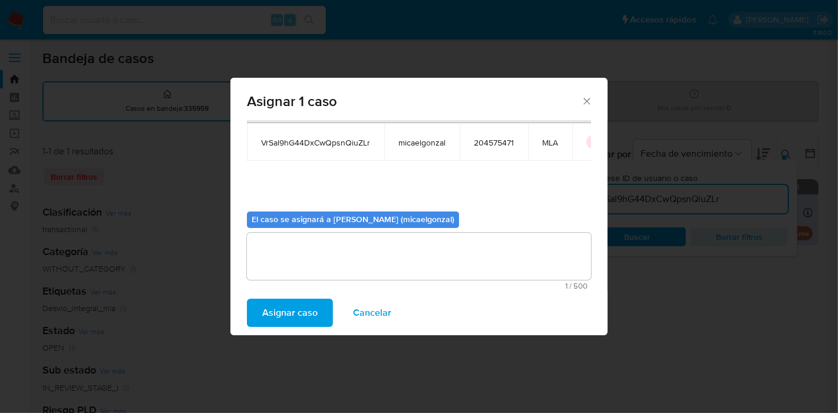
click at [261, 295] on div "Asignar caso Cancelar" at bounding box center [418, 312] width 377 height 45
click at [253, 317] on button "Asignar caso" at bounding box center [290, 313] width 86 height 28
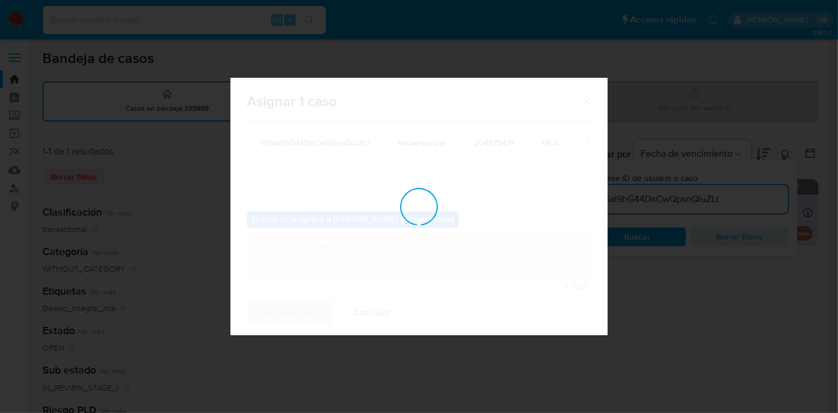
checkbox input "false"
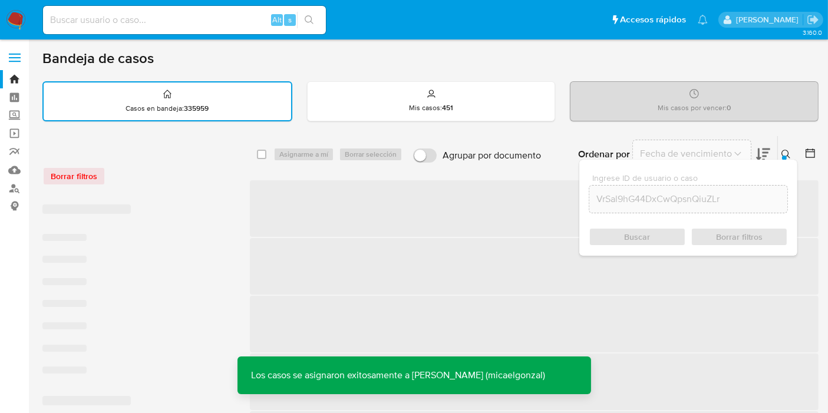
click at [130, 18] on input at bounding box center [184, 19] width 283 height 15
paste input "VrSal9hG44DxCwQpsnQiuZLr"
type input "VrSal9hG44DxCwQpsnQiuZLr"
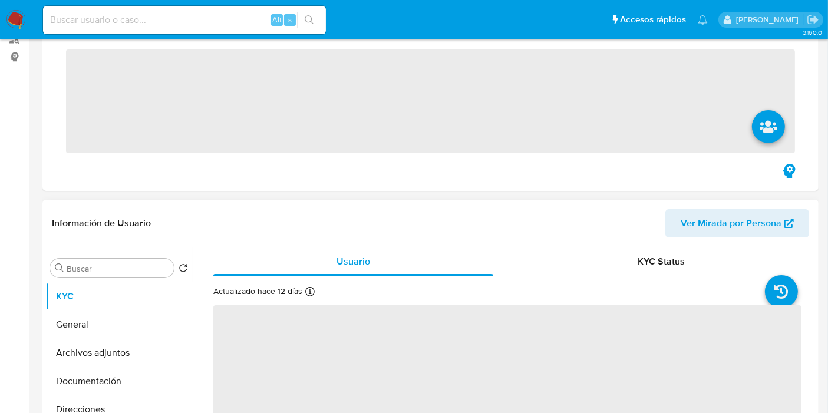
scroll to position [196, 0]
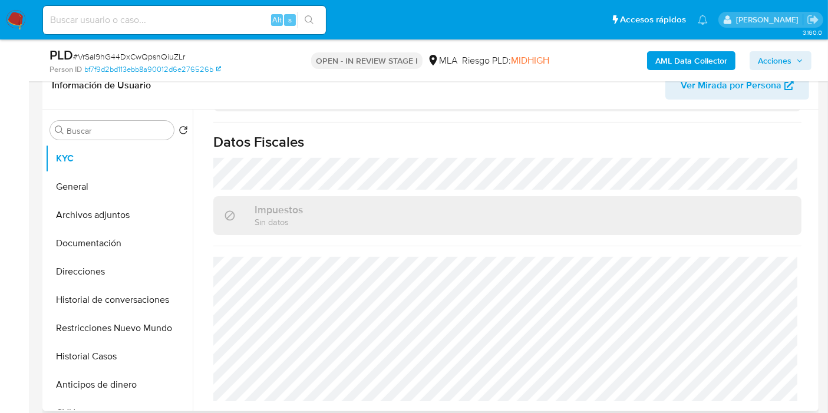
select select "10"
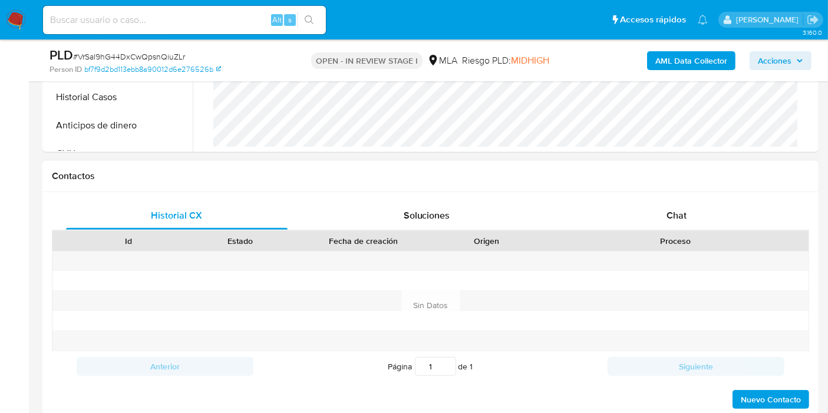
scroll to position [458, 0]
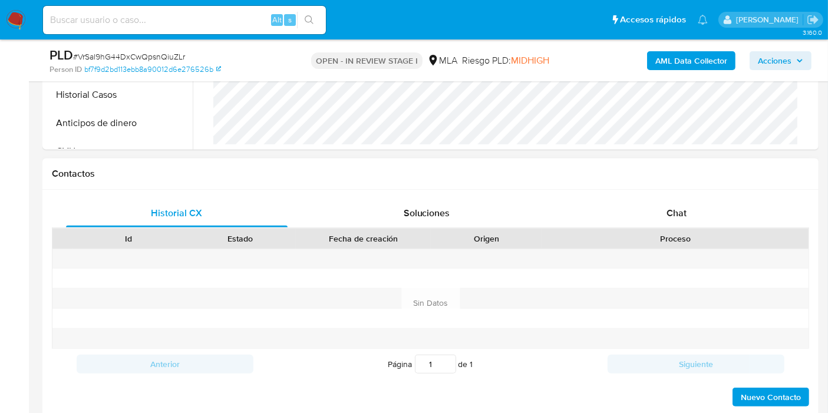
click at [691, 226] on div "Historial CX Soluciones Chat" at bounding box center [430, 213] width 757 height 29
click at [696, 216] on div "Chat" at bounding box center [675, 213] width 221 height 28
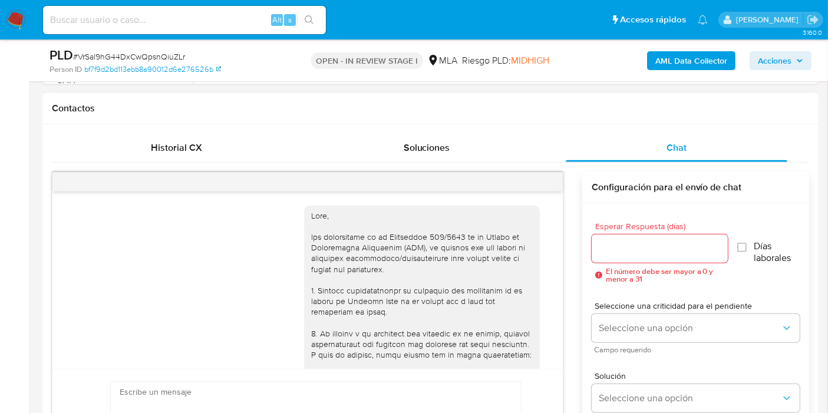
scroll to position [1272, 0]
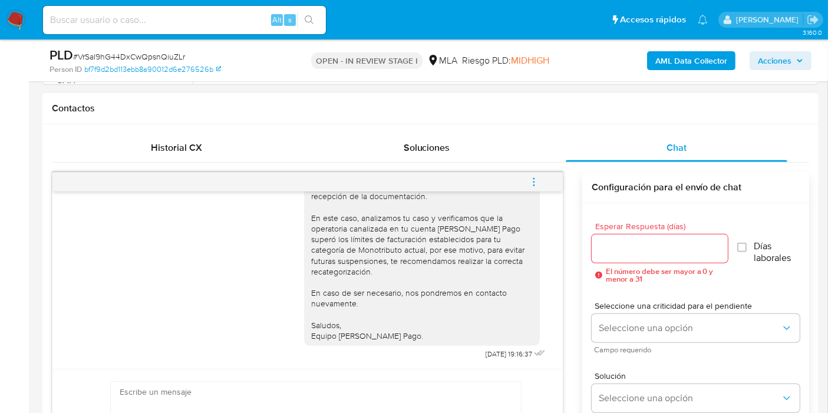
click at [538, 183] on icon "menu-action" at bounding box center [533, 182] width 11 height 11
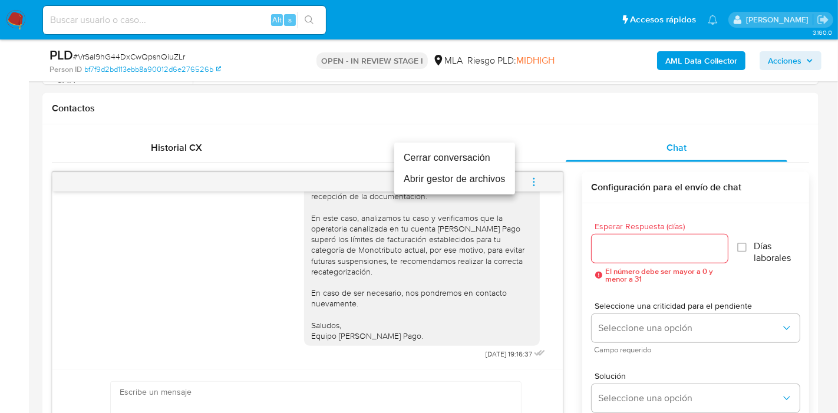
click at [482, 158] on li "Cerrar conversación" at bounding box center [454, 157] width 121 height 21
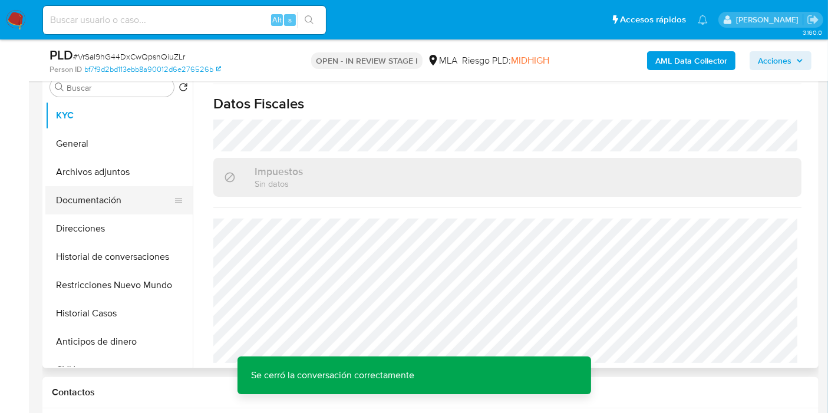
scroll to position [196, 0]
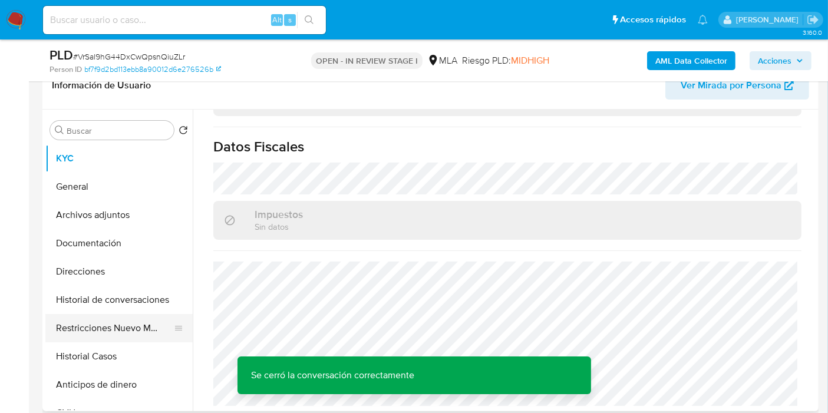
click at [96, 322] on button "Restricciones Nuevo Mundo" at bounding box center [114, 328] width 138 height 28
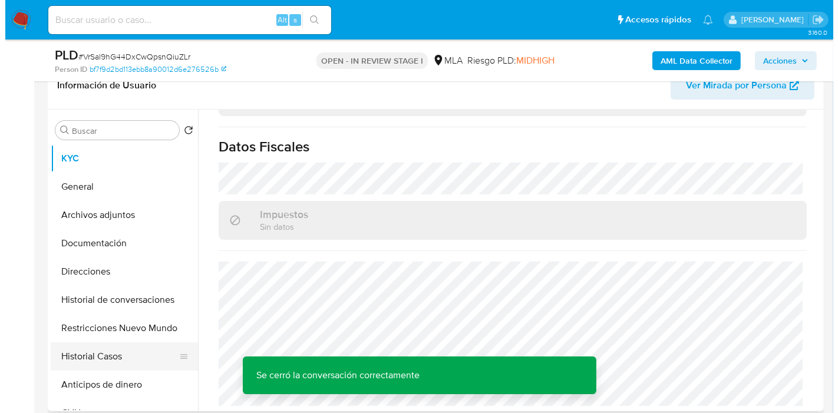
scroll to position [0, 0]
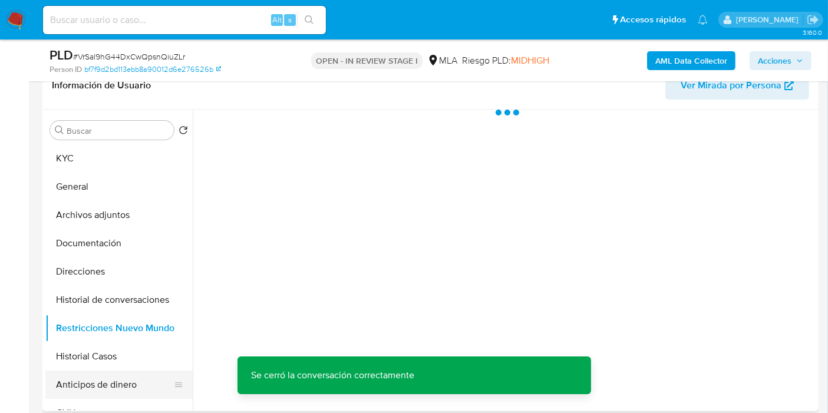
click at [95, 374] on button "Anticipos de dinero" at bounding box center [114, 384] width 138 height 28
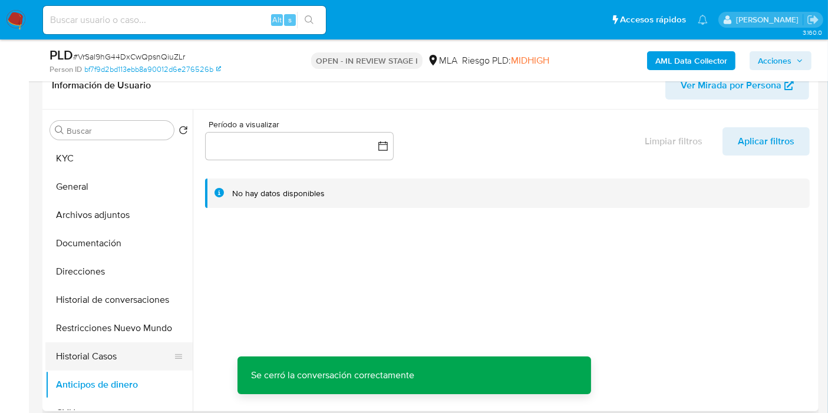
click at [116, 355] on button "Historial Casos" at bounding box center [114, 356] width 138 height 28
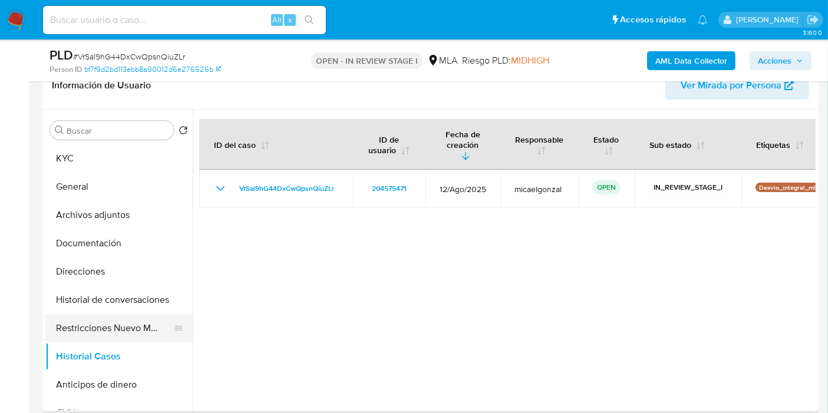
click at [125, 335] on button "Restricciones Nuevo Mundo" at bounding box center [114, 328] width 138 height 28
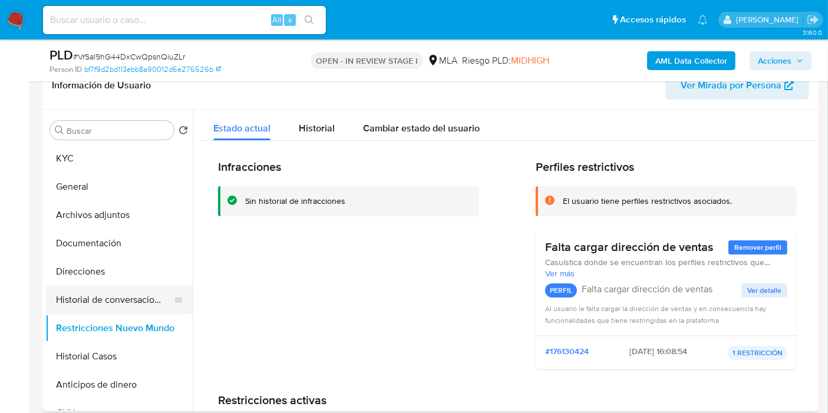
click at [130, 300] on button "Historial de conversaciones" at bounding box center [114, 300] width 138 height 28
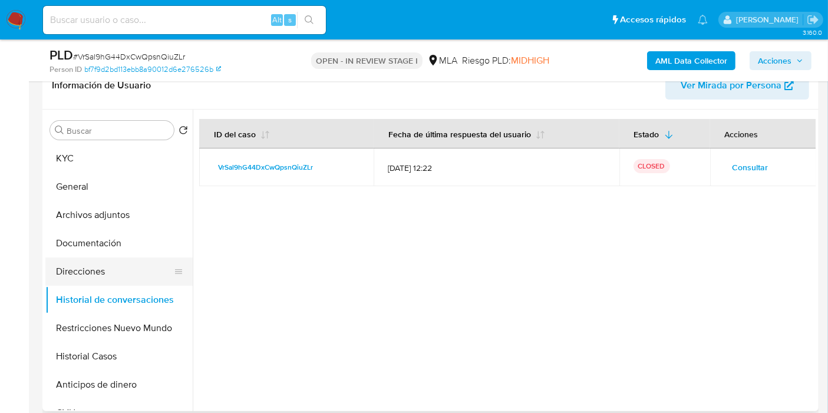
click at [134, 272] on button "Direcciones" at bounding box center [114, 271] width 138 height 28
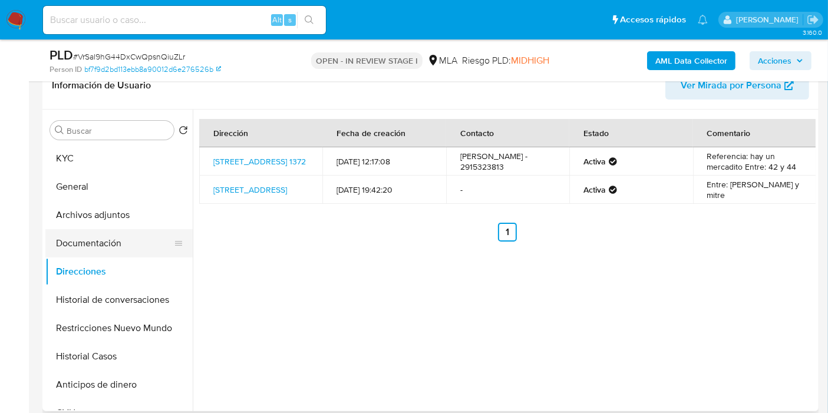
click at [133, 239] on button "Documentación" at bounding box center [114, 243] width 138 height 28
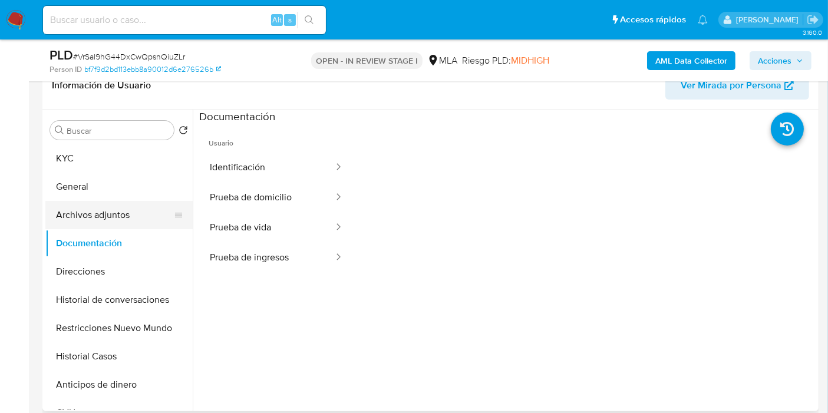
click at [130, 211] on button "Archivos adjuntos" at bounding box center [114, 215] width 138 height 28
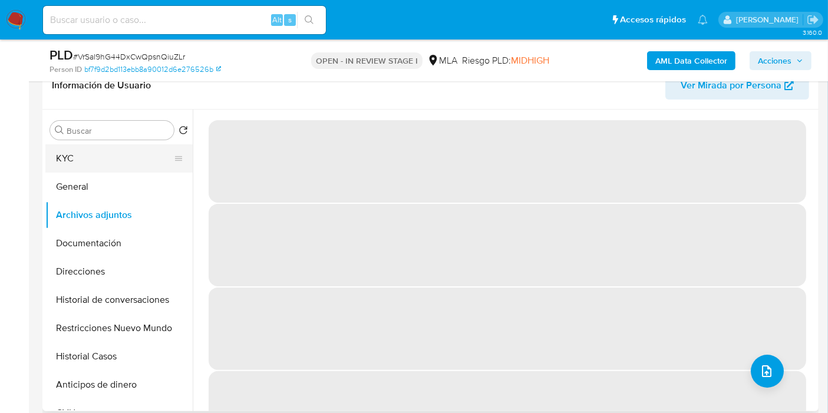
click at [125, 158] on button "KYC" at bounding box center [114, 158] width 138 height 28
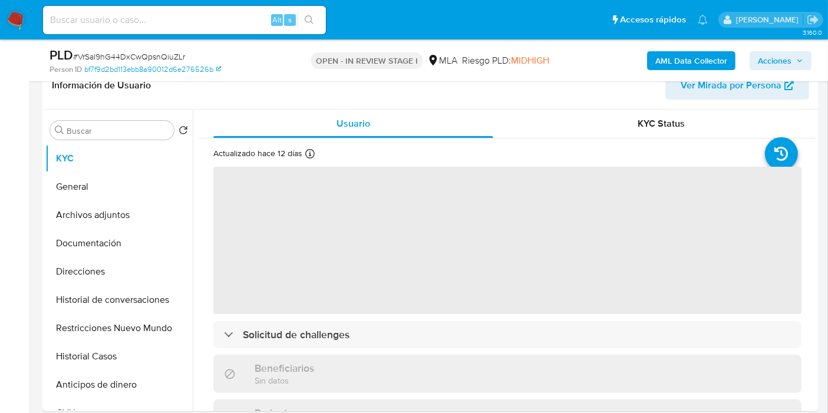
click at [699, 64] on b "AML Data Collector" at bounding box center [691, 60] width 72 height 19
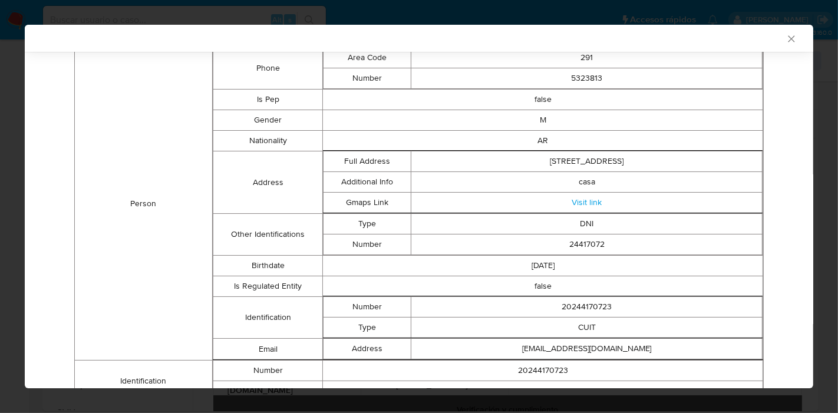
scroll to position [74, 0]
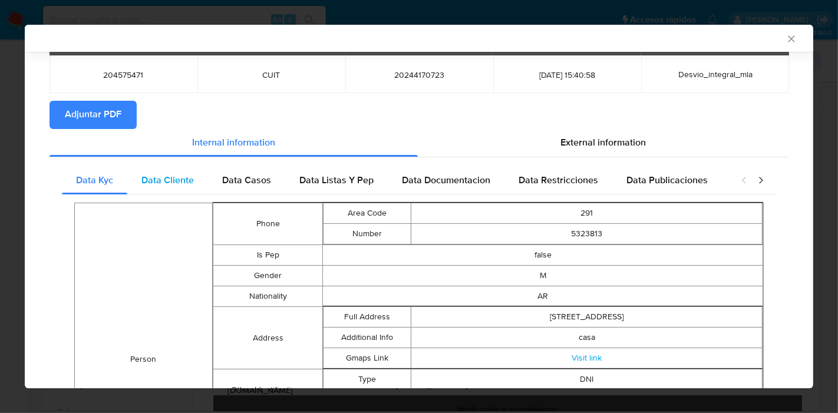
click at [193, 190] on div "Data Cliente" at bounding box center [167, 180] width 81 height 28
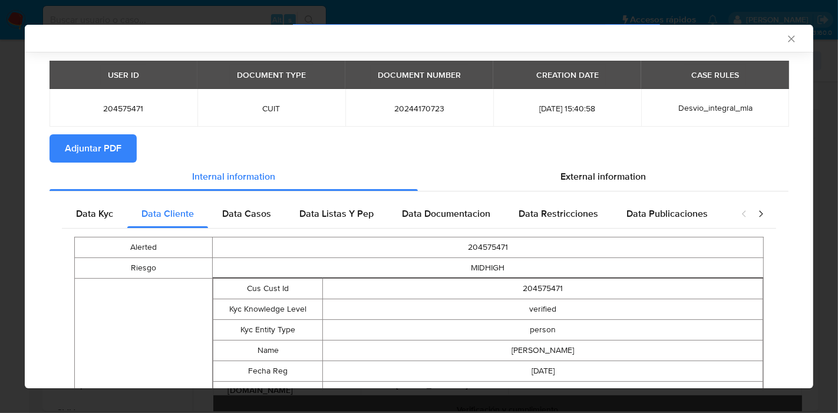
scroll to position [0, 0]
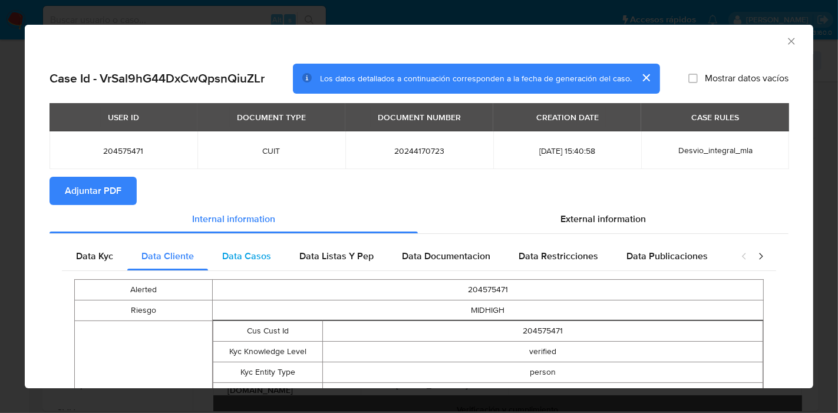
click at [275, 265] on div "Data Casos" at bounding box center [246, 256] width 77 height 28
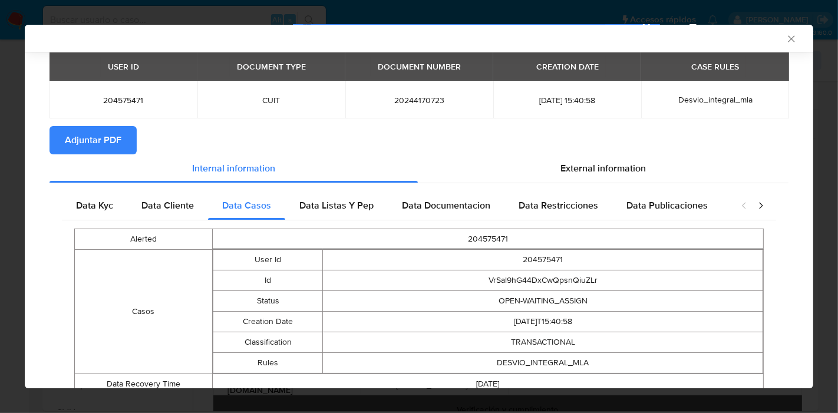
scroll to position [95, 0]
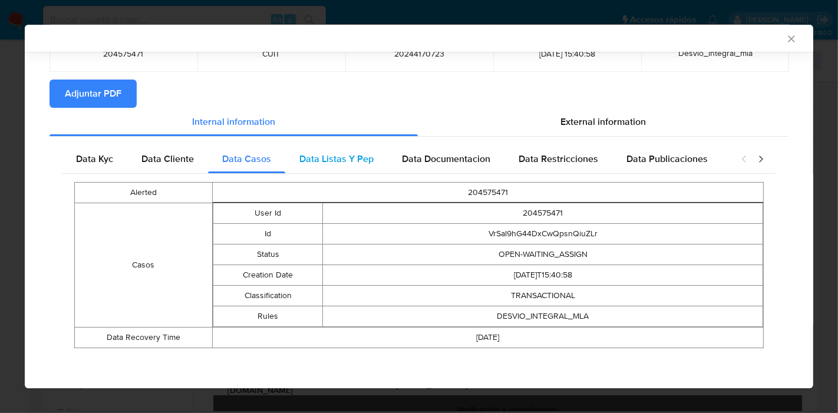
click at [342, 164] on div "Data Listas Y Pep" at bounding box center [336, 159] width 102 height 28
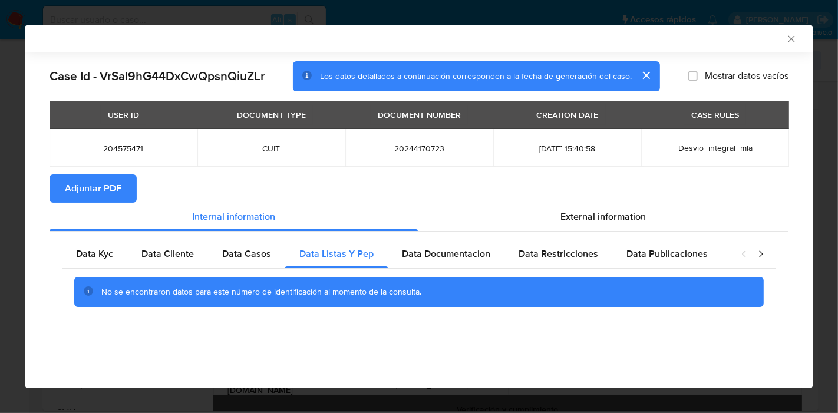
scroll to position [0, 0]
click at [424, 254] on span "Data Documentacion" at bounding box center [446, 254] width 88 height 14
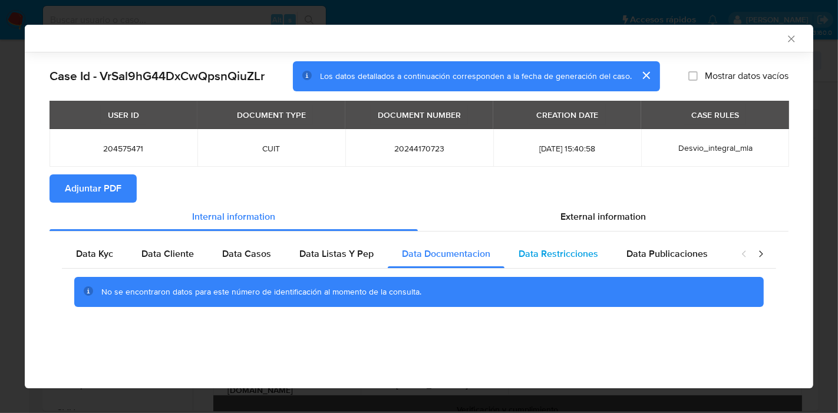
click at [570, 242] on div "Data Restricciones" at bounding box center [558, 254] width 108 height 28
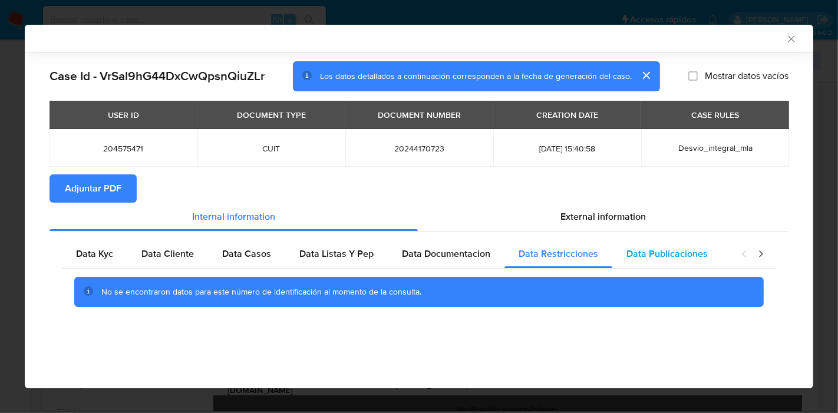
drag, startPoint x: 651, startPoint y: 254, endPoint x: 709, endPoint y: 261, distance: 58.1
click at [656, 255] on span "Data Publicaciones" at bounding box center [666, 254] width 81 height 14
click at [759, 253] on icon "closure-recommendation-modal" at bounding box center [761, 254] width 12 height 12
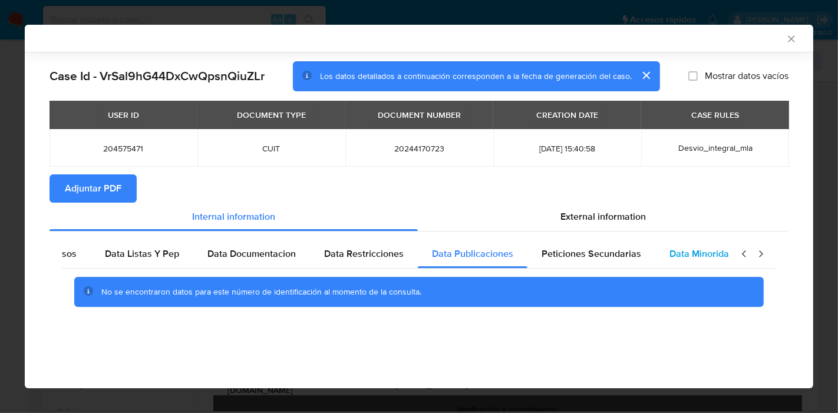
scroll to position [0, 207]
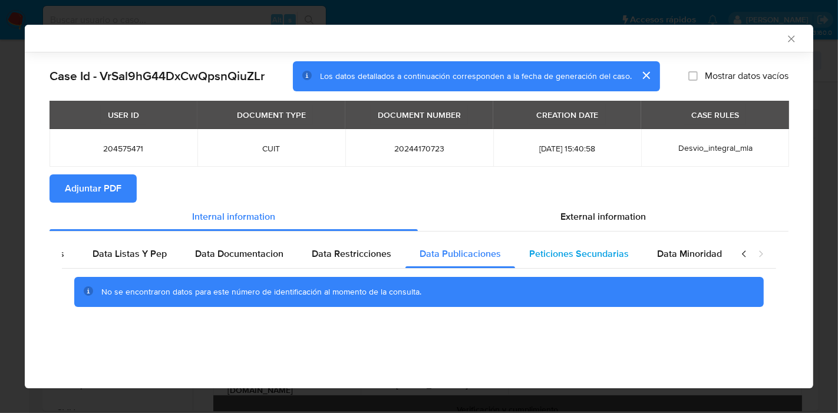
click at [612, 261] on div "Peticiones Secundarias" at bounding box center [579, 254] width 128 height 28
drag, startPoint x: 653, startPoint y: 260, endPoint x: 766, endPoint y: 283, distance: 116.0
click at [656, 260] on div "Data Minoridad" at bounding box center [689, 254] width 93 height 28
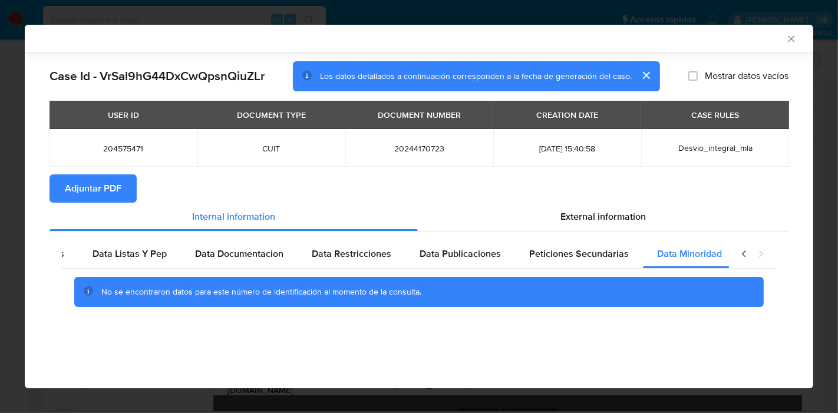
click at [743, 248] on icon "closure-recommendation-modal" at bounding box center [744, 254] width 12 height 12
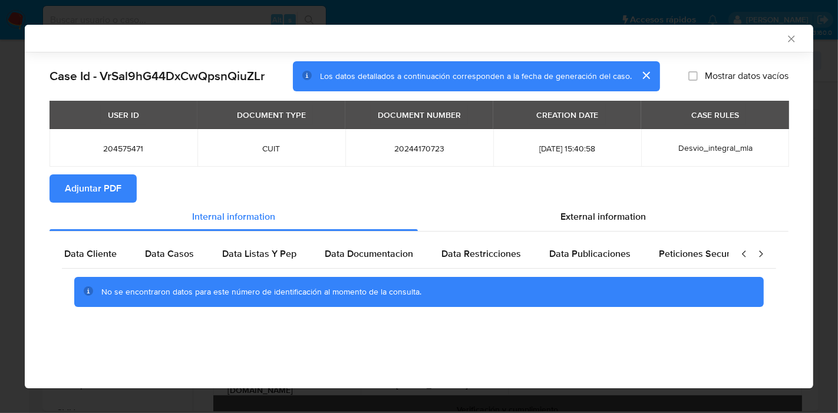
click at [744, 251] on icon "closure-recommendation-modal" at bounding box center [744, 253] width 4 height 6
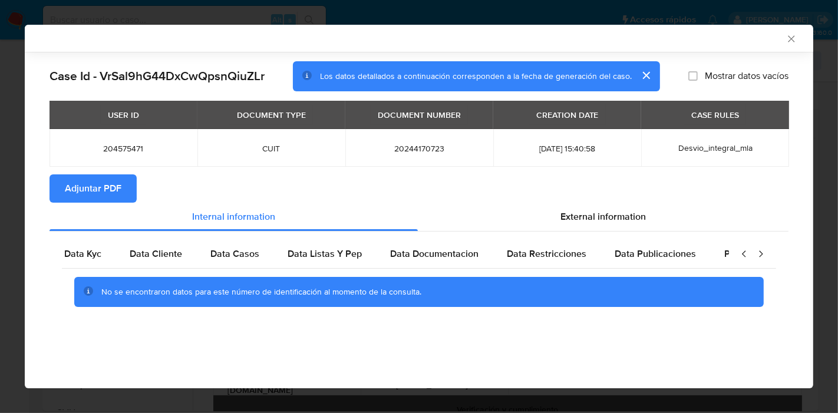
scroll to position [0, 0]
click at [84, 262] on div "Data Kyc" at bounding box center [94, 254] width 65 height 28
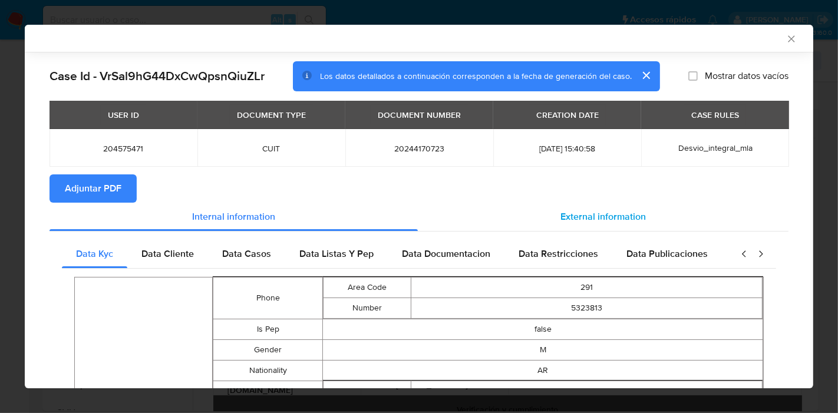
click at [571, 221] on span "External information" at bounding box center [602, 217] width 85 height 14
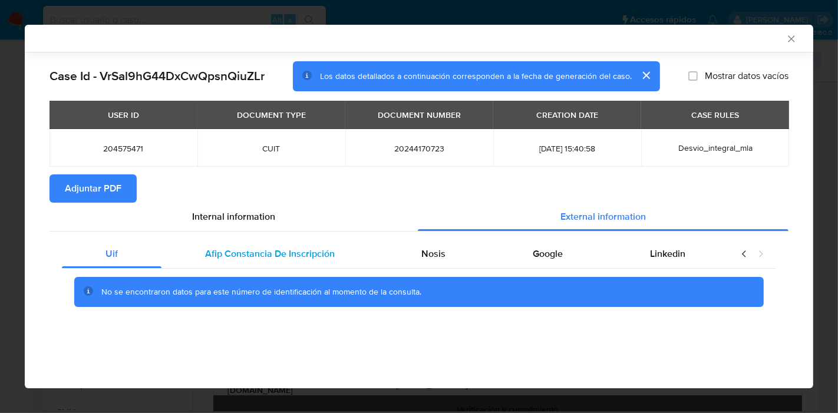
click at [224, 246] on div "Afip Constancia De Inscripción" at bounding box center [269, 254] width 217 height 28
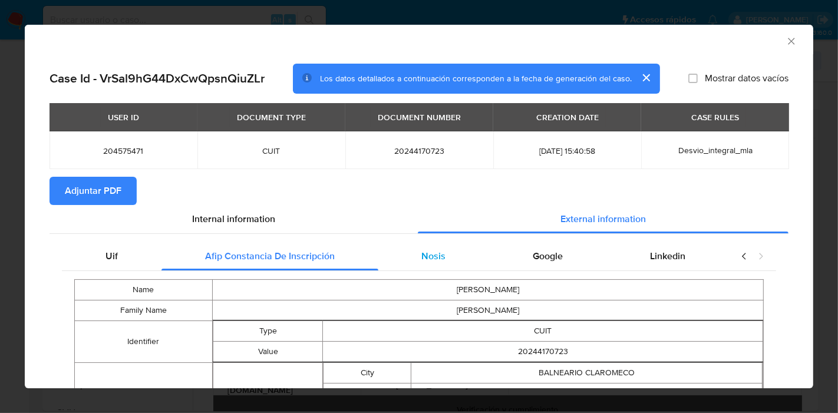
click at [449, 258] on div "Nosis" at bounding box center [433, 256] width 111 height 28
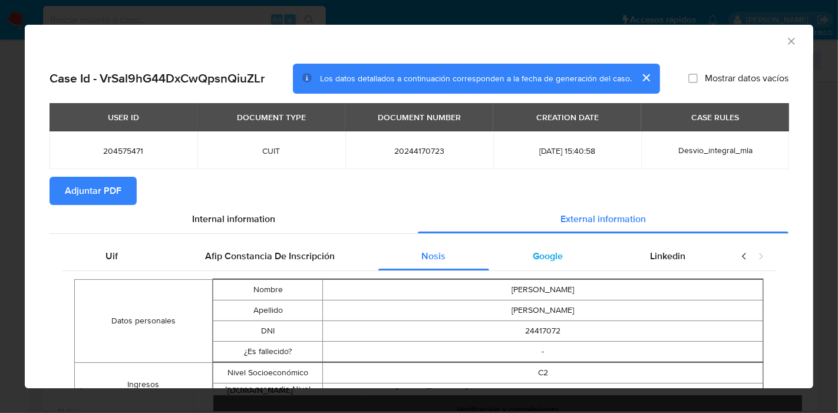
click at [532, 262] on span "Google" at bounding box center [547, 256] width 30 height 14
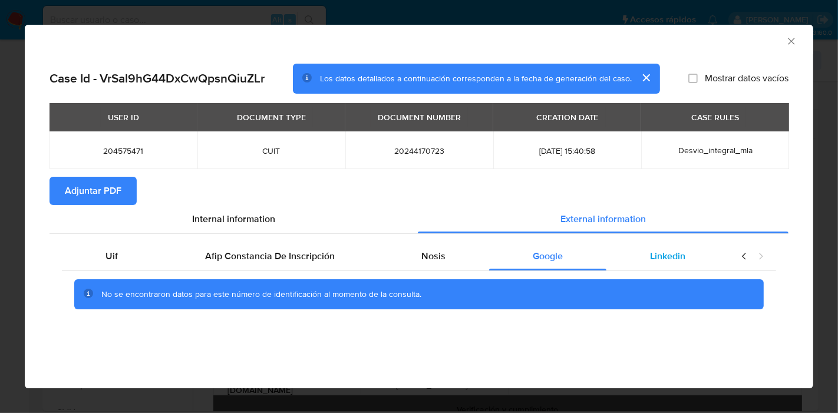
click at [638, 256] on div "Linkedin" at bounding box center [667, 256] width 123 height 28
drag, startPoint x: 118, startPoint y: 260, endPoint x: 150, endPoint y: 239, distance: 38.6
click at [122, 258] on div "Uif" at bounding box center [112, 256] width 100 height 28
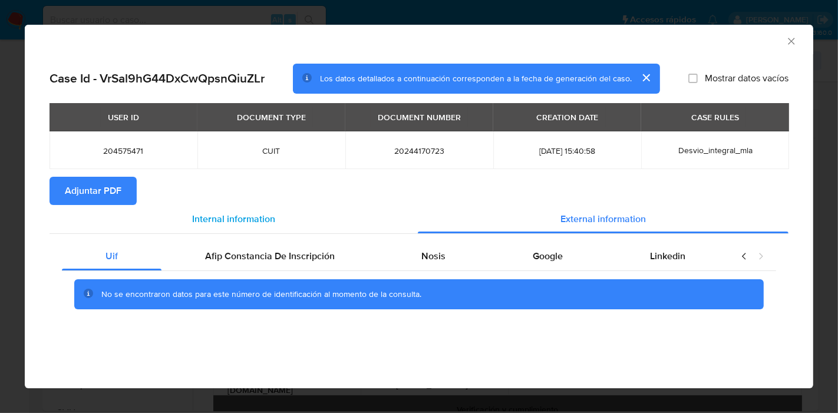
click at [204, 217] on span "Internal information" at bounding box center [233, 219] width 83 height 14
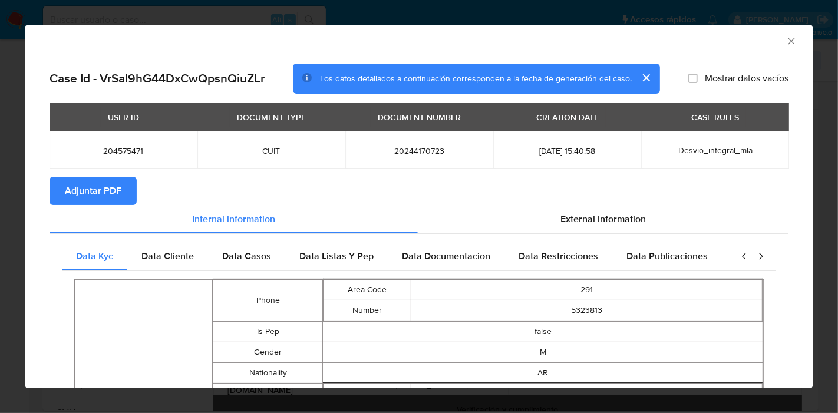
click at [87, 191] on span "Adjuntar PDF" at bounding box center [93, 191] width 57 height 26
click at [0, 182] on div "AML Data Collector Case Id - VrSal9hG44DxCwQpsnQiuZLr Los datos detallados a co…" at bounding box center [419, 206] width 838 height 413
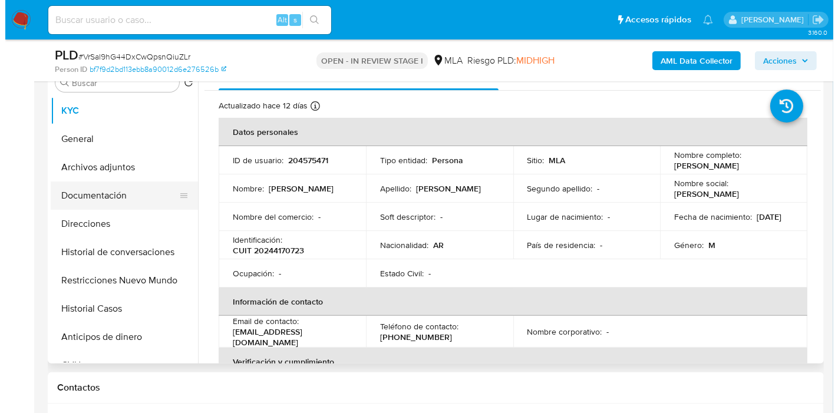
scroll to position [196, 0]
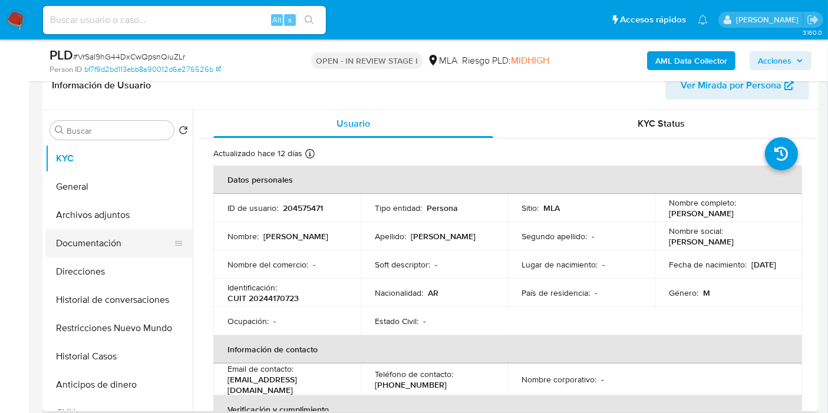
click at [114, 237] on button "Documentación" at bounding box center [114, 243] width 138 height 28
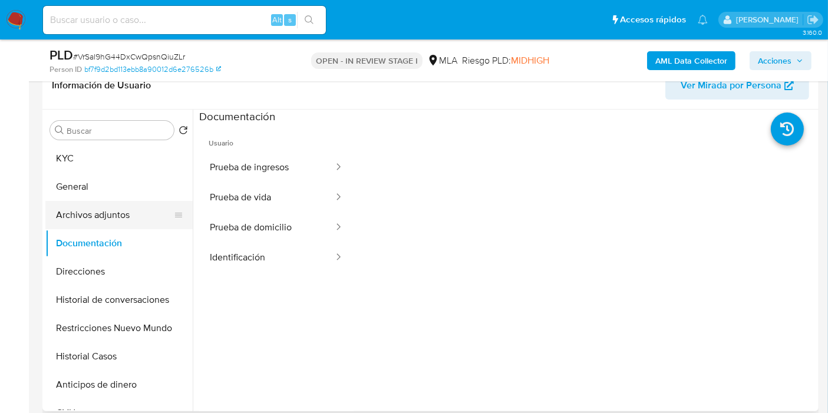
click at [124, 227] on button "Archivos adjuntos" at bounding box center [114, 215] width 138 height 28
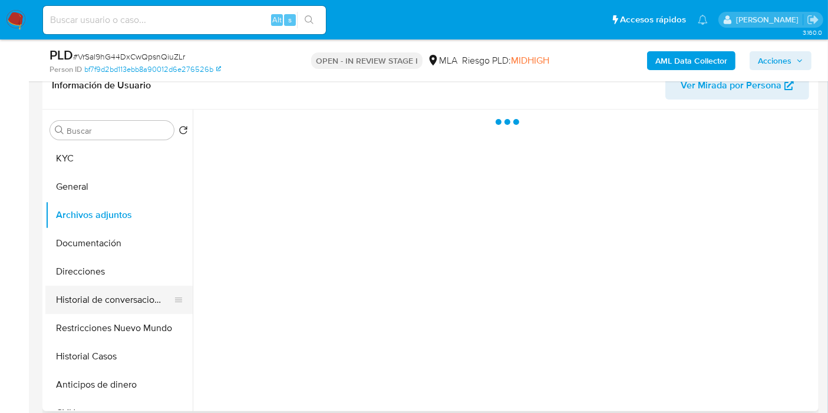
click at [143, 293] on button "Historial de conversaciones" at bounding box center [114, 300] width 138 height 28
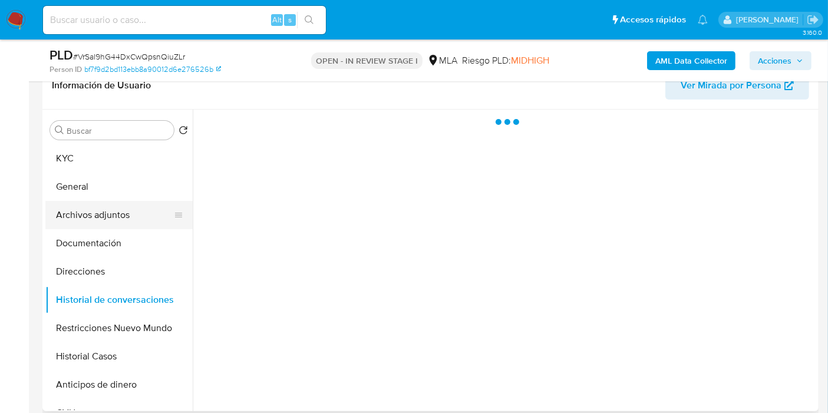
click at [151, 221] on button "Archivos adjuntos" at bounding box center [114, 215] width 138 height 28
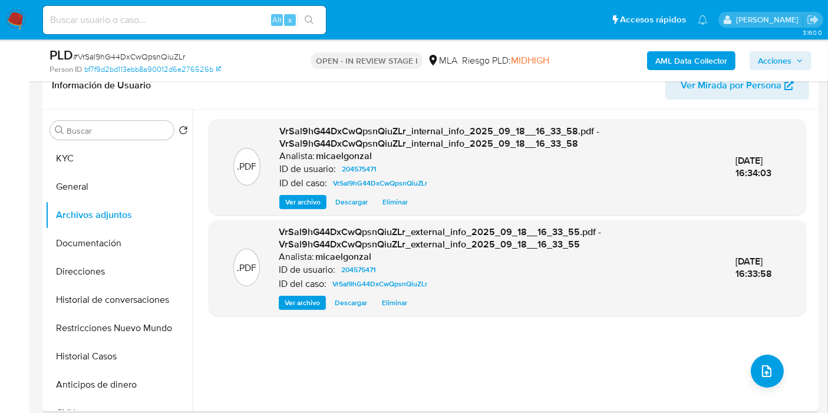
click at [740, 366] on div ".PDF VrSal9hG44DxCwQpsnQiuZLr_internal_info_2025_09_18__16_33_58.pdf - VrSal9hG…" at bounding box center [507, 260] width 597 height 283
click at [750, 374] on button "upload-file" at bounding box center [766, 371] width 33 height 33
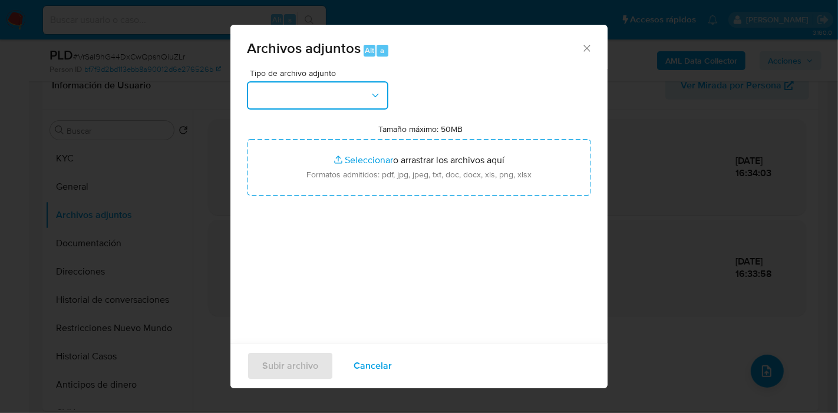
click at [356, 92] on button "button" at bounding box center [317, 95] width 141 height 28
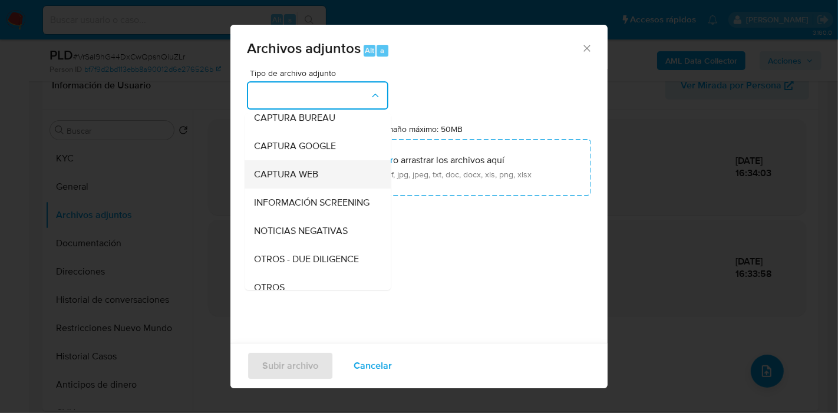
scroll to position [131, 0]
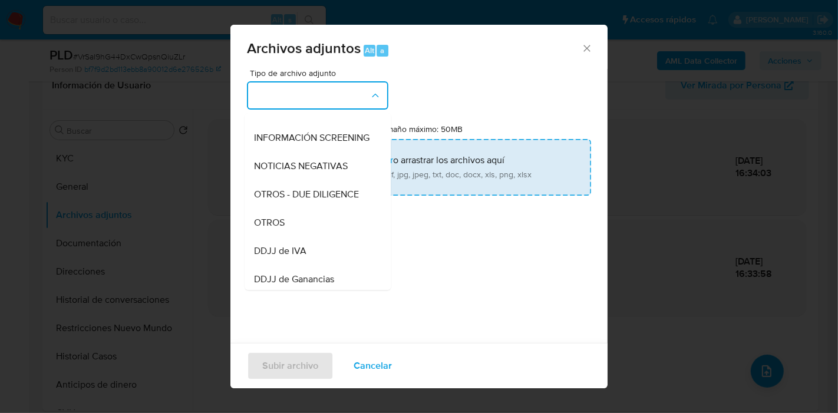
drag, startPoint x: 307, startPoint y: 229, endPoint x: 358, endPoint y: 174, distance: 75.4
click at [309, 228] on div "OTROS" at bounding box center [314, 223] width 120 height 28
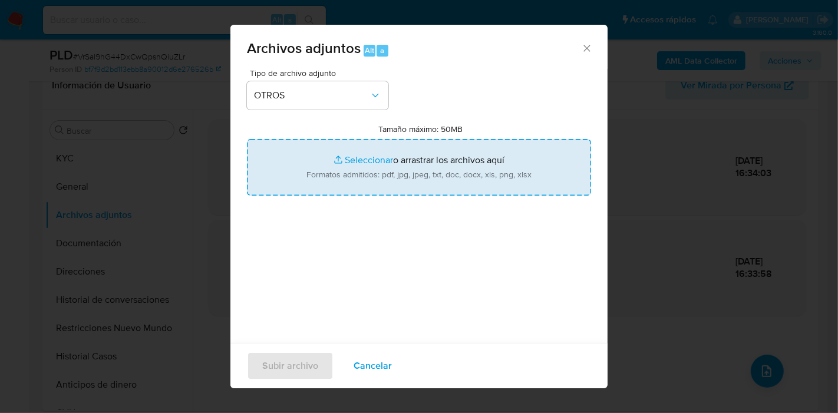
click at [358, 174] on input "Tamaño máximo: 50MB Seleccionar archivos" at bounding box center [419, 167] width 344 height 57
type input "C:\fakepath\Consulta de Comprobantes de febrero 2024 - agosto 2025.pdf"
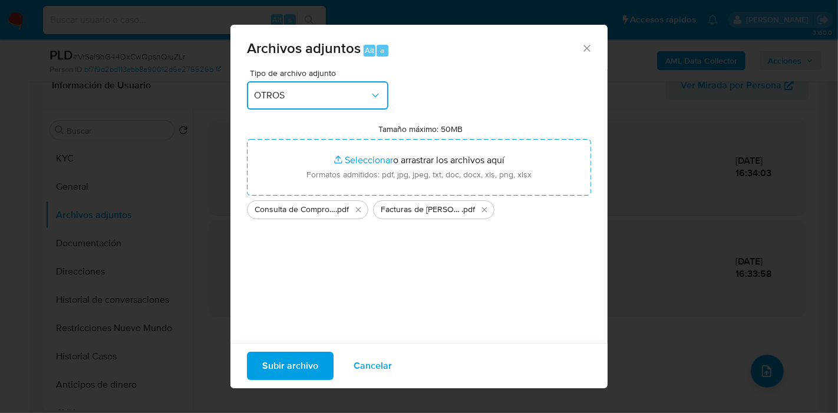
click at [274, 93] on span "OTROS" at bounding box center [311, 96] width 115 height 12
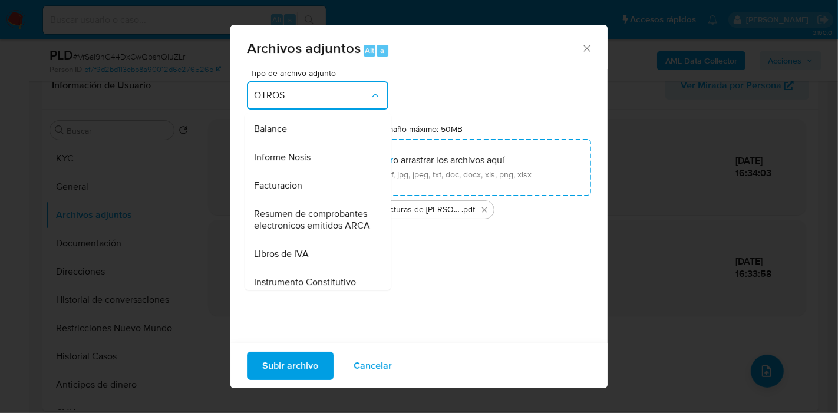
scroll to position [425, 0]
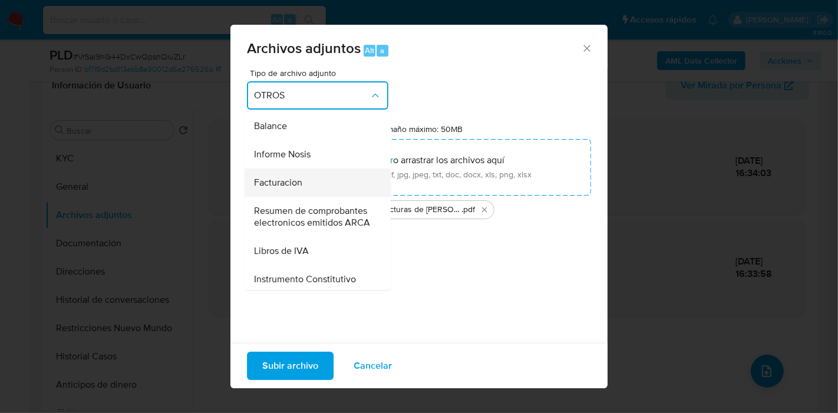
click at [303, 197] on div "Facturacion" at bounding box center [314, 182] width 120 height 28
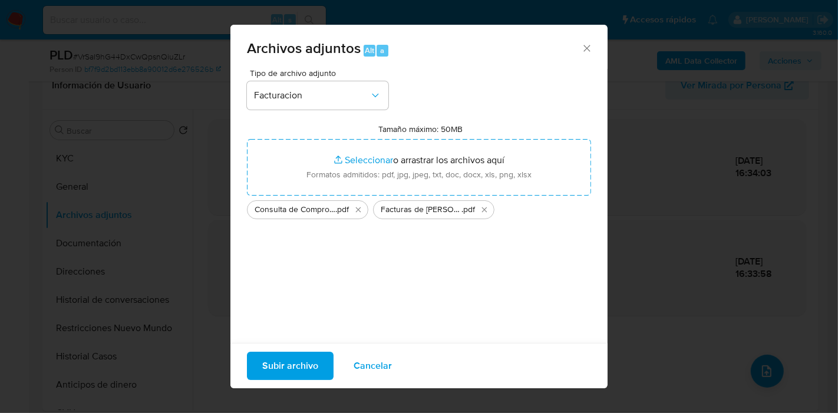
click at [290, 355] on span "Subir archivo" at bounding box center [290, 366] width 56 height 26
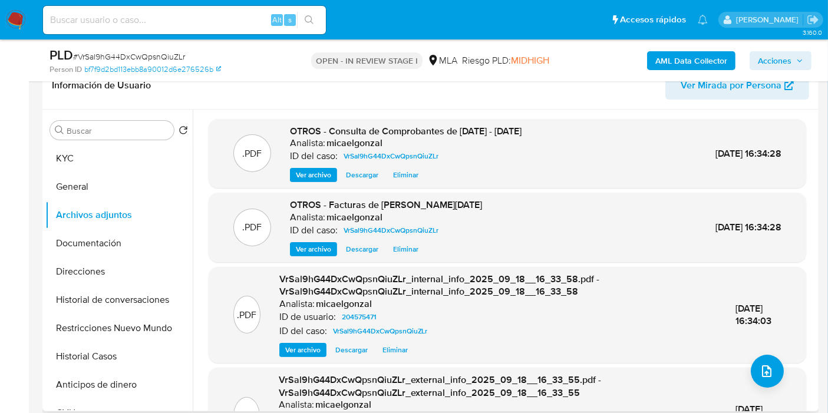
click at [604, 406] on div "Analista: micaelgonzal" at bounding box center [497, 405] width 437 height 12
click at [765, 368] on icon "upload-file" at bounding box center [766, 371] width 14 height 14
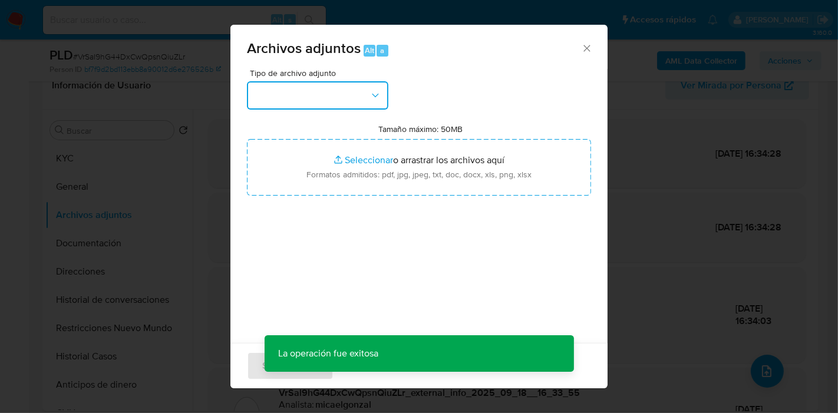
click at [351, 100] on button "button" at bounding box center [317, 95] width 141 height 28
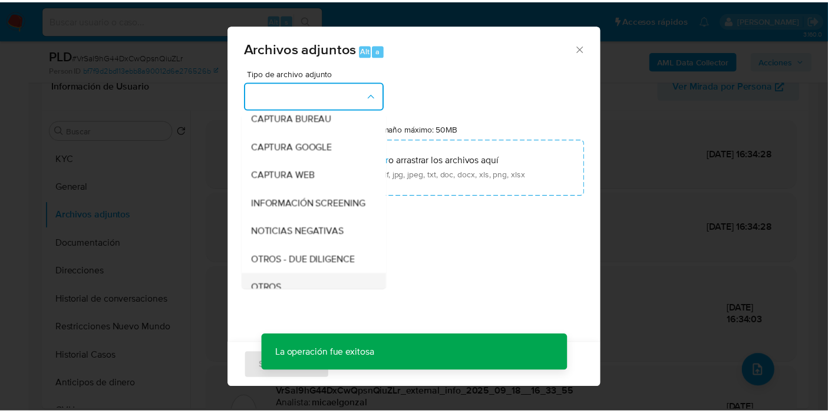
scroll to position [131, 0]
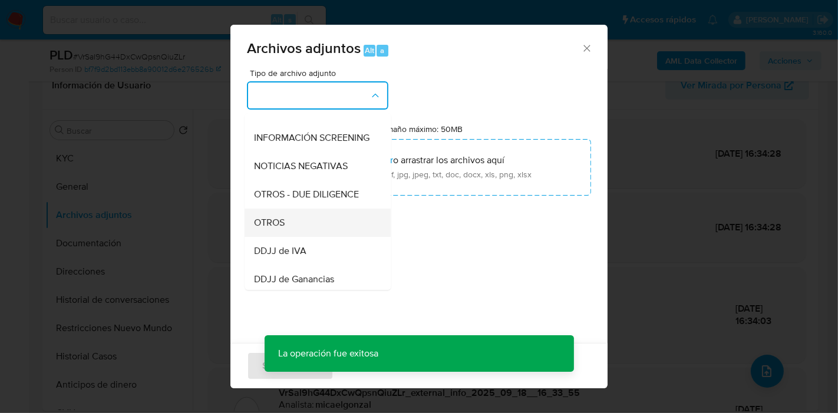
click at [307, 237] on div "OTROS" at bounding box center [314, 223] width 120 height 28
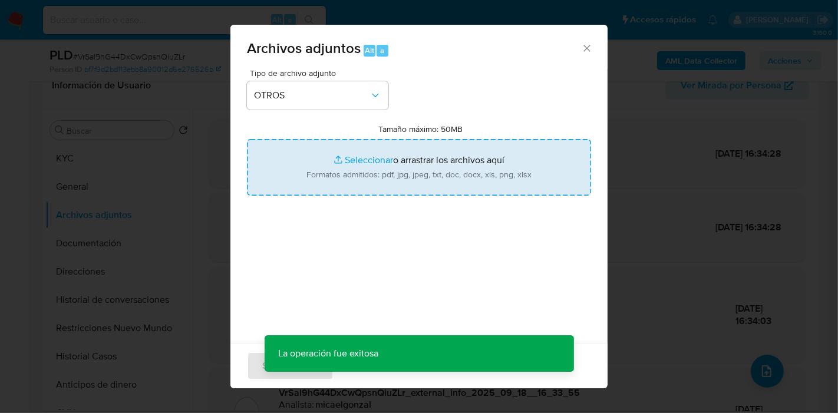
click at [406, 186] on input "Tamaño máximo: 50MB Seleccionar archivos" at bounding box center [419, 167] width 344 height 57
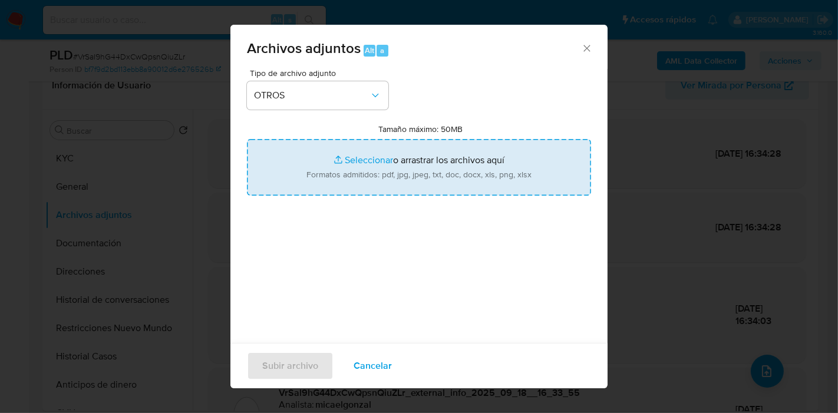
type input "C:\fakepath\Caselog VrSal9hG44DxCwQpsnQiuZLr_2025_08_19_00_21_47.docx"
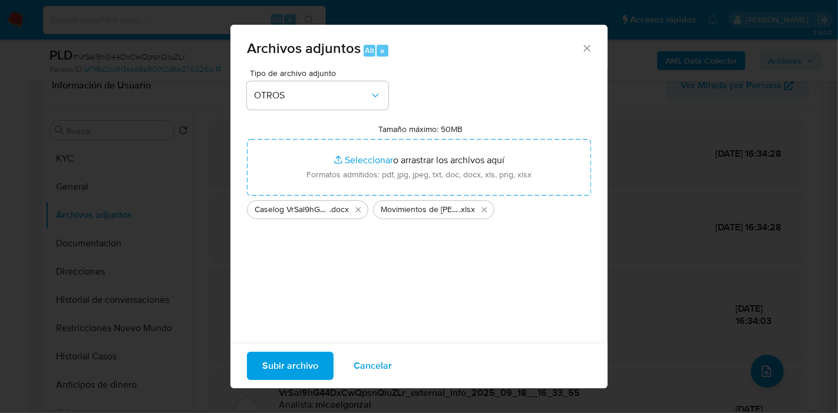
click at [297, 355] on span "Subir archivo" at bounding box center [290, 366] width 56 height 26
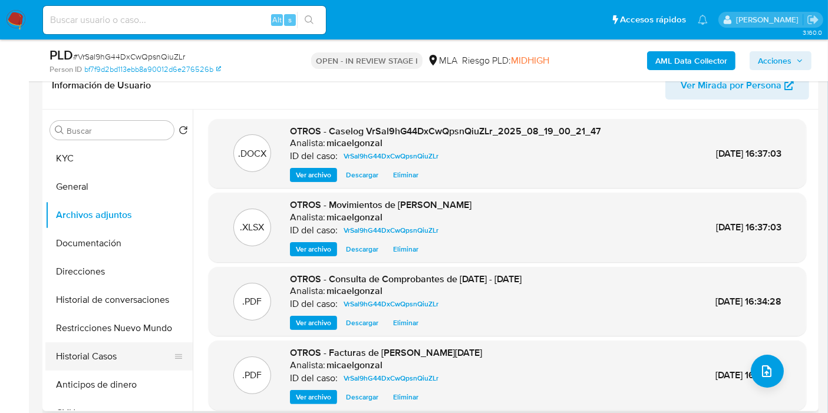
click at [94, 362] on button "Historial Casos" at bounding box center [114, 356] width 138 height 28
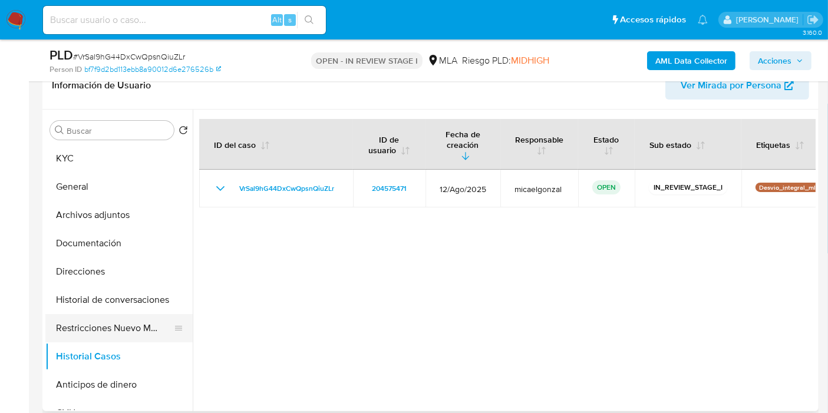
click at [97, 333] on button "Restricciones Nuevo Mundo" at bounding box center [114, 328] width 138 height 28
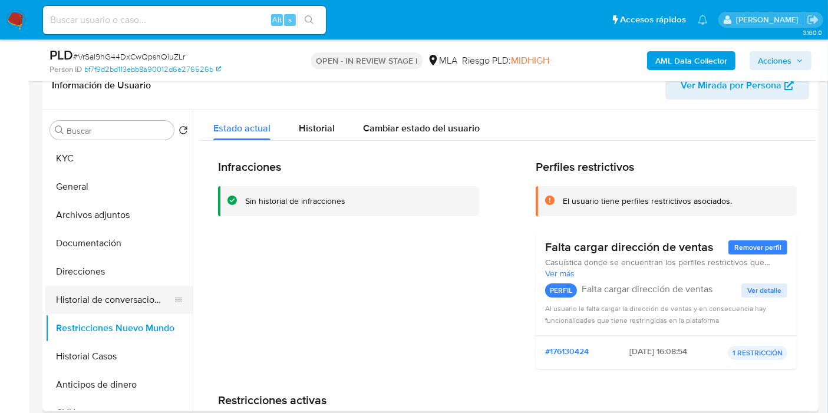
click at [112, 307] on button "Historial de conversaciones" at bounding box center [114, 300] width 138 height 28
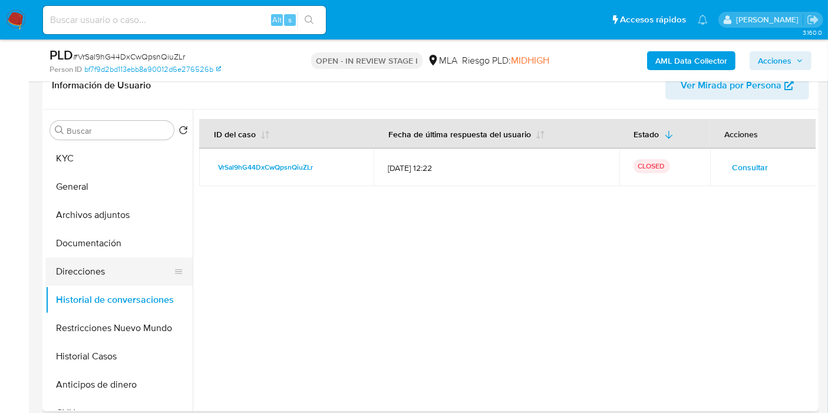
click at [124, 270] on button "Direcciones" at bounding box center [114, 271] width 138 height 28
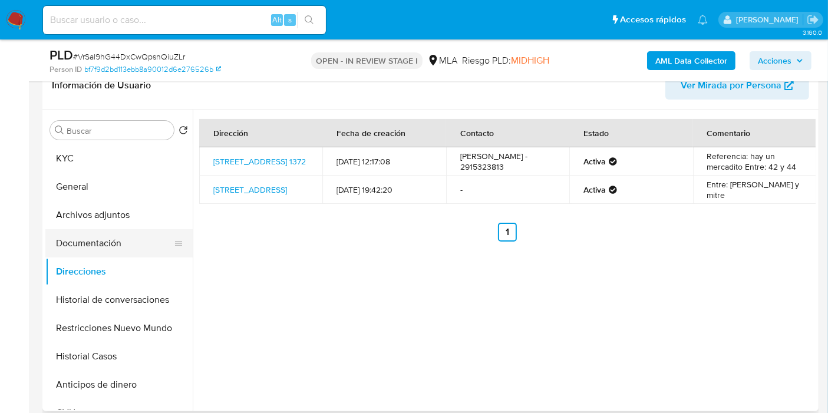
click at [133, 241] on button "Documentación" at bounding box center [114, 243] width 138 height 28
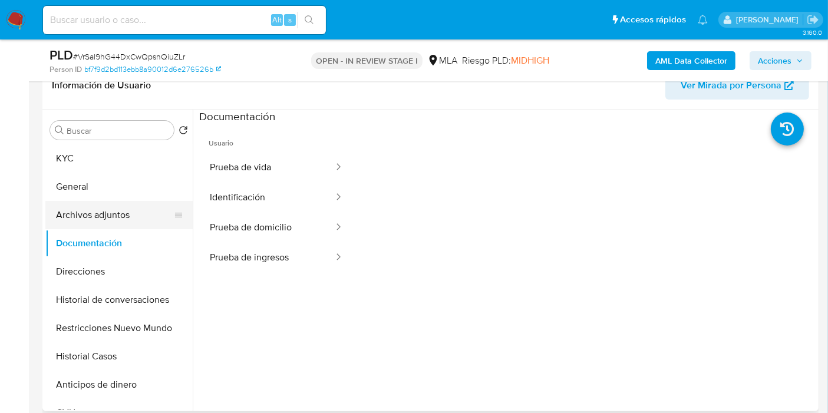
click at [150, 215] on button "Archivos adjuntos" at bounding box center [114, 215] width 138 height 28
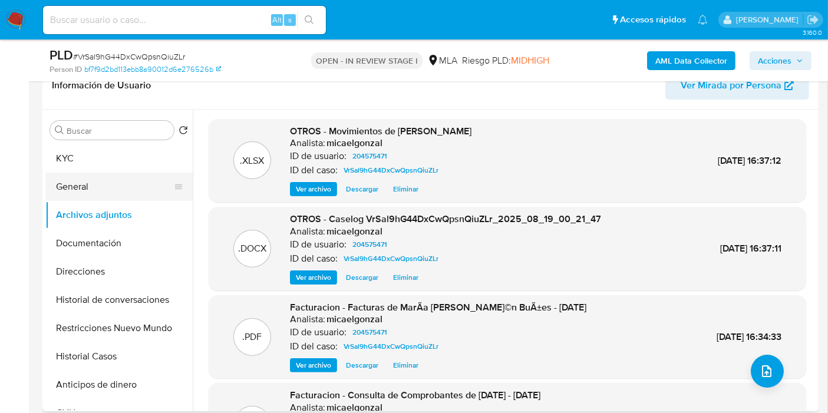
click at [68, 181] on button "General" at bounding box center [114, 187] width 138 height 28
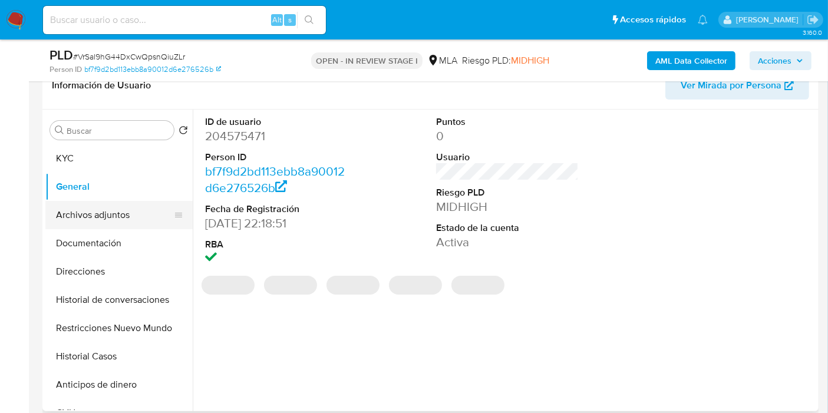
click at [98, 216] on button "Archivos adjuntos" at bounding box center [114, 215] width 138 height 28
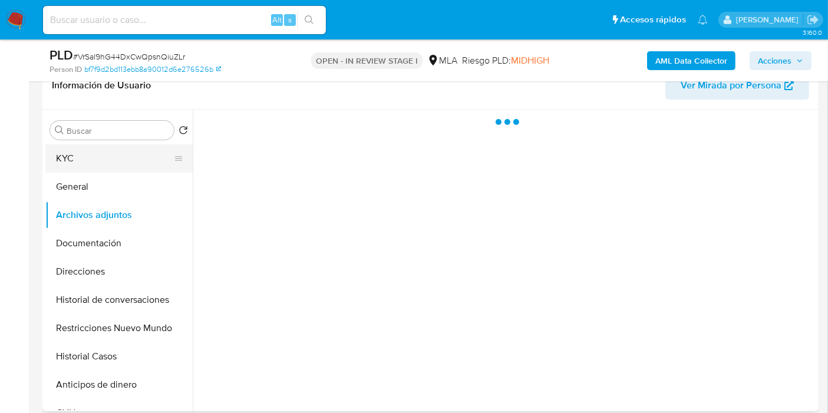
click at [115, 147] on button "KYC" at bounding box center [114, 158] width 138 height 28
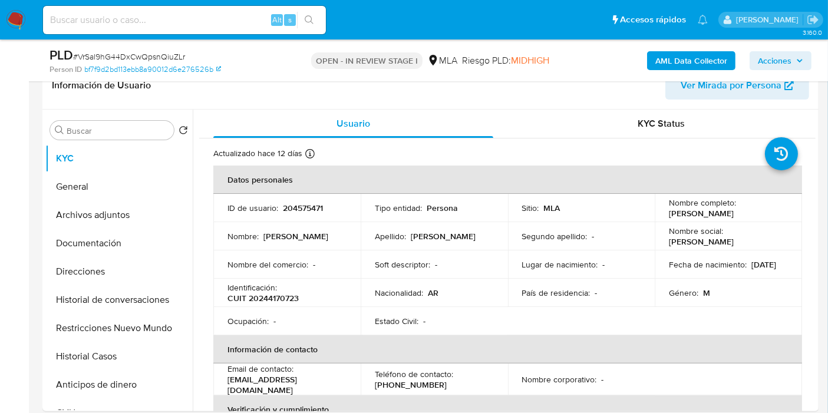
click at [779, 57] on span "Acciones" at bounding box center [774, 60] width 34 height 19
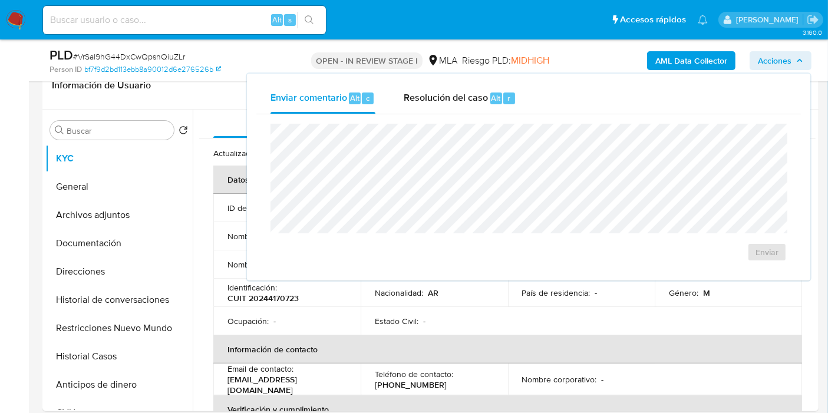
click at [568, 108] on div "Enviar comentario Alt c Resolución del caso Alt r" at bounding box center [528, 98] width 544 height 31
click at [505, 102] on div "r" at bounding box center [509, 98] width 12 height 12
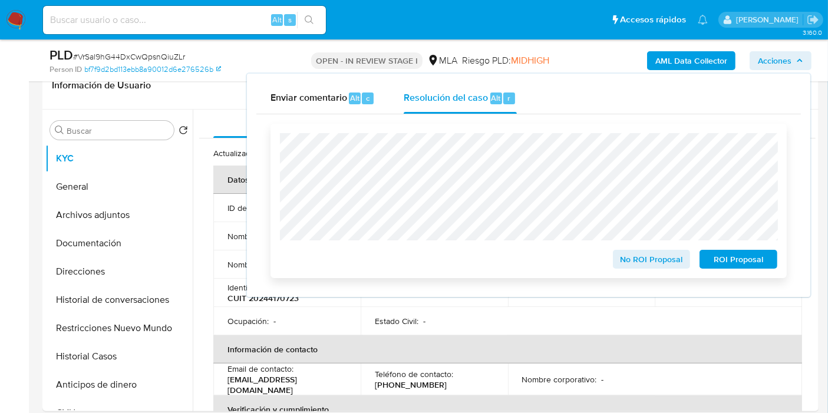
click at [631, 256] on span "No ROI Proposal" at bounding box center [651, 259] width 61 height 16
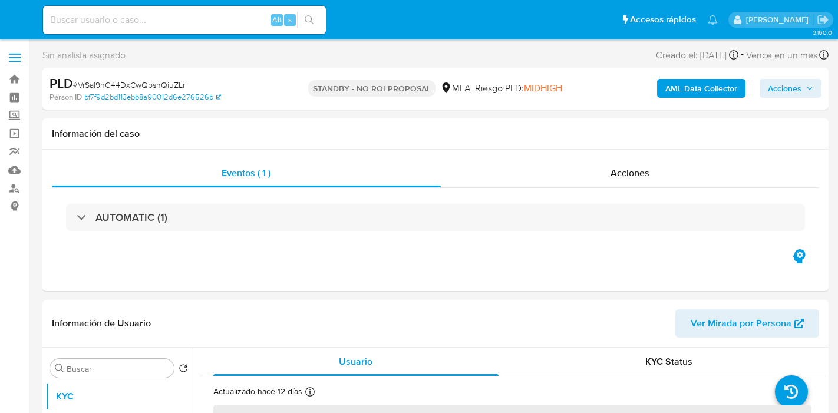
select select "10"
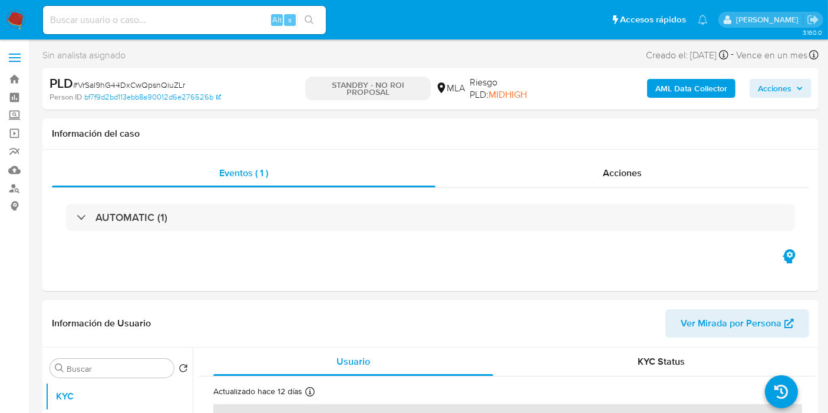
click at [10, 15] on img at bounding box center [16, 20] width 20 height 20
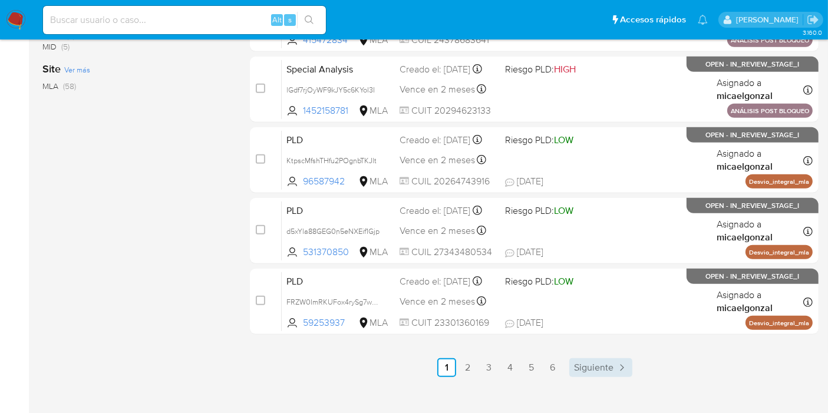
scroll to position [558, 0]
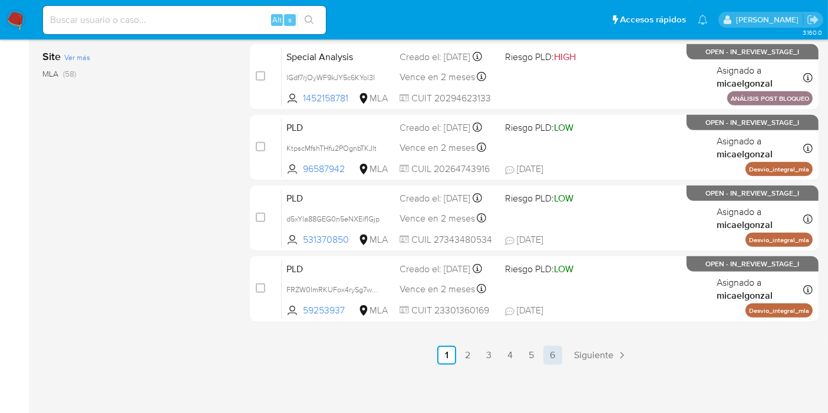
click at [555, 353] on link "6" at bounding box center [552, 355] width 19 height 19
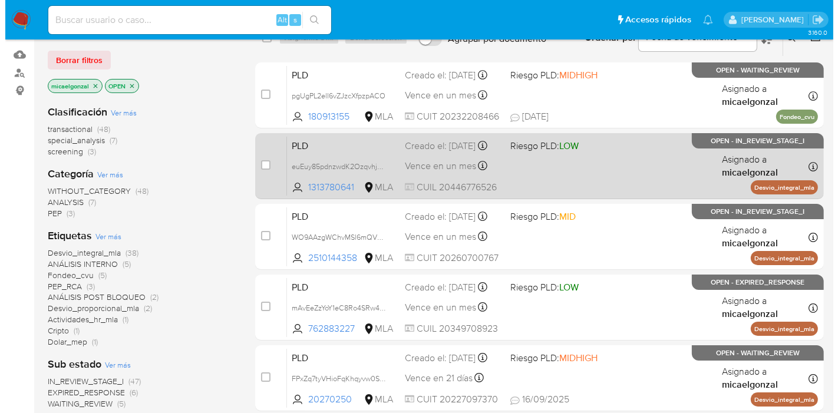
scroll to position [89, 0]
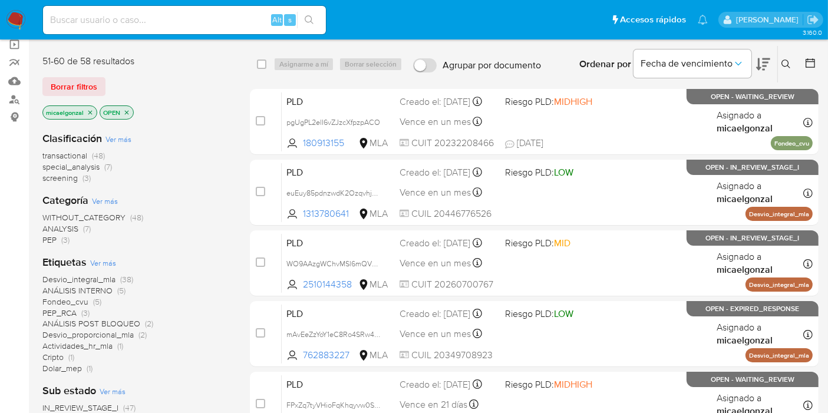
click at [204, 7] on div "Alt s" at bounding box center [184, 20] width 283 height 28
click at [99, 77] on button "Borrar filtros" at bounding box center [73, 86] width 63 height 19
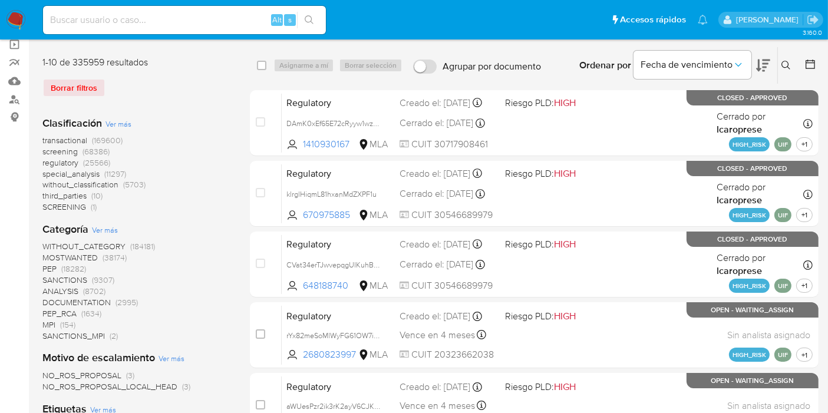
click at [787, 61] on icon at bounding box center [785, 65] width 9 height 9
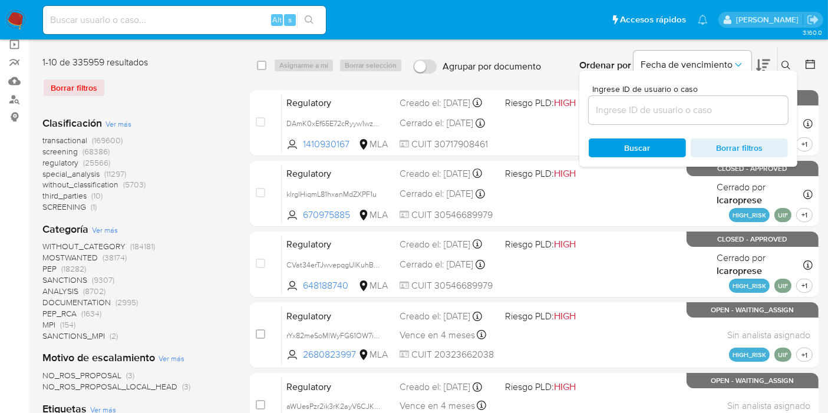
click at [679, 116] on div at bounding box center [687, 110] width 199 height 28
click at [679, 114] on input at bounding box center [687, 109] width 199 height 15
paste input "euEuy85pdnzwdK2OzqvhjMmZ"
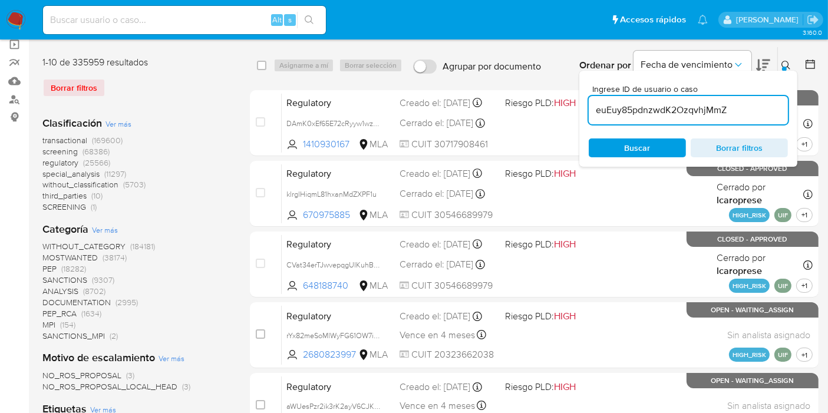
type input "euEuy85pdnzwdK2OzqvhjMmZ"
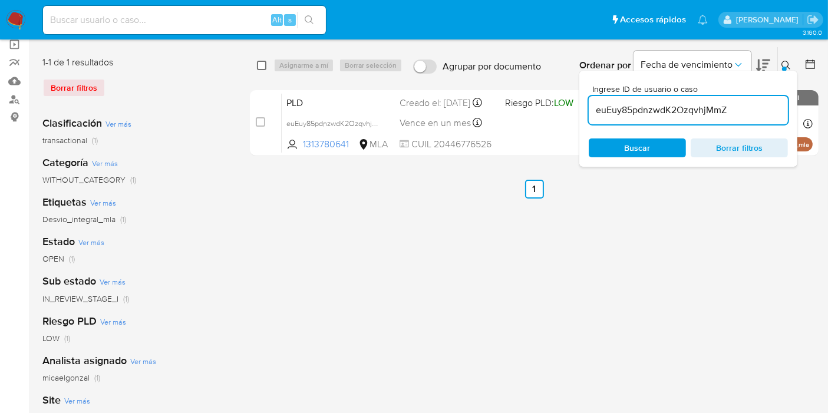
drag, startPoint x: 255, startPoint y: 63, endPoint x: 261, endPoint y: 61, distance: 6.3
click at [256, 62] on div "select-all-cases-checkbox Asignarme a mí Borrar selección Agrupar por documento…" at bounding box center [534, 65] width 568 height 37
click at [261, 61] on input "checkbox" at bounding box center [261, 65] width 9 height 9
checkbox input "true"
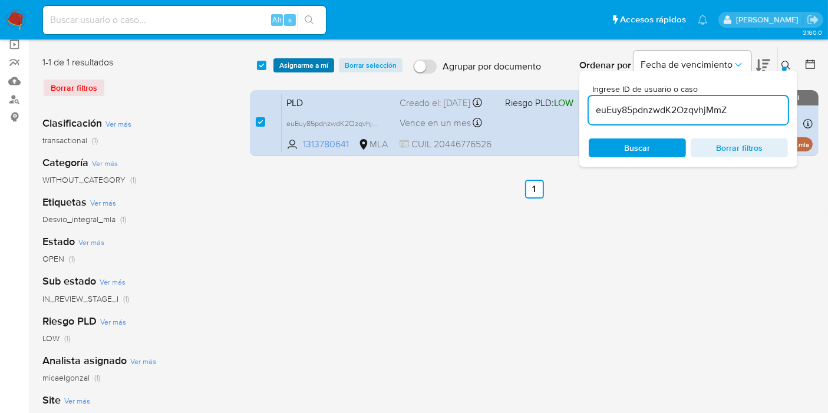
click at [303, 59] on span "Asignarme a mí" at bounding box center [303, 65] width 49 height 12
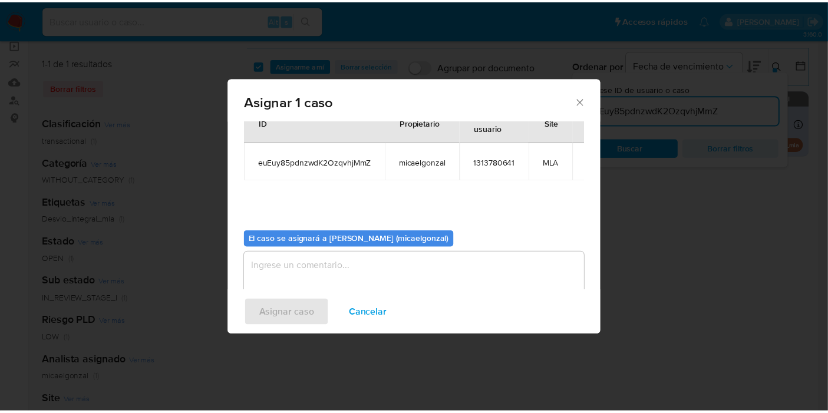
scroll to position [60, 0]
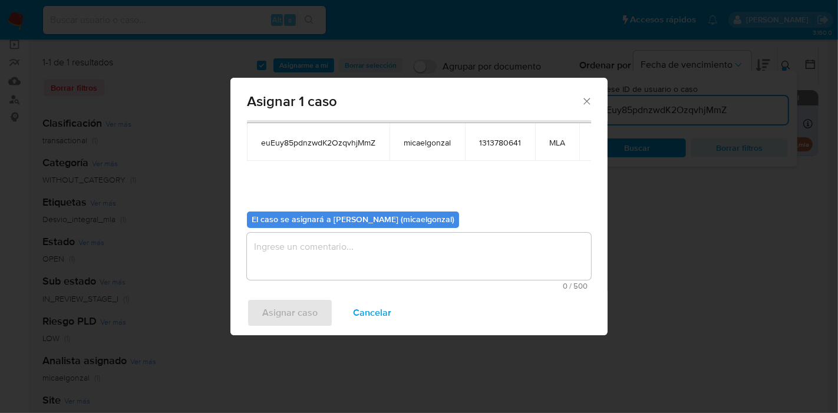
click at [326, 241] on textarea "assign-modal" at bounding box center [419, 256] width 344 height 47
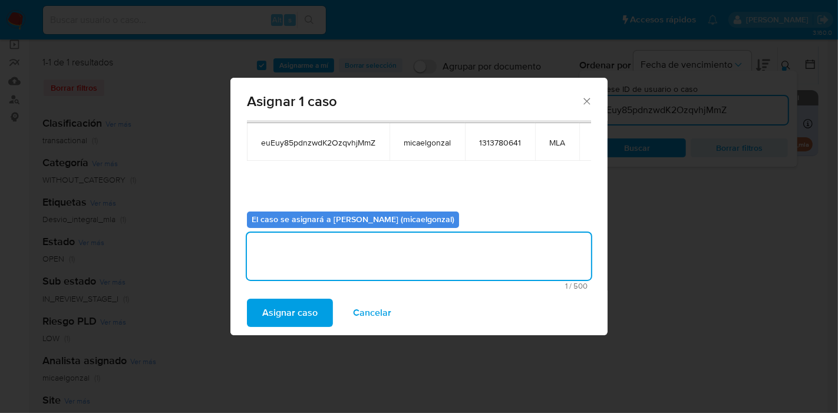
click at [262, 317] on span "Asignar caso" at bounding box center [289, 313] width 55 height 26
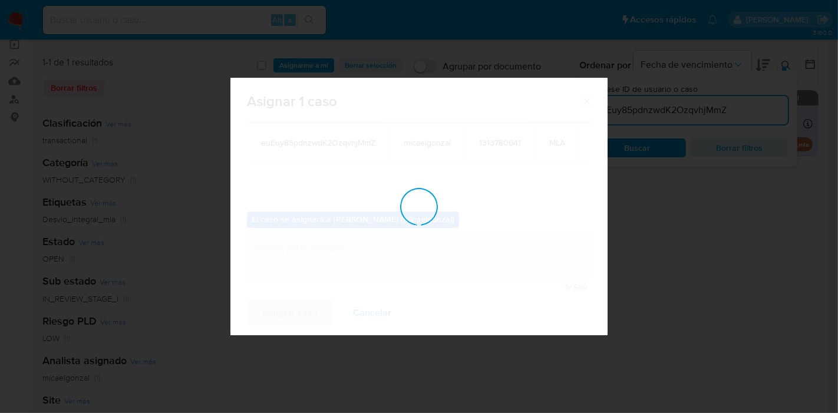
checkbox input "false"
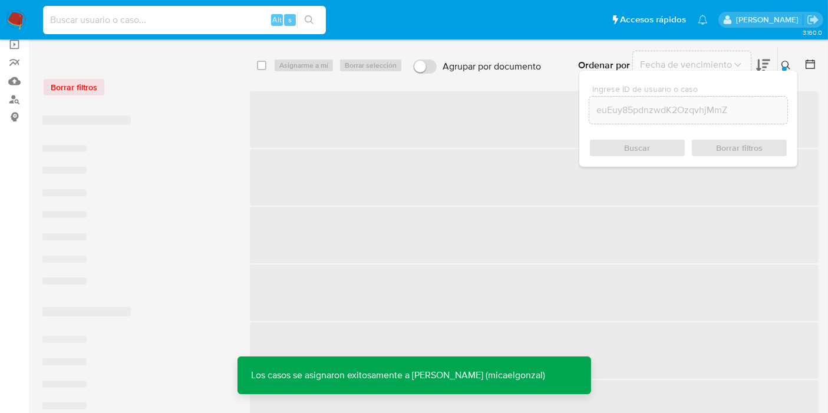
click at [180, 21] on input at bounding box center [184, 19] width 283 height 15
paste input "euEuy85pdnzwdK2OzqvhjMmZ"
type input "euEuy85pdnzwdK2OzqvhjMmZ"
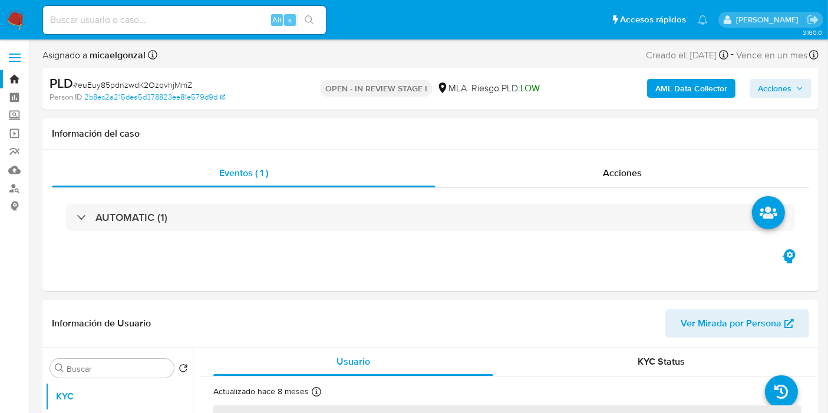
select select "10"
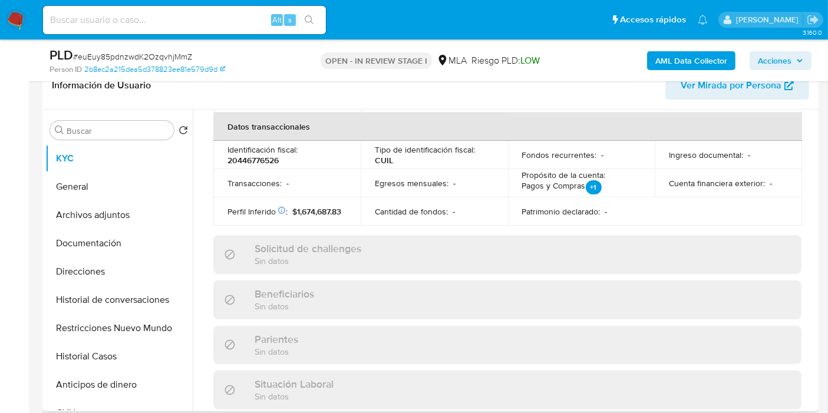
scroll to position [565, 0]
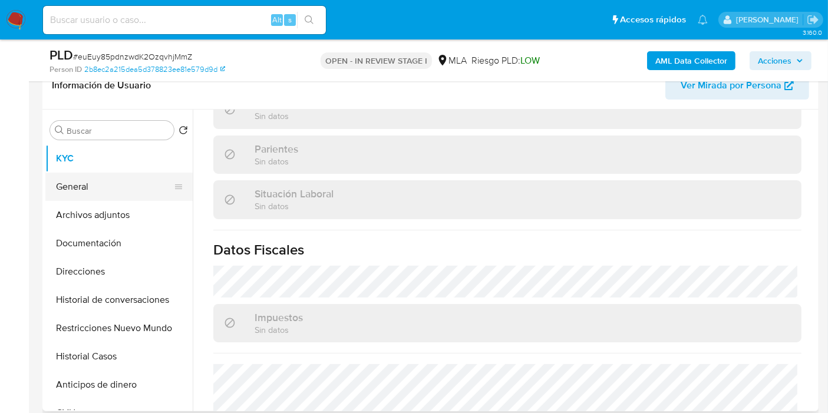
click at [78, 196] on button "General" at bounding box center [114, 187] width 138 height 28
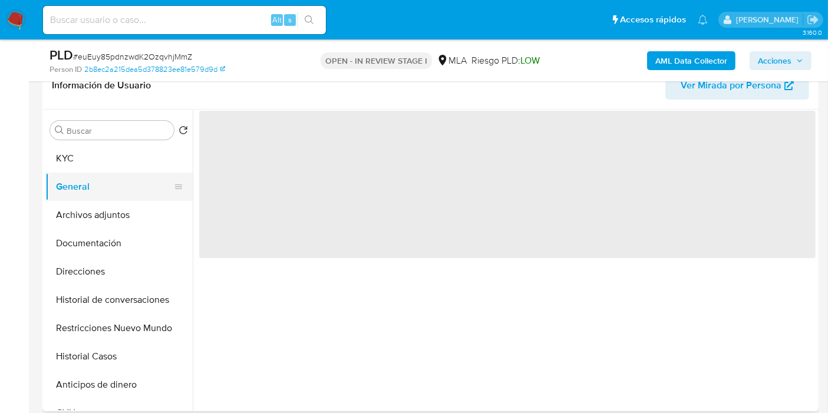
scroll to position [0, 0]
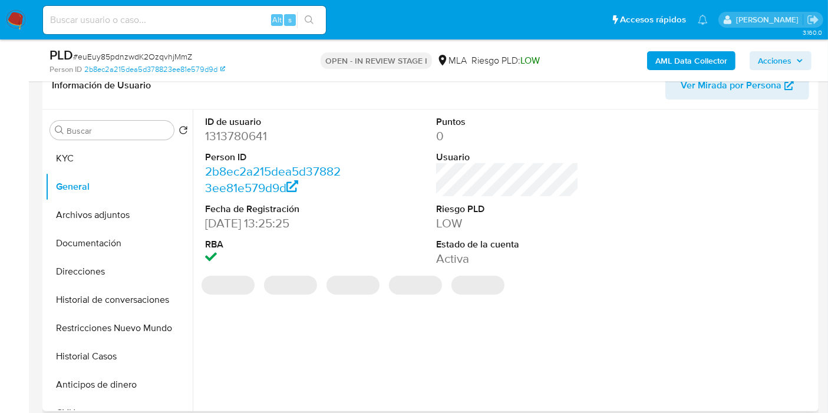
click at [208, 130] on dd "1313780641" at bounding box center [276, 136] width 143 height 16
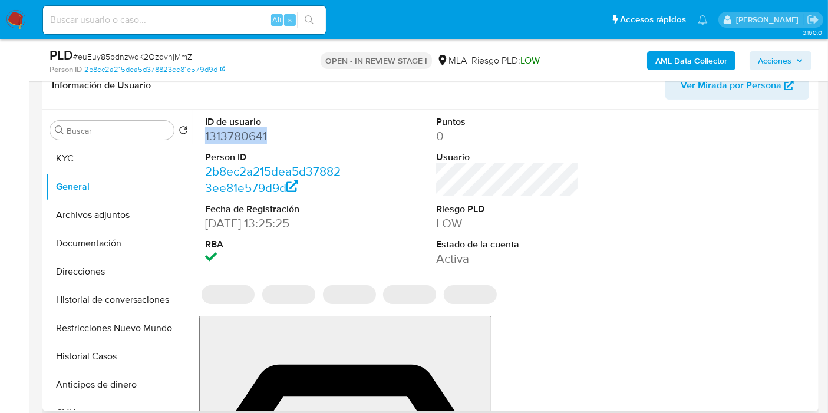
copy dd "1313780641"
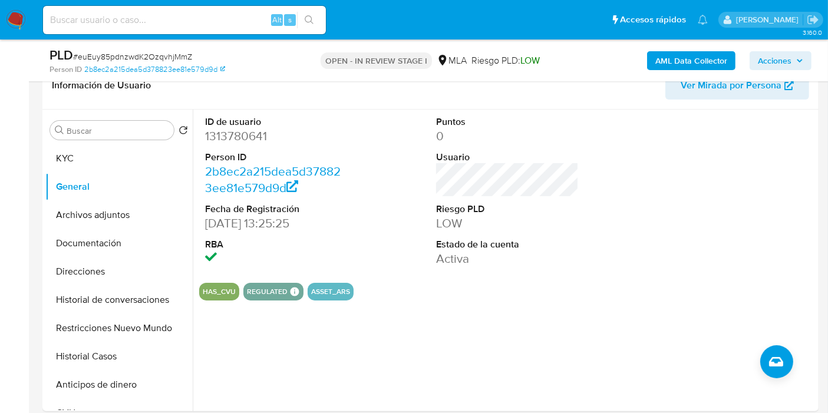
click at [221, 34] on div "Alt s" at bounding box center [184, 20] width 283 height 33
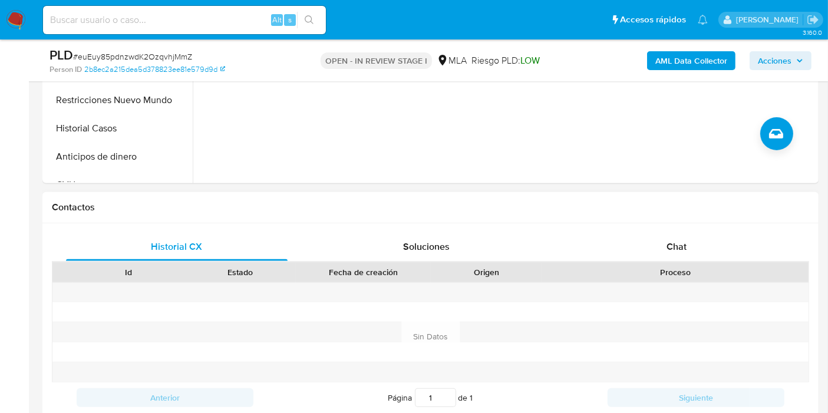
scroll to position [523, 0]
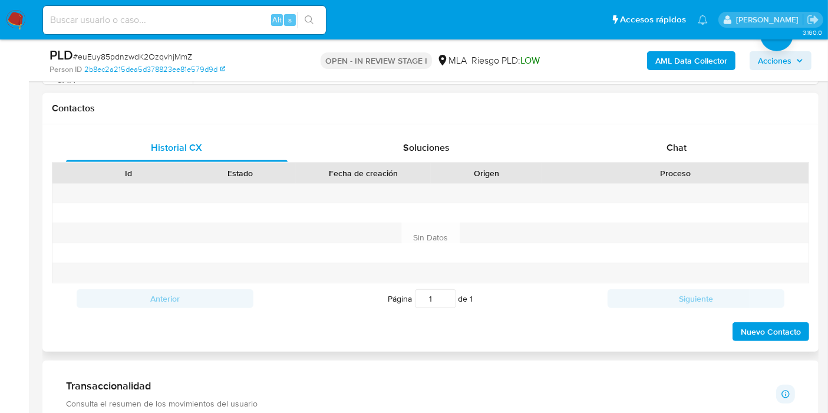
drag, startPoint x: 721, startPoint y: 119, endPoint x: 699, endPoint y: 139, distance: 29.6
click at [721, 118] on div "Contactos" at bounding box center [430, 108] width 776 height 31
click at [699, 140] on div "Chat" at bounding box center [675, 148] width 221 height 28
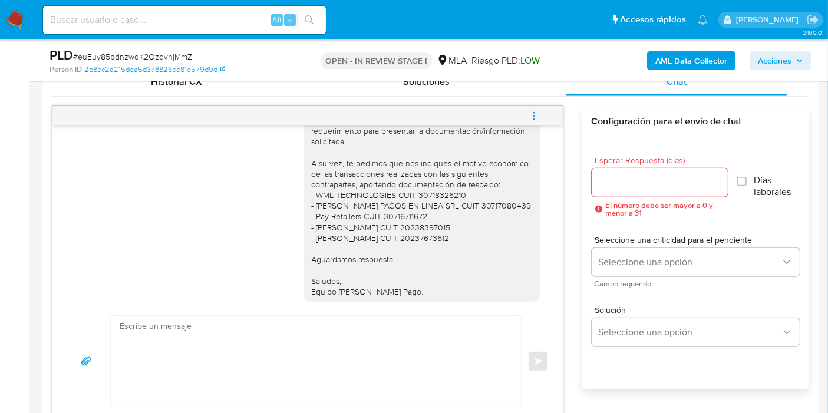
scroll to position [988, 0]
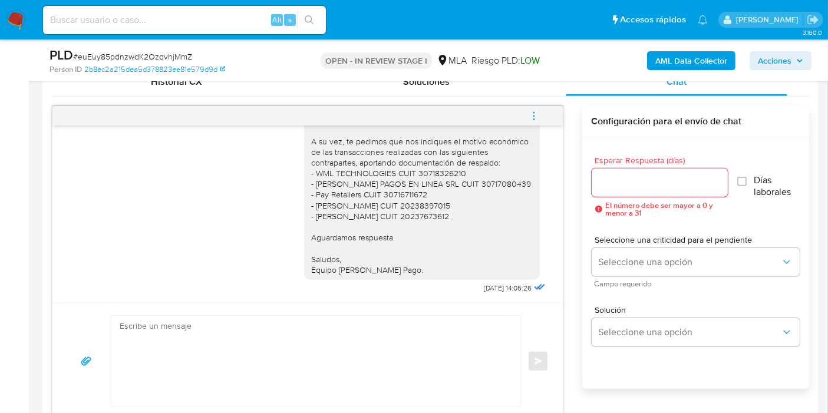
click at [439, 356] on textarea at bounding box center [313, 361] width 386 height 91
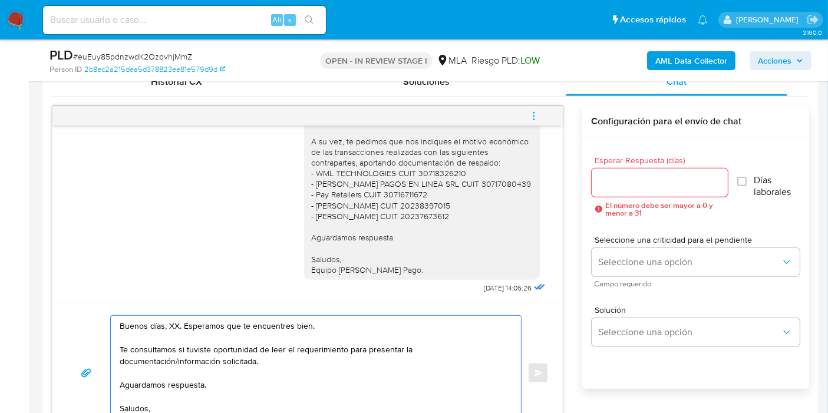
scroll to position [922, 0]
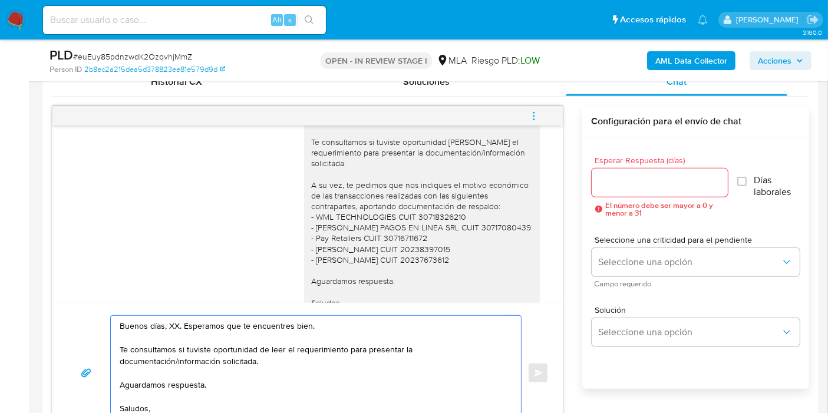
click at [168, 325] on textarea "Buenos días, XX. Esperamos que te encuentres bien. Te consultamos si tuviste op…" at bounding box center [313, 373] width 386 height 114
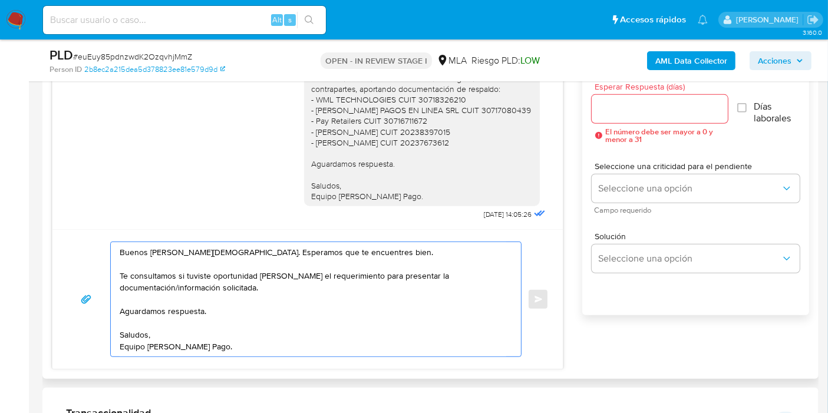
scroll to position [589, 0]
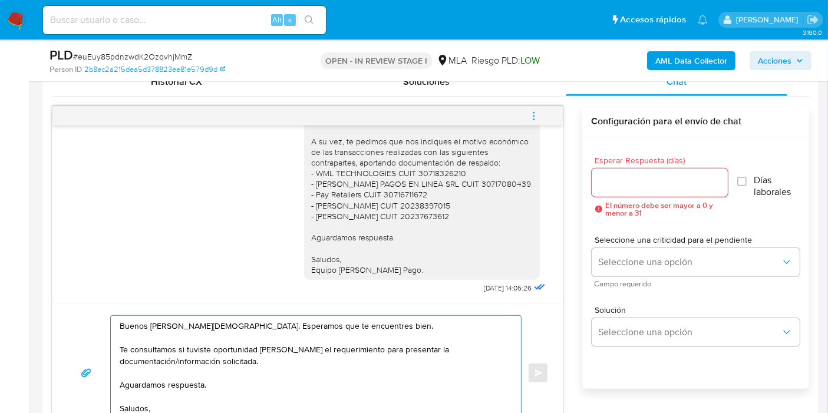
type textarea "Buenos días, Jesús. Esperamos que te encuentres bien. Te consultamos si tuviste…"
drag, startPoint x: 670, startPoint y: 194, endPoint x: 671, endPoint y: 186, distance: 8.4
click at [670, 192] on div at bounding box center [659, 182] width 136 height 28
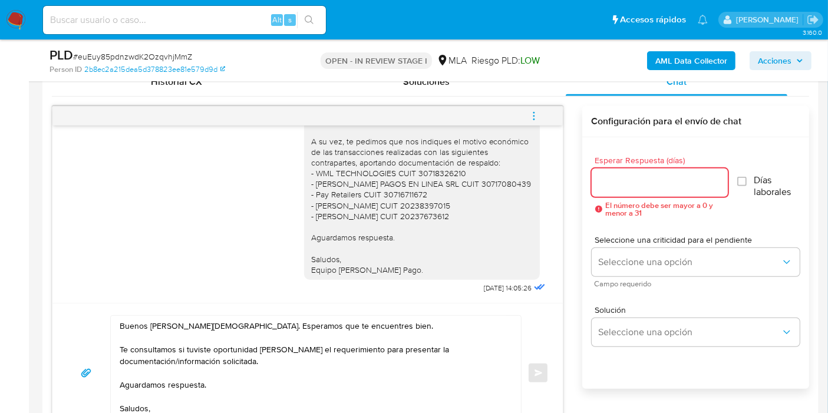
click at [671, 186] on input "Esperar Respuesta (días)" at bounding box center [659, 182] width 136 height 15
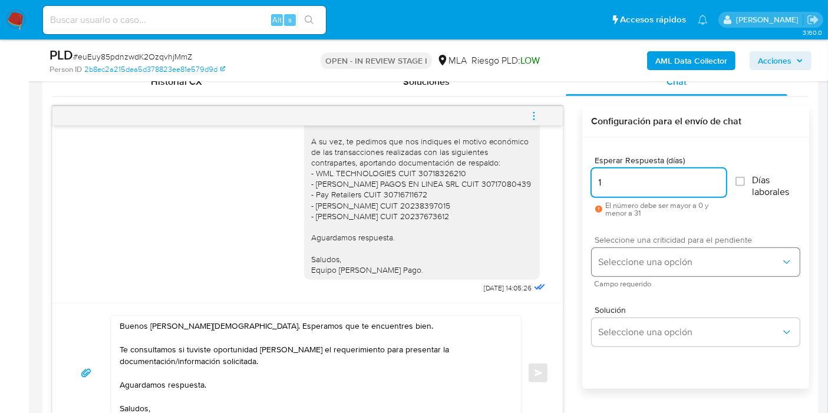
type input "1"
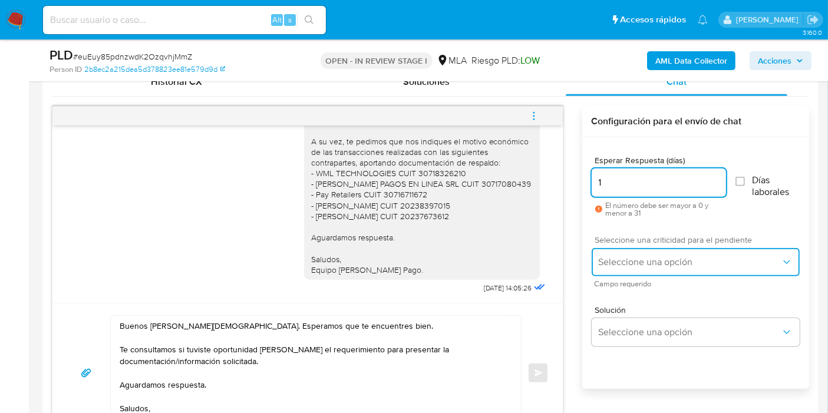
click at [637, 251] on button "Seleccione una opción" at bounding box center [695, 262] width 208 height 28
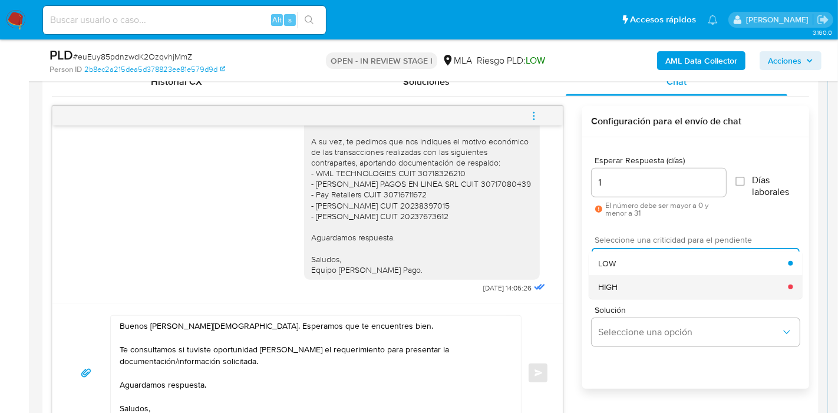
click at [621, 292] on div "HIGH" at bounding box center [693, 287] width 190 height 24
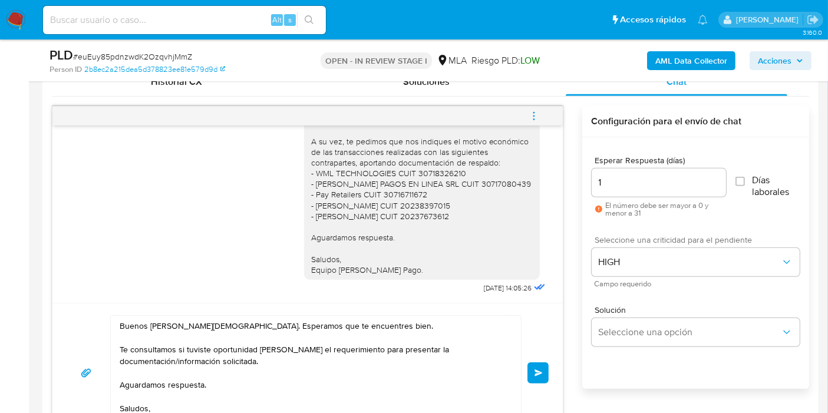
click at [545, 366] on button "Enviar" at bounding box center [537, 372] width 21 height 21
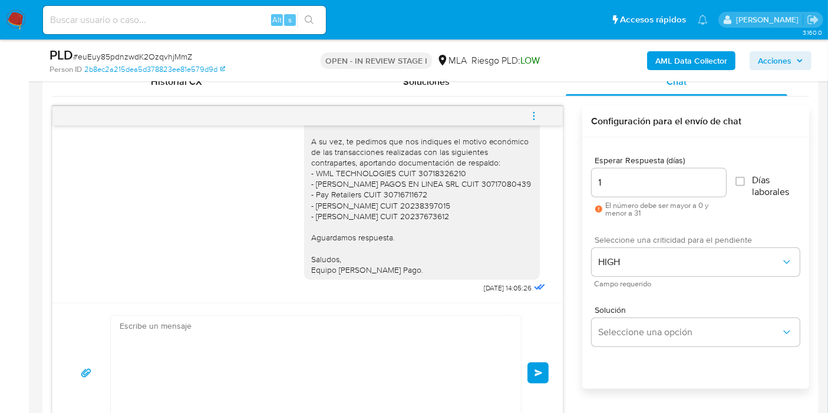
scroll to position [1129, 0]
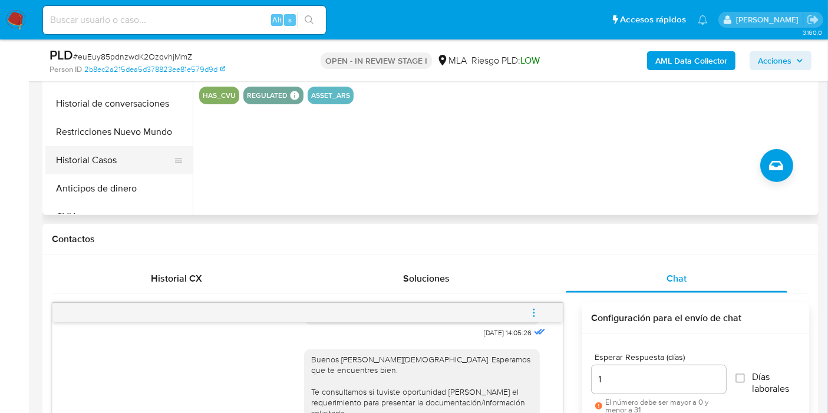
click at [98, 149] on button "Historial Casos" at bounding box center [114, 160] width 138 height 28
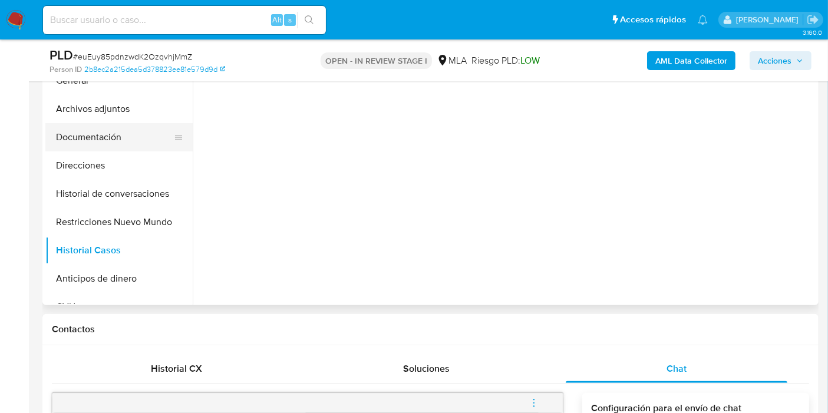
scroll to position [196, 0]
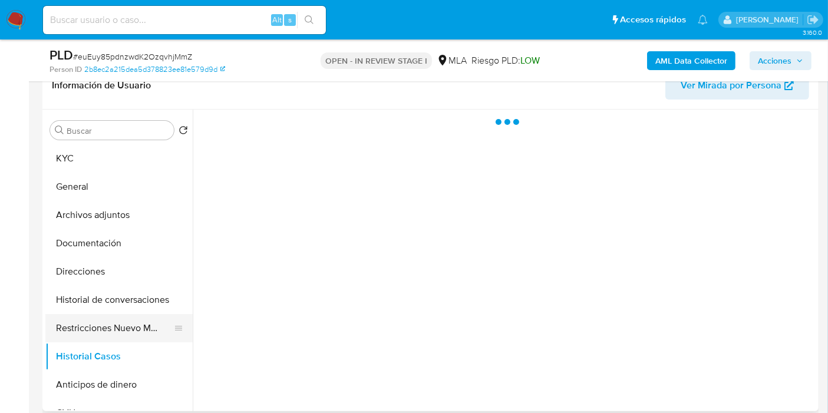
click at [125, 322] on button "Restricciones Nuevo Mundo" at bounding box center [114, 328] width 138 height 28
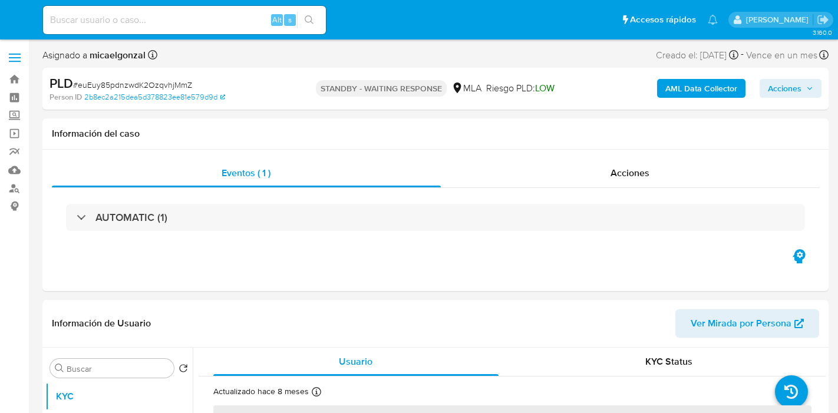
select select "10"
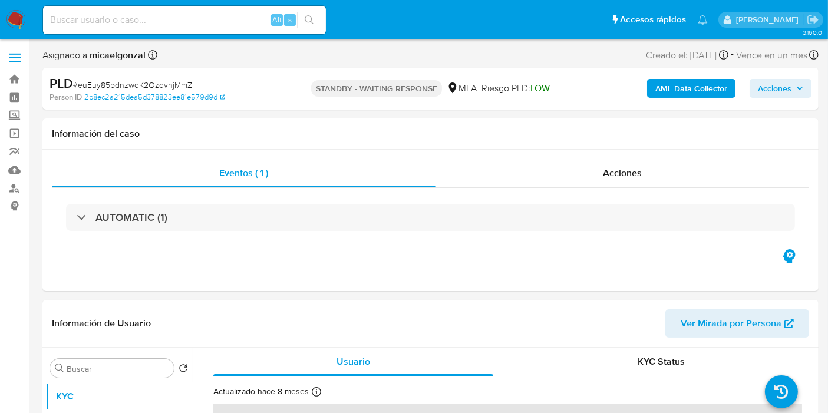
click at [134, 18] on input at bounding box center [184, 19] width 283 height 15
paste input "csJX6bu0WrVYrFDQV0b0b9Ux"
type input "csJX6bu0WrVYrFDQV0b0b9Ux"
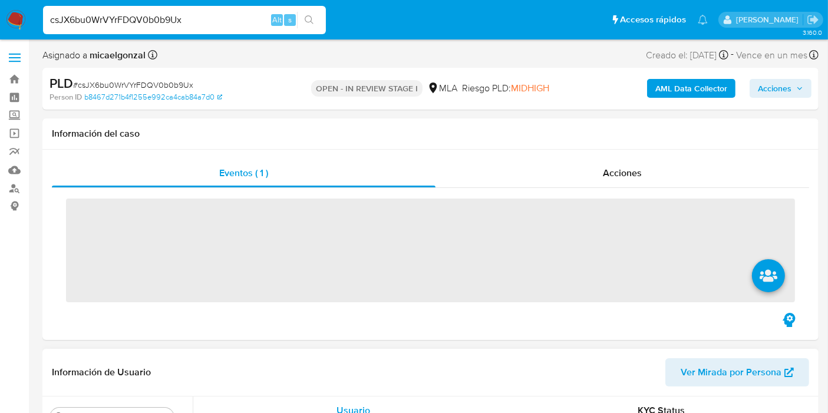
scroll to position [196, 0]
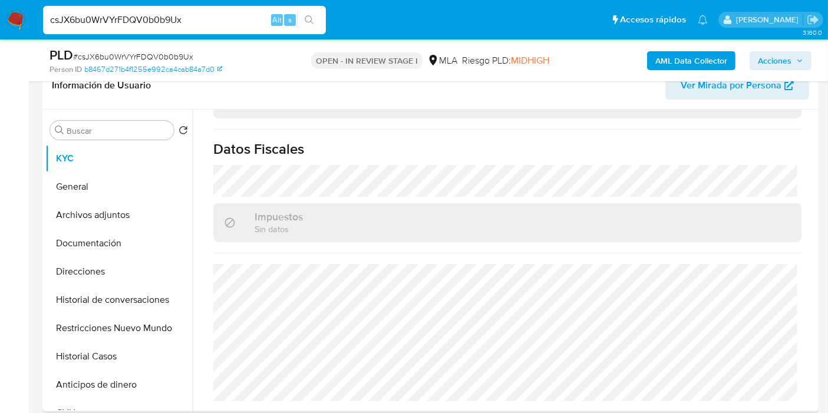
select select "10"
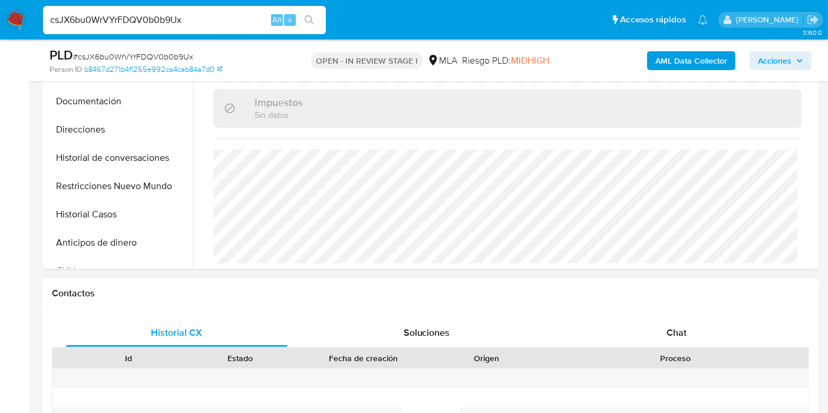
scroll to position [392, 0]
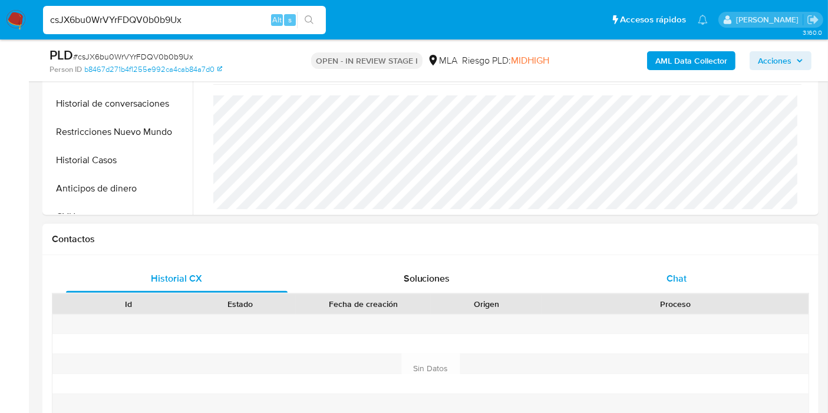
drag, startPoint x: 651, startPoint y: 258, endPoint x: 654, endPoint y: 270, distance: 12.1
click at [652, 263] on div "Historial CX Soluciones Chat Id Estado Fecha de creación Origen Proceso Anterio…" at bounding box center [430, 368] width 776 height 227
click at [654, 276] on div "Chat" at bounding box center [675, 278] width 221 height 28
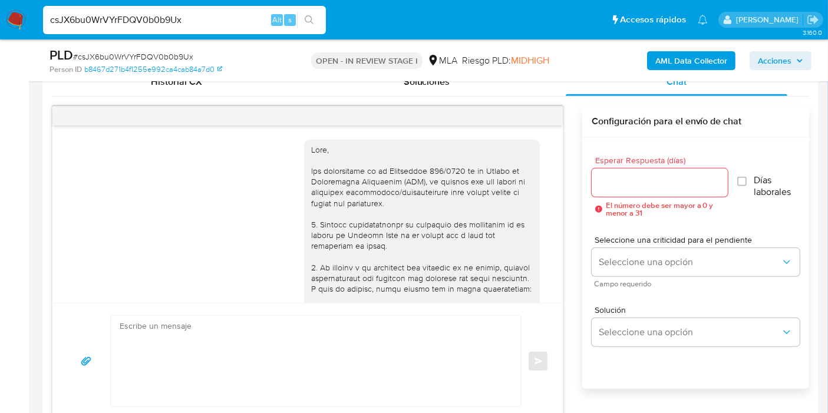
scroll to position [1205, 0]
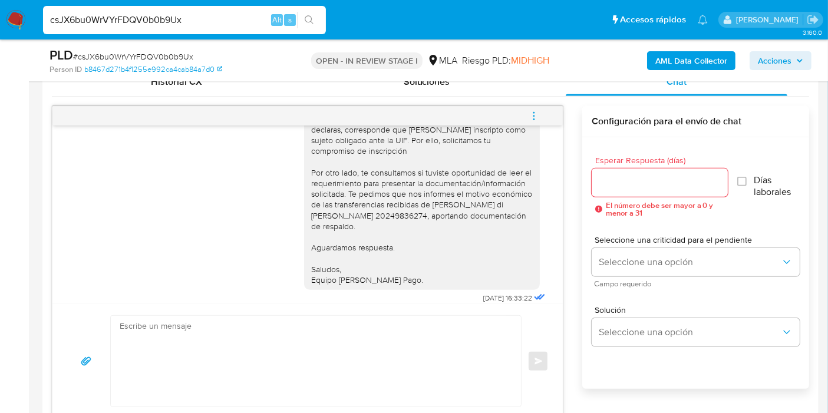
click at [412, 226] on div "Buenos [PERSON_NAME]. Esperamos que te encuentres bien. Analizamos tu caso y ve…" at bounding box center [421, 183] width 221 height 204
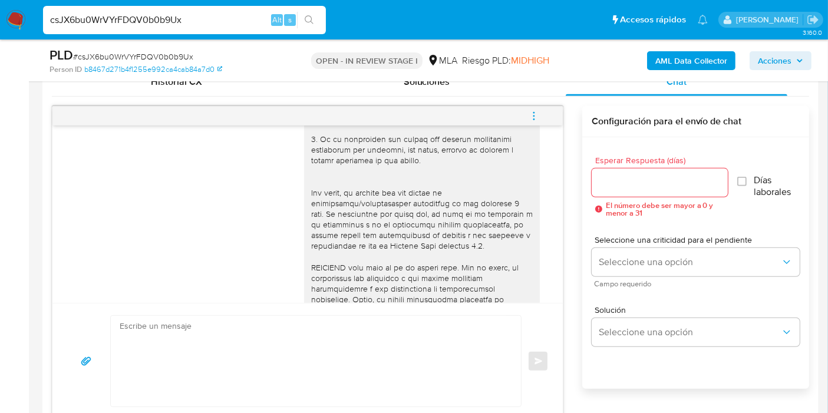
scroll to position [92, 0]
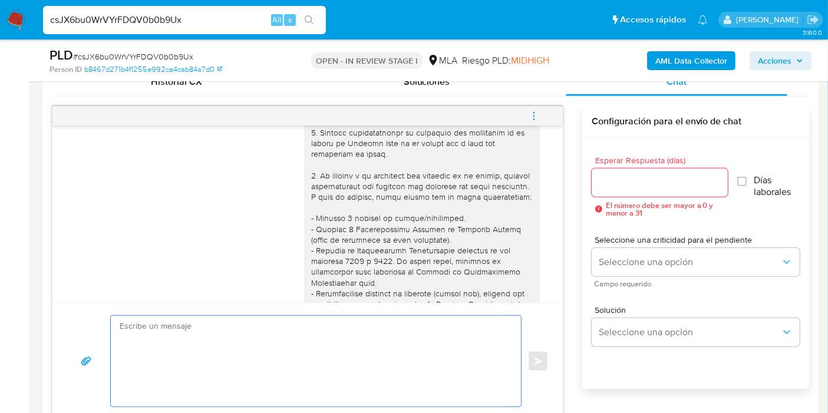
click at [307, 376] on textarea at bounding box center [313, 361] width 386 height 91
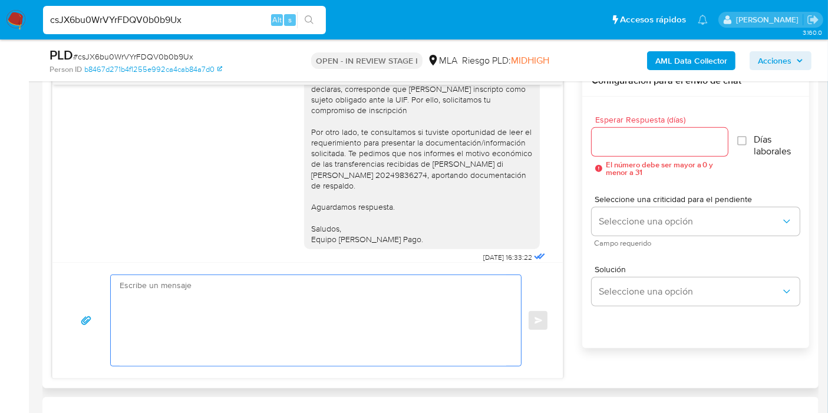
scroll to position [654, 0]
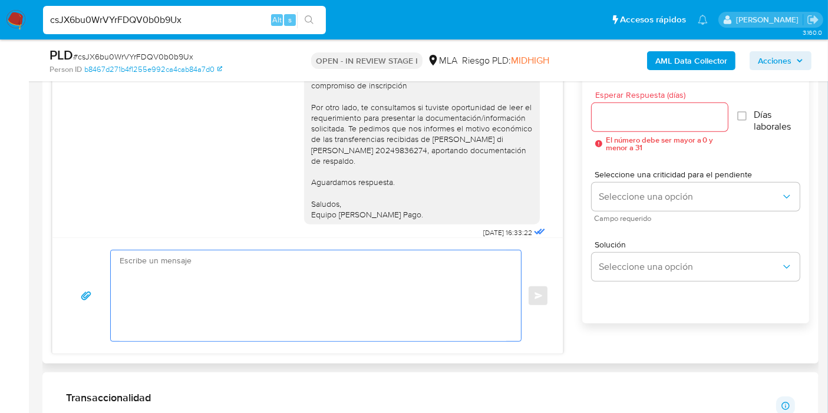
click at [340, 321] on textarea at bounding box center [313, 295] width 386 height 91
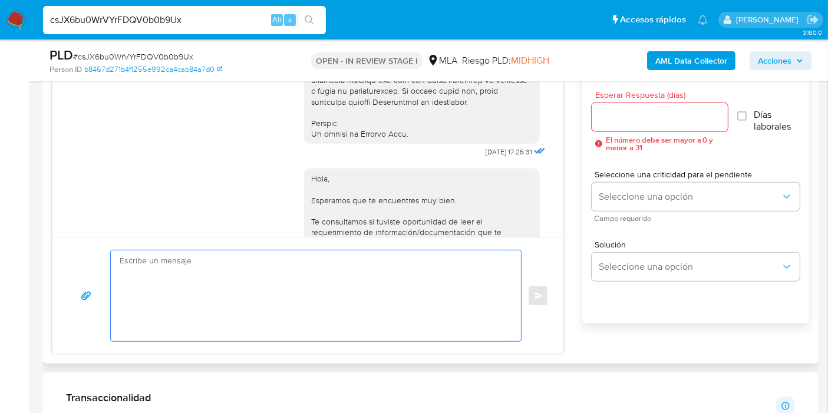
scroll to position [353, 0]
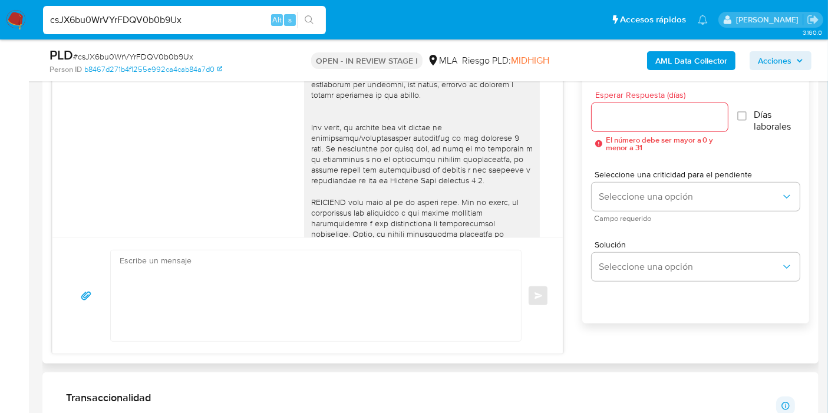
drag, startPoint x: 348, startPoint y: 166, endPoint x: 181, endPoint y: 133, distance: 170.4
click at [348, 166] on div at bounding box center [421, 31] width 221 height 611
click at [28, 14] on nav "Pausado Ver notificaciones csJX6bu0WrVYrFDQV0b0b9Ux Alt s Accesos rápidos Presi…" at bounding box center [414, 19] width 828 height 39
click at [21, 16] on img at bounding box center [16, 20] width 20 height 20
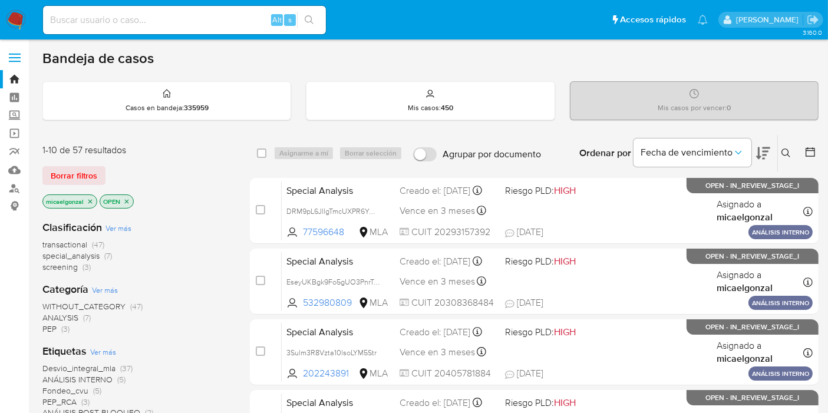
drag, startPoint x: 138, startPoint y: 35, endPoint x: 143, endPoint y: 21, distance: 15.5
click at [140, 32] on div "Alt s" at bounding box center [184, 20] width 283 height 33
click at [143, 21] on input at bounding box center [184, 19] width 283 height 15
paste input "wRZJIPA58BT1mV7LEIppCuN7"
type input "wRZJIPA58BT1mV7LEIppCuN7"
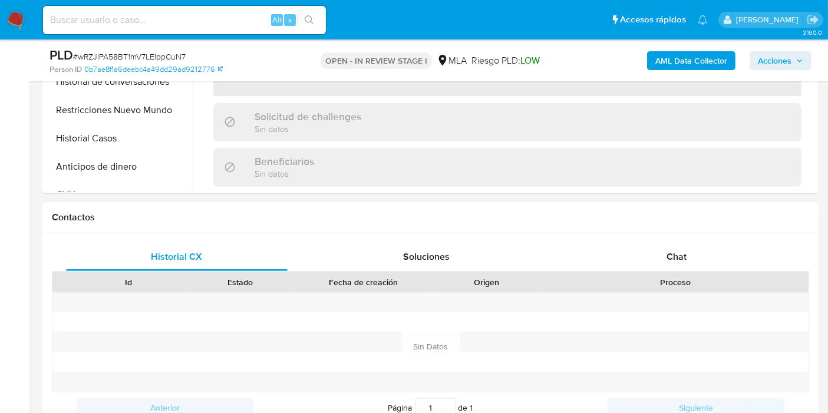
select select "10"
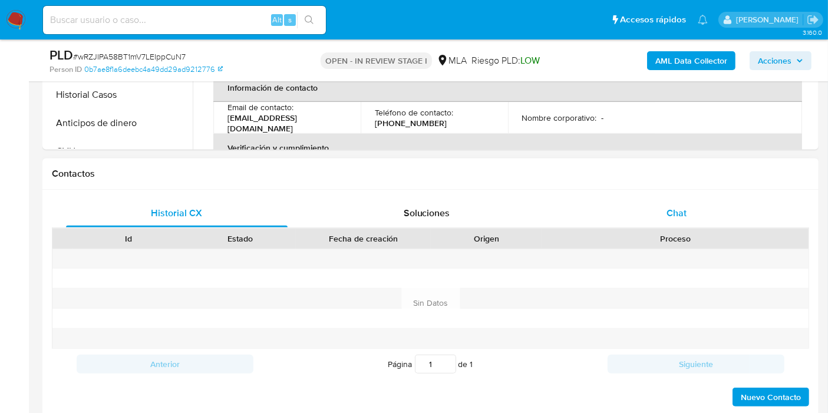
drag, startPoint x: 758, startPoint y: 235, endPoint x: 727, endPoint y: 214, distance: 37.4
click at [753, 233] on div "Proceso" at bounding box center [675, 239] width 250 height 12
click at [726, 214] on div "Chat" at bounding box center [675, 213] width 221 height 28
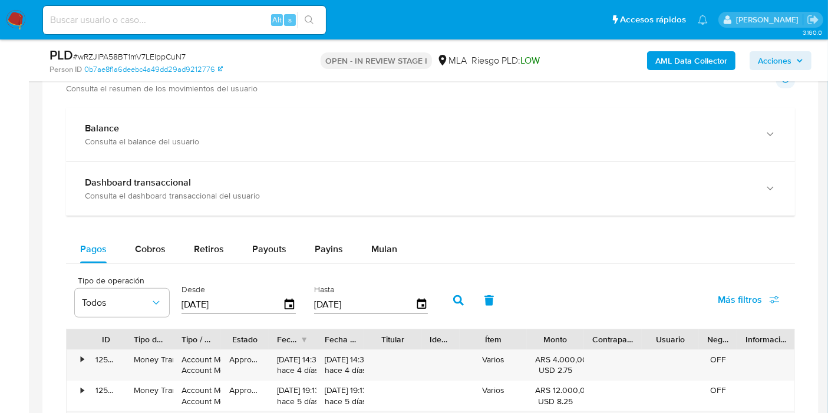
scroll to position [1243, 0]
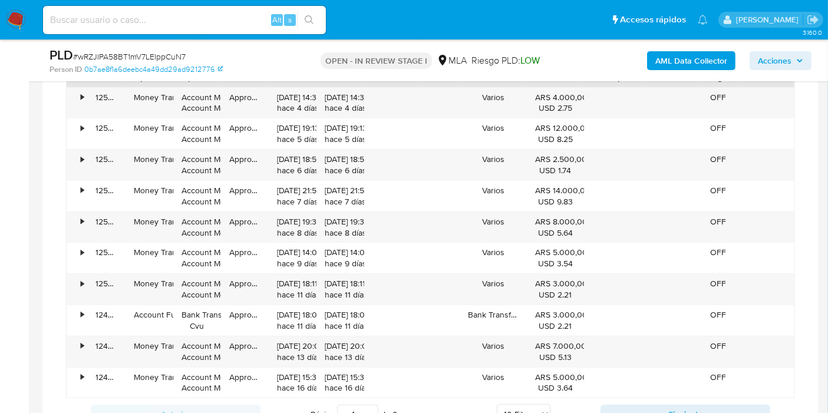
click at [4, 16] on nav "Pausado Ver notificaciones Alt s Accesos rápidos Presiona las siguientes teclas…" at bounding box center [414, 19] width 828 height 39
click at [19, 16] on img at bounding box center [16, 20] width 20 height 20
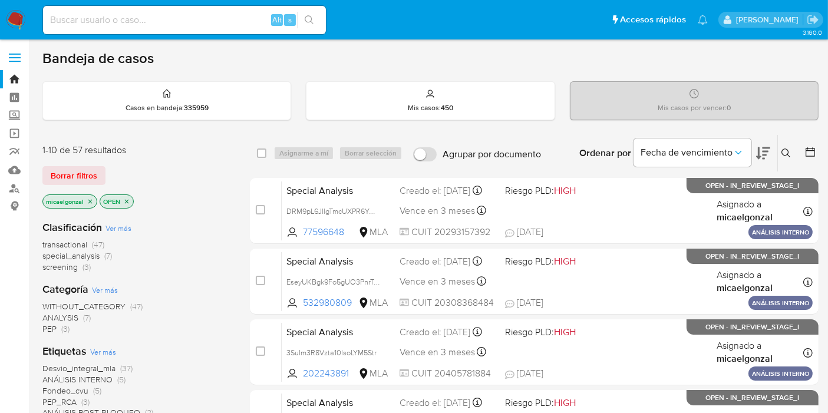
click at [141, 31] on div "Alt s" at bounding box center [184, 20] width 283 height 28
click at [150, 19] on input at bounding box center [184, 19] width 283 height 15
paste input "PtXP6kTiAcPuKQ8AH85yg1o7"
type input "PtXP6kTiAcPuKQ8AH85yg1o7"
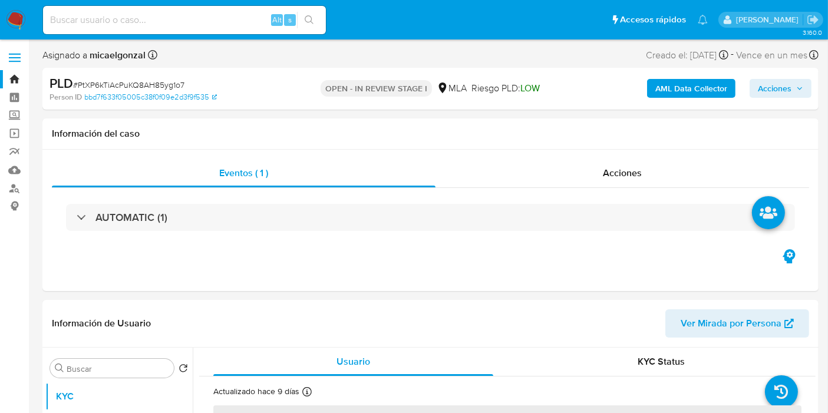
select select "10"
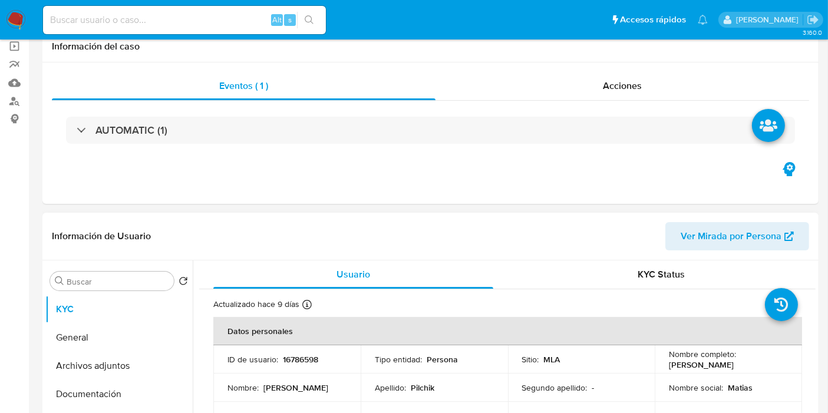
scroll to position [196, 0]
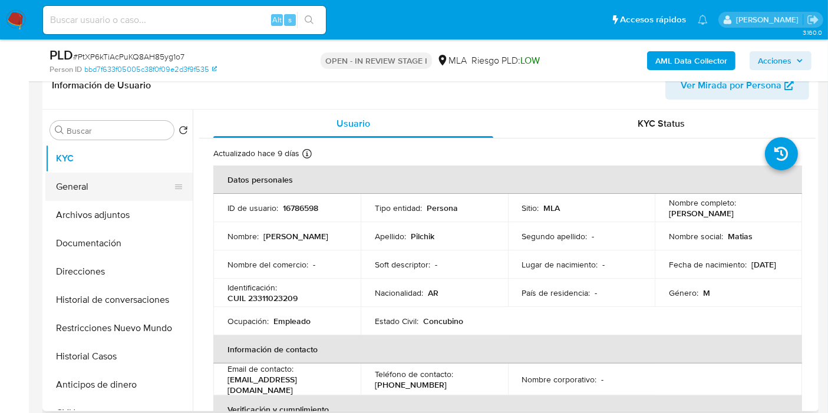
click at [144, 191] on button "General" at bounding box center [114, 187] width 138 height 28
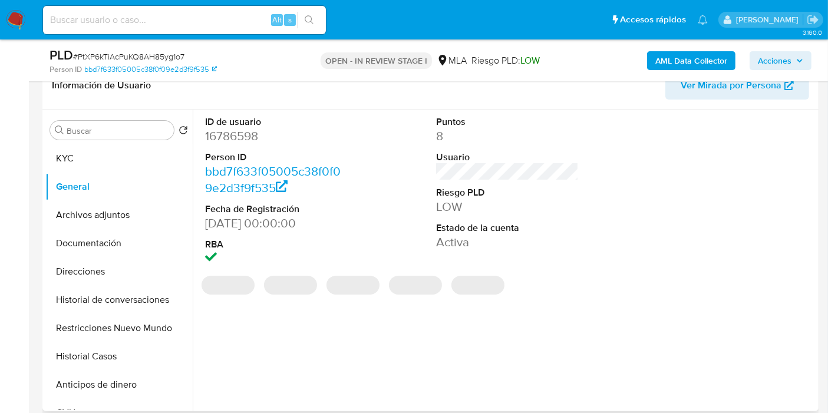
click at [237, 141] on dd "16786598" at bounding box center [276, 136] width 143 height 16
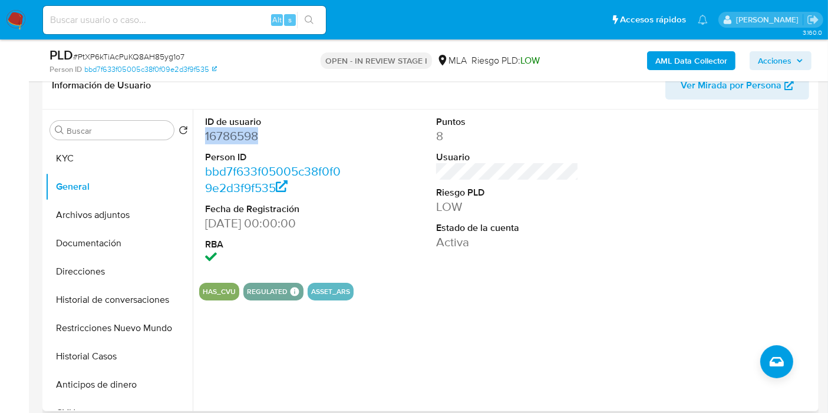
copy dd "16786598"
click at [85, 163] on button "KYC" at bounding box center [114, 158] width 138 height 28
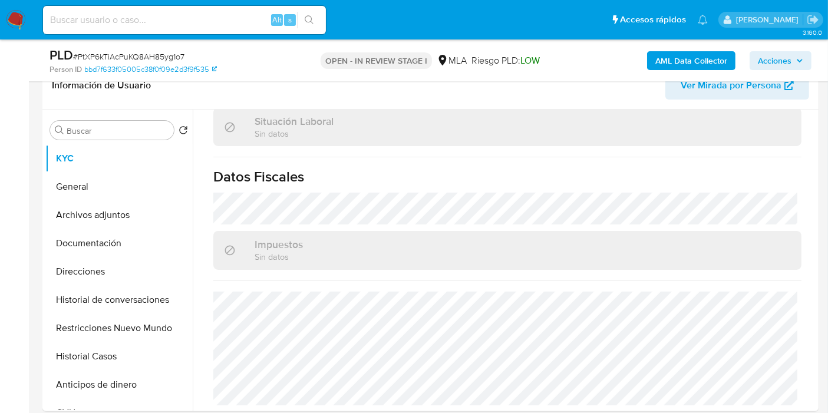
scroll to position [523, 0]
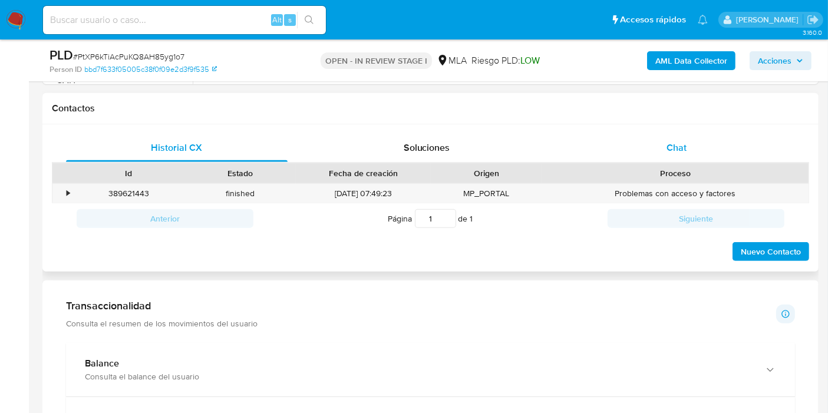
click at [674, 149] on span "Chat" at bounding box center [676, 148] width 20 height 14
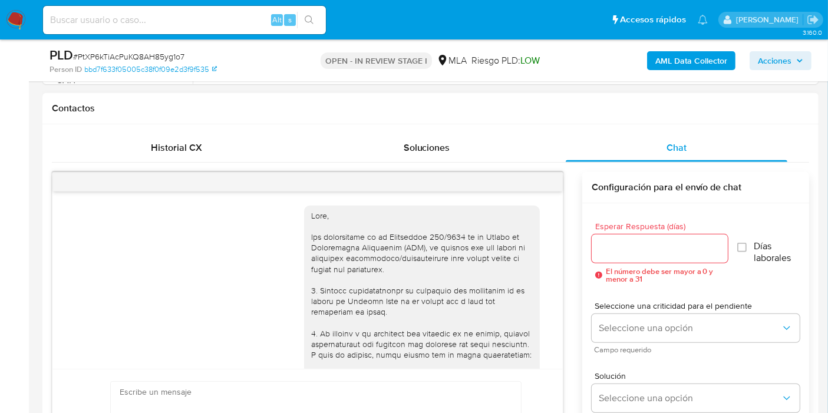
scroll to position [1031, 0]
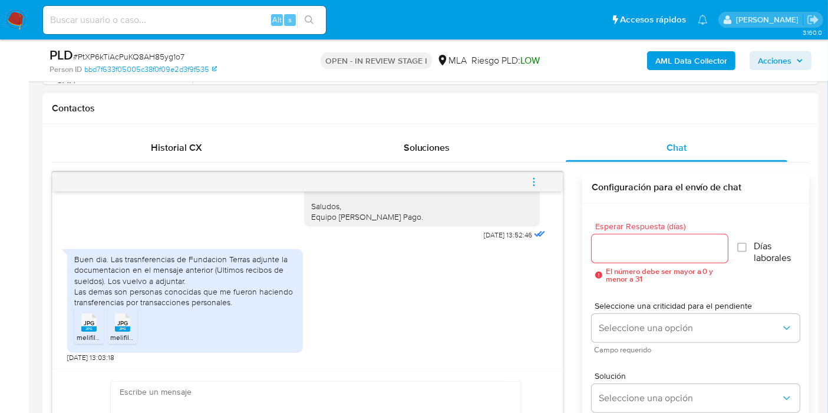
click at [204, 287] on div "Buen dia. Las trasnferencias de Fundacion Terras adjunte la documentacion en el…" at bounding box center [184, 281] width 221 height 54
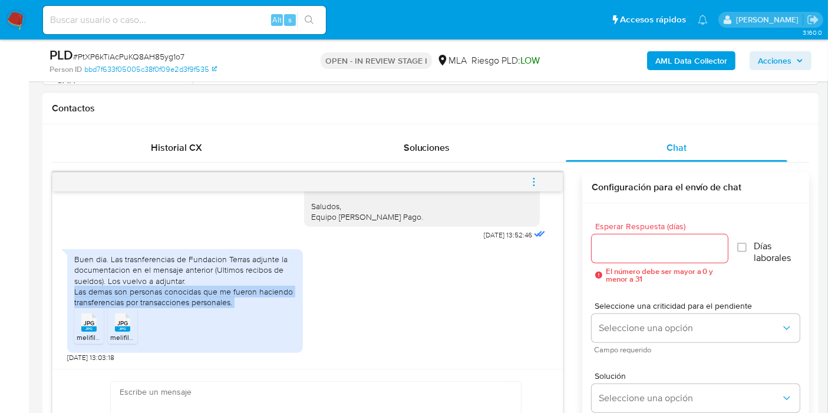
click at [204, 287] on div "Buen dia. Las trasnferencias de Fundacion Terras adjunte la documentacion en el…" at bounding box center [184, 281] width 221 height 54
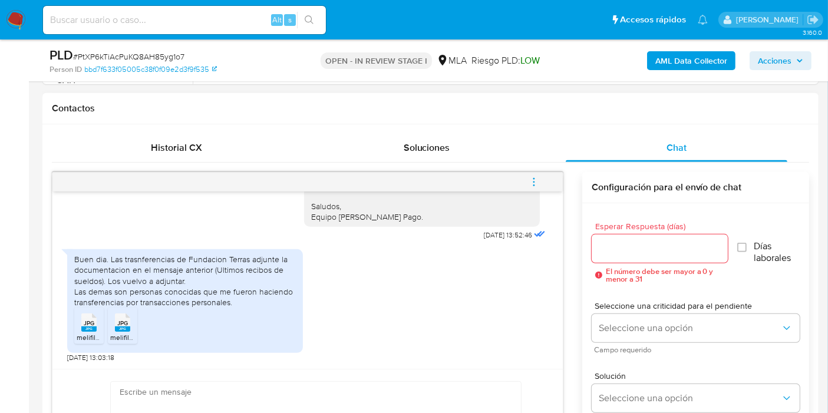
click at [219, 261] on div "Buen dia. Las trasnferencias de Fundacion Terras adjunte la documentacion en el…" at bounding box center [184, 281] width 221 height 54
click at [213, 265] on div "Buen dia. Las trasnferencias de Fundacion Terras adjunte la documentacion en el…" at bounding box center [184, 281] width 221 height 54
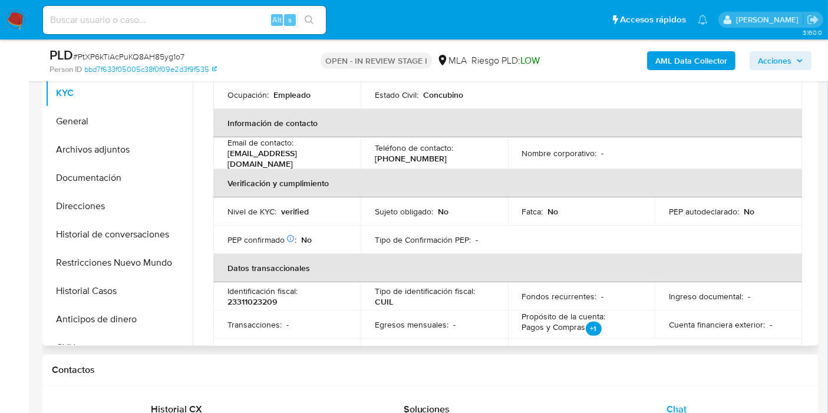
scroll to position [30, 0]
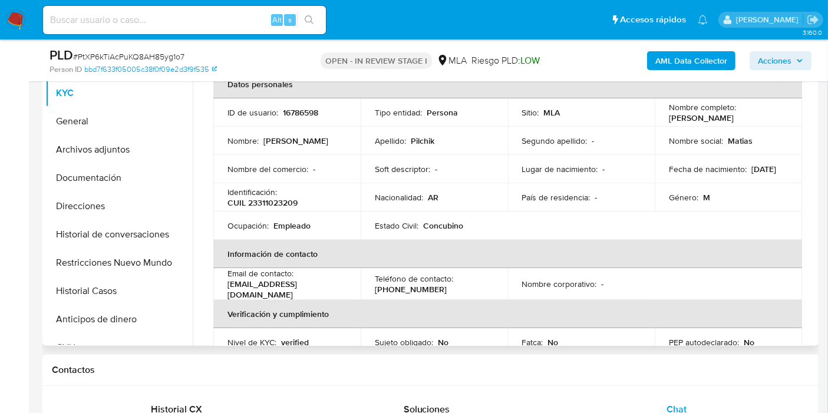
click at [280, 204] on p "CUIL 23311023209" at bounding box center [262, 202] width 70 height 11
copy p "23311023209"
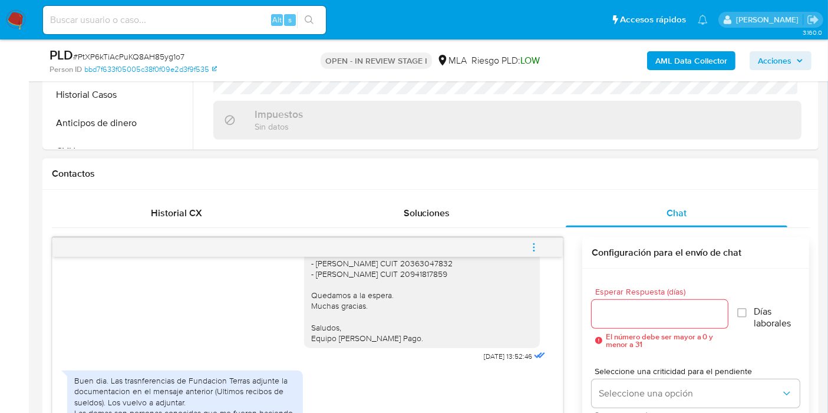
scroll to position [1031, 0]
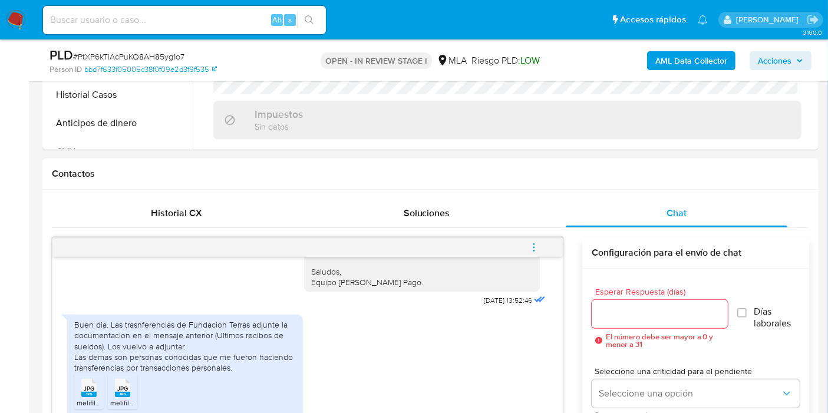
click at [236, 358] on div "Buen dia. Las trasnferencias de Fundacion Terras adjunte la documentacion en el…" at bounding box center [184, 346] width 221 height 54
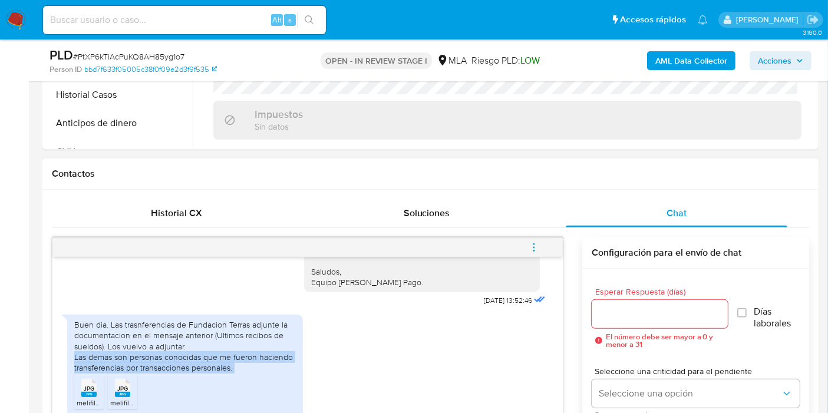
click at [236, 358] on div "Buen dia. Las trasnferencias de Fundacion Terras adjunte la documentacion en el…" at bounding box center [184, 346] width 221 height 54
click at [239, 351] on div "Buen dia. Las trasnferencias de Fundacion Terras adjunte la documentacion en el…" at bounding box center [184, 346] width 221 height 54
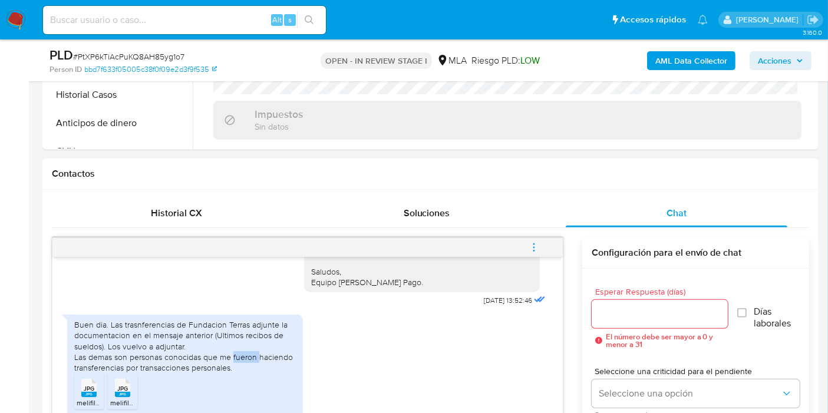
click at [239, 351] on div "Buen dia. Las trasnferencias de Fundacion Terras adjunte la documentacion en el…" at bounding box center [184, 346] width 221 height 54
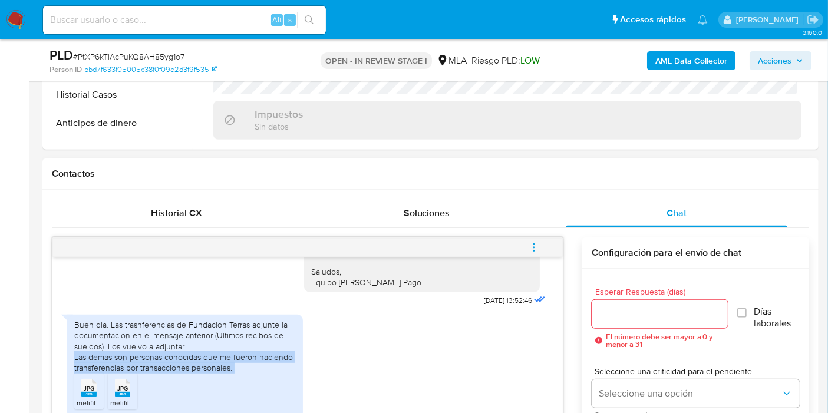
click at [239, 351] on div "Buen dia. Las trasnferencias de Fundacion Terras adjunte la documentacion en el…" at bounding box center [184, 346] width 221 height 54
click at [170, 371] on div "Buen dia. Las trasnferencias de Fundacion Terras adjunte la documentacion en el…" at bounding box center [184, 346] width 221 height 54
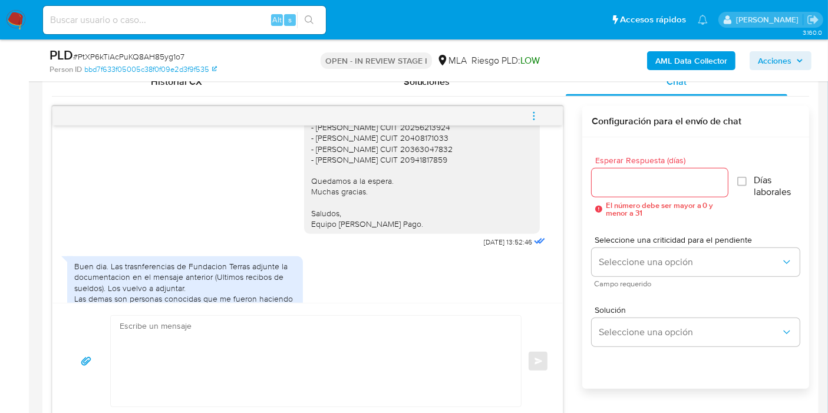
scroll to position [835, 0]
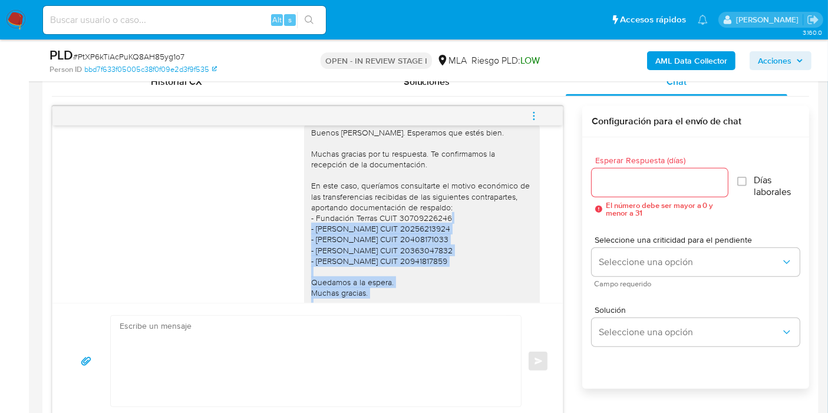
drag, startPoint x: 299, startPoint y: 245, endPoint x: 460, endPoint y: 278, distance: 164.7
click at [460, 278] on div "Buenos días, Walter. Esperamos que estés bien. Muchas gracias por tu respuesta.…" at bounding box center [422, 229] width 236 height 213
copy div "- Cristian Jorge Gaston Escobar CUIT 20256213924 - Luis Sebastián Cazorla Carus…"
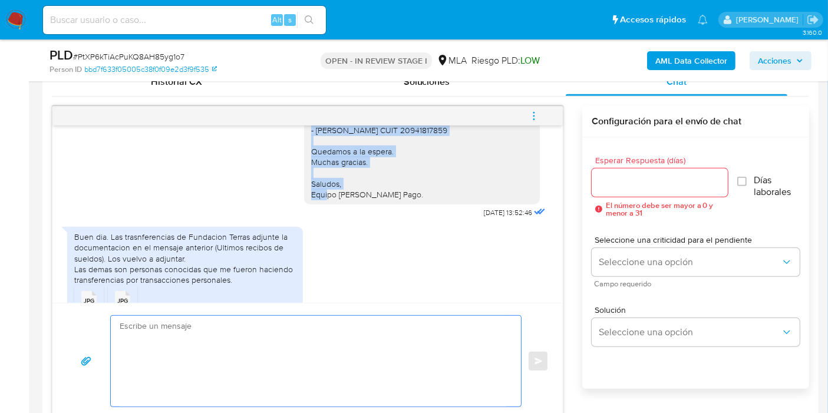
drag, startPoint x: 281, startPoint y: 364, endPoint x: 276, endPoint y: 376, distance: 12.9
click at [276, 376] on textarea at bounding box center [313, 361] width 386 height 91
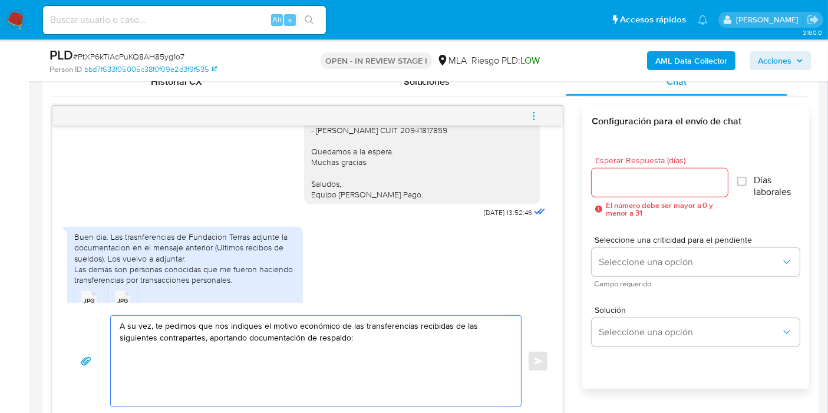
paste textarea "- Cristian Jorge Gaston Escobar CUIT 20256213924 - Luis Sebastián Cazorla Carus…"
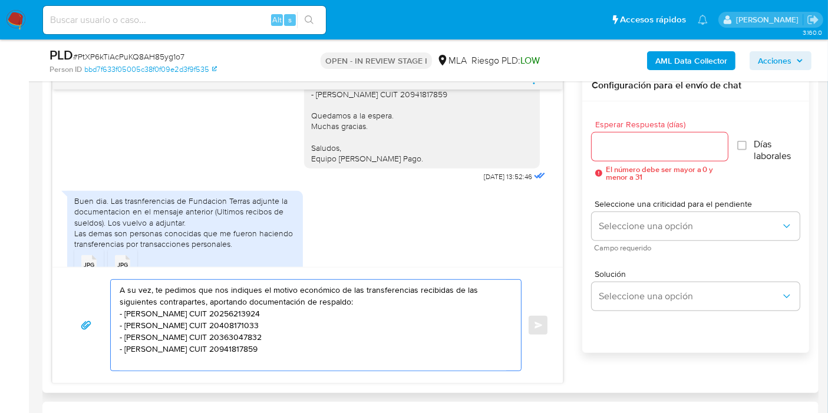
scroll to position [654, 0]
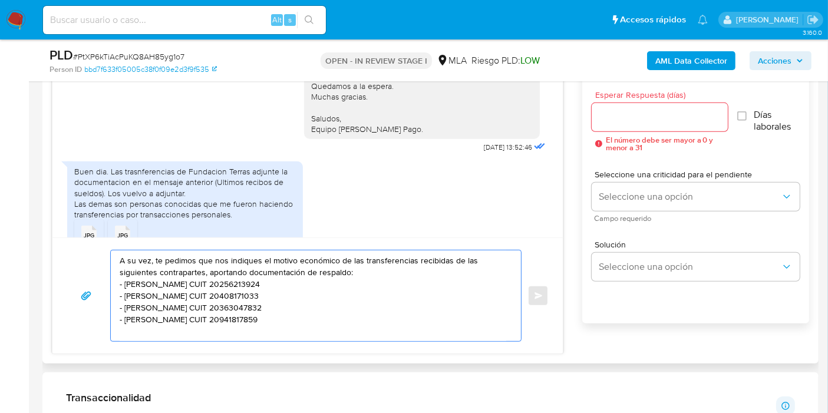
click at [293, 315] on textarea "A su vez, te pedimos que nos indiques el motivo económico de las transferencias…" at bounding box center [313, 295] width 386 height 91
click at [285, 259] on textarea "A su vez, te pedimos que nos indiques el motivo económico de las transferencias…" at bounding box center [313, 295] width 386 height 91
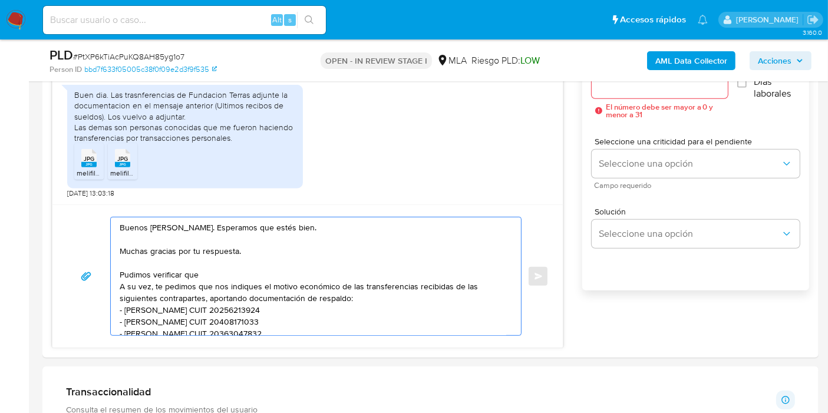
scroll to position [720, 0]
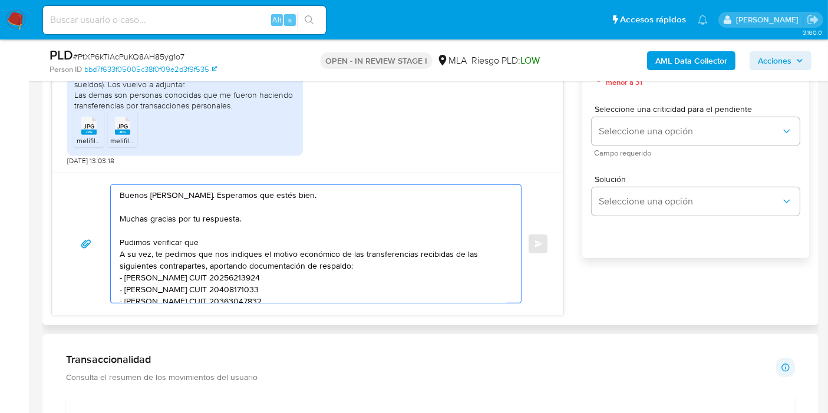
paste textarea "FUNDACIÓN TERRAS"
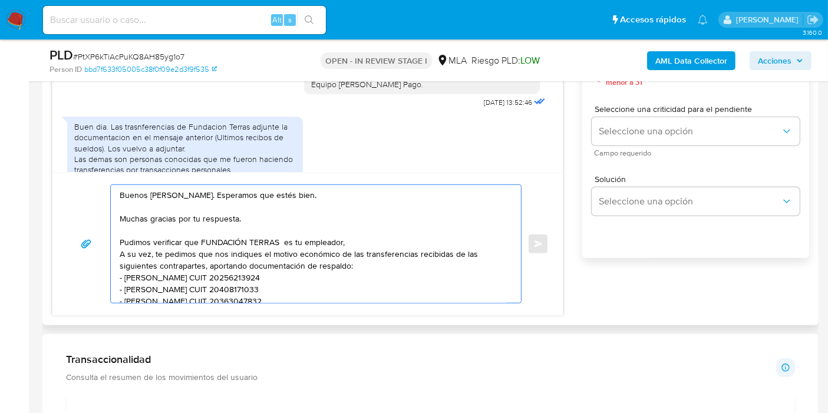
scroll to position [965, 0]
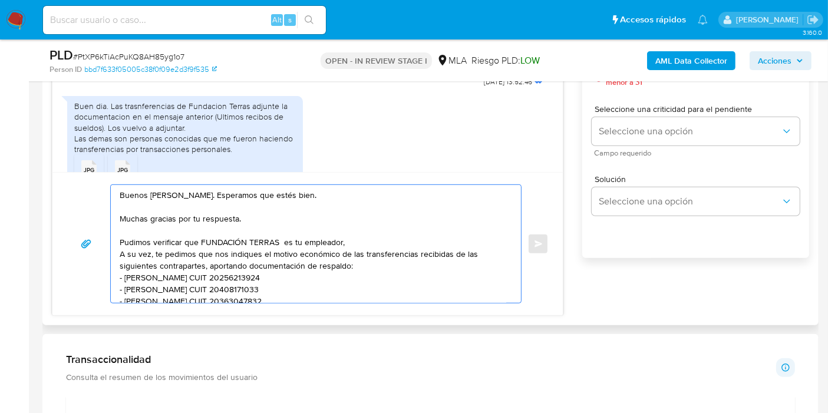
click at [378, 243] on textarea "Buenos días, Walter. Esperamos que estés bien. Muchas gracias por tu respuesta.…" at bounding box center [313, 244] width 386 height 118
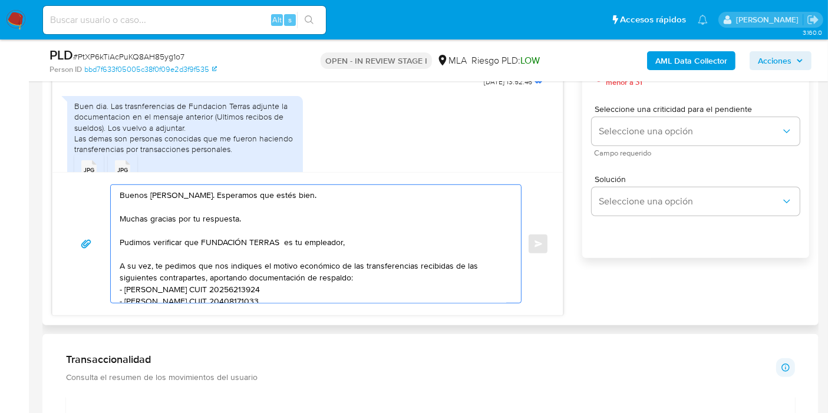
click at [378, 243] on textarea "Buenos días, Walter. Esperamos que estés bien. Muchas gracias por tu respuesta.…" at bounding box center [313, 244] width 386 height 118
click at [267, 239] on textarea "Buenos días, Walter. Esperamos que estés bien. Muchas gracias por tu respuesta.…" at bounding box center [313, 244] width 386 height 118
click at [397, 227] on textarea "Buenos días, Walter. Esperamos que estés bien. Muchas gracias por tu respuesta.…" at bounding box center [313, 244] width 386 height 118
click at [282, 253] on textarea "Buenos días, Walter. Esperamos que estés bien. Muchas gracias por tu respuesta.…" at bounding box center [313, 244] width 386 height 118
click at [211, 252] on textarea "Buenos días, Walter. Esperamos que estés bien. Muchas gracias por tu respuesta.…" at bounding box center [313, 244] width 386 height 118
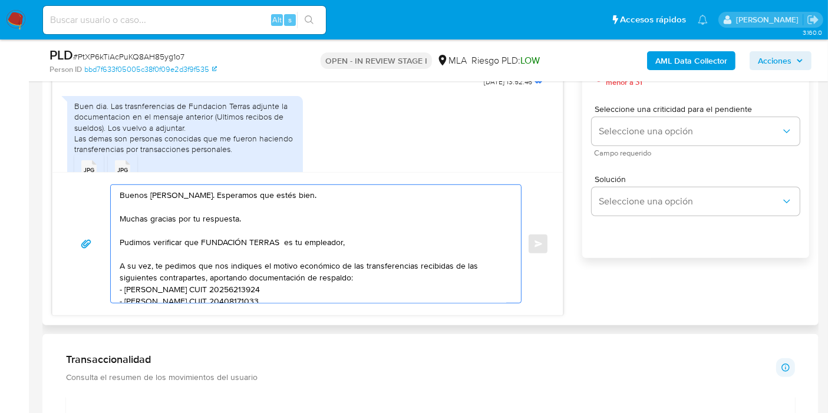
drag, startPoint x: 224, startPoint y: 266, endPoint x: 346, endPoint y: 273, distance: 122.7
click at [346, 273] on textarea "Buenos días, Walter. Esperamos que estés bien. Muchas gracias por tu respuesta.…" at bounding box center [313, 244] width 386 height 118
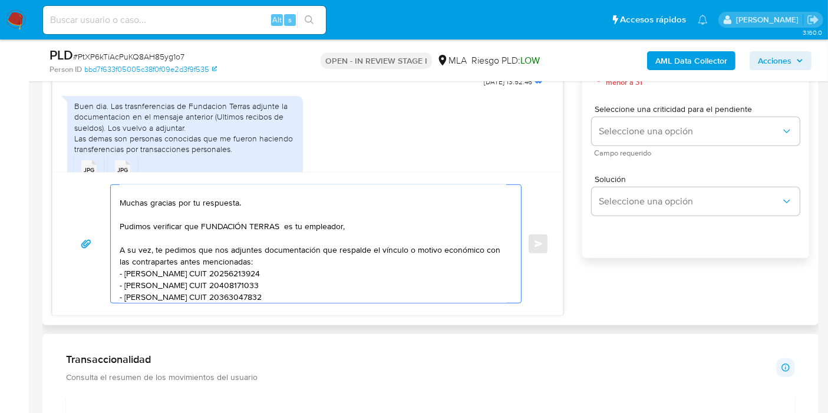
scroll to position [32, 0]
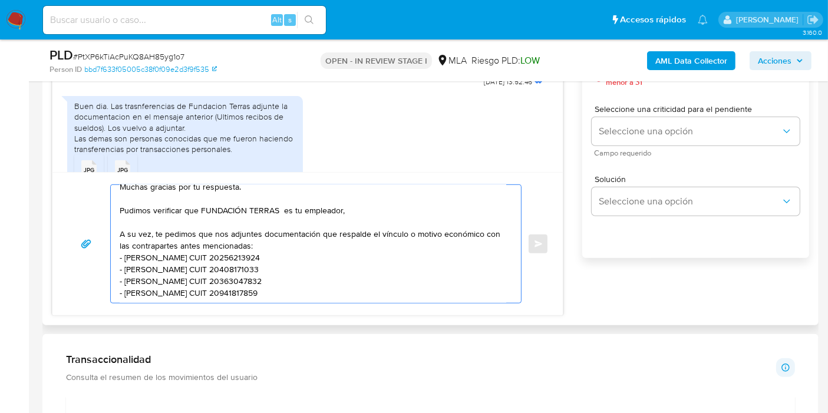
drag, startPoint x: 318, startPoint y: 203, endPoint x: 348, endPoint y: 204, distance: 30.1
click at [319, 203] on textarea "Buenos días, Walter. Esperamos que estés bien. Muchas gracias por tu respuesta.…" at bounding box center [313, 244] width 386 height 118
click at [354, 204] on textarea "Buenos días, Walter. Esperamos que estés bien. Muchas gracias por tu respuesta.…" at bounding box center [313, 244] width 386 height 118
click at [315, 220] on textarea "Buenos días, Walter. Esperamos que estés bien. Muchas gracias por tu respuesta.…" at bounding box center [313, 244] width 386 height 118
drag, startPoint x: 151, startPoint y: 229, endPoint x: 117, endPoint y: 206, distance: 41.2
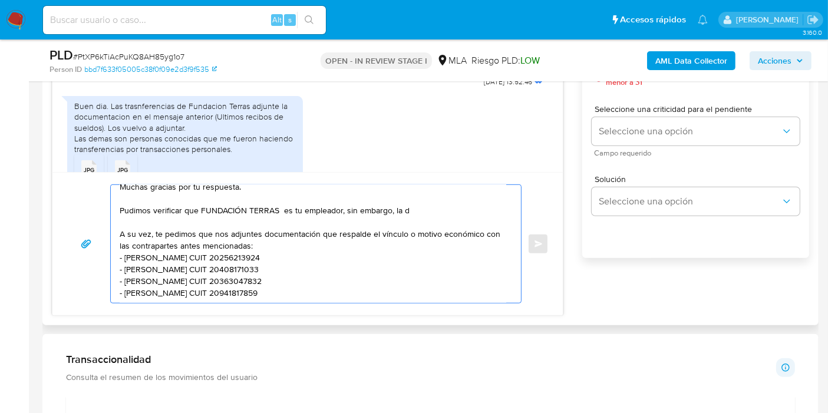
click at [117, 206] on div "Buenos días, Walter. Esperamos que estés bien. Muchas gracias por tu respuesta.…" at bounding box center [313, 244] width 404 height 118
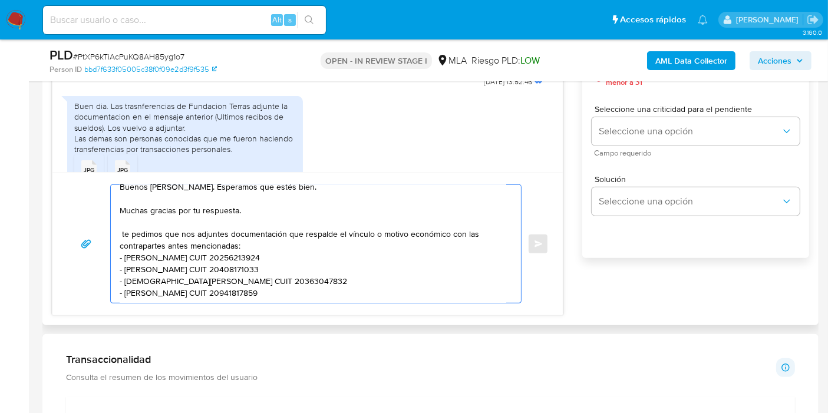
scroll to position [8, 0]
drag, startPoint x: 315, startPoint y: 233, endPoint x: 322, endPoint y: 231, distance: 6.7
click at [320, 231] on textarea "Buenos días, Walter. Esperamos que estés bien. Muchas gracias por tu respuesta.…" at bounding box center [313, 244] width 386 height 118
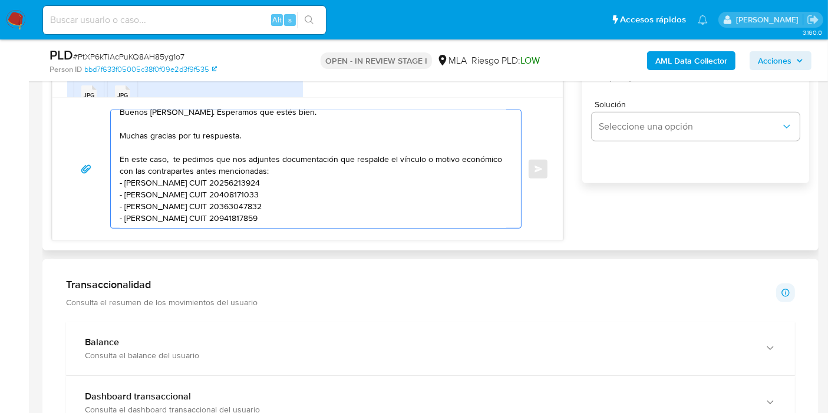
scroll to position [851, 0]
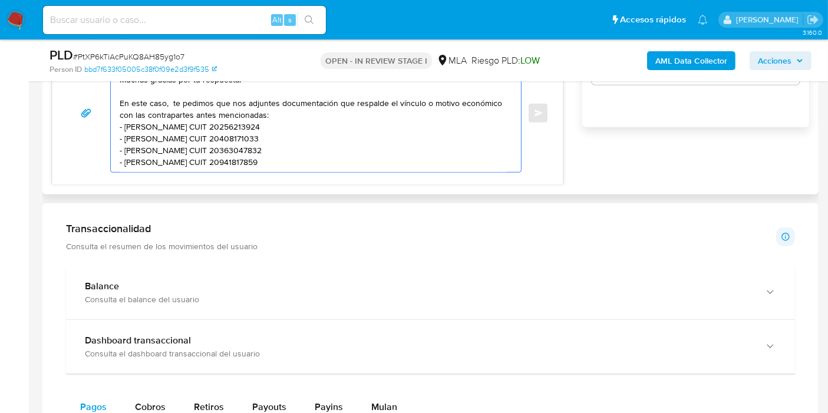
click at [370, 148] on textarea "Buenos días, Walter. Esperamos que estés bien. Muchas gracias por tu respuesta.…" at bounding box center [313, 113] width 386 height 118
drag, startPoint x: 347, startPoint y: 153, endPoint x: 337, endPoint y: 160, distance: 12.1
click at [346, 153] on textarea "Buenos días, Walter. Esperamos que estés bien. Muchas gracias por tu respuesta.…" at bounding box center [313, 113] width 386 height 118
click at [335, 164] on textarea "Buenos días, Walter. Esperamos que estés bien. Muchas gracias por tu respuesta.…" at bounding box center [313, 113] width 386 height 118
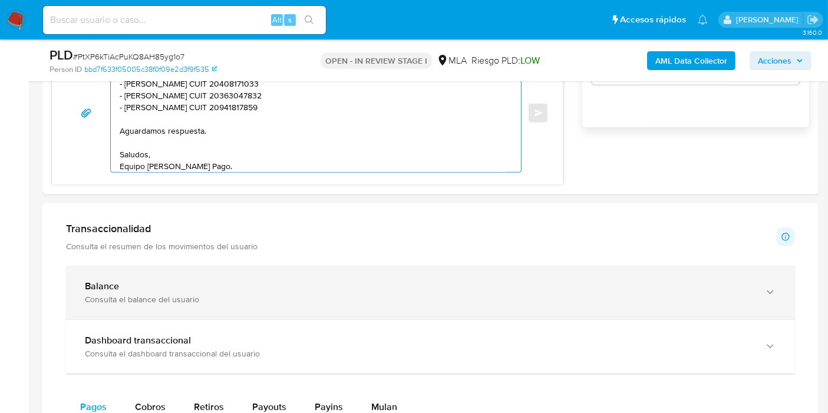
scroll to position [0, 0]
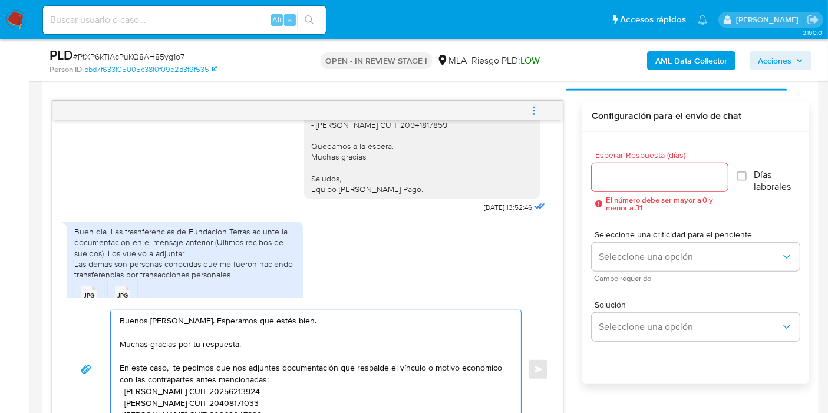
type textarea "Buenos días, Walter. Esperamos que estés bien. Muchas gracias por tu respuesta.…"
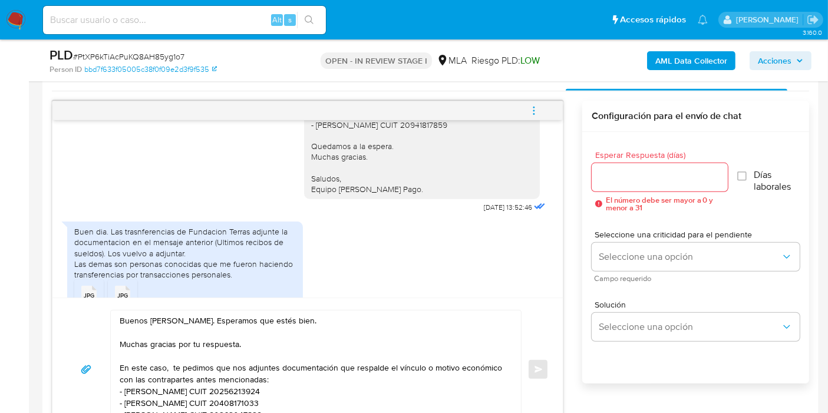
scroll to position [589, 0]
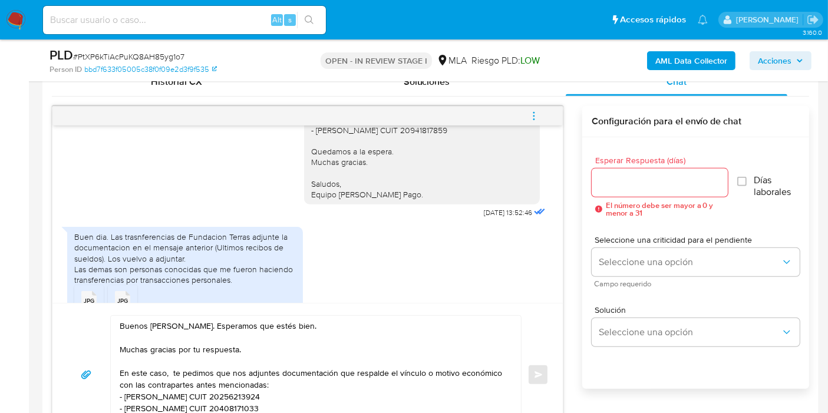
click at [676, 160] on span "Esperar Respuesta (días)" at bounding box center [663, 160] width 136 height 9
click at [676, 175] on input "Esperar Respuesta (días)" at bounding box center [659, 182] width 136 height 15
click at [669, 168] on div at bounding box center [659, 182] width 136 height 28
click at [658, 177] on input "Esperar Respuesta (días)" at bounding box center [659, 182] width 136 height 15
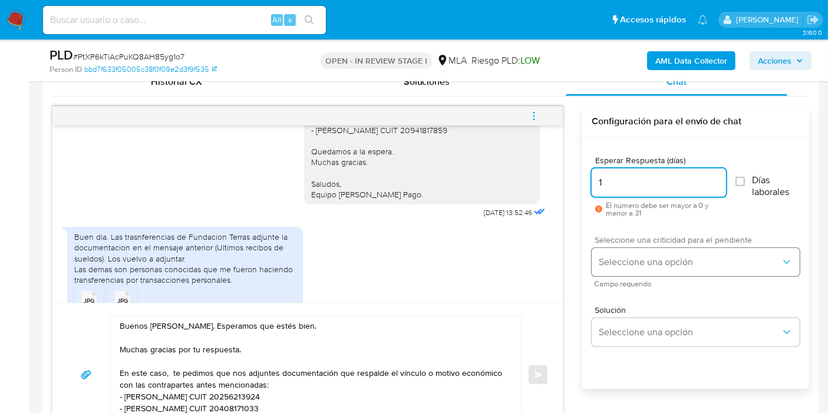
type input "1"
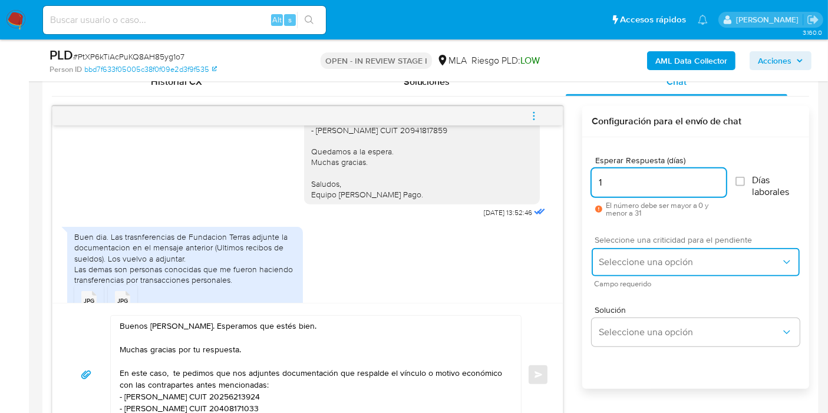
click at [661, 252] on button "Seleccione una opción" at bounding box center [695, 262] width 208 height 28
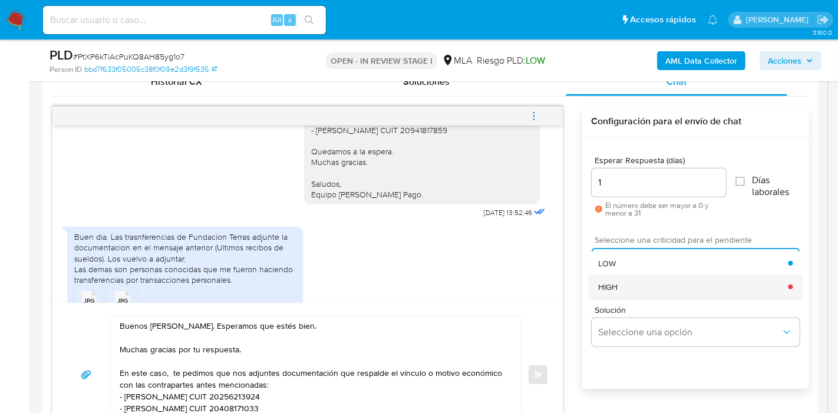
drag, startPoint x: 659, startPoint y: 268, endPoint x: 659, endPoint y: 282, distance: 13.5
click at [659, 282] on ul "LOW HIGH" at bounding box center [694, 275] width 213 height 47
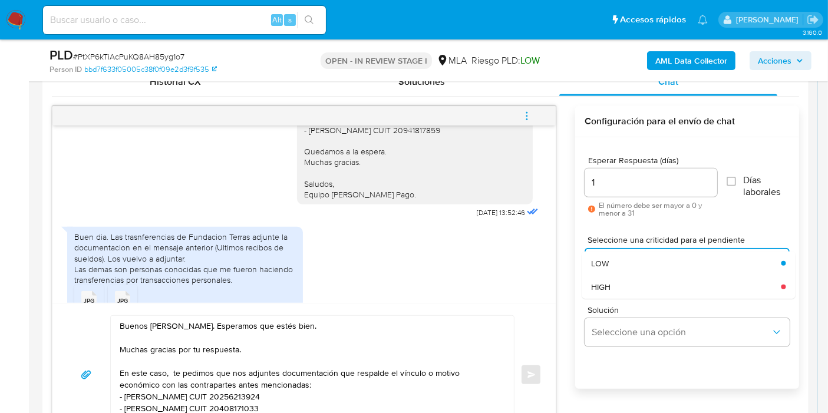
drag, startPoint x: 587, startPoint y: 296, endPoint x: 599, endPoint y: 294, distance: 12.0
click at [592, 296] on div "Esperar Respuesta (días) 1 El número debe ser mayor a 0 y menor a 31 Días labor…" at bounding box center [687, 278] width 224 height 283
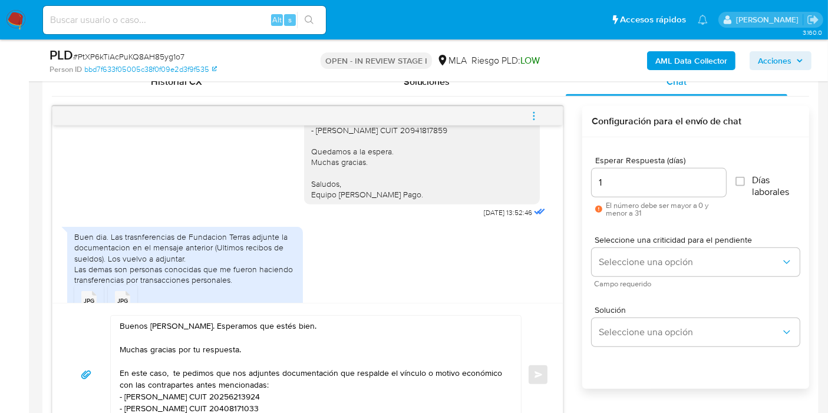
click at [603, 293] on div "Seleccione una criticidad para el pendiente Seleccione una opción Campo requeri…" at bounding box center [695, 261] width 208 height 70
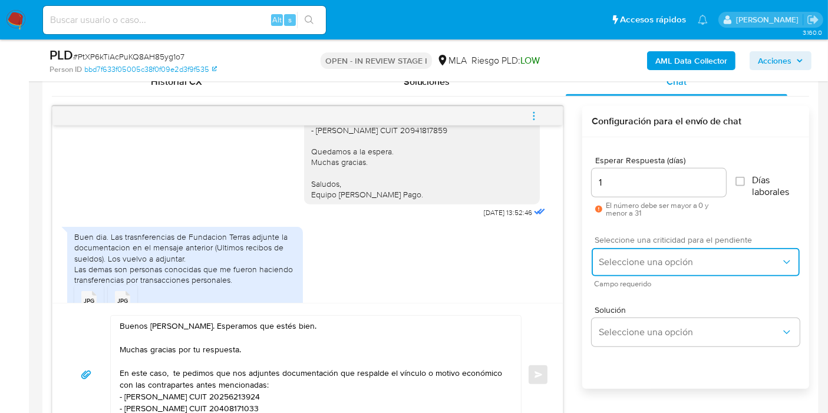
click at [618, 264] on span "Seleccione una opción" at bounding box center [689, 262] width 182 height 12
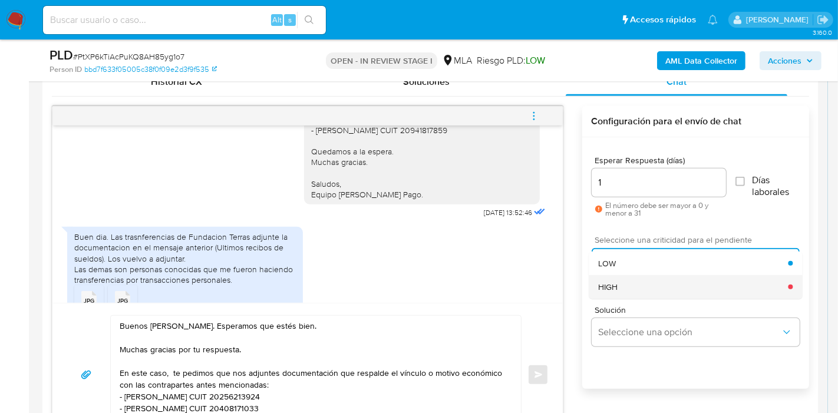
click at [616, 290] on span "HIGH" at bounding box center [607, 287] width 19 height 11
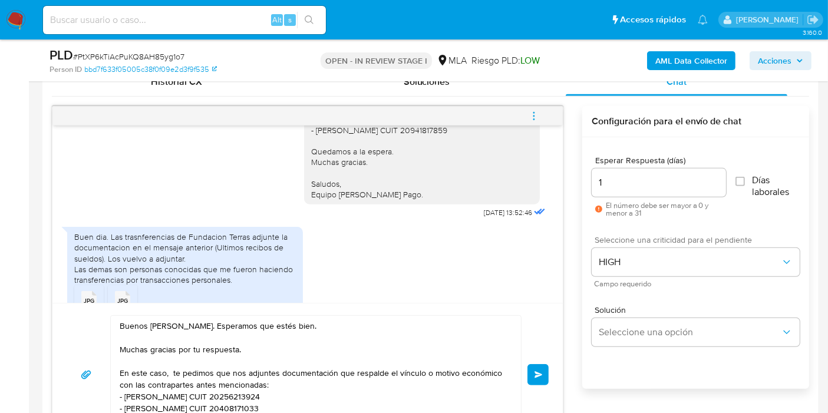
click at [541, 367] on button "Enviar" at bounding box center [537, 374] width 21 height 21
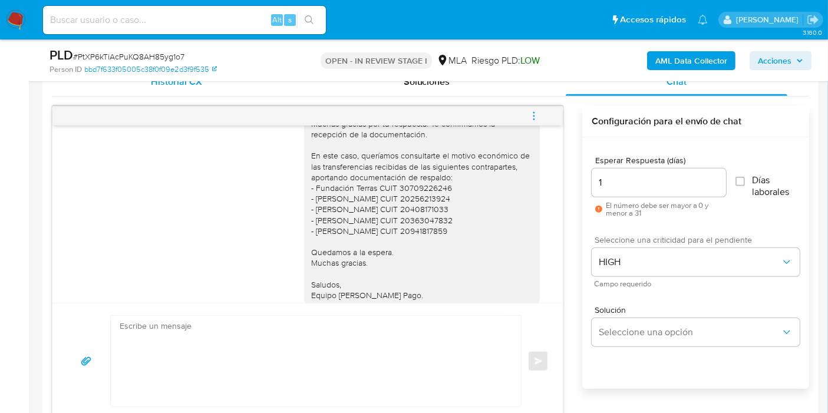
scroll to position [713, 0]
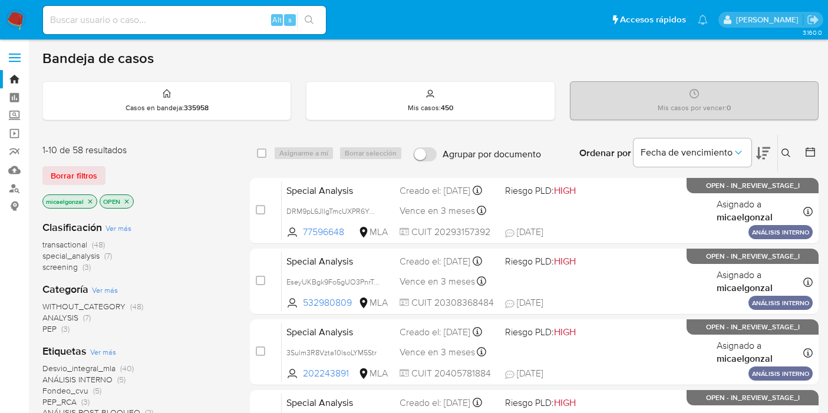
scroll to position [65, 0]
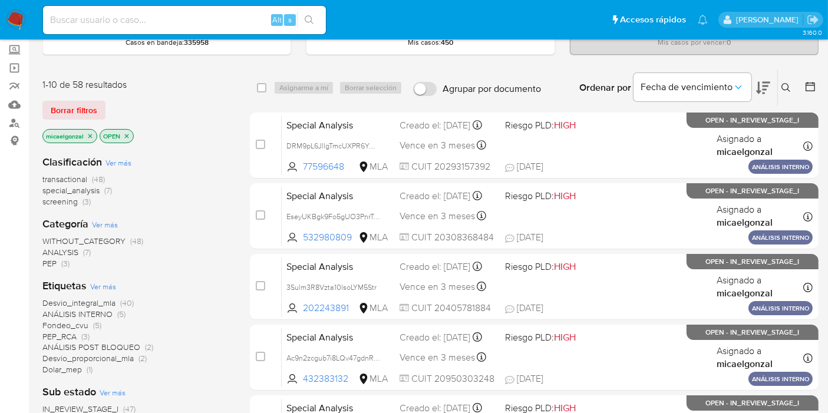
click at [174, 30] on div "Alt s" at bounding box center [184, 20] width 283 height 28
click at [177, 27] on input at bounding box center [184, 19] width 283 height 15
paste input "SfMLZnfiHSkIpy32lGXQfQ7U"
type input "SfMLZnfiHSkIpy32lGXQfQ7U"
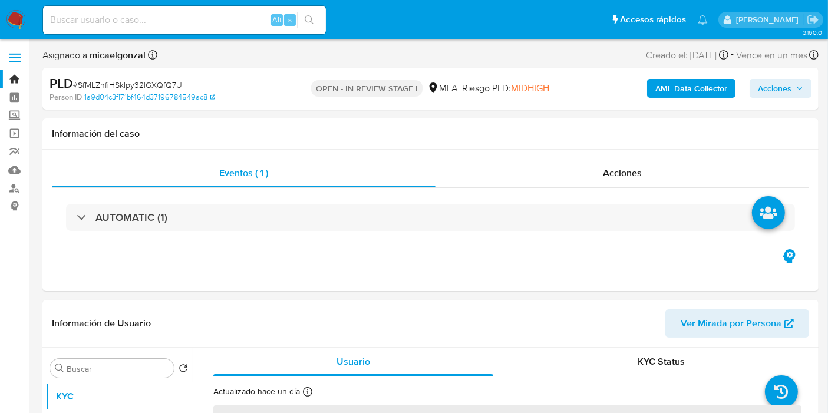
select select "10"
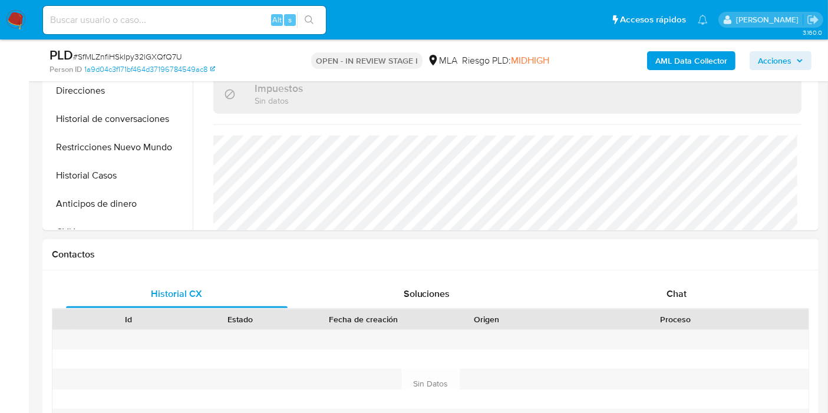
scroll to position [458, 0]
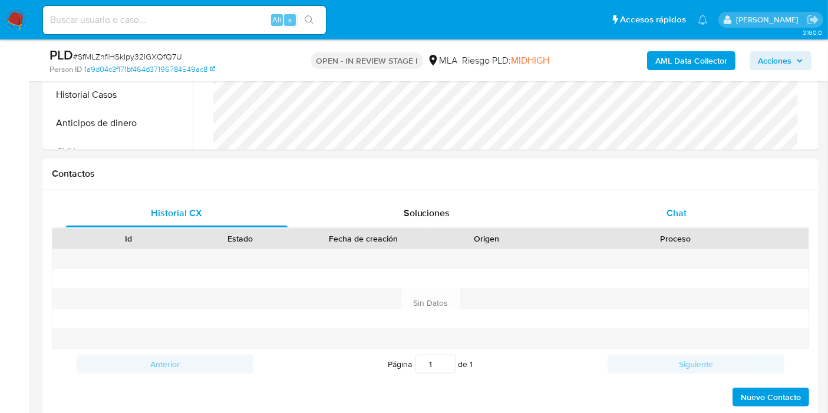
click at [706, 220] on div "Chat" at bounding box center [675, 213] width 221 height 28
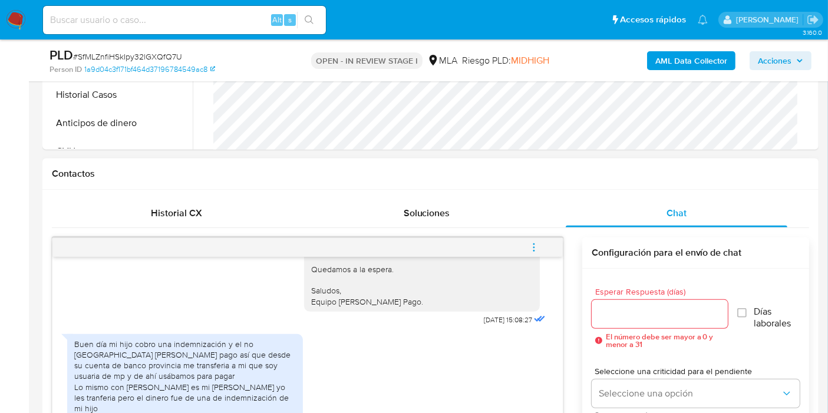
scroll to position [654, 0]
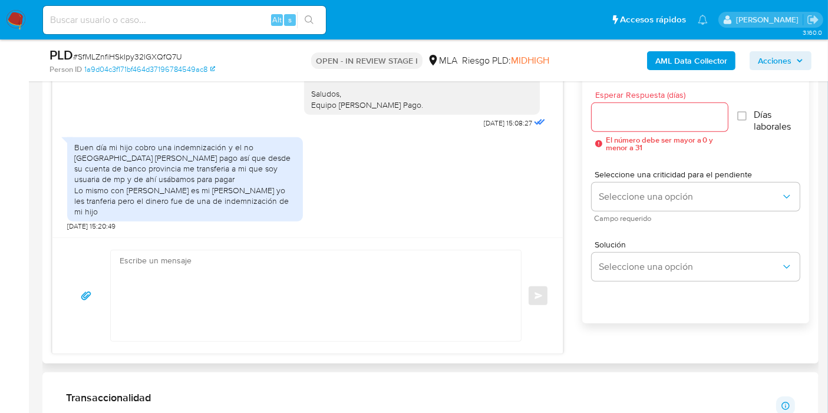
click at [168, 250] on textarea at bounding box center [313, 295] width 386 height 91
click at [264, 204] on div "Buen día mi hijo cobro una indemnización y el no [GEOGRAPHIC_DATA] [PERSON_NAME…" at bounding box center [184, 179] width 221 height 75
click at [175, 214] on div "Buen día mi hijo cobro una indemnización y el no [GEOGRAPHIC_DATA] [PERSON_NAME…" at bounding box center [184, 179] width 221 height 75
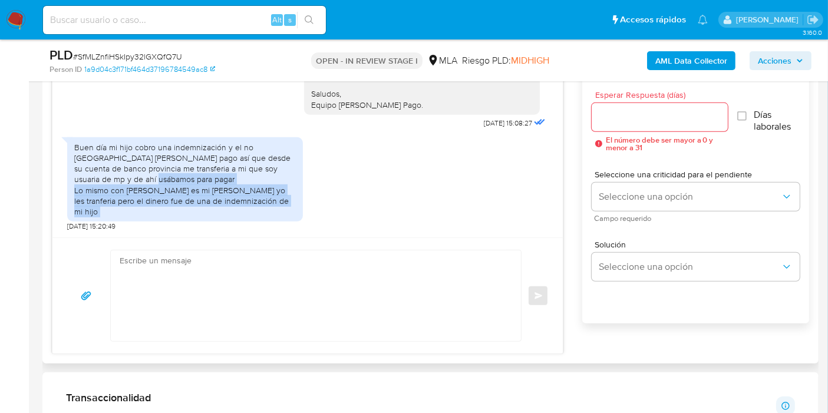
click at [175, 214] on div "Buen día mi hijo cobro una indemnización y el no [GEOGRAPHIC_DATA] [PERSON_NAME…" at bounding box center [184, 179] width 221 height 75
click at [193, 210] on div "Buen día mi hijo cobro una indemnización y el no [GEOGRAPHIC_DATA] [PERSON_NAME…" at bounding box center [184, 179] width 221 height 75
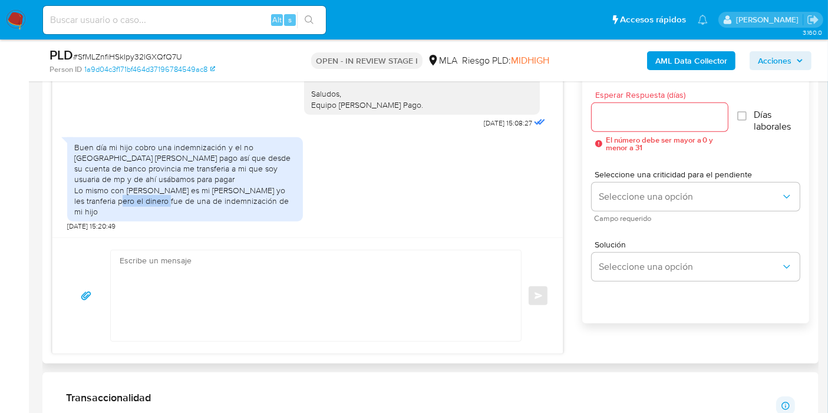
click at [193, 210] on div "Buen día mi hijo cobro una indemnización y el no [GEOGRAPHIC_DATA] [PERSON_NAME…" at bounding box center [184, 179] width 221 height 75
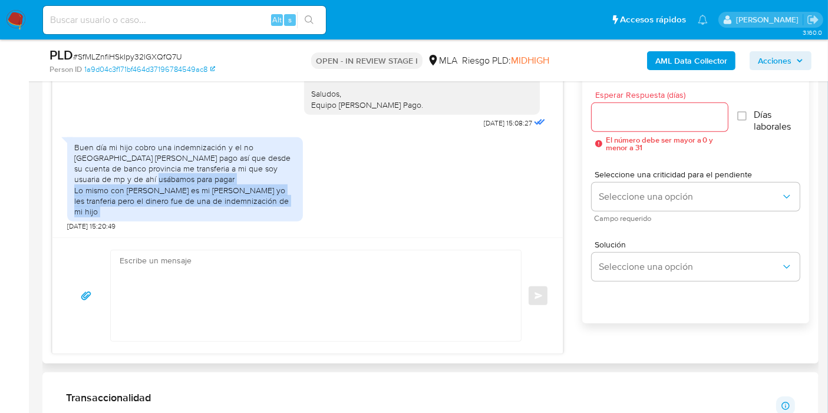
click at [193, 210] on div "Buen día mi hijo cobro una indemnización y el no [GEOGRAPHIC_DATA] [PERSON_NAME…" at bounding box center [184, 179] width 221 height 75
click at [197, 205] on div "Buen día mi hijo cobro una indemnización y el no [GEOGRAPHIC_DATA] [PERSON_NAME…" at bounding box center [184, 179] width 221 height 75
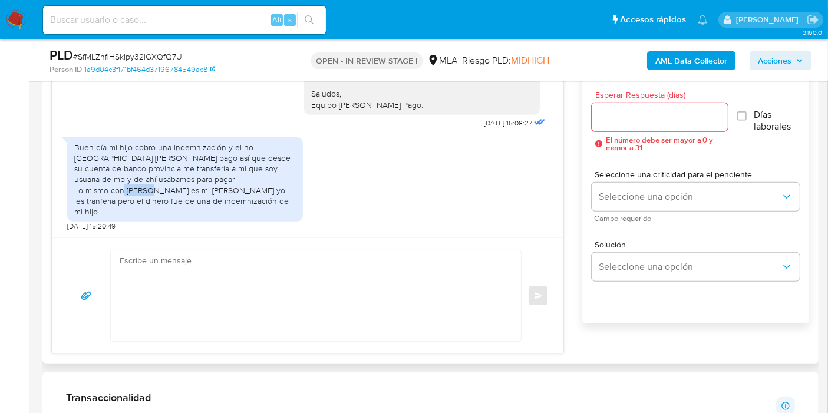
click at [197, 205] on div "Buen día mi hijo cobro una indemnización y el no [GEOGRAPHIC_DATA] [PERSON_NAME…" at bounding box center [184, 179] width 221 height 75
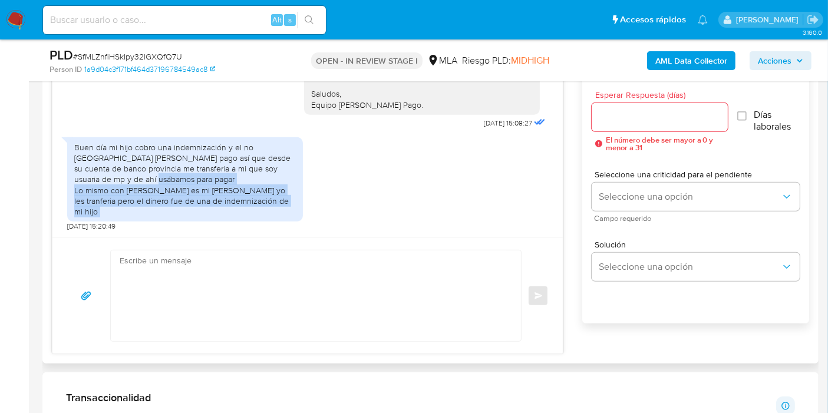
click at [197, 205] on div "Buen día mi hijo cobro una indemnización y el no [GEOGRAPHIC_DATA] [PERSON_NAME…" at bounding box center [184, 179] width 221 height 75
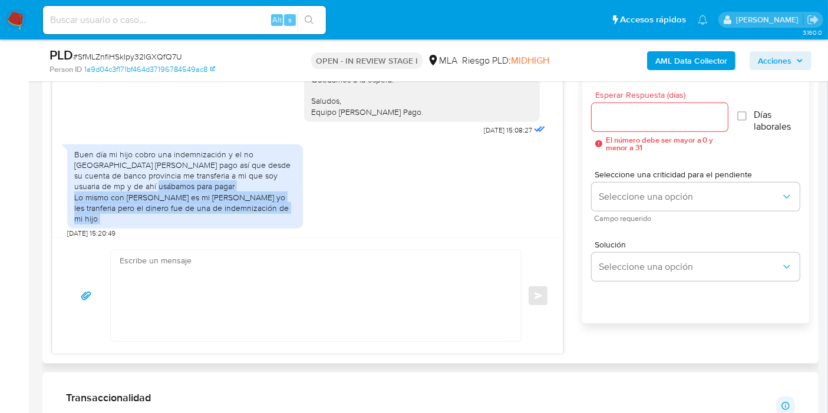
scroll to position [1329, 0]
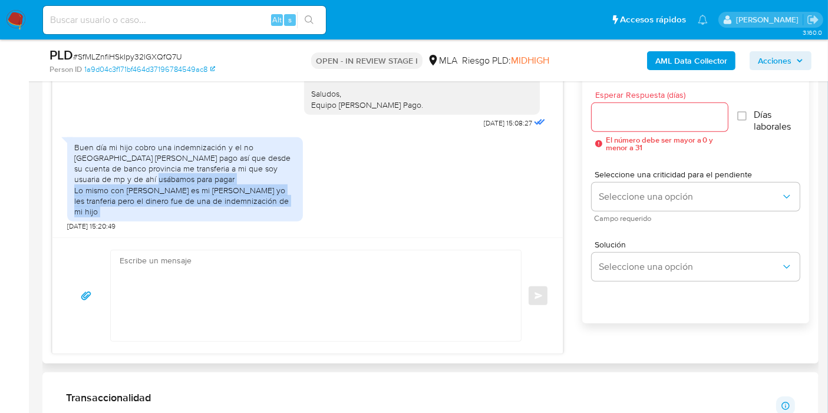
click at [193, 210] on div "Buen día mi hijo cobro una indemnización y el no [GEOGRAPHIC_DATA] [PERSON_NAME…" at bounding box center [184, 179] width 221 height 75
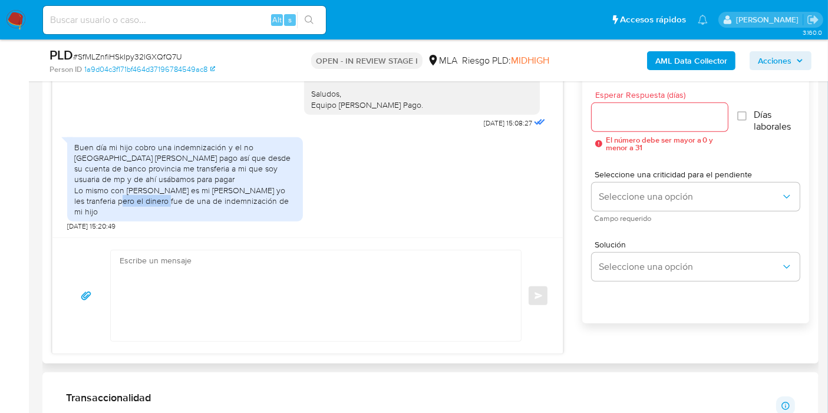
click at [193, 210] on div "Buen día mi hijo cobro una indemnización y el no [GEOGRAPHIC_DATA] [PERSON_NAME…" at bounding box center [184, 179] width 221 height 75
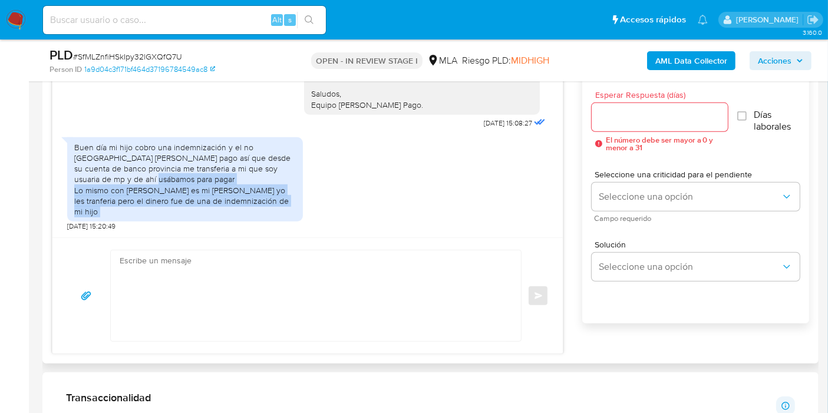
click at [193, 210] on div "Buen día mi hijo cobro una indemnización y el no [GEOGRAPHIC_DATA] [PERSON_NAME…" at bounding box center [184, 179] width 221 height 75
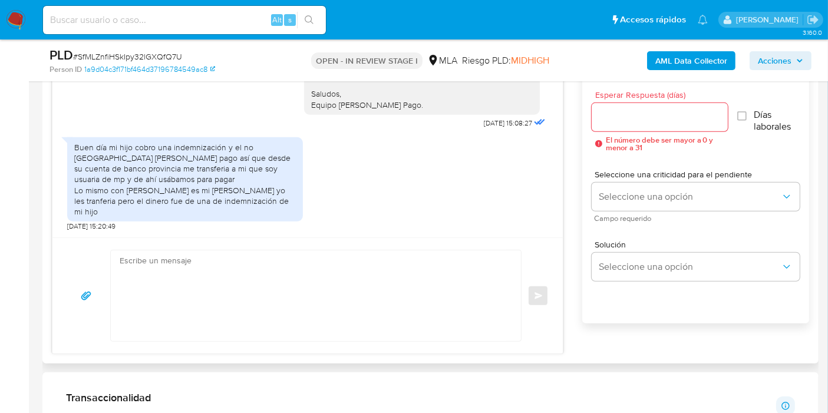
click at [195, 187] on div "Buen día mi hijo cobro una indemnización y el no [GEOGRAPHIC_DATA] [PERSON_NAME…" at bounding box center [184, 179] width 221 height 75
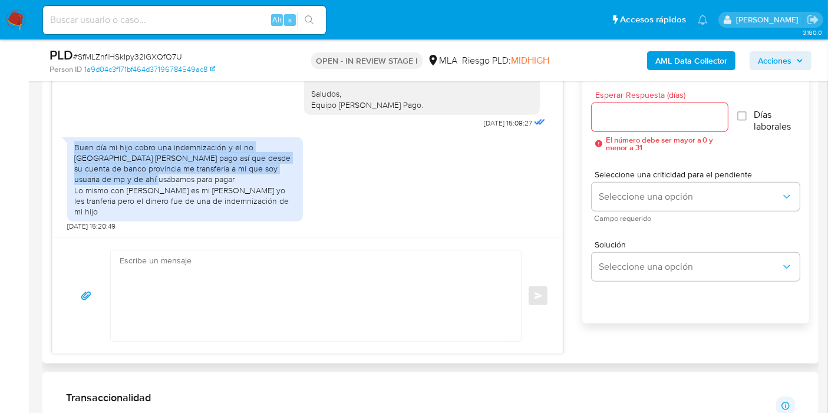
click at [195, 187] on div "Buen día mi hijo cobro una indemnización y el no [GEOGRAPHIC_DATA] [PERSON_NAME…" at bounding box center [184, 179] width 221 height 75
click at [209, 172] on div "Buen día mi hijo cobro una indemnización y el no [GEOGRAPHIC_DATA] [PERSON_NAME…" at bounding box center [184, 179] width 221 height 75
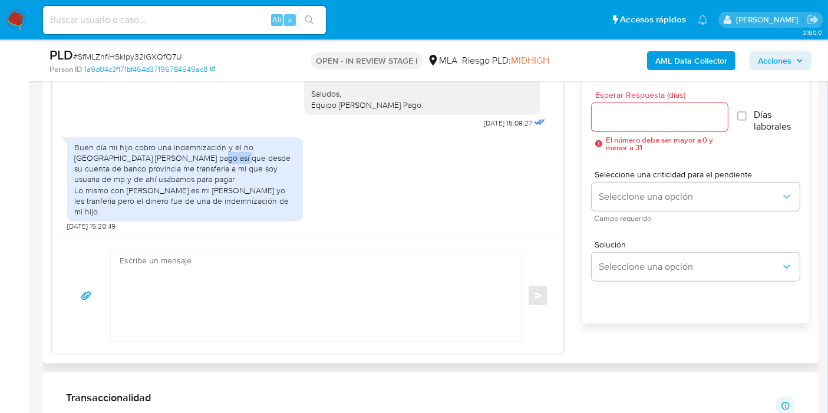
click at [209, 172] on div "Buen día mi hijo cobro una indemnización y el no [GEOGRAPHIC_DATA] [PERSON_NAME…" at bounding box center [184, 179] width 221 height 75
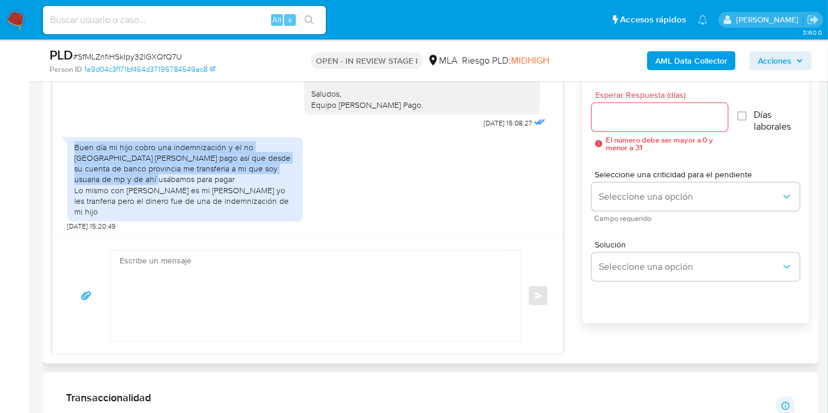
click at [209, 172] on div "Buen día mi hijo cobro una indemnización y el no [GEOGRAPHIC_DATA] [PERSON_NAME…" at bounding box center [184, 179] width 221 height 75
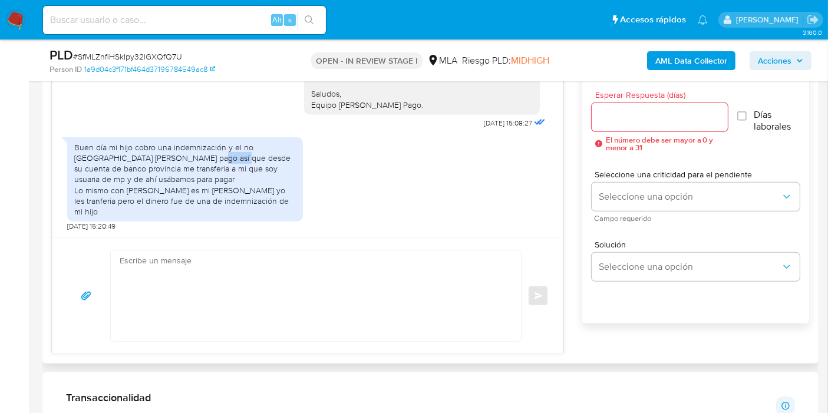
click at [209, 172] on div "Buen día mi hijo cobro una indemnización y el no [GEOGRAPHIC_DATA] [PERSON_NAME…" at bounding box center [184, 179] width 221 height 75
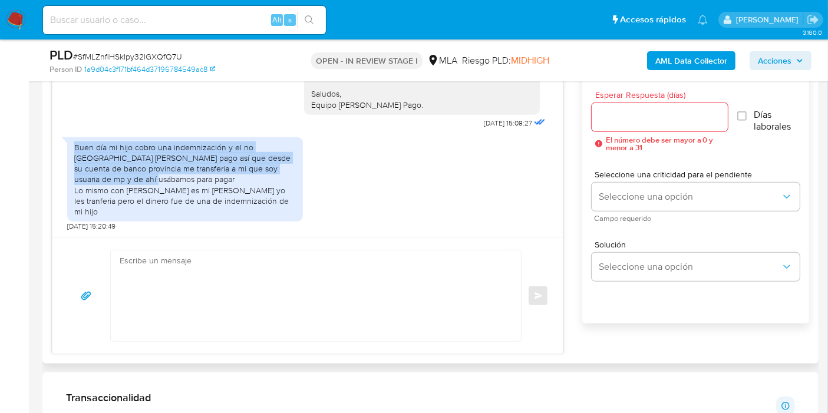
click at [209, 172] on div "Buen día mi hijo cobro una indemnización y el no [GEOGRAPHIC_DATA] [PERSON_NAME…" at bounding box center [184, 179] width 221 height 75
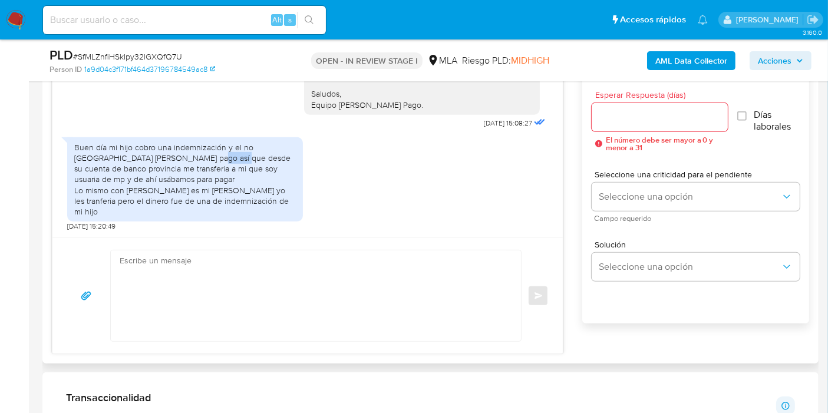
click at [209, 172] on div "Buen día mi hijo cobro una indemnización y el no [GEOGRAPHIC_DATA] [PERSON_NAME…" at bounding box center [184, 179] width 221 height 75
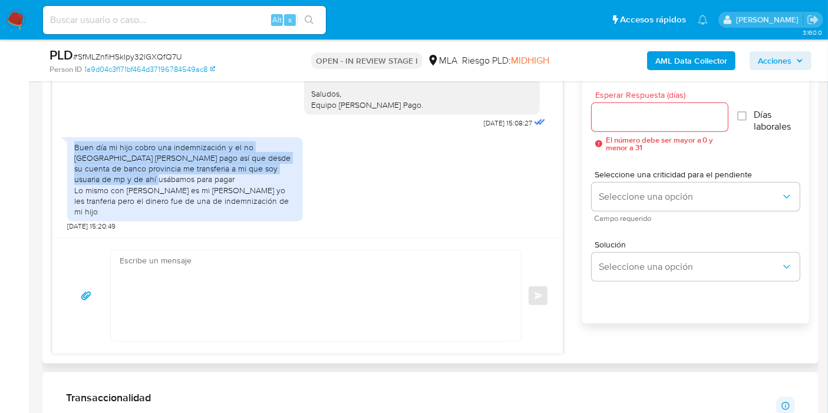
click at [209, 172] on div "Buen día mi hijo cobro una indemnización y el no [GEOGRAPHIC_DATA] [PERSON_NAME…" at bounding box center [184, 179] width 221 height 75
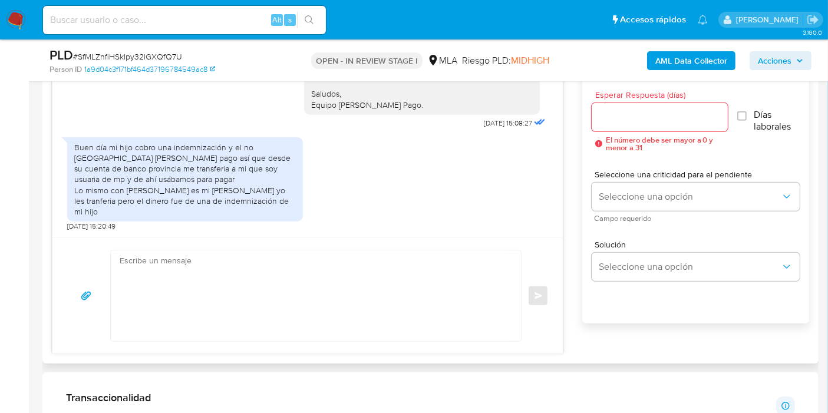
click at [176, 196] on div "Buen día mi hijo cobro una indemnización y el no [GEOGRAPHIC_DATA] [PERSON_NAME…" at bounding box center [184, 179] width 221 height 75
click at [160, 220] on div "Buen día mi hijo cobro una indemnización y el no [GEOGRAPHIC_DATA] [PERSON_NAME…" at bounding box center [185, 179] width 236 height 84
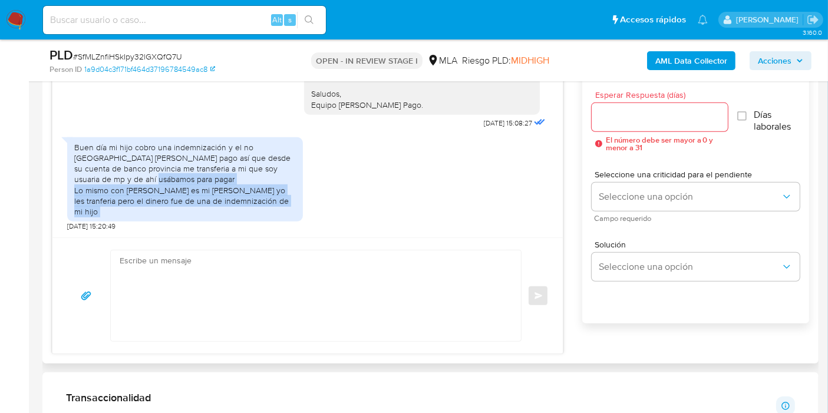
click at [160, 220] on div "Buen día mi hijo cobro una indemnización y el no [GEOGRAPHIC_DATA] [PERSON_NAME…" at bounding box center [185, 179] width 236 height 84
click at [175, 207] on div "Buen día mi hijo cobro una indemnización y el no [GEOGRAPHIC_DATA] [PERSON_NAME…" at bounding box center [184, 179] width 221 height 75
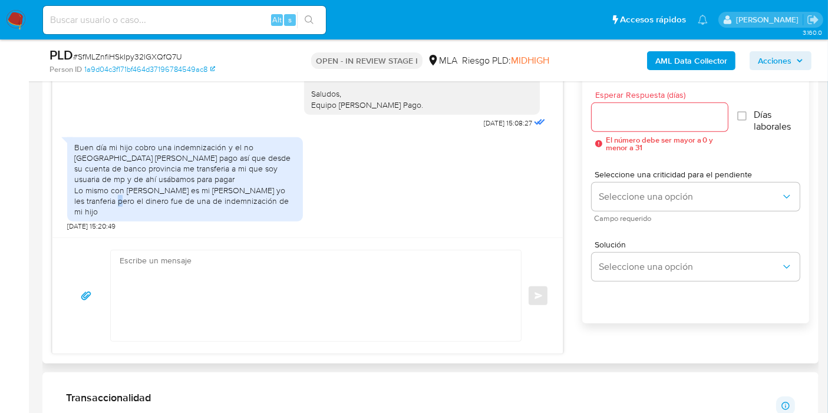
click at [175, 207] on div "Buen día mi hijo cobro una indemnización y el no [GEOGRAPHIC_DATA] [PERSON_NAME…" at bounding box center [184, 179] width 221 height 75
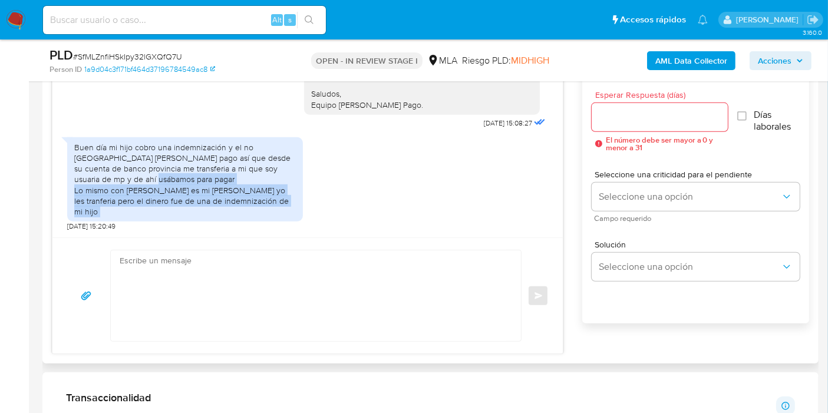
click at [175, 207] on div "Buen día mi hijo cobro una indemnización y el no [GEOGRAPHIC_DATA] [PERSON_NAME…" at bounding box center [184, 179] width 221 height 75
click at [168, 203] on div "Buen día mi hijo cobro una indemnización y el no [GEOGRAPHIC_DATA] [PERSON_NAME…" at bounding box center [184, 179] width 221 height 75
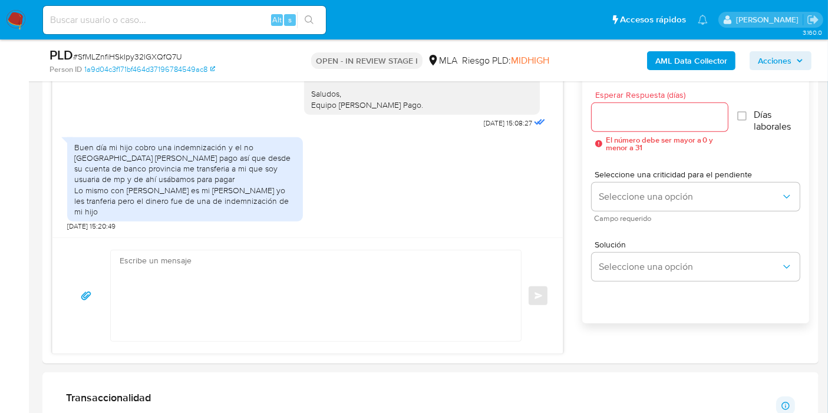
click at [178, 25] on input at bounding box center [184, 19] width 283 height 15
paste input "p9O8bSUJ2W4un2PRknKUZKhs"
type input "p9O8bSUJ2W4un2PRknKUZKhs"
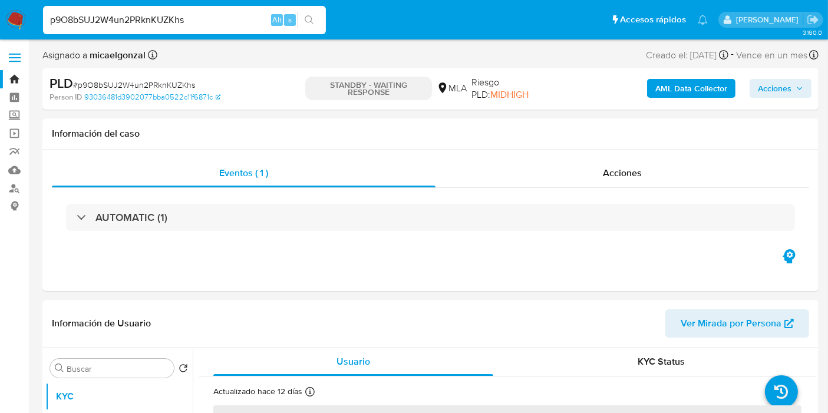
select select "10"
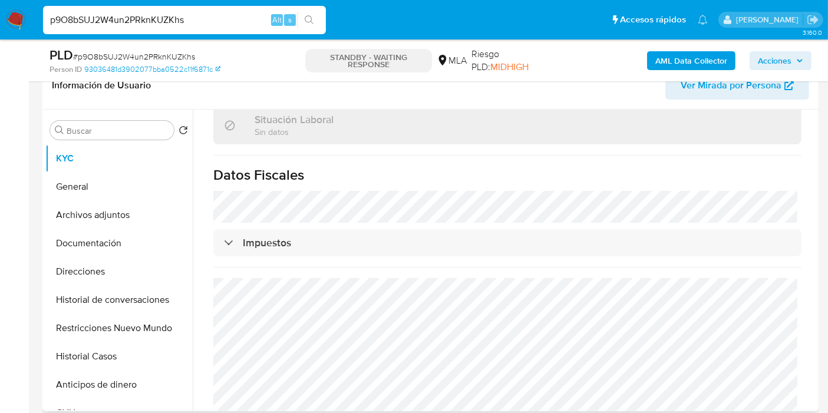
scroll to position [638, 0]
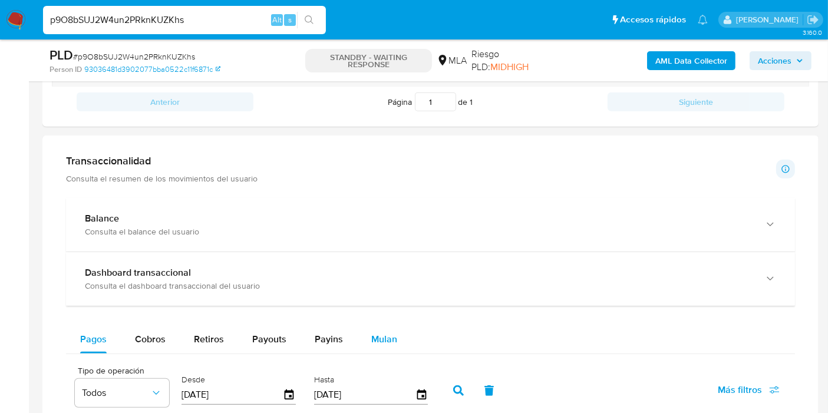
click at [393, 337] on button "Mulan" at bounding box center [384, 339] width 54 height 28
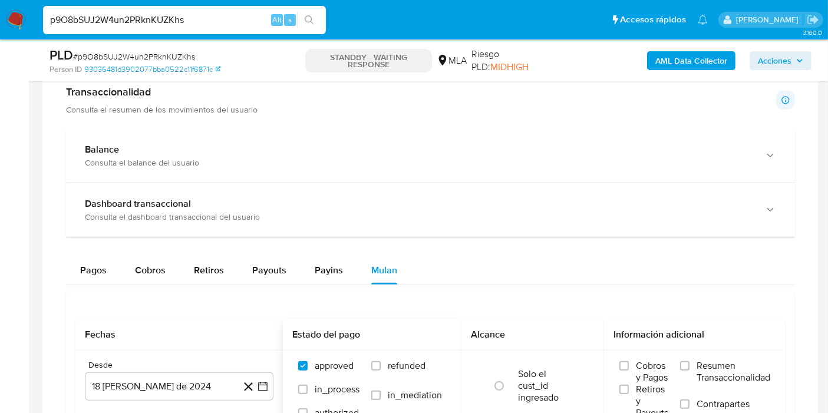
scroll to position [916, 0]
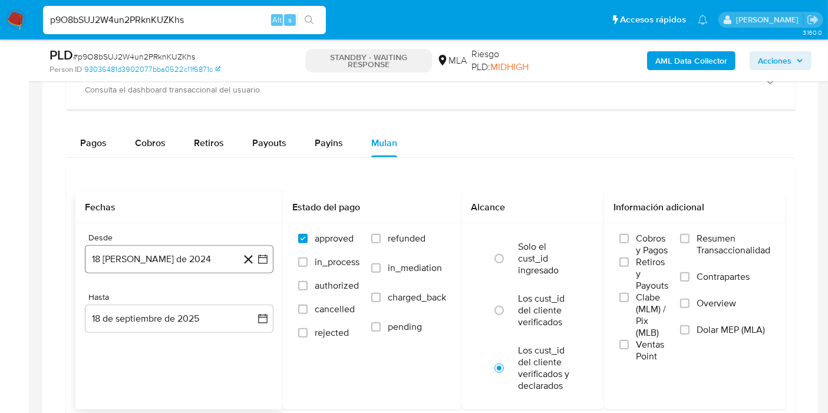
click at [265, 260] on icon "button" at bounding box center [262, 258] width 9 height 9
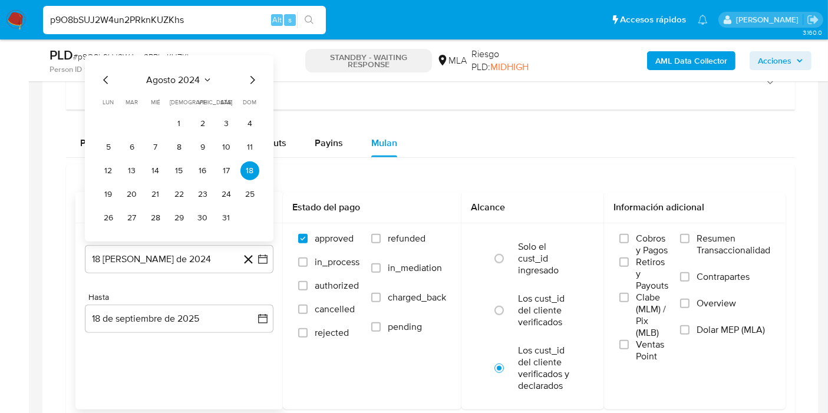
click at [192, 83] on span "agosto 2024" at bounding box center [174, 80] width 54 height 12
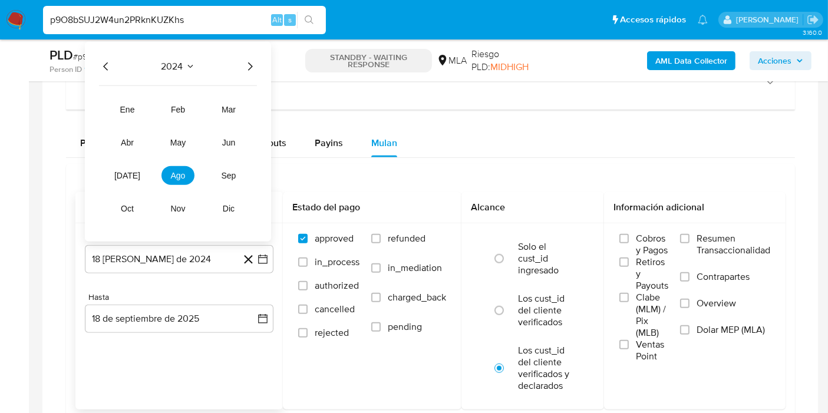
click at [250, 65] on icon "Año siguiente" at bounding box center [250, 66] width 5 height 8
click at [121, 141] on button "abr" at bounding box center [127, 142] width 33 height 19
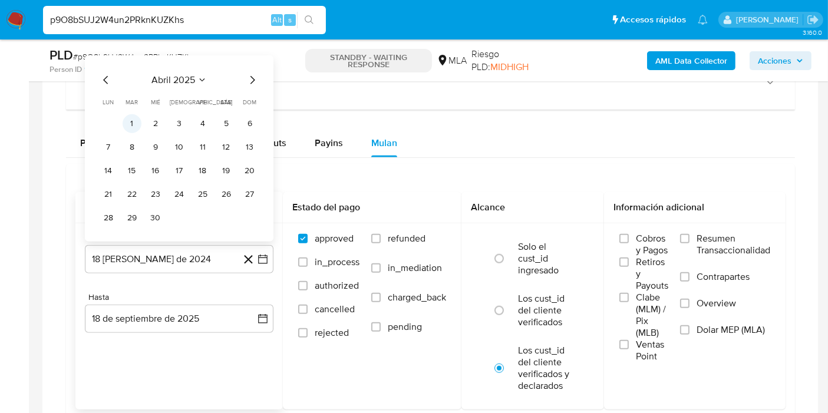
click at [136, 120] on button "1" at bounding box center [132, 123] width 19 height 19
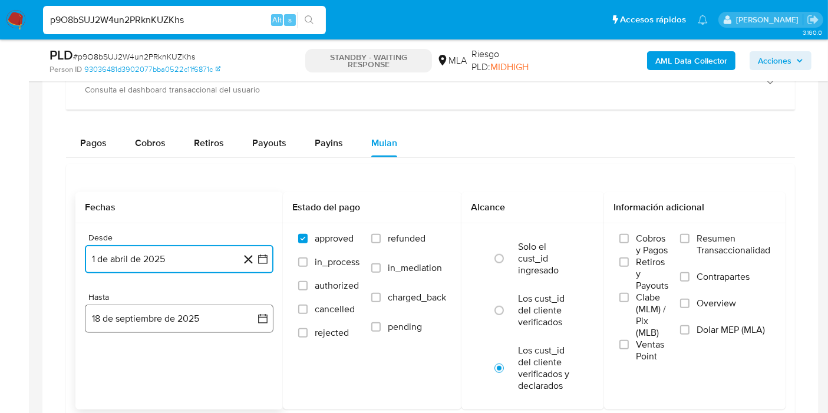
click at [213, 312] on button "18 de septiembre de 2025" at bounding box center [179, 319] width 188 height 28
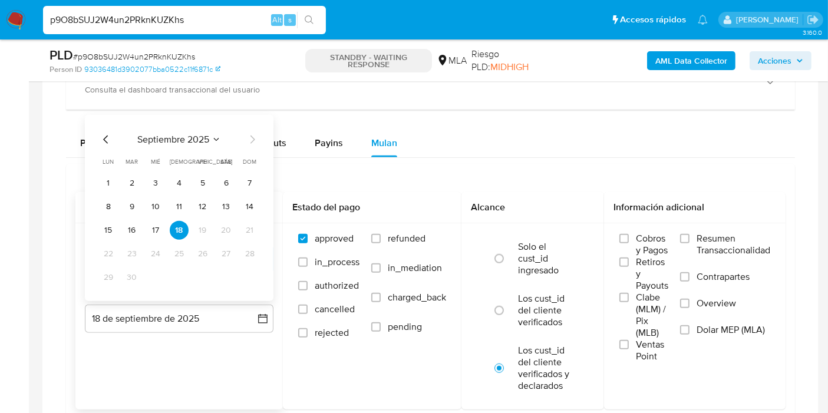
click at [102, 135] on icon "Mes anterior" at bounding box center [106, 140] width 14 height 14
click at [246, 278] on button "31" at bounding box center [249, 277] width 19 height 19
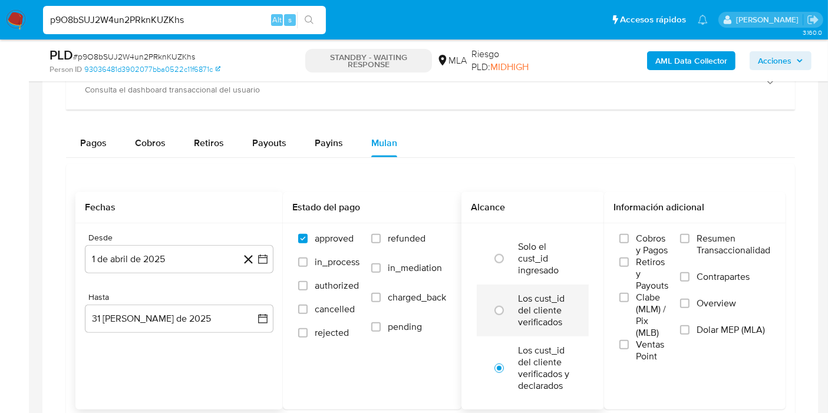
click at [533, 317] on label "Los cust_id del cliente verificados" at bounding box center [545, 310] width 54 height 35
click at [508, 317] on input "radio" at bounding box center [498, 310] width 19 height 19
radio input "true"
click at [711, 324] on span "Dolar MEP (MLA)" at bounding box center [730, 330] width 68 height 12
click at [689, 325] on input "Dolar MEP (MLA)" at bounding box center [684, 329] width 9 height 9
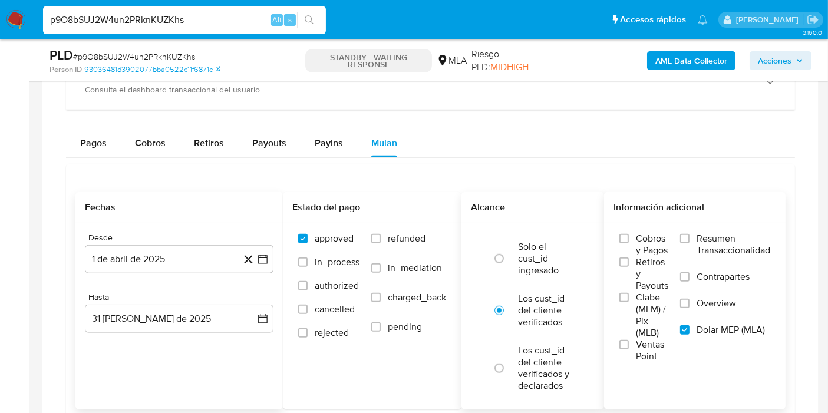
scroll to position [981, 0]
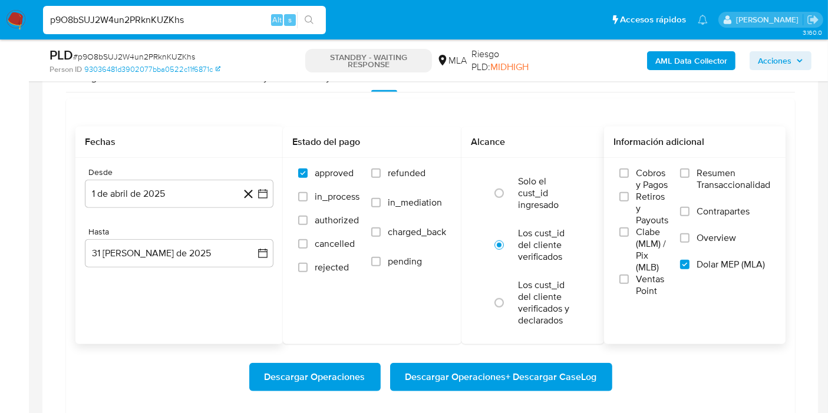
click at [469, 373] on span "Descargar Operaciones + Descargar CaseLog" at bounding box center [500, 377] width 191 height 26
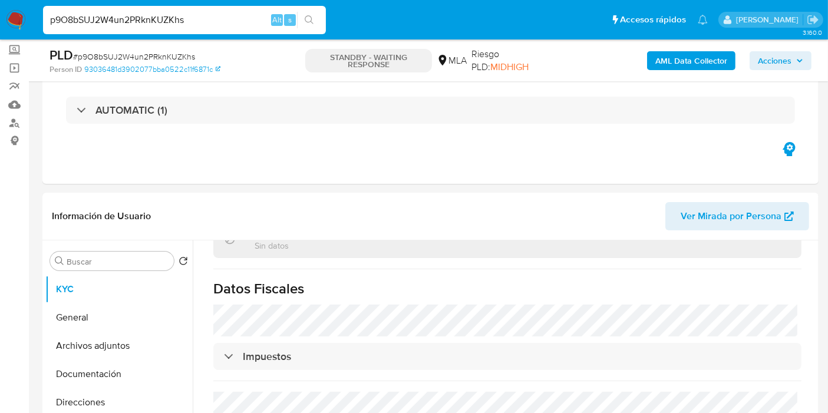
scroll to position [0, 0]
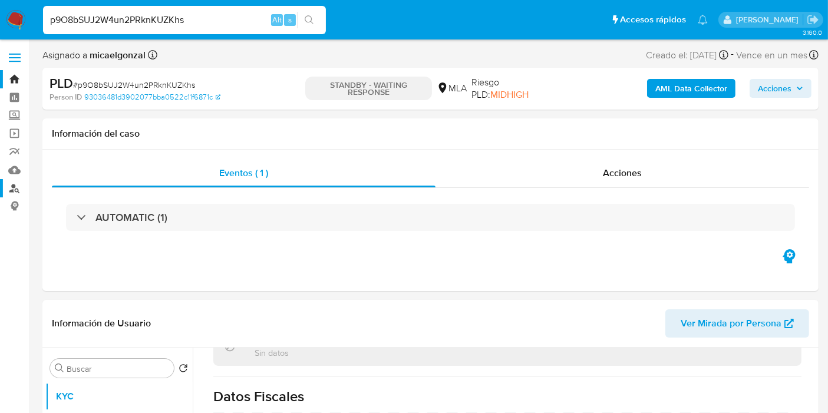
click at [12, 186] on link "Buscador de personas" at bounding box center [70, 188] width 140 height 18
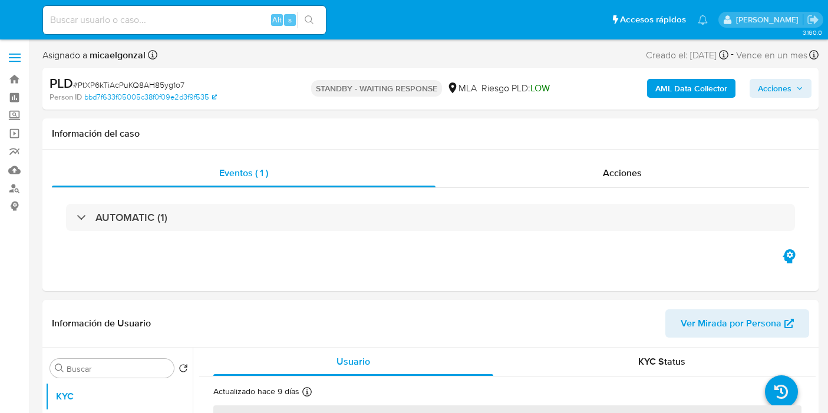
select select "10"
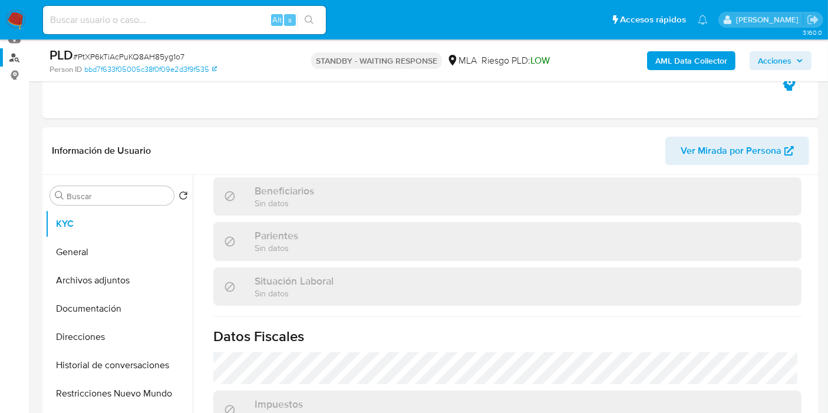
scroll to position [619, 0]
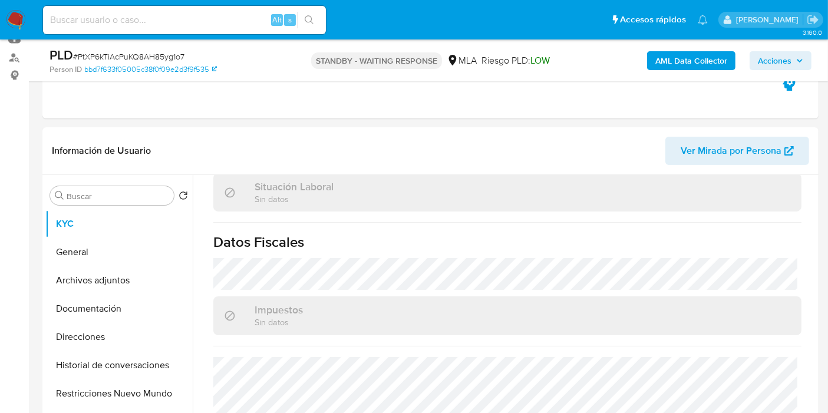
click at [6, 28] on img at bounding box center [16, 20] width 20 height 20
click at [7, 28] on img at bounding box center [16, 20] width 20 height 20
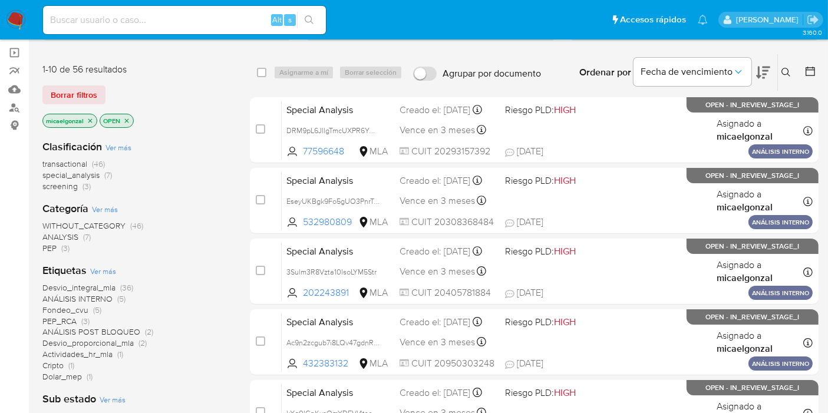
scroll to position [131, 0]
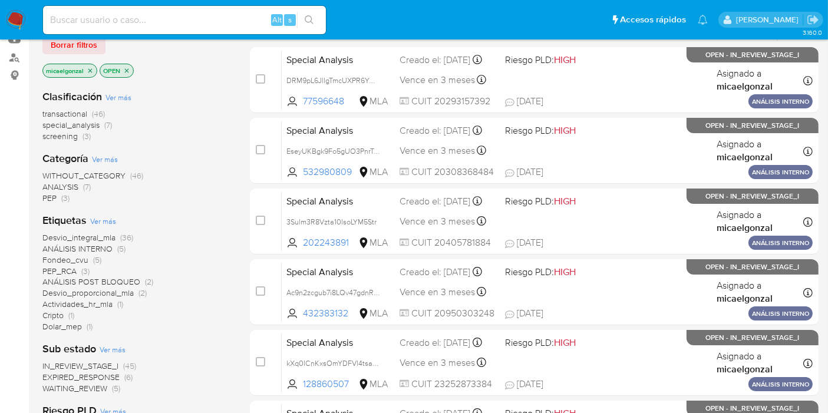
click at [80, 384] on span "WAITING_REVIEW" at bounding box center [74, 388] width 65 height 12
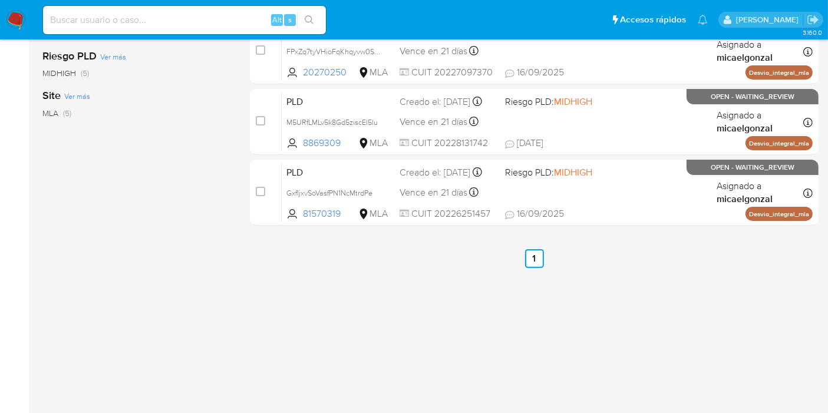
scroll to position [303, 0]
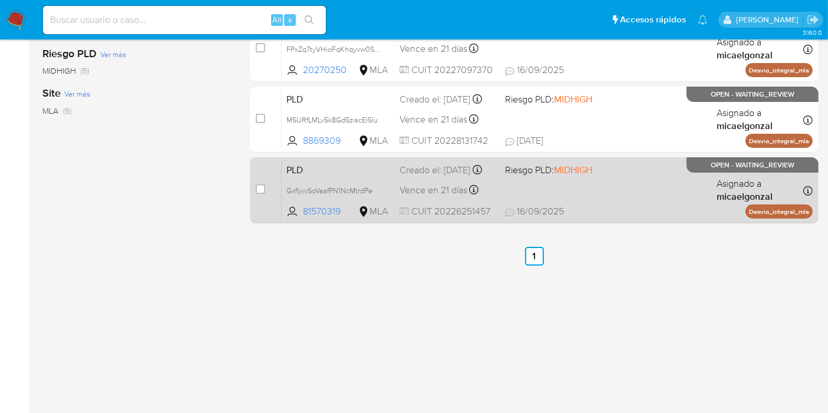
click at [613, 168] on div "PLD GxfIjxvSoVasfPN1NcMtrdPe 81570319 MLA Riesgo PLD: MIDHIGH Creado el: [DATE]…" at bounding box center [547, 189] width 531 height 59
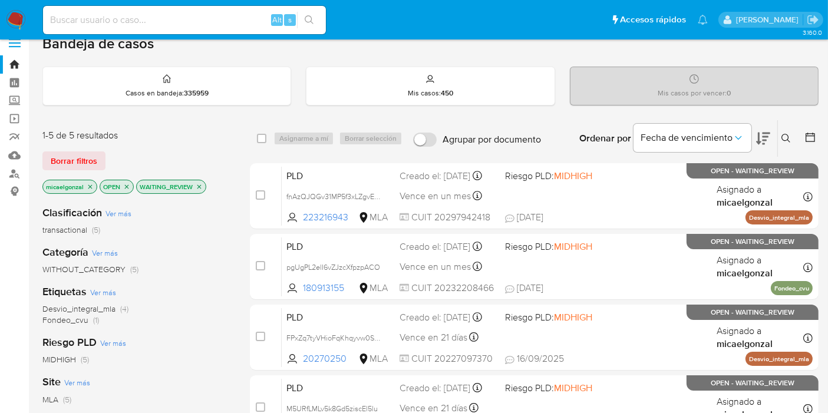
scroll to position [0, 0]
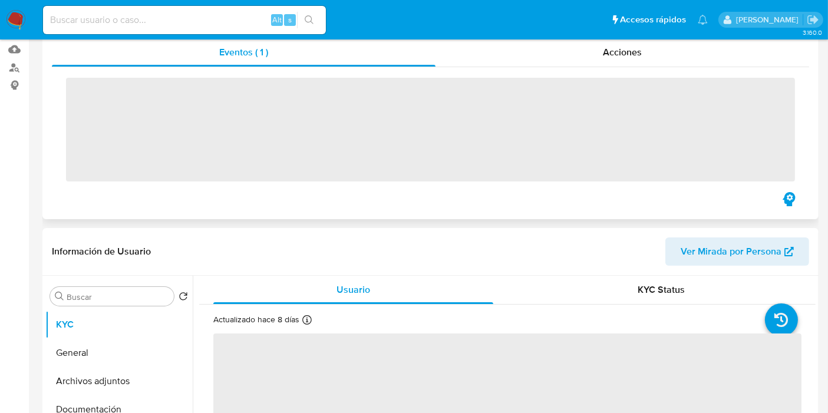
scroll to position [262, 0]
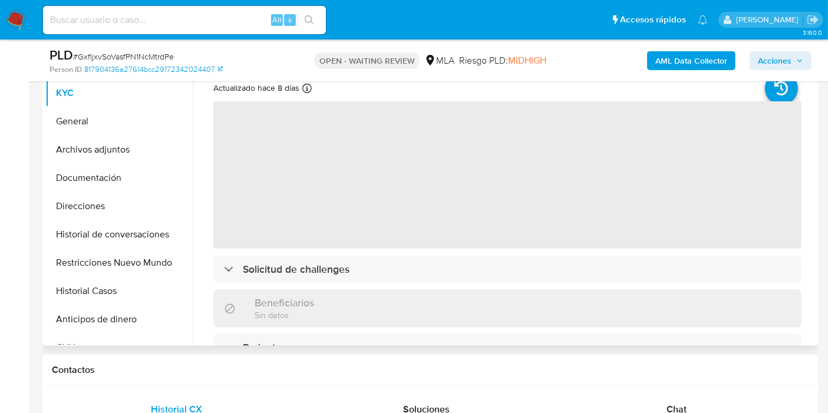
select select "10"
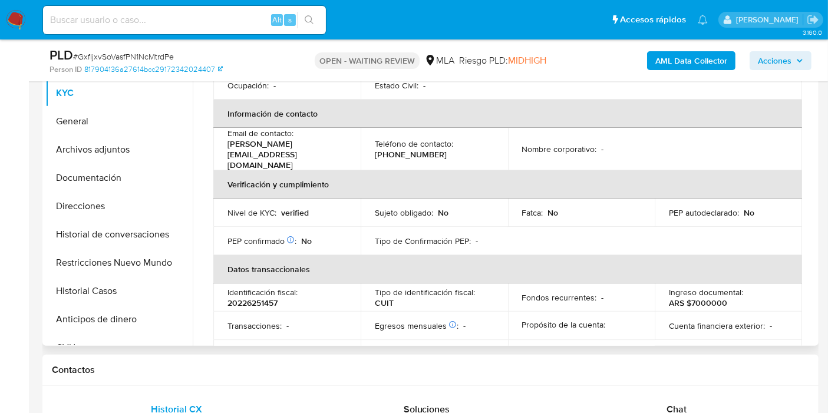
scroll to position [196, 0]
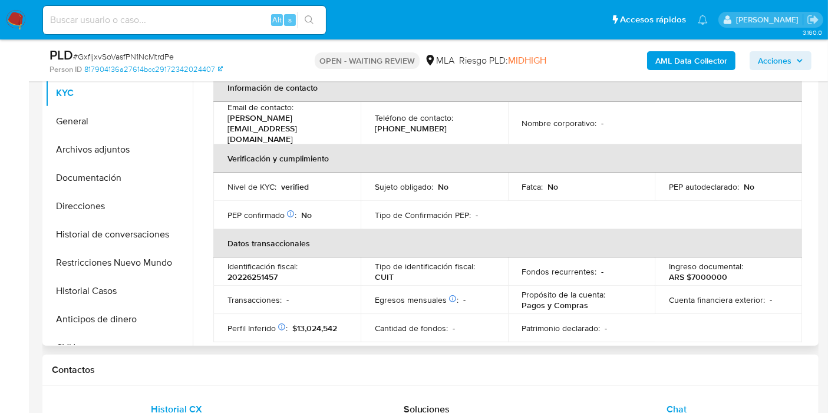
click at [693, 412] on div "Chat" at bounding box center [675, 409] width 221 height 28
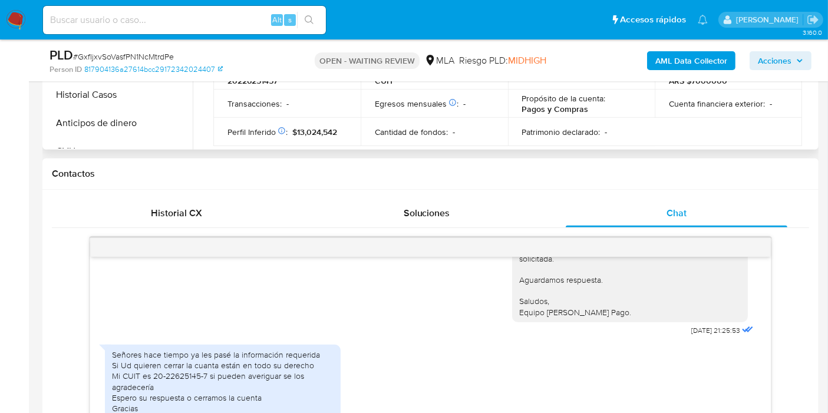
scroll to position [1316, 0]
click at [223, 364] on div "Señores hace tiempo ya les pasé la información requerida Si Ud quieren cerrar l…" at bounding box center [222, 381] width 221 height 64
click at [236, 369] on div "Señores hace tiempo ya les pasé la información requerida Si Ud quieren cerrar l…" at bounding box center [222, 381] width 221 height 64
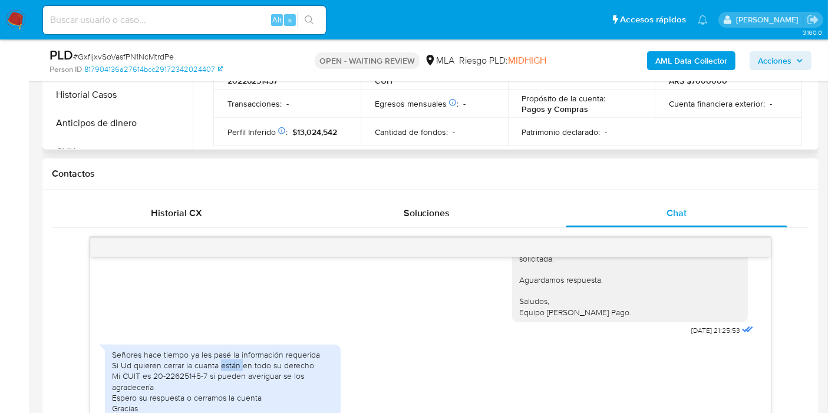
click at [236, 369] on div "Señores hace tiempo ya les pasé la información requerida Si Ud quieren cerrar l…" at bounding box center [222, 381] width 221 height 64
click at [234, 375] on div "Señores hace tiempo ya les pasé la información requerida Si Ud quieren cerrar l…" at bounding box center [222, 381] width 221 height 64
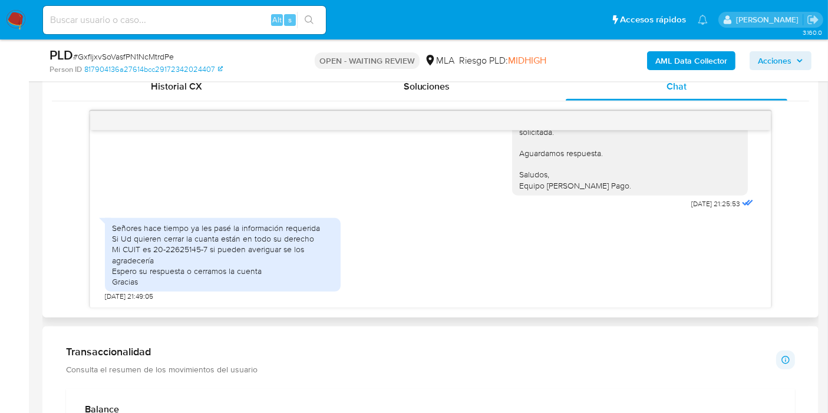
scroll to position [589, 0]
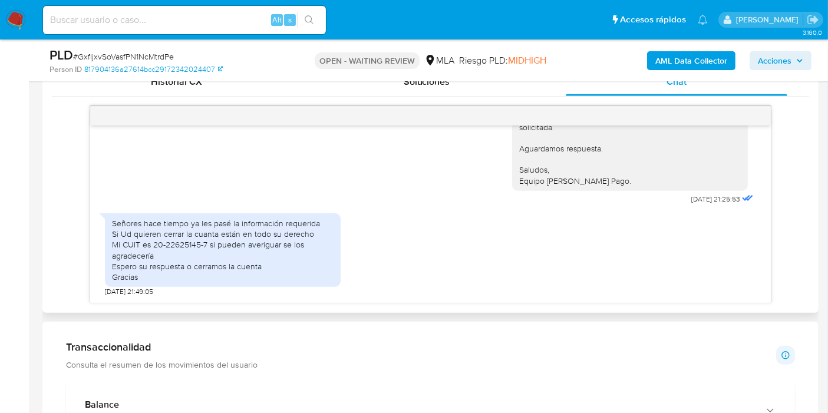
click at [257, 267] on div "Señores hace tiempo ya les pasé la información requerida Si Ud quieren cerrar l…" at bounding box center [222, 250] width 221 height 64
click at [271, 273] on div "Señores hace tiempo ya les pasé la información requerida Si Ud quieren cerrar l…" at bounding box center [222, 250] width 221 height 64
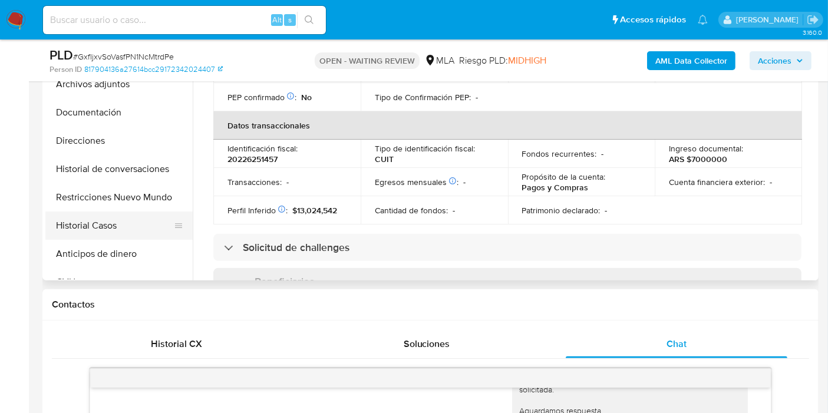
scroll to position [262, 0]
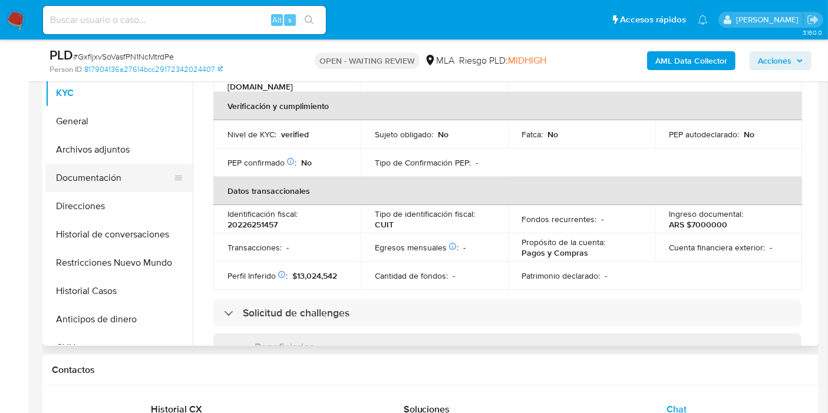
click at [136, 187] on button "Documentación" at bounding box center [114, 178] width 138 height 28
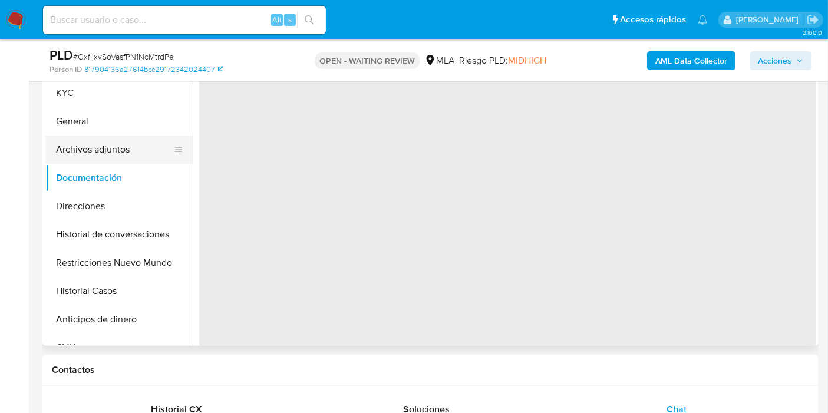
click at [124, 155] on button "Archivos adjuntos" at bounding box center [114, 149] width 138 height 28
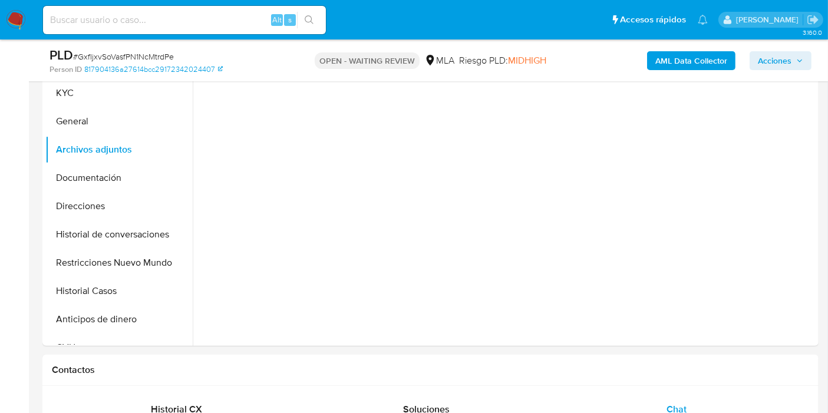
click at [105, 58] on span "# GxfIjxvSoVasfPN1NcMtrdPe" at bounding box center [123, 57] width 101 height 12
copy span "GxfIjxvSoVasfPN1NcMtrdPe"
click at [20, 22] on img at bounding box center [16, 20] width 20 height 20
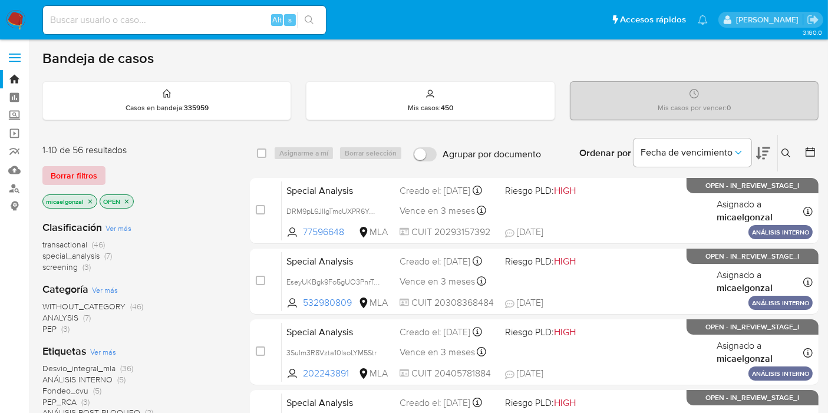
click at [84, 177] on span "Borrar filtros" at bounding box center [74, 175] width 47 height 16
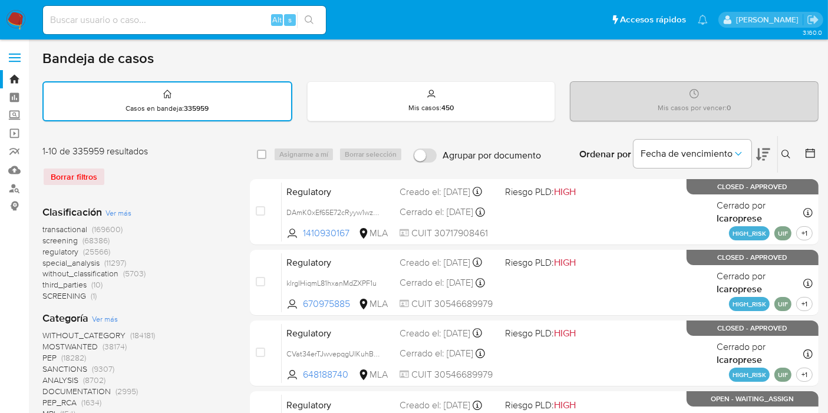
click at [788, 151] on icon at bounding box center [785, 154] width 9 height 9
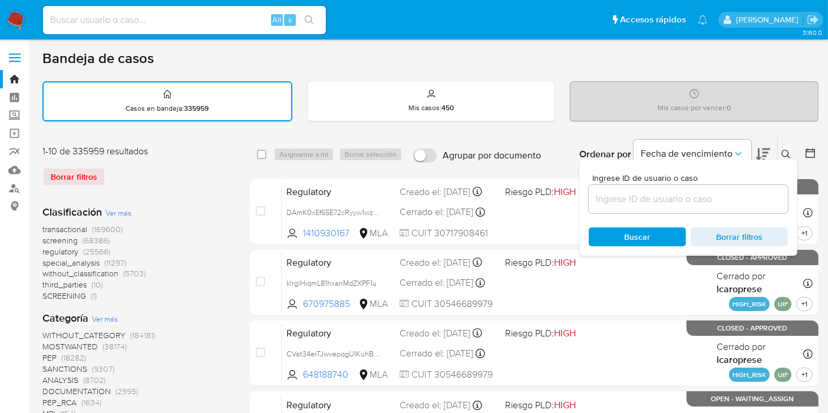
drag, startPoint x: 680, startPoint y: 189, endPoint x: 661, endPoint y: 203, distance: 23.2
click at [676, 192] on div at bounding box center [687, 199] width 199 height 28
click at [661, 203] on input at bounding box center [687, 198] width 199 height 15
paste input "GxfIjxvSoVasfPN1NcMtrdPe"
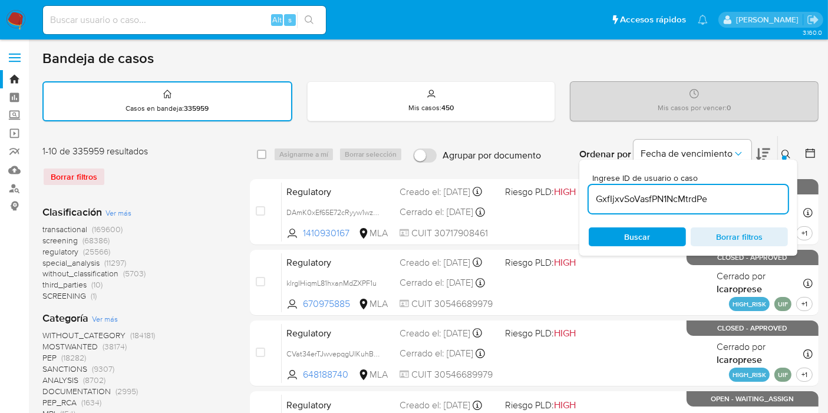
type input "GxfIjxvSoVasfPN1NcMtrdPe"
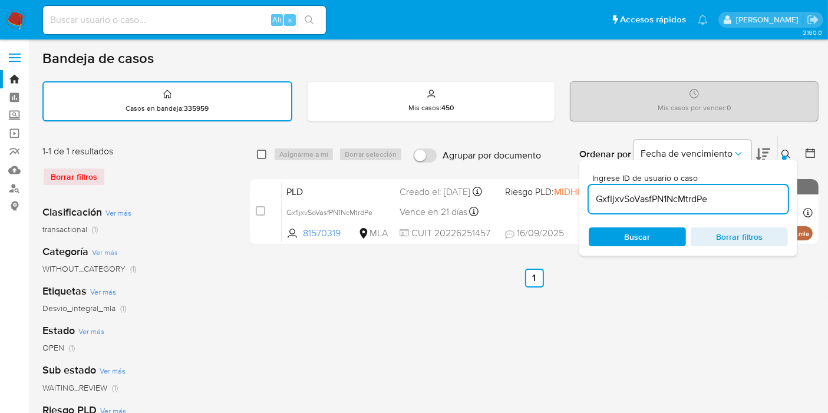
click at [257, 151] on input "checkbox" at bounding box center [261, 154] width 9 height 9
checkbox input "true"
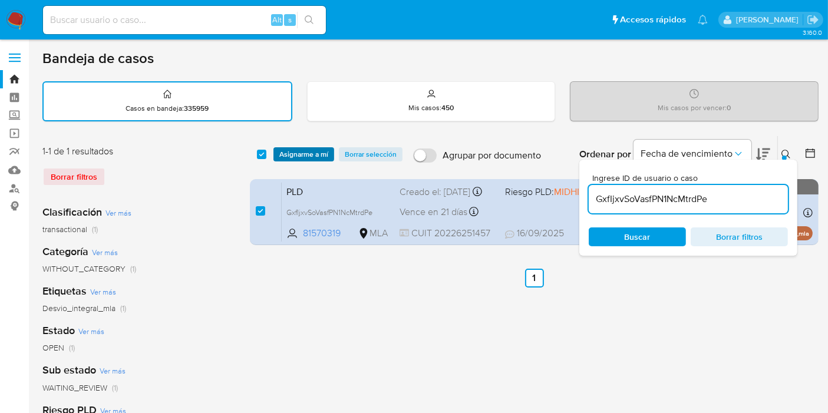
click at [273, 151] on button "Asignarme a mí" at bounding box center [303, 154] width 61 height 14
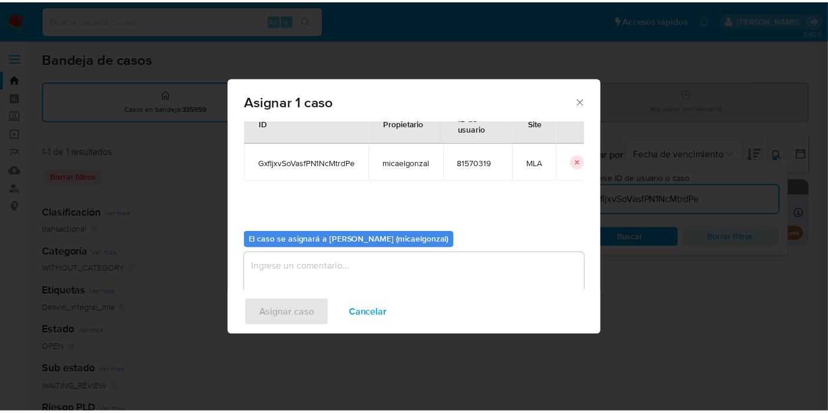
scroll to position [60, 0]
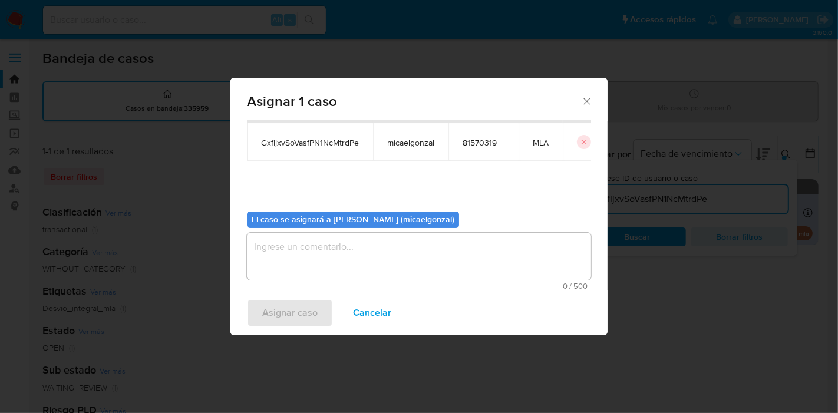
click at [313, 253] on textarea "assign-modal" at bounding box center [419, 256] width 344 height 47
click at [288, 310] on span "Asignar caso" at bounding box center [289, 313] width 55 height 26
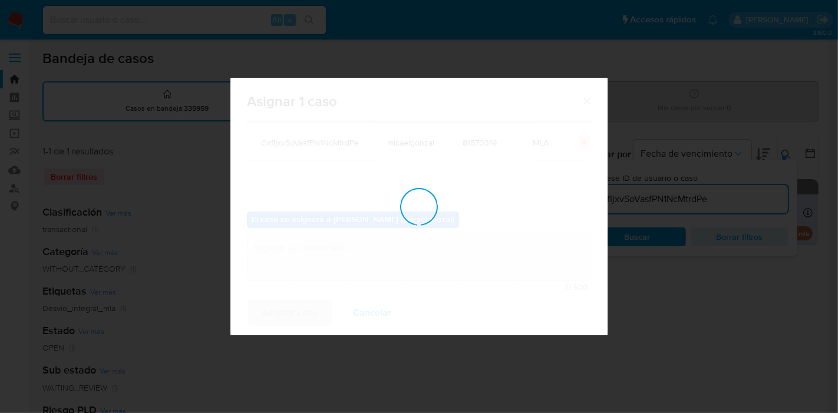
checkbox input "false"
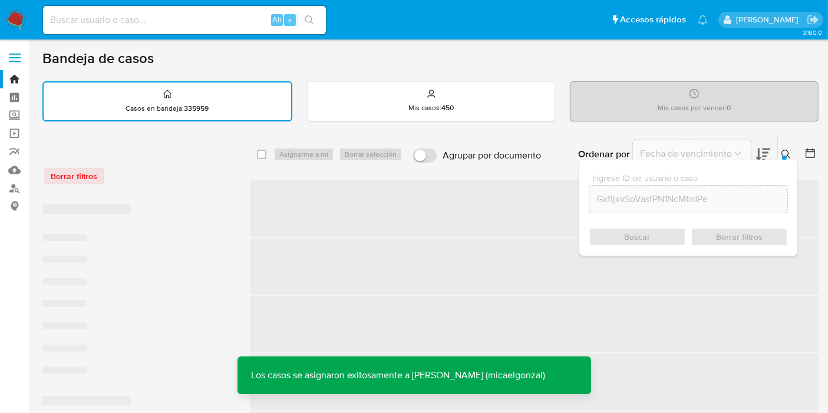
click at [230, 31] on div "Alt s" at bounding box center [184, 20] width 283 height 28
drag, startPoint x: 230, startPoint y: 31, endPoint x: 223, endPoint y: 28, distance: 7.5
click at [230, 31] on div "Alt s" at bounding box center [184, 20] width 283 height 28
click at [223, 28] on div "Alt s" at bounding box center [184, 20] width 283 height 28
click at [229, 18] on input at bounding box center [184, 19] width 283 height 15
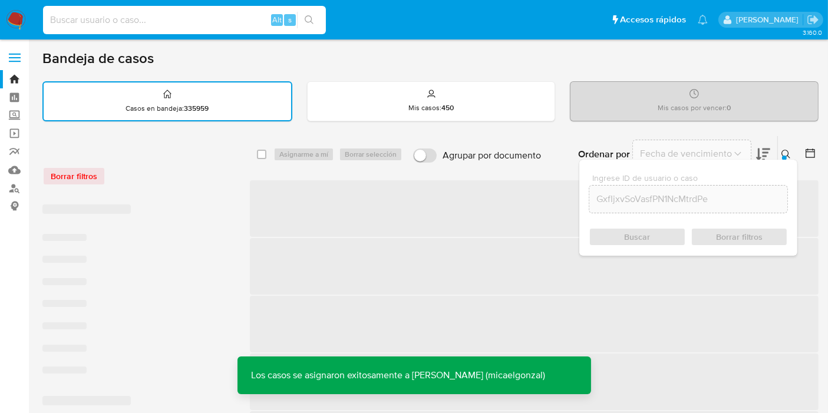
paste input "GxfIjxvSoVasfPN1NcMtrdPe"
type input "GxfIjxvSoVasfPN1NcMtrdPe"
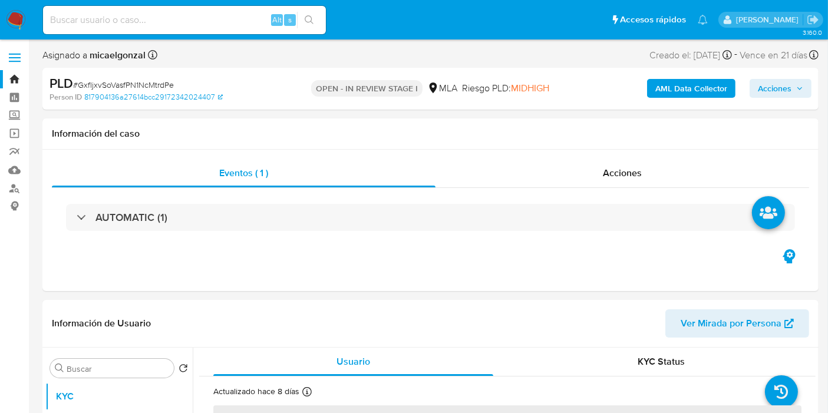
select select "10"
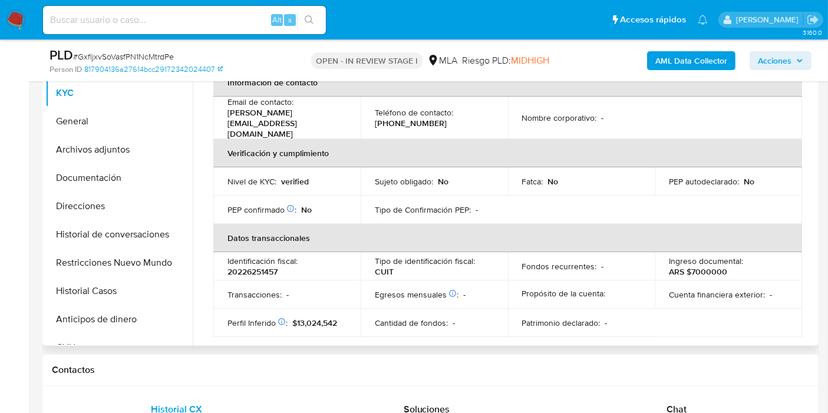
scroll to position [392, 0]
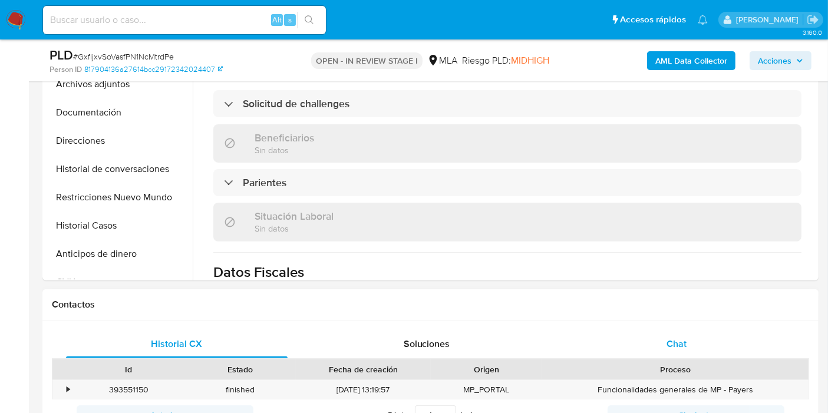
click at [684, 338] on span "Chat" at bounding box center [676, 344] width 20 height 14
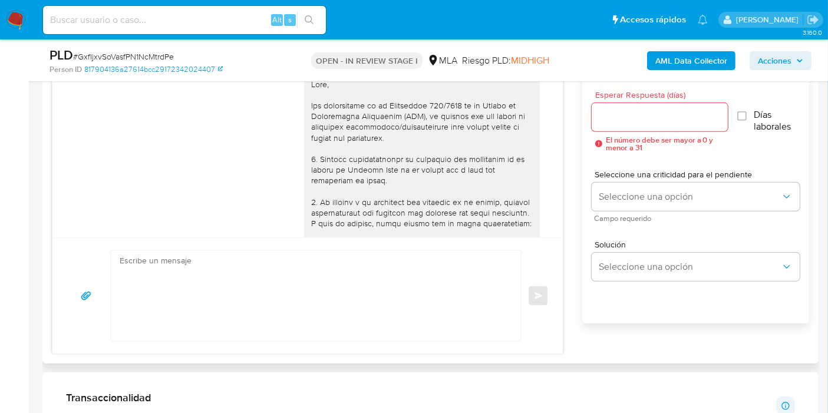
scroll to position [1316, 0]
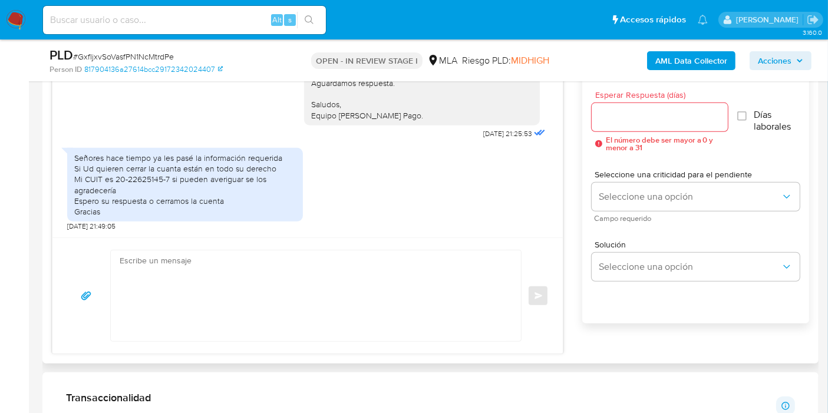
click at [290, 266] on textarea at bounding box center [313, 295] width 386 height 91
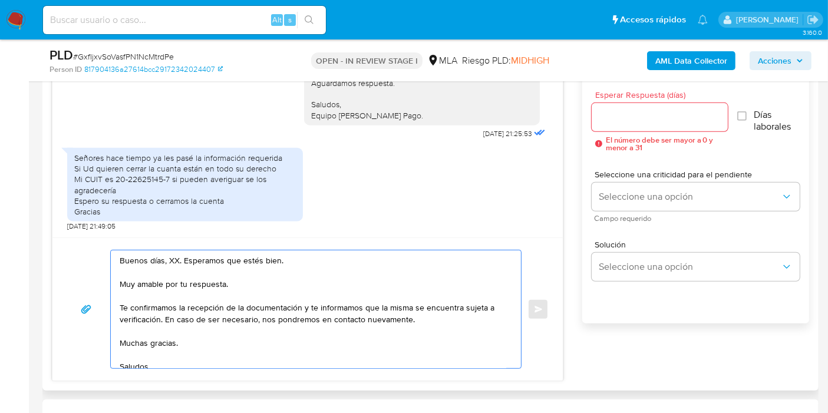
click at [177, 260] on textarea "Buenos días, XX. Esperamos que estés bien. Muy amable por tu respuesta. Te conf…" at bounding box center [313, 309] width 386 height 118
click at [175, 260] on textarea "Buenos días, XX. Esperamos que estés bien. Muy amable por tu respuesta. Te conf…" at bounding box center [313, 309] width 386 height 118
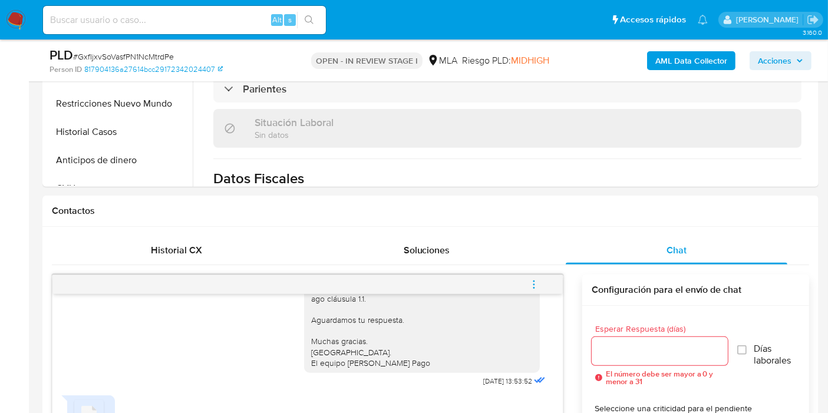
scroll to position [262, 0]
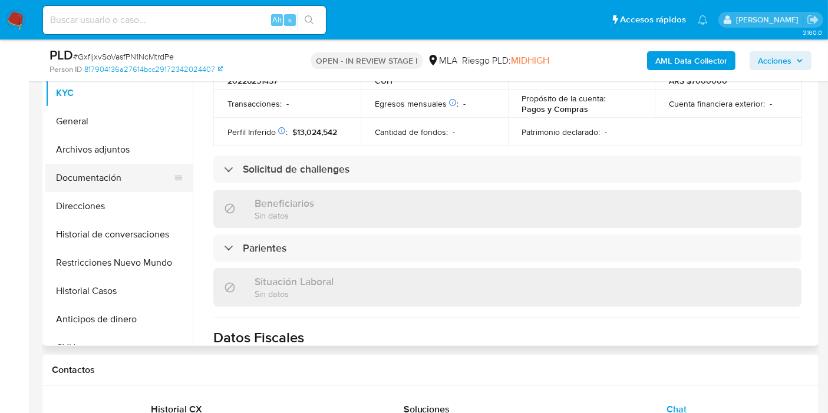
click at [133, 170] on button "Documentación" at bounding box center [114, 178] width 138 height 28
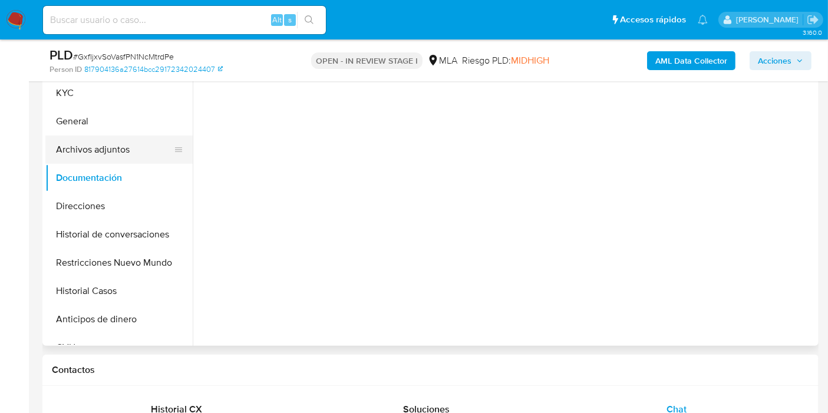
scroll to position [0, 0]
click at [127, 147] on button "Archivos adjuntos" at bounding box center [114, 149] width 138 height 28
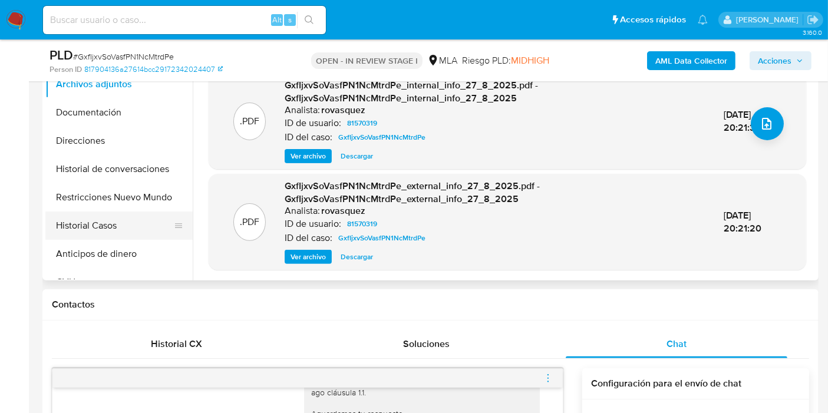
scroll to position [262, 0]
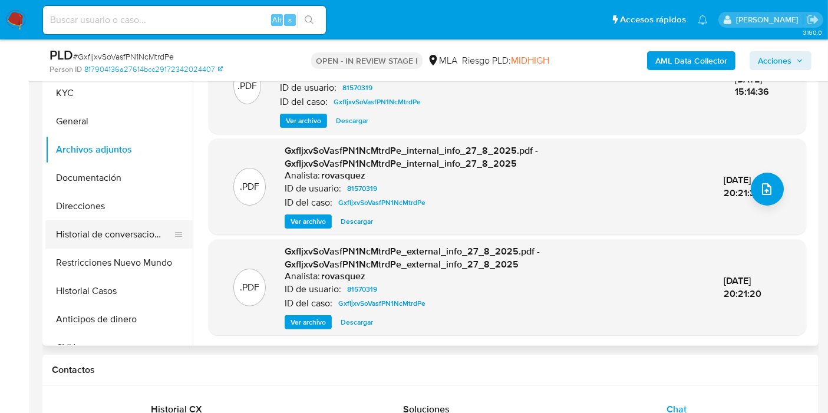
click at [106, 233] on button "Historial de conversaciones" at bounding box center [114, 234] width 138 height 28
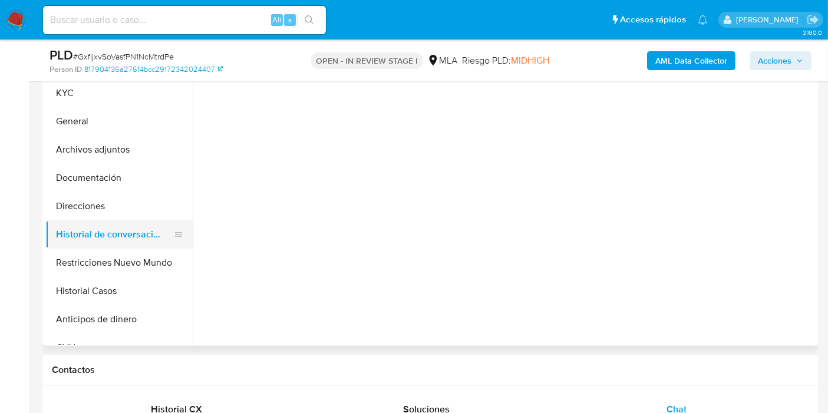
scroll to position [0, 0]
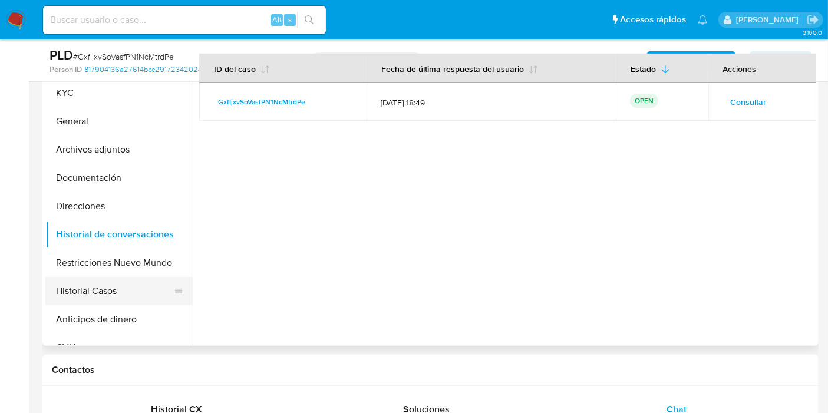
click at [84, 277] on button "Historial Casos" at bounding box center [114, 291] width 138 height 28
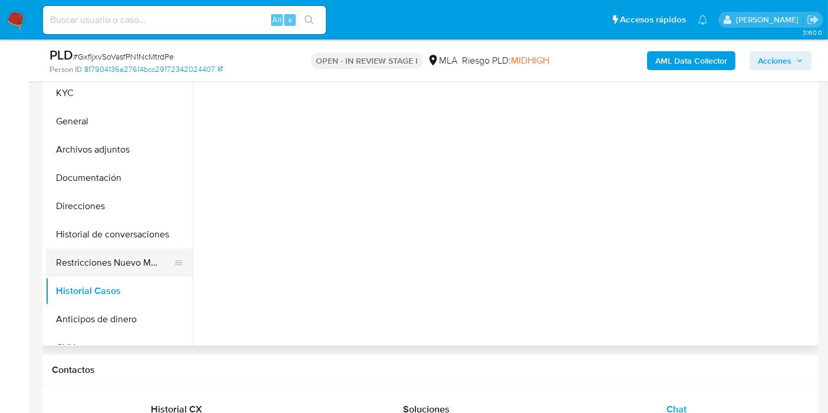
click at [106, 257] on button "Restricciones Nuevo Mundo" at bounding box center [114, 263] width 138 height 28
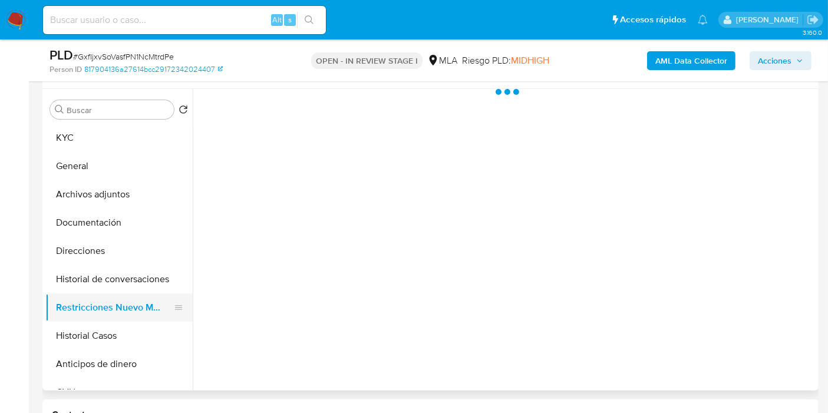
scroll to position [196, 0]
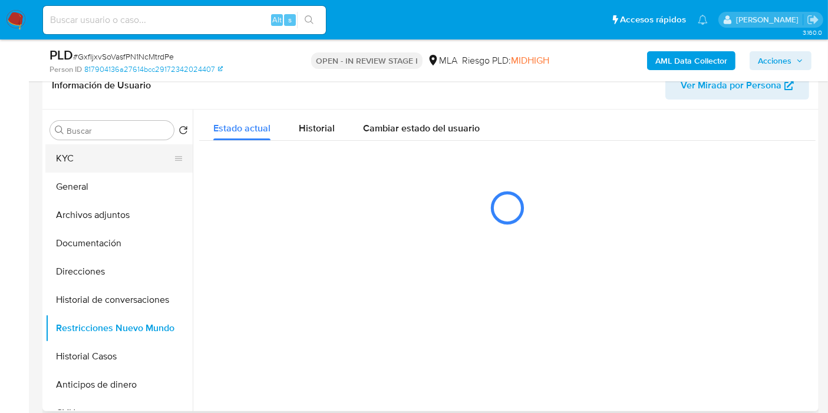
click at [116, 147] on button "KYC" at bounding box center [114, 158] width 138 height 28
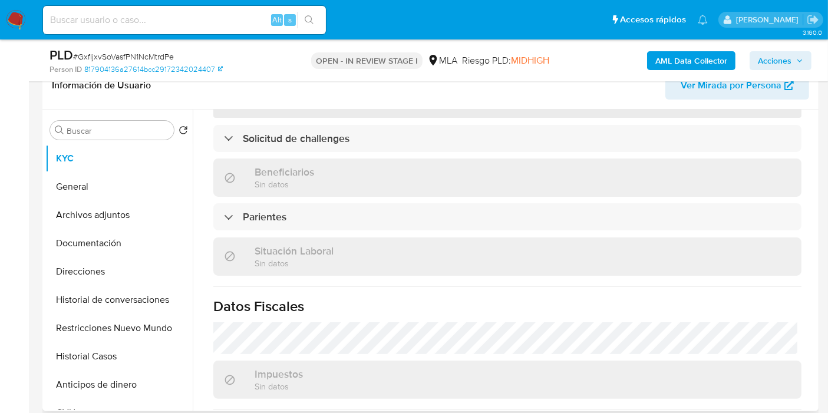
scroll to position [65, 0]
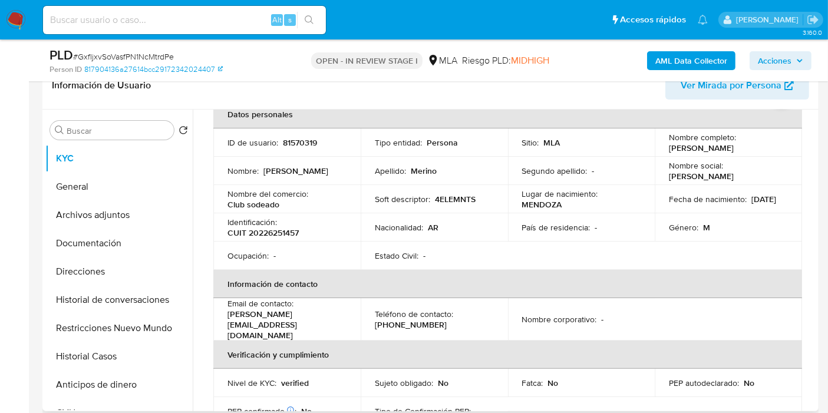
click at [267, 309] on p "Email de contacto :" at bounding box center [260, 303] width 66 height 11
click at [267, 325] on p "carlosmerino@merinoproducciones.com" at bounding box center [284, 325] width 114 height 32
click at [266, 324] on p "carlosmerino@merinoproducciones.com" at bounding box center [284, 325] width 114 height 32
drag, startPoint x: 266, startPoint y: 324, endPoint x: 257, endPoint y: 324, distance: 9.4
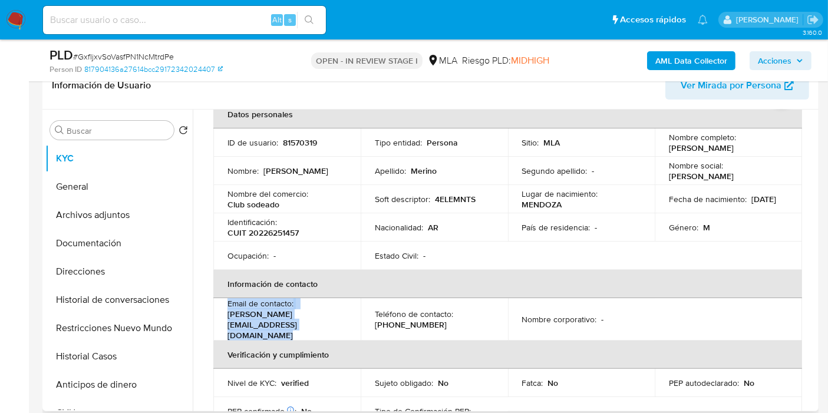
click at [266, 324] on p "carlosmerino@merinoproducciones.com" at bounding box center [284, 325] width 114 height 32
click at [231, 323] on p "carlosmerino@merinoproducciones.com" at bounding box center [284, 325] width 114 height 32
drag, startPoint x: 229, startPoint y: 323, endPoint x: 383, endPoint y: 323, distance: 154.3
click at [383, 323] on tr "Email de contacto : carlosmerino@merinoproducciones.com Teléfono de contacto : …" at bounding box center [507, 319] width 588 height 42
copy tr "arlosmerino@merinoproducciones.com Teléfono de contacto : (26"
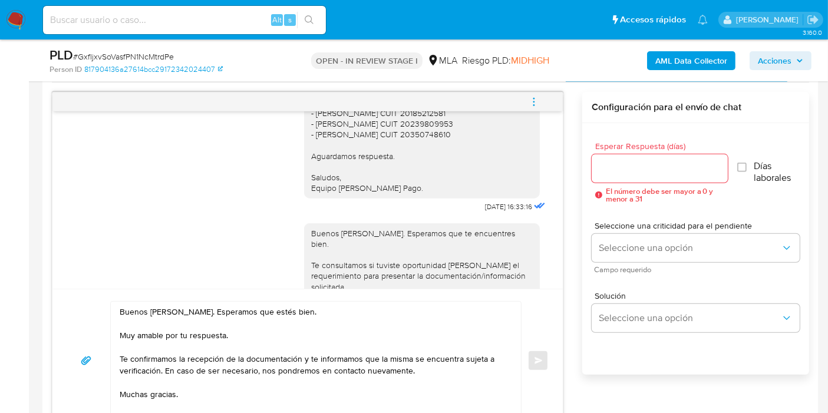
scroll to position [720, 0]
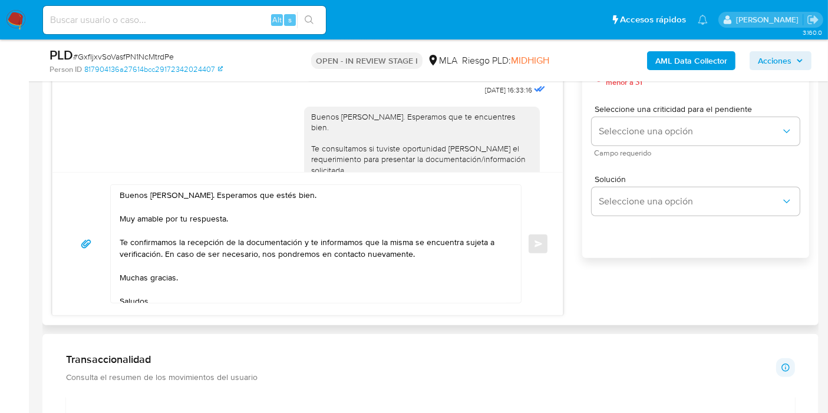
click at [240, 216] on textarea "Buenos días, Carlos. Esperamos que estés bien. Muy amable por tu respuesta. Te …" at bounding box center [313, 244] width 386 height 118
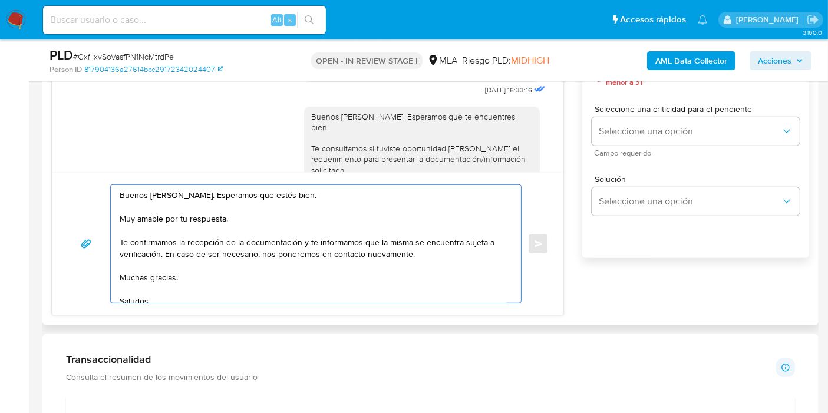
click at [174, 224] on textarea "Buenos días, Carlos. Esperamos que estés bien. Muy amable por tu respuesta. Te …" at bounding box center [313, 244] width 386 height 118
click at [173, 224] on textarea "Buenos días, Carlos. Esperamos que estés bien. Muy amable por tu respuesta. Te …" at bounding box center [313, 244] width 386 height 118
click at [176, 219] on textarea "Buenos días, Carlos. Esperamos que estés bien. Muy amable por tu respuesta. Te …" at bounding box center [313, 244] width 386 height 118
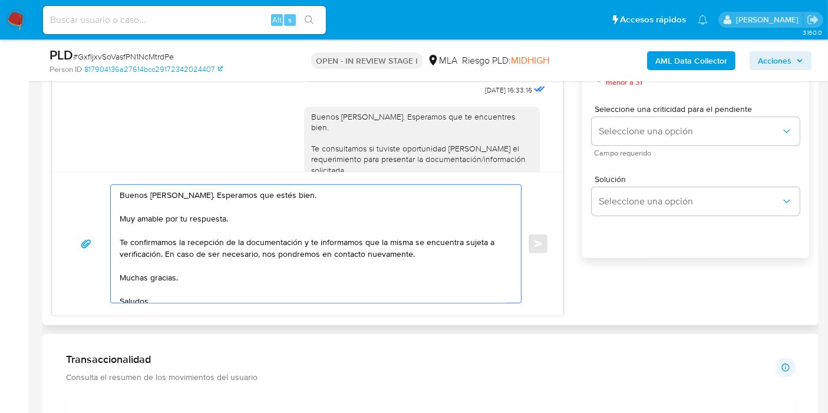
click at [176, 219] on textarea "Buenos días, Carlos. Esperamos que estés bien. Muy amable por tu respuesta. Te …" at bounding box center [313, 244] width 386 height 118
click at [241, 234] on textarea "Buenos días, Carlos. Esperamos que estés bien. Muchas gracias por tu respuesta.…" at bounding box center [313, 244] width 386 height 118
click at [244, 221] on textarea "Buenos días, Carlos. Esperamos que estés bien. Muchas gracias por tu respuesta.…" at bounding box center [313, 244] width 386 height 118
click at [238, 233] on textarea "Buenos días, Carlos. Esperamos que estés bien. Muchas gracias por tu respuesta.…" at bounding box center [313, 244] width 386 height 118
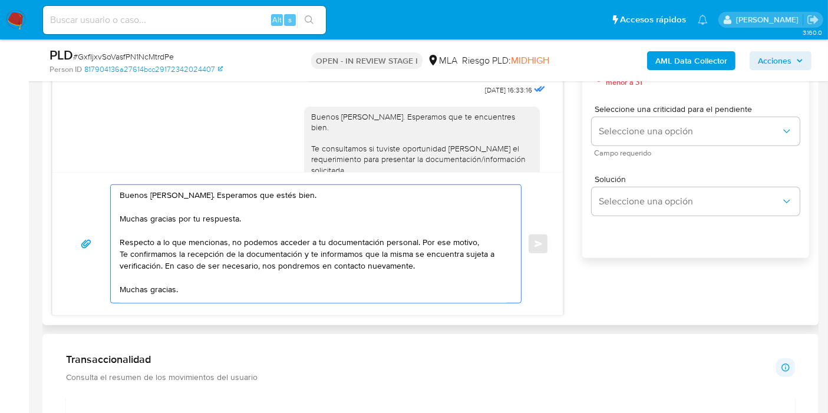
drag, startPoint x: 465, startPoint y: 272, endPoint x: 119, endPoint y: 257, distance: 346.1
click at [120, 257] on textarea "Buenos días, Carlos. Esperamos que estés bien. Muchas gracias por tu respuesta.…" at bounding box center [313, 244] width 386 height 118
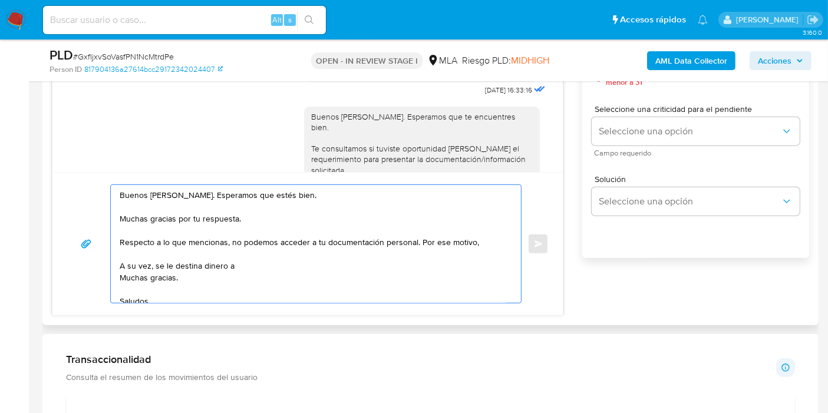
paste textarea "Gustavo Alberto Pons"
paste textarea "20185212581"
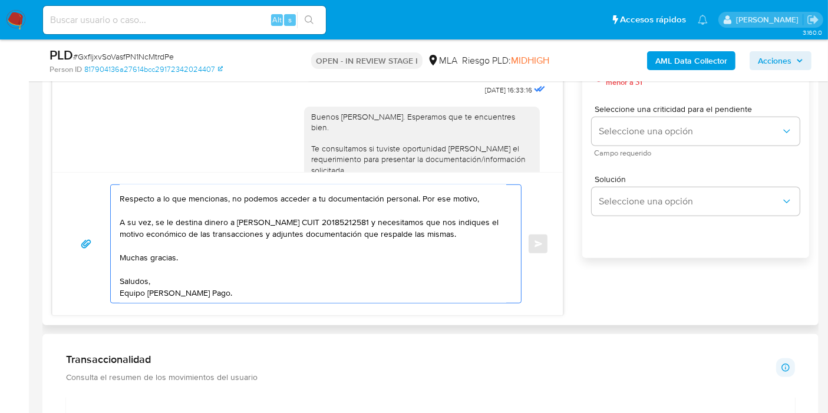
scroll to position [79, 0]
click at [164, 227] on textarea "Buenos días, Carlos. Esperamos que estés bien. Muchas gracias por tu respuesta.…" at bounding box center [313, 244] width 386 height 118
click at [166, 224] on textarea "Buenos días, Carlos. Esperamos que estés bien. Muchas gracias por tu respuesta.…" at bounding box center [313, 244] width 386 height 118
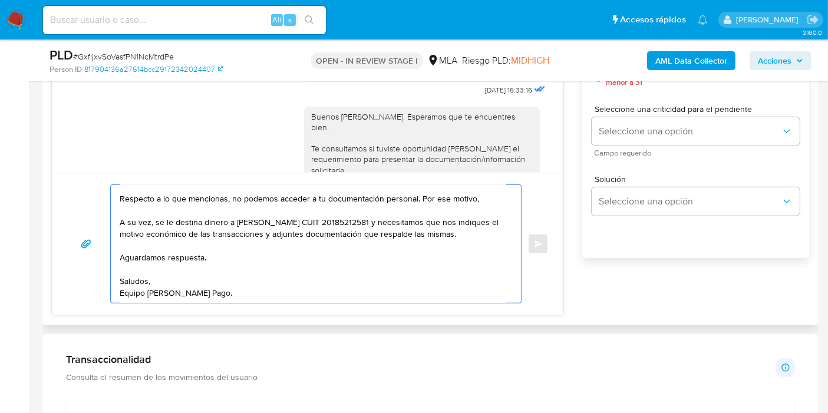
scroll to position [44, 0]
click at [476, 203] on textarea "Buenos días, Carlos. Esperamos que estés bien. Muchas gracias por tu respuesta.…" at bounding box center [313, 244] width 386 height 118
click at [484, 197] on textarea "Buenos días, Carlos. Esperamos que estés bien. Muchas gracias por tu respuesta.…" at bounding box center [313, 244] width 386 height 118
paste textarea "on las regulaciones emitidas por la Unidad de Información Financiera y aplicabl…"
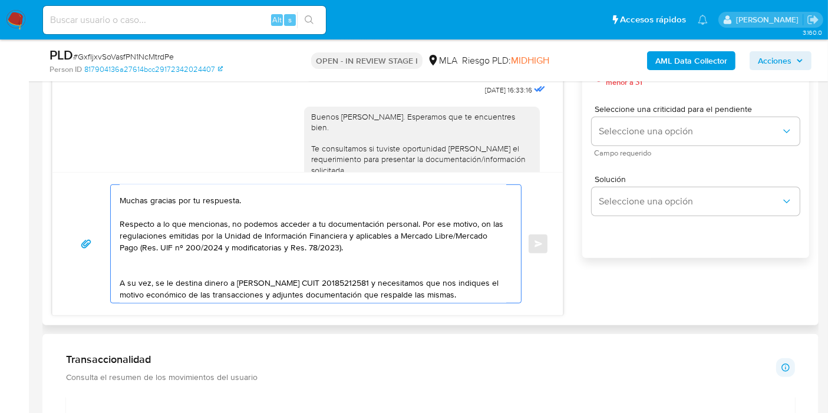
scroll to position [0, 0]
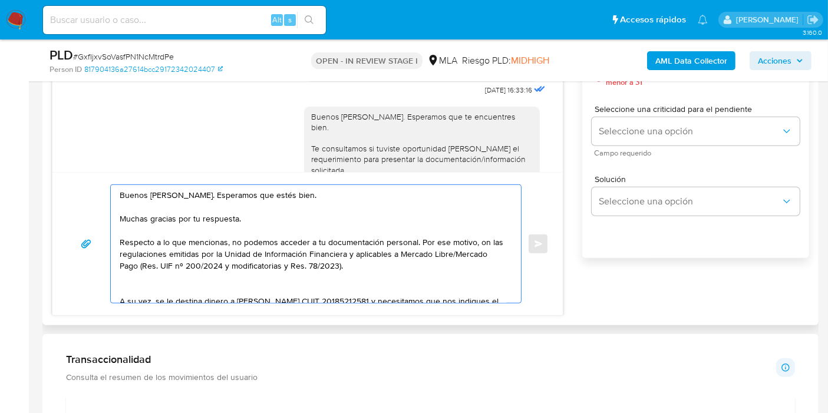
click at [474, 239] on textarea "Buenos días, Carlos. Esperamos que estés bien. Muchas gracias por tu respuesta.…" at bounding box center [313, 244] width 386 height 118
drag, startPoint x: 429, startPoint y: 248, endPoint x: 409, endPoint y: 262, distance: 24.2
click at [427, 250] on textarea "Buenos días, Carlos. Esperamos que estés bien. Muchas gracias por tu respuesta.…" at bounding box center [313, 244] width 386 height 118
drag, startPoint x: 409, startPoint y: 262, endPoint x: 419, endPoint y: 268, distance: 11.4
click at [416, 266] on textarea "Buenos días, Carlos. Esperamos que estés bien. Muchas gracias por tu respuesta.…" at bounding box center [313, 244] width 386 height 118
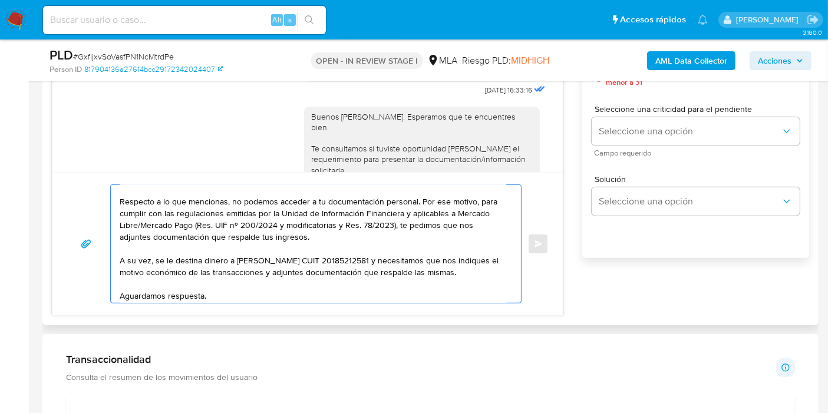
scroll to position [70, 0]
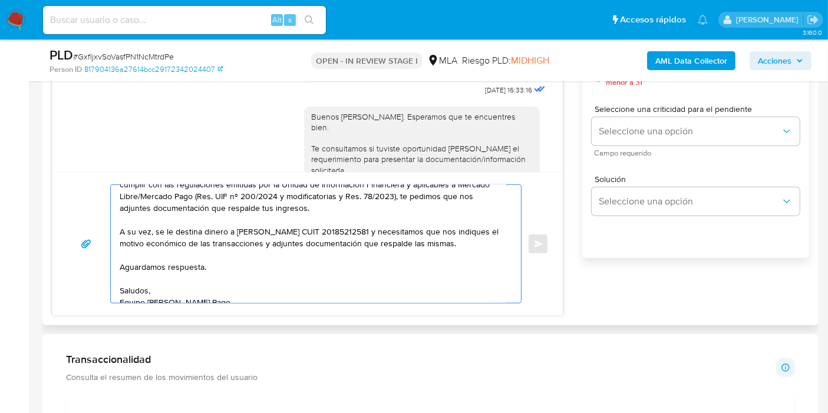
click at [385, 260] on textarea "Buenos días, Carlos. Esperamos que estés bien. Muchas gracias por tu respuesta.…" at bounding box center [313, 244] width 386 height 118
click at [385, 256] on textarea "Buenos días, Carlos. Esperamos que estés bien. Muchas gracias por tu respuesta.…" at bounding box center [313, 244] width 386 height 118
click at [169, 230] on textarea "Buenos días, Carlos. Esperamos que estés bien. Muchas gracias por tu respuesta.…" at bounding box center [313, 244] width 386 height 118
click at [160, 229] on textarea "Buenos días, Carlos. Esperamos que estés bien. Muchas gracias por tu respuesta.…" at bounding box center [313, 244] width 386 height 118
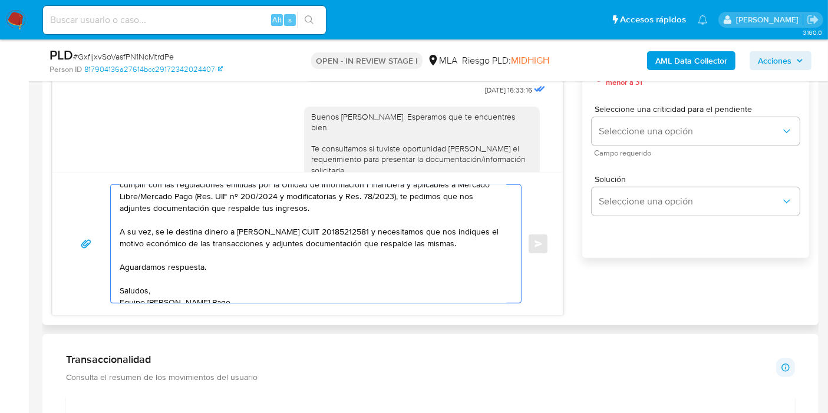
click at [157, 229] on textarea "Buenos días, Carlos. Esperamos que estés bien. Muchas gracias por tu respuesta.…" at bounding box center [313, 244] width 386 height 118
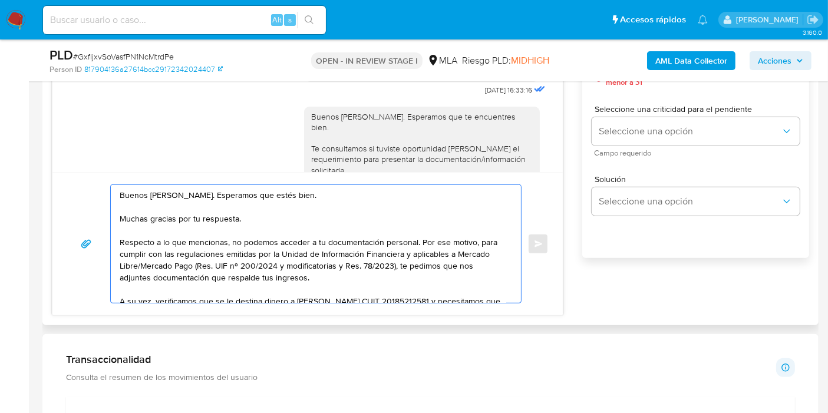
scroll to position [0, 0]
type textarea "Buenos días, Carlos. Esperamos que estés bien. Muchas gracias por tu respuesta.…"
click at [258, 182] on div "Buenos días, Carlos. Esperamos que estés bien. Muchas gracias por tu respuesta.…" at bounding box center [307, 243] width 510 height 143
click at [309, 231] on textarea "Buenos días, Carlos. Esperamos que estés bien. Muchas gracias por tu respuesta.…" at bounding box center [313, 244] width 386 height 118
click at [283, 244] on textarea "Buenos días, Carlos. Esperamos que estés bien. Muchas gracias por tu respuesta.…" at bounding box center [313, 244] width 386 height 118
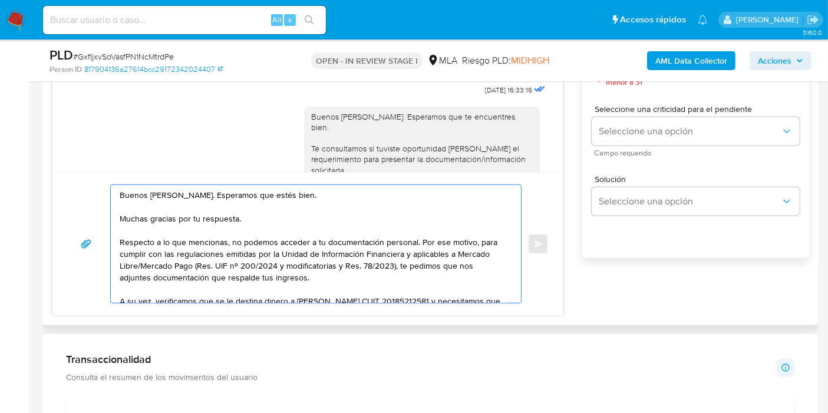
click at [297, 241] on textarea "Buenos días, Carlos. Esperamos que estés bien. Muchas gracias por tu respuesta.…" at bounding box center [313, 244] width 386 height 118
click at [365, 249] on textarea "Buenos días, Carlos. Esperamos que estés bien. Muchas gracias por tu respuesta.…" at bounding box center [313, 244] width 386 height 118
click at [398, 249] on textarea "Buenos días, Carlos. Esperamos que estés bien. Muchas gracias por tu respuesta.…" at bounding box center [313, 244] width 386 height 118
click at [446, 224] on textarea "Buenos días, Carlos. Esperamos que estés bien. Muchas gracias por tu respuesta.…" at bounding box center [313, 244] width 386 height 118
click at [167, 256] on textarea "Buenos días, Carlos. Esperamos que estés bien. Muchas gracias por tu respuesta.…" at bounding box center [313, 244] width 386 height 118
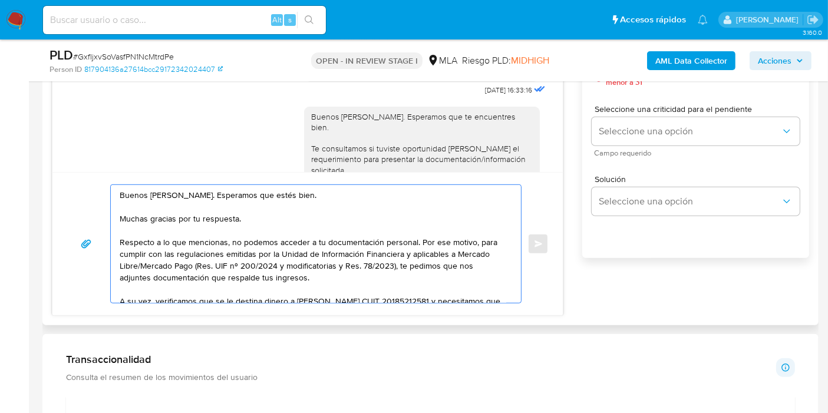
click at [339, 260] on textarea "Buenos días, Carlos. Esperamos que estés bien. Muchas gracias por tu respuesta.…" at bounding box center [313, 244] width 386 height 118
click at [438, 245] on textarea "Buenos días, Carlos. Esperamos que estés bien. Muchas gracias por tu respuesta.…" at bounding box center [313, 244] width 386 height 118
click at [183, 275] on textarea "Buenos días, Carlos. Esperamos que estés bien. Muchas gracias por tu respuesta.…" at bounding box center [313, 244] width 386 height 118
click at [402, 270] on textarea "Buenos días, Carlos. Esperamos que estés bien. Muchas gracias por tu respuesta.…" at bounding box center [313, 244] width 386 height 118
click at [459, 273] on textarea "Buenos días, Carlos. Esperamos que estés bien. Muchas gracias por tu respuesta.…" at bounding box center [313, 244] width 386 height 118
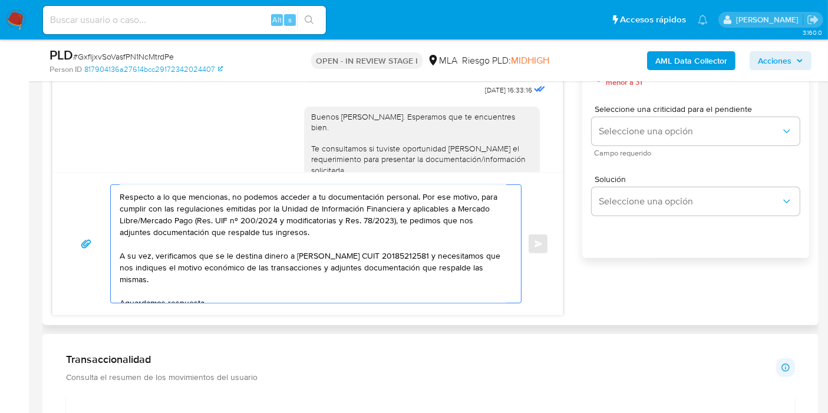
scroll to position [65, 0]
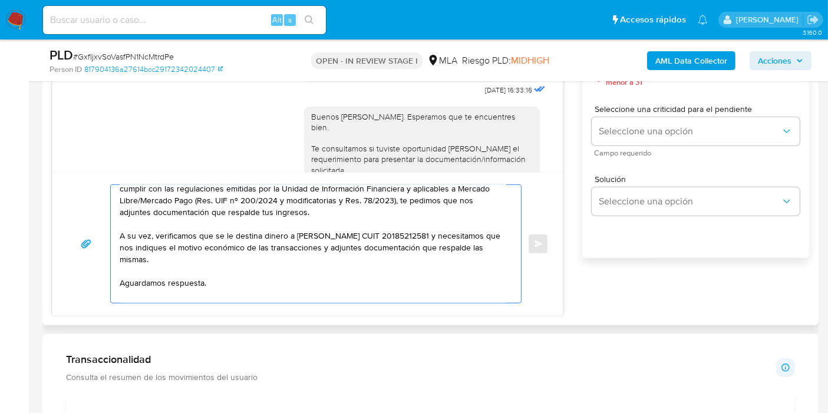
click at [183, 240] on textarea "Buenos días, Carlos. Esperamos que estés bien. Muchas gracias por tu respuesta.…" at bounding box center [313, 244] width 386 height 118
click at [253, 262] on textarea "Buenos días, Carlos. Esperamos que estés bien. Muchas gracias por tu respuesta.…" at bounding box center [313, 244] width 386 height 118
click at [256, 267] on textarea "Buenos días, Carlos. Esperamos que estés bien. Muchas gracias por tu respuesta.…" at bounding box center [313, 244] width 386 height 118
click at [276, 252] on textarea "Buenos días, Carlos. Esperamos que estés bien. Muchas gracias por tu respuesta.…" at bounding box center [313, 244] width 386 height 118
click at [345, 272] on textarea "Buenos días, Carlos. Esperamos que estés bien. Muchas gracias por tu respuesta.…" at bounding box center [313, 244] width 386 height 118
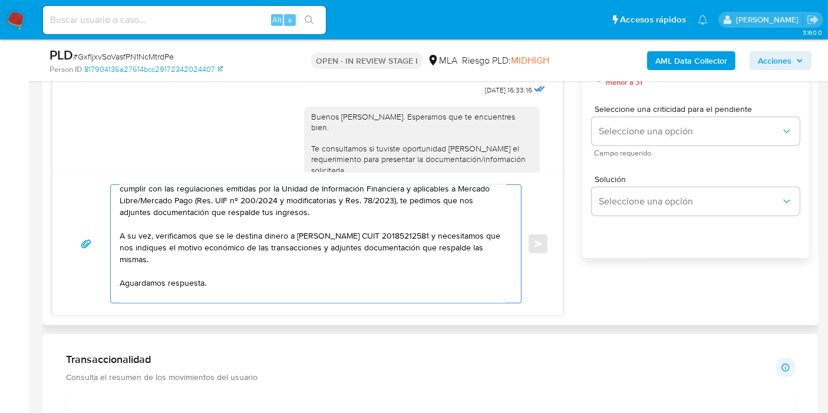
click at [361, 255] on textarea "Buenos días, Carlos. Esperamos que estés bien. Muchas gracias por tu respuesta.…" at bounding box center [313, 244] width 386 height 118
click at [223, 255] on textarea "Buenos días, Carlos. Esperamos que estés bien. Muchas gracias por tu respuesta.…" at bounding box center [313, 244] width 386 height 118
click at [226, 257] on textarea "Buenos días, Carlos. Esperamos que estés bien. Muchas gracias por tu respuesta.…" at bounding box center [313, 244] width 386 height 118
click at [352, 256] on textarea "Buenos días, Carlos. Esperamos que estés bien. Muchas gracias por tu respuesta.…" at bounding box center [313, 244] width 386 height 118
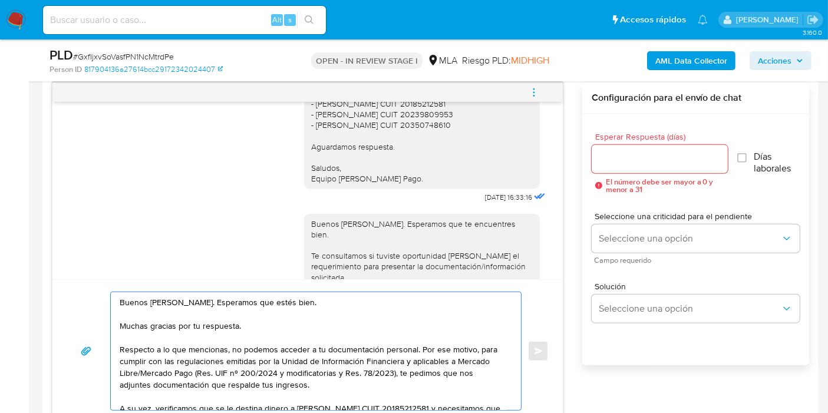
scroll to position [523, 0]
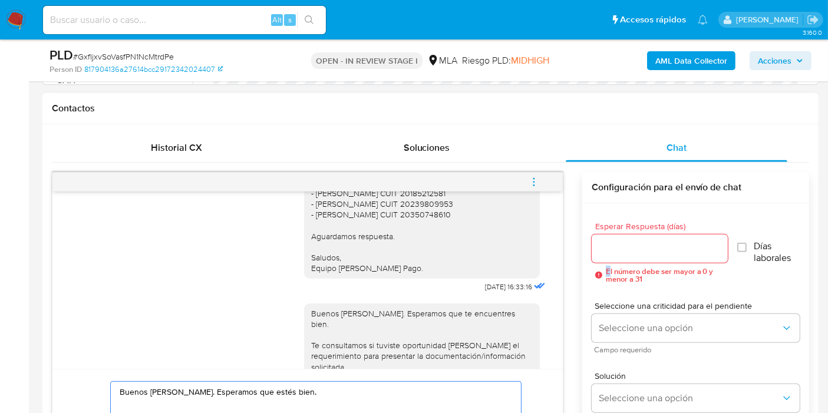
drag, startPoint x: 607, startPoint y: 264, endPoint x: 616, endPoint y: 256, distance: 12.1
click at [609, 263] on div "Esperar Respuesta (días) El número debe ser mayor a 0 y menor a 31" at bounding box center [659, 252] width 136 height 61
click at [621, 253] on input "Esperar Respuesta (días)" at bounding box center [659, 248] width 136 height 15
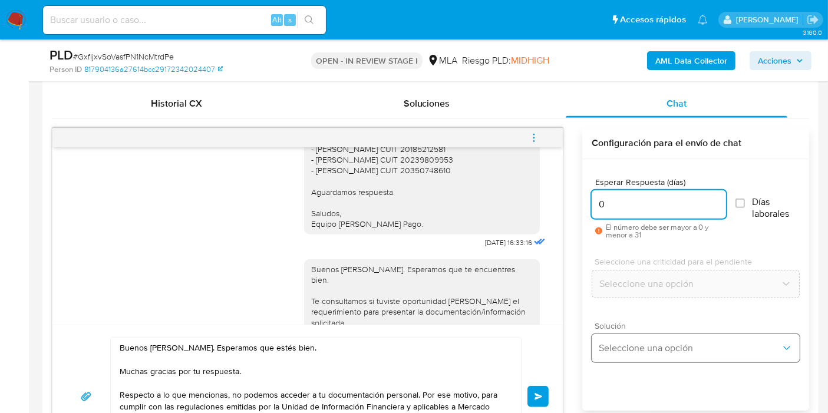
scroll to position [654, 0]
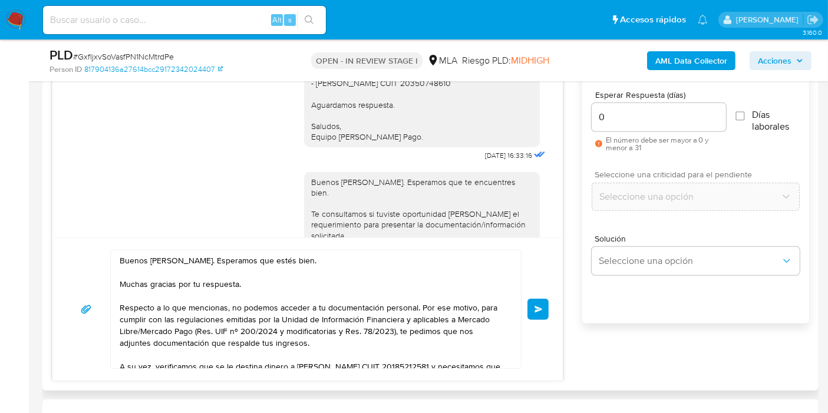
click at [650, 180] on div "Seleccione una criticidad para el pendiente Seleccione una opción" at bounding box center [695, 190] width 208 height 41
click at [660, 117] on input "0" at bounding box center [658, 117] width 134 height 15
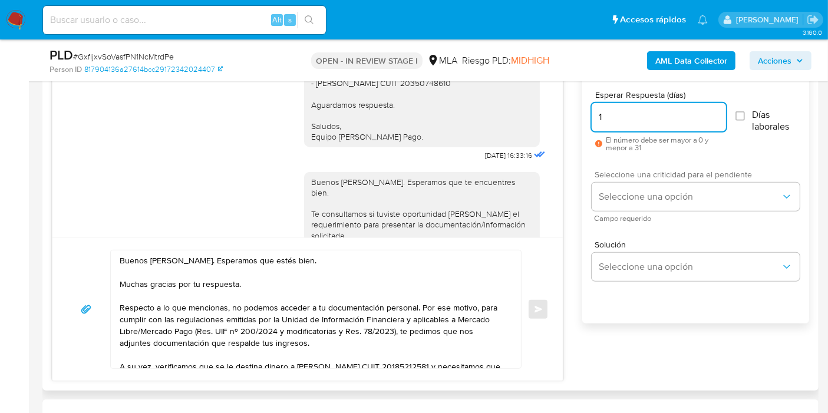
type input "1"
click at [650, 180] on div "Seleccione una criticidad para el pendiente Seleccione una opción Campo requeri…" at bounding box center [695, 195] width 208 height 51
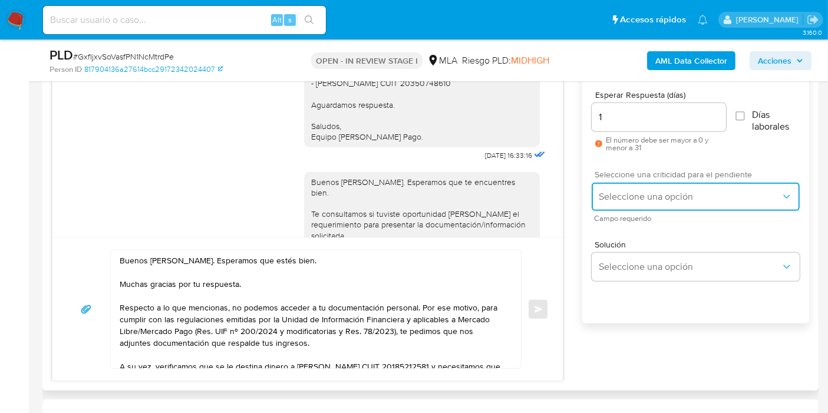
click at [644, 194] on span "Seleccione una opción" at bounding box center [689, 197] width 182 height 12
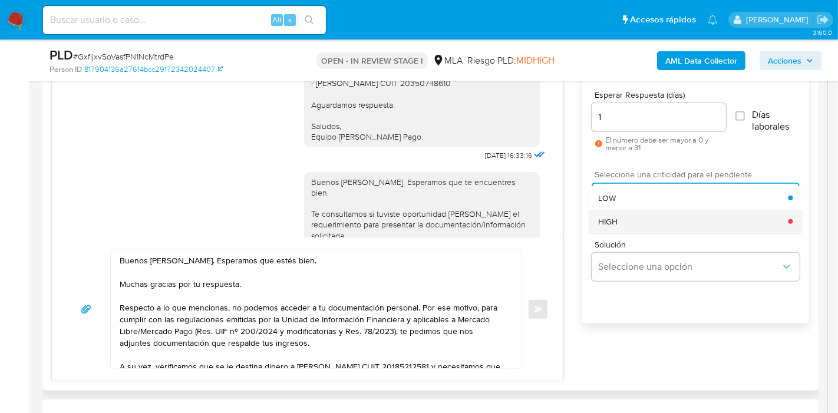
drag, startPoint x: 638, startPoint y: 204, endPoint x: 636, endPoint y: 224, distance: 20.1
click at [636, 224] on ul "LOW HIGH" at bounding box center [694, 209] width 213 height 47
click at [636, 224] on div "HIGH" at bounding box center [693, 222] width 190 height 24
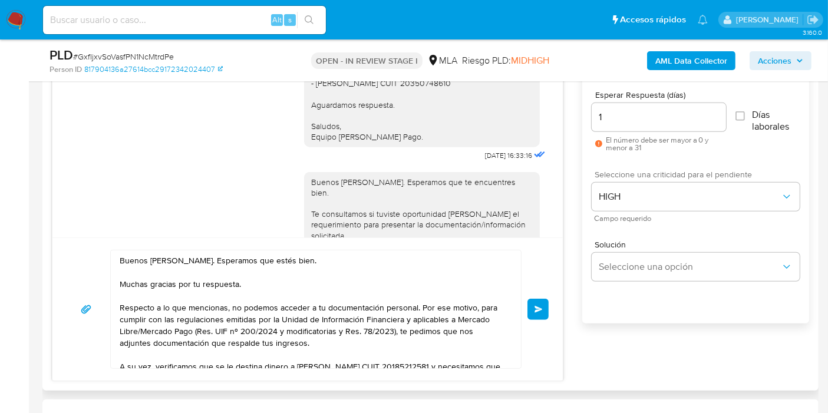
click at [533, 319] on div "Buenos días, Carlos. Esperamos que estés bien. Muchas gracias por tu respuesta.…" at bounding box center [308, 309] width 482 height 119
click at [538, 309] on span "Enviar" at bounding box center [538, 309] width 8 height 7
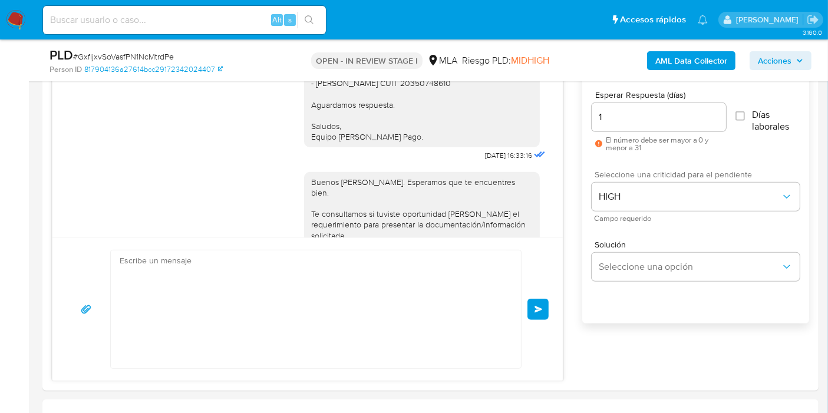
scroll to position [1565, 0]
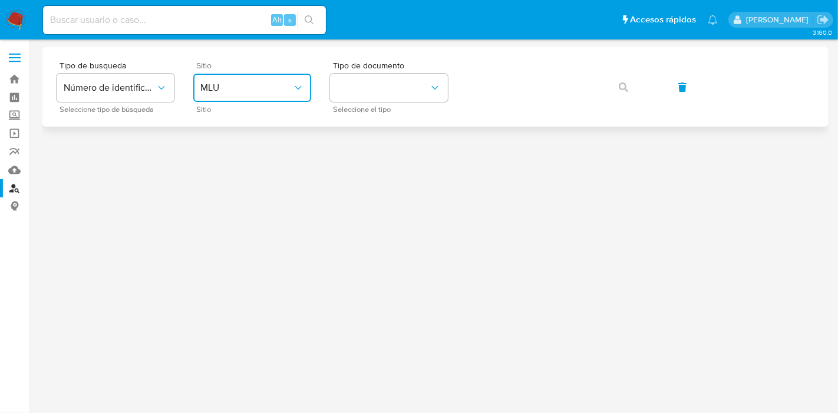
click at [288, 91] on span "MLU" at bounding box center [246, 88] width 92 height 12
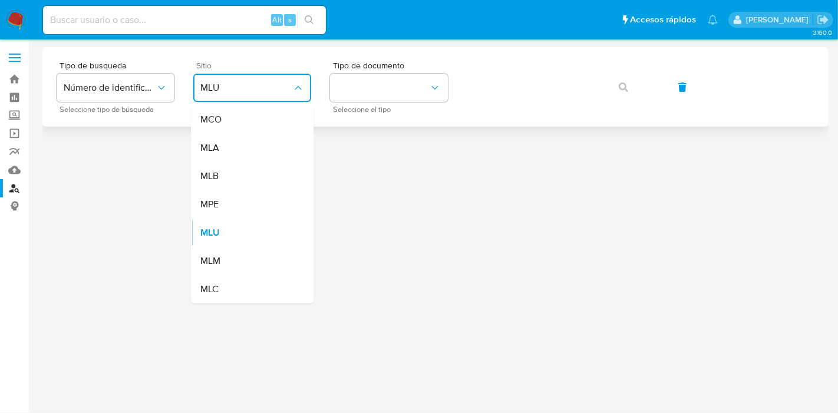
click at [244, 150] on div "MLA" at bounding box center [248, 148] width 97 height 28
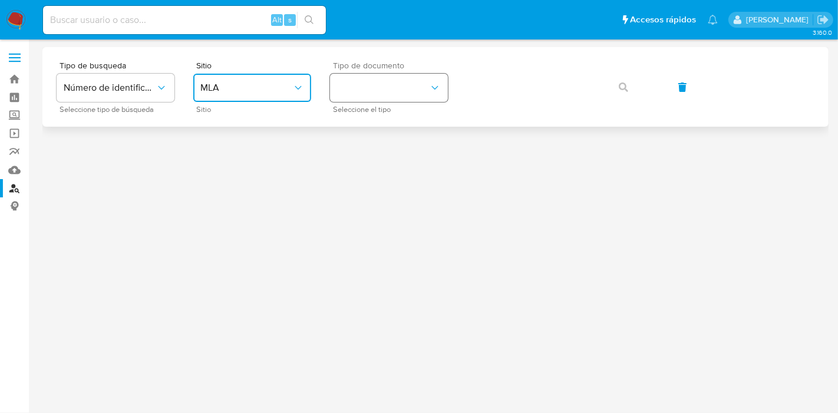
click at [409, 87] on button "identificationType" at bounding box center [389, 88] width 118 height 28
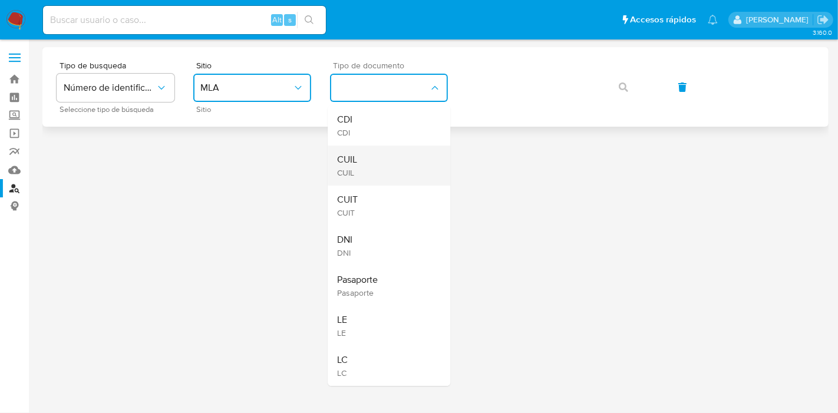
drag, startPoint x: 390, startPoint y: 137, endPoint x: 387, endPoint y: 155, distance: 18.5
click at [387, 155] on ul "CDI CDI CUIL CUIL CUIT CUIT DNI DNI Pasaporte Pasaporte LE LE LC LC" at bounding box center [388, 245] width 123 height 280
click at [387, 155] on div "CUIL CUIL" at bounding box center [385, 165] width 97 height 40
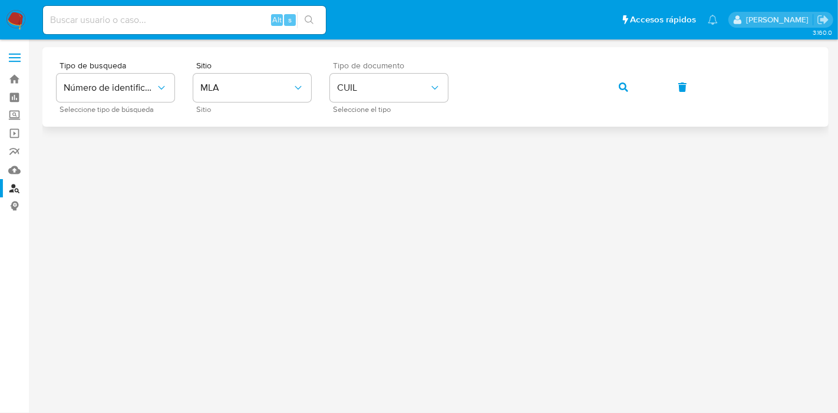
click at [613, 94] on button "button" at bounding box center [623, 87] width 40 height 28
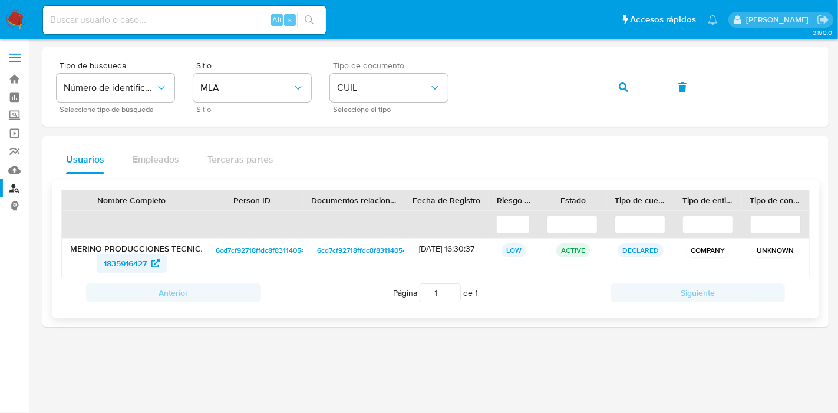
click at [139, 263] on span "1835916427" at bounding box center [125, 263] width 43 height 19
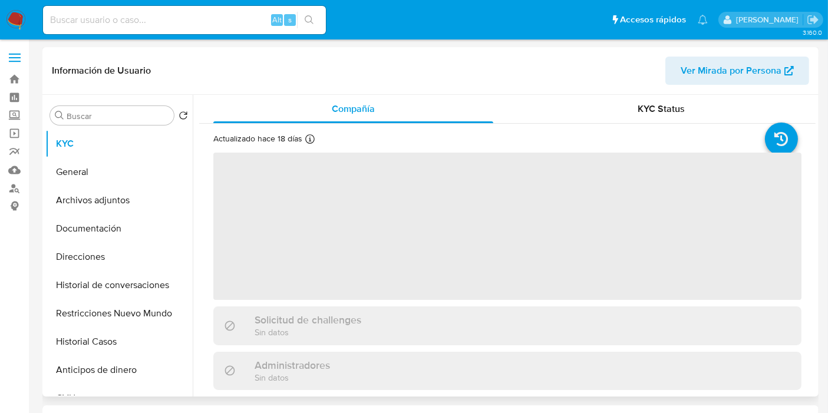
select select "10"
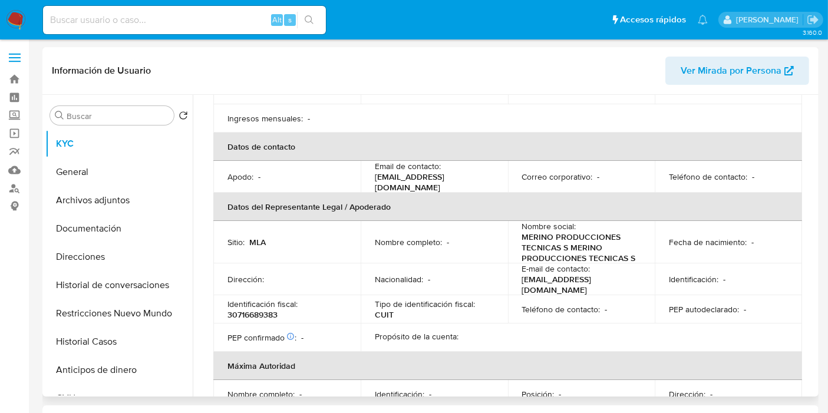
scroll to position [262, 0]
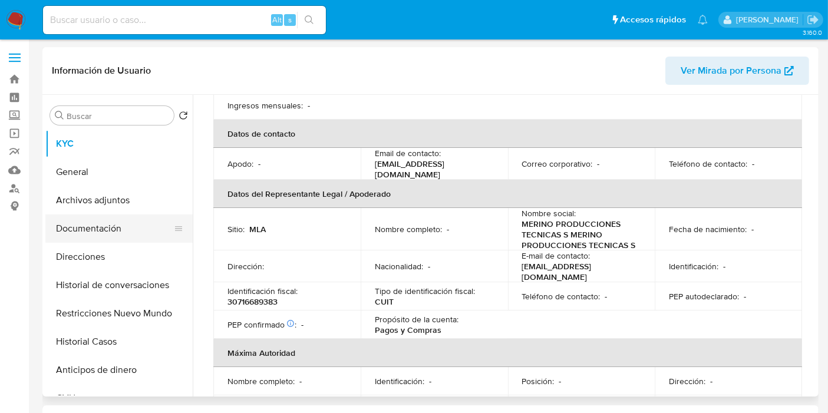
click at [124, 216] on button "Documentación" at bounding box center [114, 228] width 138 height 28
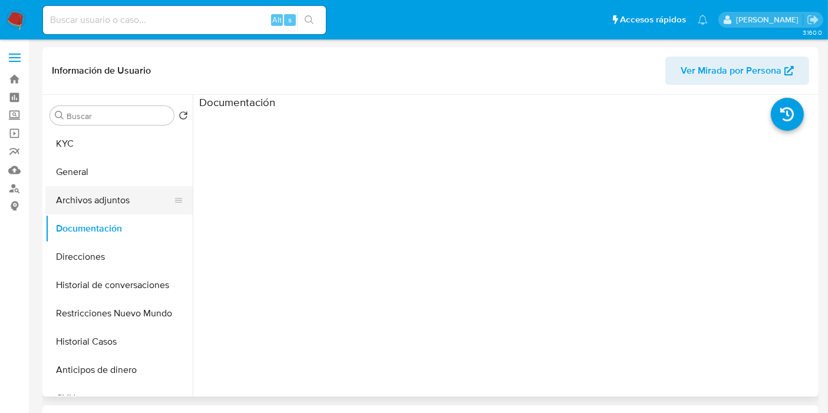
click at [127, 197] on button "Archivos adjuntos" at bounding box center [114, 200] width 138 height 28
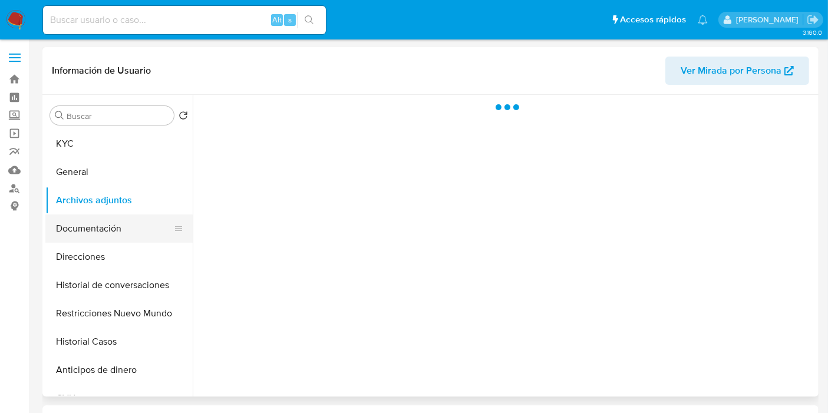
click at [99, 227] on button "Documentación" at bounding box center [114, 228] width 138 height 28
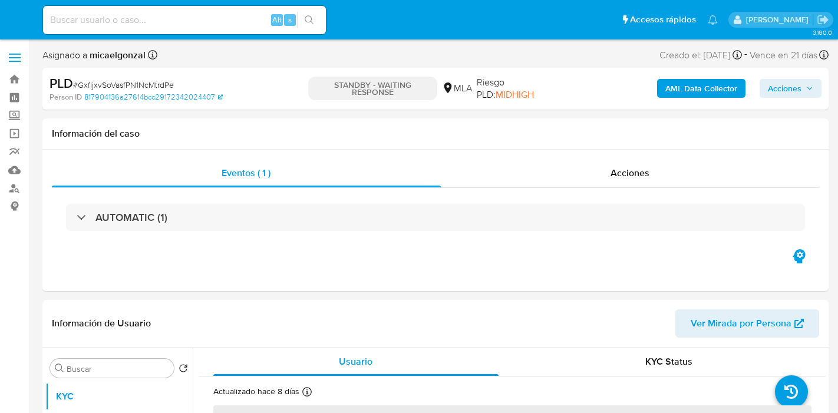
select select "10"
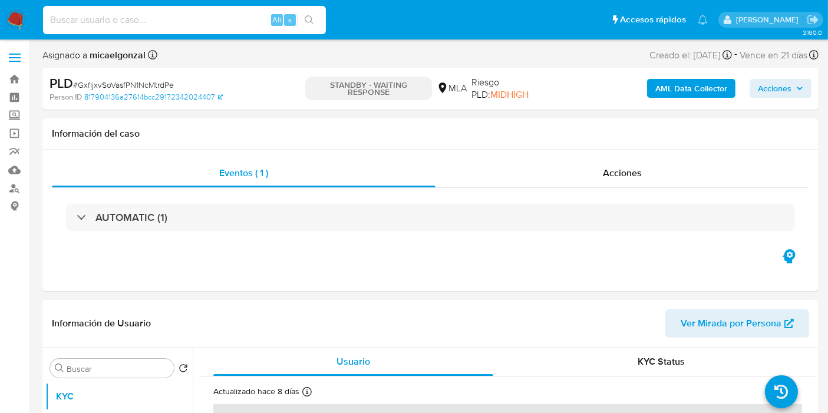
click at [146, 12] on input at bounding box center [184, 19] width 283 height 15
paste input "RdPWJrGczTPysTq73RqYtYGJ"
type input "RdPWJrGczTPysTq73RqYtYGJ"
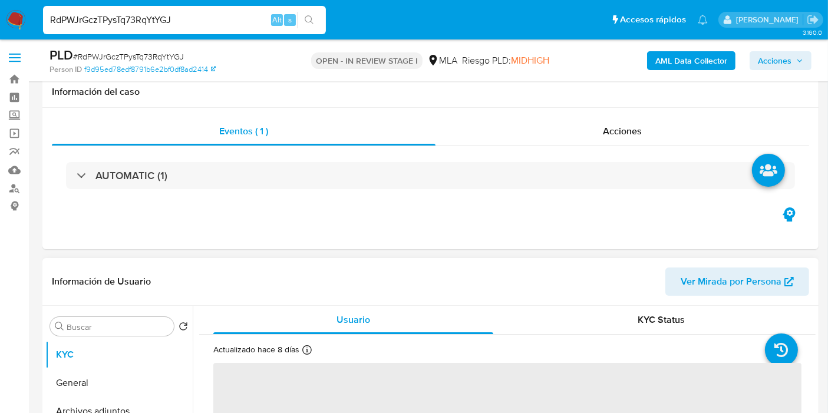
scroll to position [196, 0]
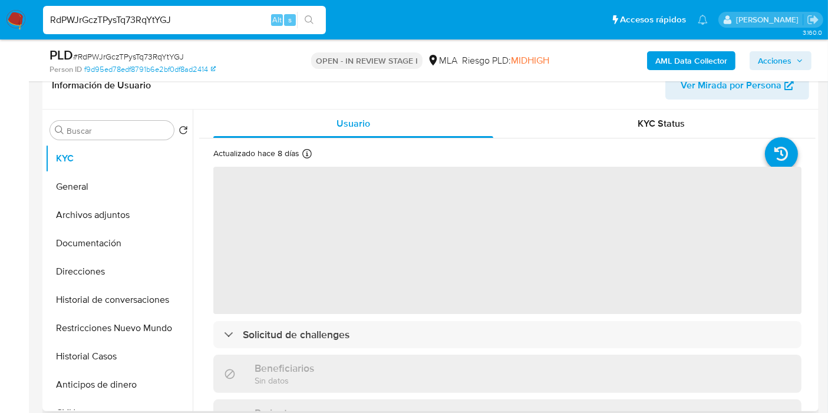
select select "10"
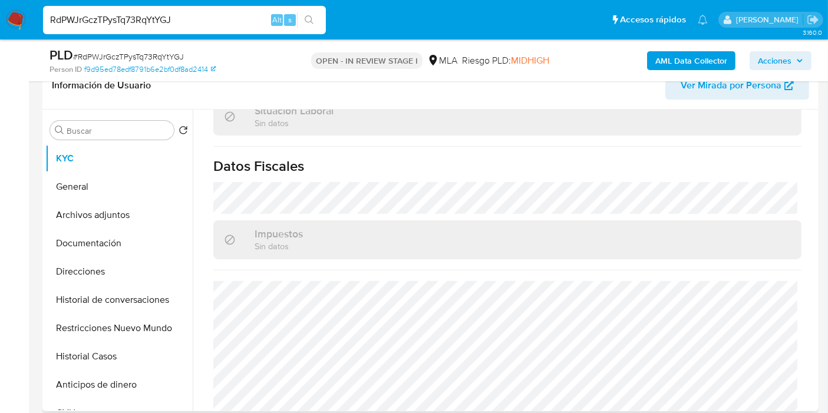
scroll to position [649, 0]
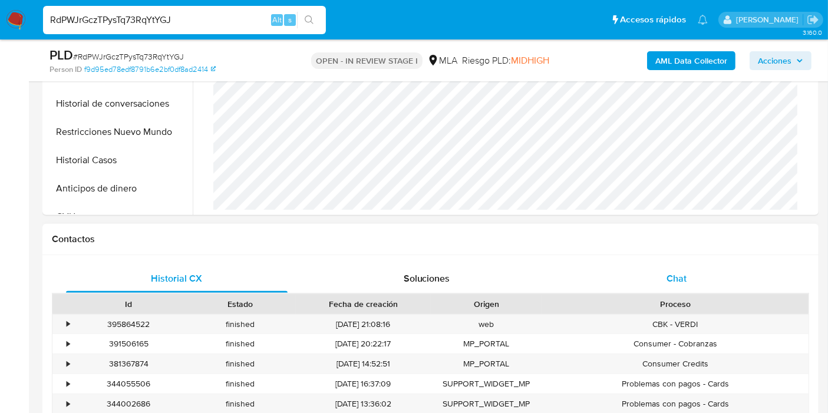
click at [722, 278] on div "Chat" at bounding box center [675, 278] width 221 height 28
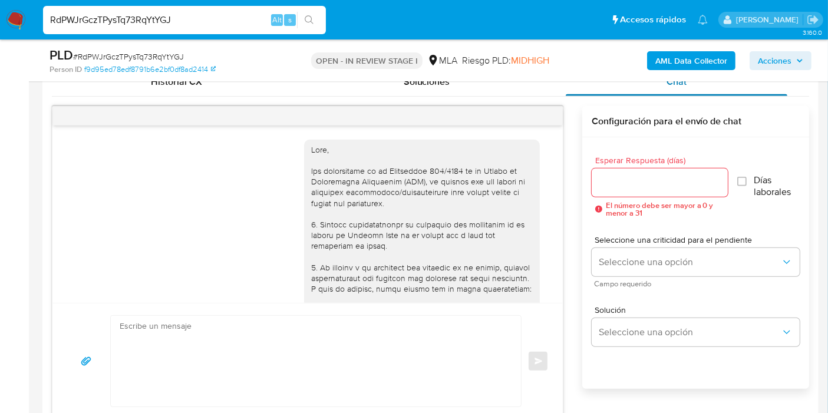
scroll to position [3701, 0]
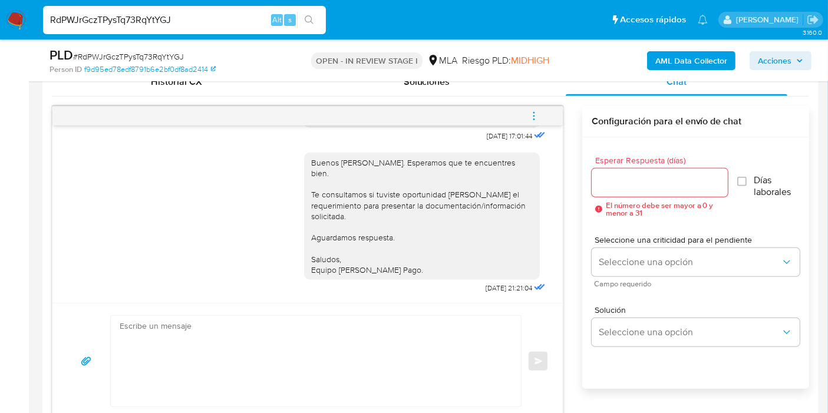
click at [415, 217] on div "Buenos [PERSON_NAME]. Esperamos que te encuentres bien. Te consultamos si tuvis…" at bounding box center [421, 216] width 221 height 118
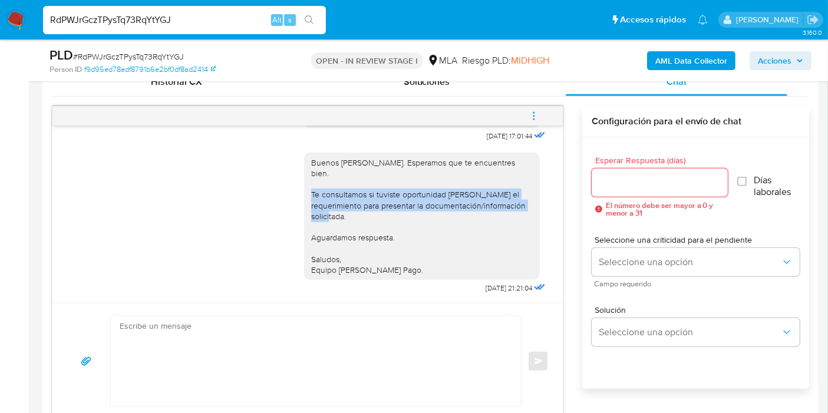
click at [415, 217] on div "Buenos [PERSON_NAME]. Esperamos que te encuentres bien. Te consultamos si tuvis…" at bounding box center [421, 216] width 221 height 118
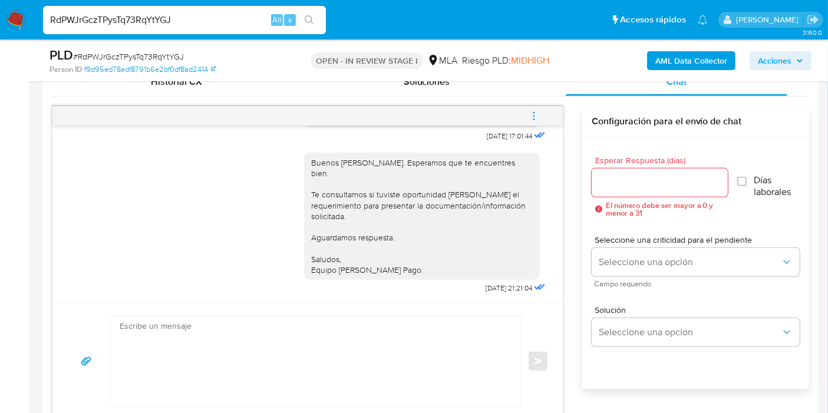
click at [416, 243] on div "Buenos [PERSON_NAME]. Esperamos que te encuentres bien. Te consultamos si tuvis…" at bounding box center [421, 216] width 221 height 118
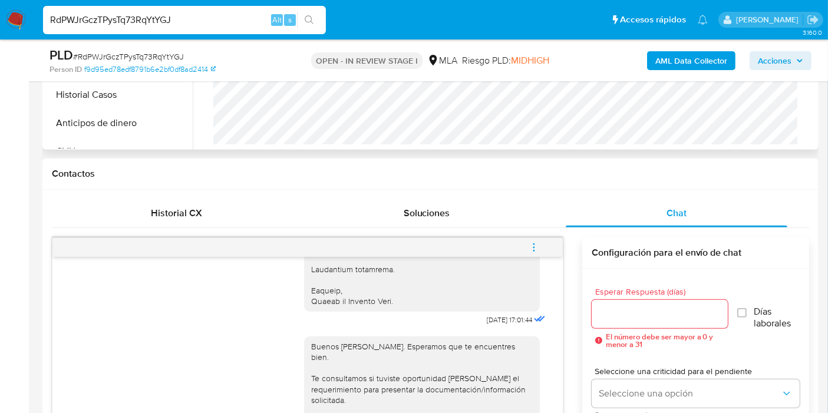
scroll to position [262, 0]
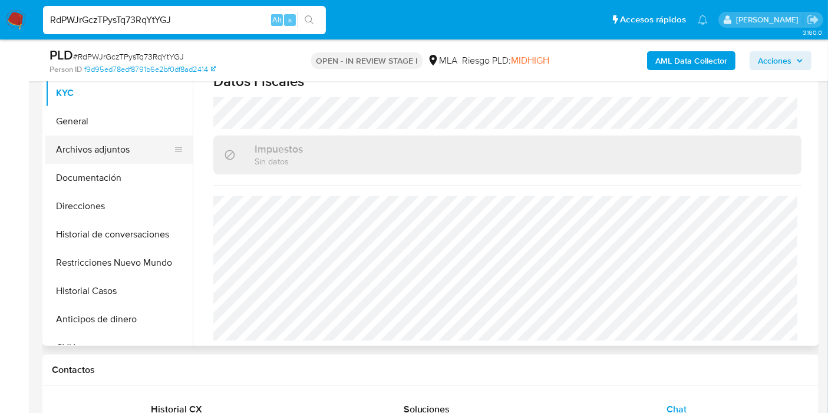
drag, startPoint x: 44, startPoint y: 176, endPoint x: 94, endPoint y: 142, distance: 60.3
click at [46, 171] on button "Documentación" at bounding box center [118, 178] width 147 height 28
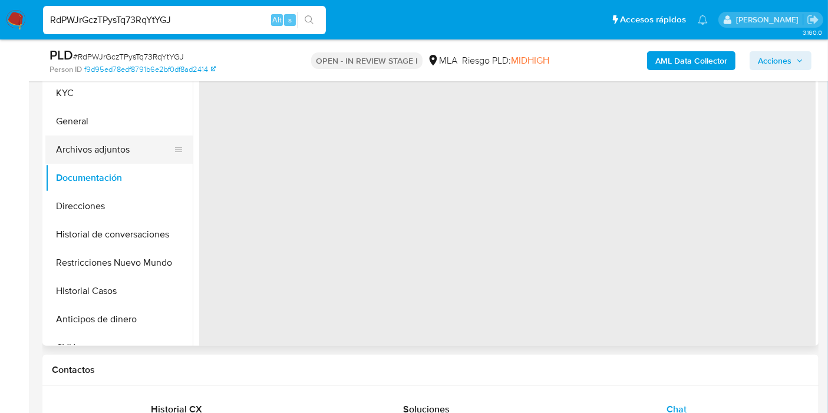
scroll to position [0, 0]
click at [98, 141] on button "Archivos adjuntos" at bounding box center [114, 149] width 138 height 28
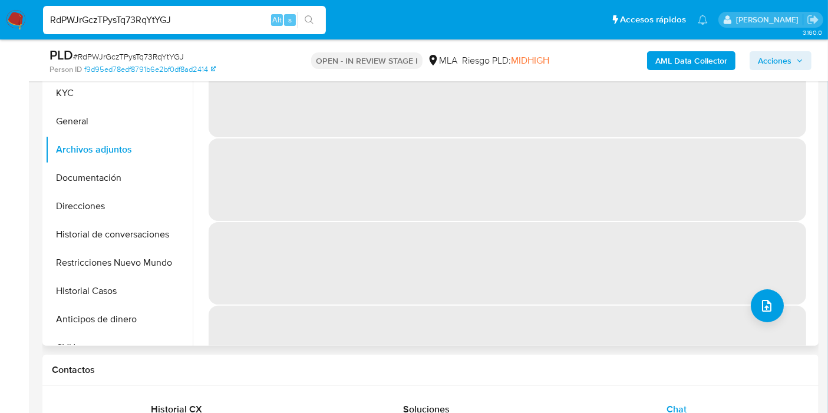
scroll to position [131, 0]
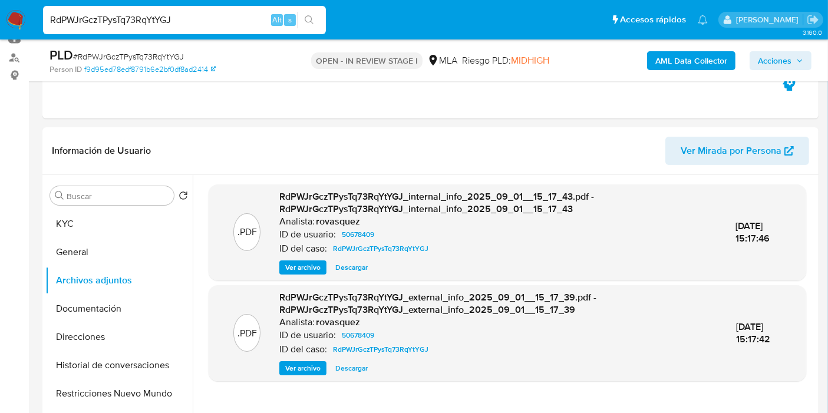
click at [96, 6] on div "RdPWJrGczTPysTq73RqYtYGJ Alt s" at bounding box center [184, 20] width 283 height 28
click at [101, 12] on input "RdPWJrGczTPysTq73RqYtYGJ" at bounding box center [184, 19] width 283 height 15
paste input "9zLXFxkxKB1Fq29U32BxyPQX"
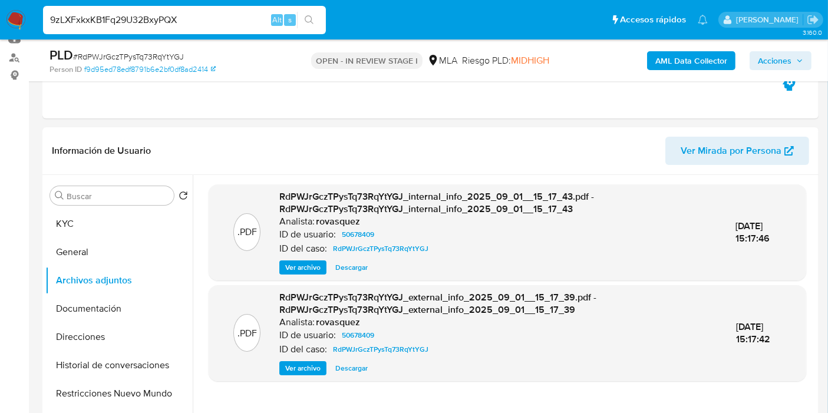
type input "9zLXFxkxKB1Fq29U32BxyPQX"
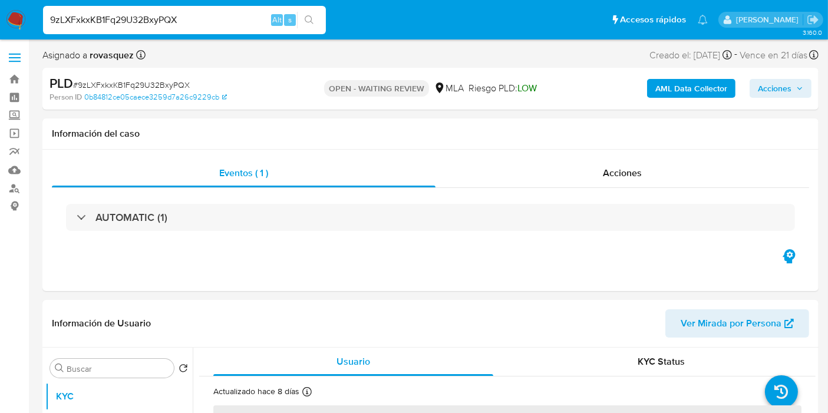
select select "10"
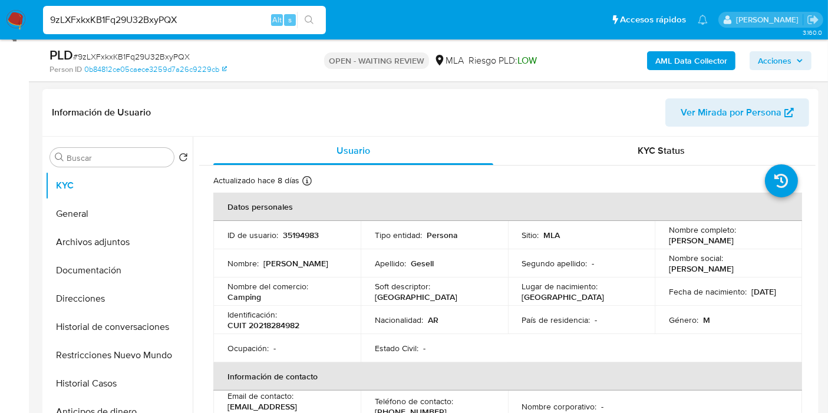
scroll to position [262, 0]
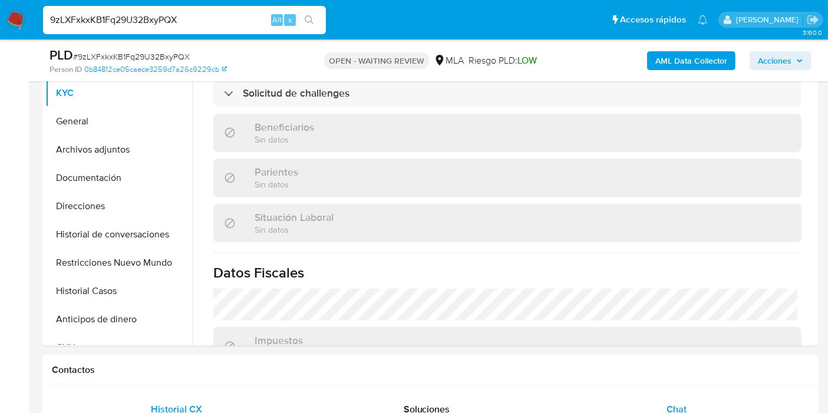
click at [663, 398] on div "Chat" at bounding box center [675, 409] width 221 height 28
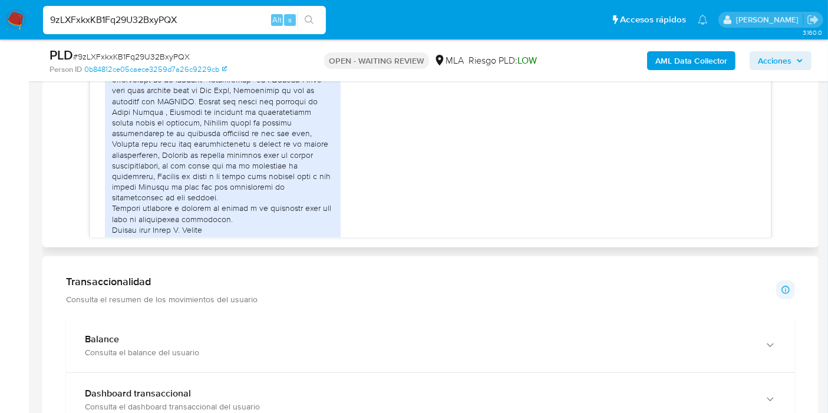
scroll to position [1315, 0]
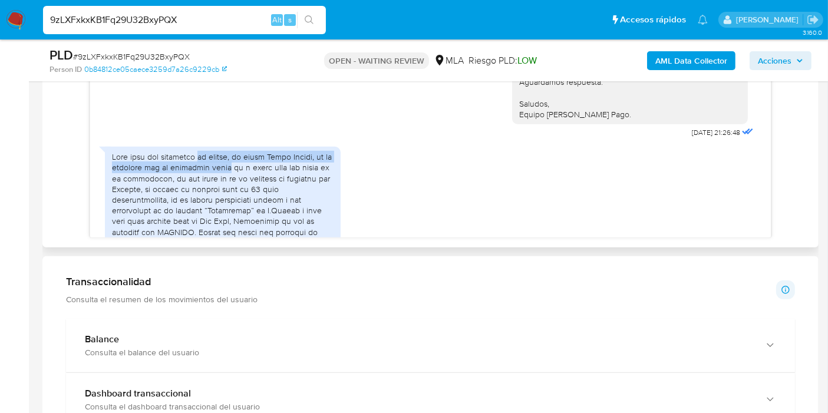
drag, startPoint x: 200, startPoint y: 170, endPoint x: 254, endPoint y: 180, distance: 55.1
click at [254, 177] on div at bounding box center [222, 263] width 221 height 225
click at [254, 181] on div at bounding box center [222, 263] width 221 height 225
drag, startPoint x: 240, startPoint y: 182, endPoint x: 166, endPoint y: 187, distance: 75.0
click at [237, 183] on div at bounding box center [222, 263] width 221 height 225
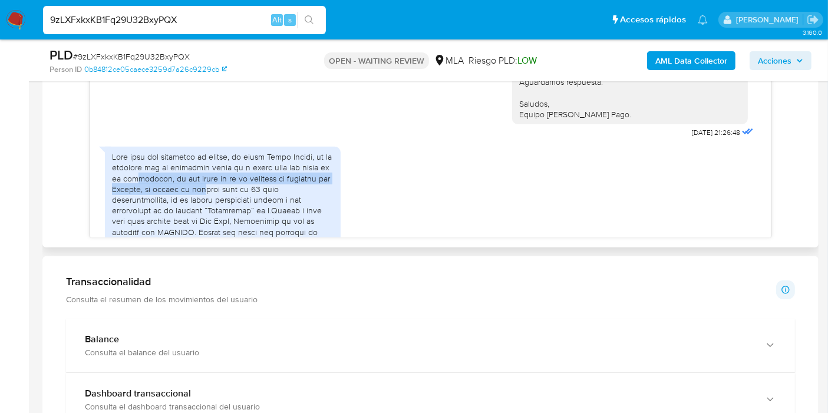
drag, startPoint x: 163, startPoint y: 187, endPoint x: 254, endPoint y: 198, distance: 91.3
click at [254, 198] on div at bounding box center [222, 263] width 221 height 225
click at [265, 198] on div at bounding box center [222, 263] width 221 height 225
click at [177, 190] on div at bounding box center [222, 263] width 221 height 225
drag, startPoint x: 133, startPoint y: 194, endPoint x: 251, endPoint y: 195, distance: 118.4
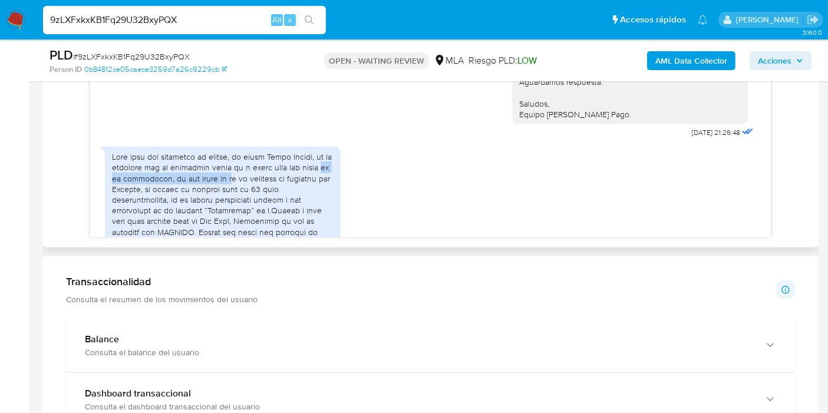
click at [251, 195] on div at bounding box center [222, 263] width 221 height 225
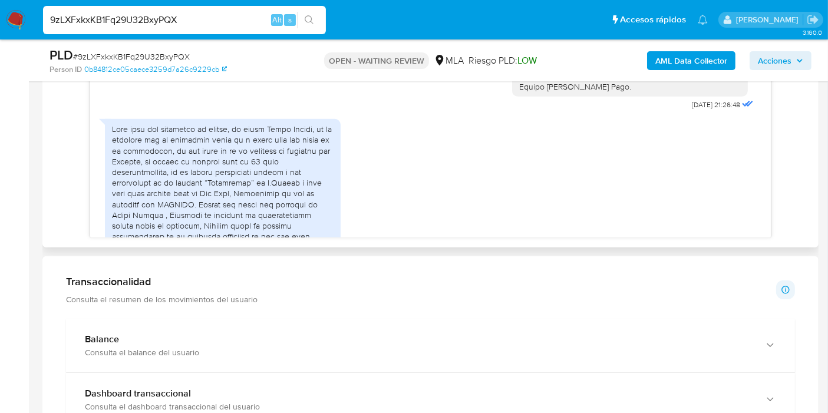
scroll to position [1381, 0]
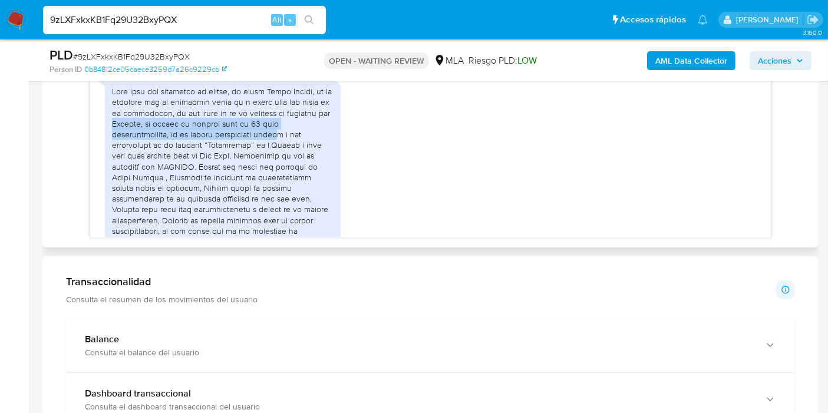
drag, startPoint x: 151, startPoint y: 135, endPoint x: 291, endPoint y: 151, distance: 140.5
click at [291, 151] on div at bounding box center [222, 198] width 221 height 225
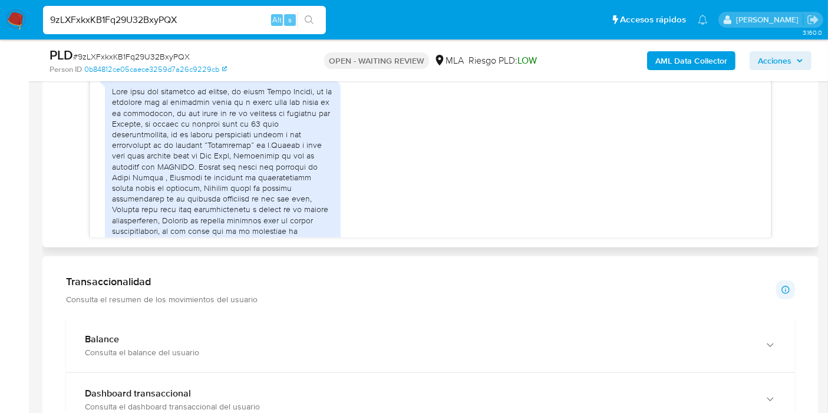
click at [294, 152] on div at bounding box center [222, 198] width 221 height 225
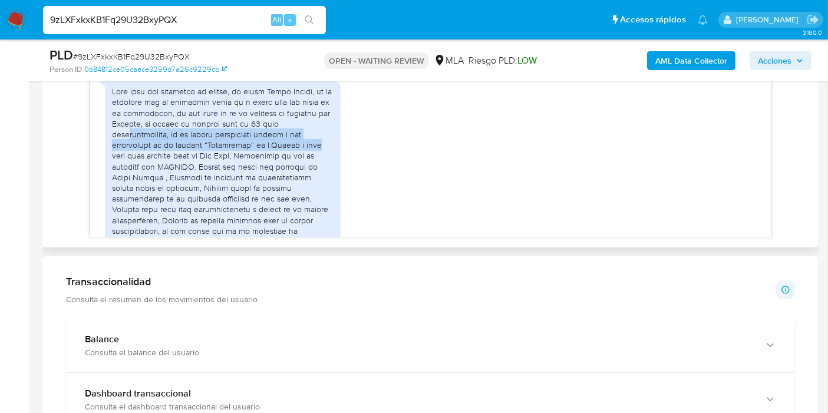
drag, startPoint x: 194, startPoint y: 144, endPoint x: 326, endPoint y: 158, distance: 132.6
click at [326, 158] on div at bounding box center [222, 198] width 221 height 225
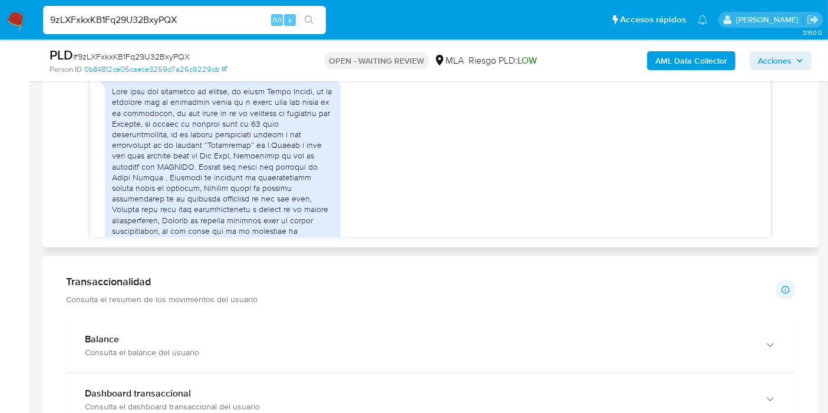
click at [204, 168] on div at bounding box center [222, 198] width 221 height 225
drag, startPoint x: 211, startPoint y: 163, endPoint x: 287, endPoint y: 171, distance: 76.4
click at [303, 168] on div at bounding box center [222, 198] width 221 height 225
click at [164, 171] on div at bounding box center [222, 198] width 221 height 225
drag, startPoint x: 205, startPoint y: 174, endPoint x: 187, endPoint y: 198, distance: 30.7
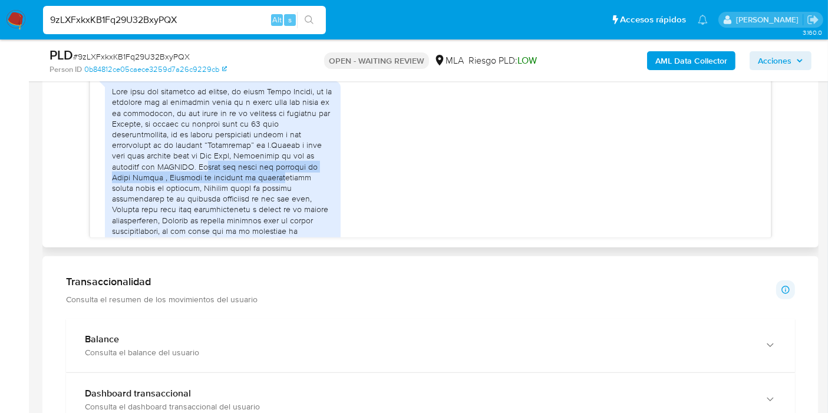
click at [269, 191] on div at bounding box center [222, 198] width 221 height 225
click at [160, 190] on div at bounding box center [222, 198] width 221 height 225
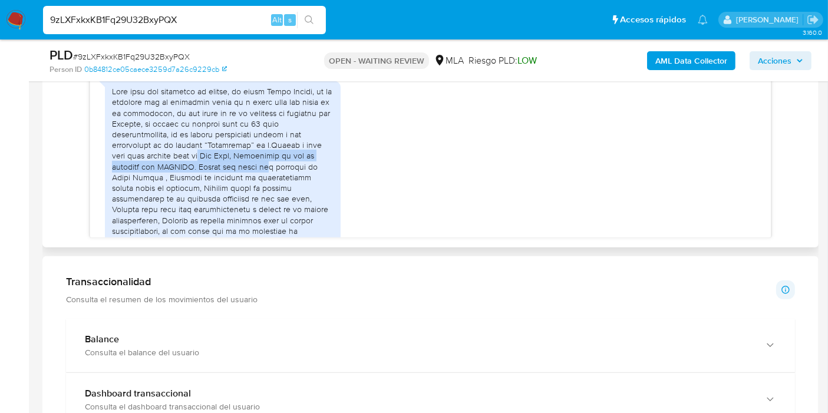
drag, startPoint x: 197, startPoint y: 166, endPoint x: 269, endPoint y: 178, distance: 72.9
click at [269, 178] on div at bounding box center [222, 198] width 221 height 225
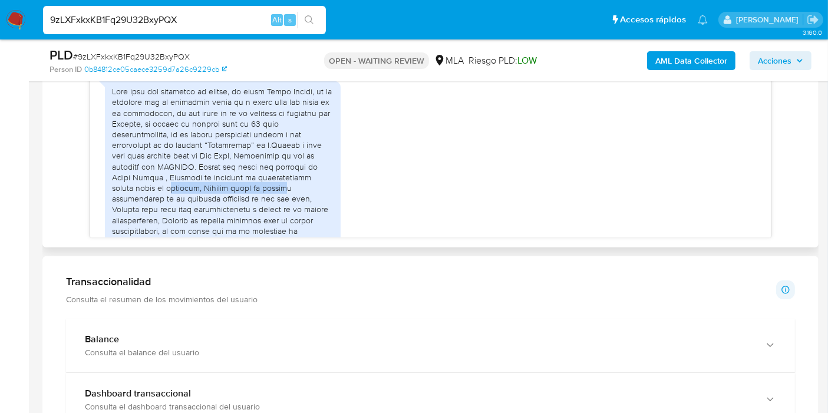
drag, startPoint x: 159, startPoint y: 195, endPoint x: 262, endPoint y: 198, distance: 102.5
click at [262, 198] on div at bounding box center [222, 198] width 221 height 225
click at [229, 195] on div at bounding box center [222, 198] width 221 height 225
click at [198, 190] on div at bounding box center [222, 198] width 221 height 225
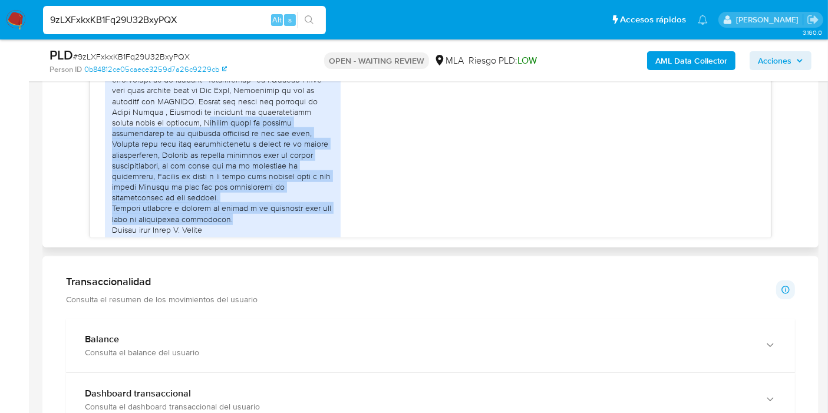
drag, startPoint x: 181, startPoint y: 134, endPoint x: 289, endPoint y: 223, distance: 139.3
click at [289, 223] on div at bounding box center [222, 133] width 221 height 225
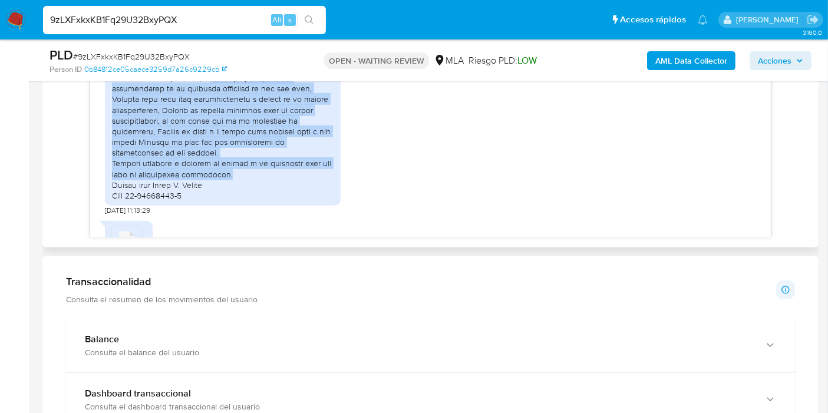
scroll to position [1511, 0]
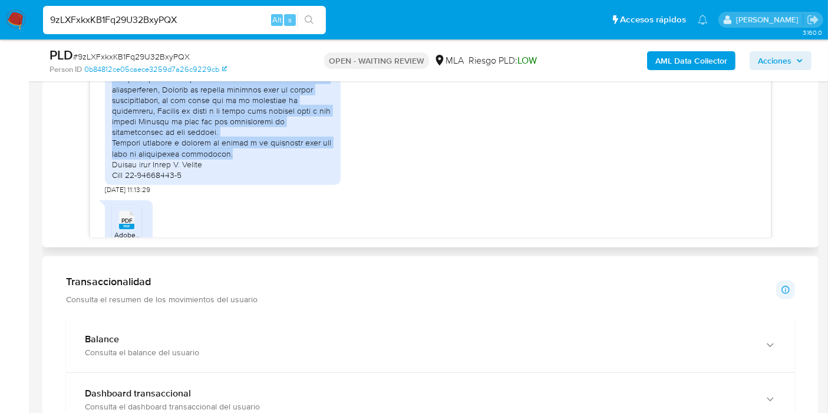
click at [166, 155] on div at bounding box center [222, 67] width 221 height 225
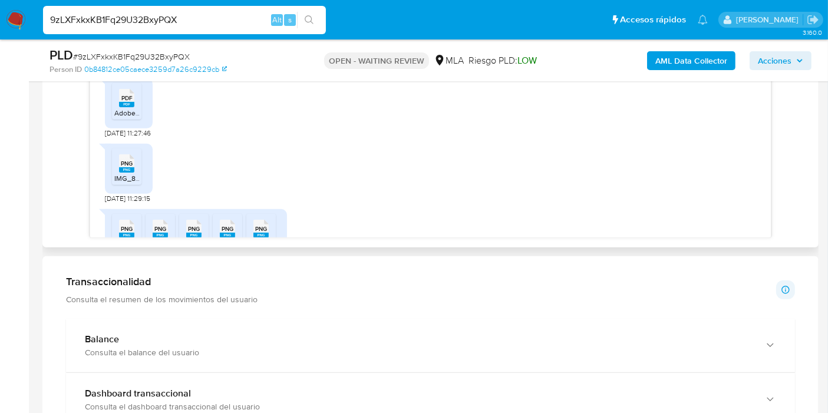
scroll to position [1773, 0]
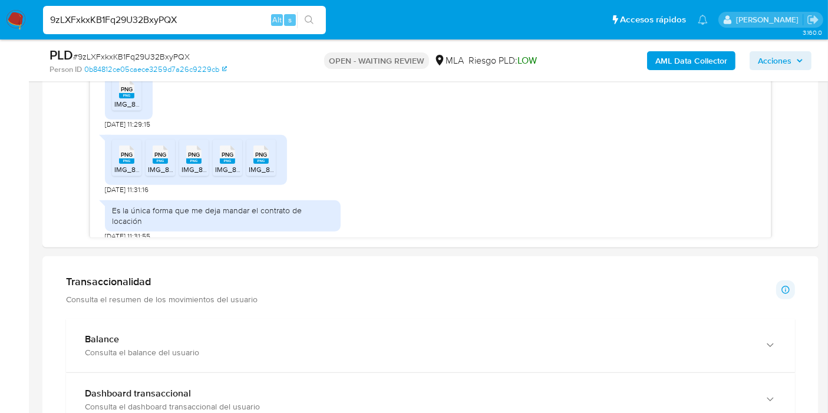
click at [131, 24] on input "9zLXFxkxKB1Fq29U32BxyPQX" at bounding box center [184, 19] width 283 height 15
click at [133, 24] on input "9zLXFxkxKB1Fq29U32BxyPQX" at bounding box center [184, 19] width 283 height 15
click at [570, 195] on div "Es la única forma que me deja mandar el contrato de locación 17/09/2025 11:31:55" at bounding box center [430, 217] width 651 height 47
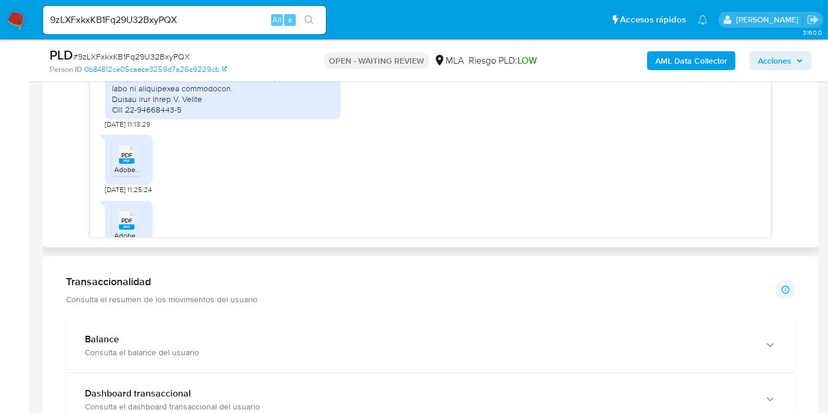
click at [119, 157] on icon at bounding box center [126, 154] width 15 height 18
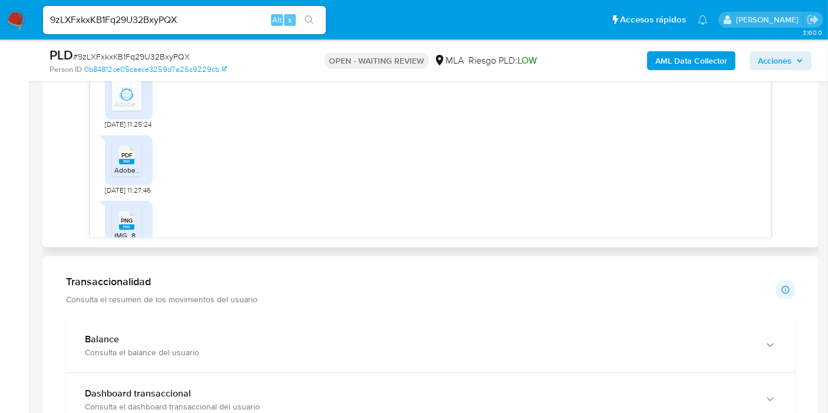
click at [126, 159] on span "PDF" at bounding box center [126, 155] width 11 height 8
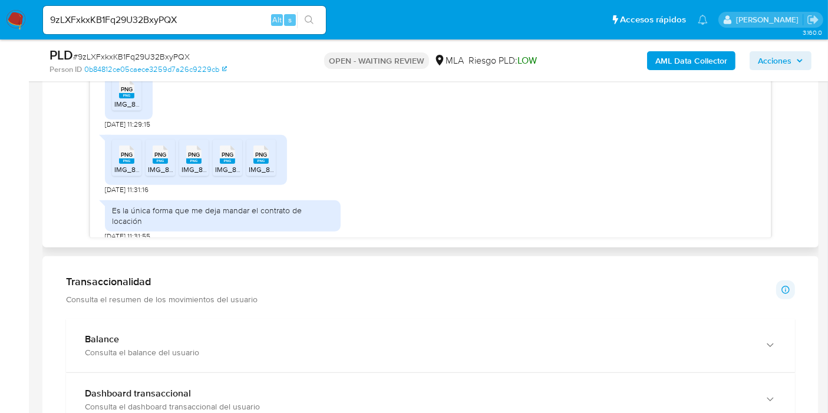
click at [130, 108] on span "IMG_8395.png" at bounding box center [138, 104] width 48 height 10
drag, startPoint x: 126, startPoint y: 150, endPoint x: 157, endPoint y: 155, distance: 31.2
click at [129, 151] on span "PNG" at bounding box center [127, 155] width 12 height 8
drag, startPoint x: 159, startPoint y: 155, endPoint x: 215, endPoint y: 162, distance: 56.3
click at [163, 155] on span "PNG" at bounding box center [160, 155] width 12 height 8
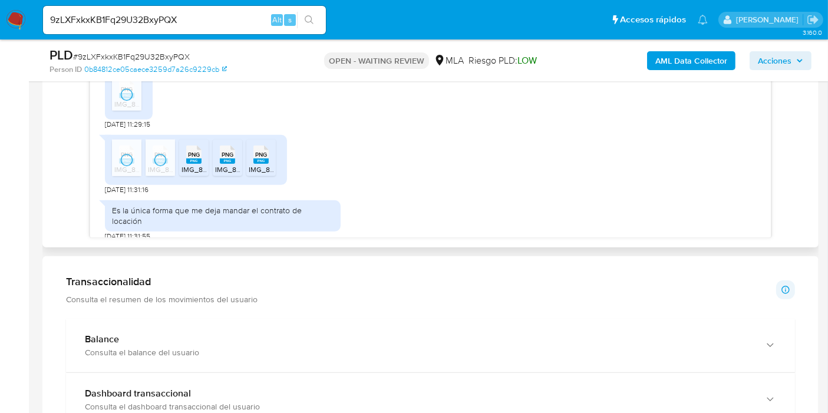
click at [198, 162] on rect at bounding box center [193, 160] width 15 height 5
click at [224, 161] on rect at bounding box center [227, 160] width 15 height 5
click at [263, 160] on rect at bounding box center [260, 160] width 15 height 5
click at [279, 205] on div "Es la única forma que me deja mandar el contrato de locación" at bounding box center [222, 215] width 221 height 21
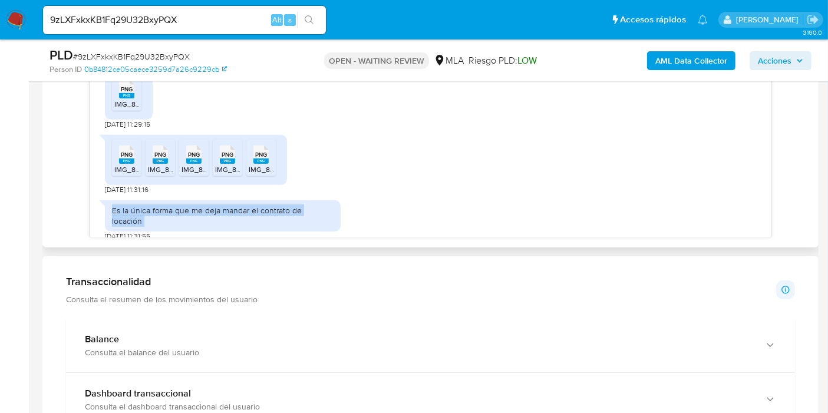
click at [279, 205] on div "Es la única forma que me deja mandar el contrato de locación" at bounding box center [222, 215] width 221 height 21
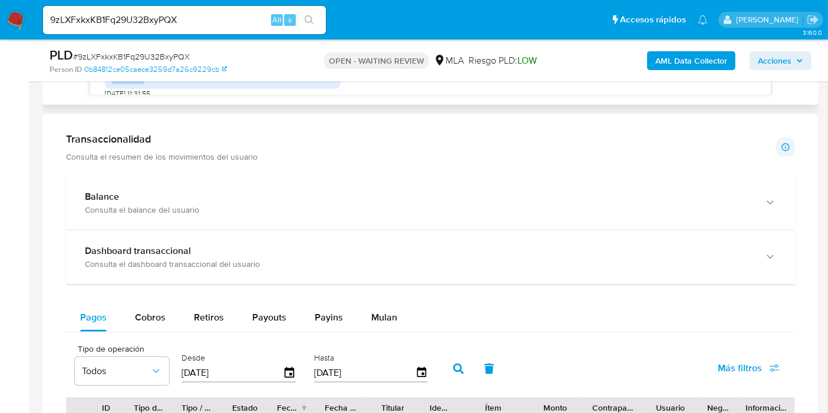
scroll to position [851, 0]
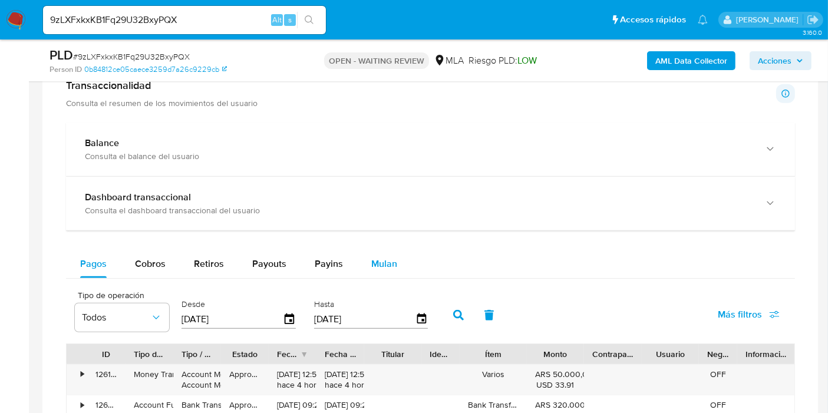
click at [403, 267] on button "Mulan" at bounding box center [384, 264] width 54 height 28
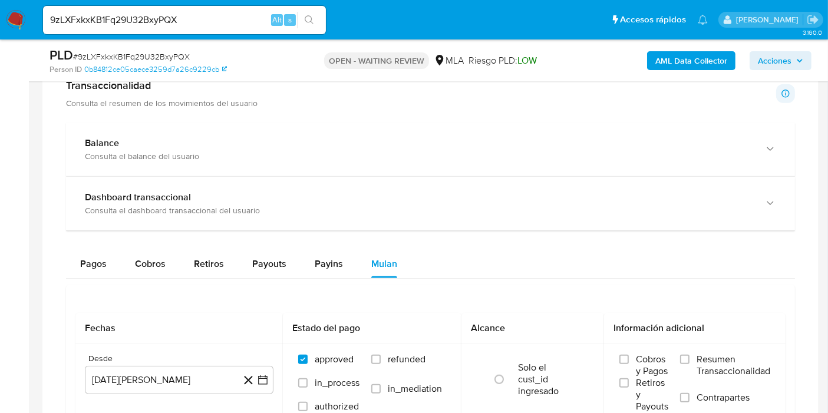
click at [52, 257] on div "Transaccionalidad Consulta el resumen de los movimientos del usuario Informació…" at bounding box center [430, 342] width 757 height 545
drag, startPoint x: 80, startPoint y: 269, endPoint x: 103, endPoint y: 87, distance: 184.1
click at [80, 269] on div "Pagos" at bounding box center [93, 264] width 27 height 28
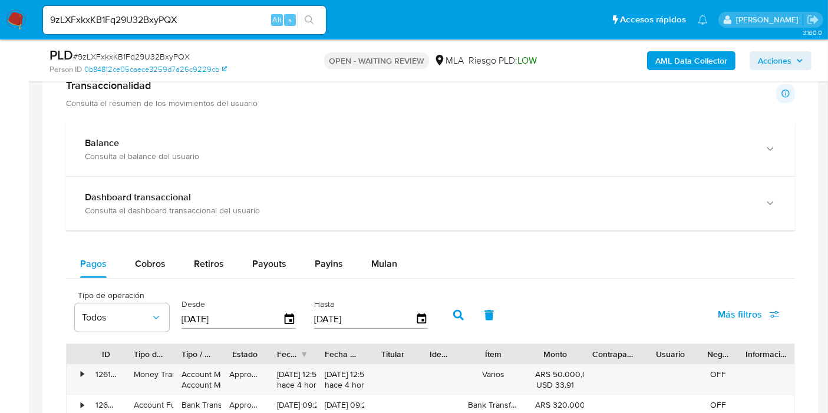
click at [198, 28] on div "9zLXFxkxKB1Fq29U32BxyPQX Alt s" at bounding box center [184, 20] width 283 height 28
click at [198, 22] on input "9zLXFxkxKB1Fq29U32BxyPQX" at bounding box center [184, 19] width 283 height 15
paste input "FPxZq7tyVHioFqKhqyvw0SwO"
type input "FPxZq7tyVHioFqKhqyvw0SwO"
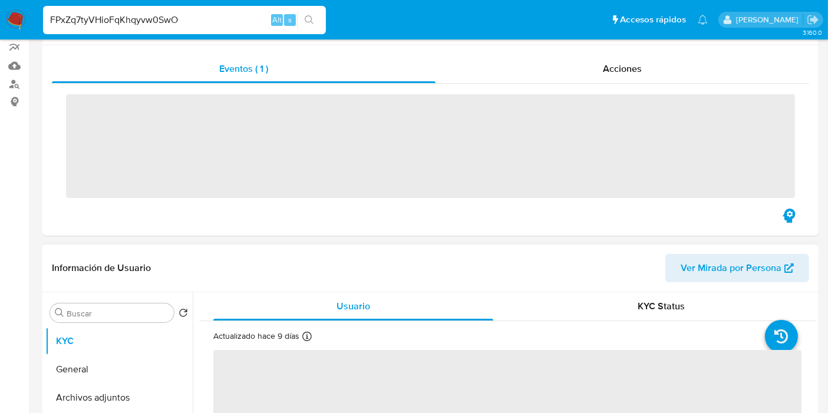
scroll to position [196, 0]
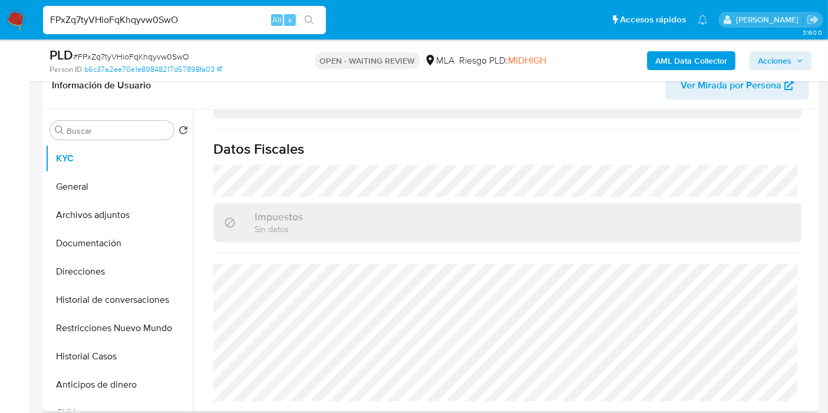
select select "10"
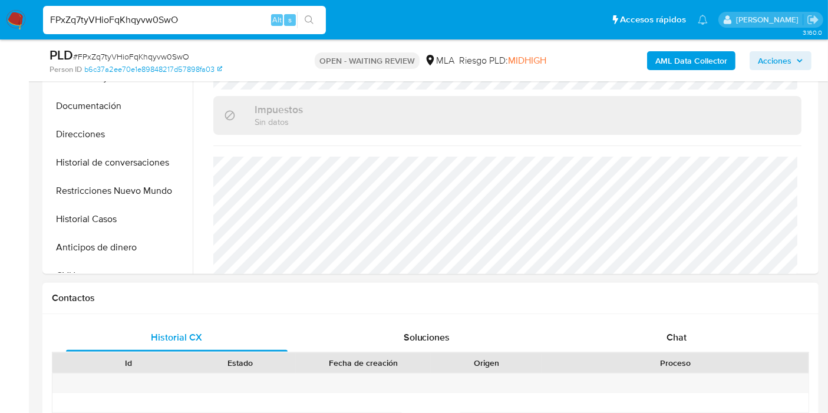
scroll to position [458, 0]
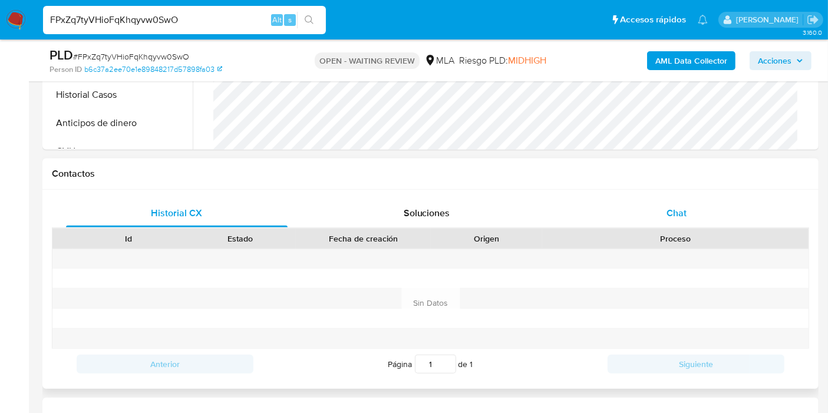
click at [759, 215] on div "Chat" at bounding box center [675, 213] width 221 height 28
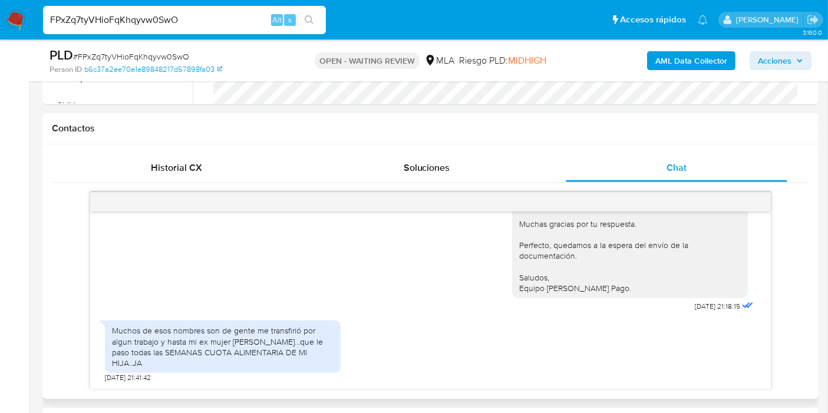
scroll to position [523, 0]
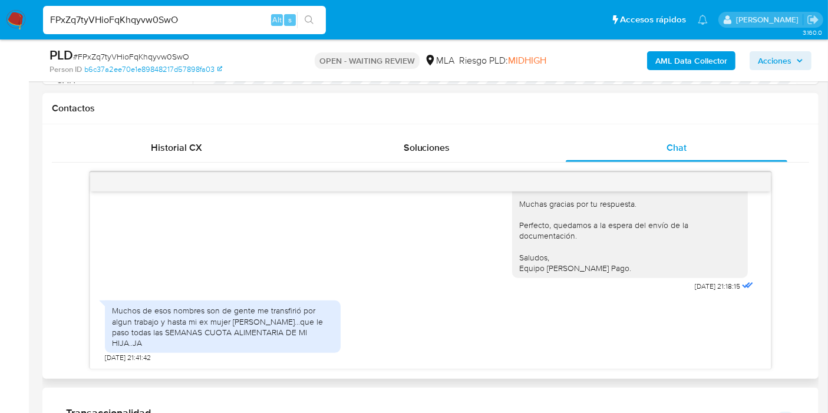
click at [249, 326] on div "Muchos de esos nombres son de gente me transfirió por algun trabajo y hasta mi …" at bounding box center [222, 326] width 221 height 43
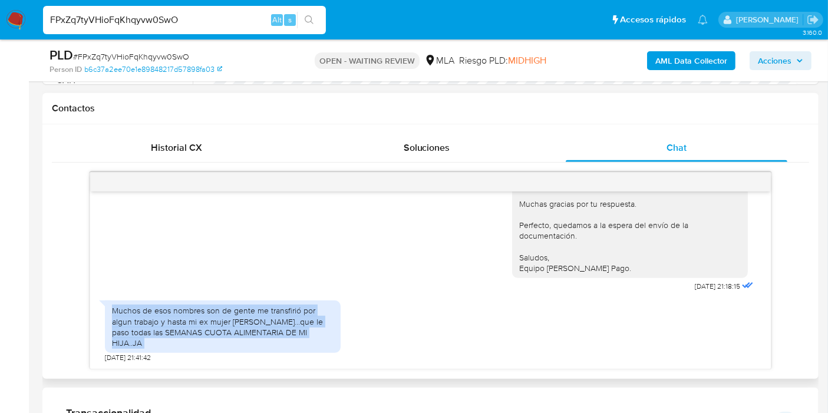
click at [249, 326] on div "Muchos de esos nombres son de gente me transfirió por algun trabajo y hasta mi …" at bounding box center [222, 326] width 221 height 43
click at [272, 344] on div "Muchos de esos nombres son de gente me transfirió por algun trabajo y hasta mi …" at bounding box center [222, 326] width 221 height 43
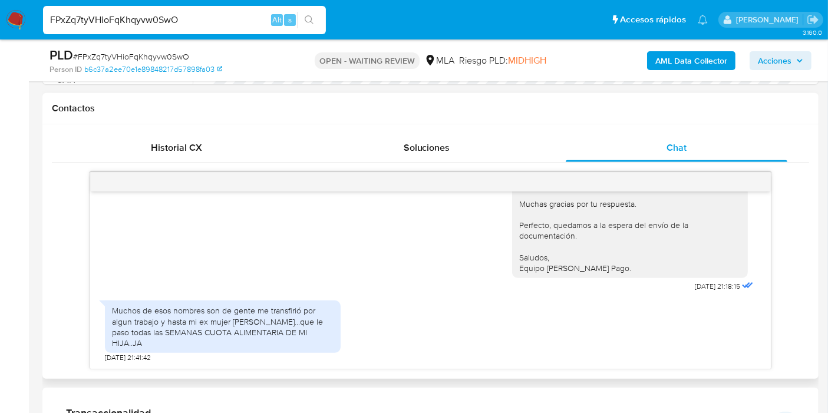
click at [184, 319] on div "Muchos de esos nombres son de gente me transfirió por algun trabajo y hasta mi …" at bounding box center [222, 326] width 221 height 43
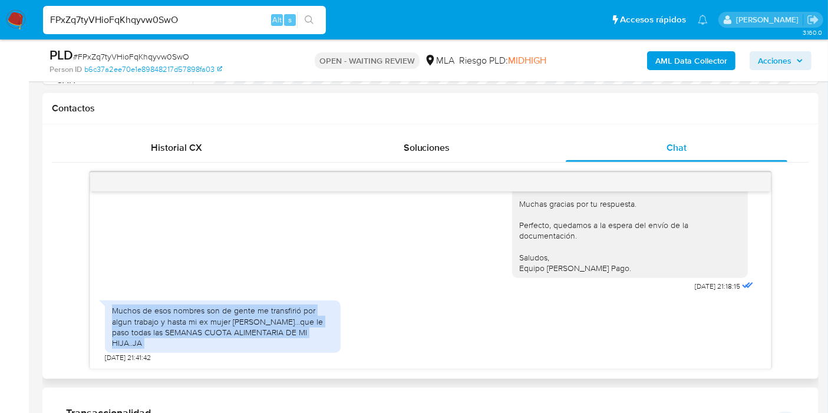
click at [184, 319] on div "Muchos de esos nombres son de gente me transfirió por algun trabajo y hasta mi …" at bounding box center [222, 326] width 221 height 43
click at [195, 334] on div "Muchos de esos nombres son de gente me transfirió por algun trabajo y hasta mi …" at bounding box center [222, 326] width 221 height 43
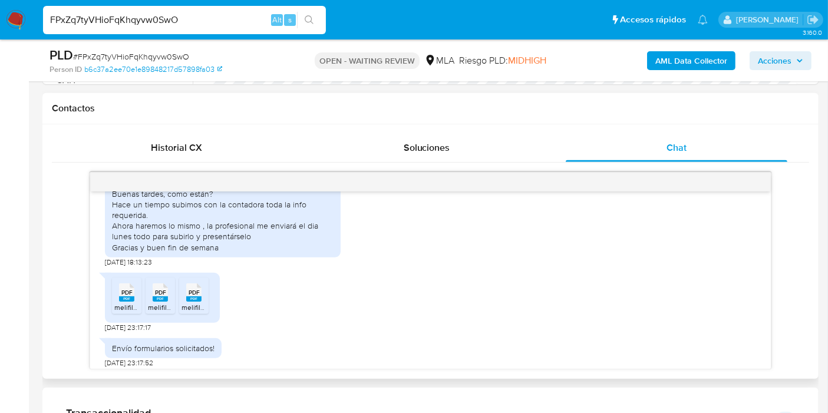
scroll to position [0, 0]
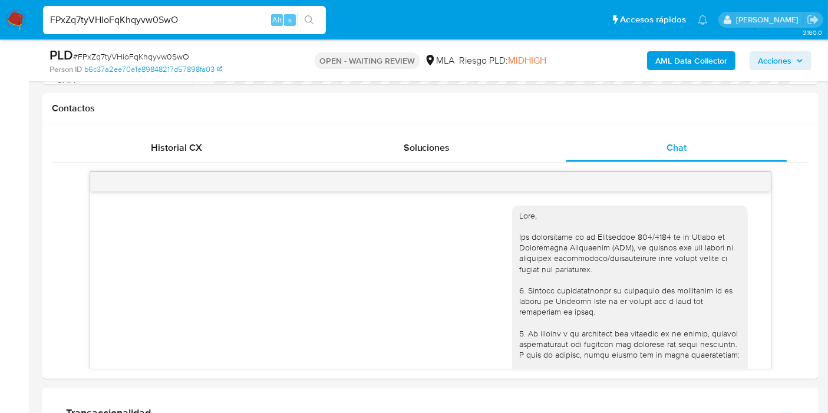
click at [25, 20] on img at bounding box center [16, 20] width 20 height 20
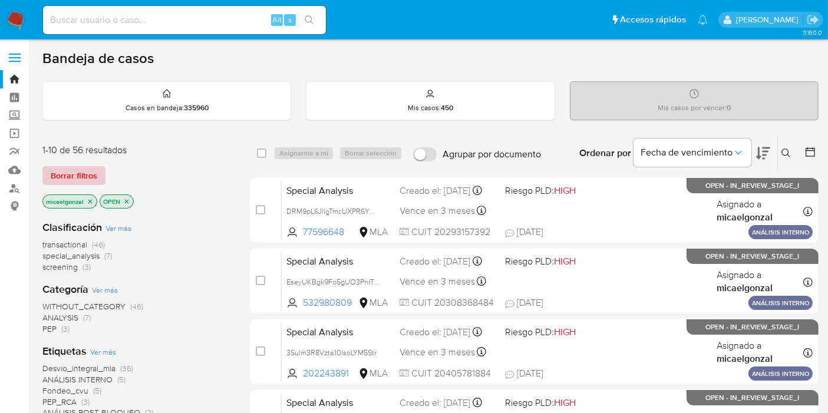
click at [75, 172] on span "Borrar filtros" at bounding box center [74, 175] width 47 height 16
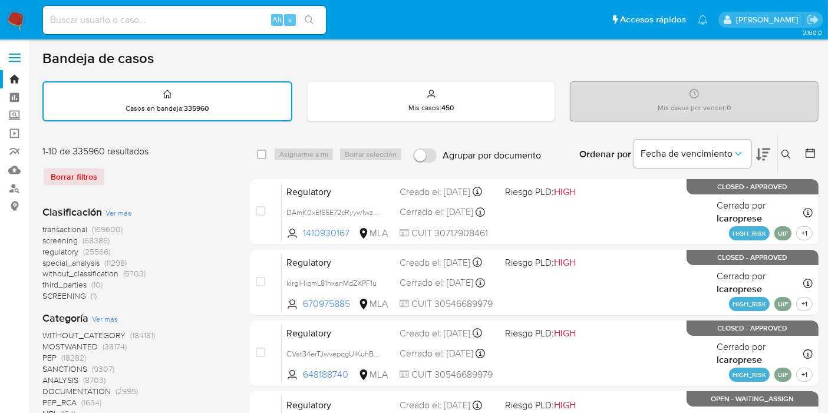
click at [788, 155] on icon at bounding box center [785, 154] width 9 height 9
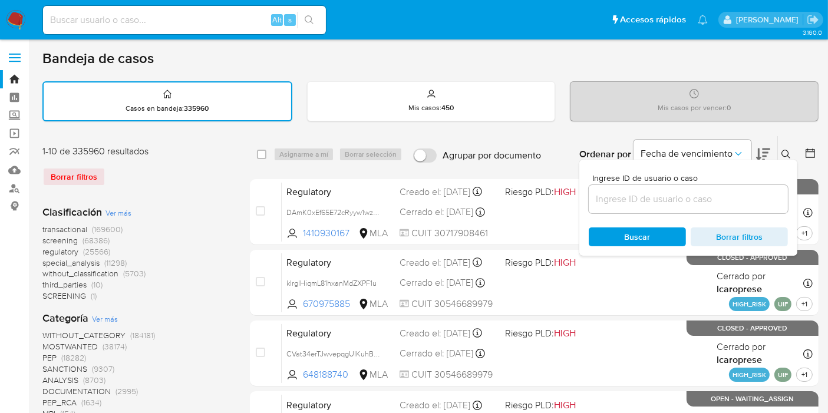
drag, startPoint x: 698, startPoint y: 217, endPoint x: 698, endPoint y: 199, distance: 17.7
click at [697, 216] on div "Ingrese ID de usuario o caso Buscar Borrar filtros" at bounding box center [688, 208] width 218 height 96
click at [698, 199] on input at bounding box center [687, 198] width 199 height 15
paste input "fLAGVBo3UeVldYJ4q1Wr0r0y"
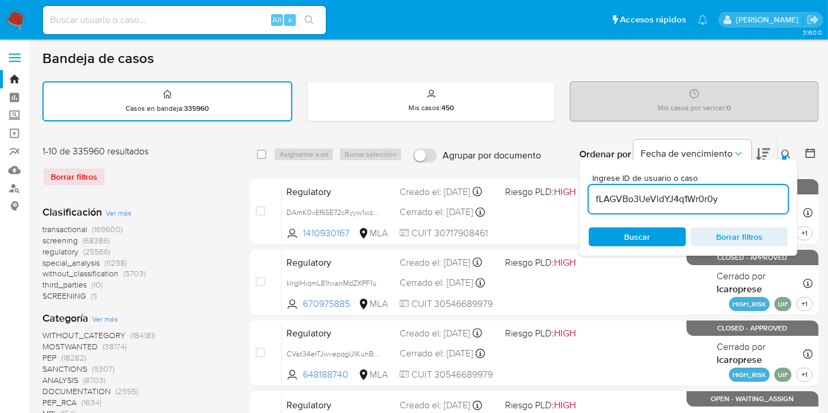
type input "fLAGVBo3UeVldYJ4q1Wr0r0y"
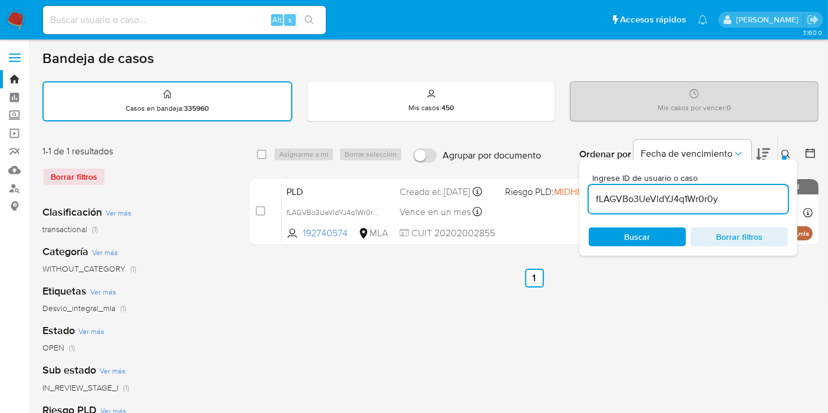
drag, startPoint x: 260, startPoint y: 148, endPoint x: 360, endPoint y: 174, distance: 103.3
click at [259, 150] on input "checkbox" at bounding box center [261, 154] width 9 height 9
checkbox input "true"
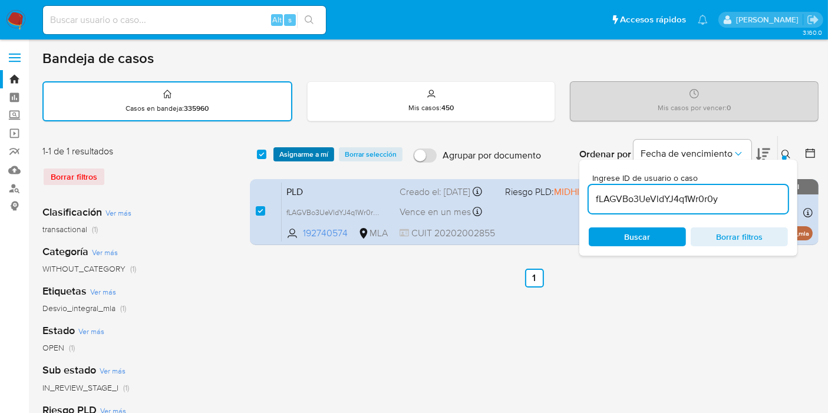
click at [295, 154] on span "Asignarme a mí" at bounding box center [303, 154] width 49 height 12
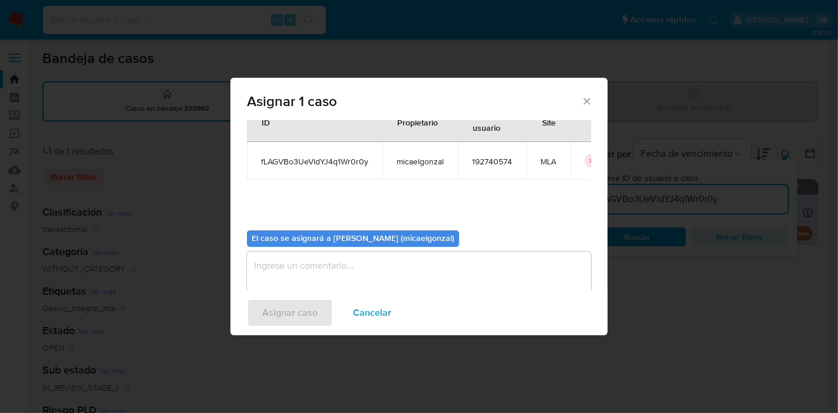
scroll to position [60, 0]
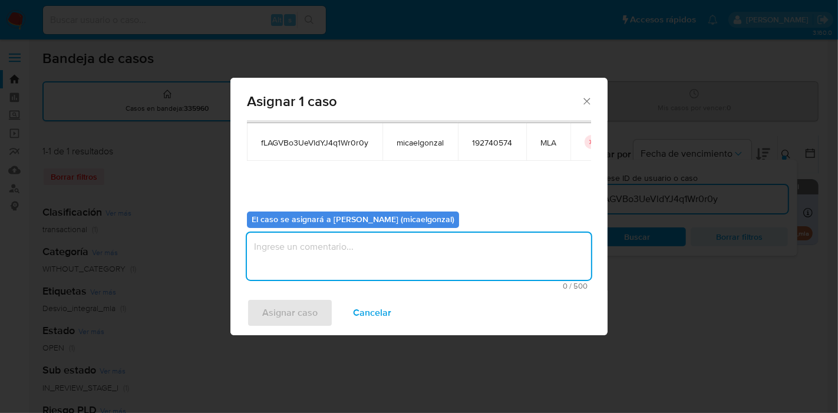
click at [416, 259] on textarea "assign-modal" at bounding box center [419, 256] width 344 height 47
click at [266, 312] on span "Asignar caso" at bounding box center [289, 313] width 55 height 26
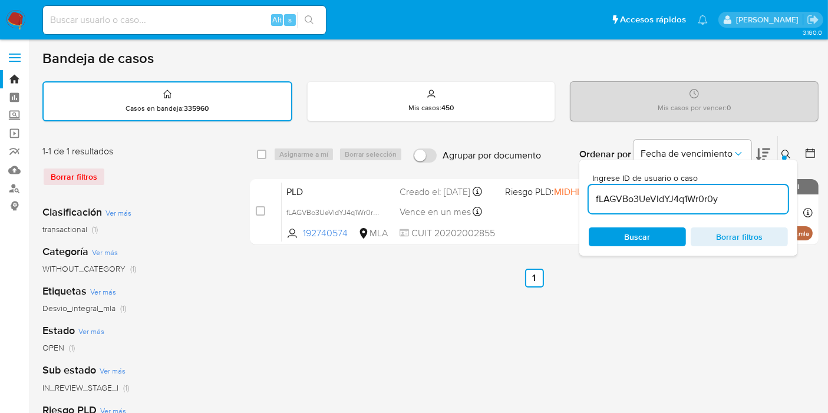
drag, startPoint x: 646, startPoint y: 241, endPoint x: 325, endPoint y: 167, distance: 330.2
click at [641, 241] on span "Buscar" at bounding box center [637, 236] width 26 height 19
click at [264, 153] on input "checkbox" at bounding box center [261, 154] width 9 height 9
checkbox input "true"
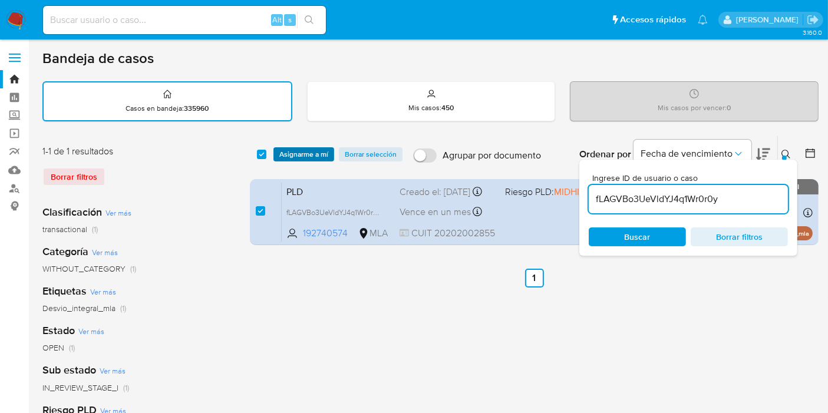
click at [299, 153] on span "Asignarme a mí" at bounding box center [303, 154] width 49 height 12
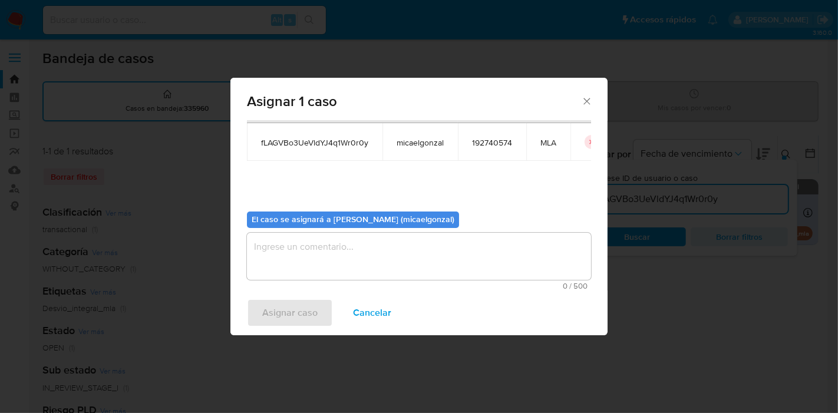
click at [315, 267] on textarea "assign-modal" at bounding box center [419, 256] width 344 height 47
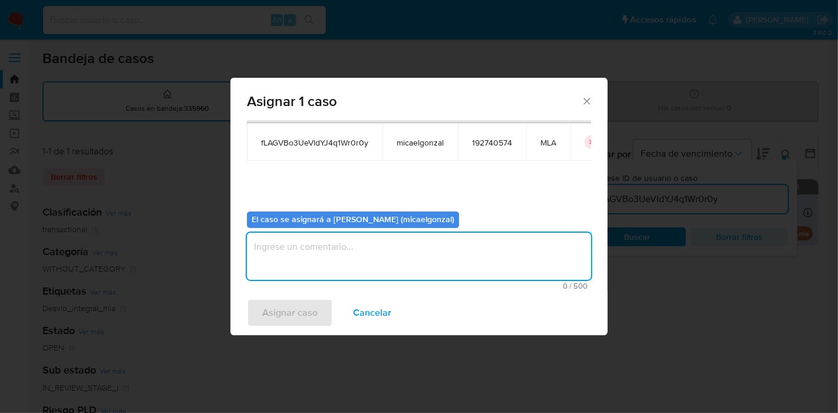
type textarea "n"
click at [309, 244] on textarea "n" at bounding box center [419, 256] width 344 height 47
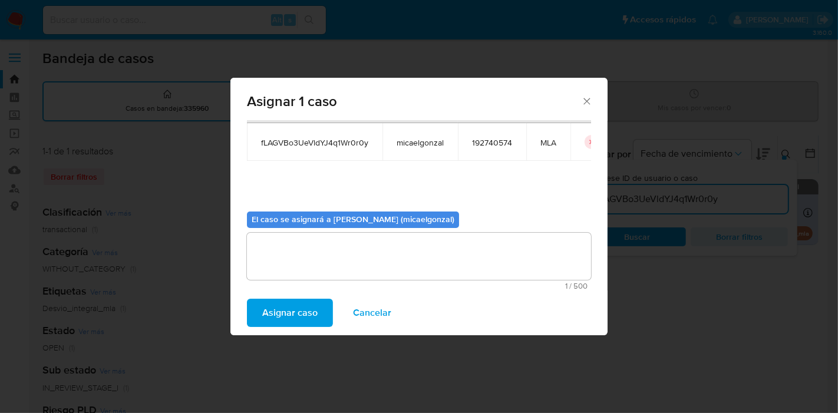
click at [279, 317] on span "Asignar caso" at bounding box center [289, 313] width 55 height 26
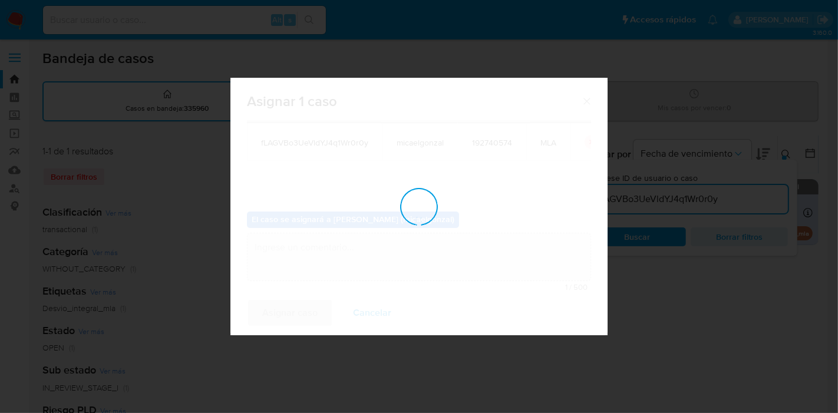
checkbox input "false"
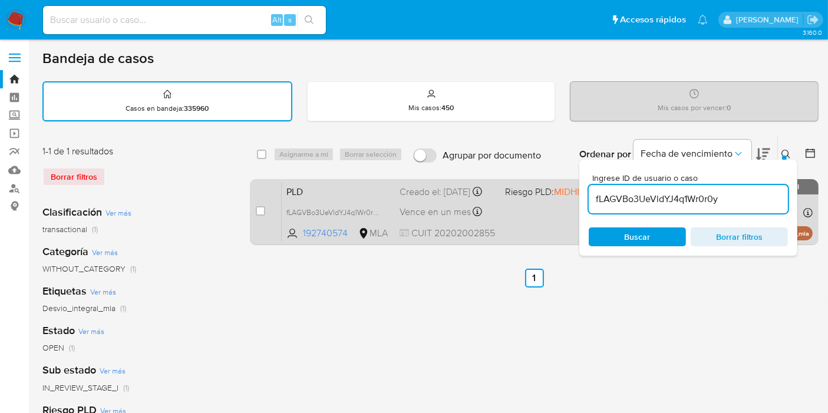
click at [335, 213] on div "PLD fLAGVBo3UeVldYJ4q1Wr0r0y 192740574 MLA Riesgo PLD: MIDHIGH Creado el: [DATE…" at bounding box center [547, 211] width 531 height 59
click at [297, 218] on span "fLAGVBo3UeVldYJ4q1Wr0r0y" at bounding box center [333, 211] width 95 height 13
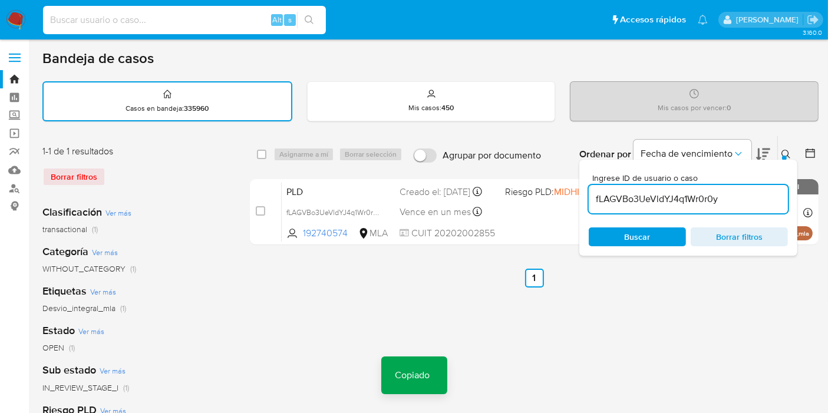
click at [178, 26] on input at bounding box center [184, 19] width 283 height 15
paste input "fLAGVBo3UeVldYJ4q1Wr0r0y"
type input "fLAGVBo3UeVldYJ4q1Wr0r0y"
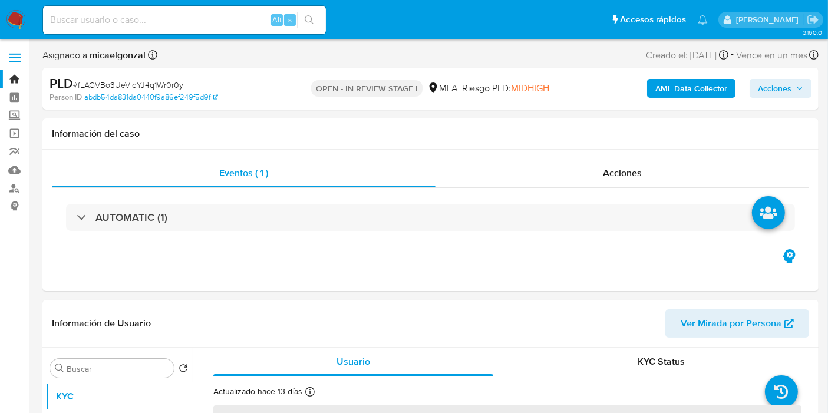
select select "10"
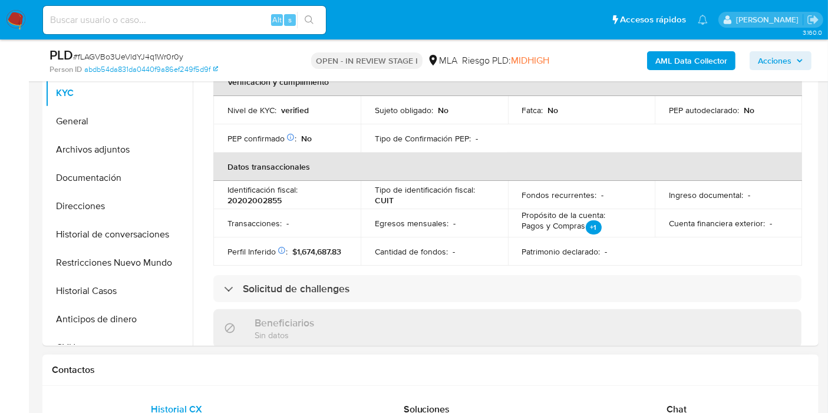
scroll to position [327, 0]
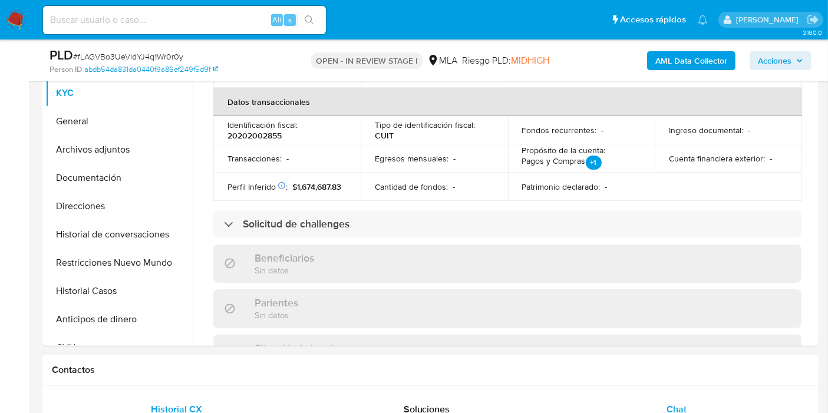
click at [767, 409] on div "Chat" at bounding box center [675, 409] width 221 height 28
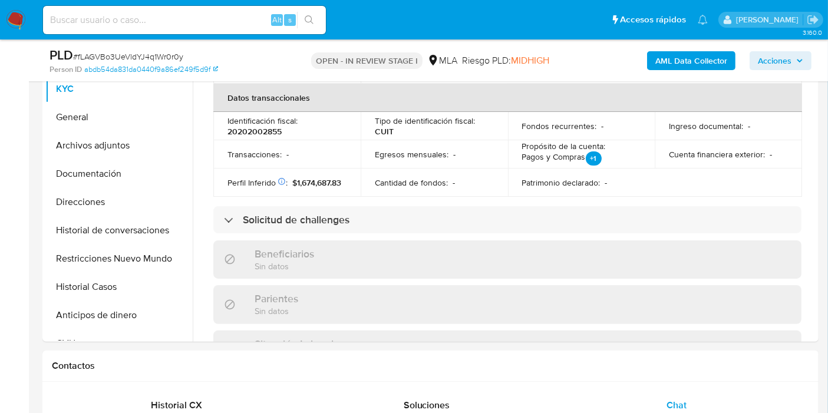
scroll to position [262, 0]
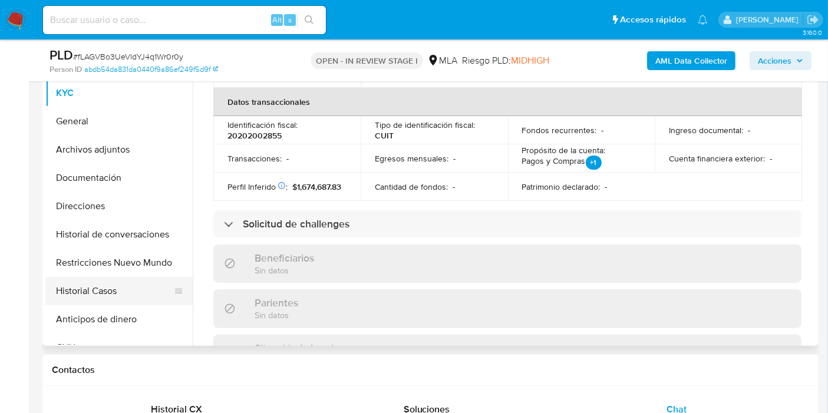
click at [75, 277] on button "Historial Casos" at bounding box center [114, 291] width 138 height 28
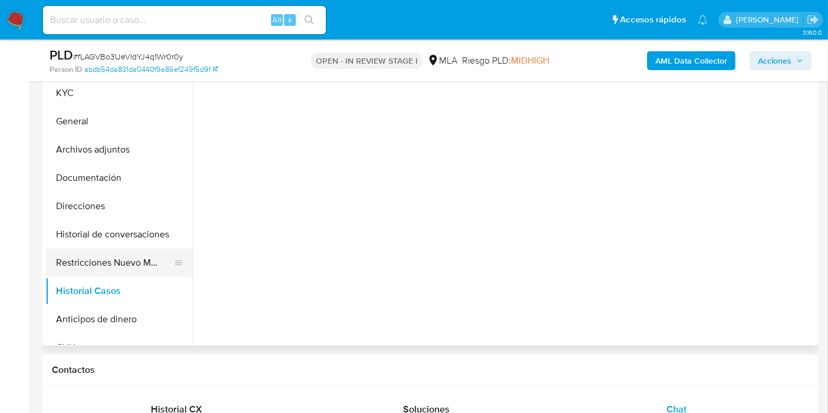
scroll to position [0, 0]
click at [90, 258] on button "Restricciones Nuevo Mundo" at bounding box center [114, 263] width 138 height 28
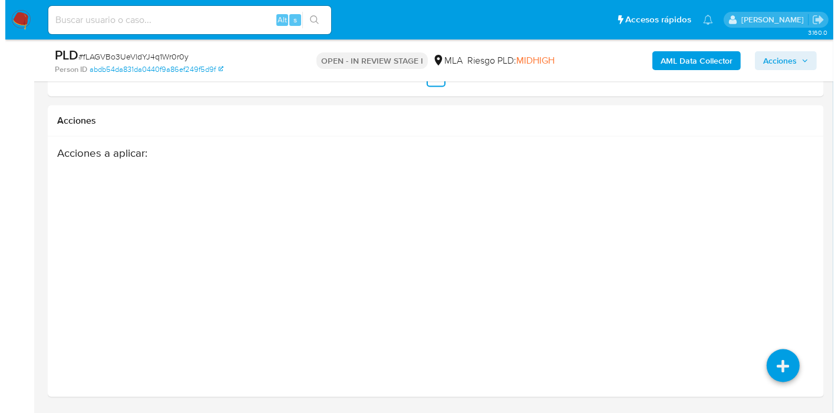
scroll to position [1869, 0]
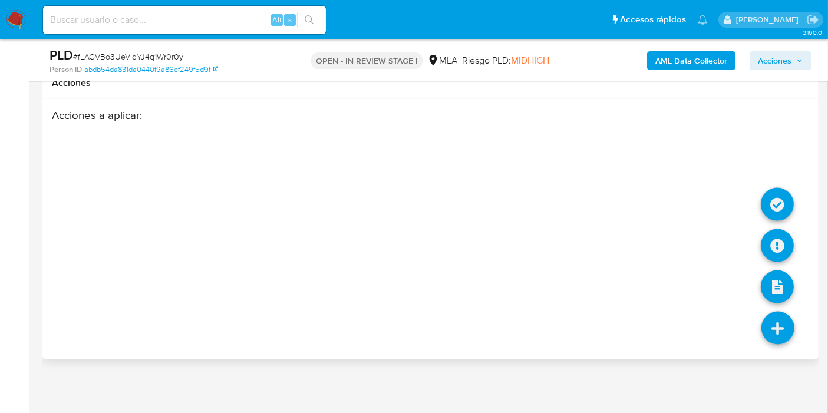
click at [782, 328] on link at bounding box center [777, 328] width 33 height 33
click at [781, 241] on link at bounding box center [776, 245] width 33 height 33
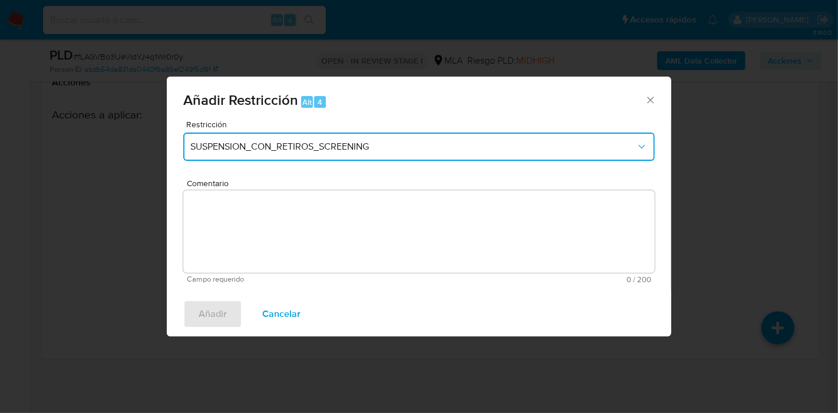
click at [385, 157] on button "SUSPENSION_CON_RETIROS_SCREENING" at bounding box center [418, 147] width 471 height 28
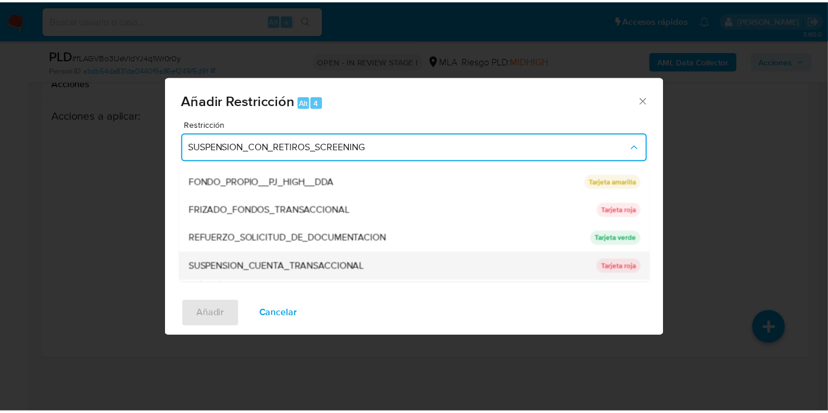
scroll to position [196, 0]
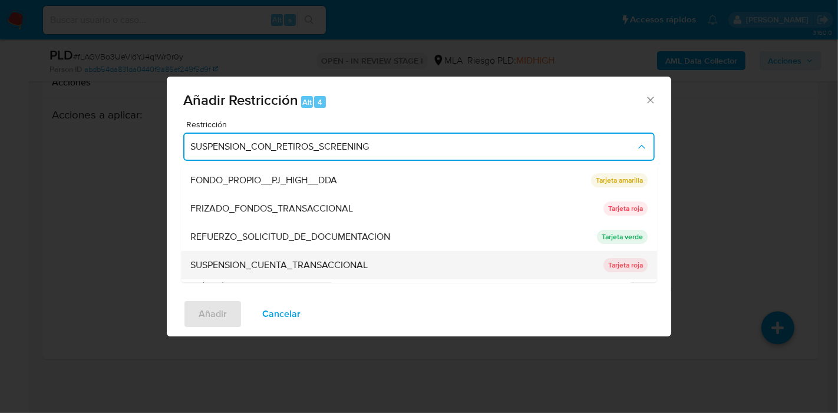
click at [399, 268] on div "SUSPENSION_CUENTA_TRANSACCIONAL" at bounding box center [393, 265] width 406 height 28
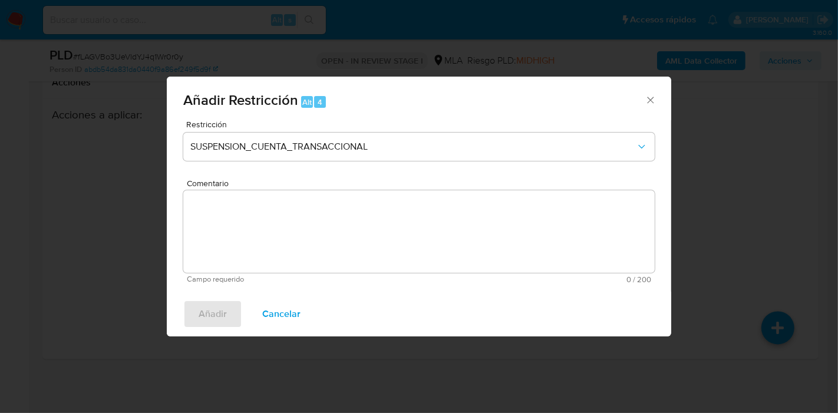
click at [411, 271] on textarea "Comentario" at bounding box center [418, 231] width 471 height 82
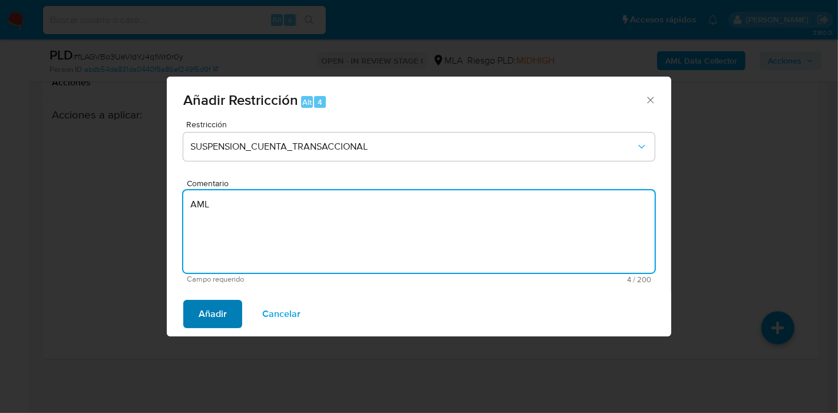
type textarea "AML"
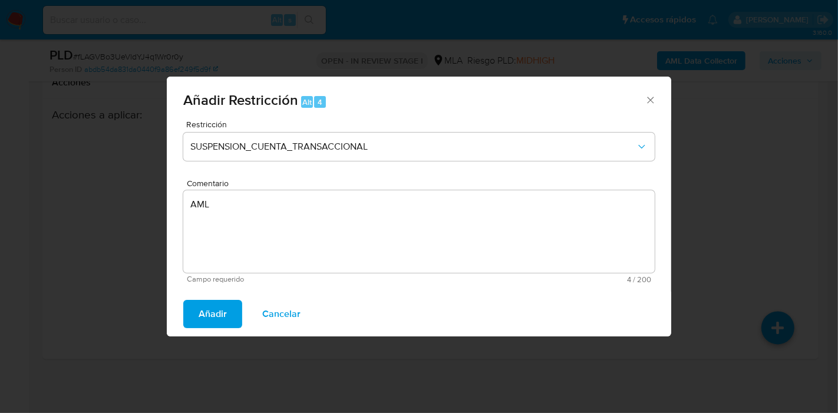
drag, startPoint x: 227, startPoint y: 319, endPoint x: 518, endPoint y: 295, distance: 292.0
click at [227, 319] on button "Añadir" at bounding box center [212, 314] width 59 height 28
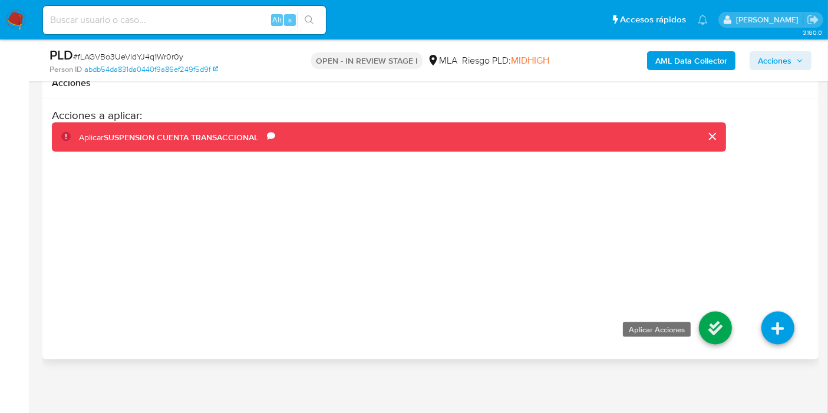
drag, startPoint x: 684, startPoint y: 307, endPoint x: 727, endPoint y: 315, distance: 43.2
click at [705, 310] on li at bounding box center [715, 330] width 62 height 66
click at [728, 317] on link at bounding box center [715, 328] width 33 height 33
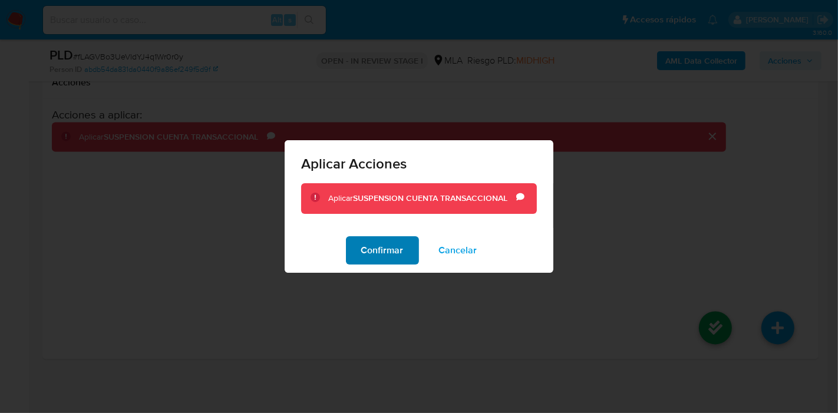
click at [377, 248] on span "Confirmar" at bounding box center [382, 250] width 42 height 26
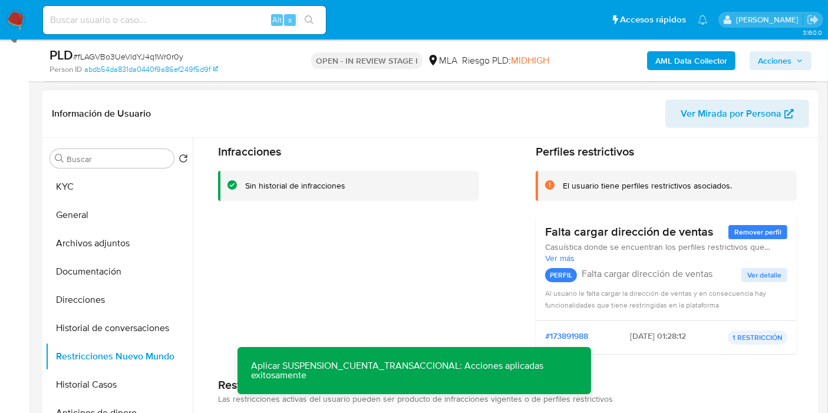
scroll to position [0, 0]
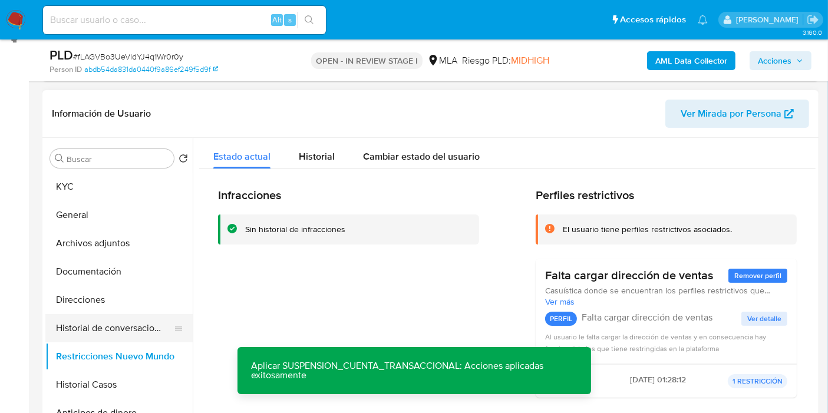
click at [84, 314] on button "Historial de conversaciones" at bounding box center [114, 328] width 138 height 28
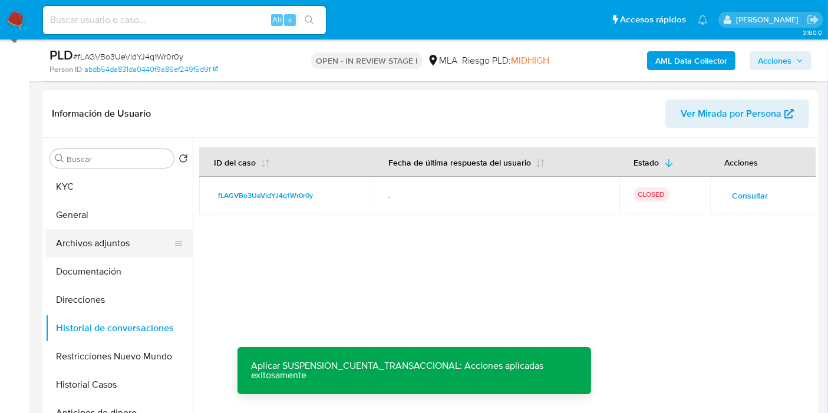
click at [107, 231] on button "Archivos adjuntos" at bounding box center [114, 243] width 138 height 28
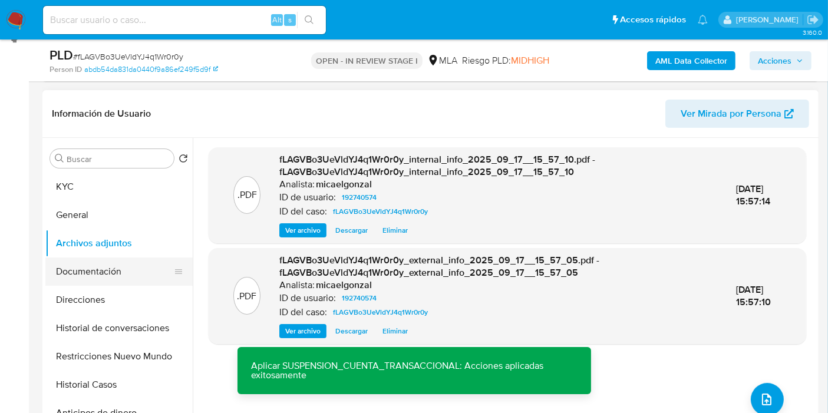
click at [108, 266] on button "Documentación" at bounding box center [114, 271] width 138 height 28
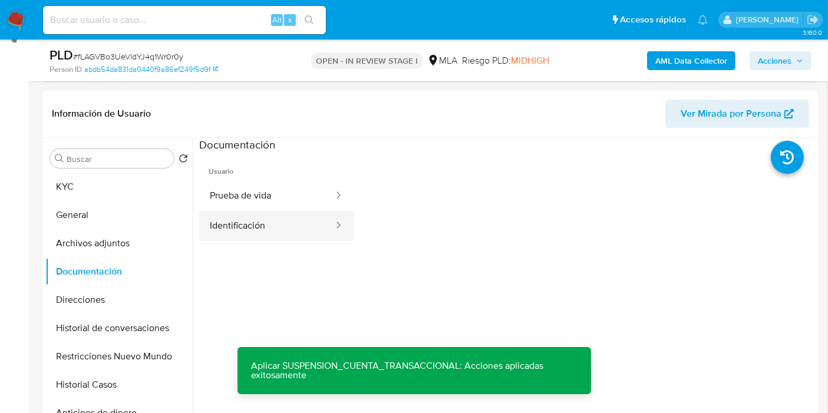
click at [287, 237] on button "Identificación" at bounding box center [266, 226] width 135 height 30
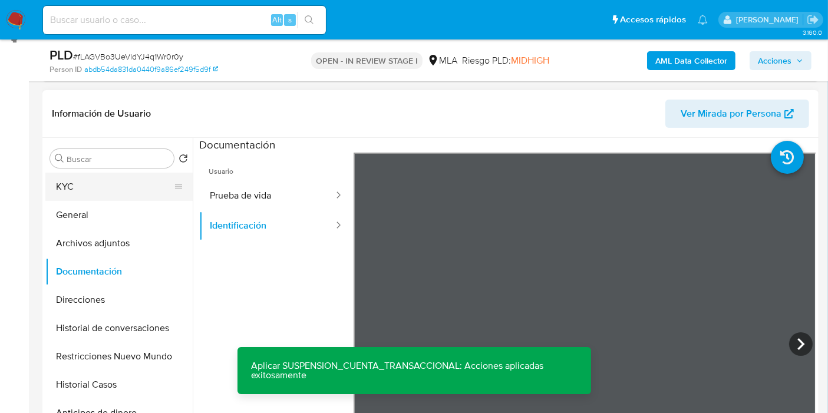
drag, startPoint x: 156, startPoint y: 208, endPoint x: 126, endPoint y: 183, distance: 39.3
click at [153, 206] on button "General" at bounding box center [118, 215] width 147 height 28
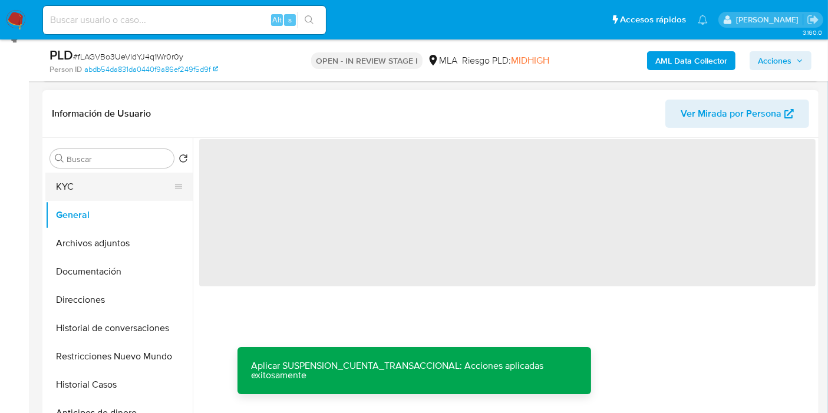
click at [114, 173] on button "KYC" at bounding box center [114, 187] width 138 height 28
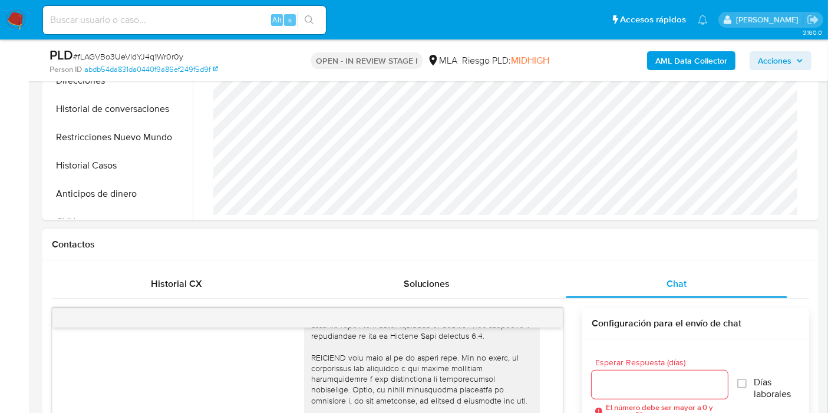
scroll to position [299, 0]
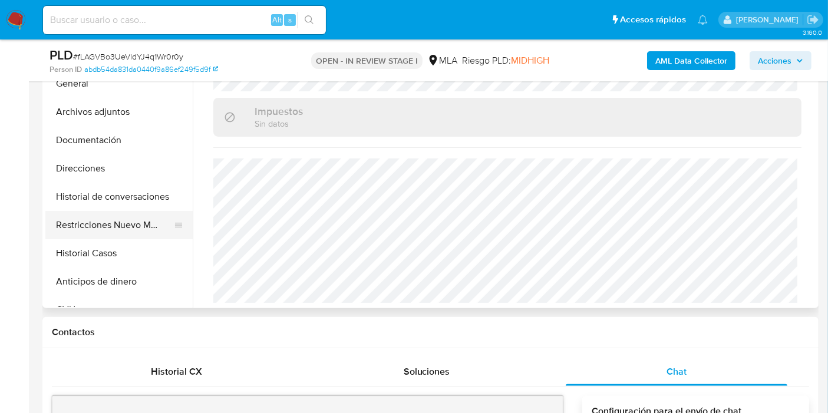
click at [112, 231] on button "Restricciones Nuevo Mundo" at bounding box center [114, 225] width 138 height 28
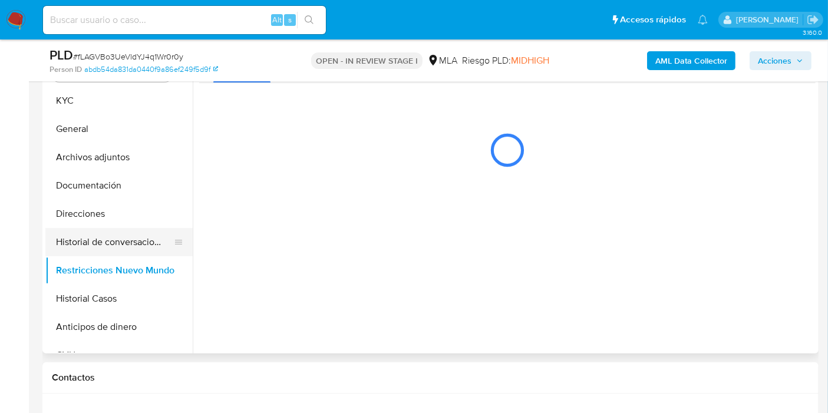
scroll to position [234, 0]
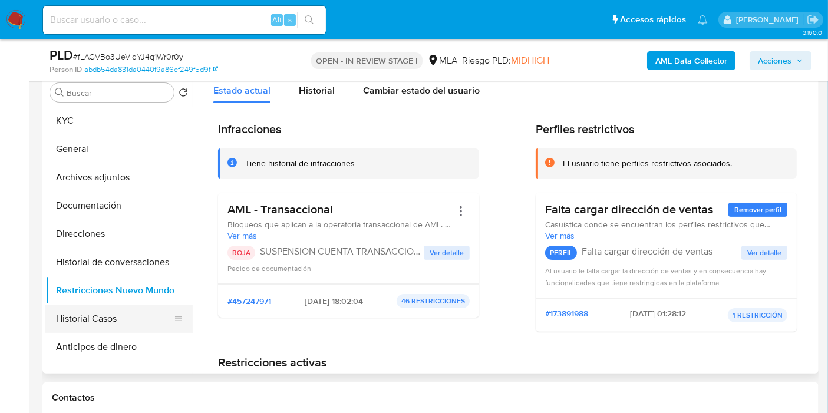
click at [134, 312] on button "Historial Casos" at bounding box center [114, 319] width 138 height 28
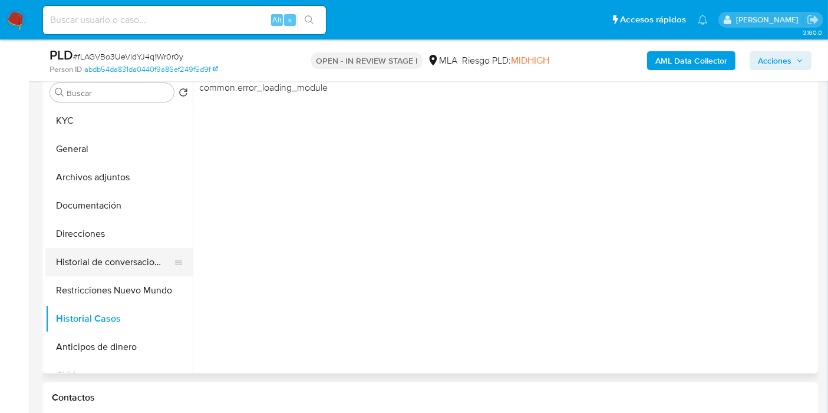
click at [121, 262] on button "Historial de conversaciones" at bounding box center [114, 262] width 138 height 28
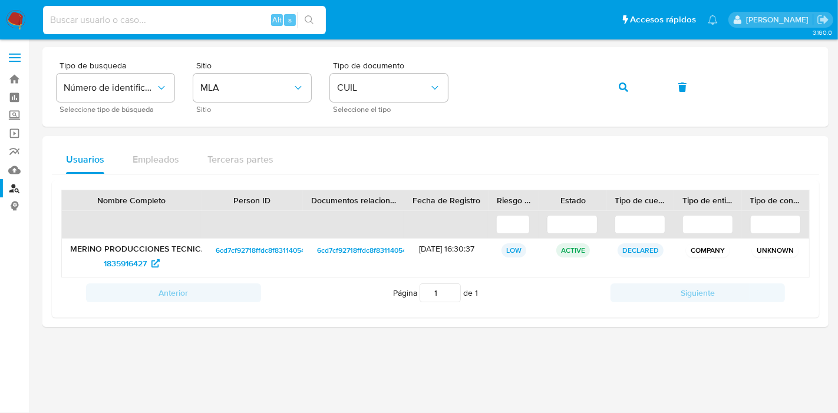
click at [167, 16] on input at bounding box center [184, 19] width 283 height 15
paste input "csJX6bu0WrVYrFDQV0b0b9Ux"
type input "csJX6bu0WrVYrFDQV0b0b9Ux"
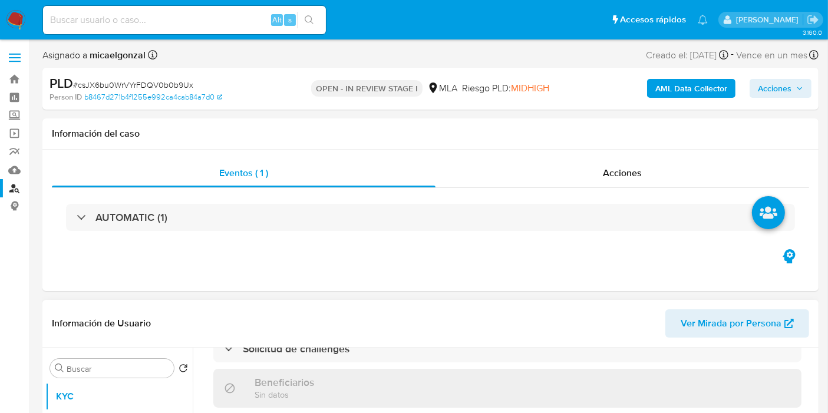
scroll to position [365, 0]
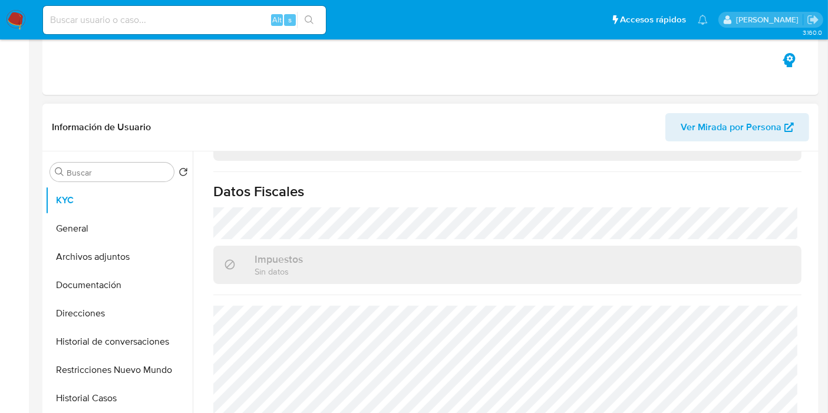
select select "10"
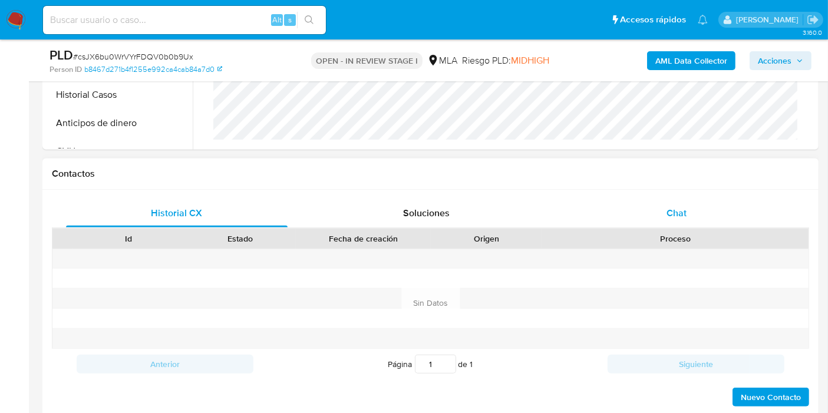
scroll to position [619, 0]
drag, startPoint x: 740, startPoint y: 181, endPoint x: 733, endPoint y: 193, distance: 14.0
click at [737, 187] on div "Contactos" at bounding box center [430, 173] width 776 height 31
click at [695, 216] on div "Chat" at bounding box center [675, 213] width 221 height 28
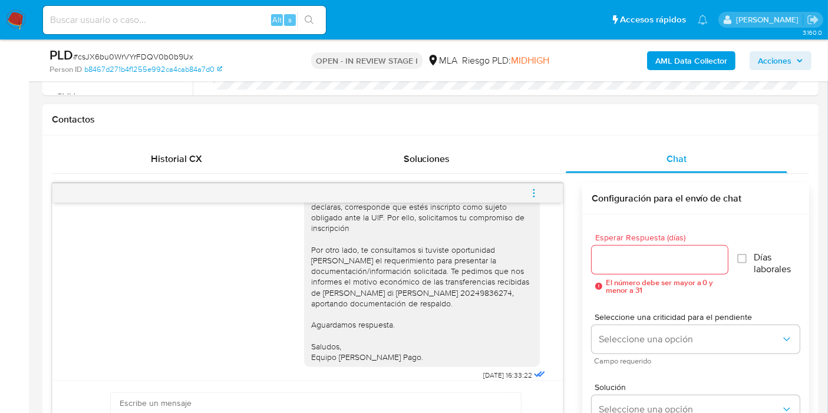
scroll to position [654, 0]
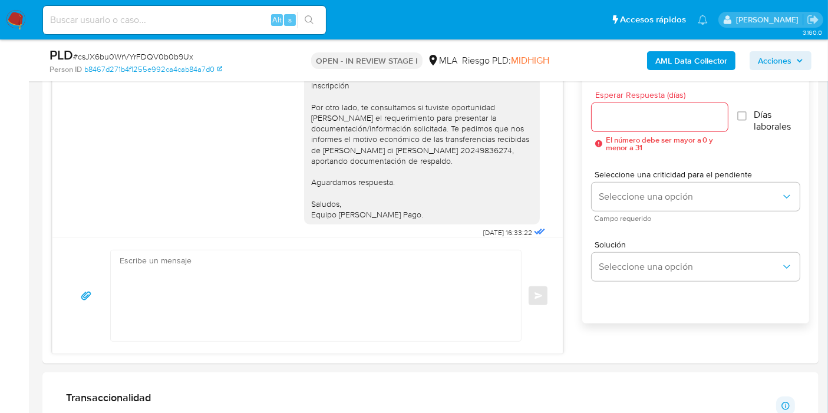
drag, startPoint x: 12, startPoint y: 24, endPoint x: 27, endPoint y: 6, distance: 23.5
click at [12, 24] on img at bounding box center [16, 20] width 20 height 20
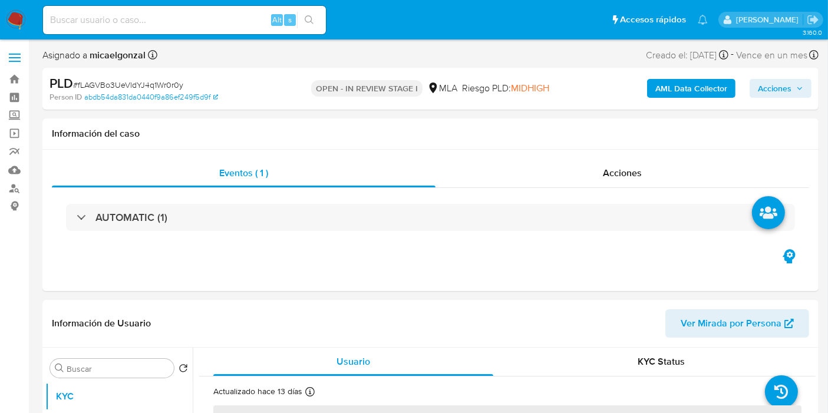
select select "10"
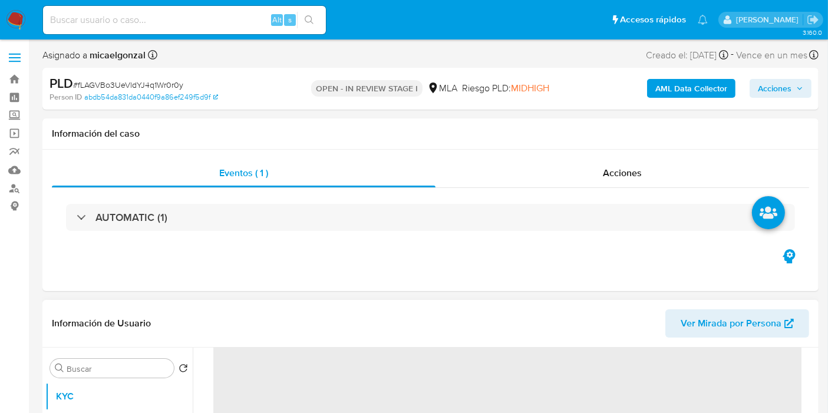
scroll to position [131, 0]
select select "10"
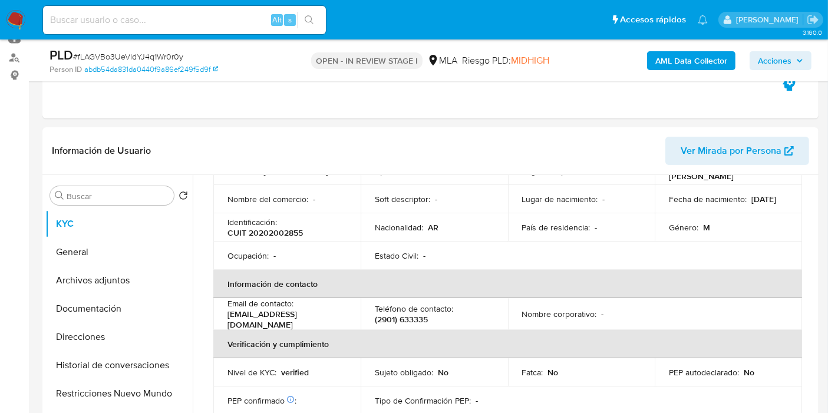
scroll to position [262, 0]
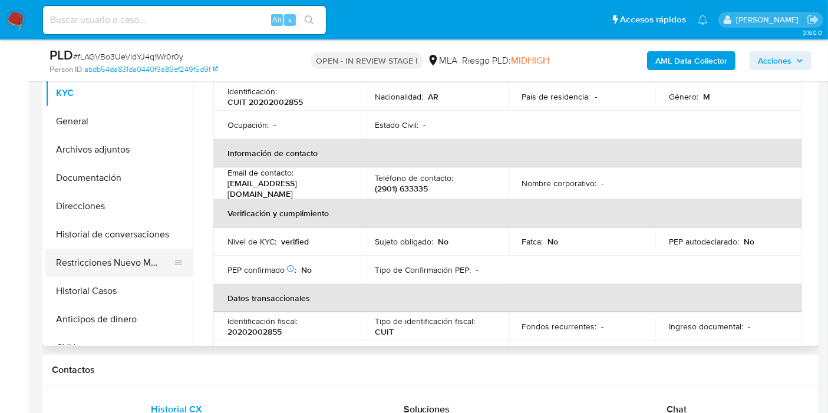
click at [96, 252] on button "Restricciones Nuevo Mundo" at bounding box center [114, 263] width 138 height 28
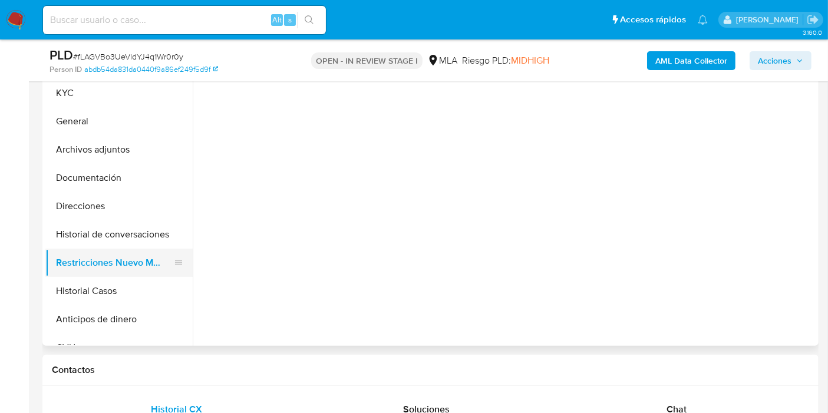
scroll to position [0, 0]
click at [523, 320] on div at bounding box center [504, 195] width 623 height 302
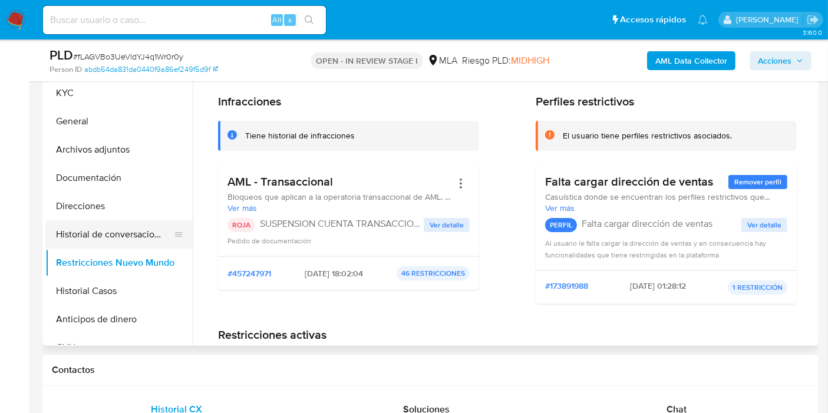
click at [106, 234] on button "Historial de conversaciones" at bounding box center [114, 234] width 138 height 28
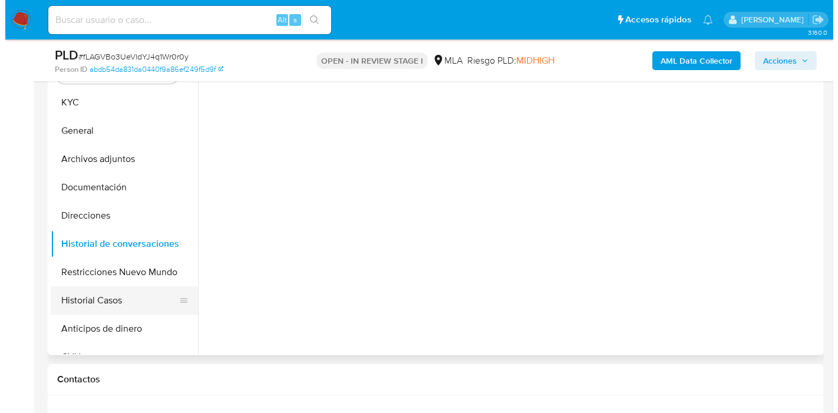
scroll to position [196, 0]
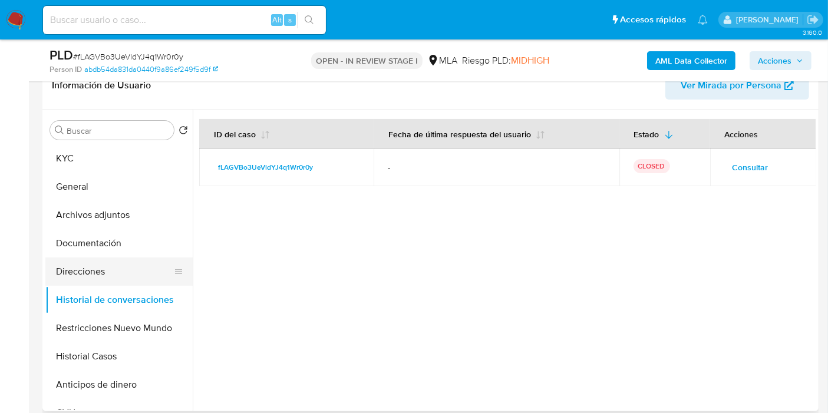
click at [85, 259] on button "Direcciones" at bounding box center [114, 271] width 138 height 28
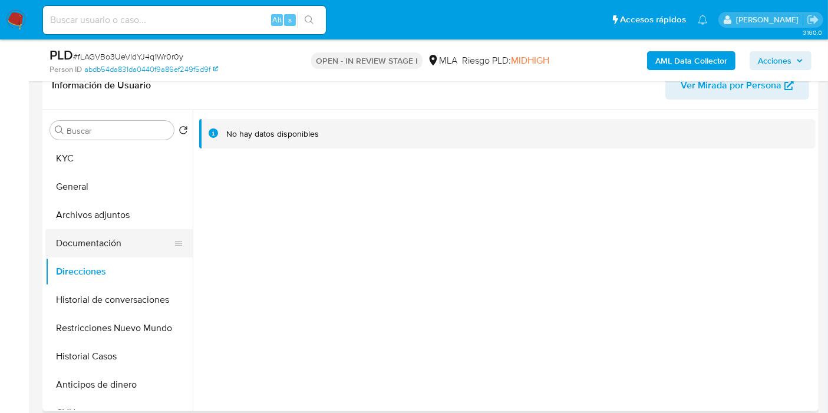
click at [107, 235] on button "Documentación" at bounding box center [114, 243] width 138 height 28
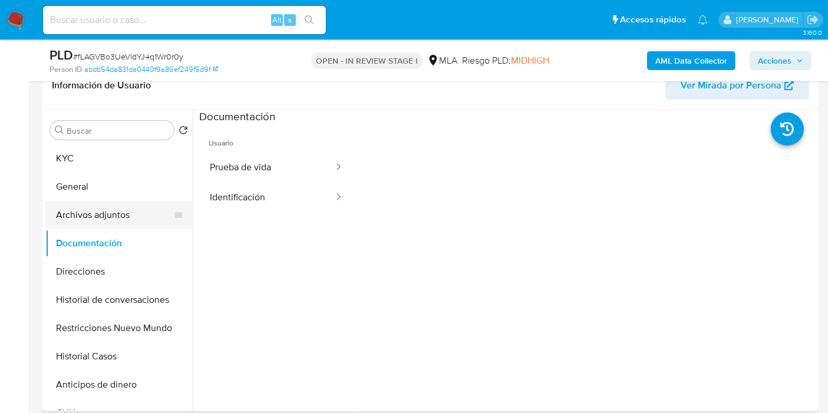
click at [99, 209] on button "Archivos adjuntos" at bounding box center [114, 215] width 138 height 28
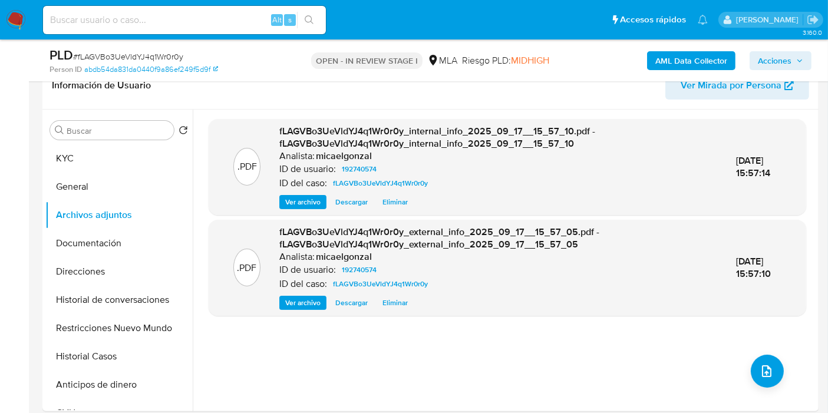
drag, startPoint x: 551, startPoint y: 353, endPoint x: 835, endPoint y: 322, distance: 285.1
click at [554, 353] on div ".PDF fLAGVBo3UeVldYJ4q1Wr0r0y_internal_info_2025_09_17__15_57_10.pdf - fLAGVBo3…" at bounding box center [507, 260] width 597 height 283
click at [803, 312] on div ".PDF fLAGVBo3UeVldYJ4q1Wr0r0y_internal_info_2025_09_17__15_57_10.pdf - fLAGVBo3…" at bounding box center [507, 260] width 616 height 283
click at [775, 362] on button "upload-file" at bounding box center [766, 371] width 33 height 33
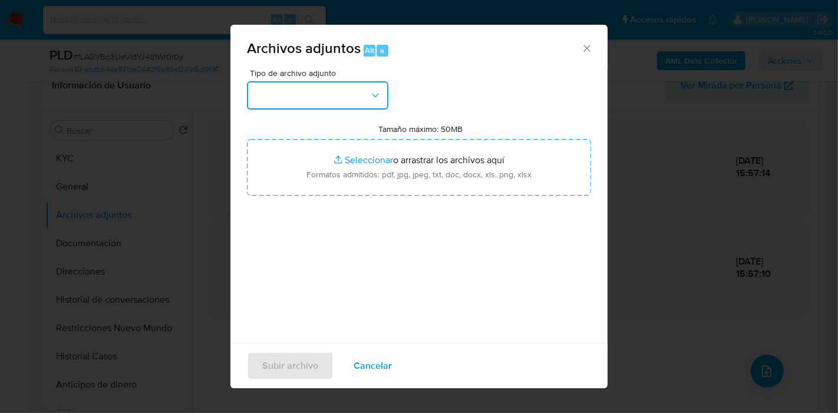
click at [344, 81] on button "button" at bounding box center [317, 95] width 141 height 28
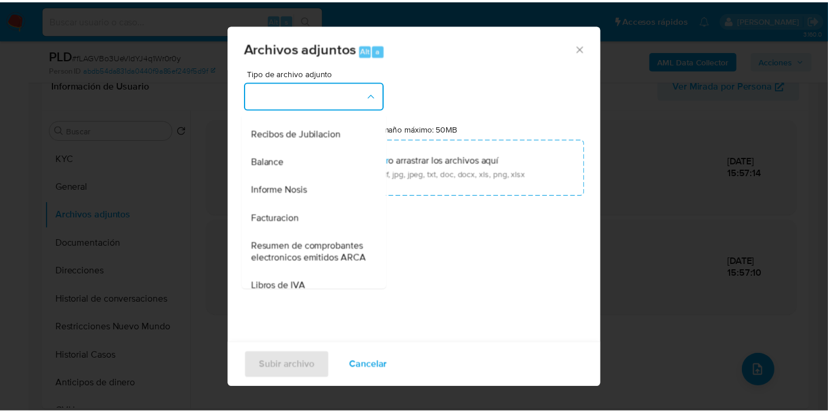
scroll to position [392, 0]
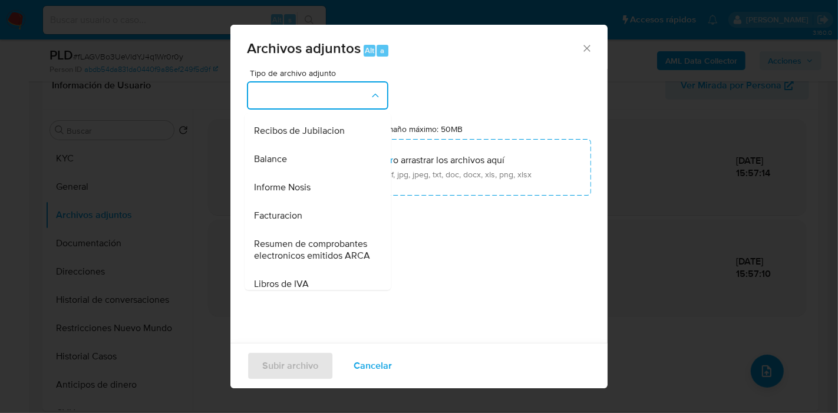
click at [569, 45] on span "Archivos adjuntos Alt a" at bounding box center [414, 48] width 334 height 15
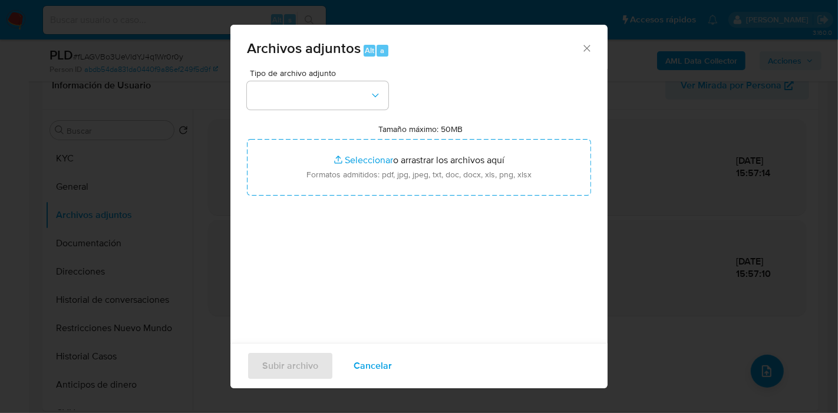
click at [581, 46] on icon "Cerrar" at bounding box center [587, 48] width 12 height 12
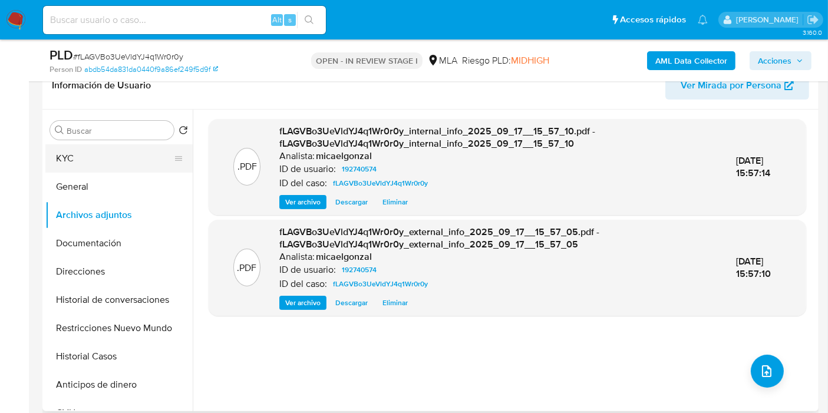
click at [73, 158] on button "KYC" at bounding box center [114, 158] width 138 height 28
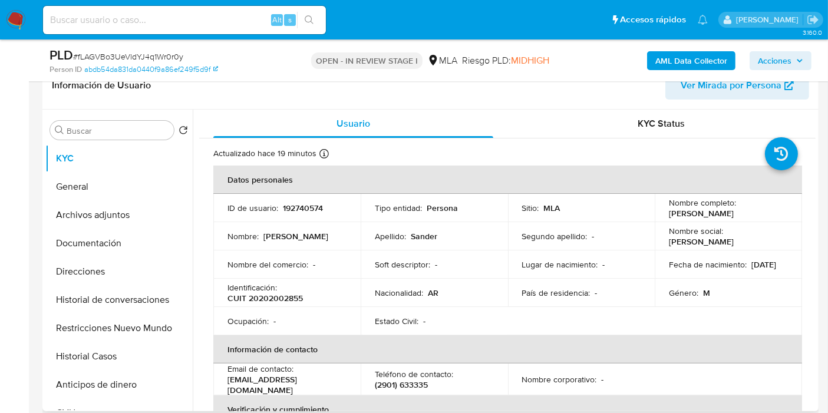
scroll to position [65, 0]
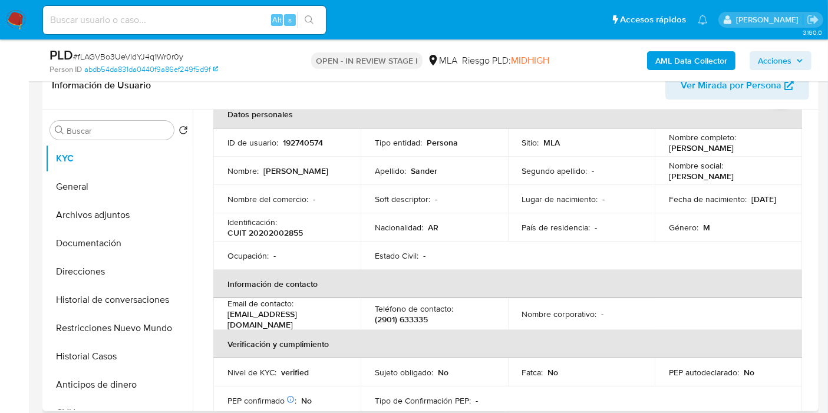
click at [275, 232] on p "CUIT 20202002855" at bounding box center [264, 232] width 75 height 11
copy p "20202002855"
drag, startPoint x: 171, startPoint y: 207, endPoint x: 168, endPoint y: 214, distance: 7.7
click at [174, 207] on div at bounding box center [178, 215] width 9 height 26
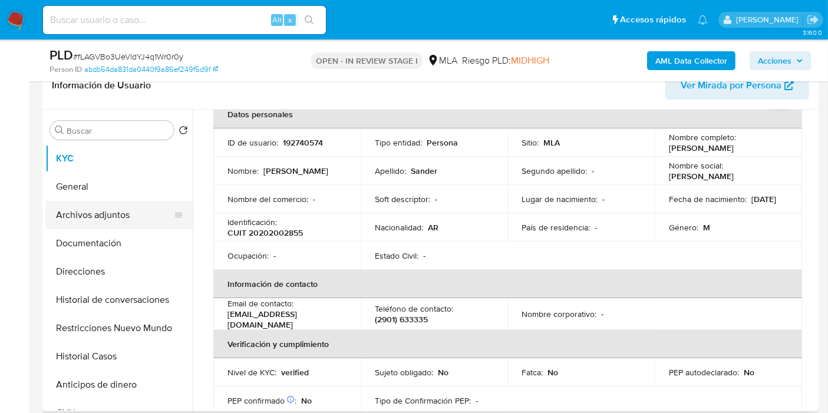
click at [125, 222] on button "Archivos adjuntos" at bounding box center [114, 215] width 138 height 28
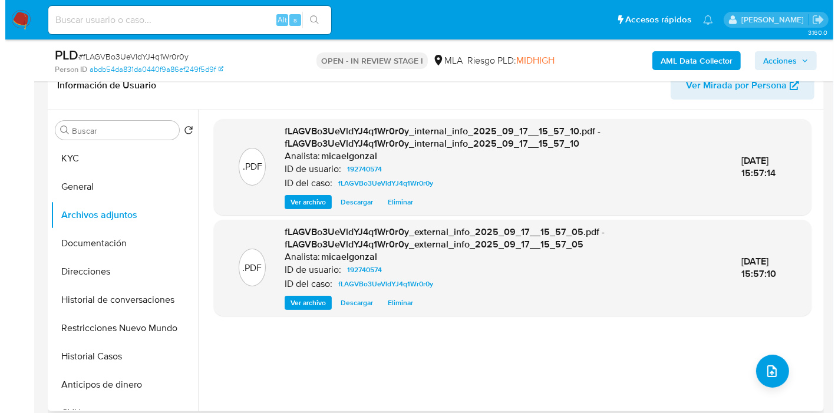
scroll to position [0, 0]
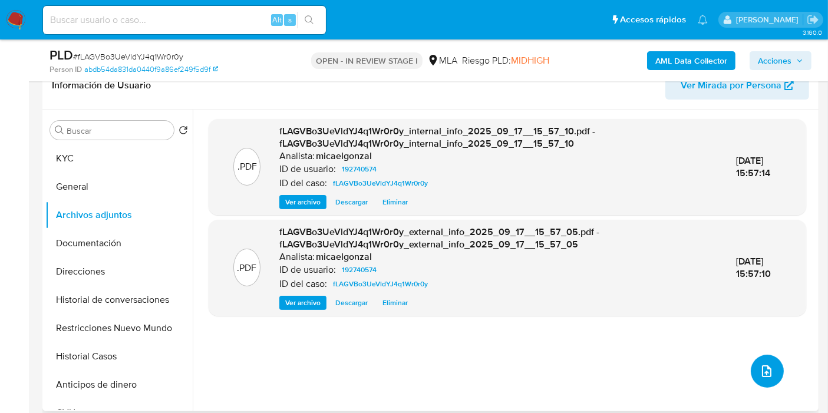
click at [765, 367] on icon "upload-file" at bounding box center [766, 371] width 14 height 14
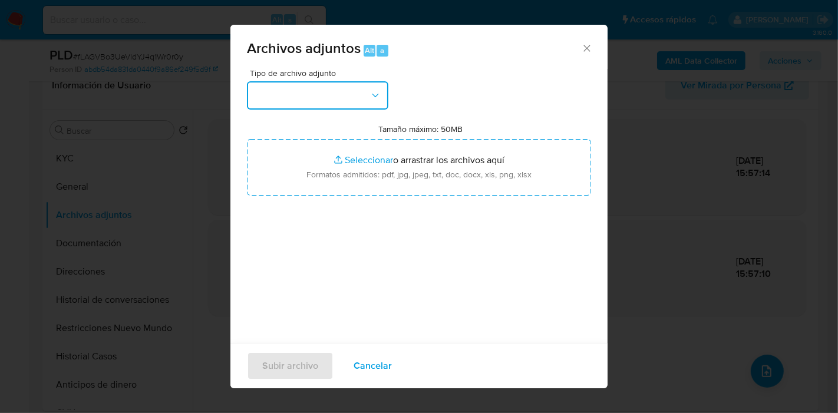
click at [388, 97] on button "button" at bounding box center [317, 95] width 141 height 28
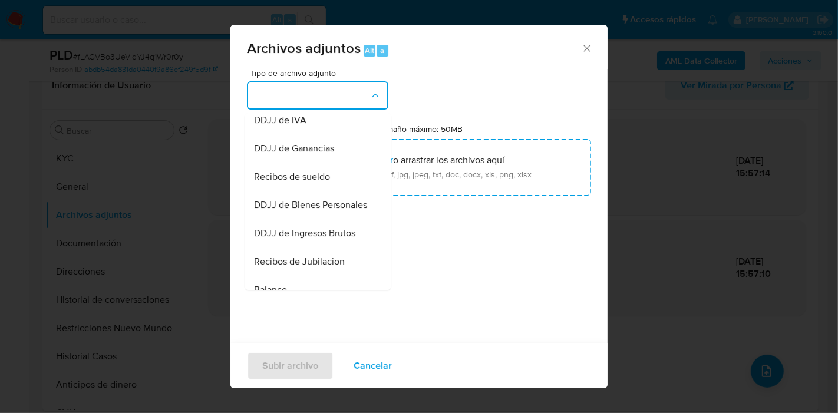
scroll to position [327, 0]
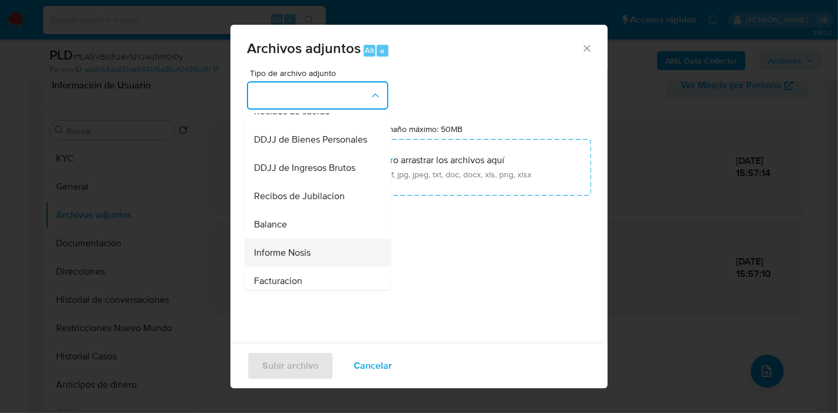
click at [320, 267] on div "Informe Nosis" at bounding box center [314, 253] width 120 height 28
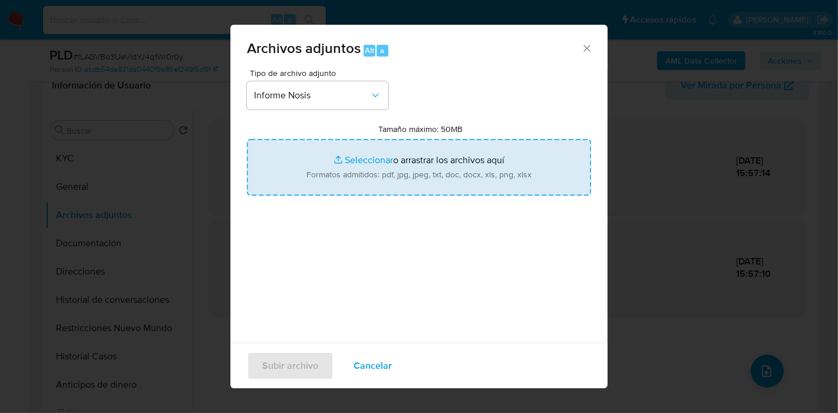
click at [387, 185] on input "Tamaño máximo: 50MB Seleccionar archivos" at bounding box center [419, 167] width 344 height 57
type input "C:\fakepath\NOSIS de [PERSON_NAME].pdf"
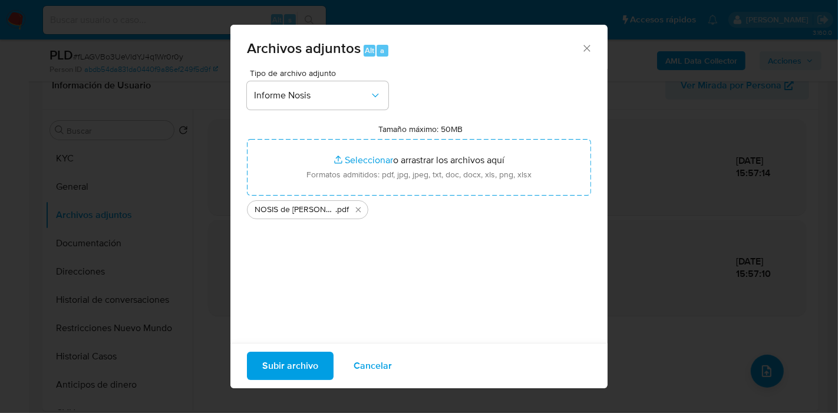
click at [325, 367] on button "Subir archivo" at bounding box center [290, 366] width 87 height 28
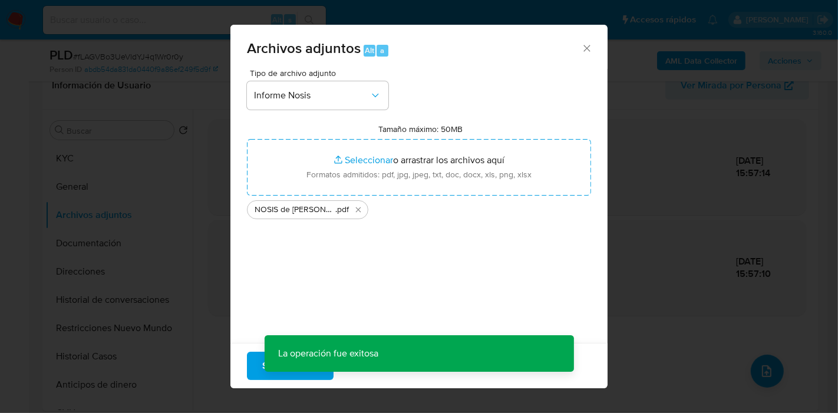
click at [752, 366] on div "Archivos adjuntos Alt a Tipo de archivo adjunto Informe Nosis Tamaño máximo: 50…" at bounding box center [419, 206] width 838 height 413
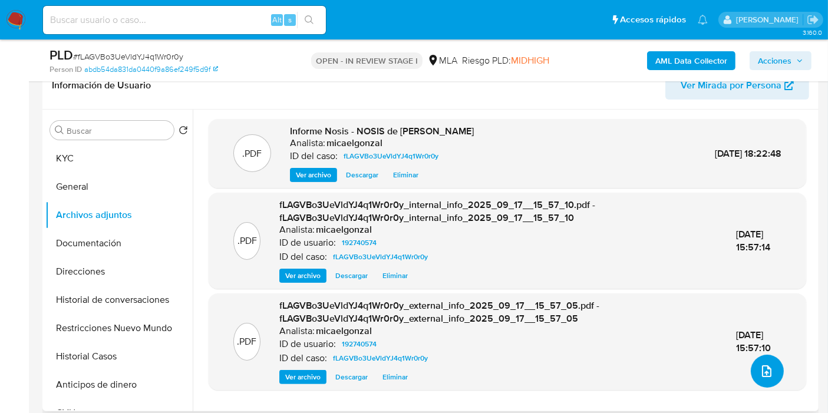
click at [759, 371] on icon "upload-file" at bounding box center [766, 371] width 14 height 14
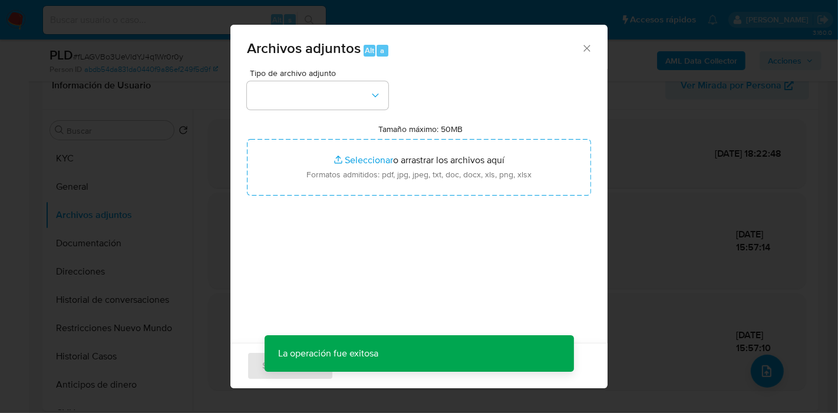
click at [365, 79] on div "Tipo de archivo adjunto" at bounding box center [317, 89] width 141 height 41
click at [352, 100] on button "button" at bounding box center [317, 95] width 141 height 28
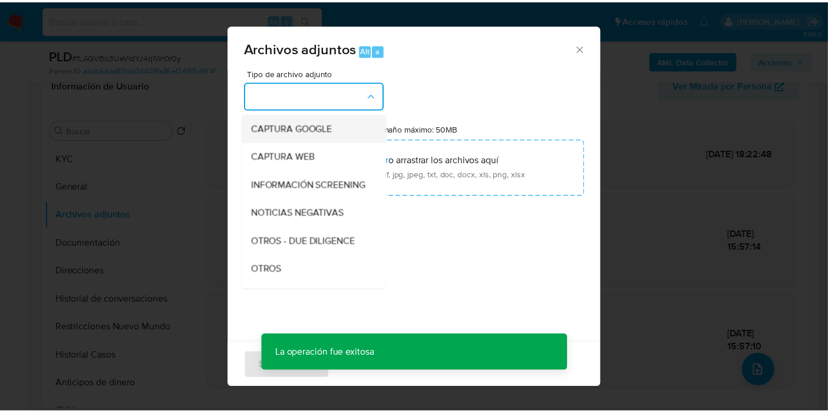
scroll to position [131, 0]
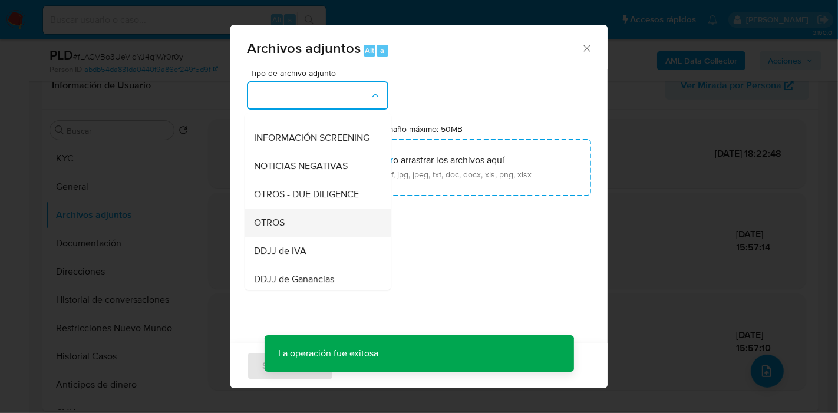
click at [313, 224] on div "OTROS" at bounding box center [314, 223] width 120 height 28
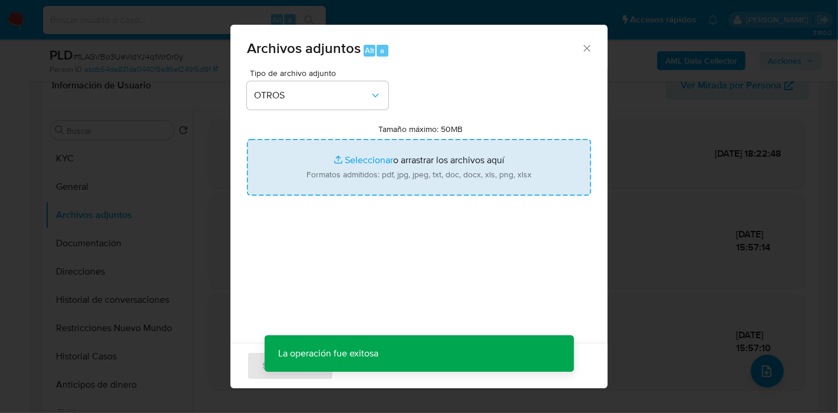
click at [413, 164] on input "Tamaño máximo: 50MB Seleccionar archivos" at bounding box center [419, 167] width 344 height 57
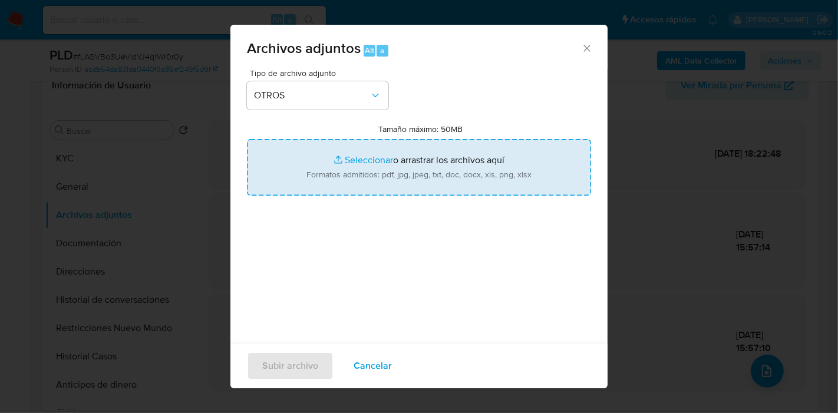
type input "C:\fakepath\Caselog fLAGVBo3UeVldYJ4q1Wr0r0y_2025_08_19_00_24_06.docx"
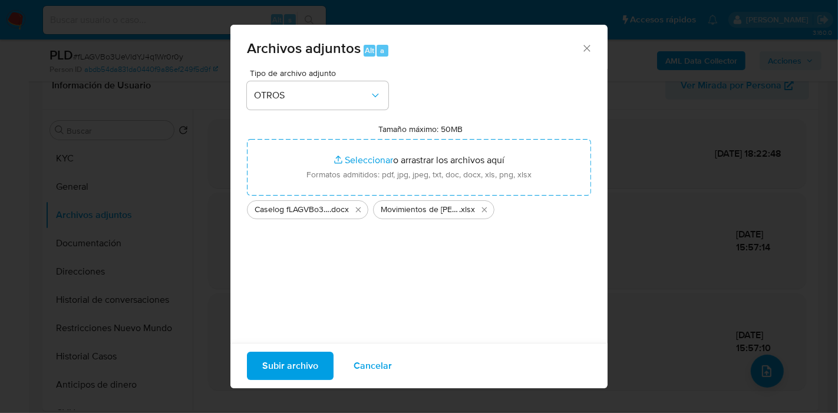
click at [315, 366] on span "Subir archivo" at bounding box center [290, 366] width 56 height 26
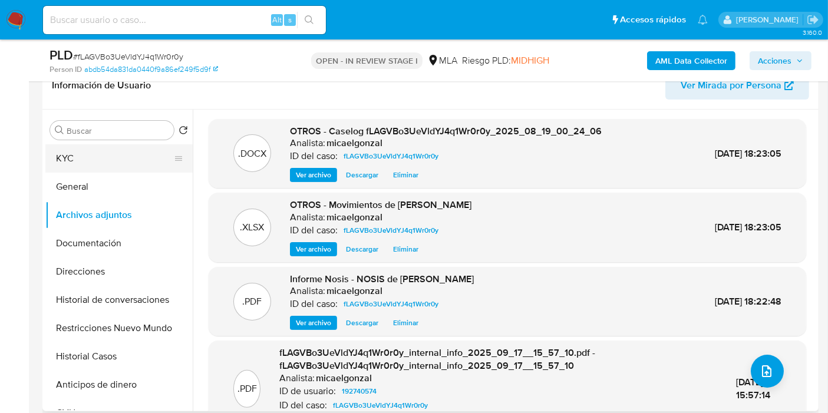
click at [114, 155] on button "KYC" at bounding box center [114, 158] width 138 height 28
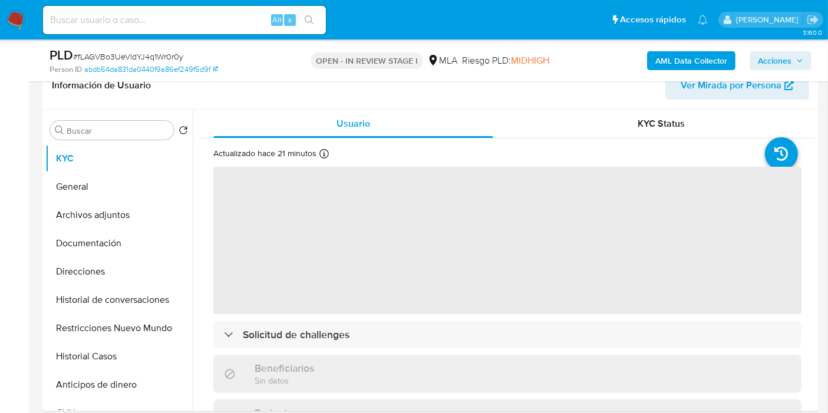
click at [799, 58] on icon "button" at bounding box center [799, 60] width 7 height 7
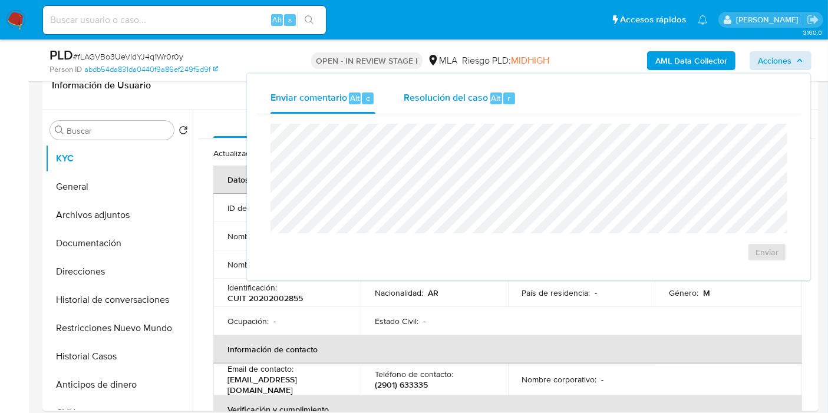
click at [491, 110] on div "Resolución del caso Alt r" at bounding box center [459, 98] width 112 height 31
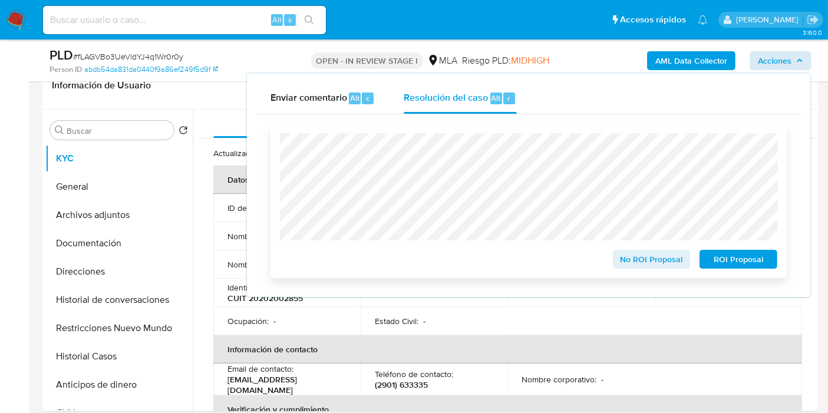
click at [714, 262] on span "ROI Proposal" at bounding box center [737, 259] width 61 height 16
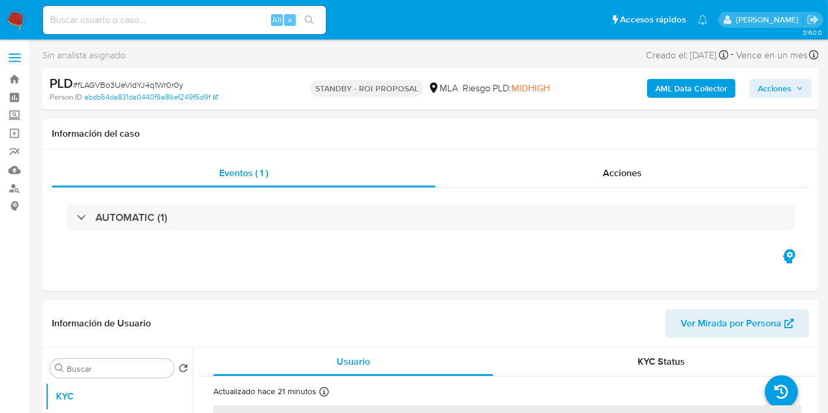
select select "10"
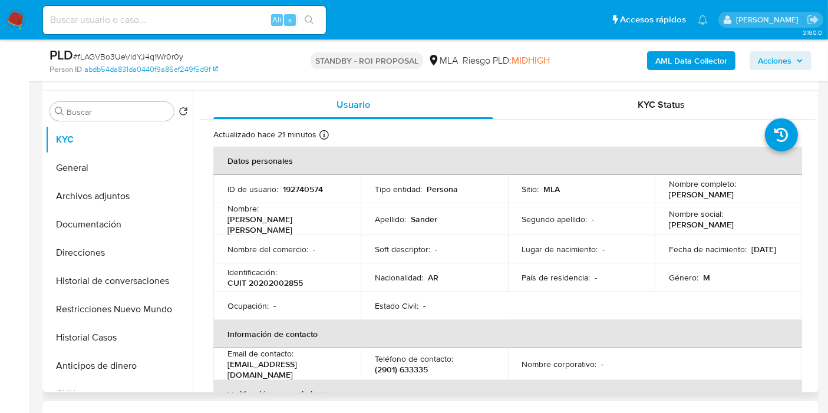
scroll to position [262, 0]
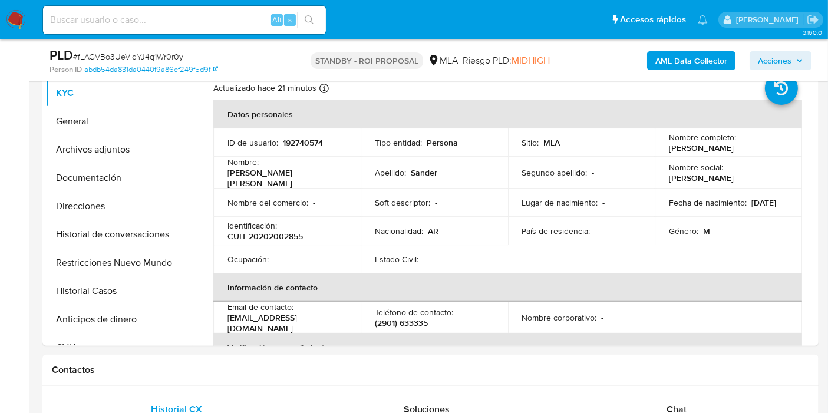
drag, startPoint x: 19, startPoint y: 27, endPoint x: 19, endPoint y: 21, distance: 5.9
click at [19, 27] on img at bounding box center [16, 20] width 20 height 20
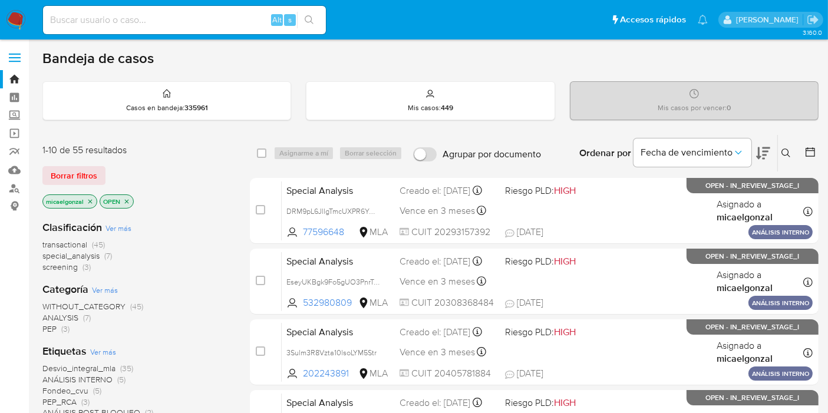
click at [8, 26] on img at bounding box center [16, 20] width 20 height 20
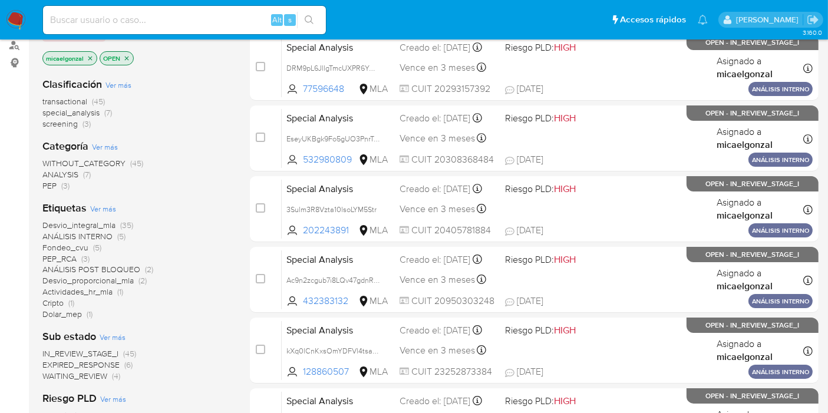
scroll to position [262, 0]
